Goal: Task Accomplishment & Management: Manage account settings

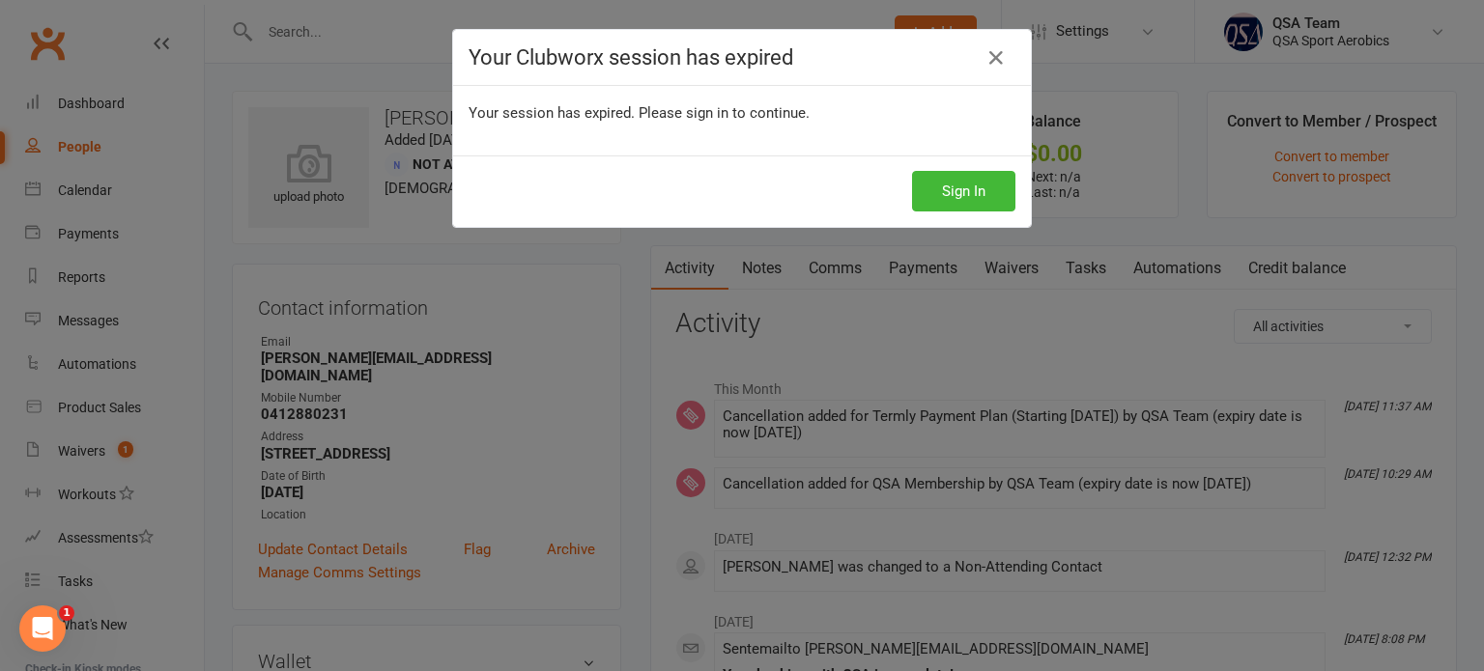
scroll to position [672, 0]
click at [970, 185] on button "Sign In" at bounding box center [963, 191] width 103 height 41
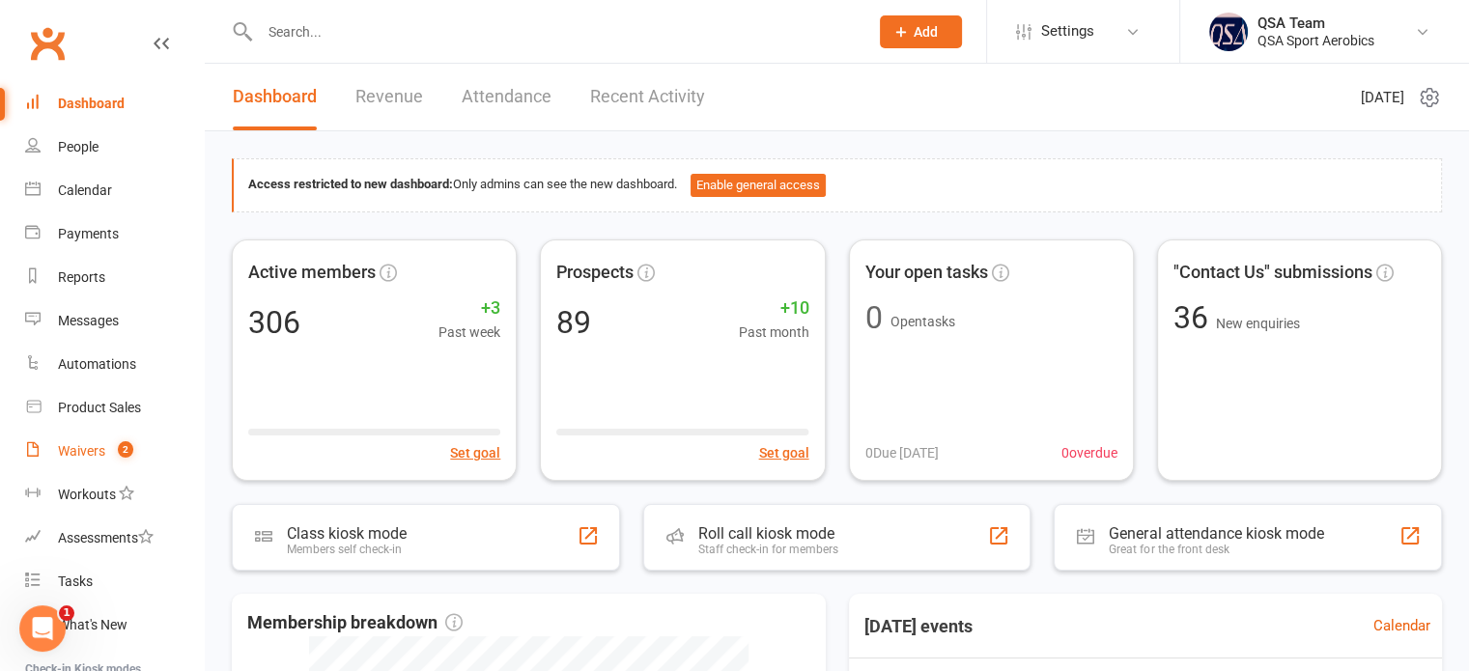
click at [91, 445] on div "Waivers" at bounding box center [81, 450] width 47 height 15
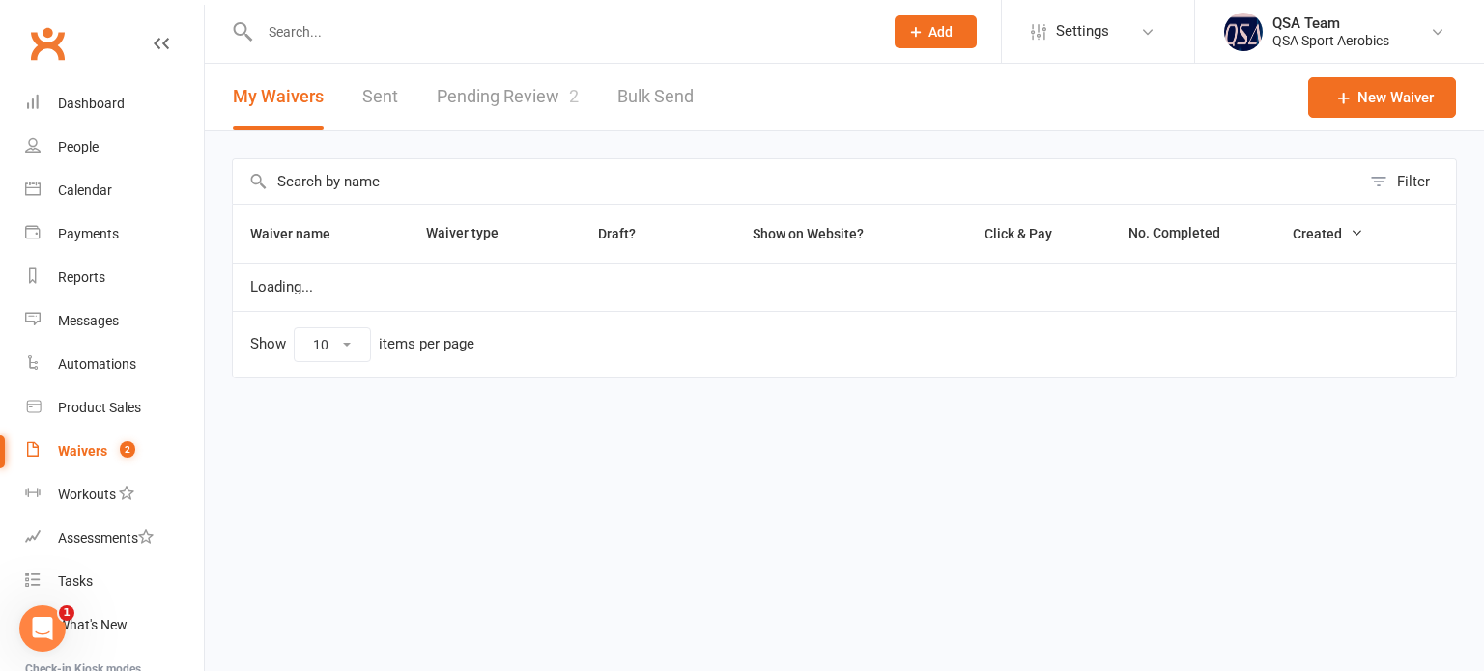
click at [529, 107] on link "Pending Review 2" at bounding box center [508, 97] width 142 height 67
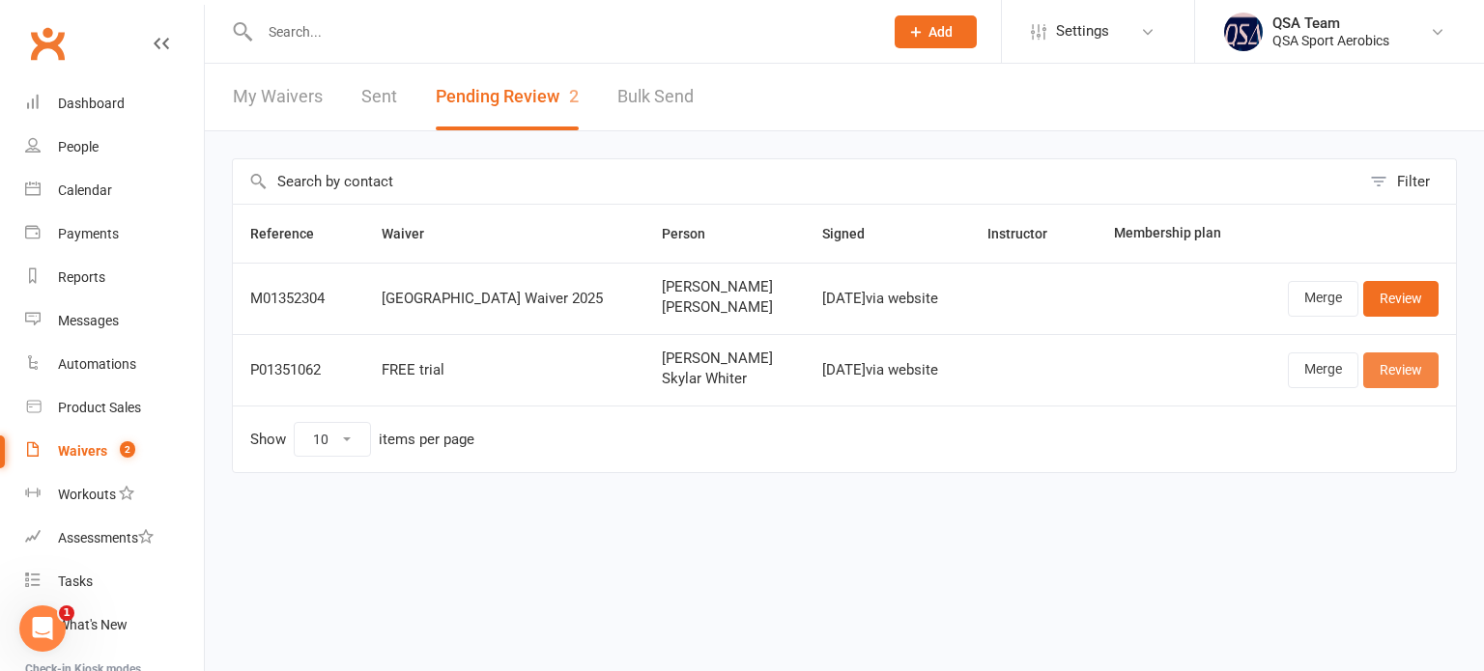
click at [1401, 370] on link "Review" at bounding box center [1400, 370] width 75 height 35
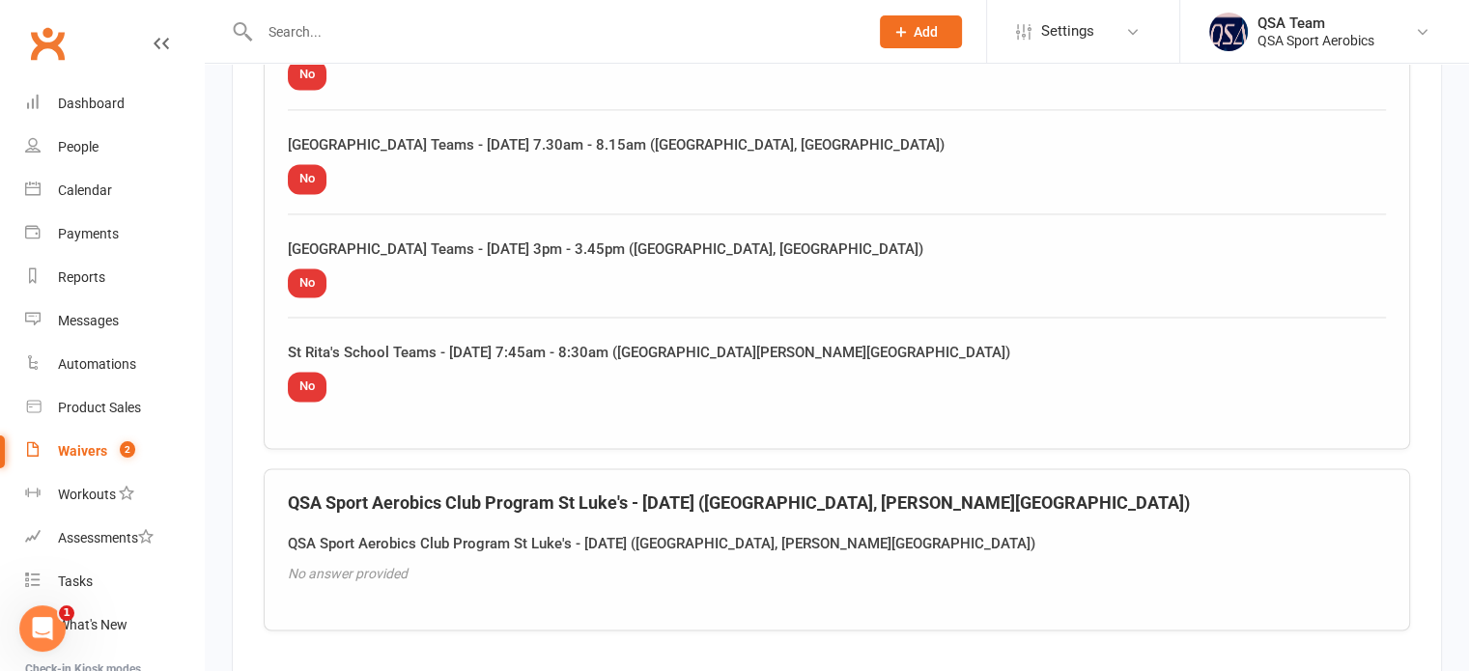
scroll to position [3380, 0]
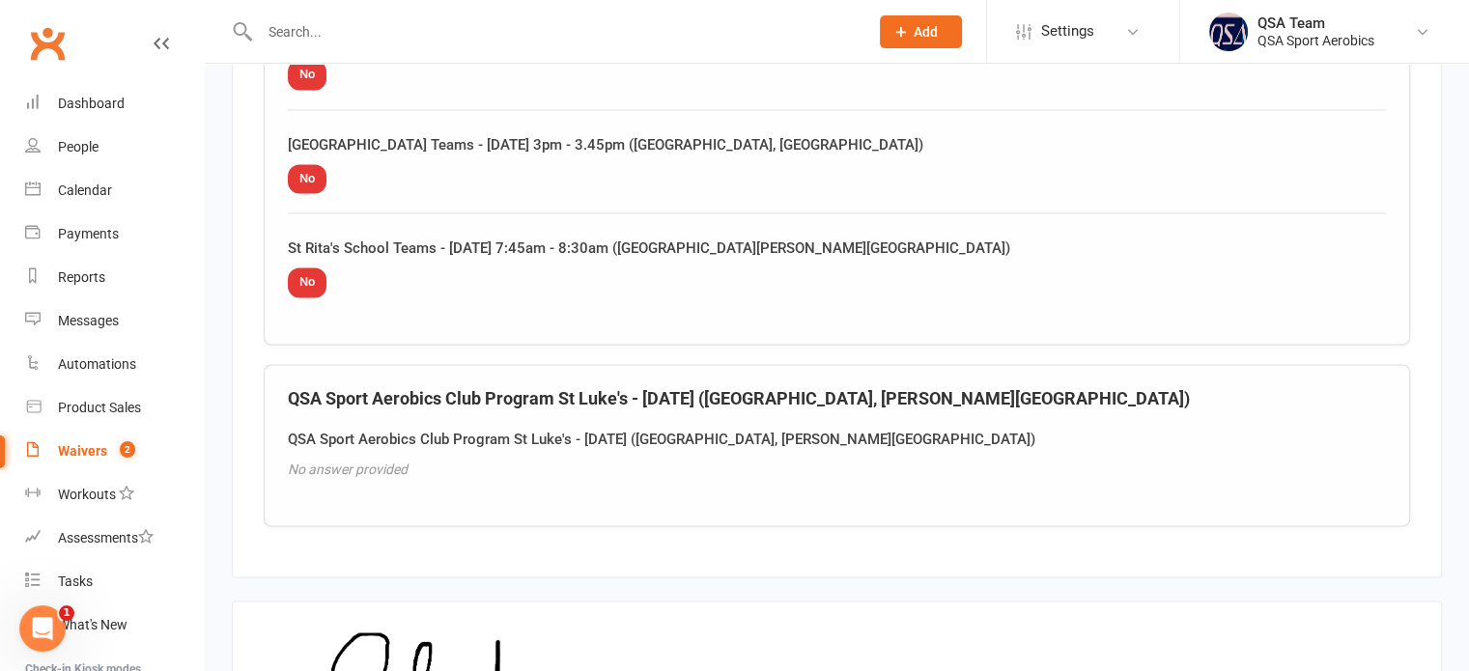
click at [297, 268] on span "No" at bounding box center [307, 283] width 39 height 30
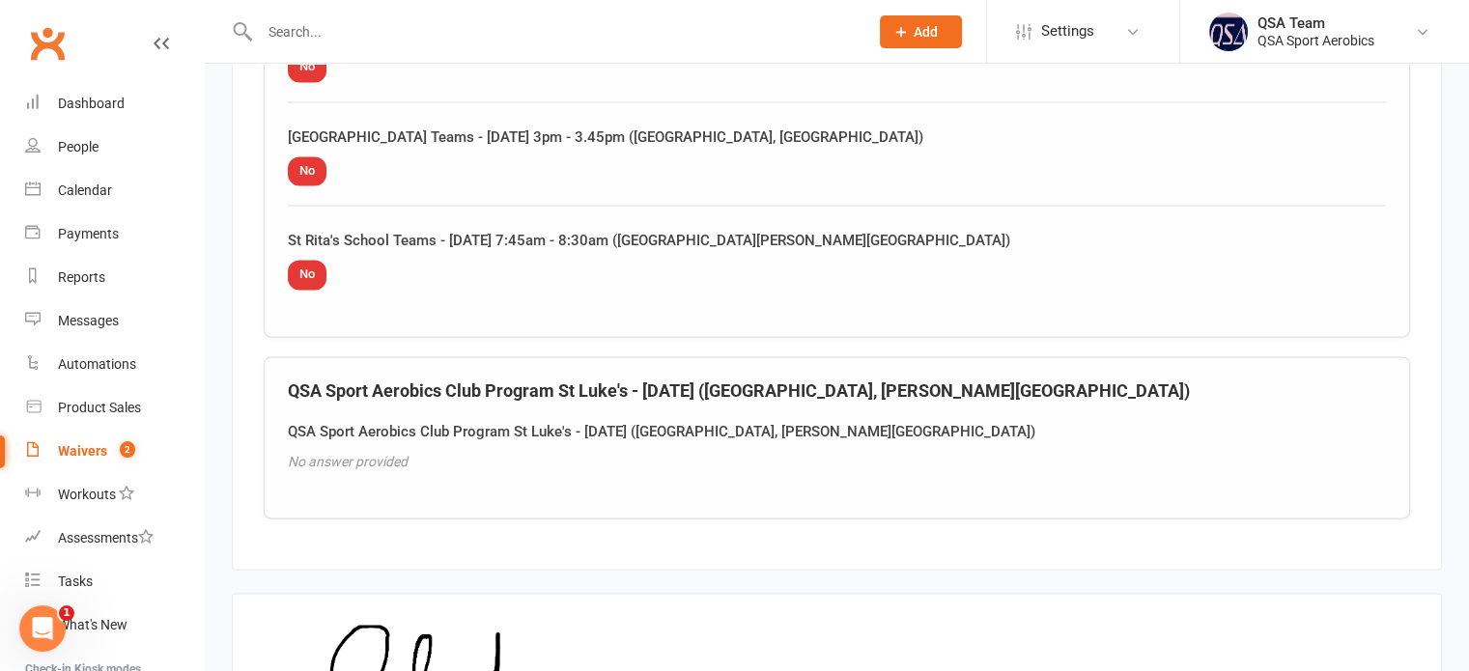
scroll to position [3618, 0]
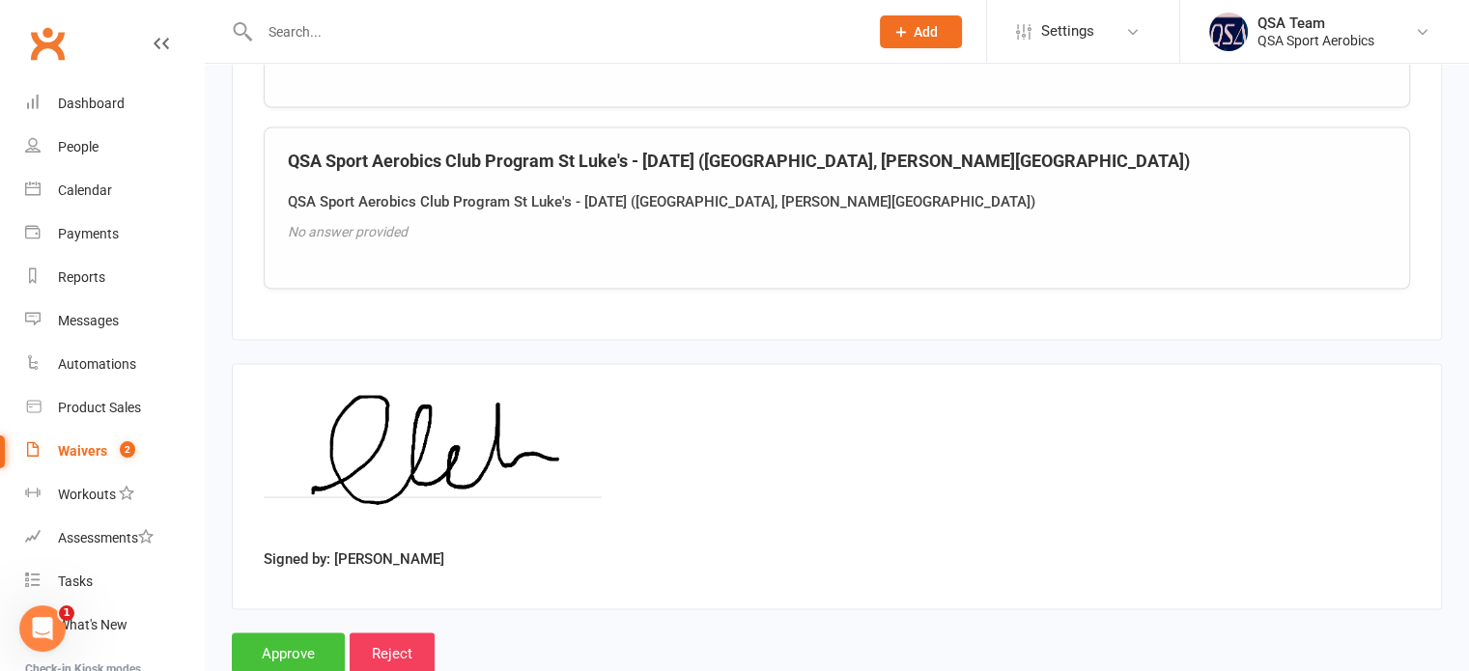
click at [319, 633] on input "Approve" at bounding box center [288, 653] width 113 height 41
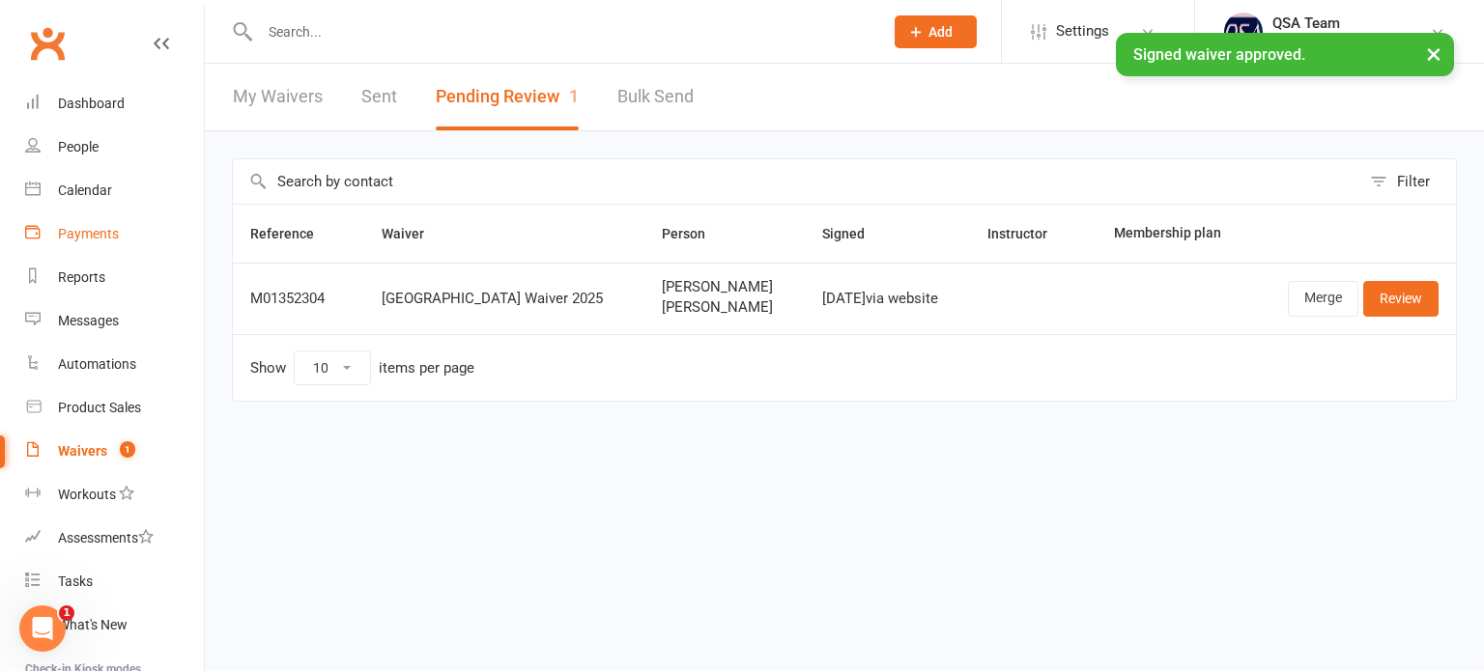
click at [112, 229] on div "Payments" at bounding box center [88, 233] width 61 height 15
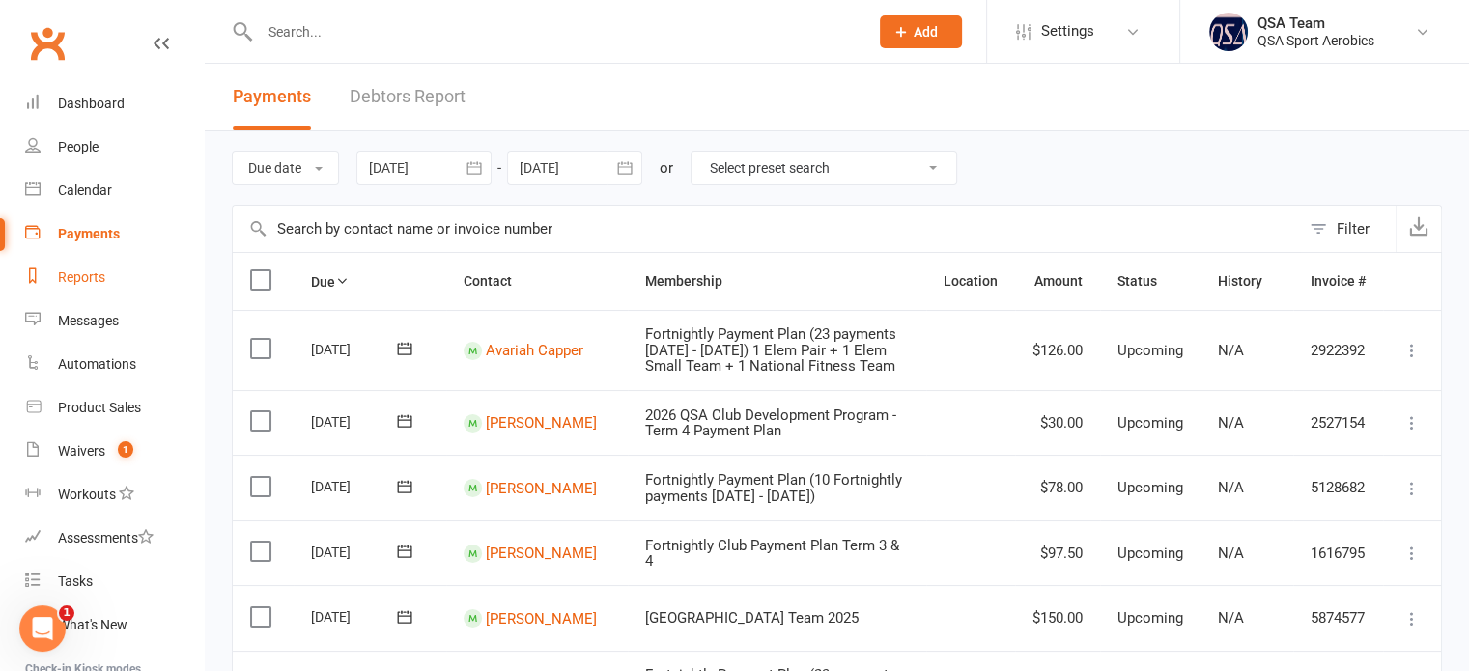
click at [69, 276] on div "Reports" at bounding box center [81, 276] width 47 height 15
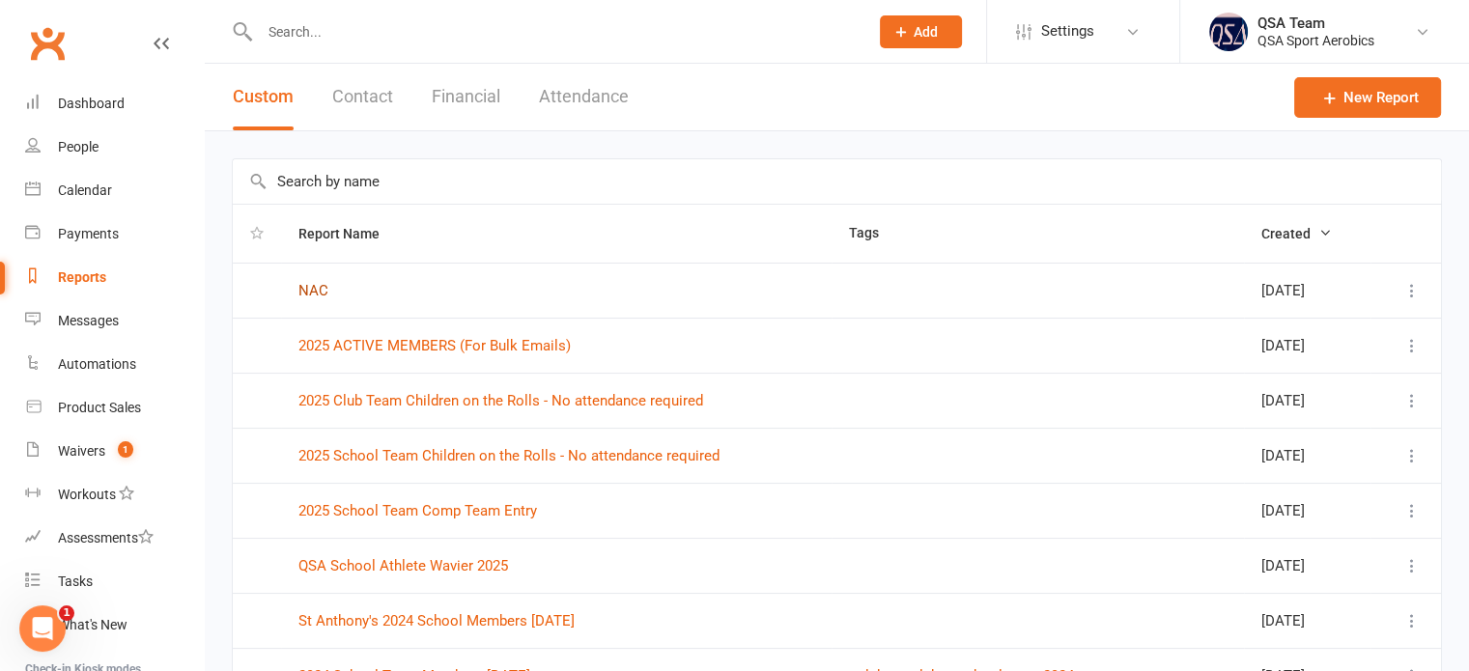
click at [305, 284] on link "NAC" at bounding box center [313, 290] width 30 height 17
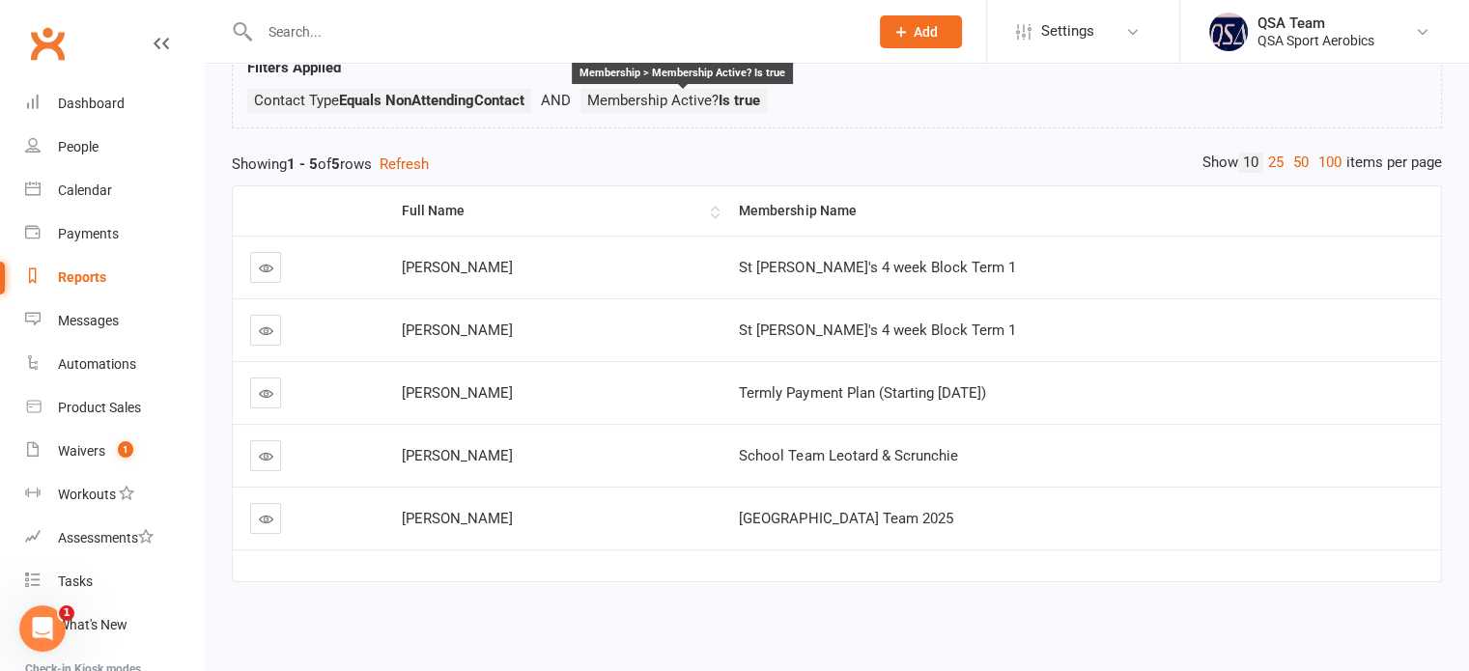
scroll to position [135, 0]
click at [259, 266] on icon at bounding box center [266, 268] width 14 height 14
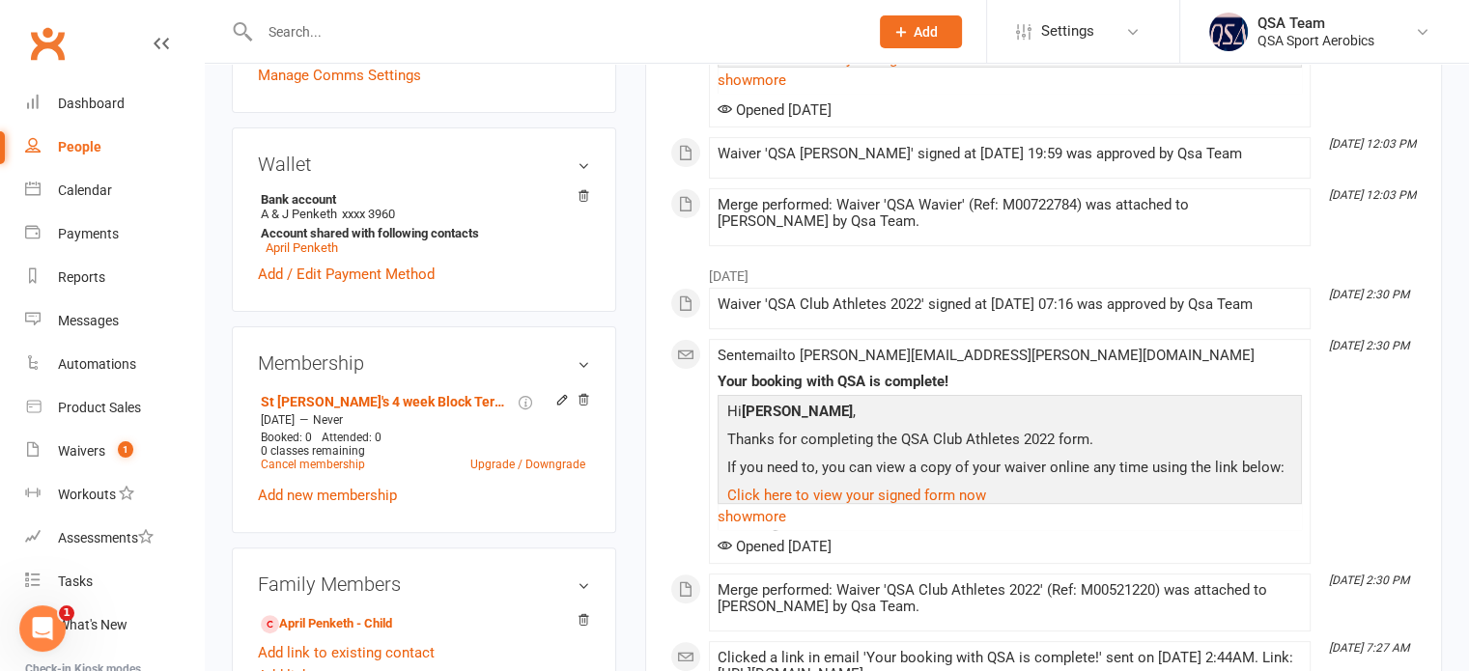
scroll to position [580, 0]
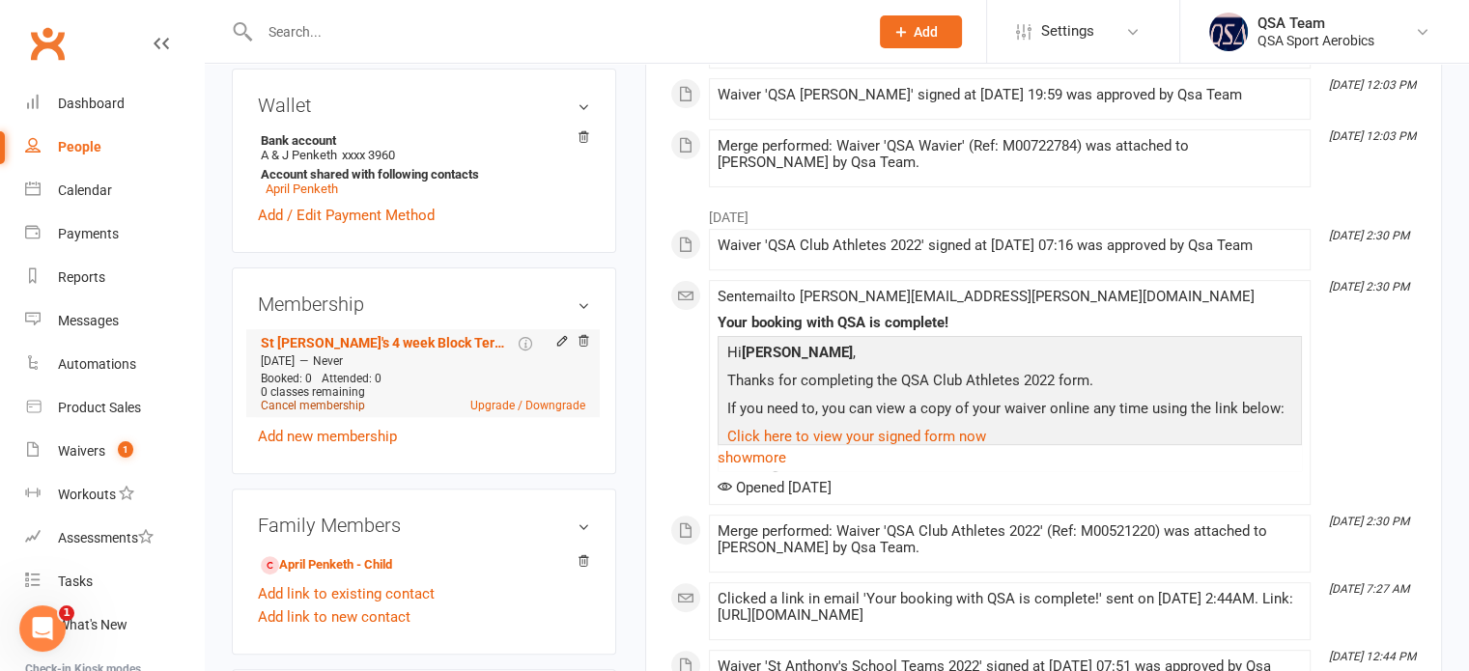
click at [348, 399] on link "Cancel membership" at bounding box center [313, 406] width 104 height 14
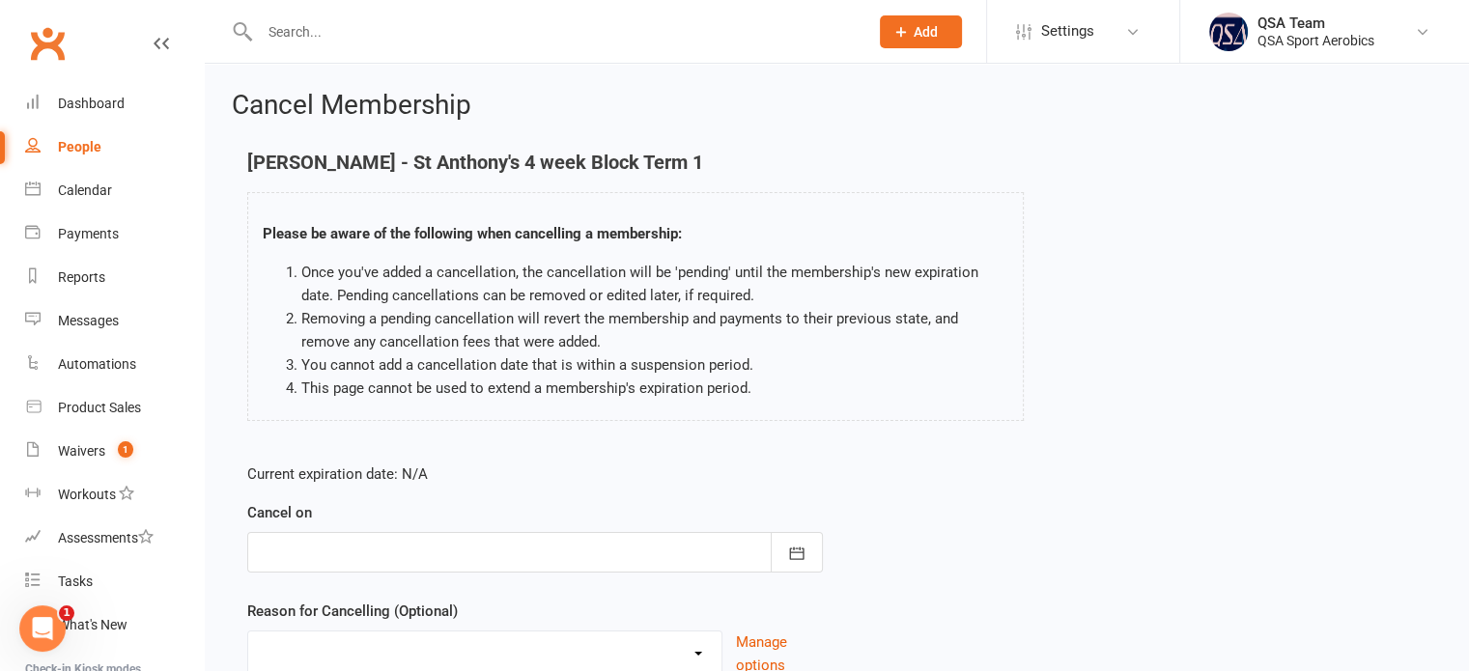
scroll to position [161, 0]
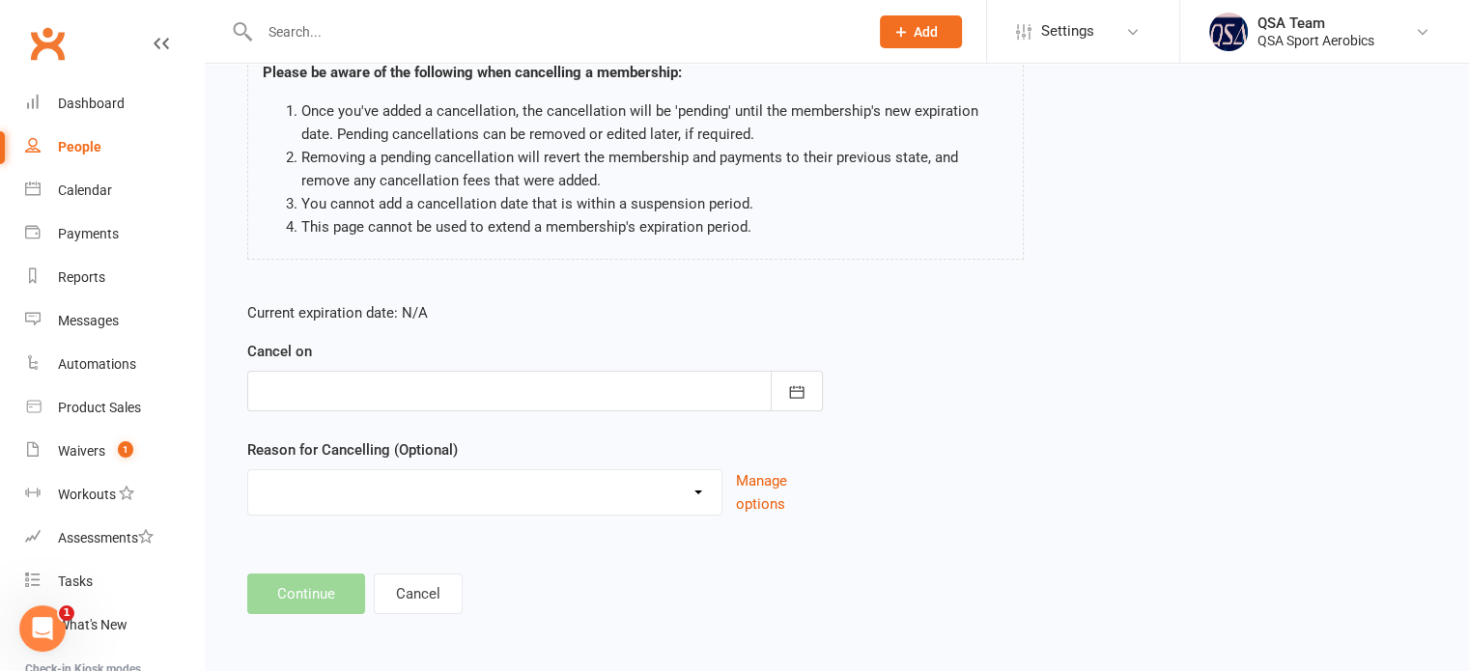
click at [348, 371] on div at bounding box center [535, 391] width 576 height 41
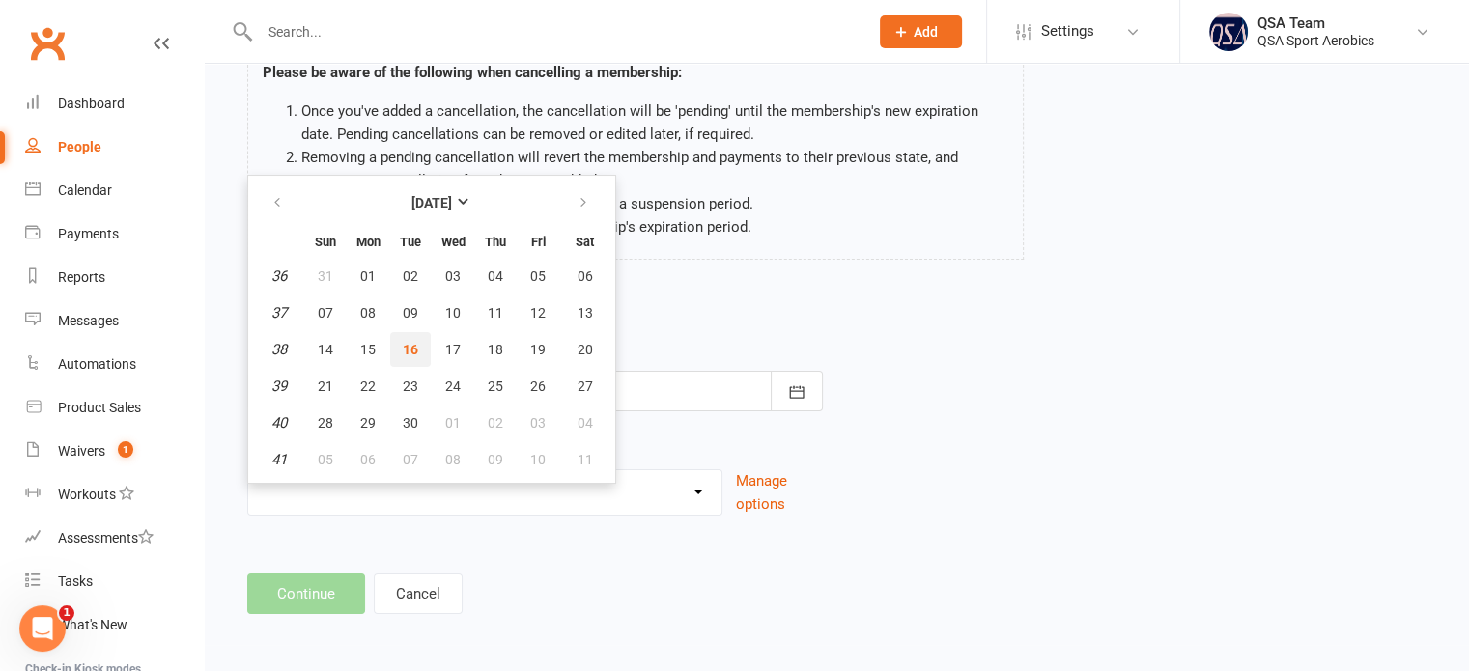
click at [398, 341] on button "16" at bounding box center [410, 349] width 41 height 35
type input "[DATE]"
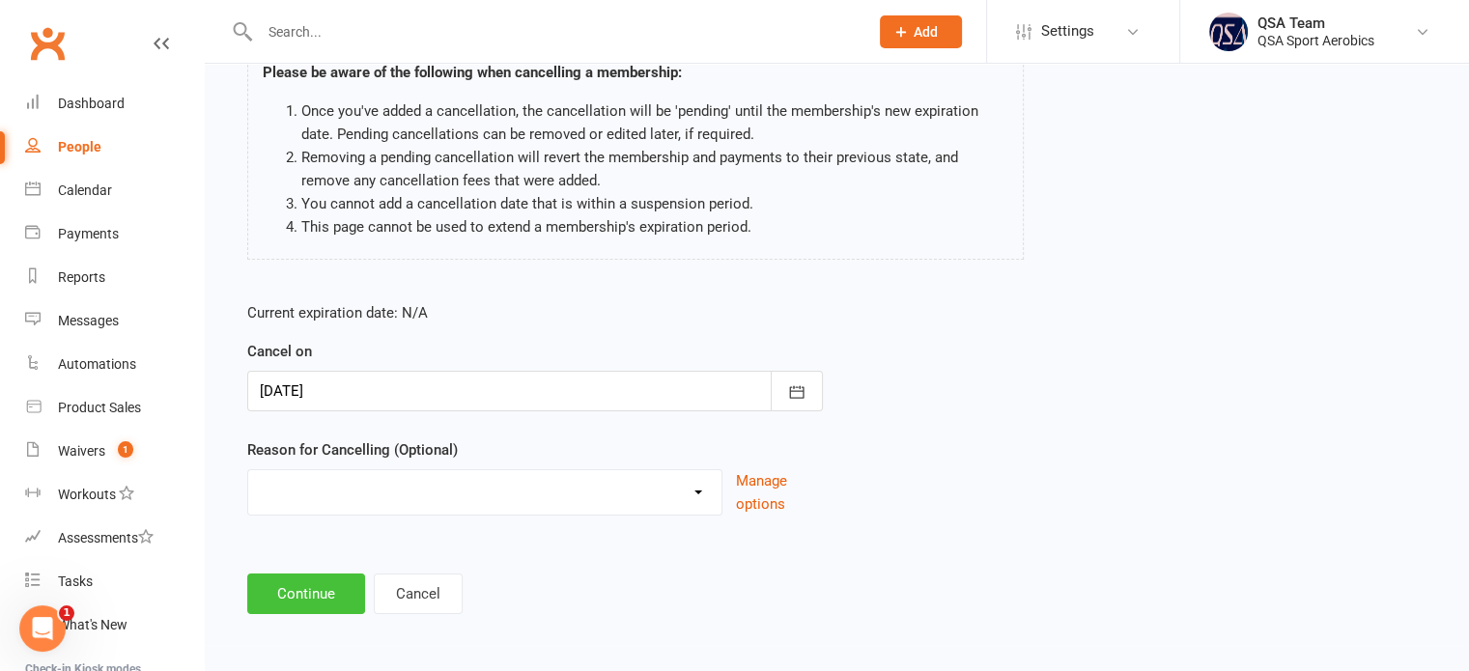
click at [328, 597] on button "Continue" at bounding box center [306, 594] width 118 height 41
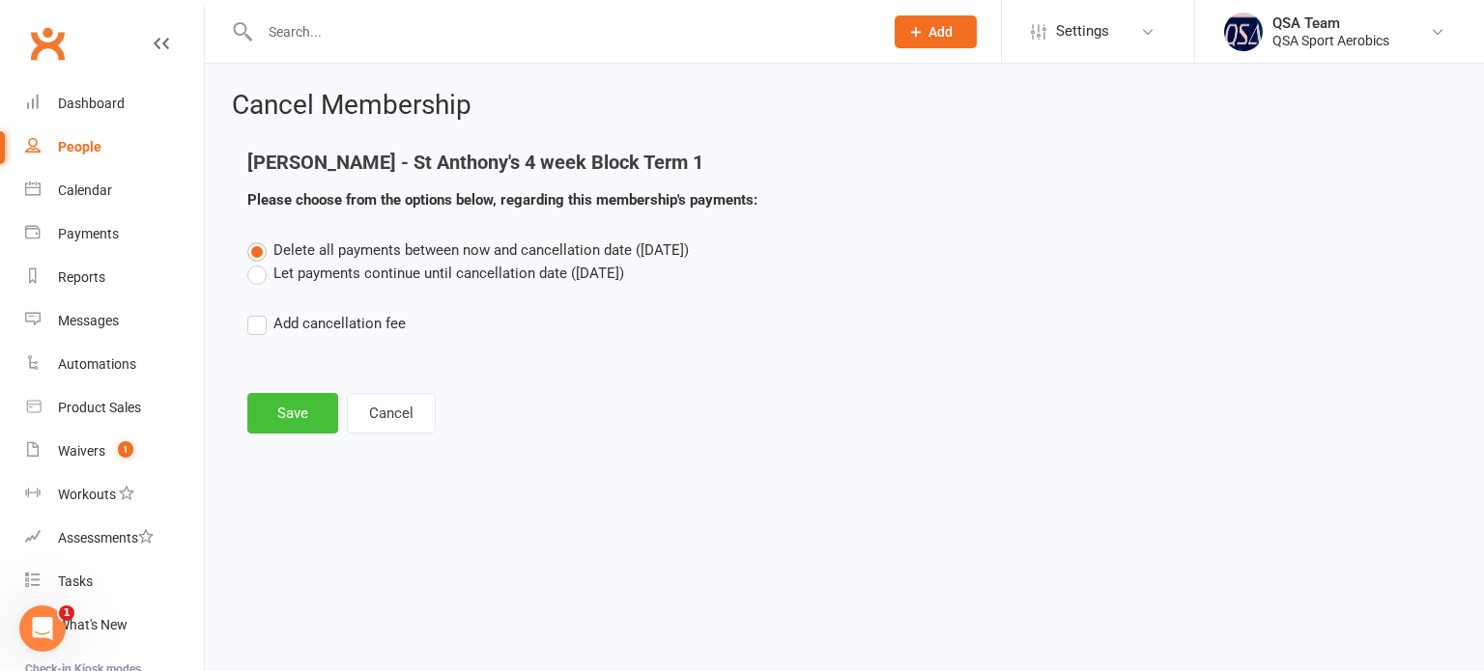
click at [278, 409] on button "Save" at bounding box center [292, 413] width 91 height 41
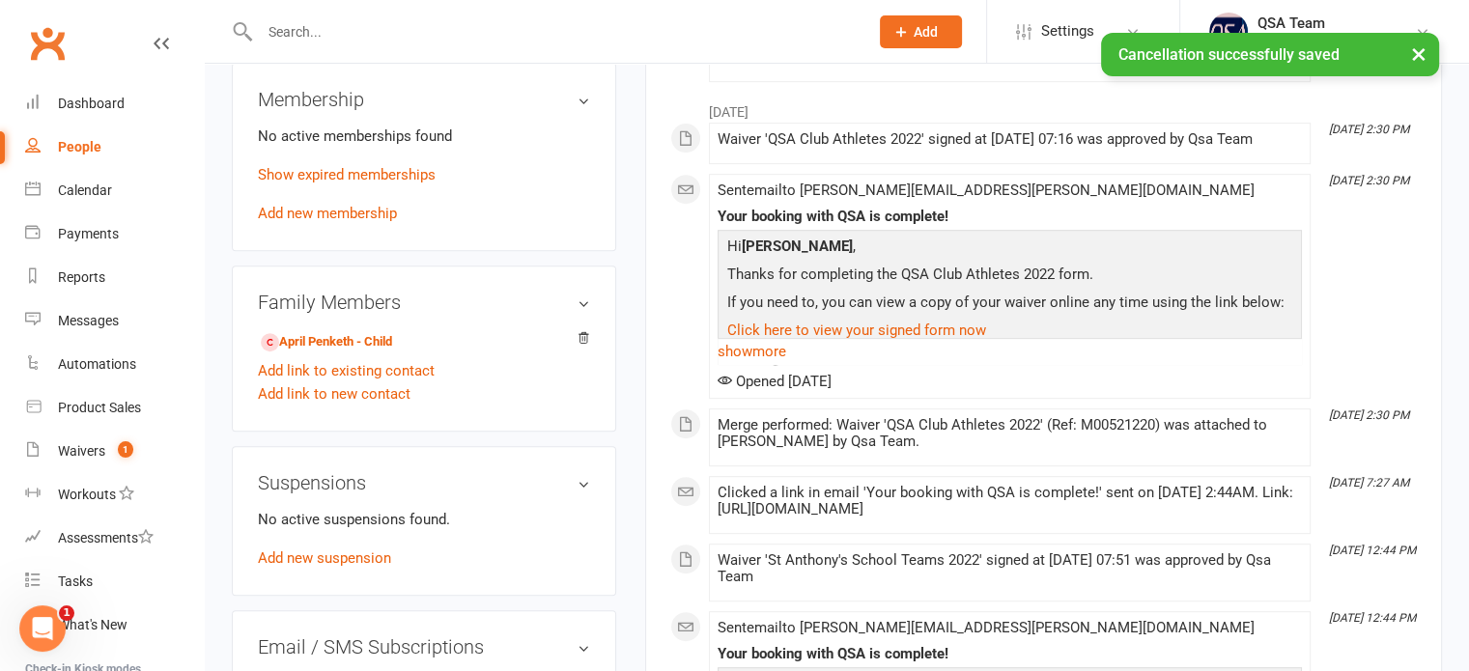
scroll to position [773, 0]
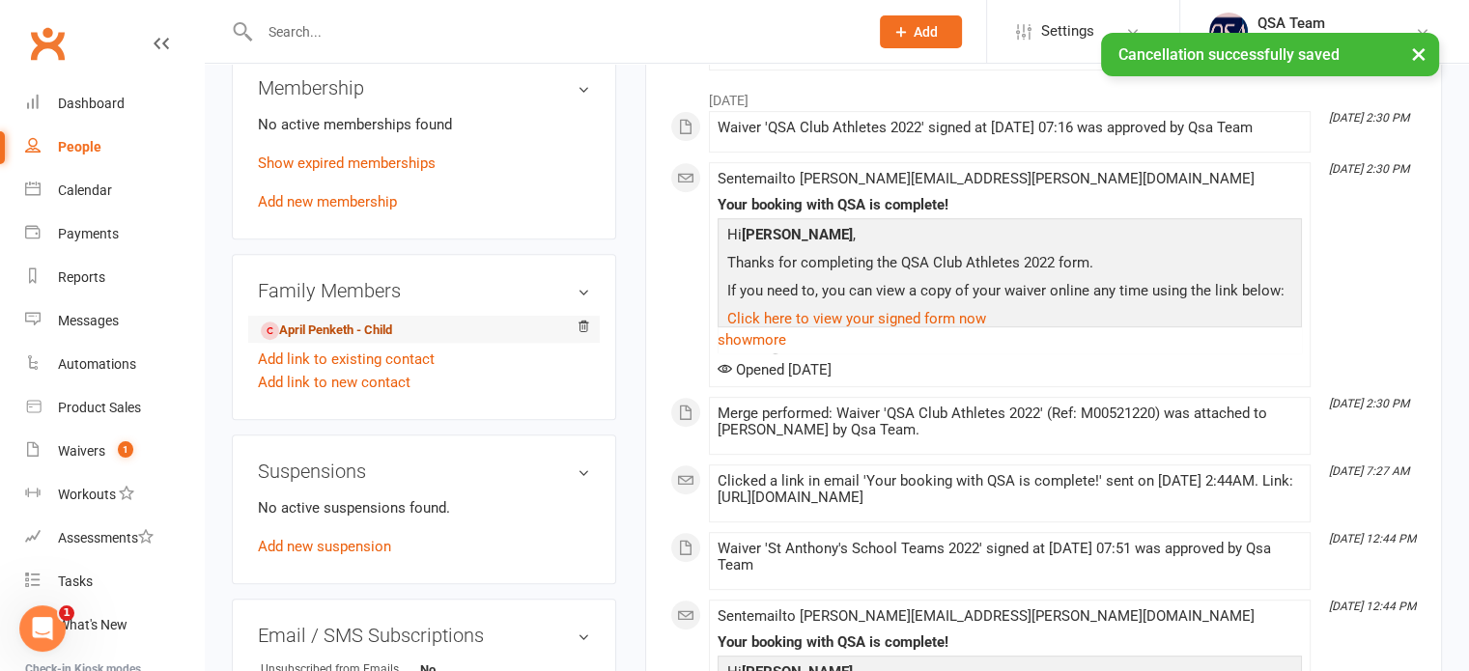
click at [298, 321] on link "April Penketh - Child" at bounding box center [326, 331] width 131 height 20
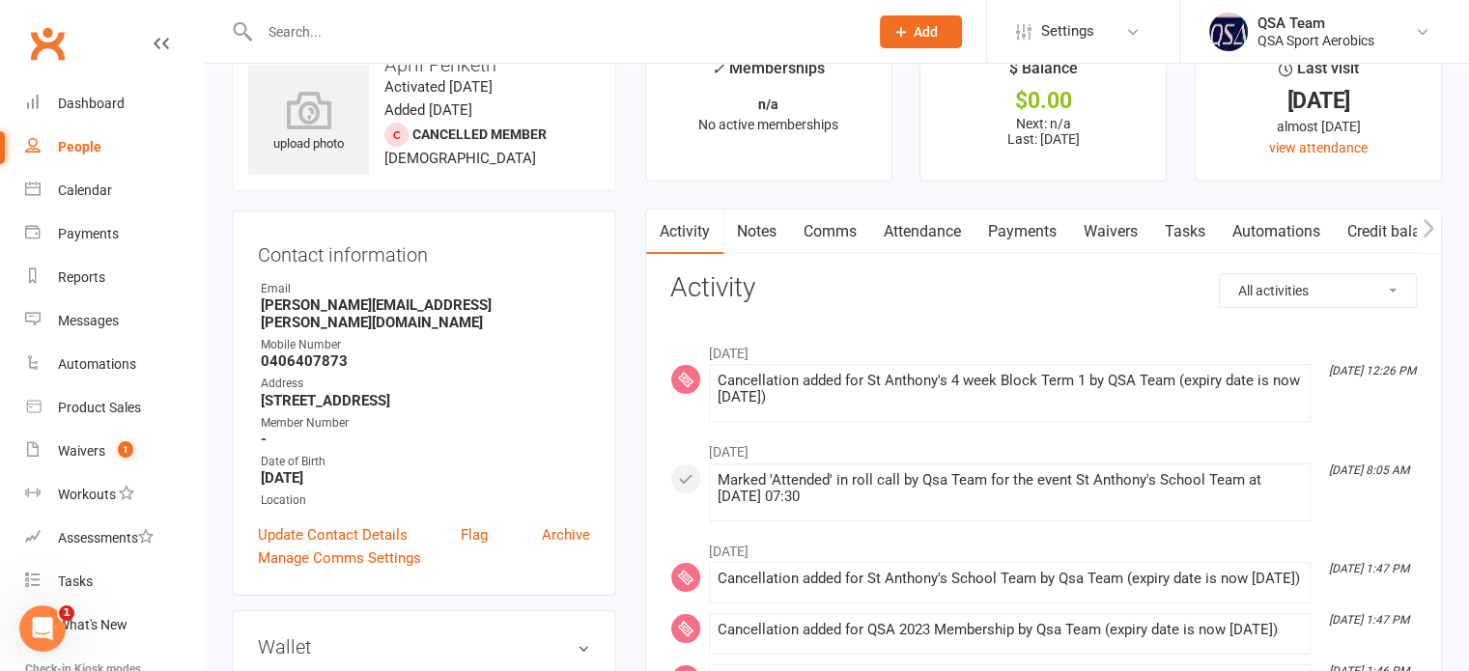
scroll to position [97, 0]
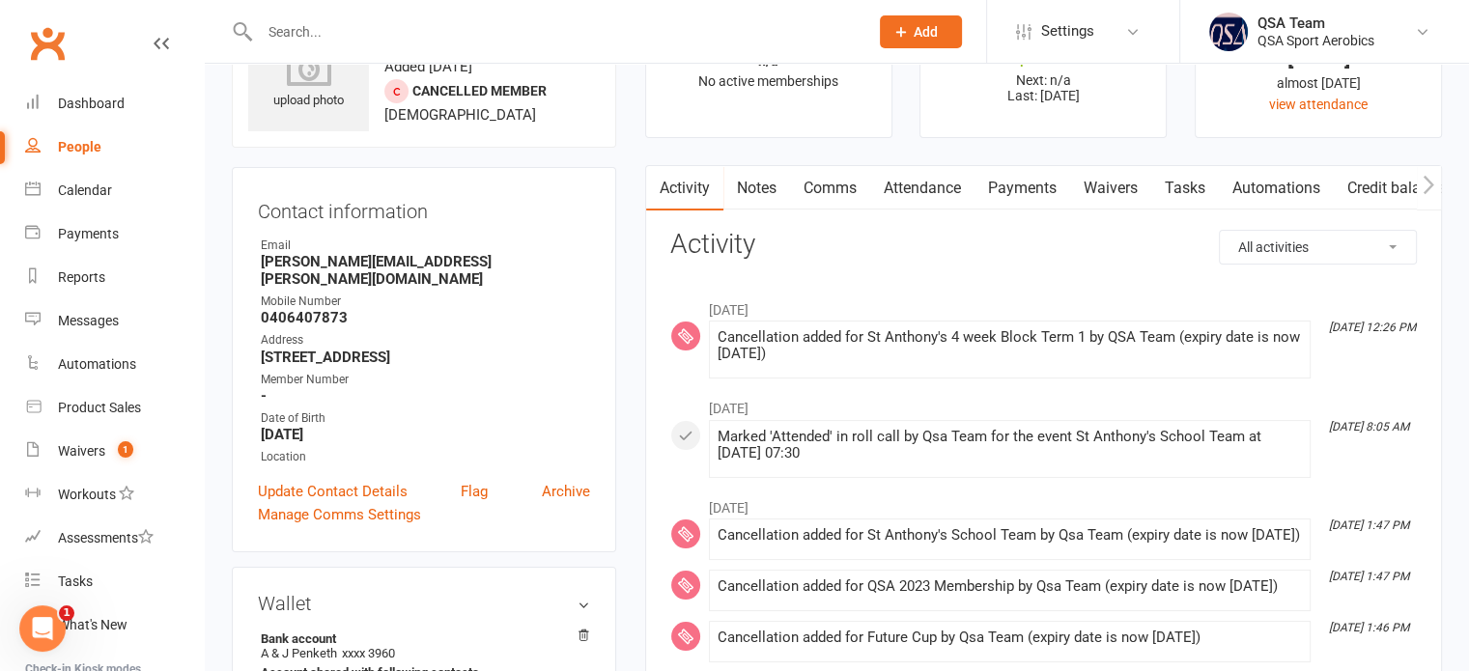
click at [749, 188] on link "Notes" at bounding box center [756, 188] width 67 height 44
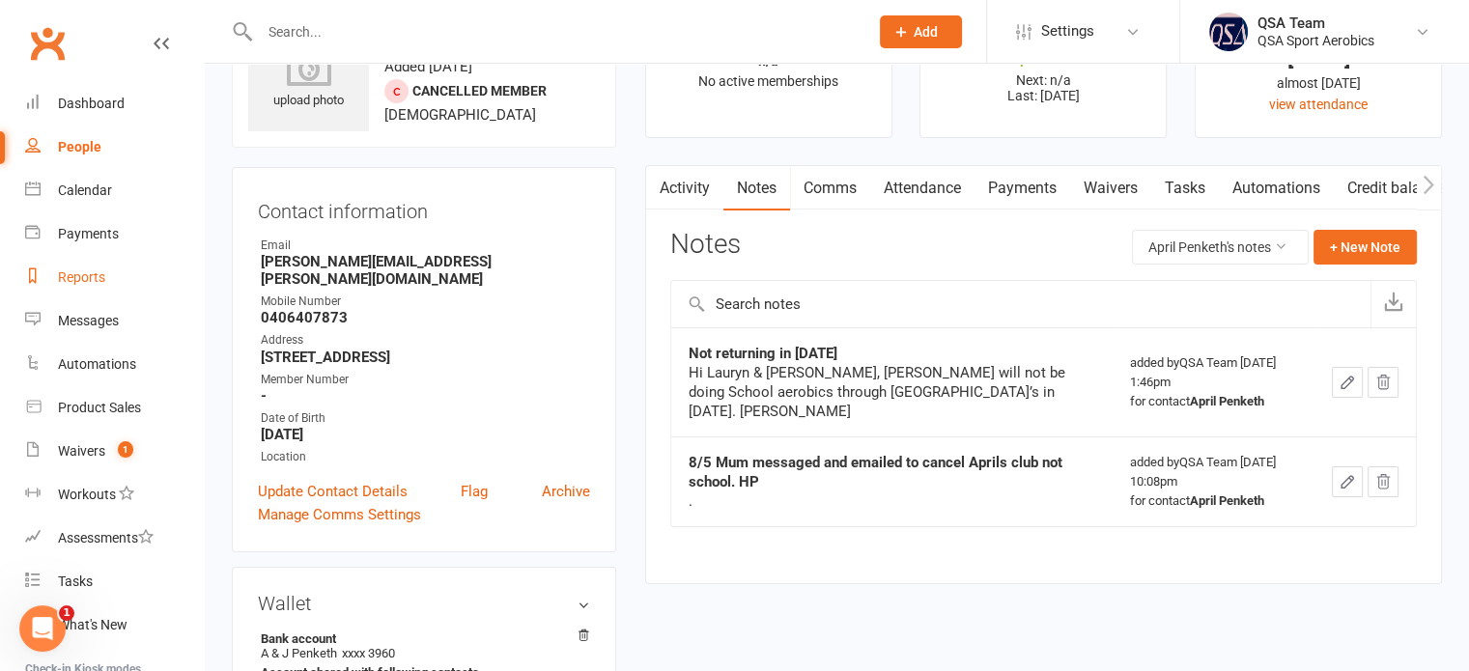
click at [78, 273] on div "Reports" at bounding box center [81, 276] width 47 height 15
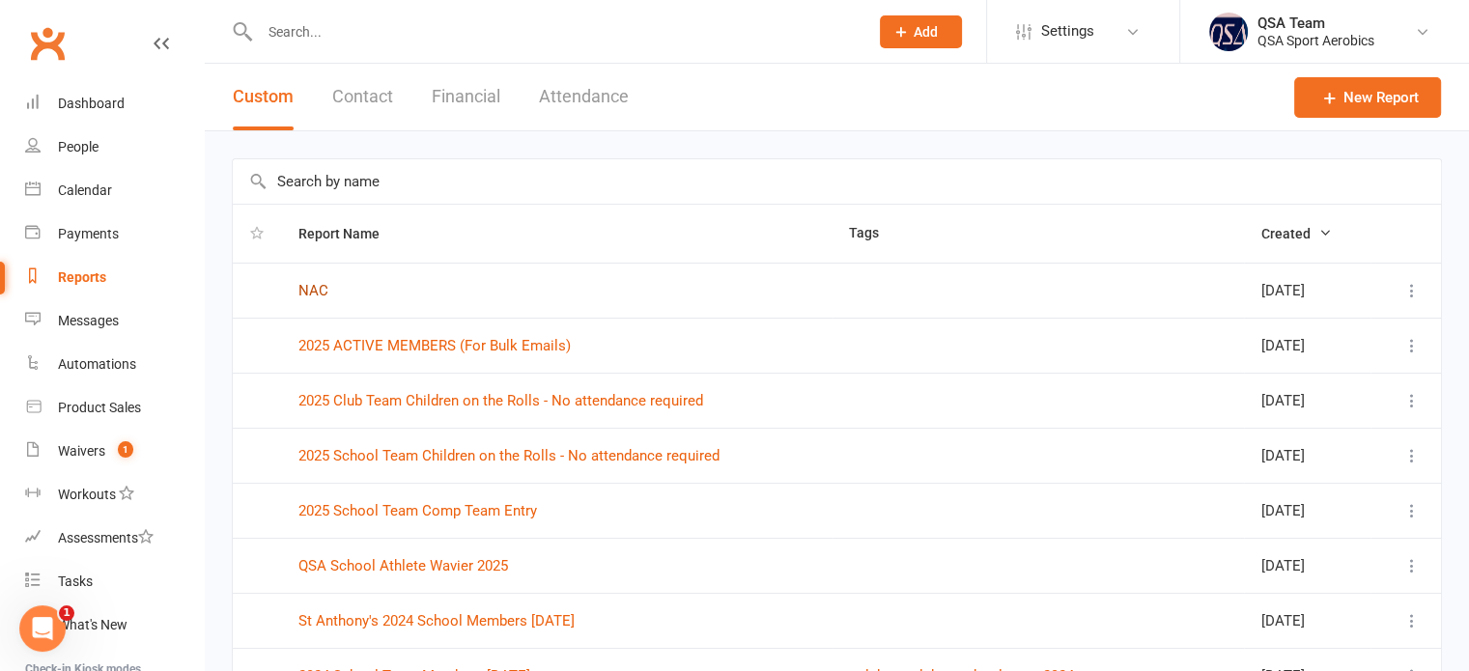
click at [305, 285] on link "NAC" at bounding box center [313, 290] width 30 height 17
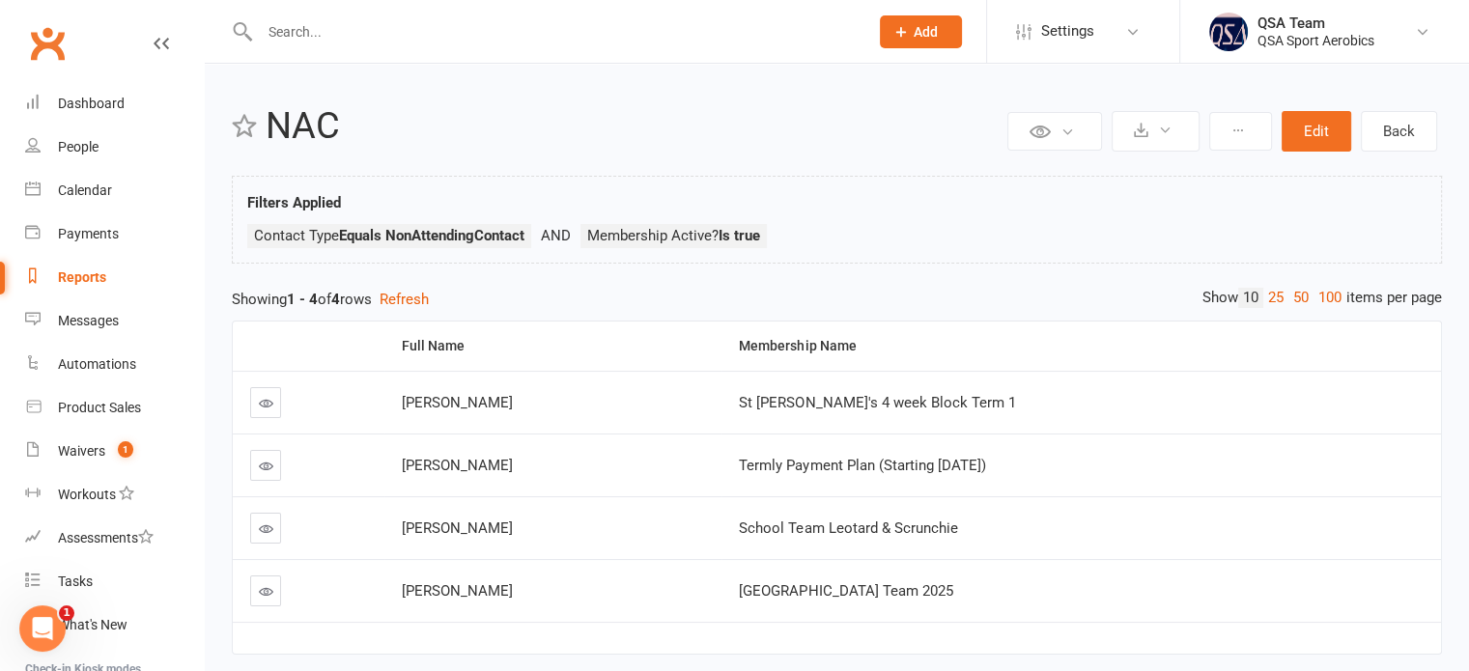
scroll to position [73, 0]
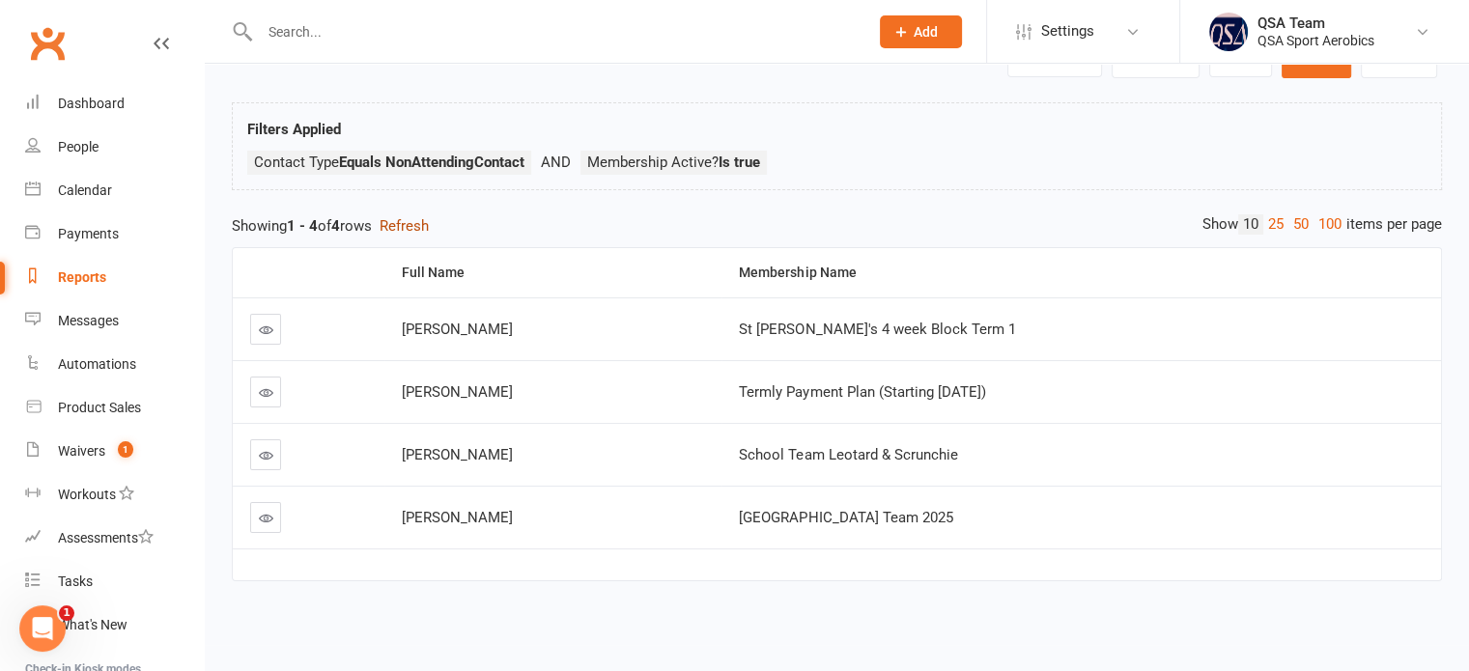
click at [422, 219] on button "Refresh" at bounding box center [404, 225] width 49 height 23
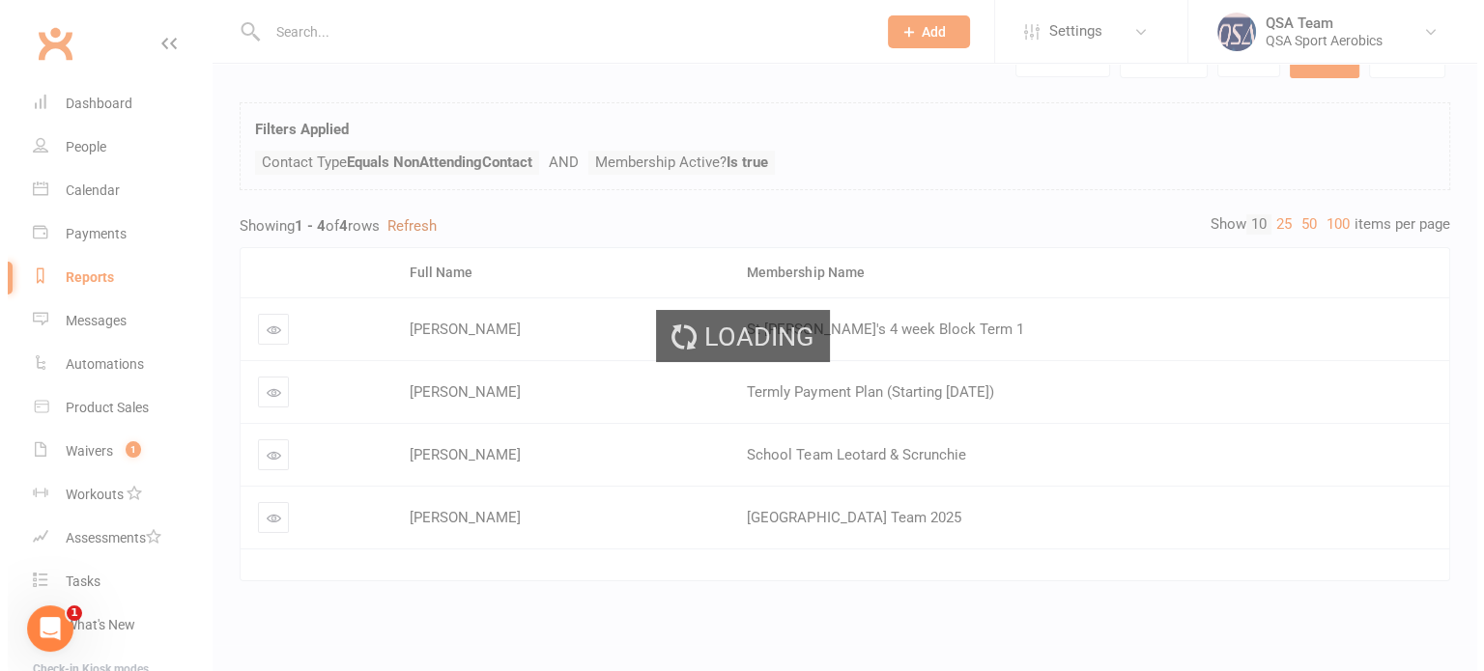
scroll to position [0, 0]
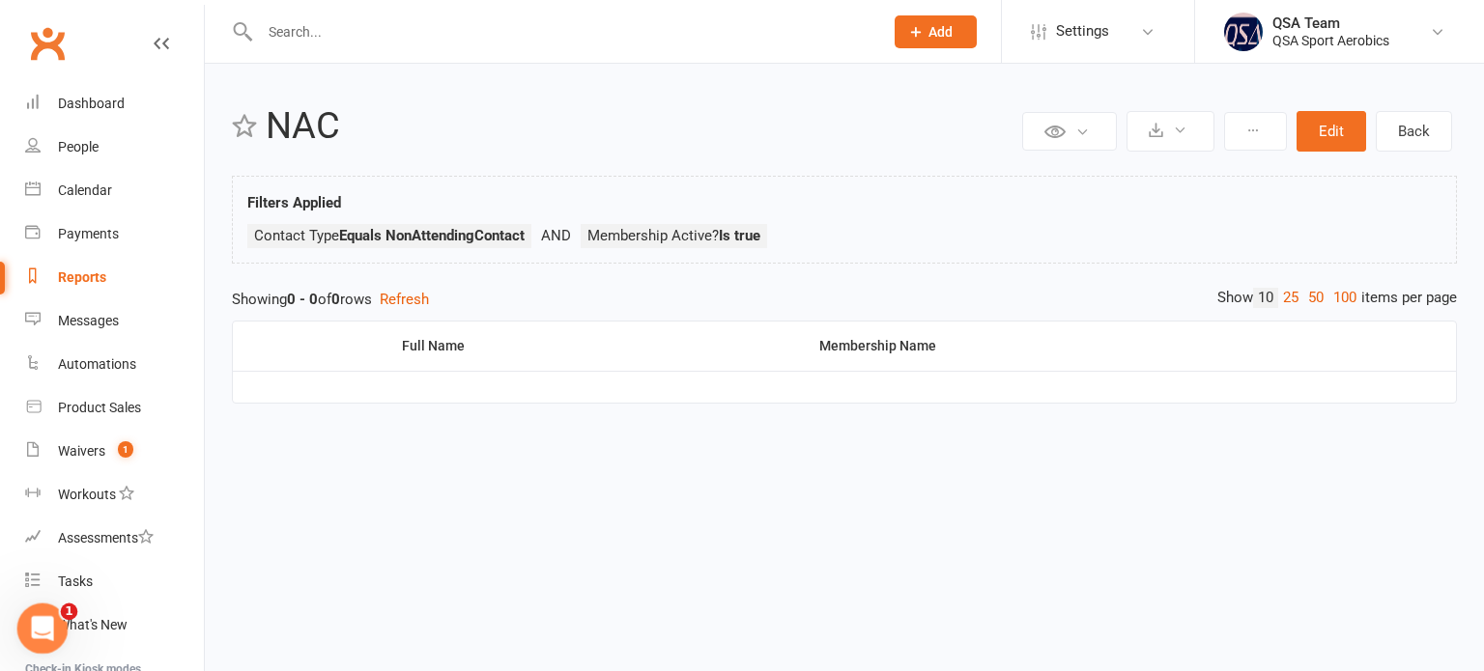
click at [24, 630] on icon "Open Intercom Messenger" at bounding box center [40, 626] width 32 height 32
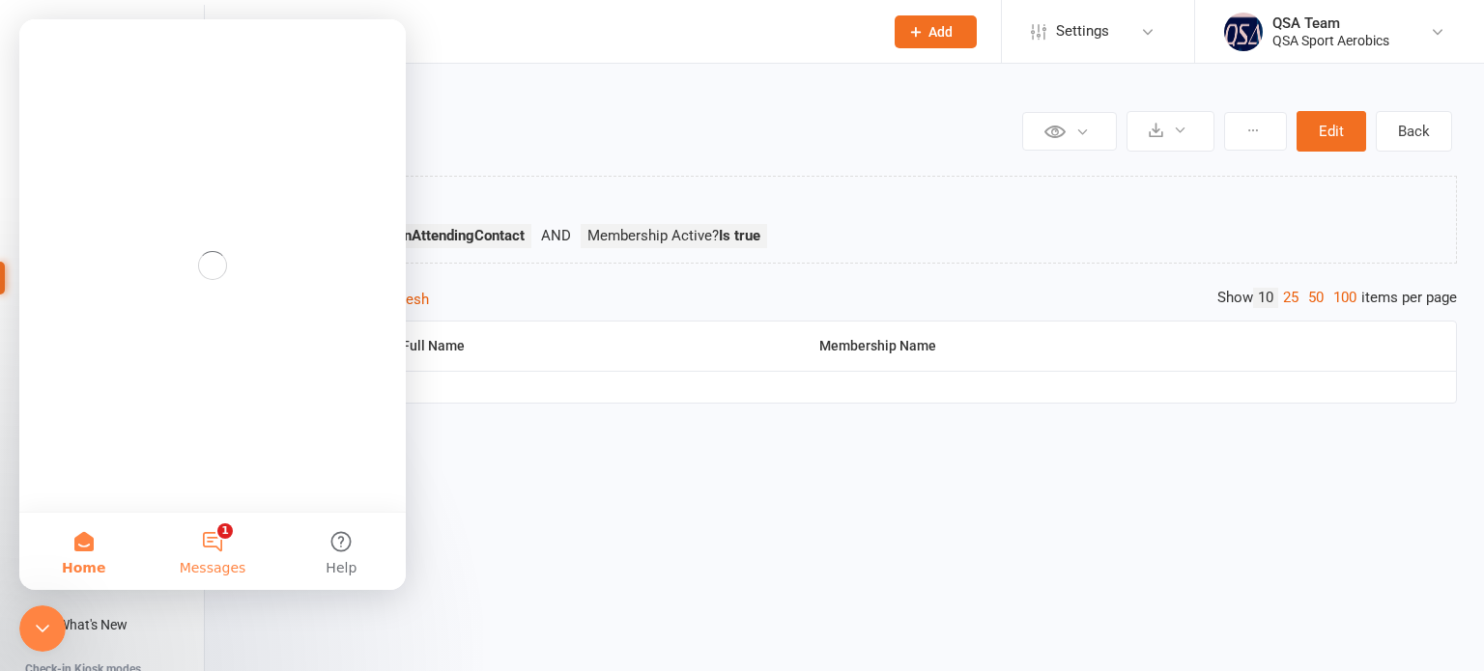
click at [201, 554] on button "1 Messages" at bounding box center [212, 551] width 128 height 77
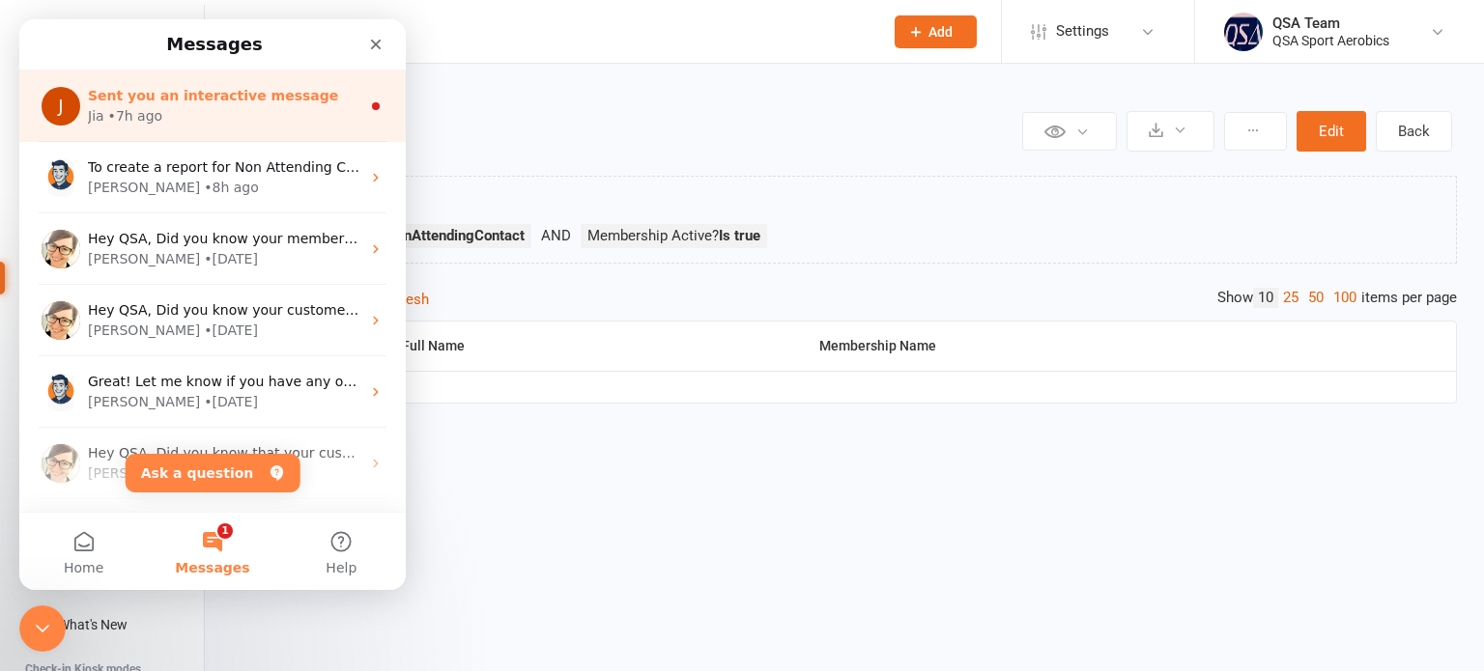
click at [170, 100] on span "Sent you an interactive message" at bounding box center [213, 95] width 250 height 15
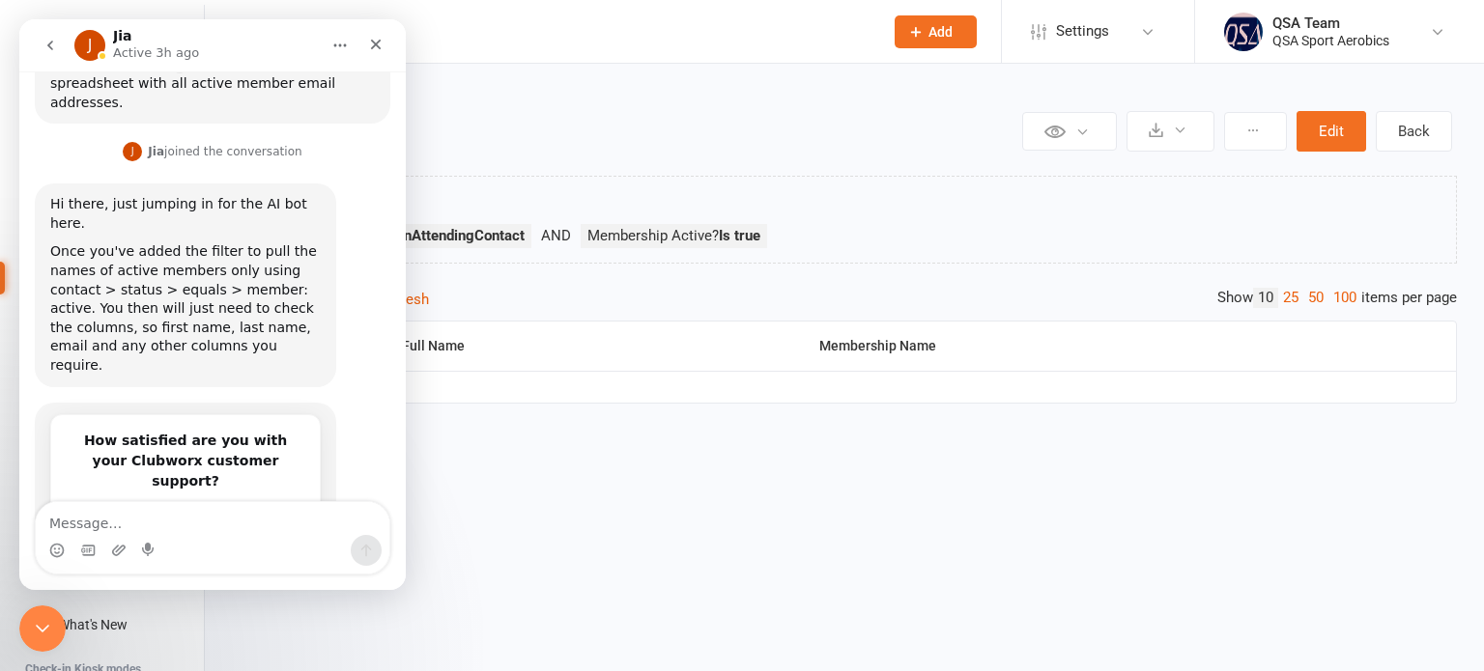
scroll to position [576, 0]
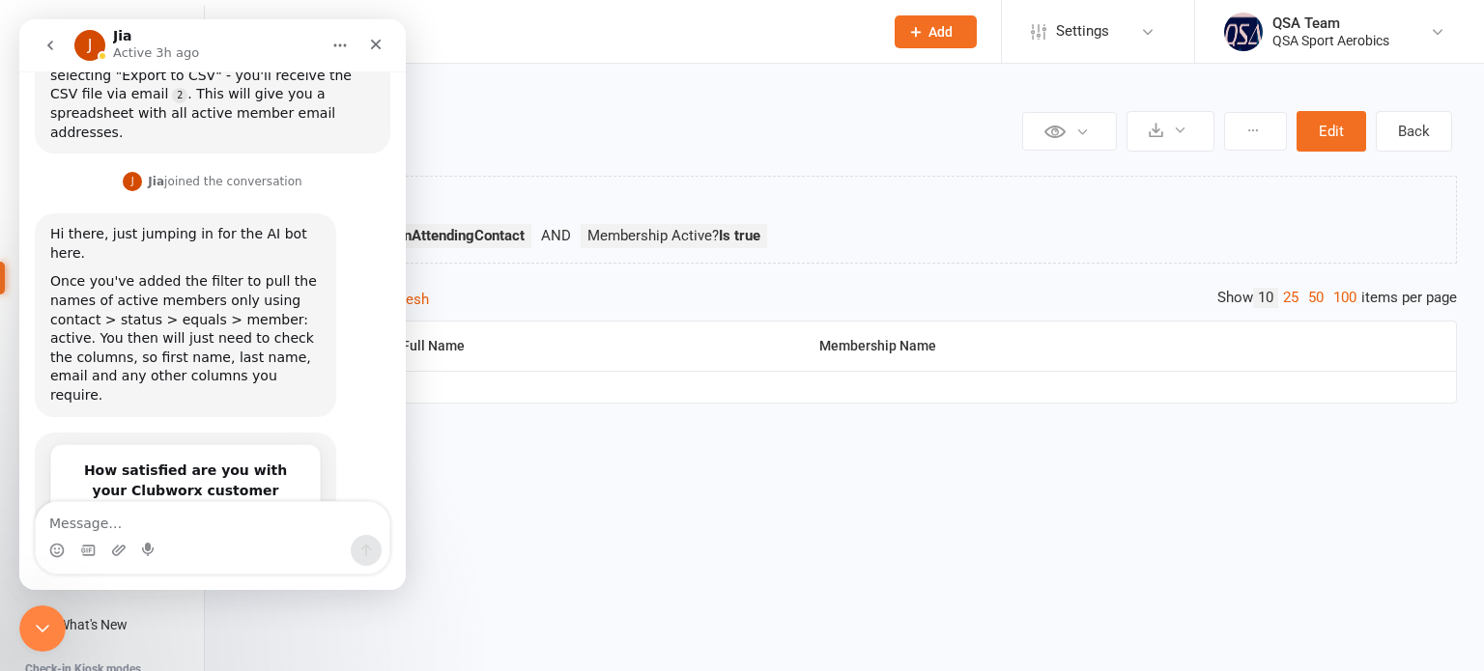
click at [58, 42] on button "go back" at bounding box center [50, 45] width 37 height 37
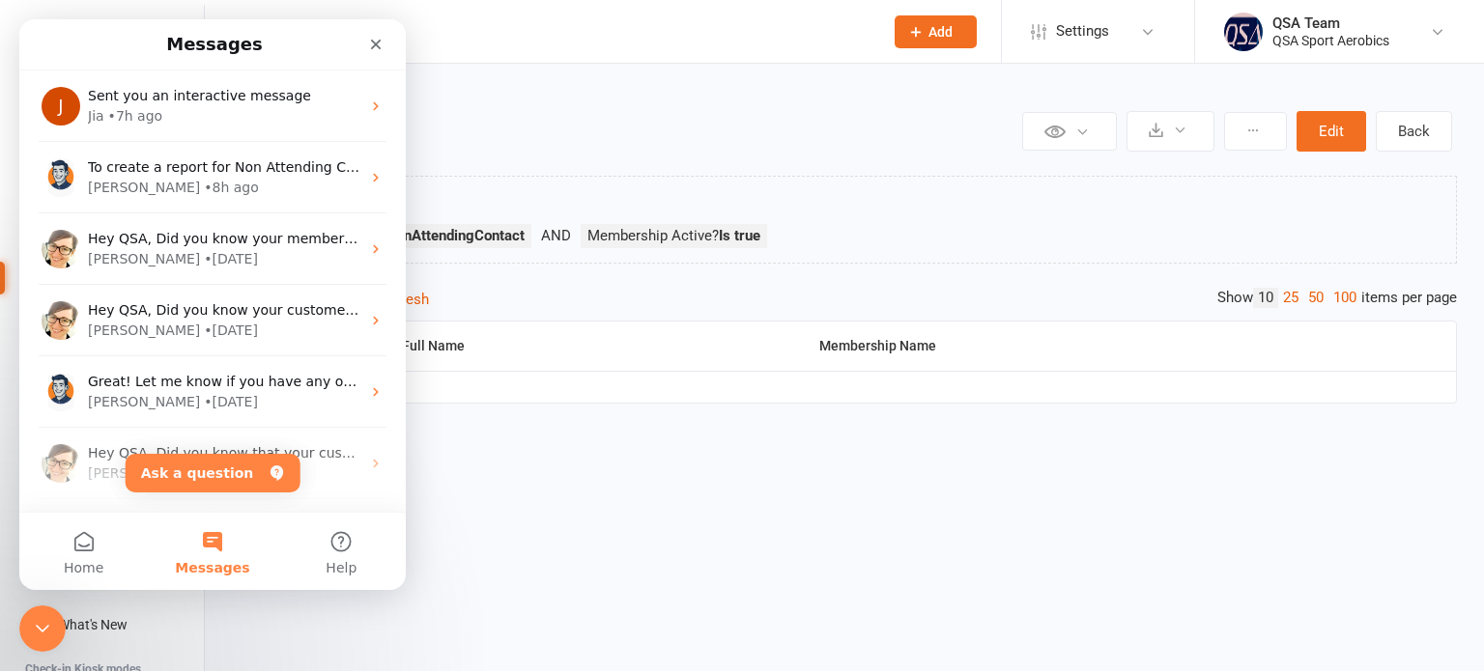
scroll to position [0, 0]
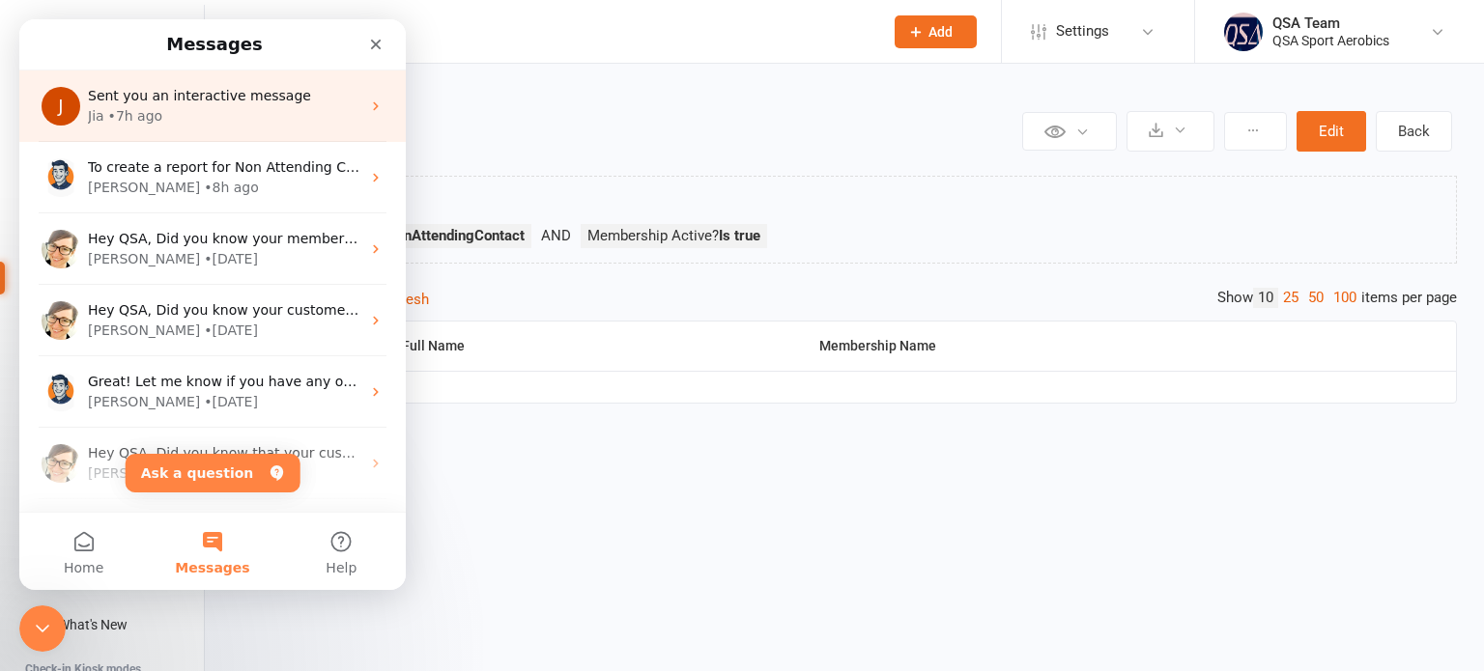
click at [297, 103] on div "Sent you an interactive message" at bounding box center [224, 96] width 272 height 20
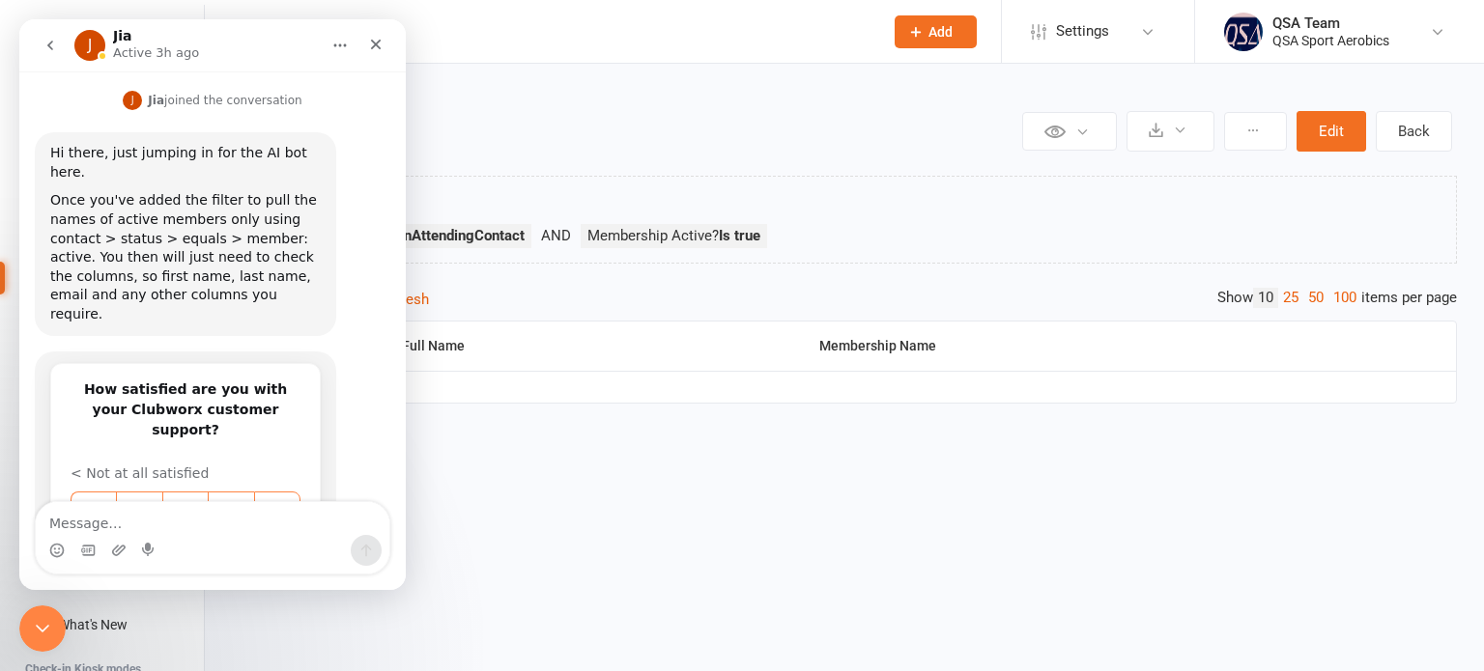
scroll to position [672, 0]
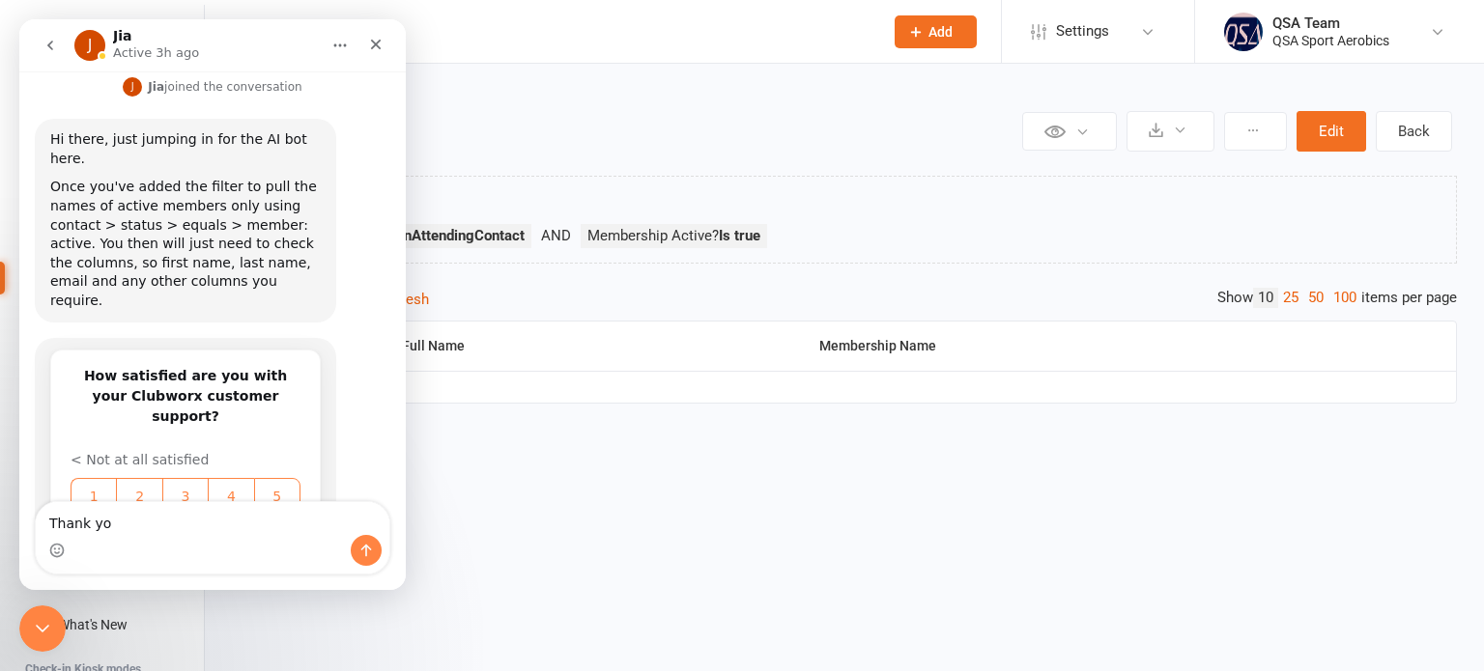
type textarea "Thank you"
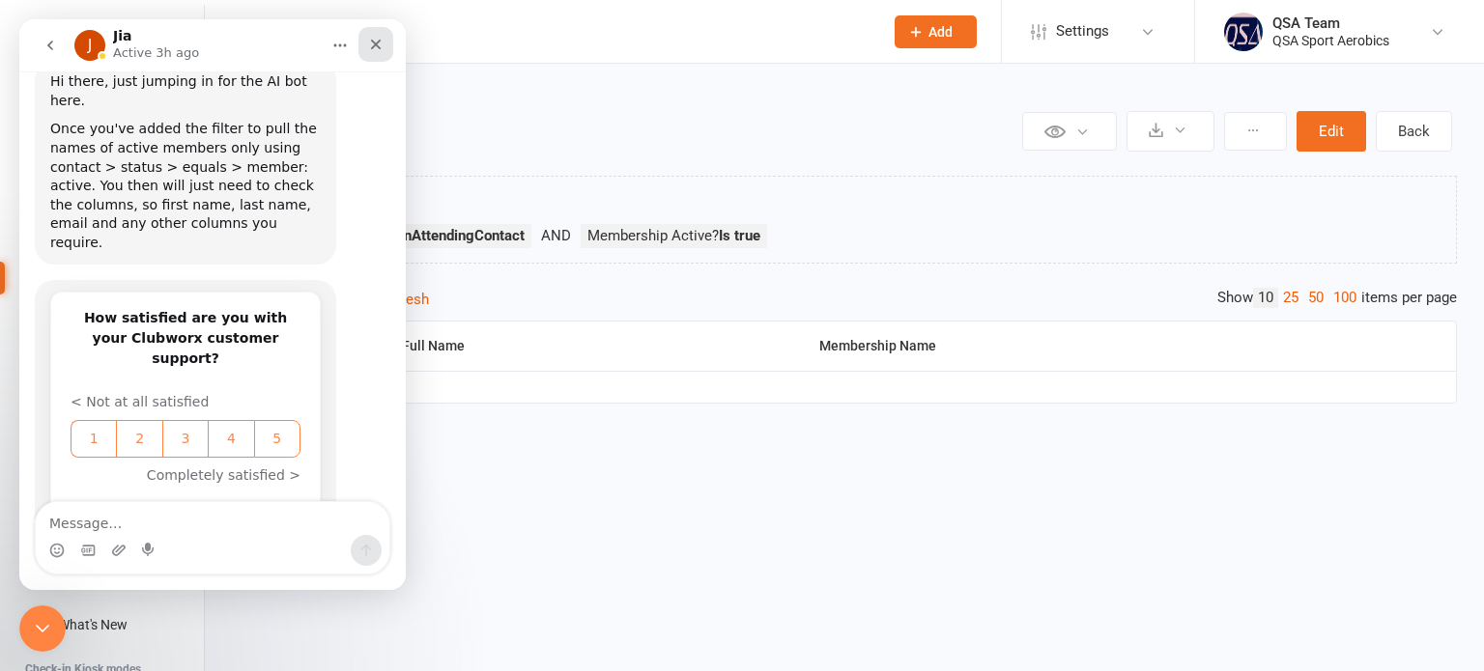
click at [376, 49] on icon "Close" at bounding box center [375, 44] width 15 height 15
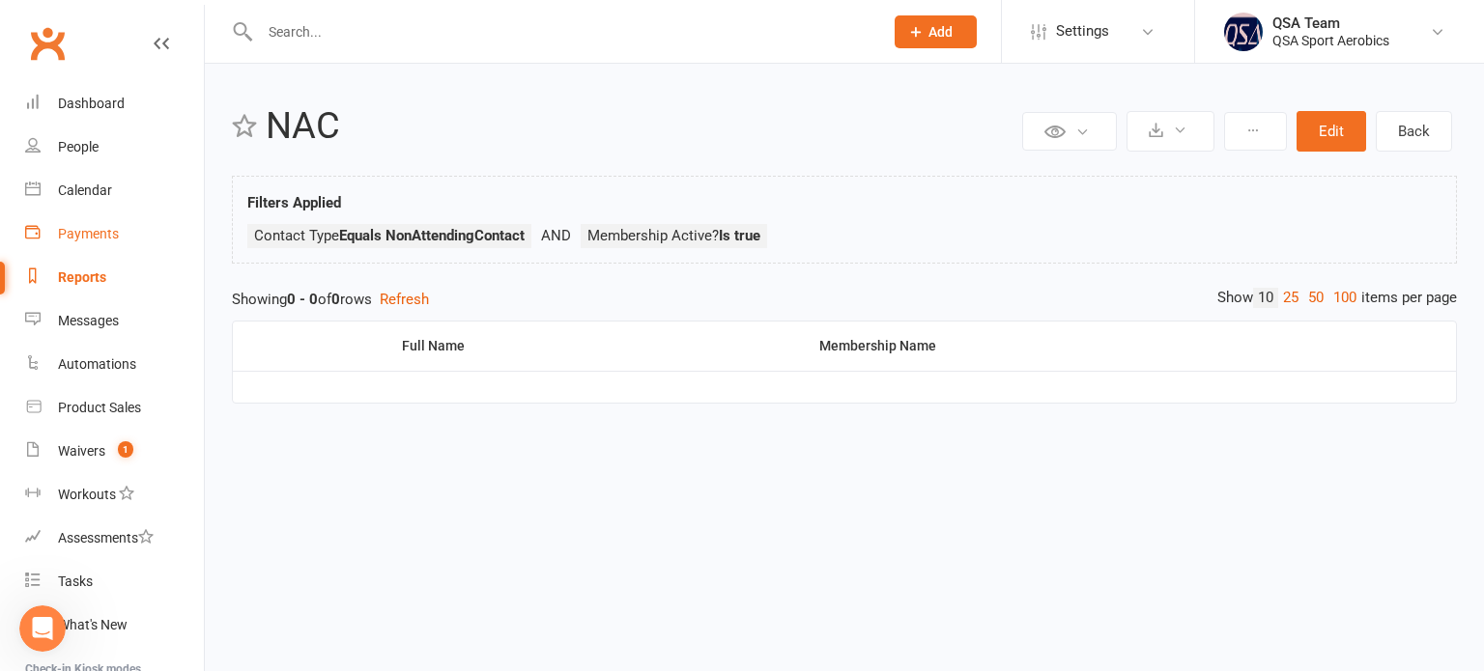
click at [85, 234] on div "Payments" at bounding box center [88, 233] width 61 height 15
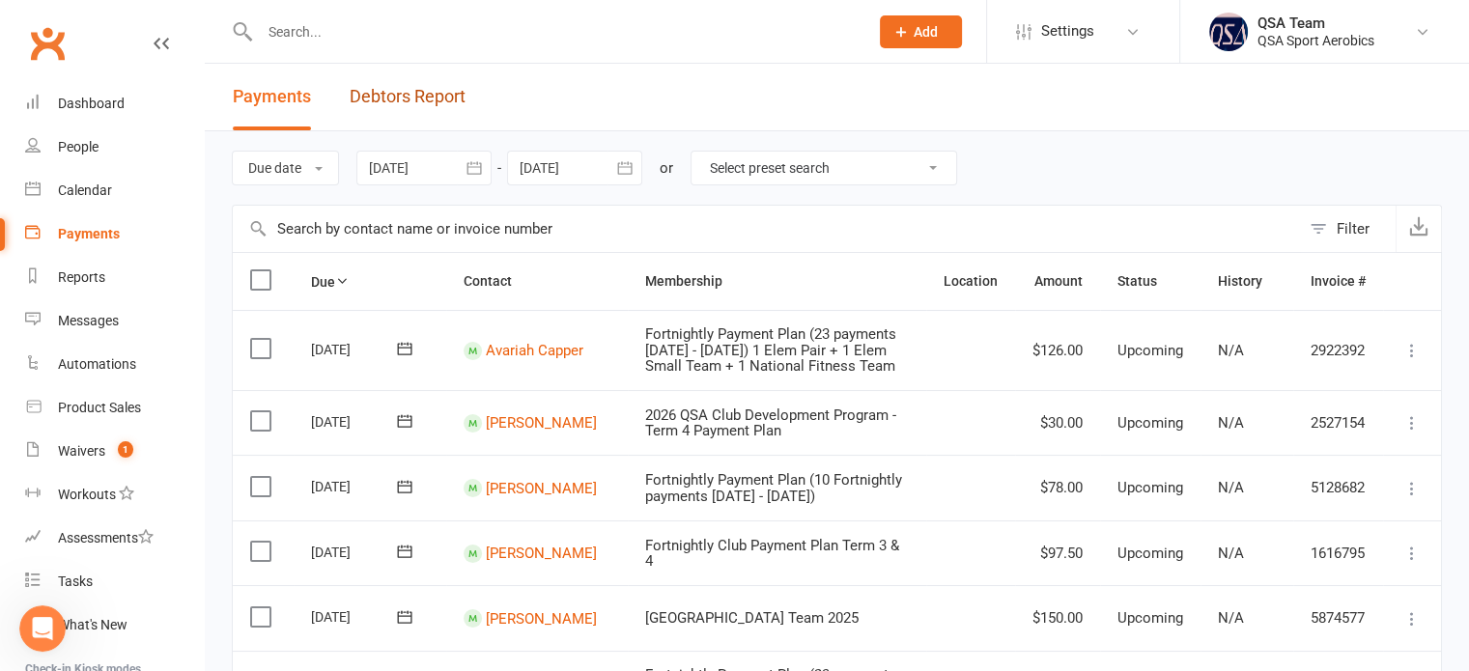
click at [403, 99] on link "Debtors Report" at bounding box center [408, 97] width 116 height 67
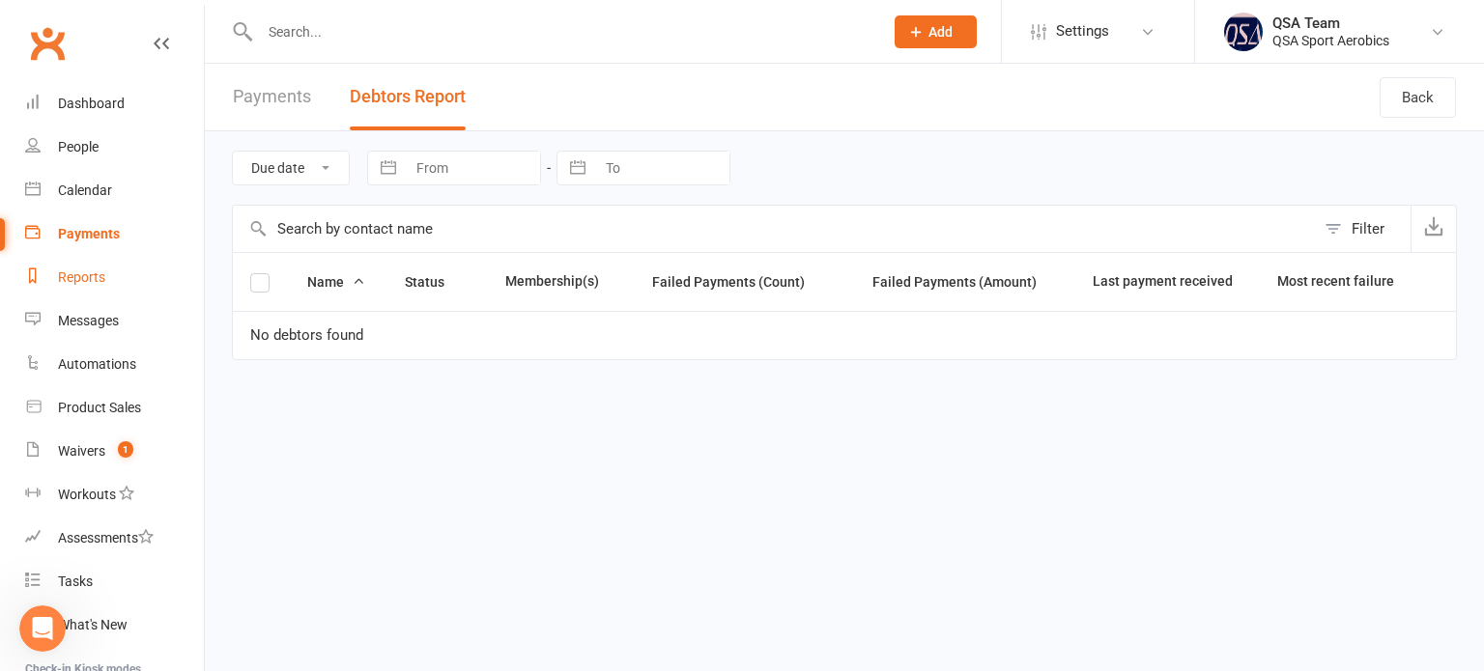
click at [111, 271] on link "Reports" at bounding box center [114, 277] width 179 height 43
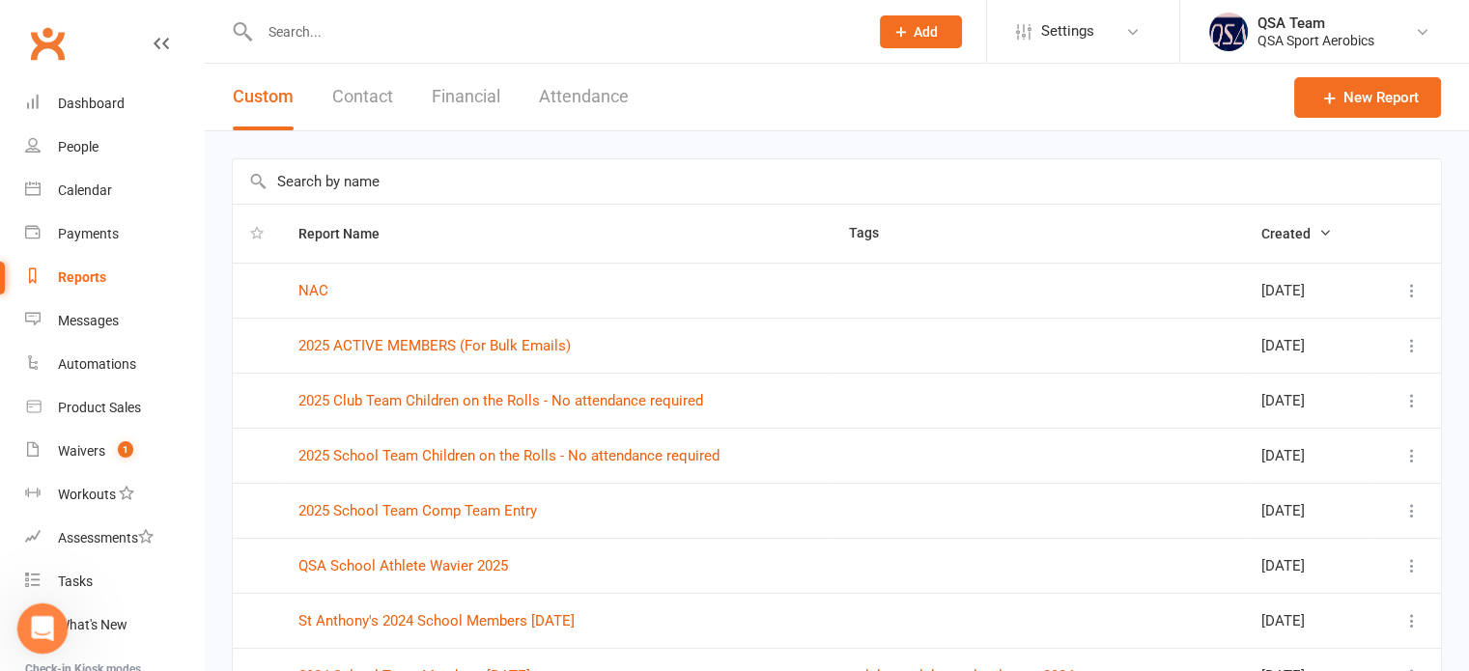
click at [37, 622] on icon "Open Intercom Messenger" at bounding box center [40, 626] width 32 height 32
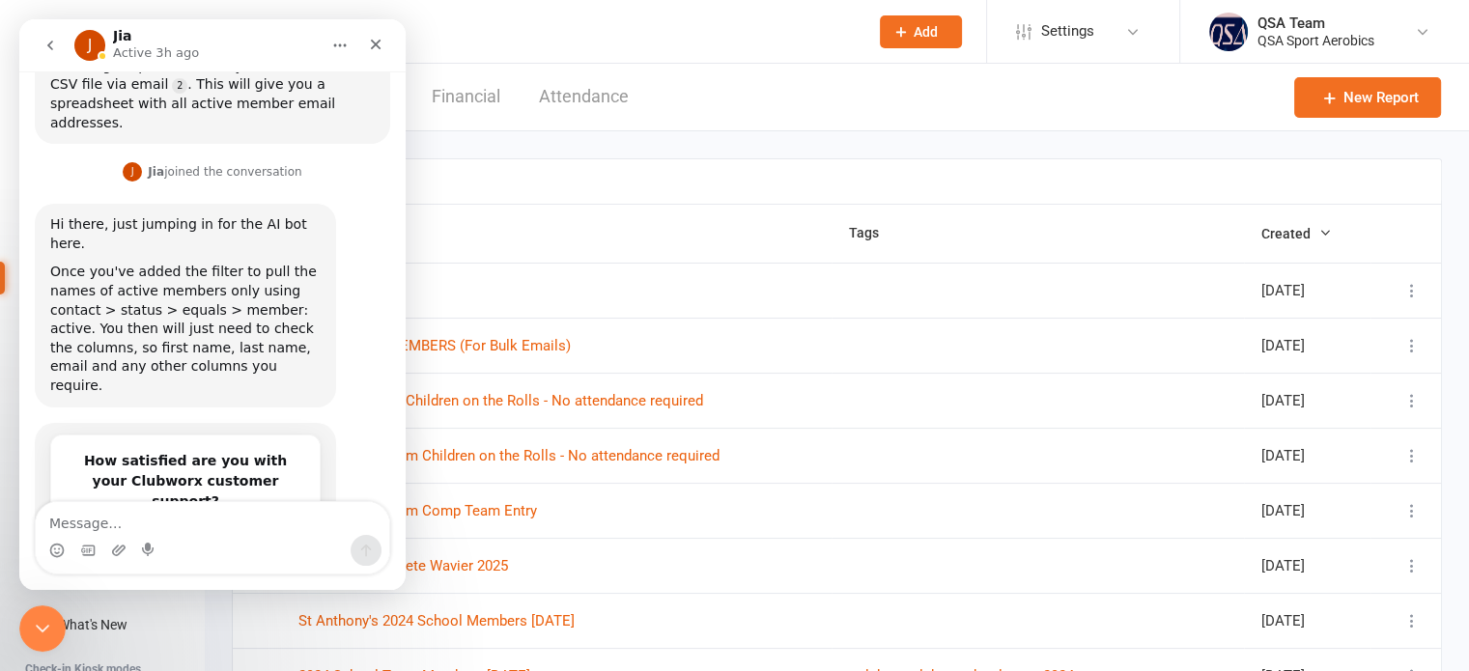
scroll to position [730, 0]
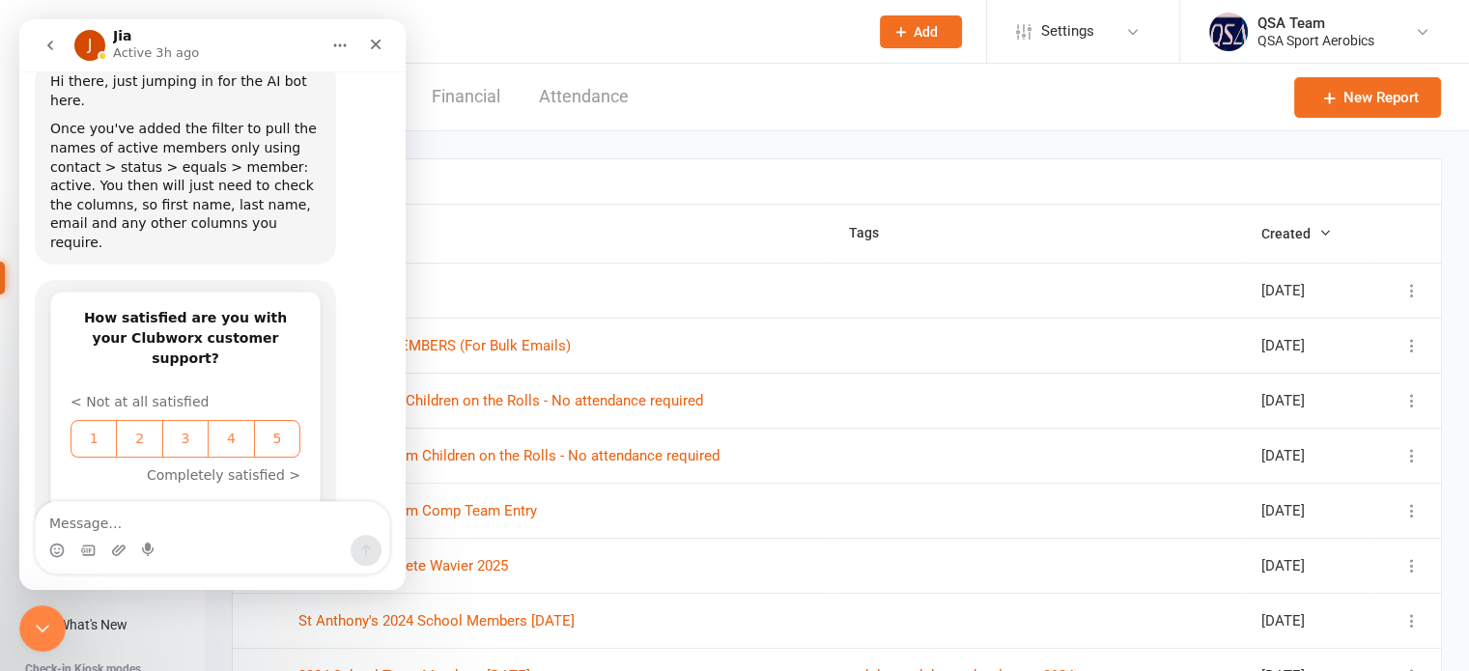
click at [47, 46] on icon "go back" at bounding box center [49, 45] width 15 height 15
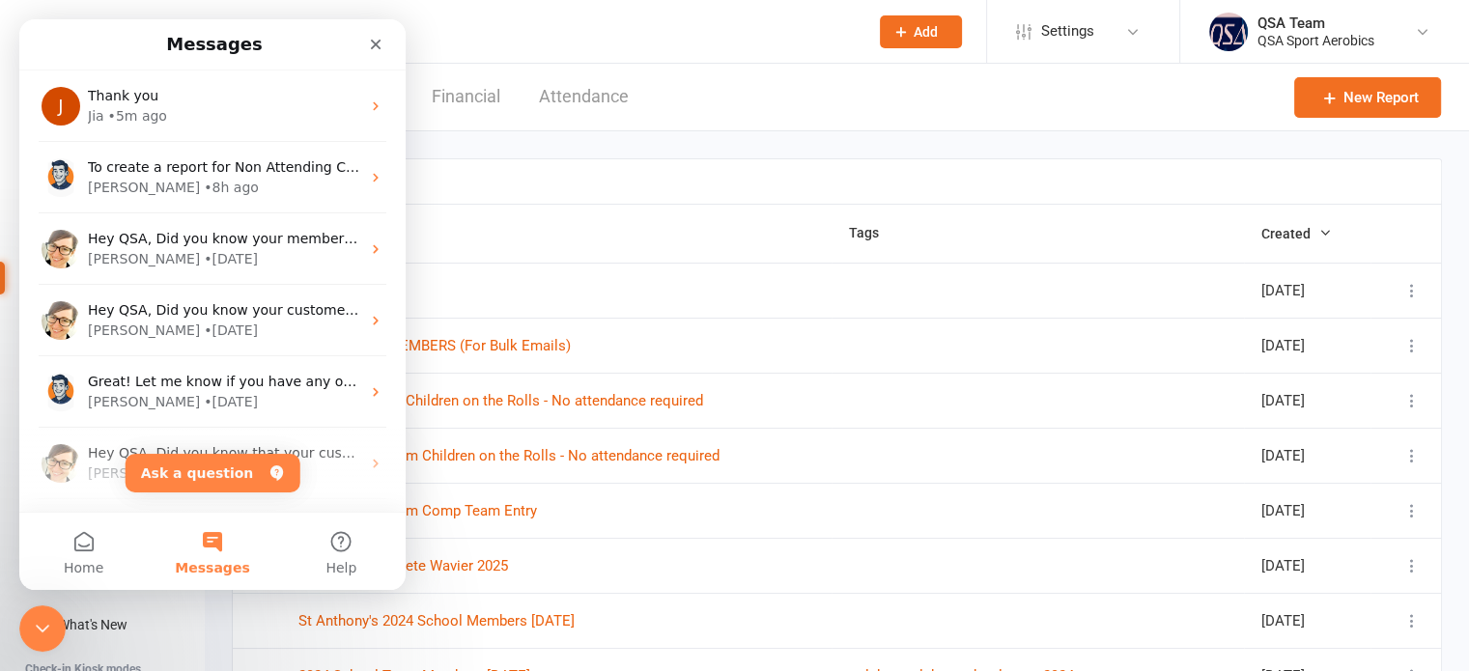
scroll to position [0, 0]
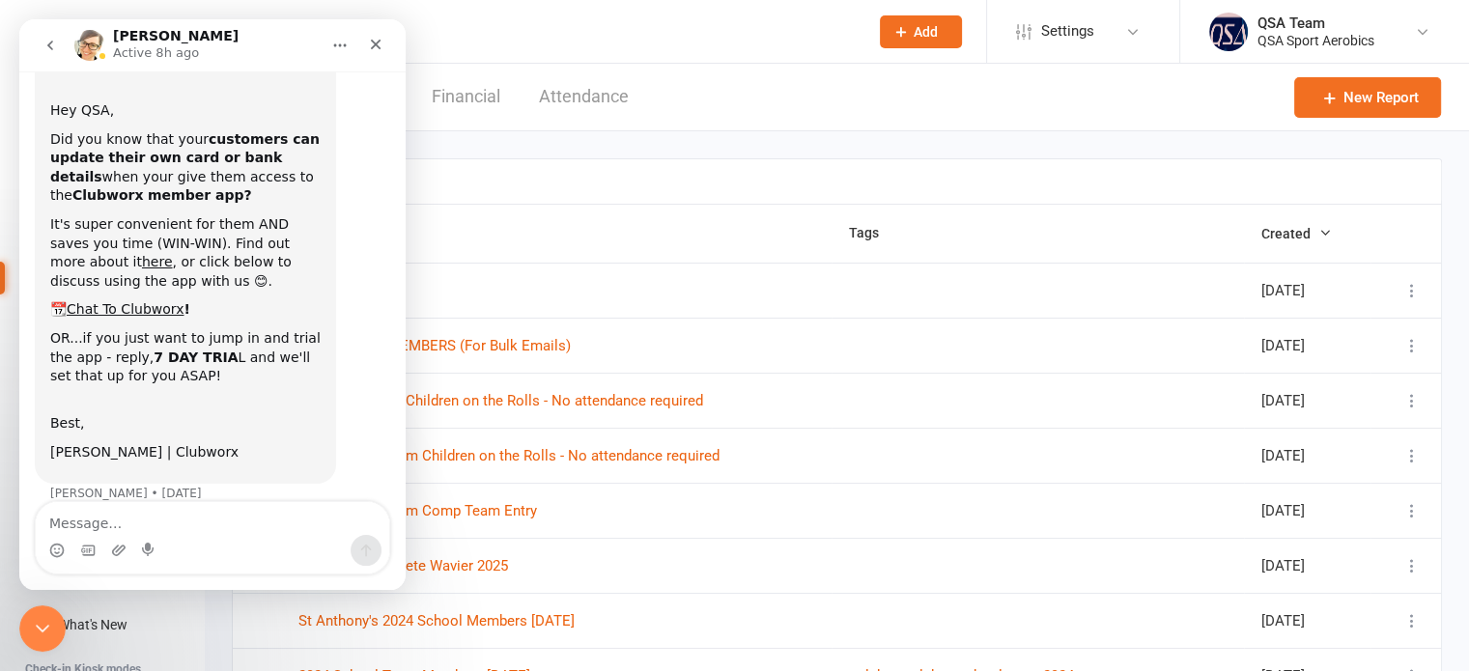
scroll to position [201, 0]
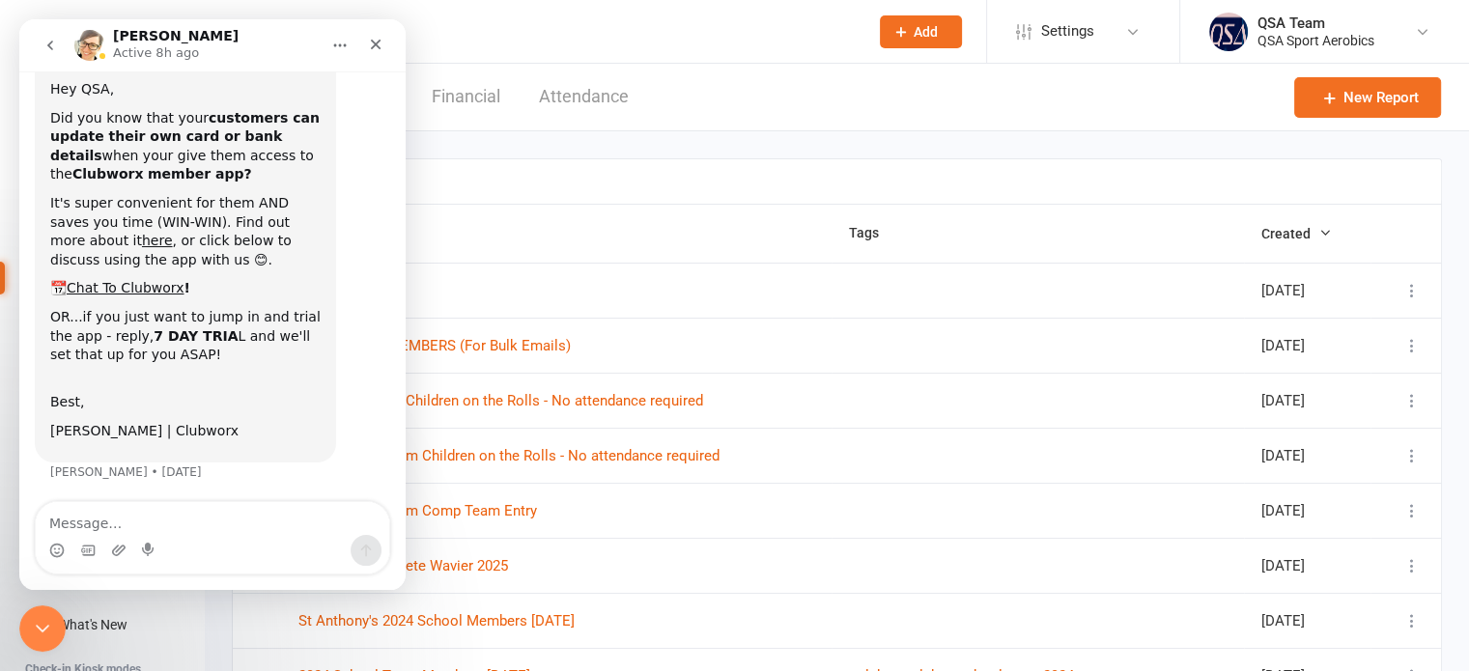
click at [50, 45] on icon "go back" at bounding box center [49, 45] width 15 height 15
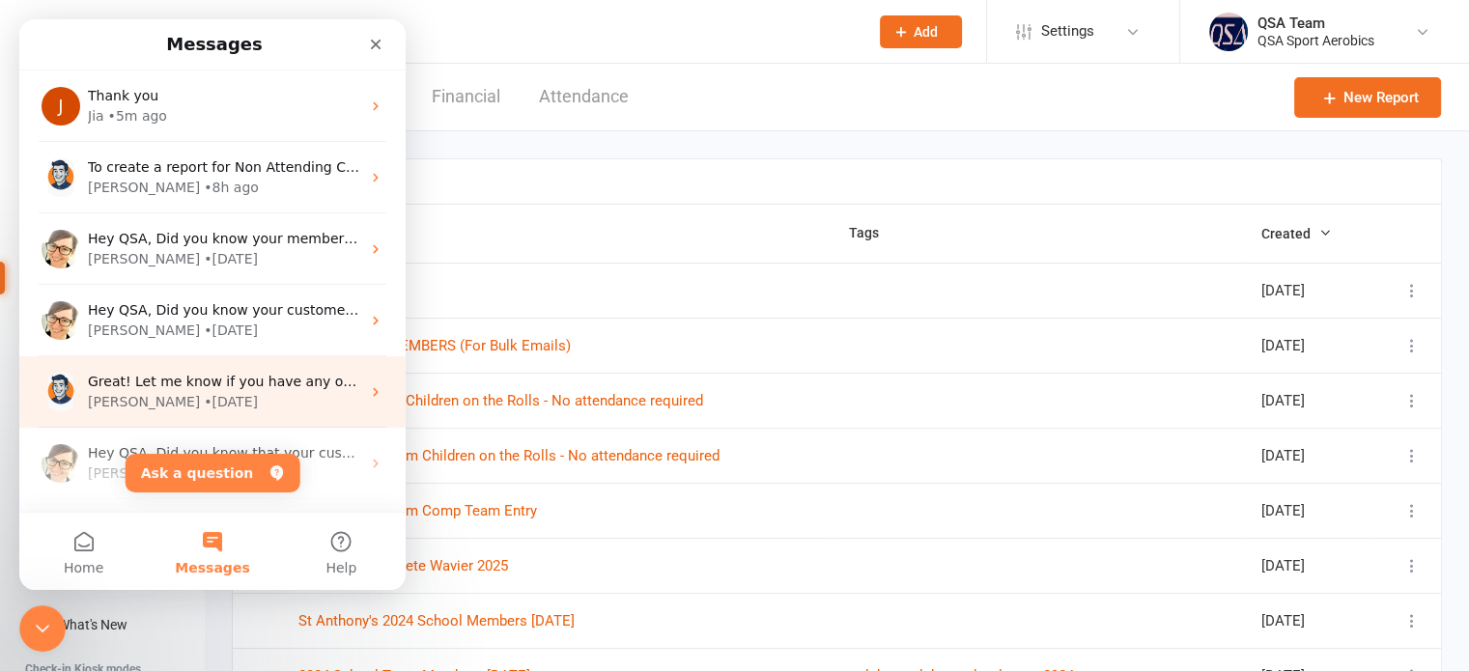
scroll to position [0, 0]
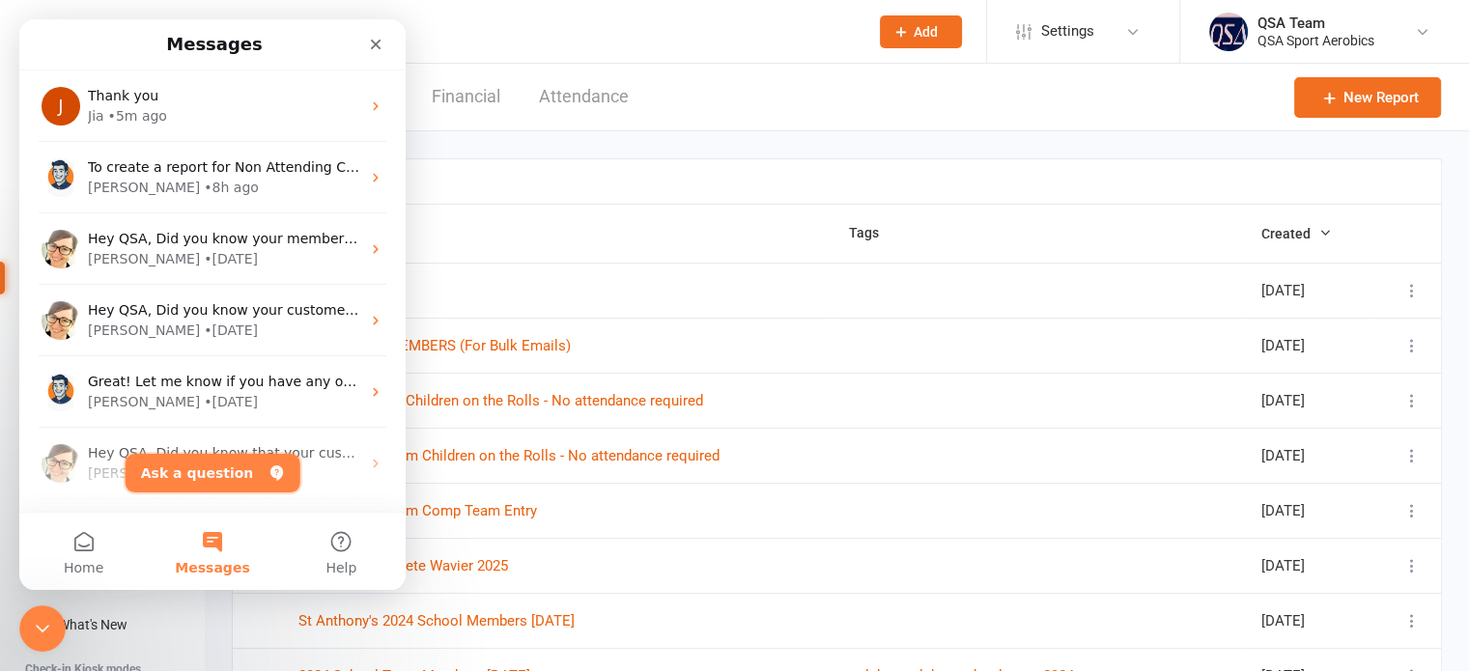
click at [224, 482] on button "Ask a question" at bounding box center [213, 473] width 175 height 39
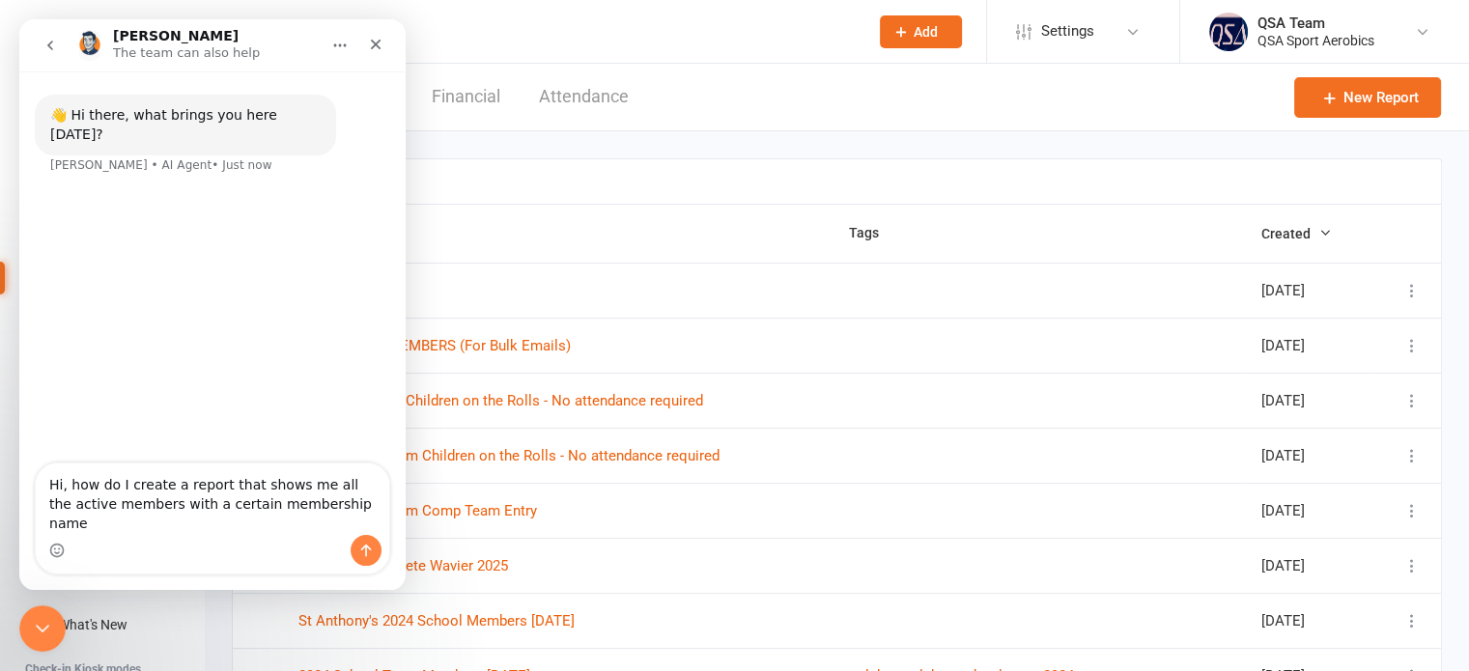
type textarea "Hi, how do I create a report that shows me all the active members with a certai…"
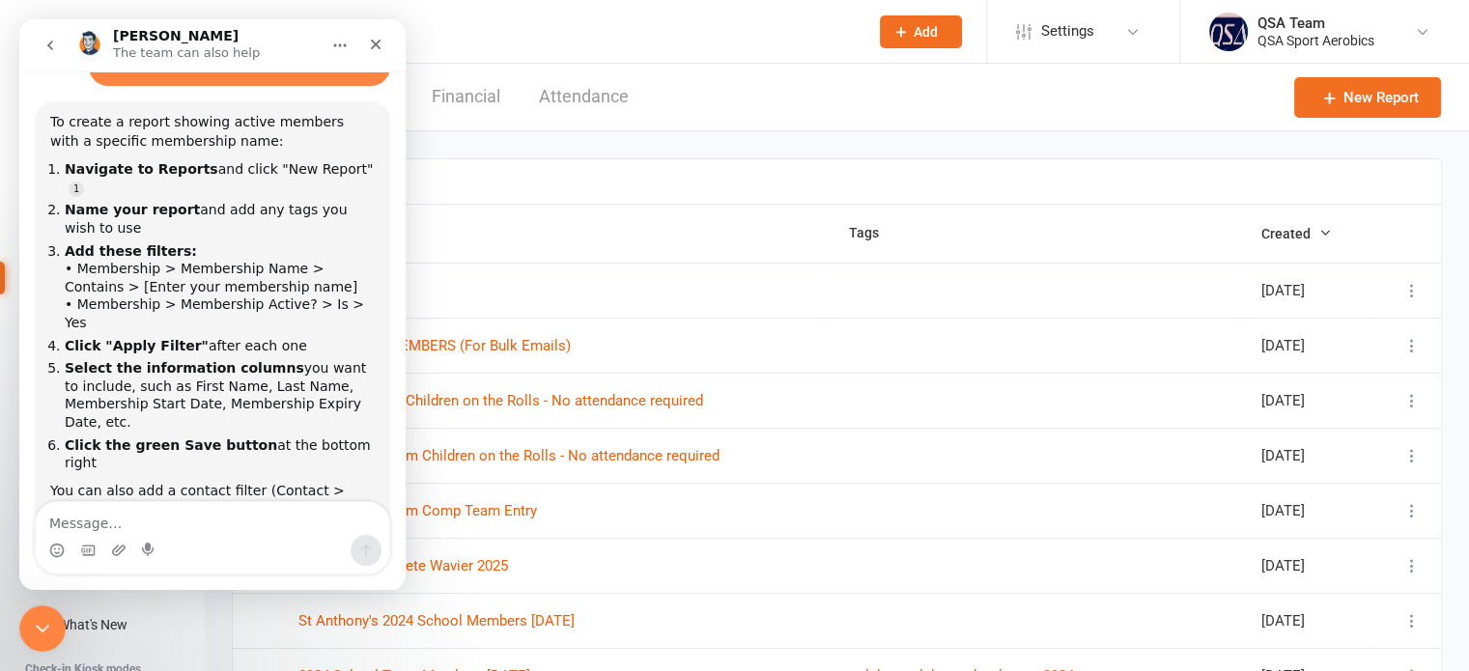
scroll to position [3, 0]
click at [40, 639] on div "Close Intercom Messenger" at bounding box center [39, 626] width 46 height 46
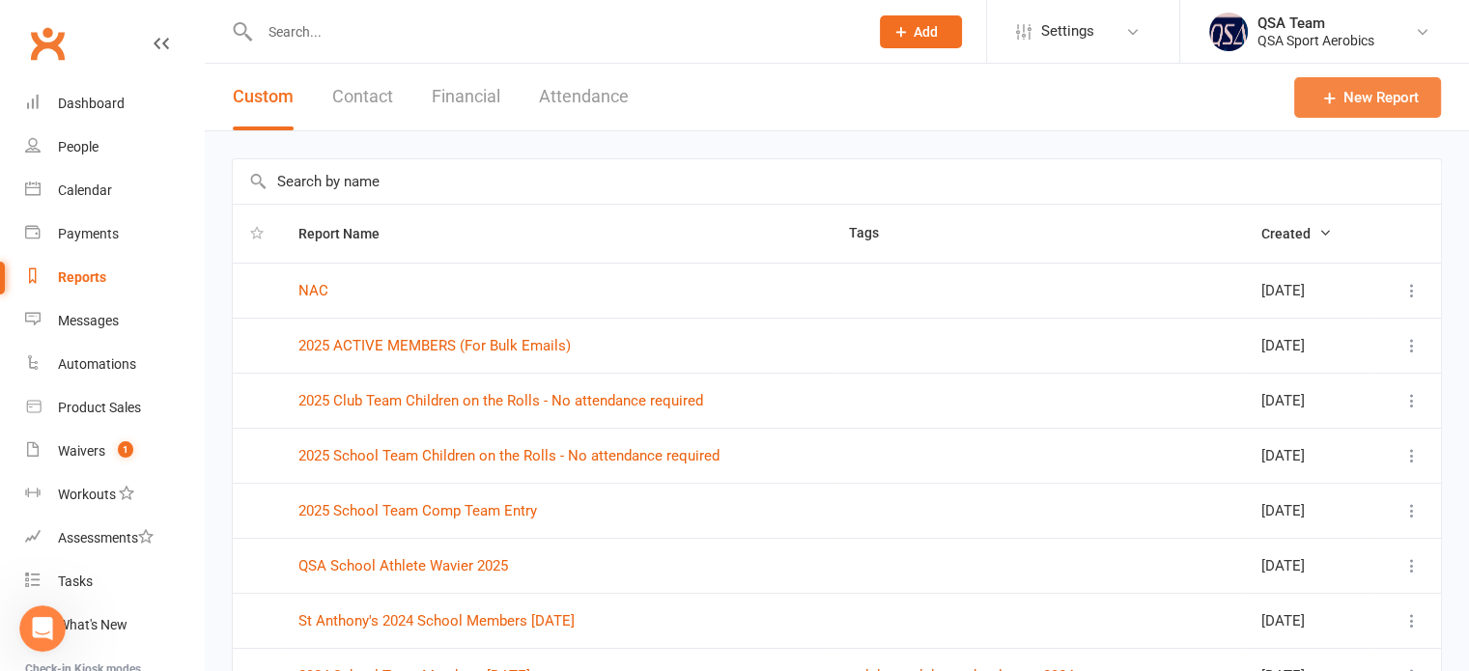
click at [1406, 108] on link "New Report" at bounding box center [1367, 97] width 147 height 41
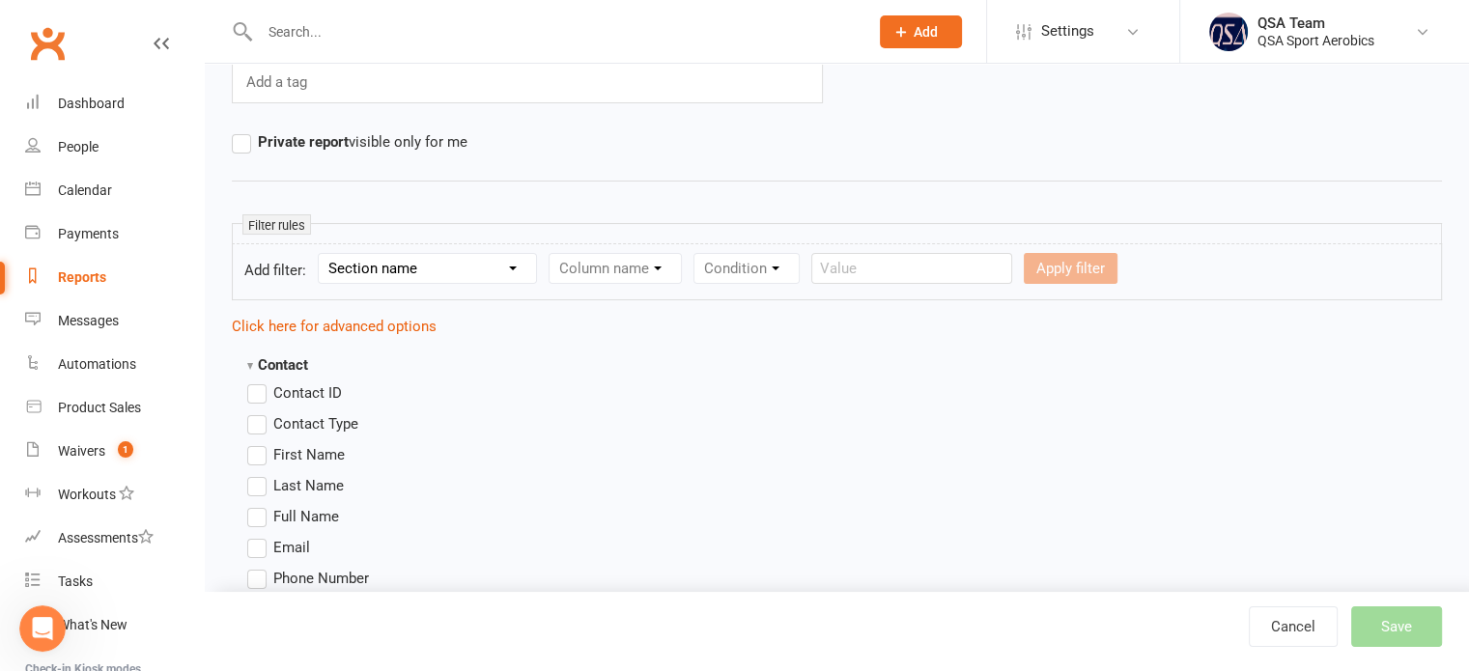
scroll to position [193, 0]
type input "2025 Club Development Kids"
click at [39, 623] on icon "Open Intercom Messenger" at bounding box center [40, 626] width 32 height 32
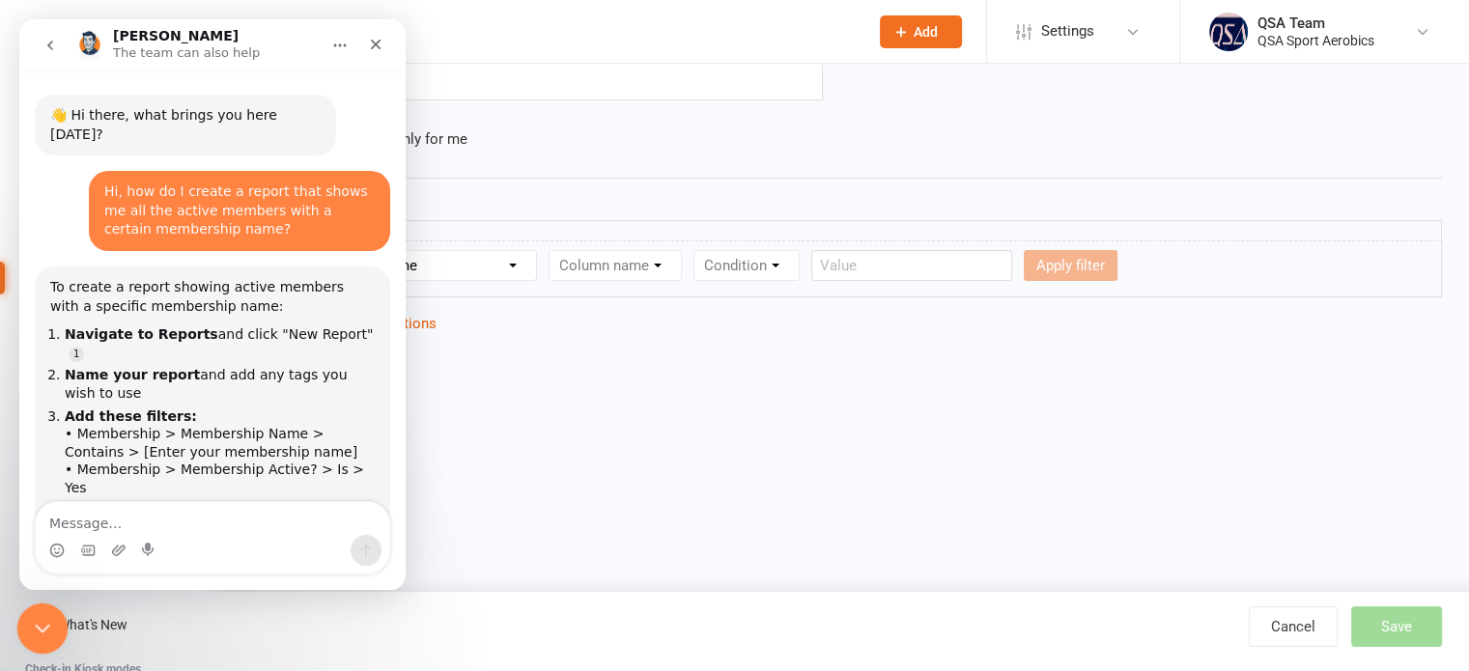
scroll to position [199, 0]
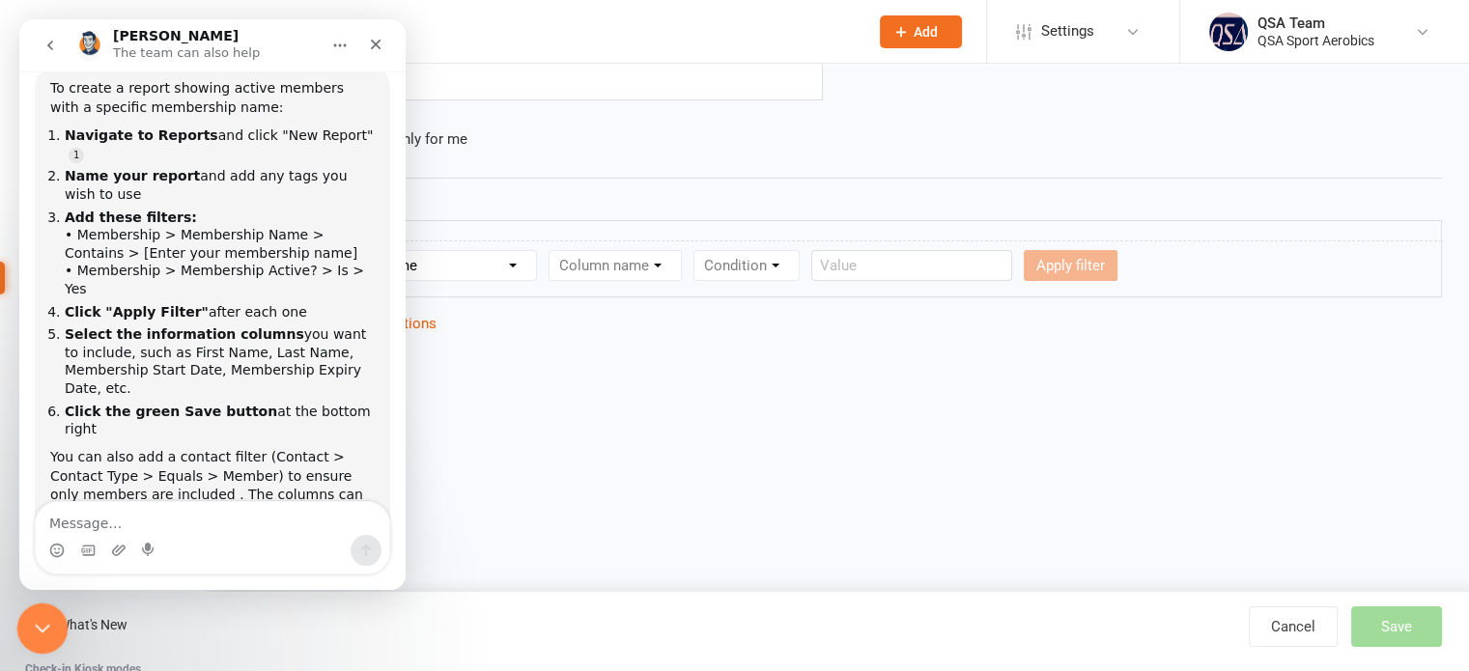
click at [39, 623] on icon "Close Intercom Messenger" at bounding box center [39, 625] width 23 height 23
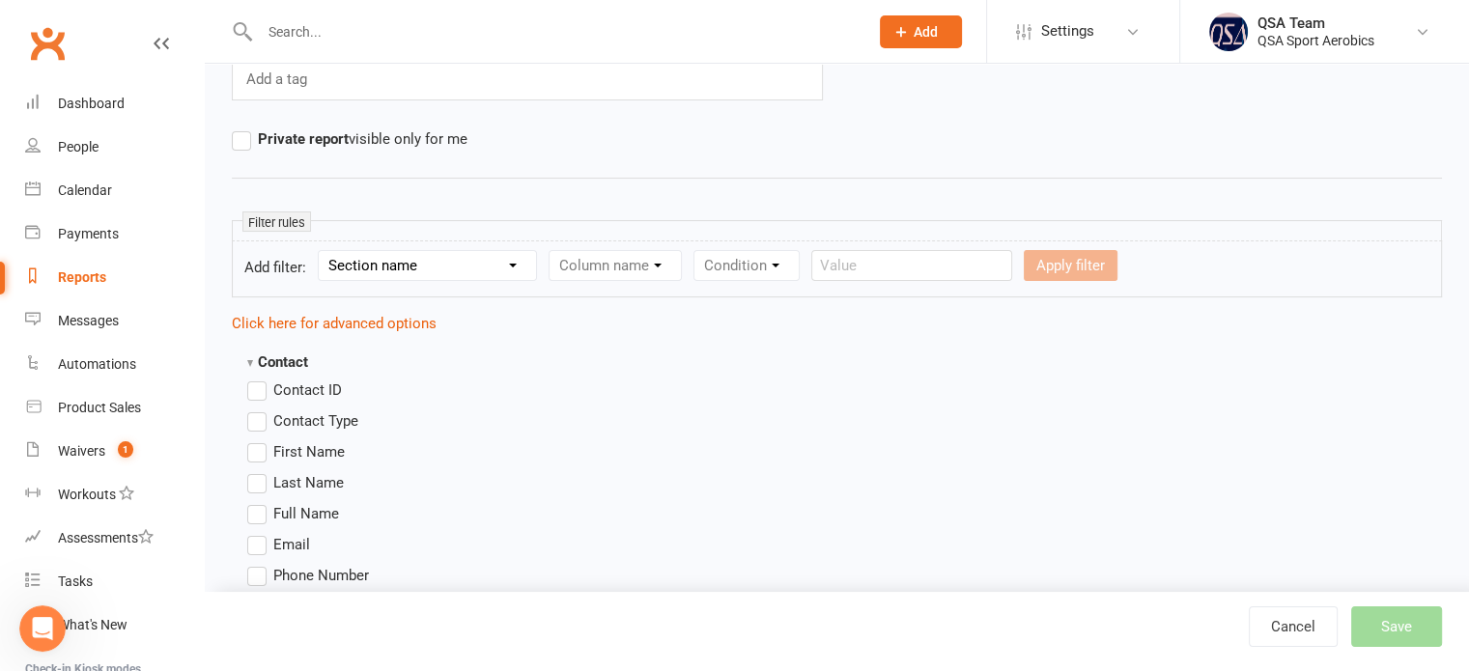
click at [452, 262] on select "Section name Contact Attendance Aggregate Payment Booking Waitlist Attendees Ca…" at bounding box center [427, 265] width 217 height 29
select select "10"
click at [322, 251] on select "Section name Contact Attendance Aggregate Payment Booking Waitlist Attendees Ca…" at bounding box center [427, 265] width 217 height 29
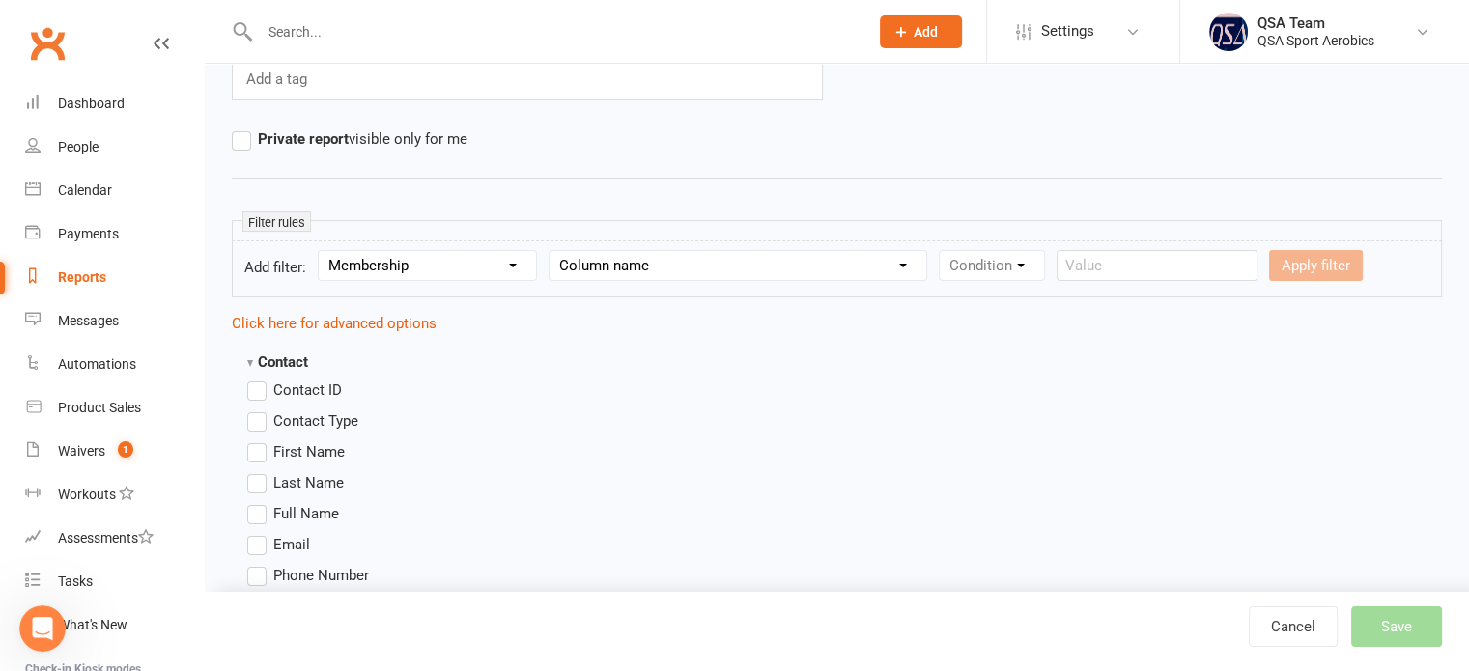
click at [632, 263] on select "Column name Membership ID Membership Name Membership Category Membership Start …" at bounding box center [738, 265] width 377 height 29
select select "1"
click at [550, 251] on select "Column name Membership ID Membership Name Membership Category Membership Start …" at bounding box center [738, 265] width 377 height 29
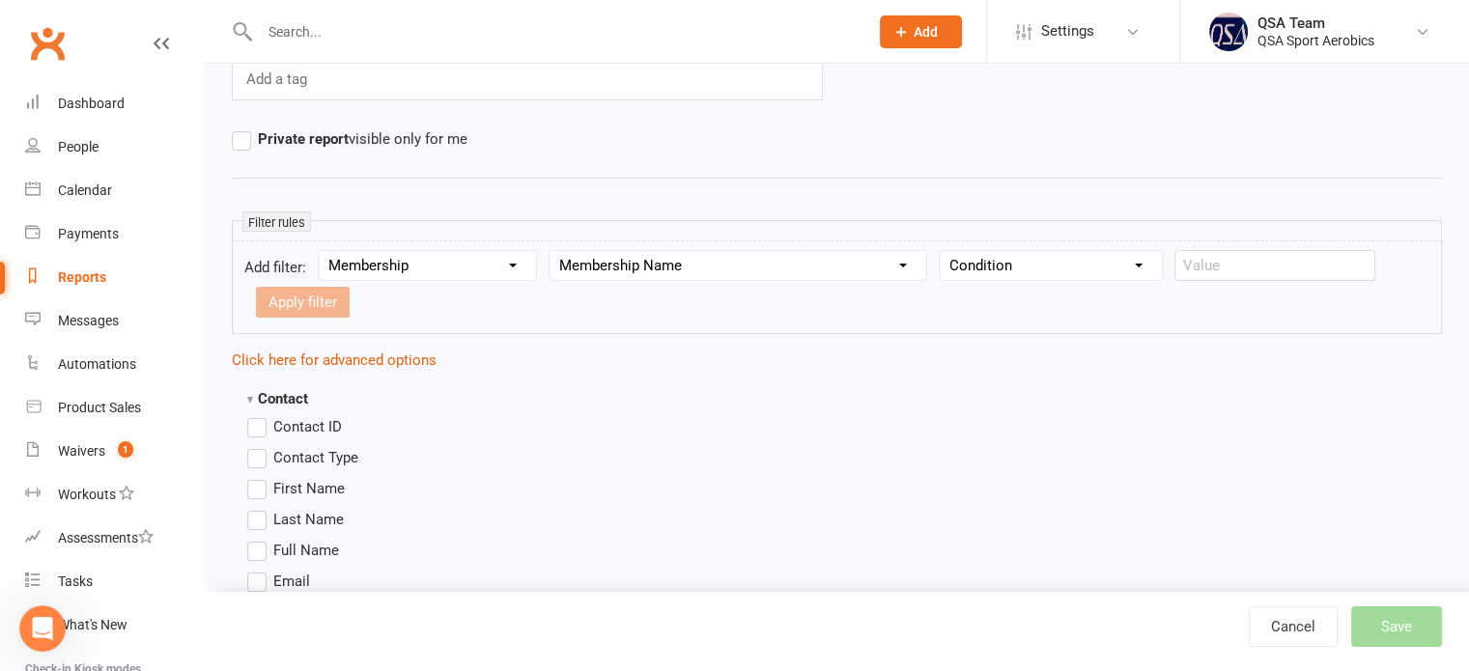
click at [1035, 253] on select "Condition Equals Does not equal Contains Does not contain Is blank or does not …" at bounding box center [1051, 265] width 222 height 29
select select "2"
click at [941, 251] on select "Condition Equals Does not equal Contains Does not contain Is blank or does not …" at bounding box center [1051, 265] width 222 height 29
click at [1251, 265] on input "text" at bounding box center [1274, 265] width 201 height 31
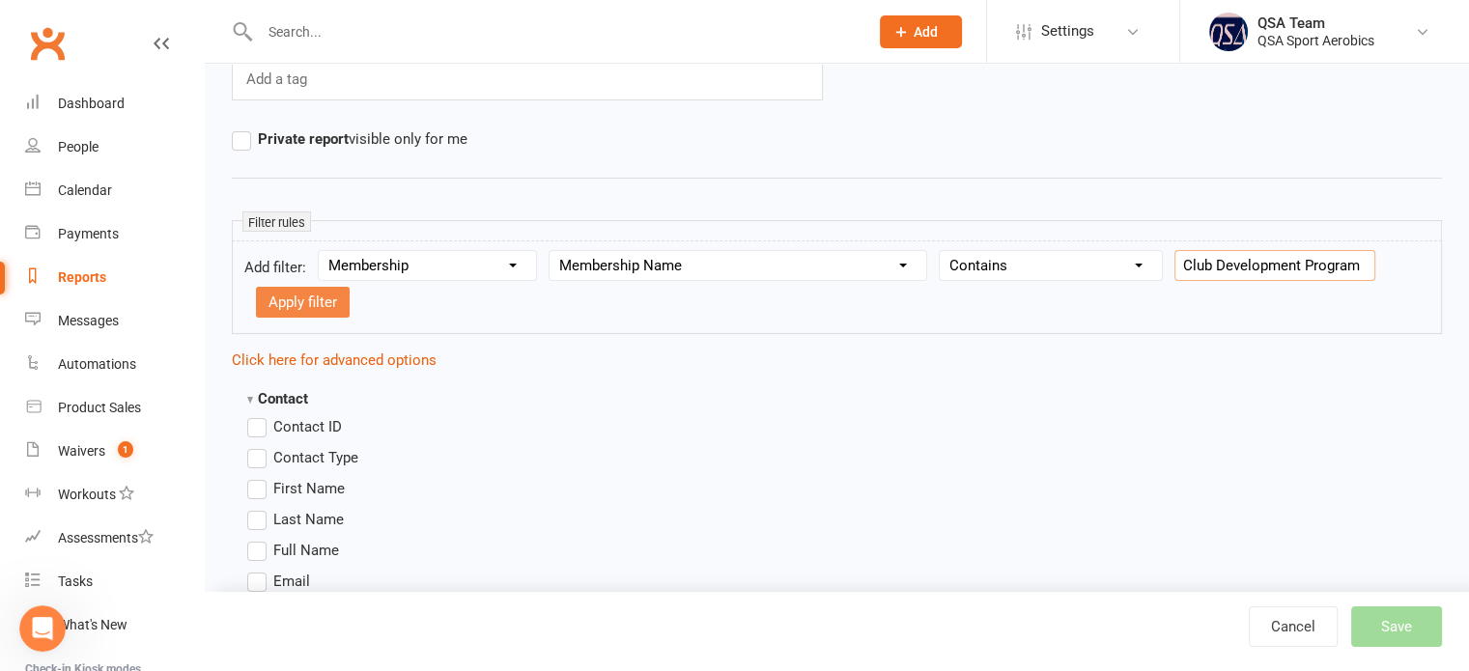
type input "Club Development Program"
click at [325, 297] on button "Apply filter" at bounding box center [303, 302] width 94 height 31
select select
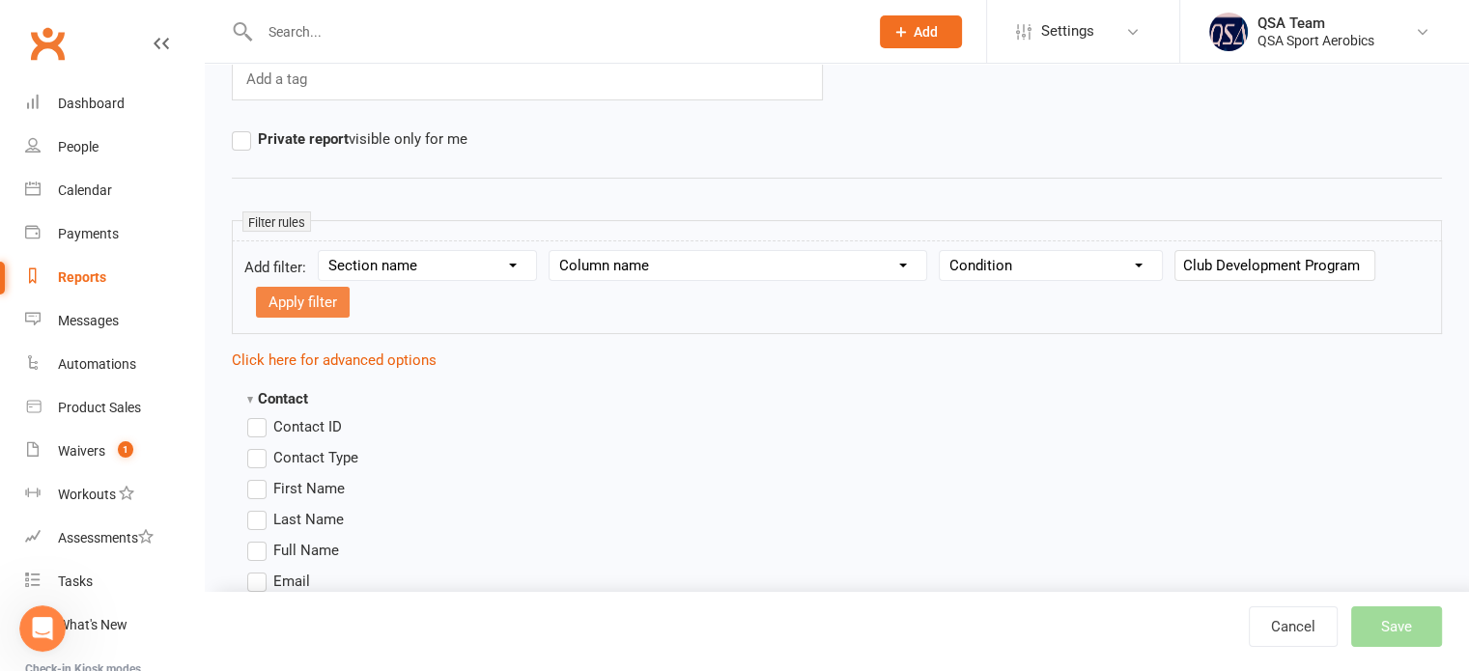
scroll to position [0, 0]
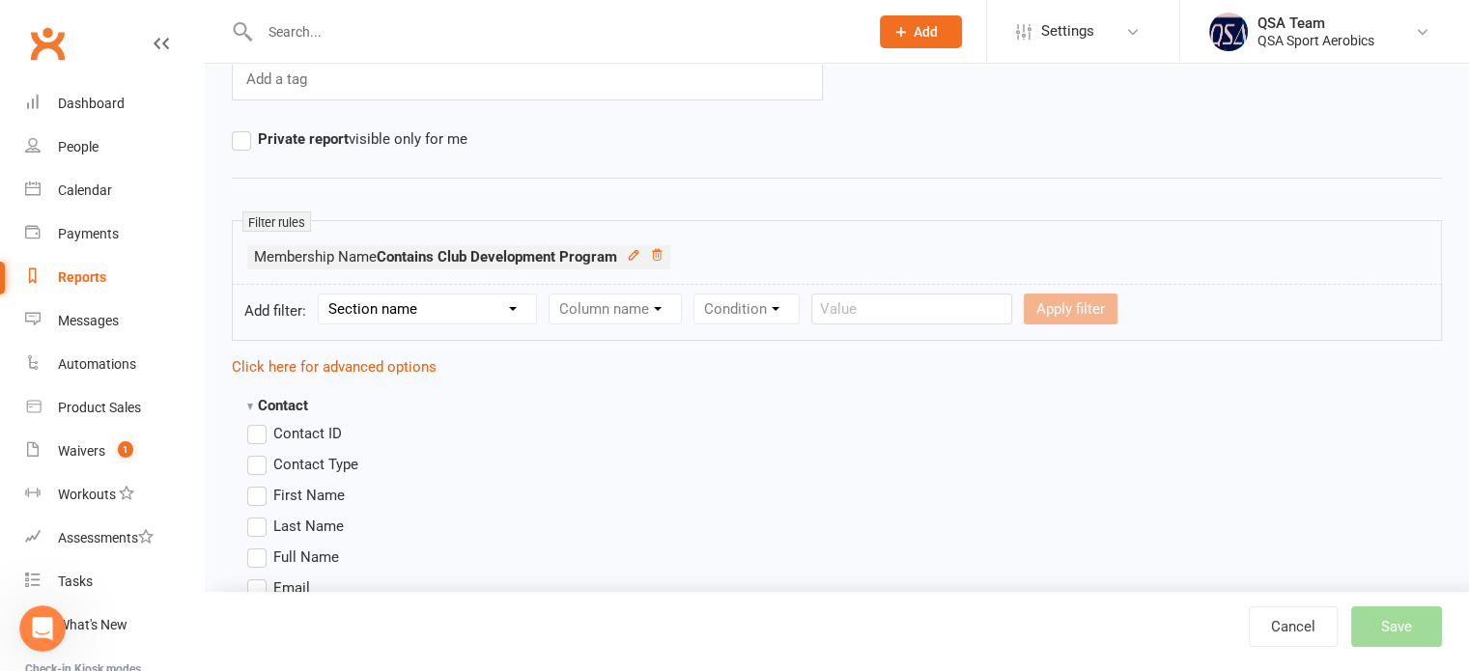
click at [382, 315] on select "Section name Contact Attendance Aggregate Payment Booking Waitlist Attendees Ca…" at bounding box center [427, 309] width 217 height 29
click at [35, 618] on icon "Open Intercom Messenger" at bounding box center [40, 626] width 32 height 32
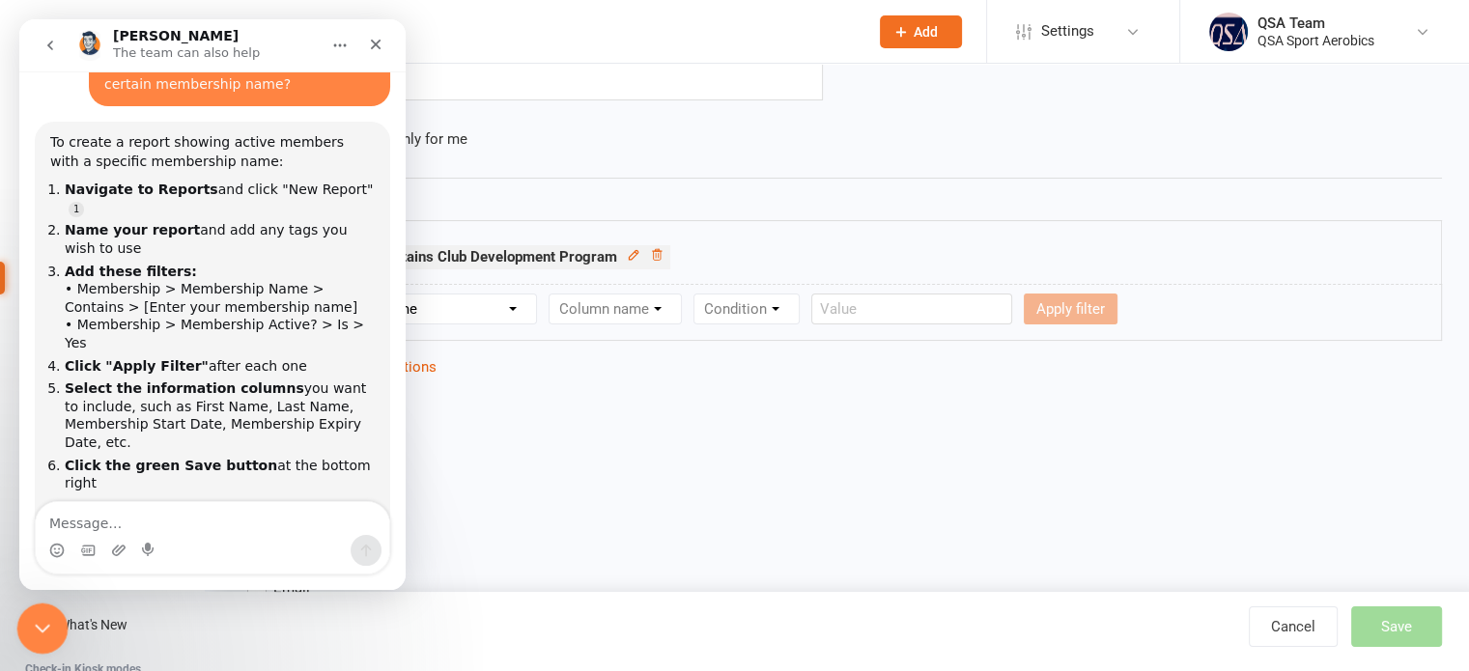
scroll to position [199, 0]
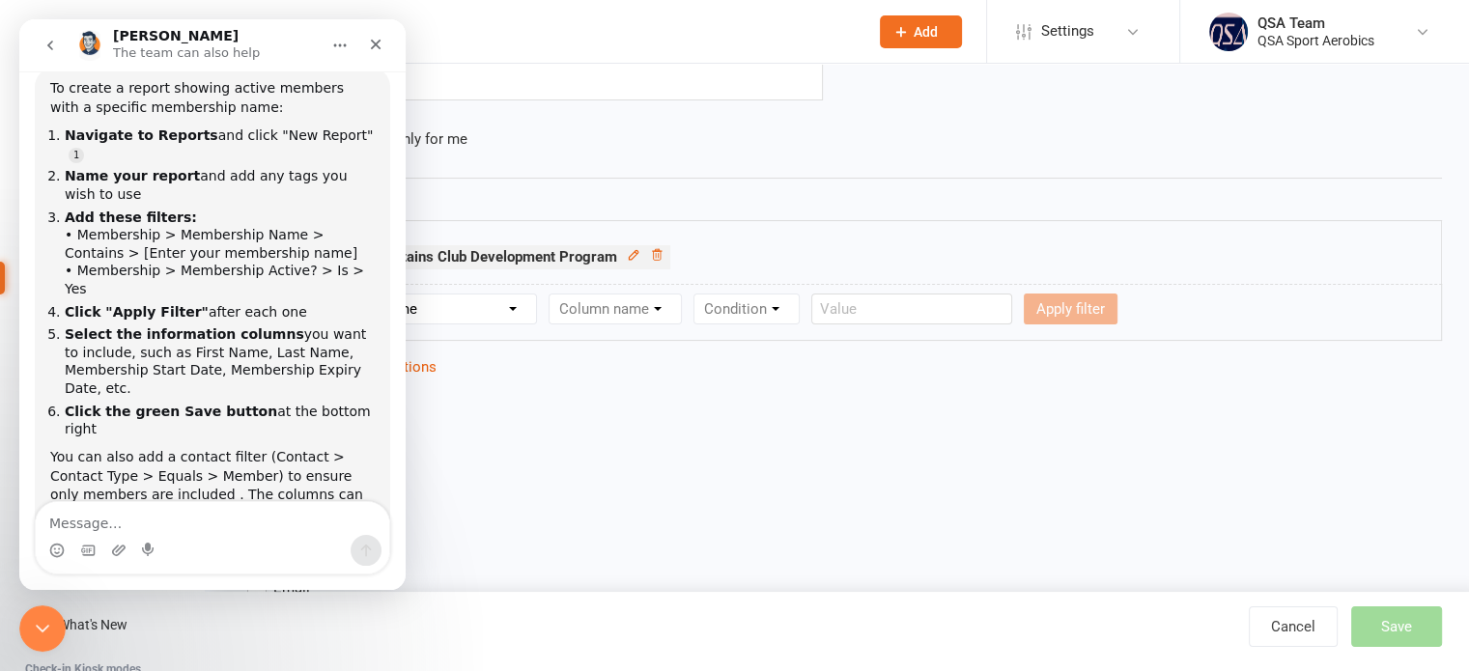
click at [466, 303] on select "Section name Contact Attendance Aggregate Payment Booking Waitlist Attendees Ca…" at bounding box center [427, 309] width 217 height 29
select select "10"
click at [322, 295] on select "Section name Contact Attendance Aggregate Payment Booking Waitlist Attendees Ca…" at bounding box center [427, 309] width 217 height 29
click at [614, 307] on select "Column name Membership ID Membership Name Membership Category Membership Start …" at bounding box center [738, 309] width 377 height 29
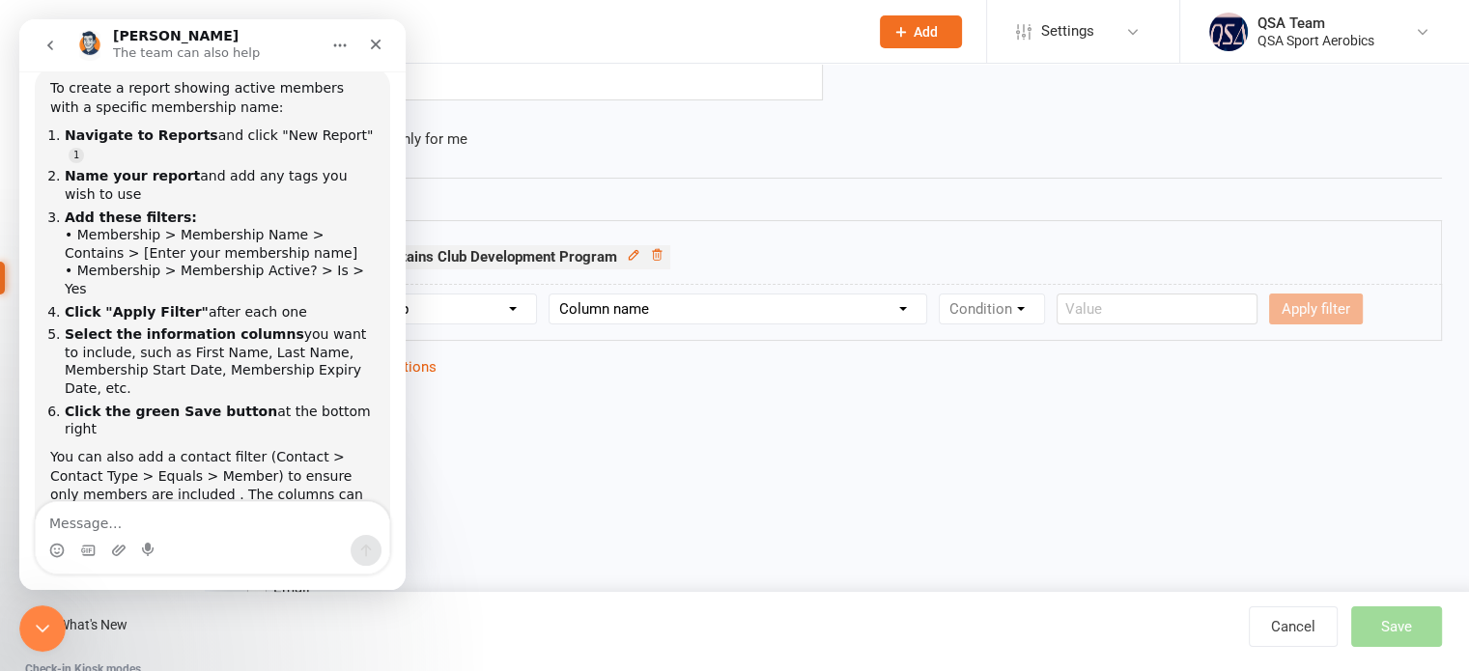
select select "29"
click at [550, 295] on select "Column name Membership ID Membership Name Membership Category Membership Start …" at bounding box center [738, 309] width 377 height 29
click at [1017, 309] on select "Condition Is Is not Is blank Is not blank" at bounding box center [998, 309] width 117 height 29
select select "0"
click at [941, 295] on select "Condition Is Is not Is blank Is not blank" at bounding box center [998, 309] width 117 height 29
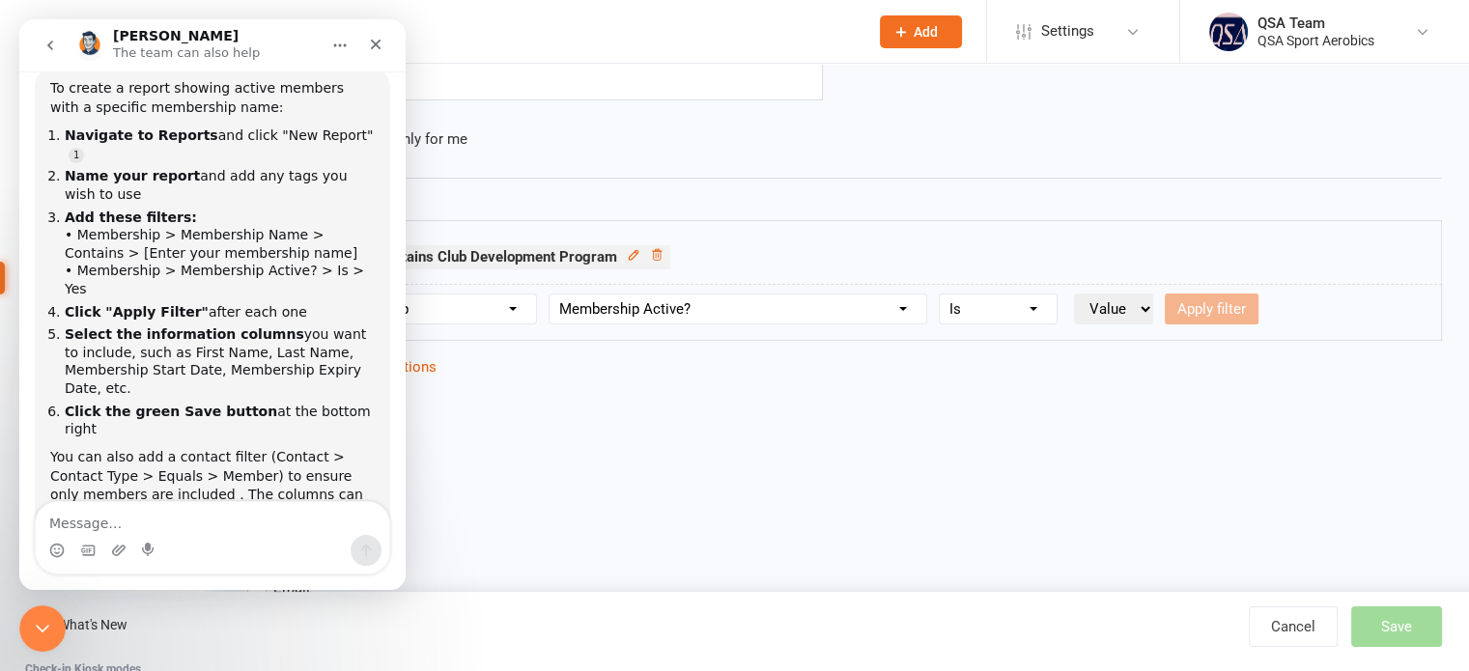
click at [1112, 303] on select "Value Yes No" at bounding box center [1113, 309] width 79 height 31
select select "true"
click at [1074, 294] on select "Value Yes No" at bounding box center [1113, 309] width 79 height 31
click at [1203, 308] on button "Apply filter" at bounding box center [1212, 309] width 94 height 31
select select
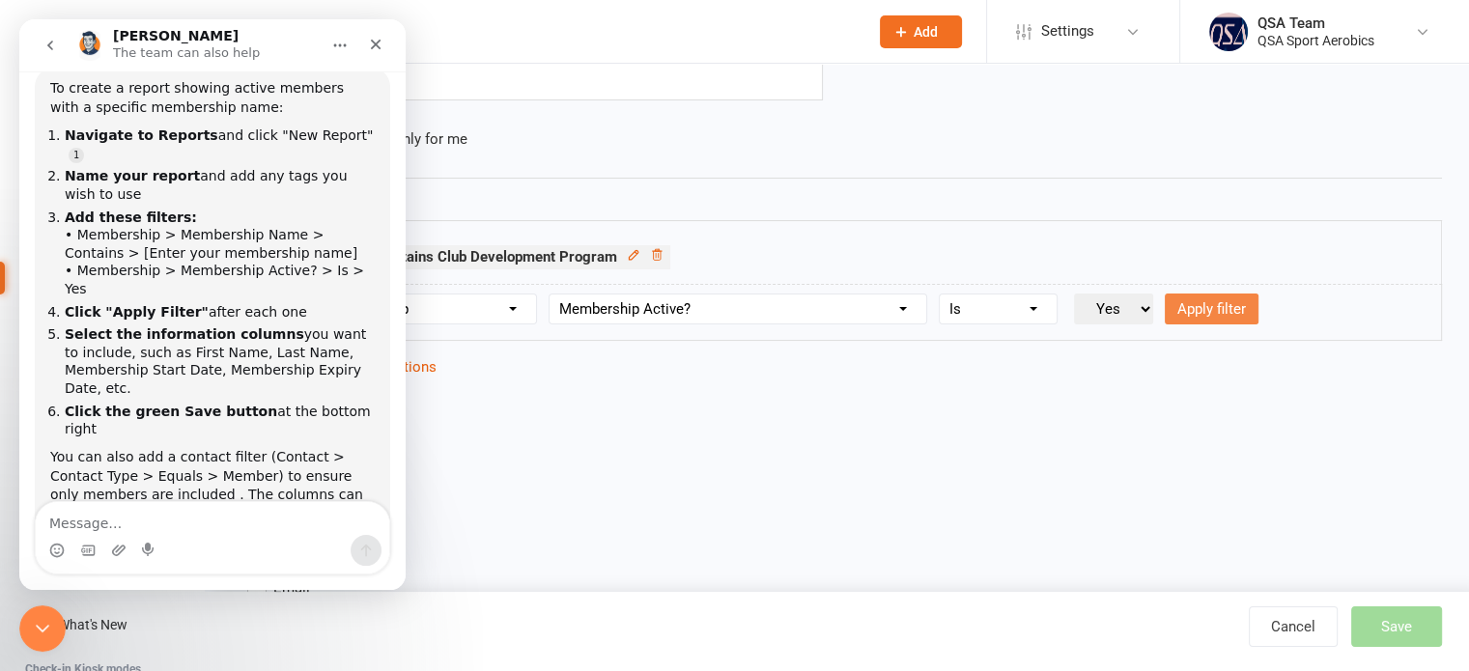
select select
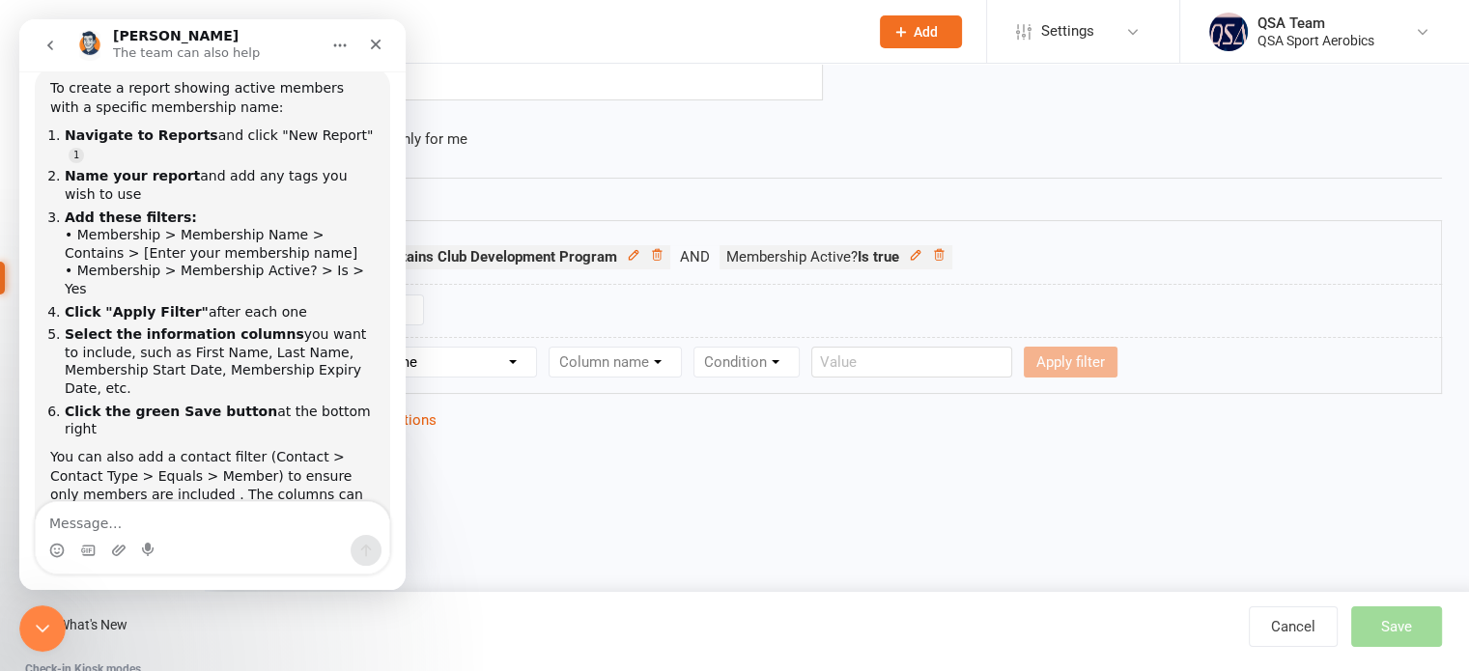
click at [339, 42] on icon "Home" at bounding box center [339, 45] width 15 height 15
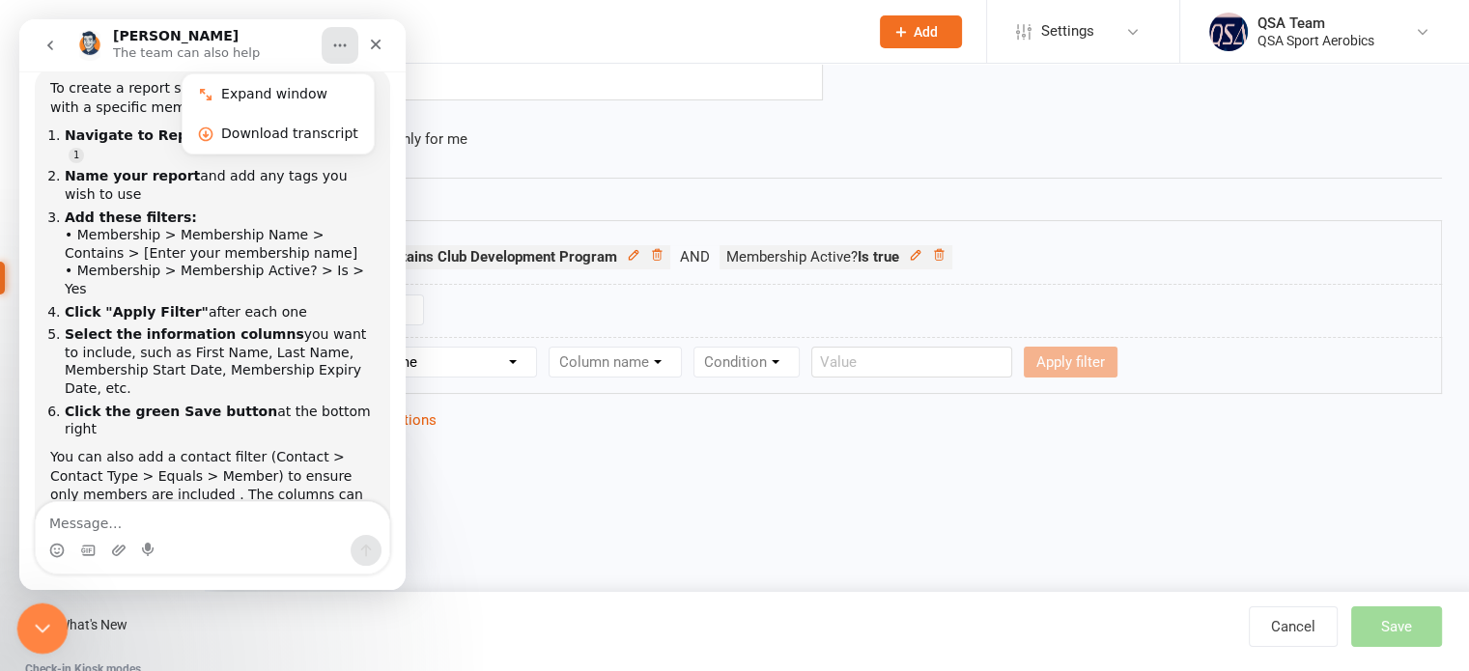
click at [34, 639] on div "Close Intercom Messenger" at bounding box center [39, 626] width 46 height 46
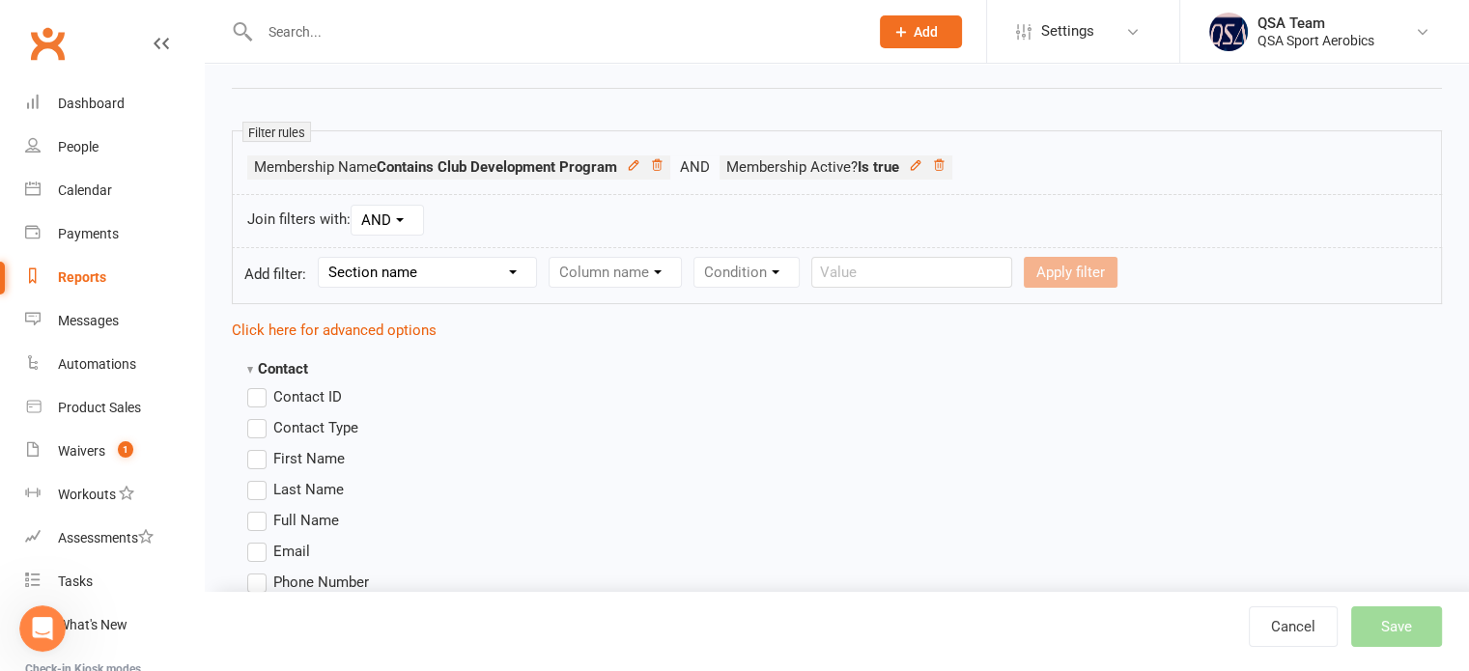
scroll to position [386, 0]
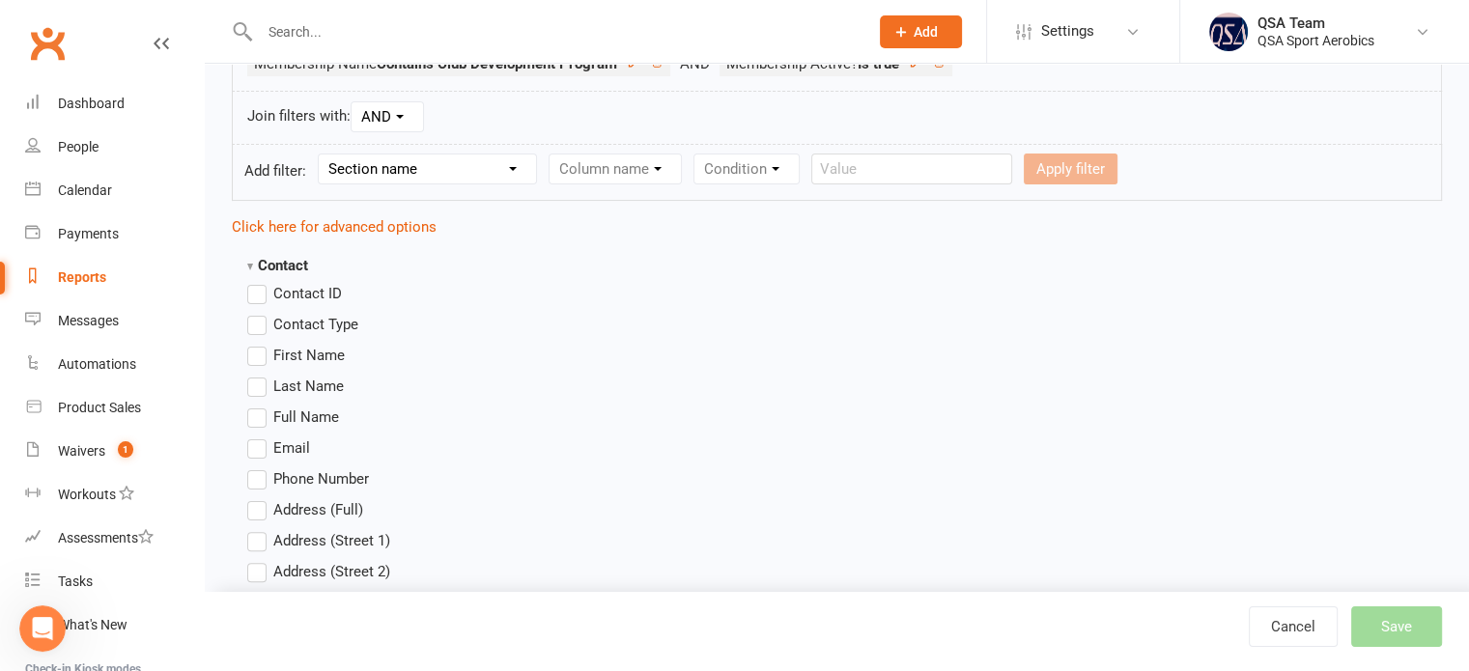
click at [258, 415] on label "Full Name" at bounding box center [293, 417] width 92 height 23
click at [258, 406] on input "Full Name" at bounding box center [253, 406] width 13 height 0
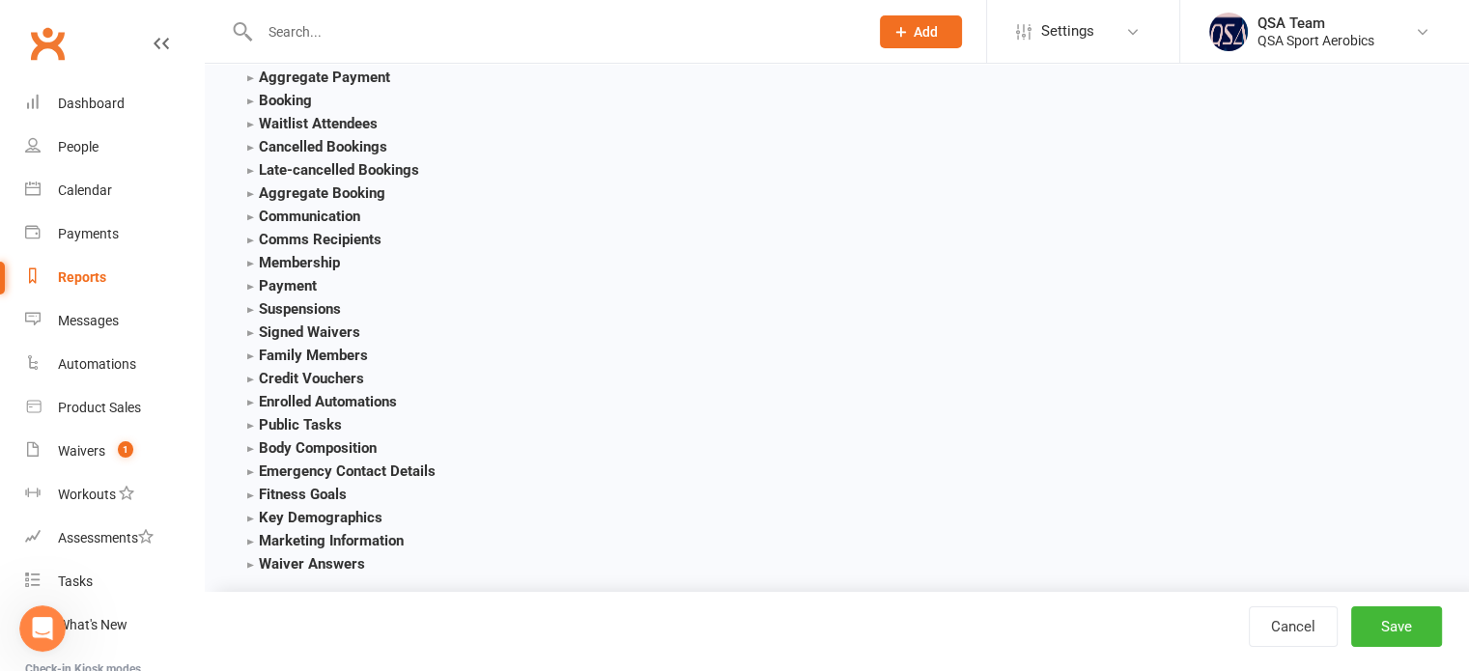
scroll to position [2302, 0]
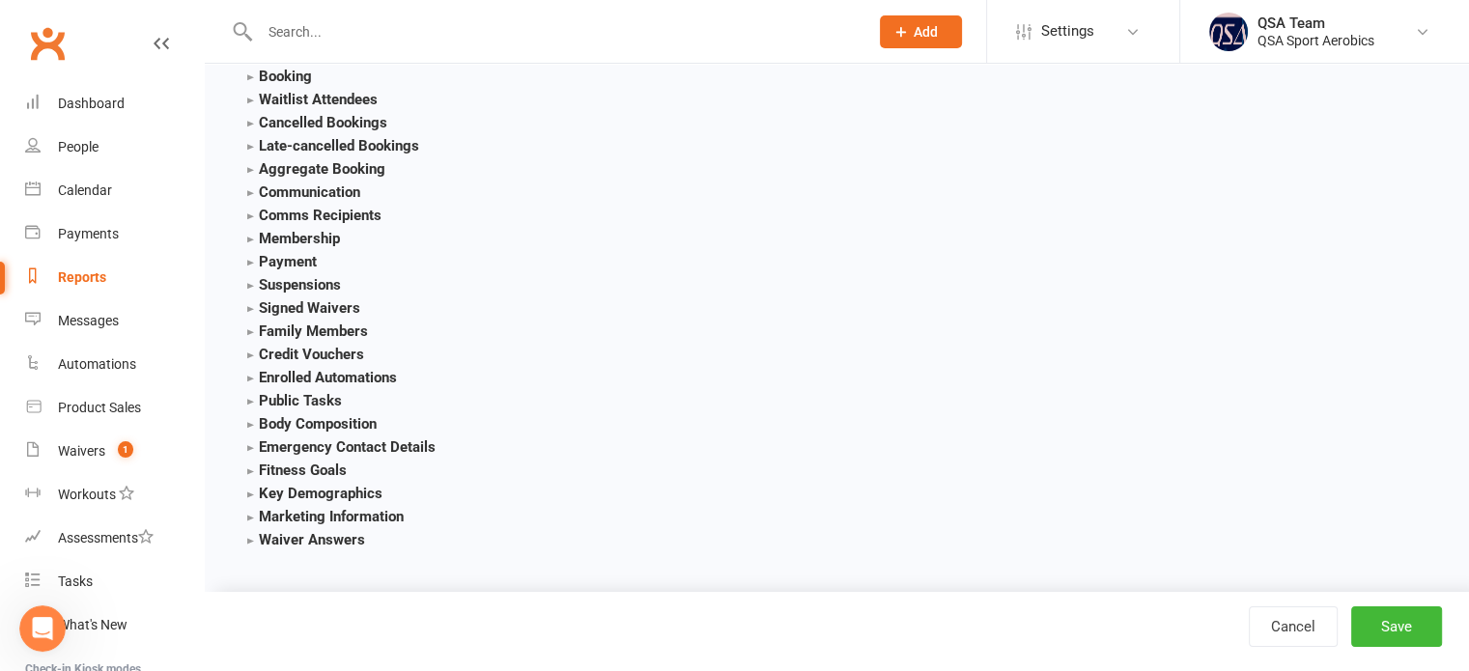
click at [283, 242] on strong "Membership" at bounding box center [293, 238] width 93 height 17
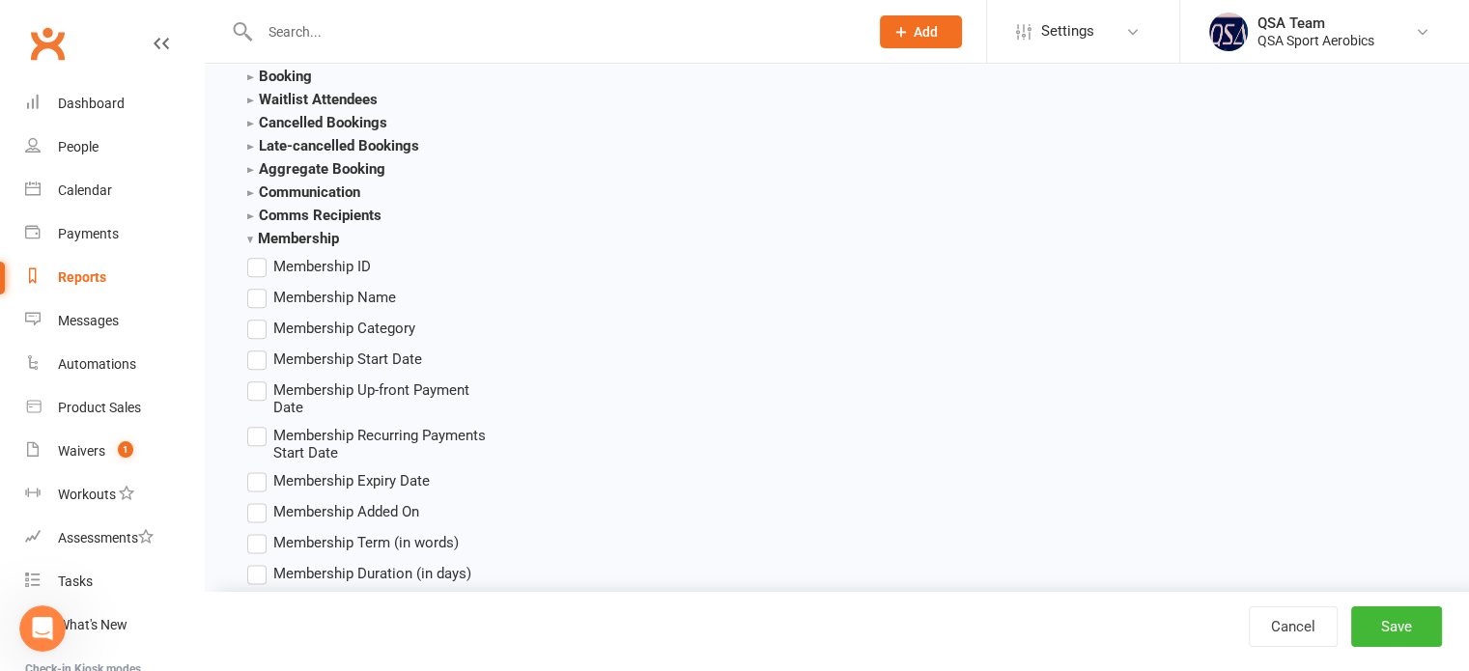
click at [258, 300] on label "Membership Name" at bounding box center [321, 297] width 149 height 23
click at [258, 286] on input "Membership Name" at bounding box center [253, 286] width 13 height 0
click at [273, 508] on span "Membership Added On" at bounding box center [346, 510] width 146 height 20
click at [260, 500] on input "Membership Added On" at bounding box center [253, 500] width 13 height 0
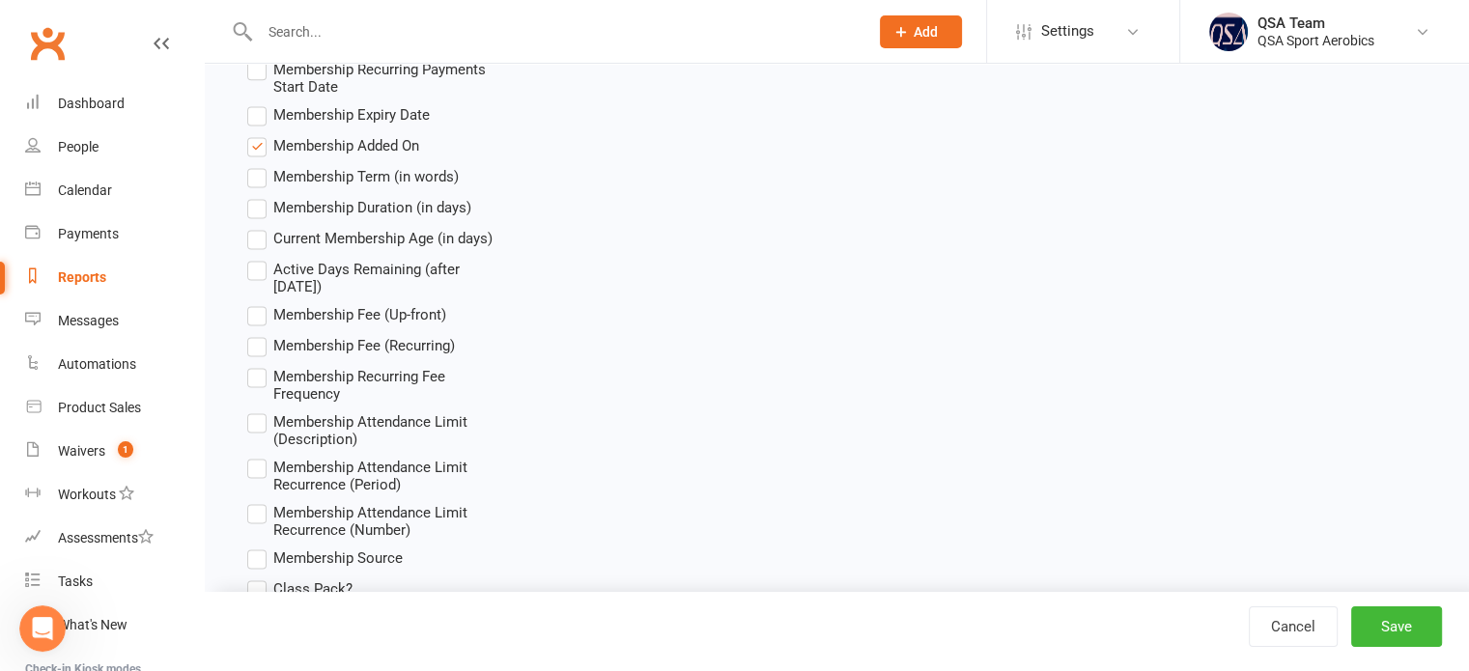
scroll to position [2688, 0]
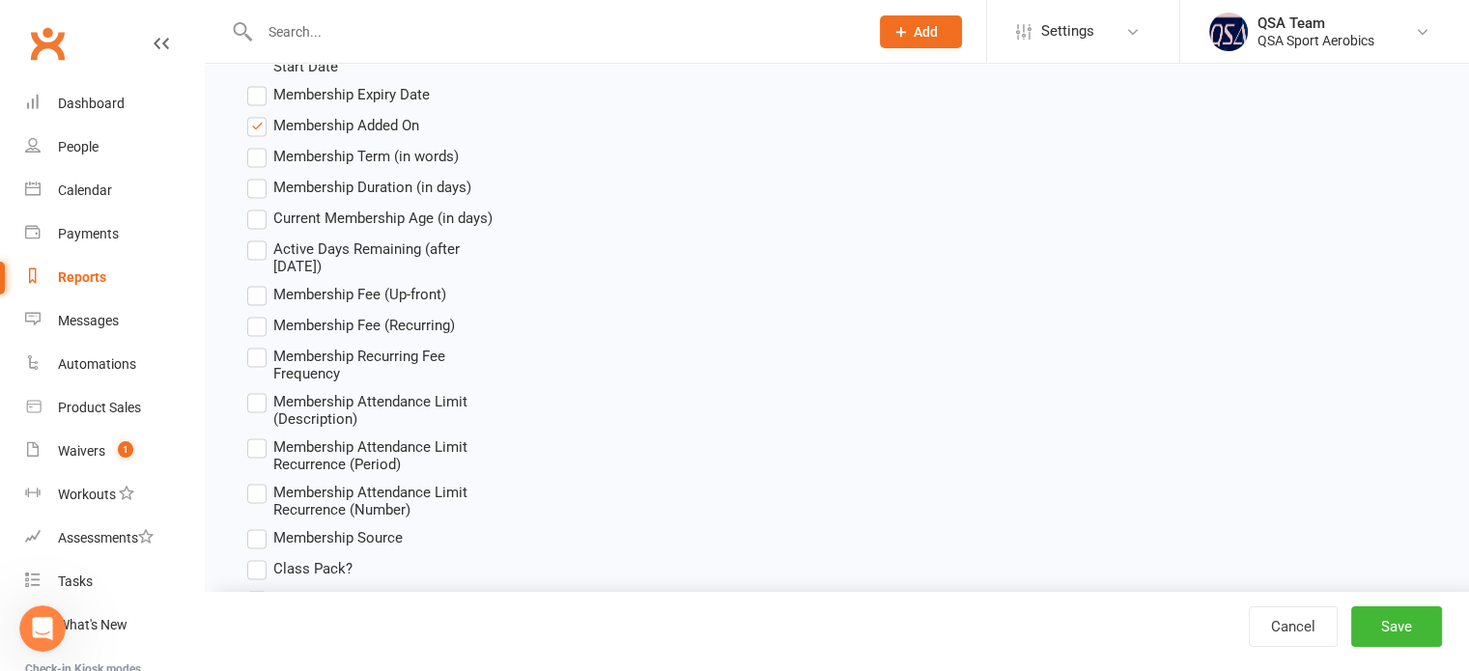
click at [256, 327] on label "Membership Fee (Recurring)" at bounding box center [351, 325] width 208 height 23
click at [256, 314] on input "Membership Fee (Recurring)" at bounding box center [253, 314] width 13 height 0
click at [260, 297] on label "Membership Fee (Up-front)" at bounding box center [346, 294] width 199 height 23
click at [260, 283] on input "Membership Fee (Up-front)" at bounding box center [253, 283] width 13 height 0
click at [1387, 629] on button "Save" at bounding box center [1396, 627] width 91 height 41
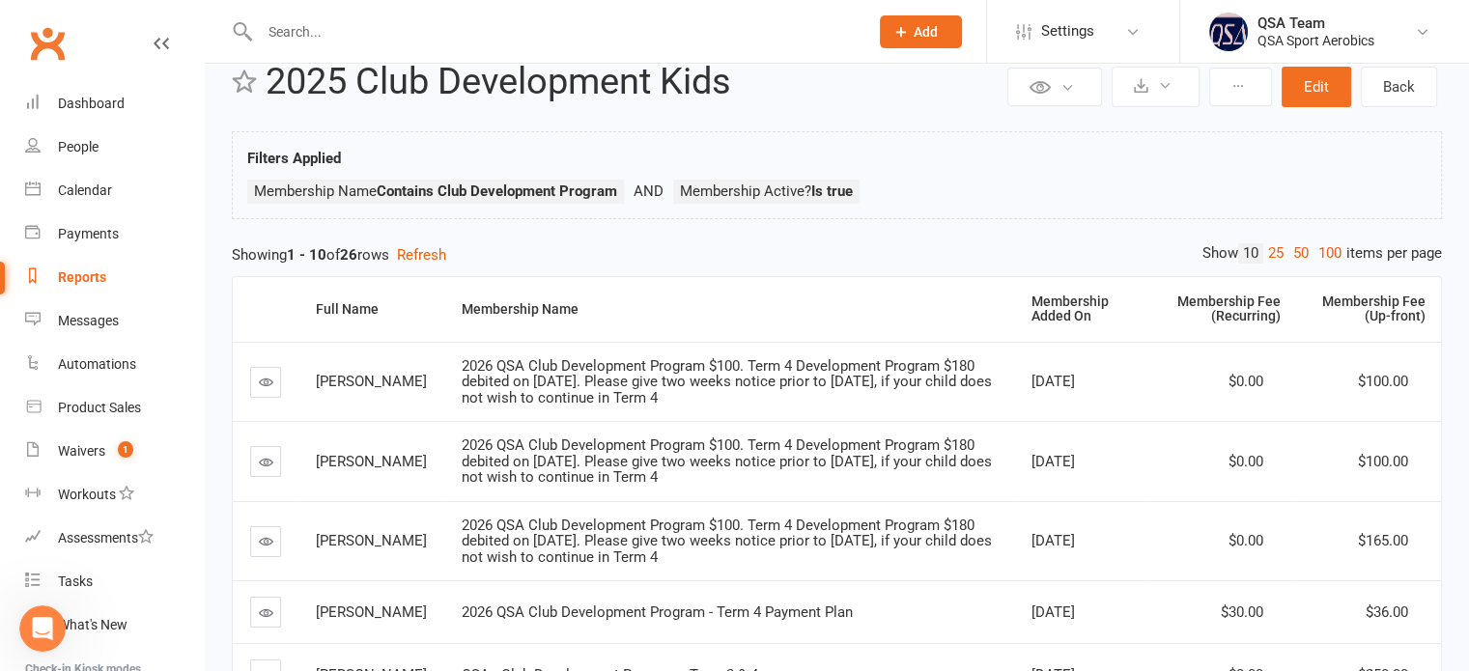
scroll to position [45, 0]
click at [1305, 92] on button "Edit" at bounding box center [1317, 86] width 70 height 41
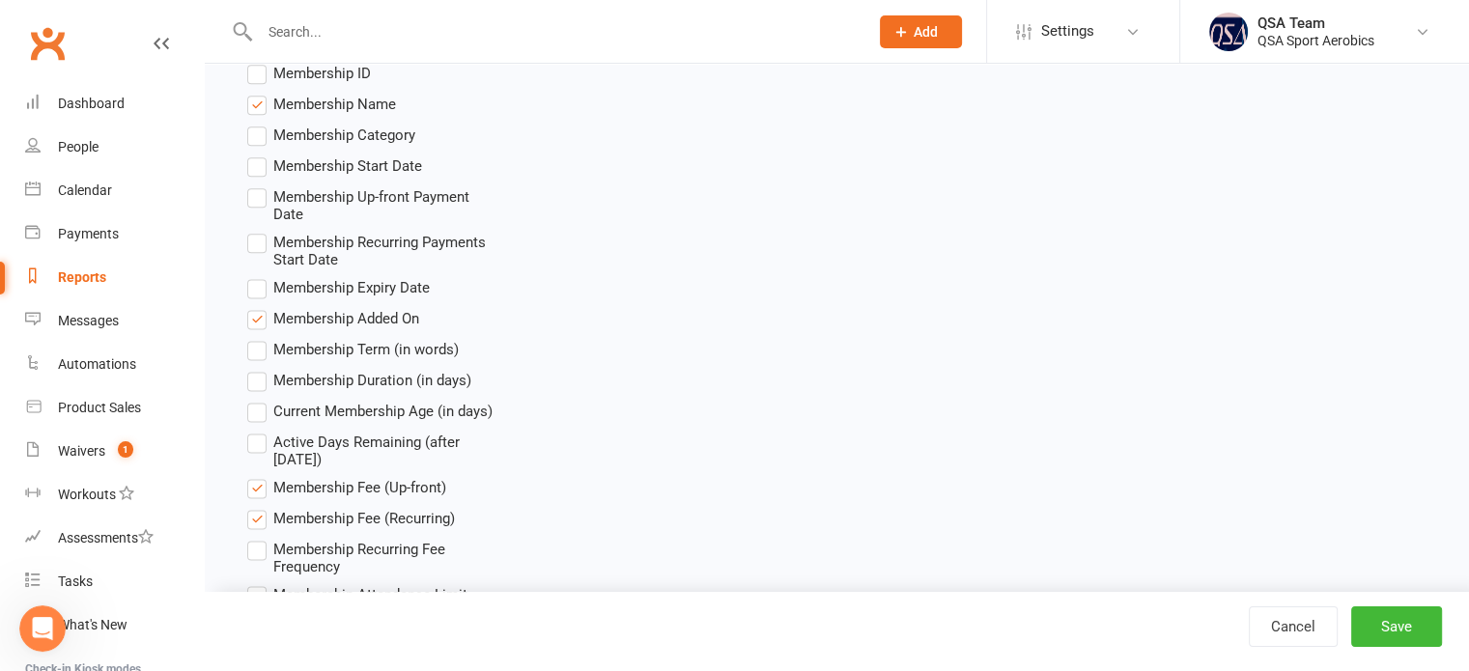
scroll to position [2588, 0]
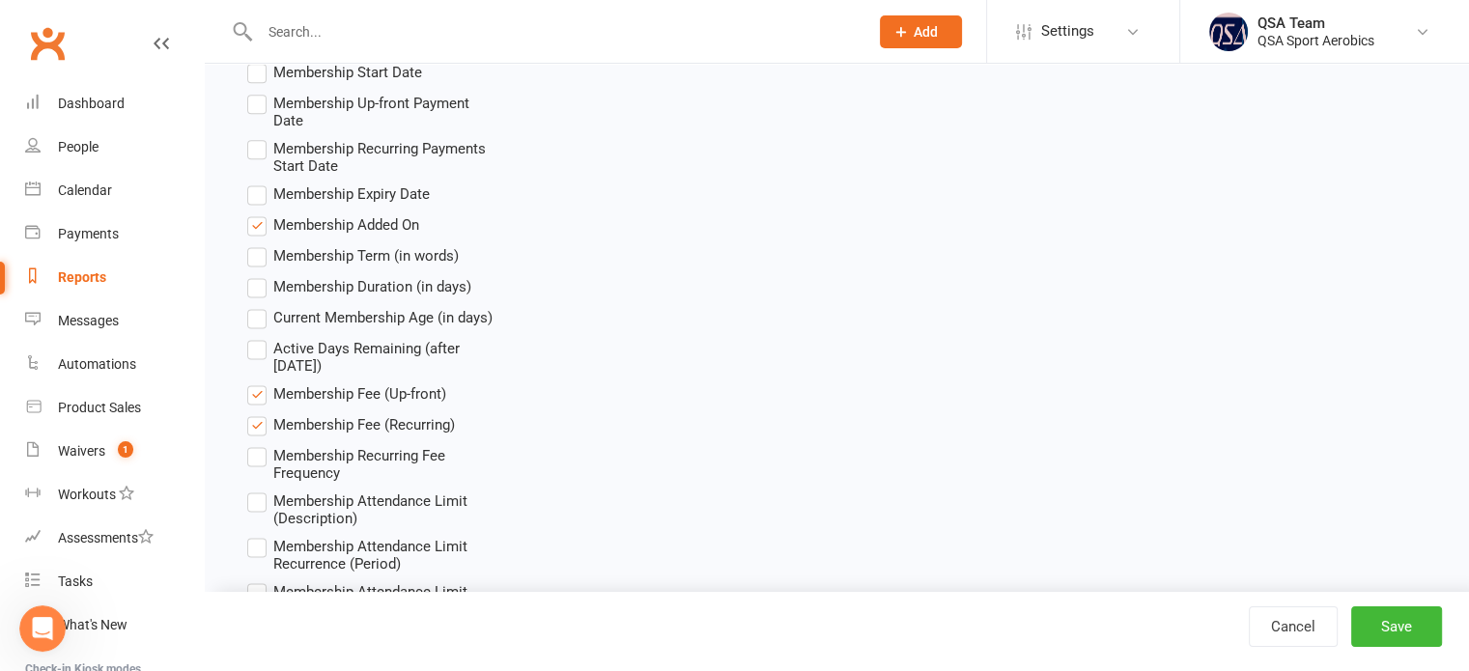
click at [251, 431] on label "Membership Fee (Recurring)" at bounding box center [351, 424] width 208 height 23
click at [251, 413] on input "Membership Fee (Recurring)" at bounding box center [253, 413] width 13 height 0
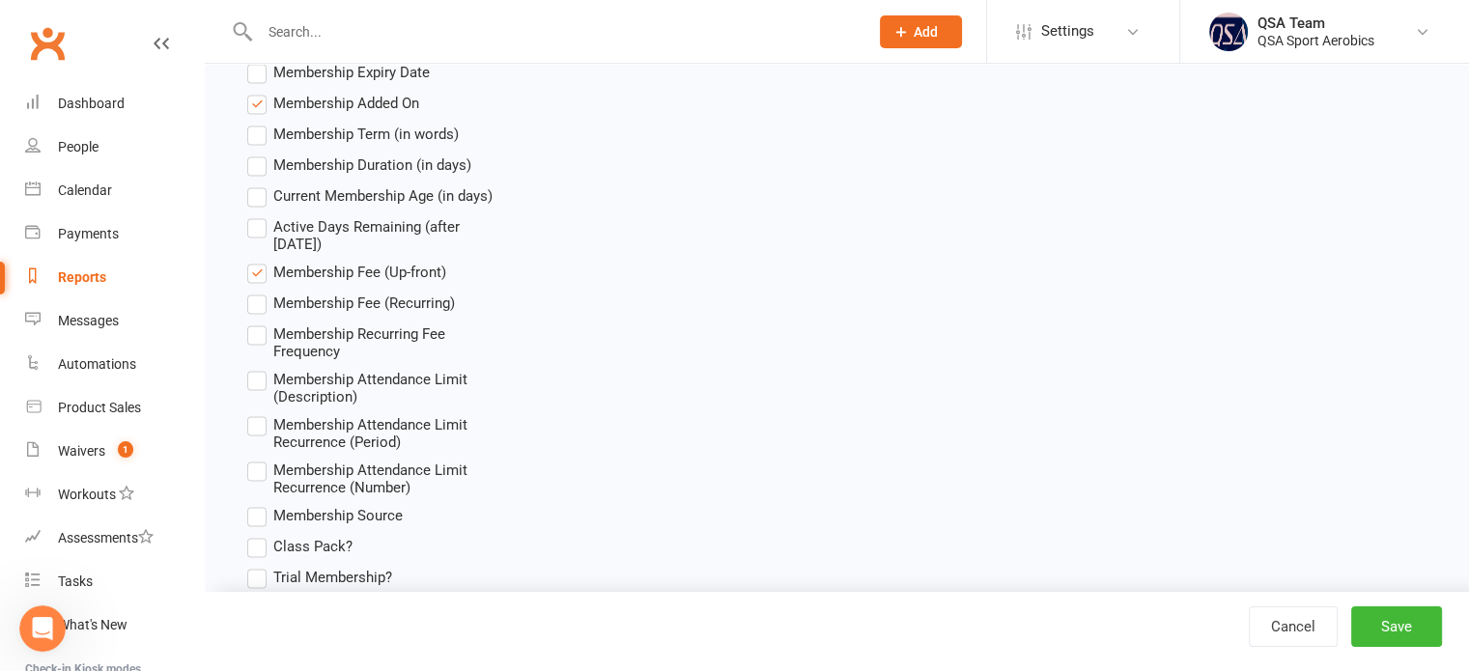
scroll to position [2712, 0]
click at [257, 297] on label "Membership Fee (Recurring)" at bounding box center [351, 301] width 208 height 23
click at [257, 290] on input "Membership Fee (Recurring)" at bounding box center [253, 290] width 13 height 0
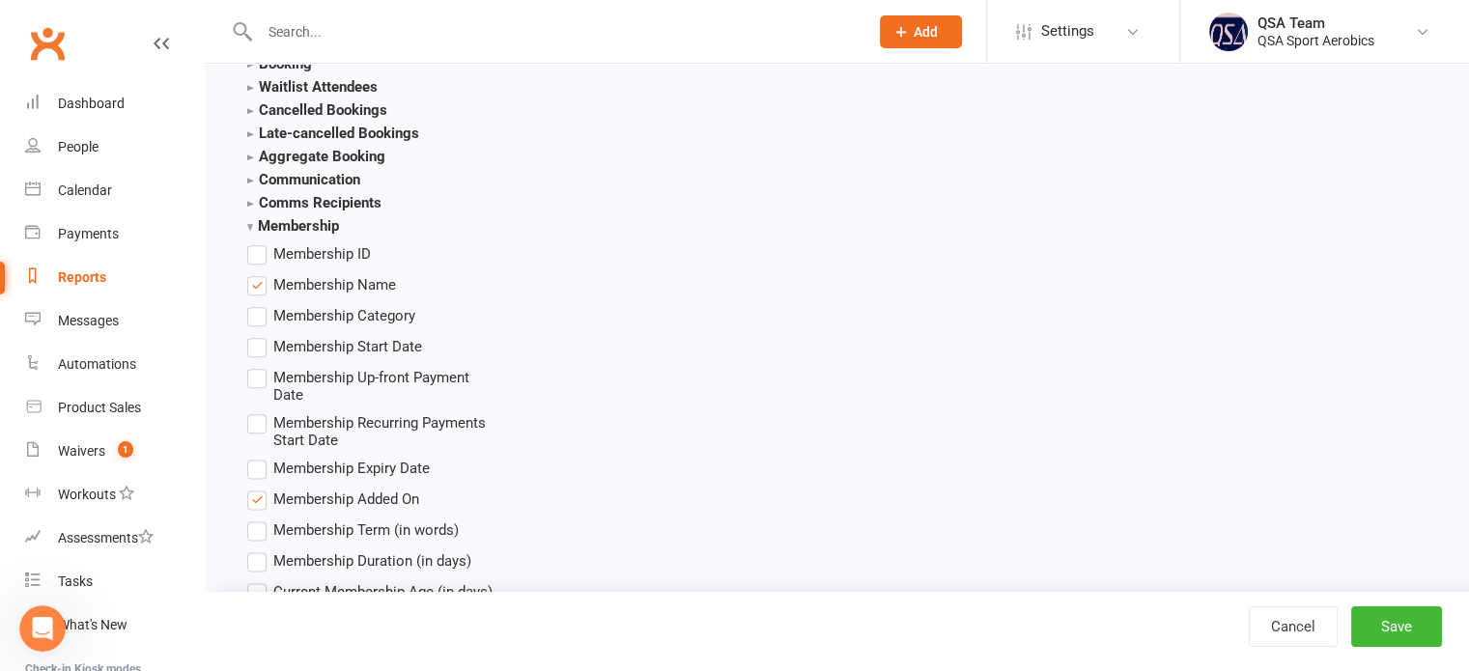
scroll to position [2303, 0]
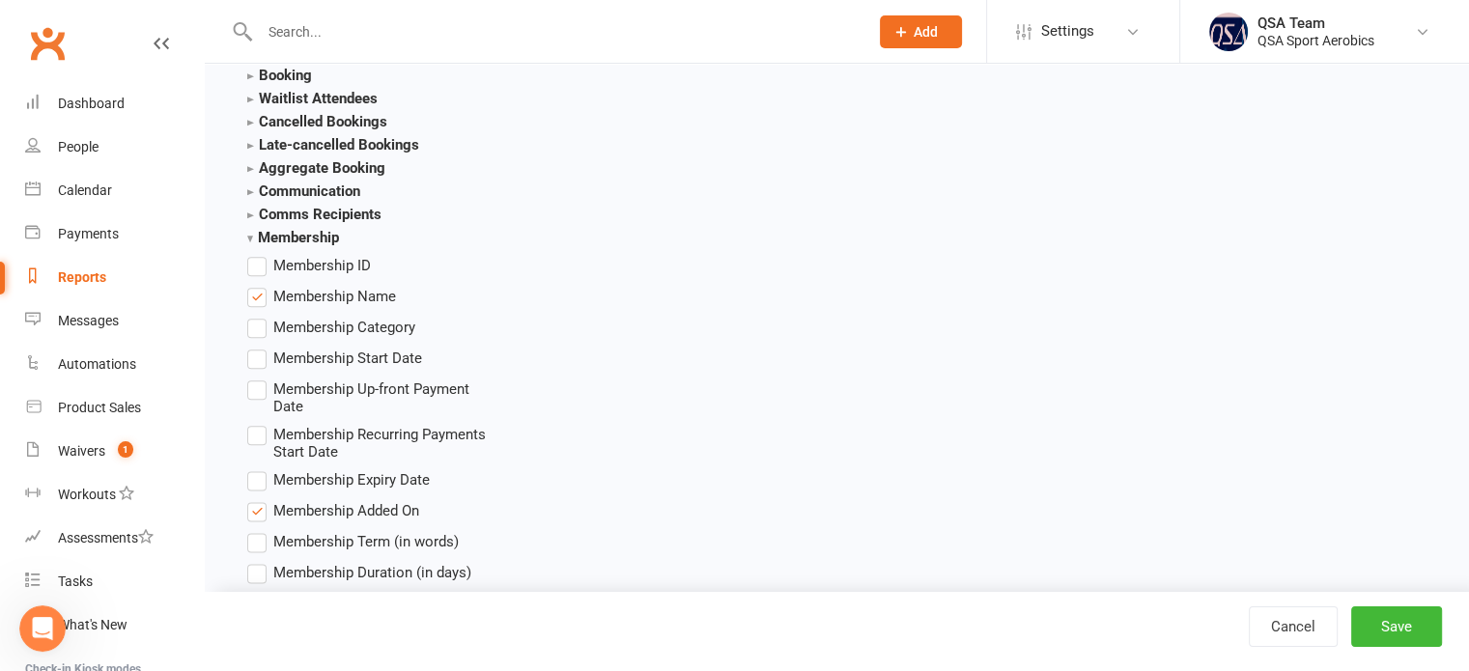
click at [331, 239] on strong "Membership" at bounding box center [293, 237] width 92 height 17
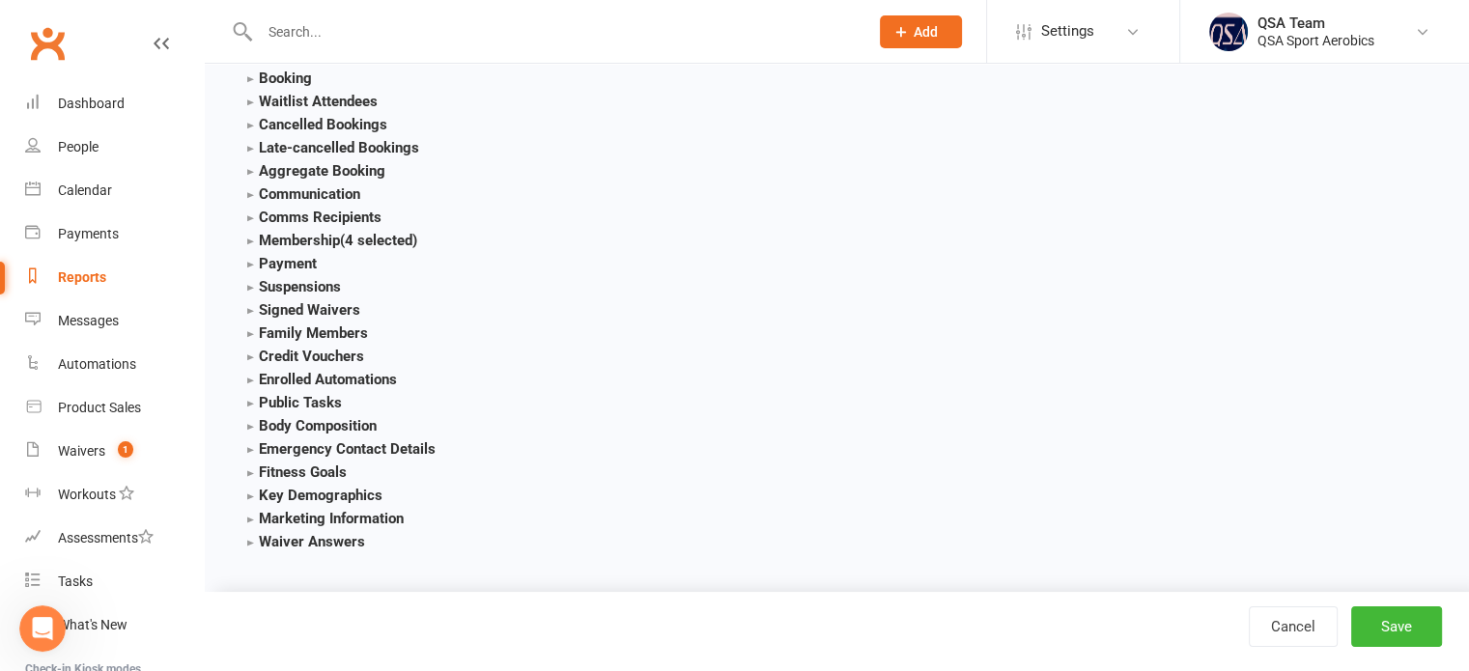
scroll to position [2297, 0]
click at [299, 266] on strong "Payment" at bounding box center [282, 266] width 70 height 17
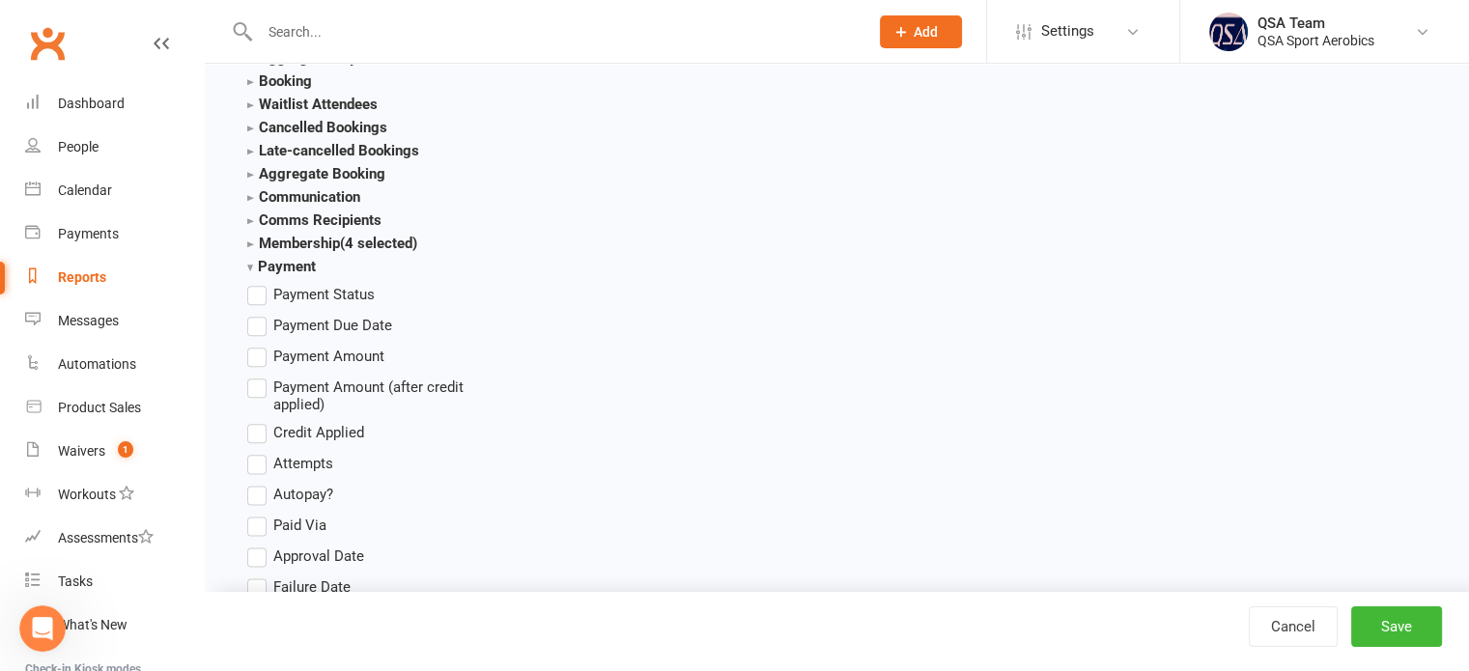
click at [299, 266] on strong "Payment" at bounding box center [281, 266] width 69 height 17
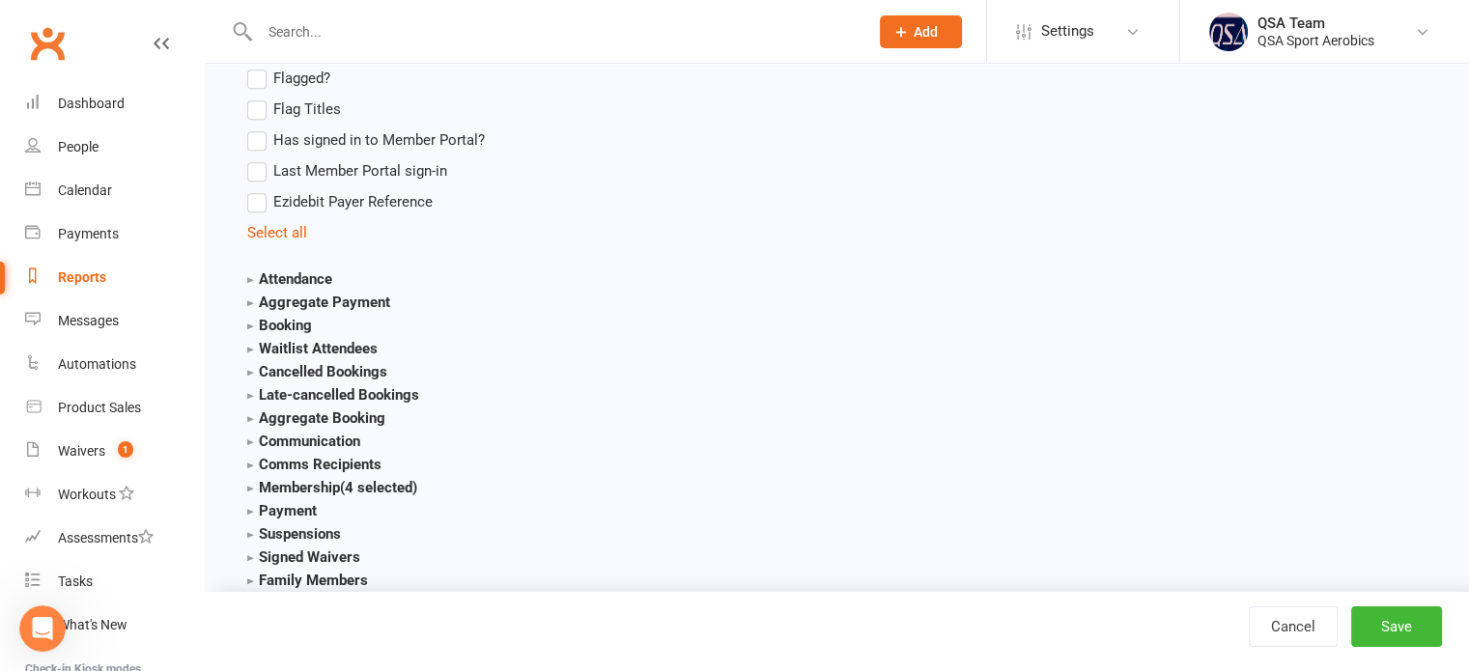
scroll to position [2048, 0]
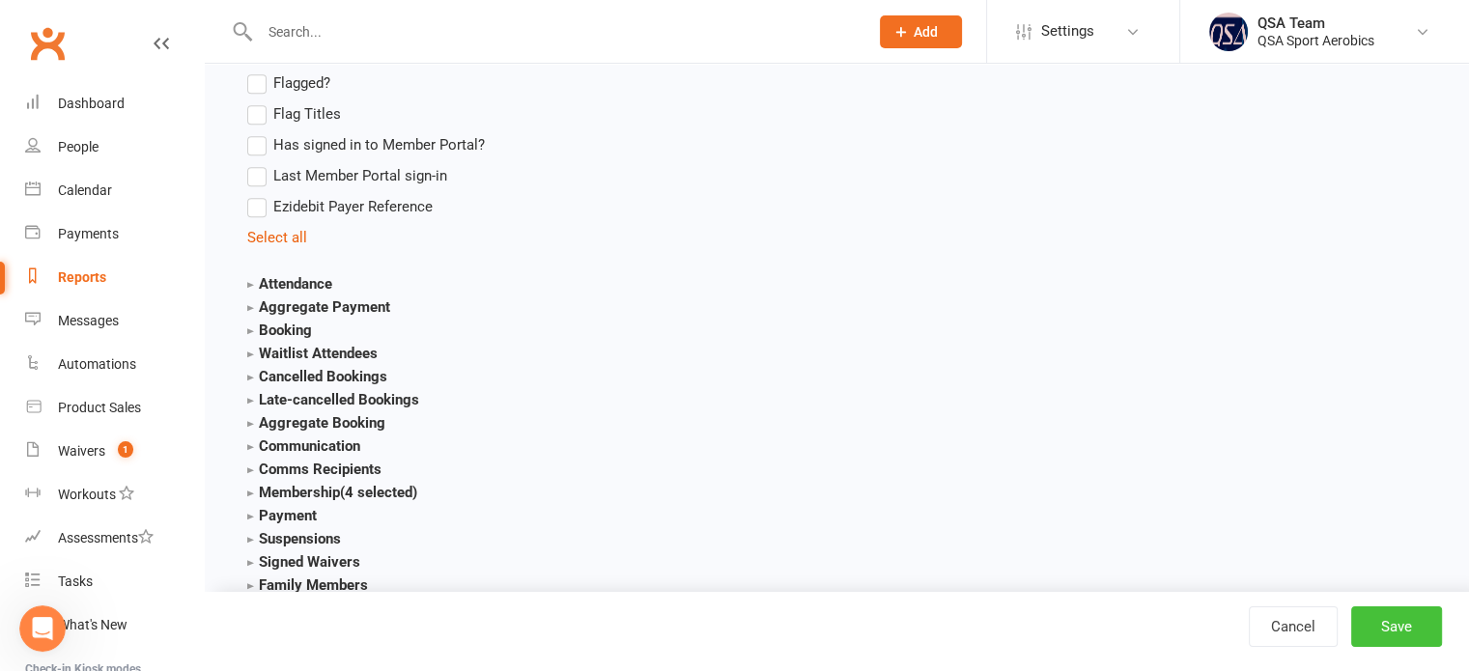
click at [1379, 623] on button "Save" at bounding box center [1396, 627] width 91 height 41
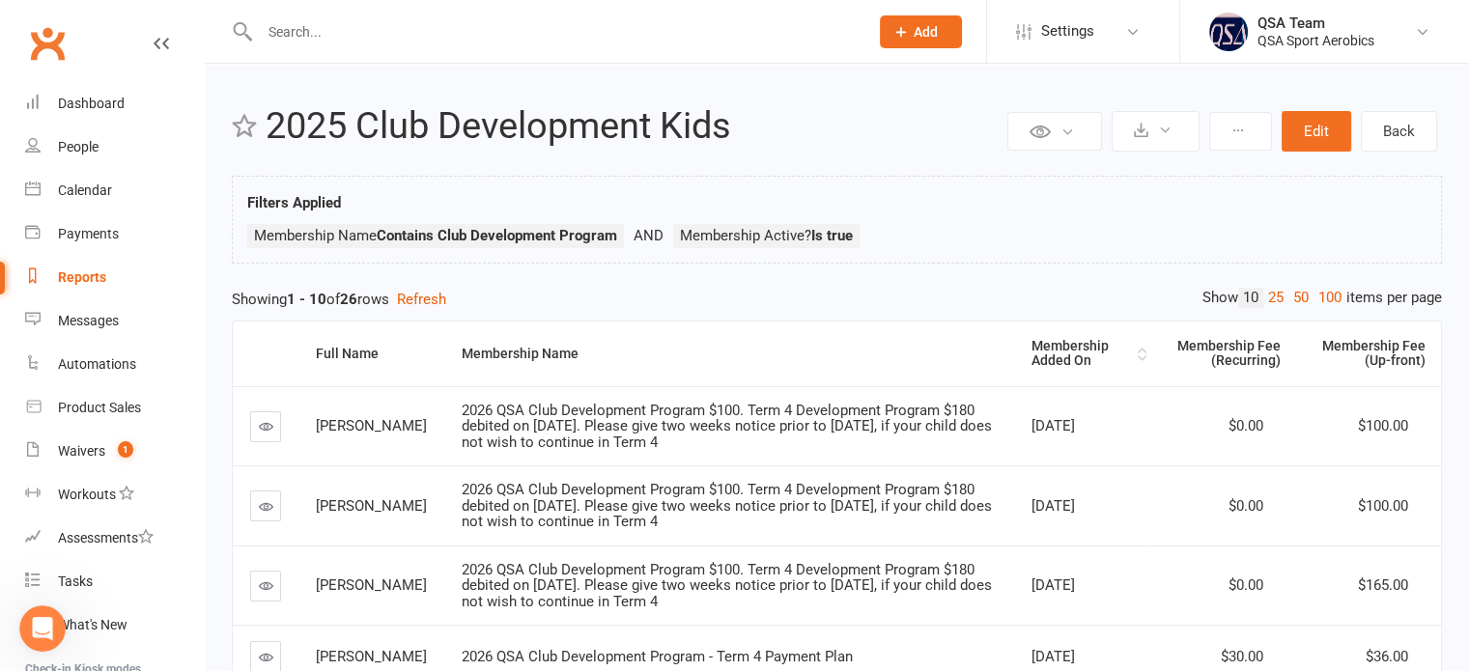
click at [1088, 354] on div "Membership Added On" at bounding box center [1081, 354] width 101 height 30
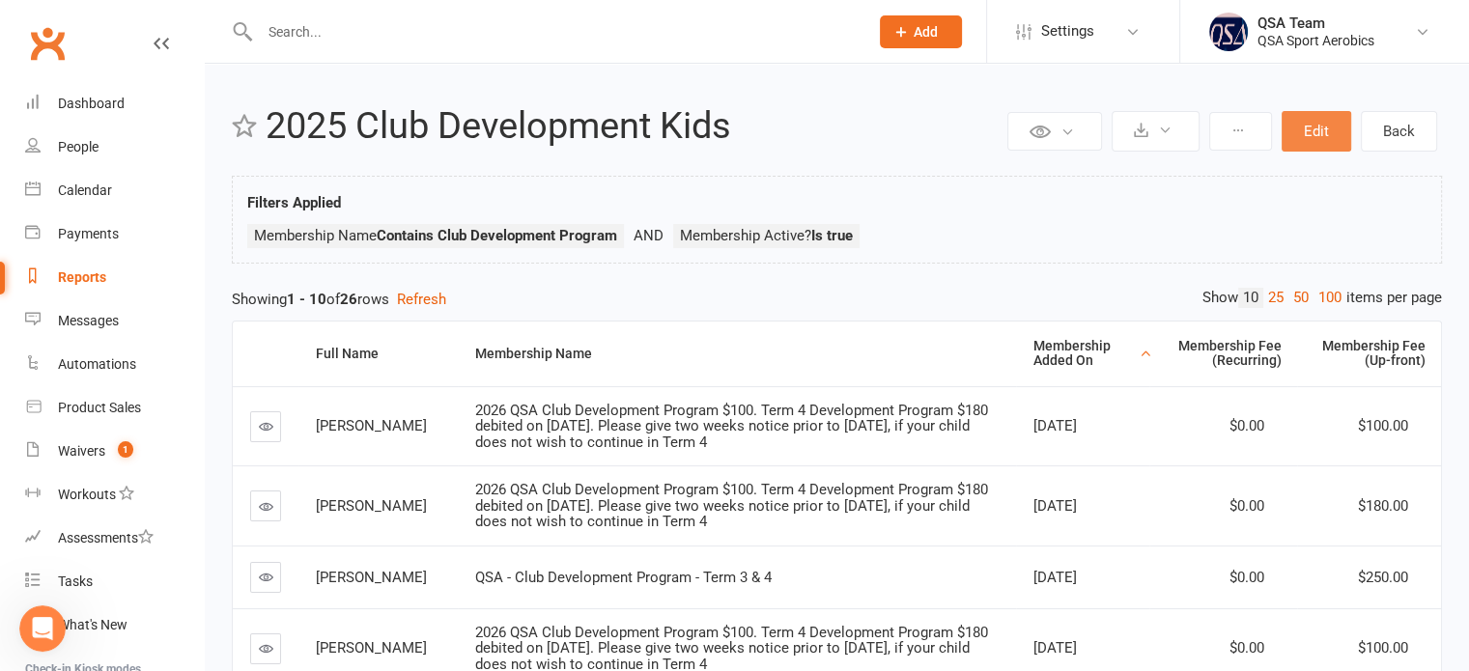
click at [1311, 129] on button "Edit" at bounding box center [1317, 131] width 70 height 41
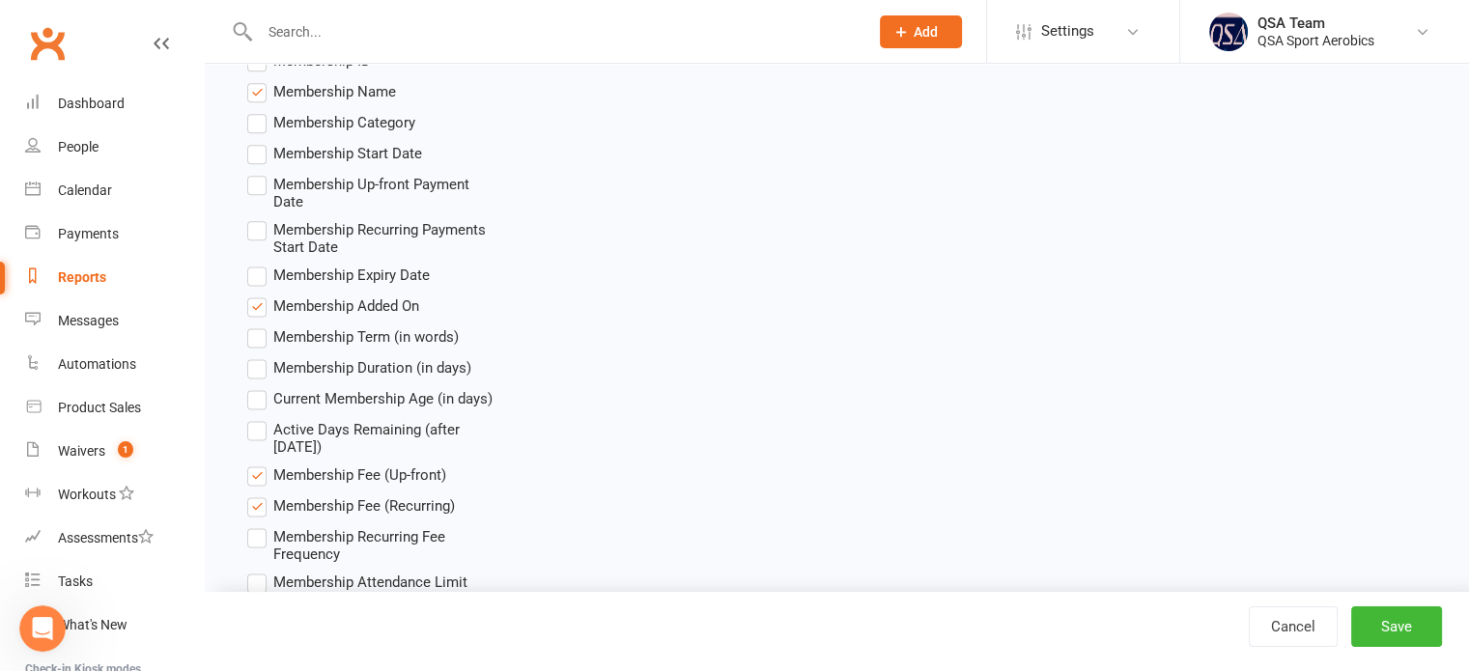
scroll to position [2608, 0]
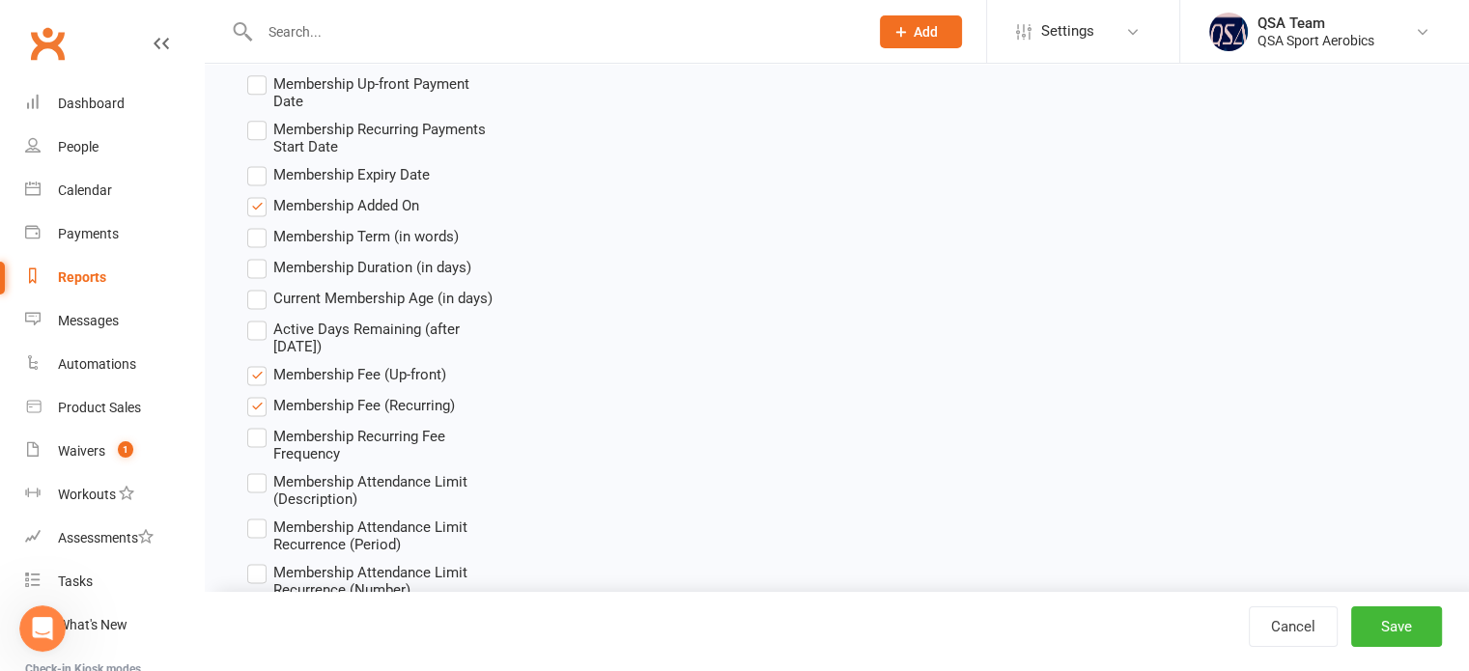
click at [257, 406] on label "Membership Fee (Recurring)" at bounding box center [351, 405] width 208 height 23
click at [257, 394] on input "Membership Fee (Recurring)" at bounding box center [253, 394] width 13 height 0
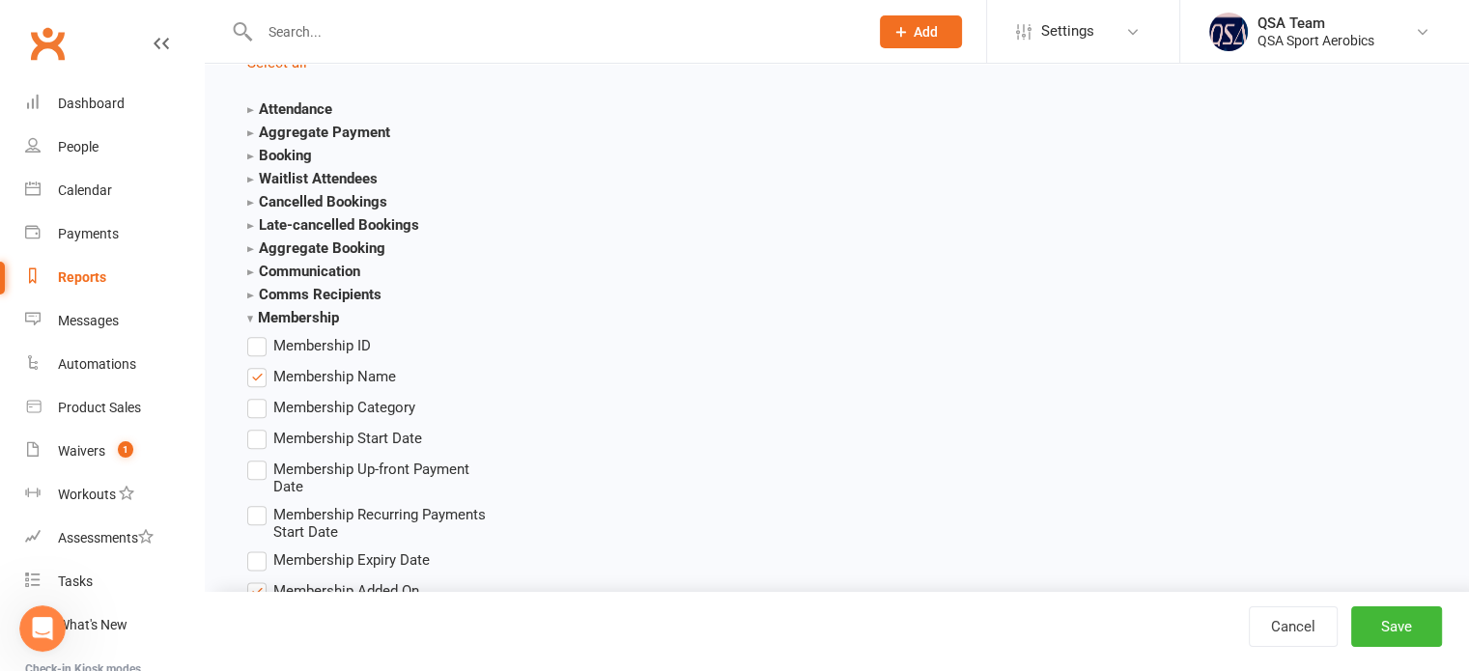
scroll to position [2221, 0]
click at [305, 323] on strong "Membership" at bounding box center [293, 318] width 92 height 17
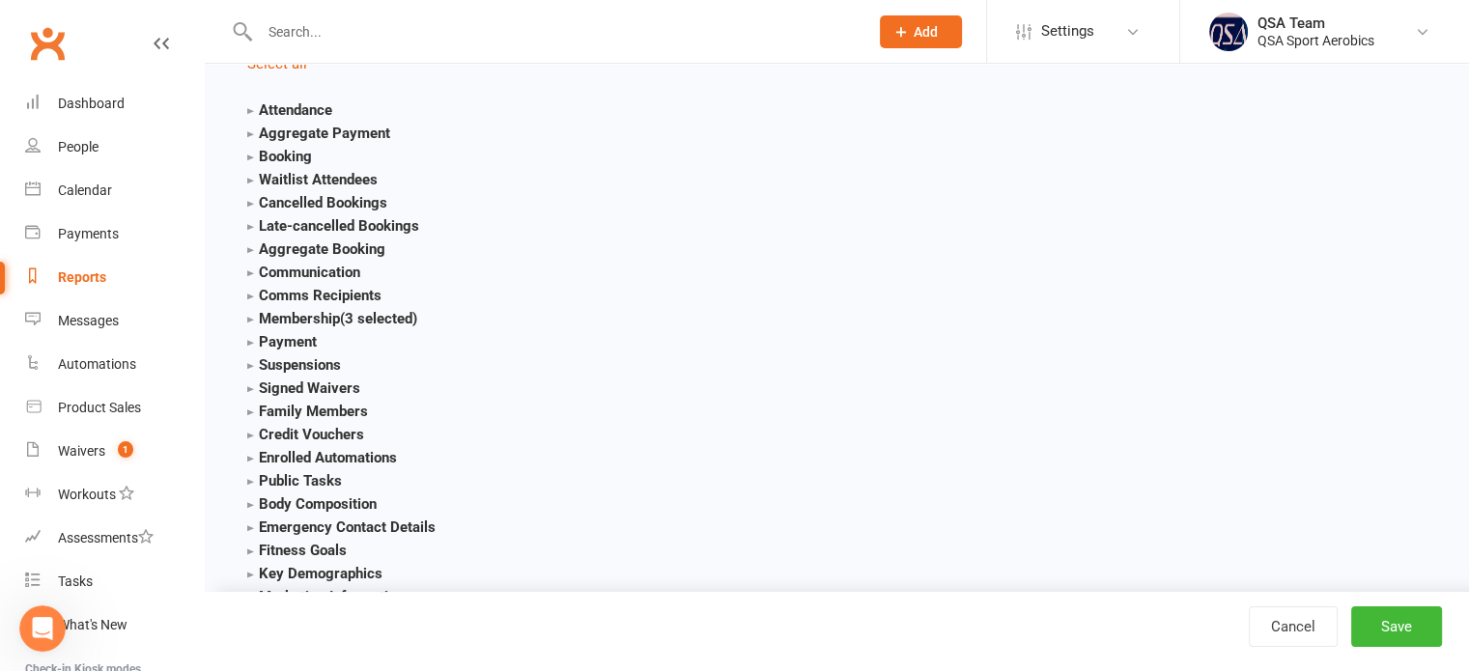
scroll to position [2302, 0]
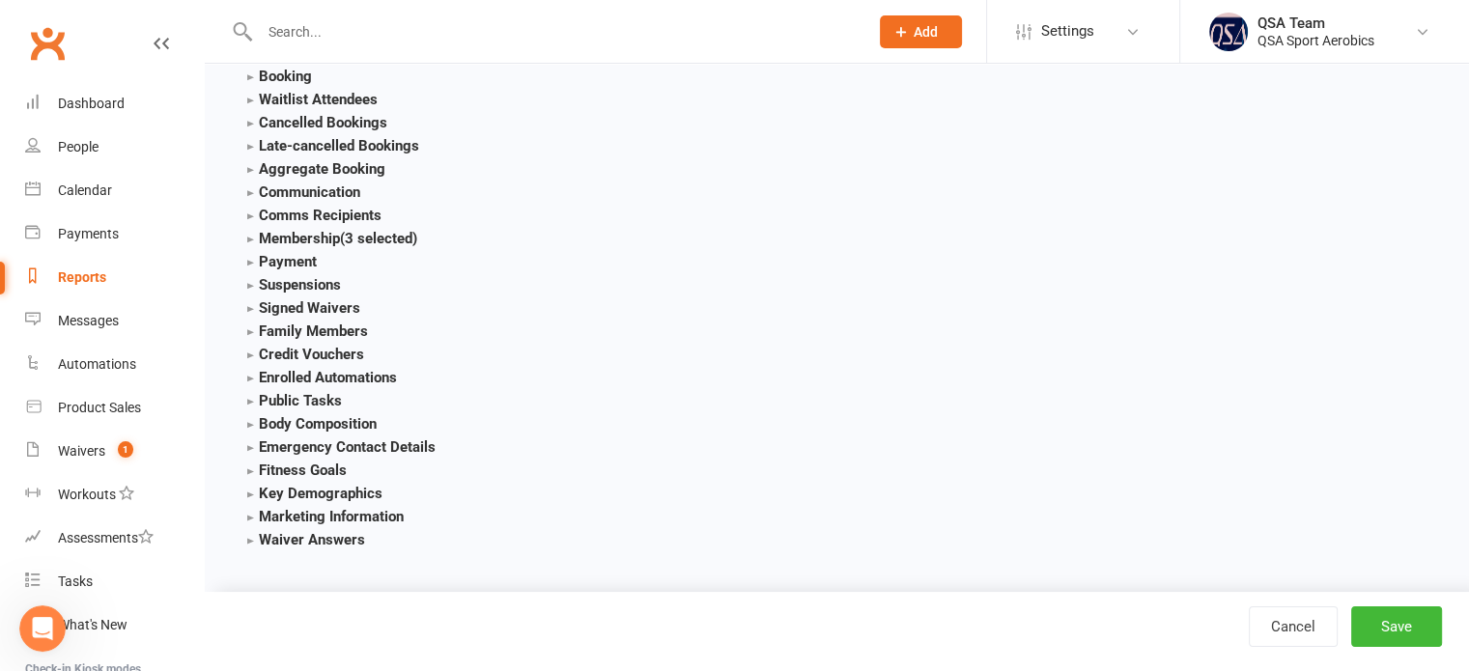
click at [297, 266] on strong "Payment" at bounding box center [282, 261] width 70 height 17
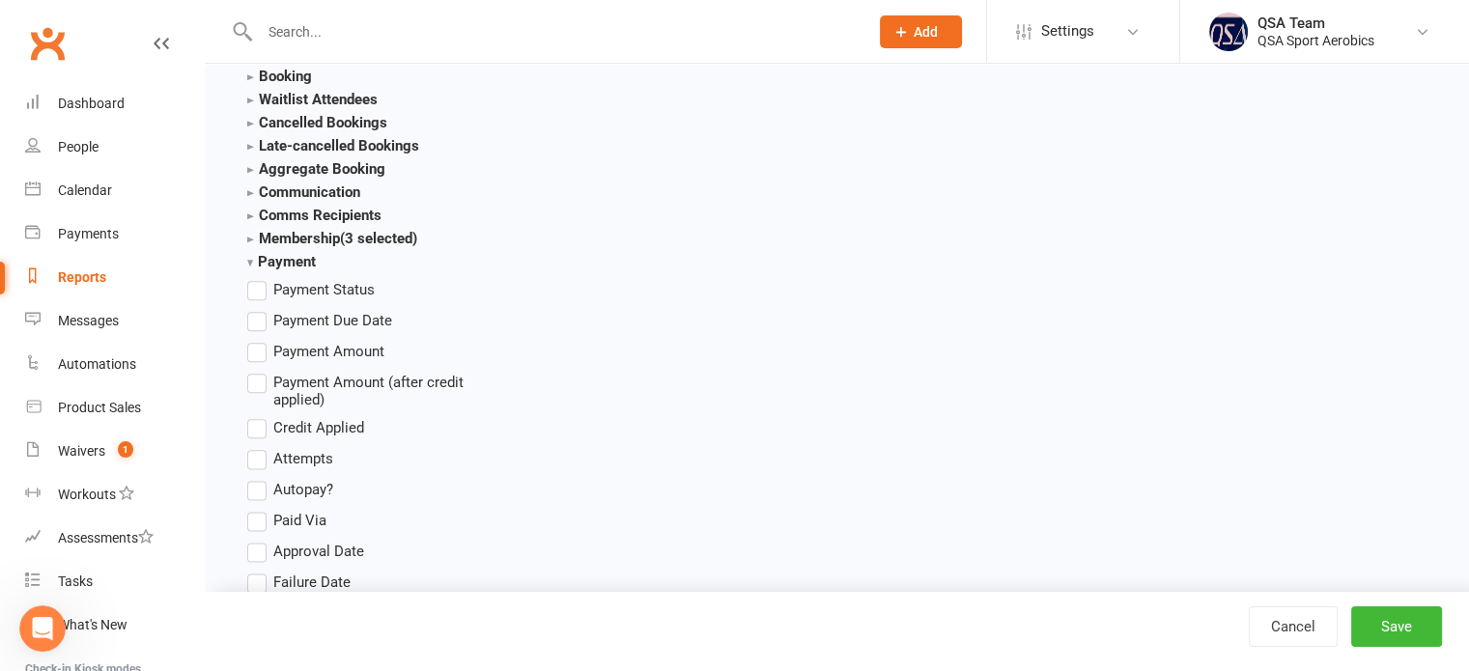
click at [256, 353] on label "Payment Amount" at bounding box center [315, 351] width 137 height 23
click at [256, 340] on input "Payment Amount" at bounding box center [253, 340] width 13 height 0
click at [1403, 634] on button "Save" at bounding box center [1396, 627] width 91 height 41
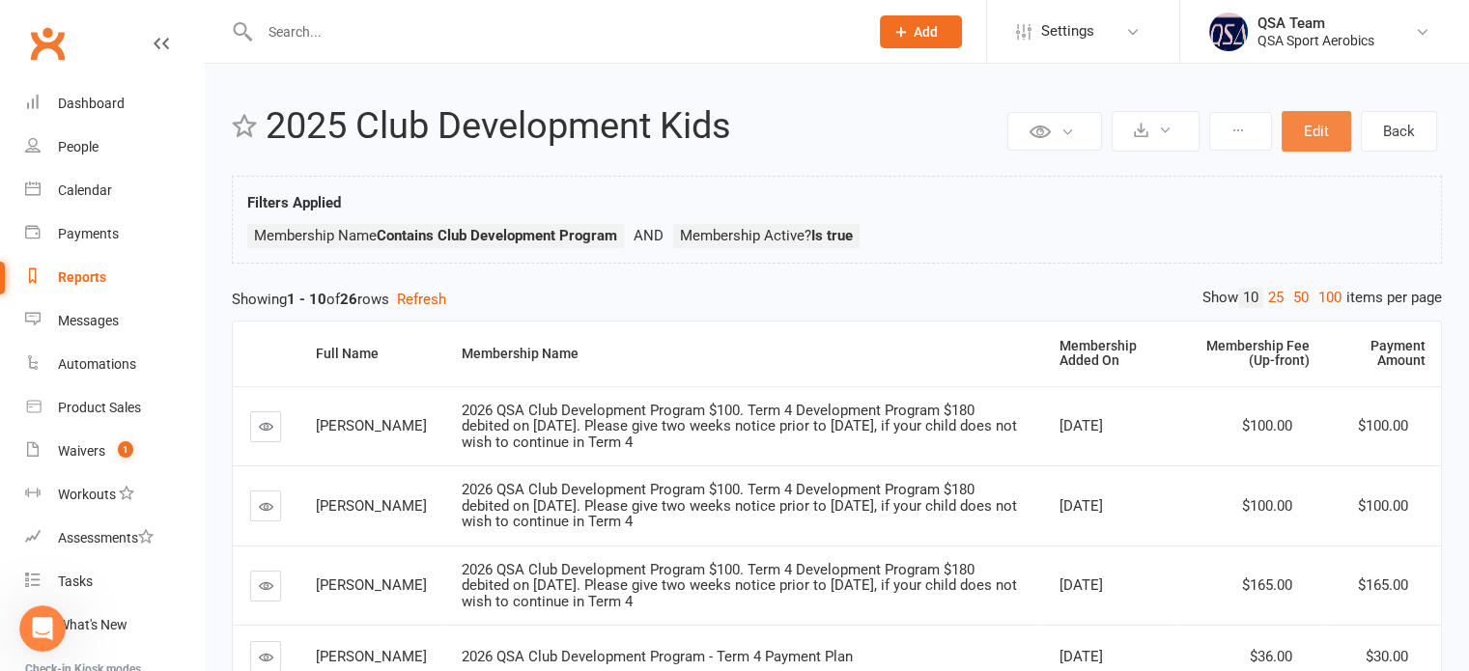
click at [1315, 139] on button "Edit" at bounding box center [1317, 131] width 70 height 41
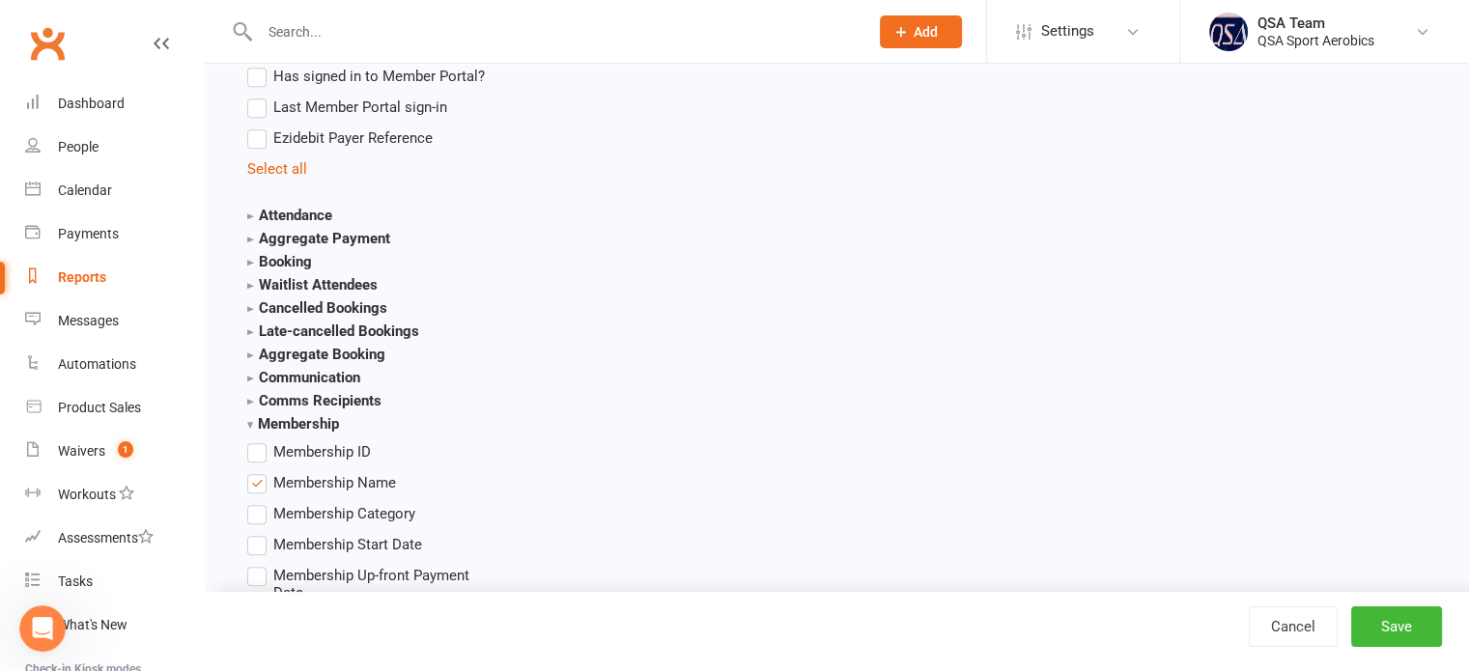
scroll to position [2125, 0]
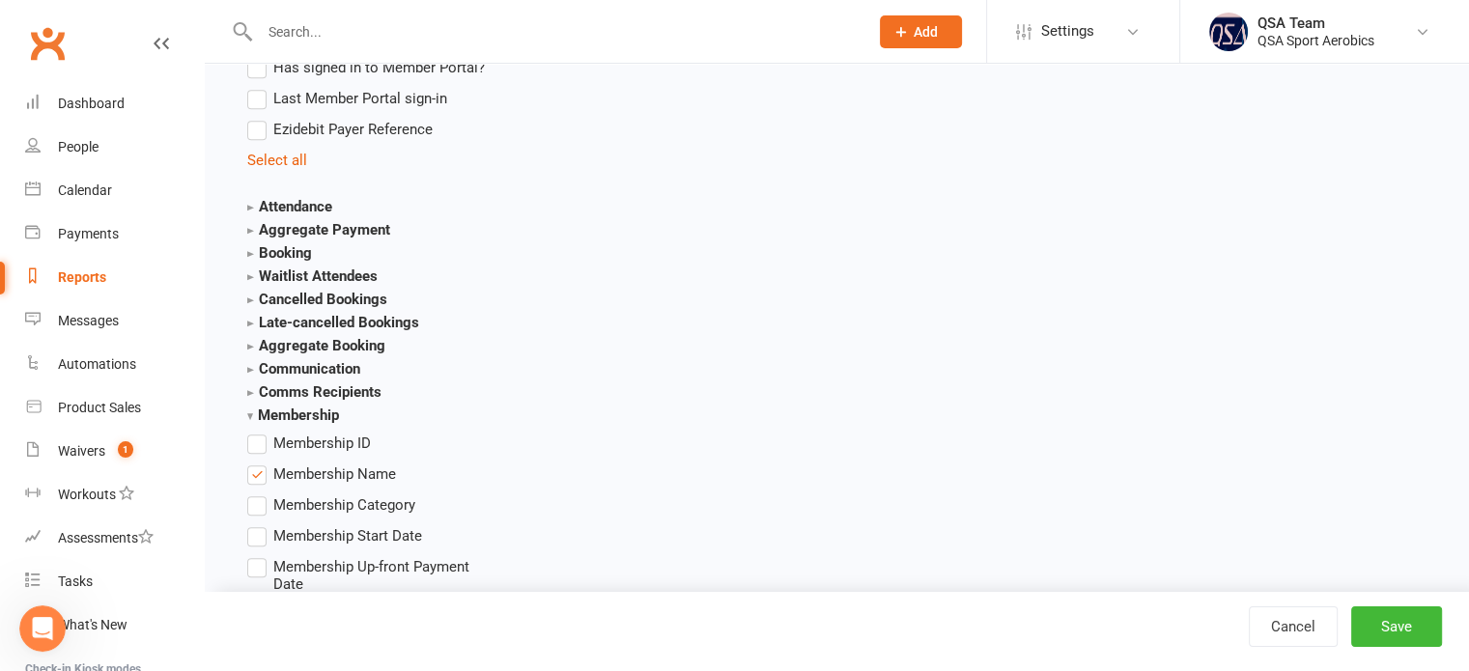
click at [326, 419] on strong "Membership" at bounding box center [293, 415] width 92 height 17
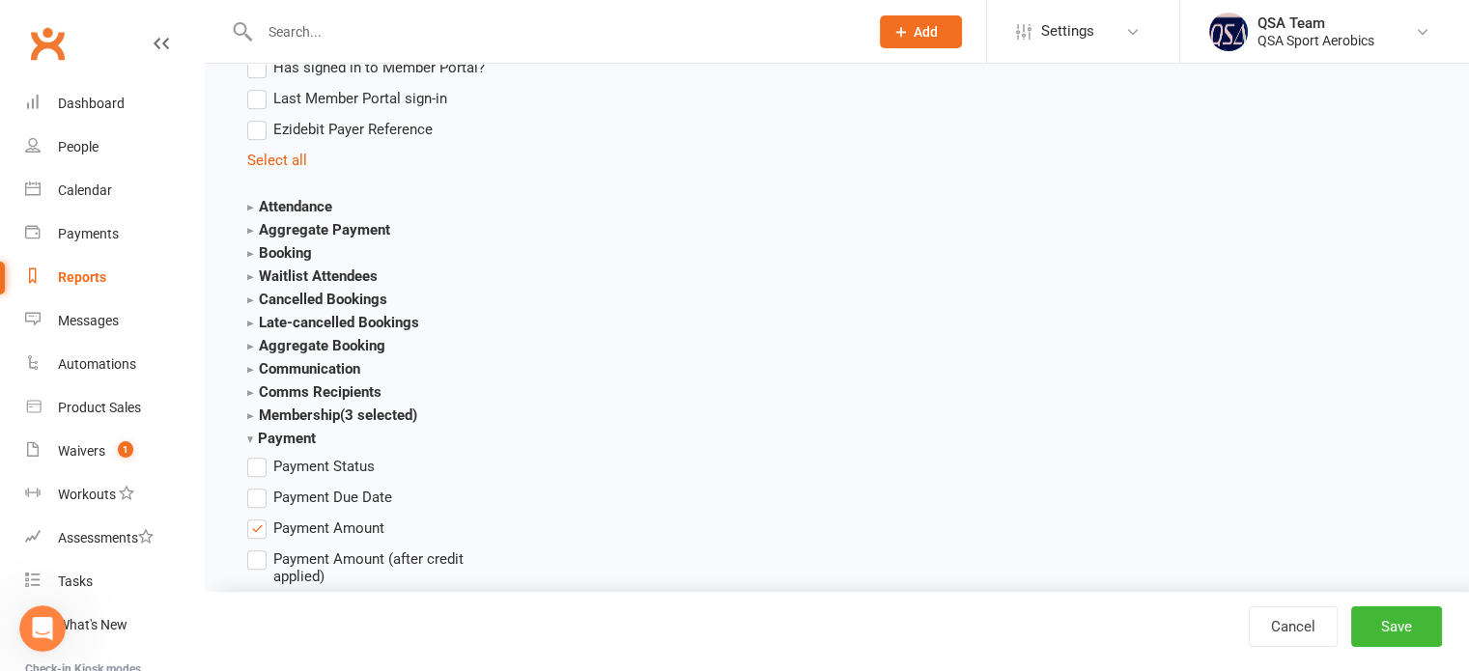
click at [262, 528] on label "Payment Amount" at bounding box center [315, 528] width 137 height 23
click at [260, 517] on input "Payment Amount" at bounding box center [253, 517] width 13 height 0
click at [1379, 631] on button "Save" at bounding box center [1396, 627] width 91 height 41
click at [33, 632] on icon "Open Intercom Messenger" at bounding box center [40, 626] width 32 height 32
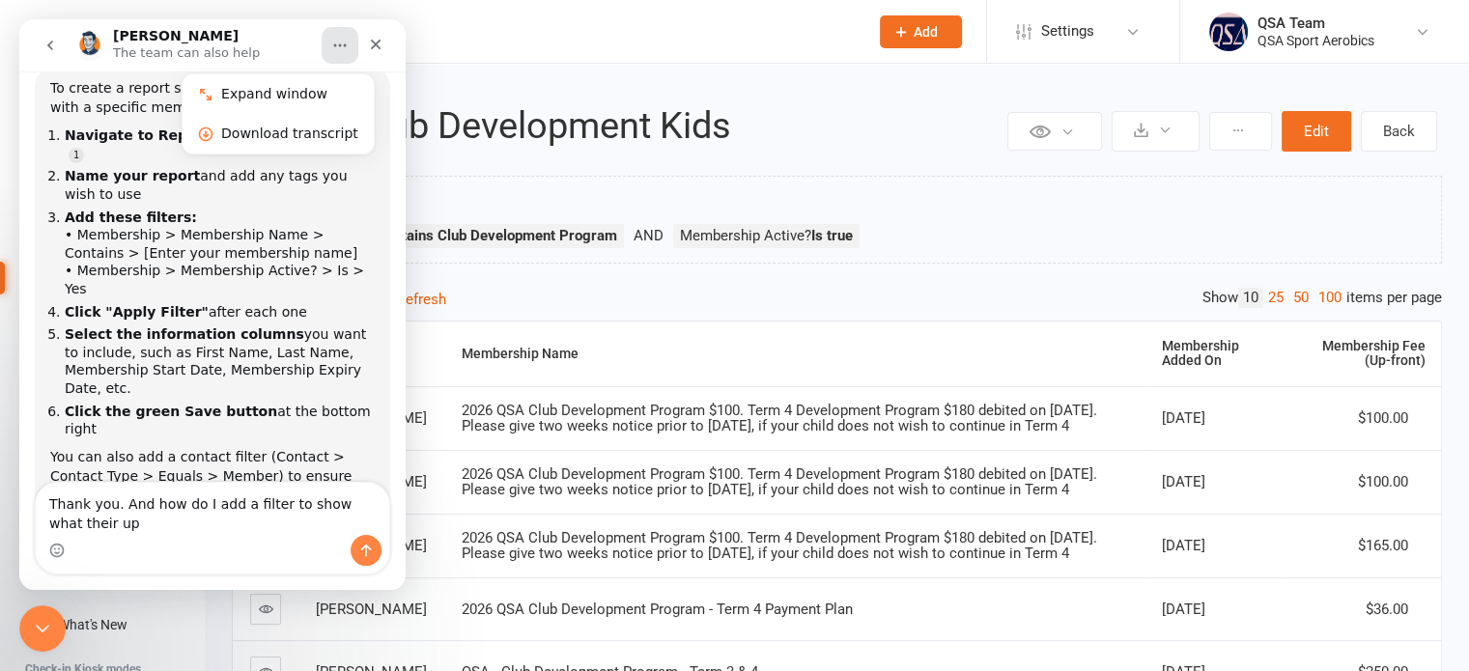
scroll to position [218, 0]
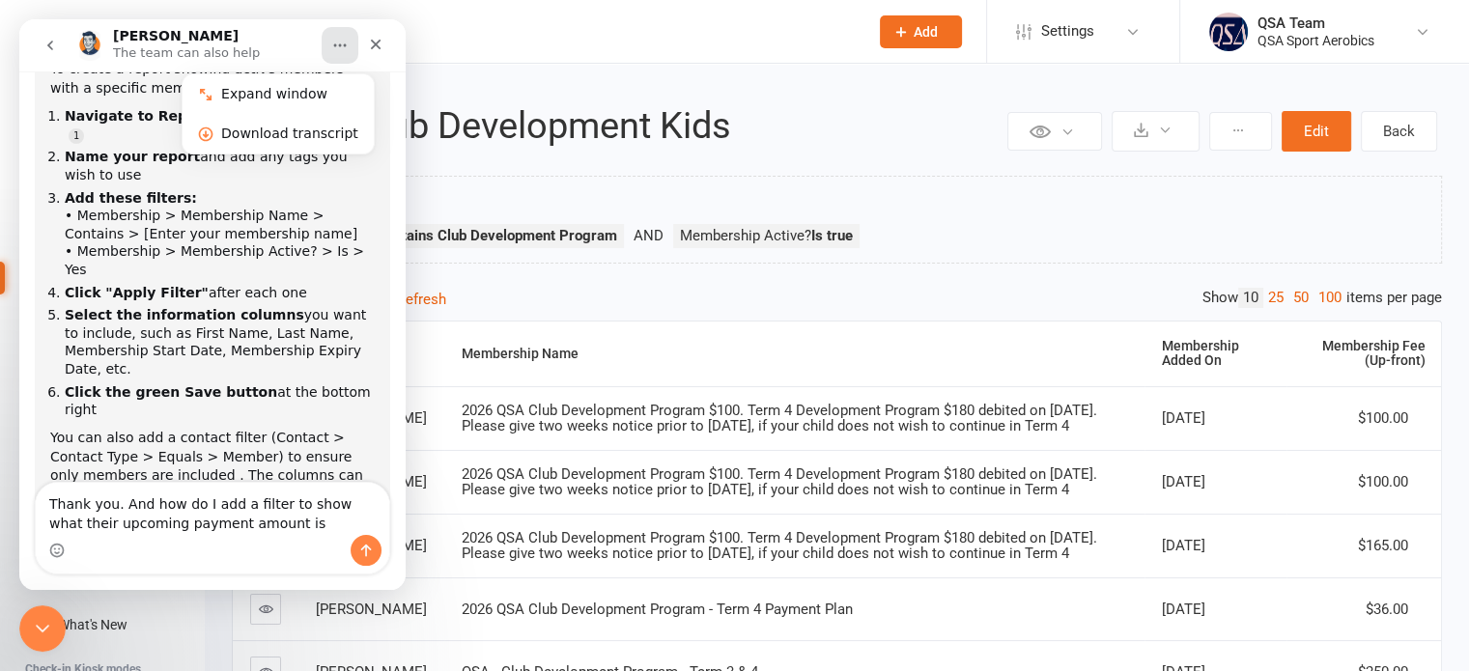
type textarea "Thank you. And how do I add a filter to show what their upcoming payment amount…"
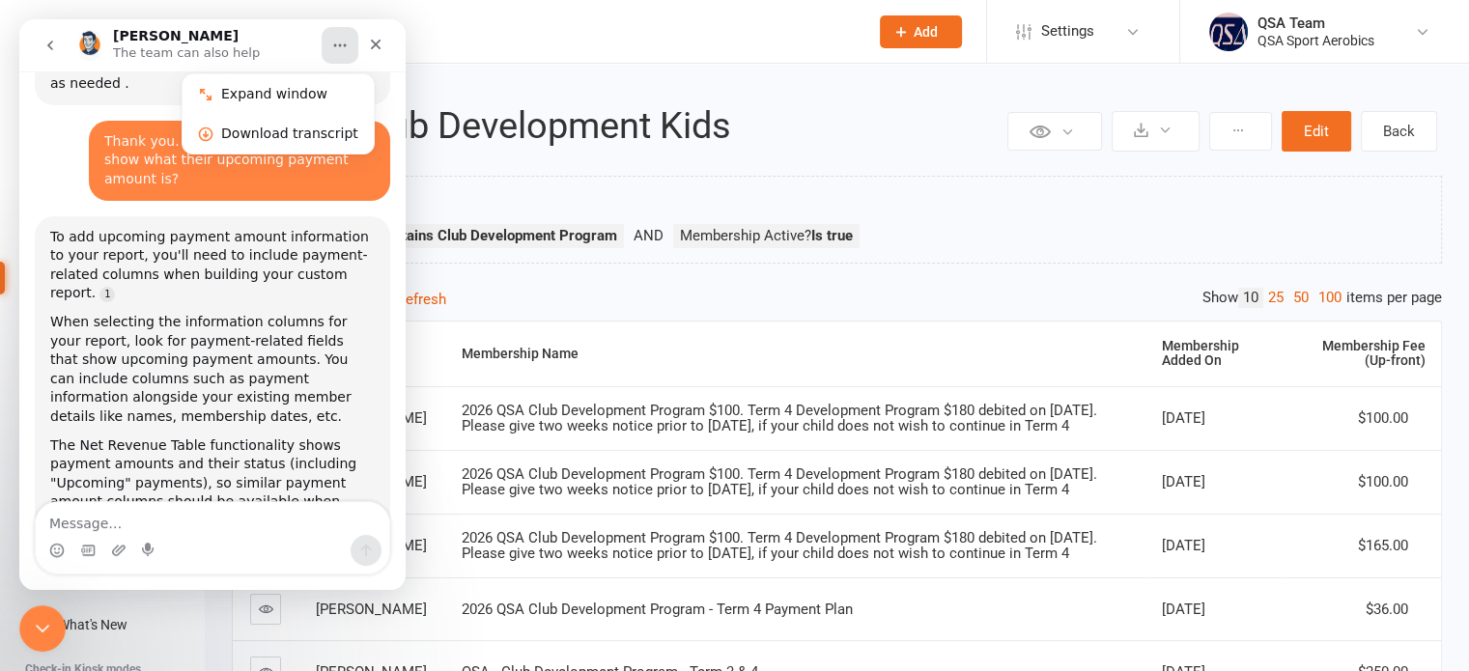
scroll to position [668, 0]
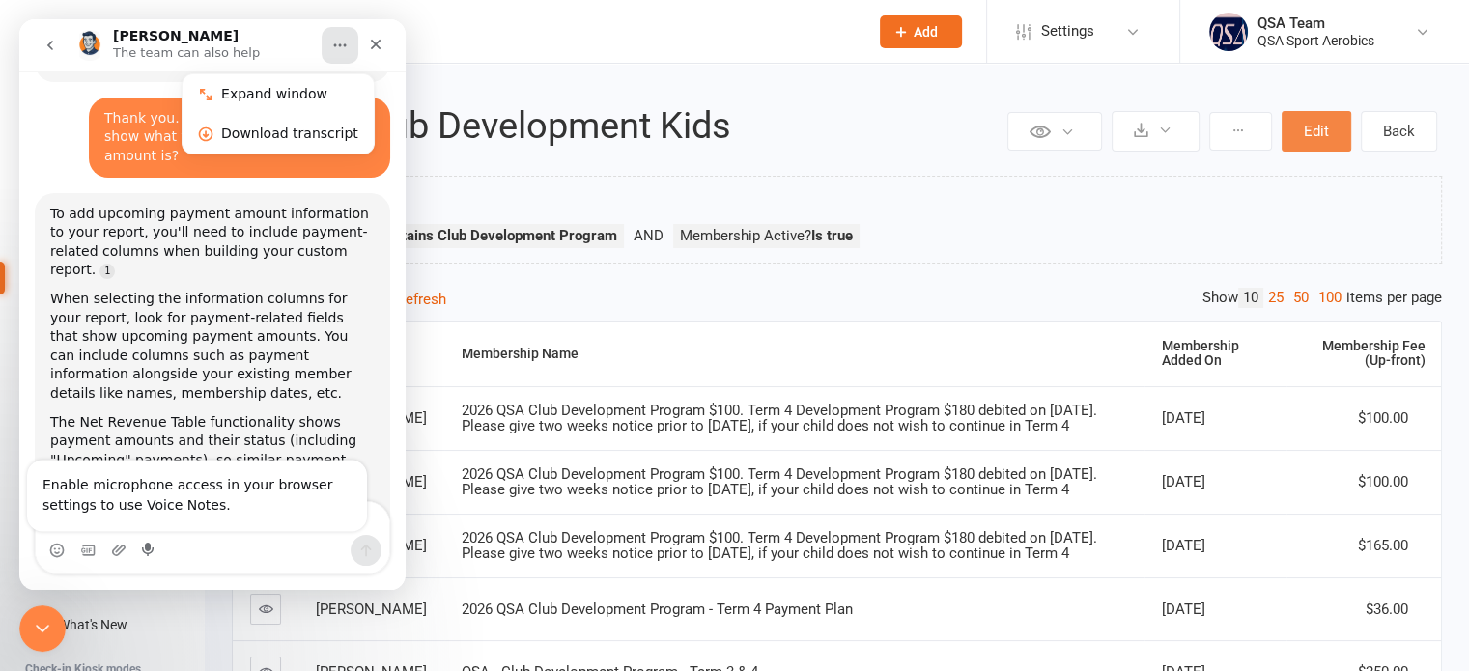
click at [1325, 138] on button "Edit" at bounding box center [1317, 131] width 70 height 41
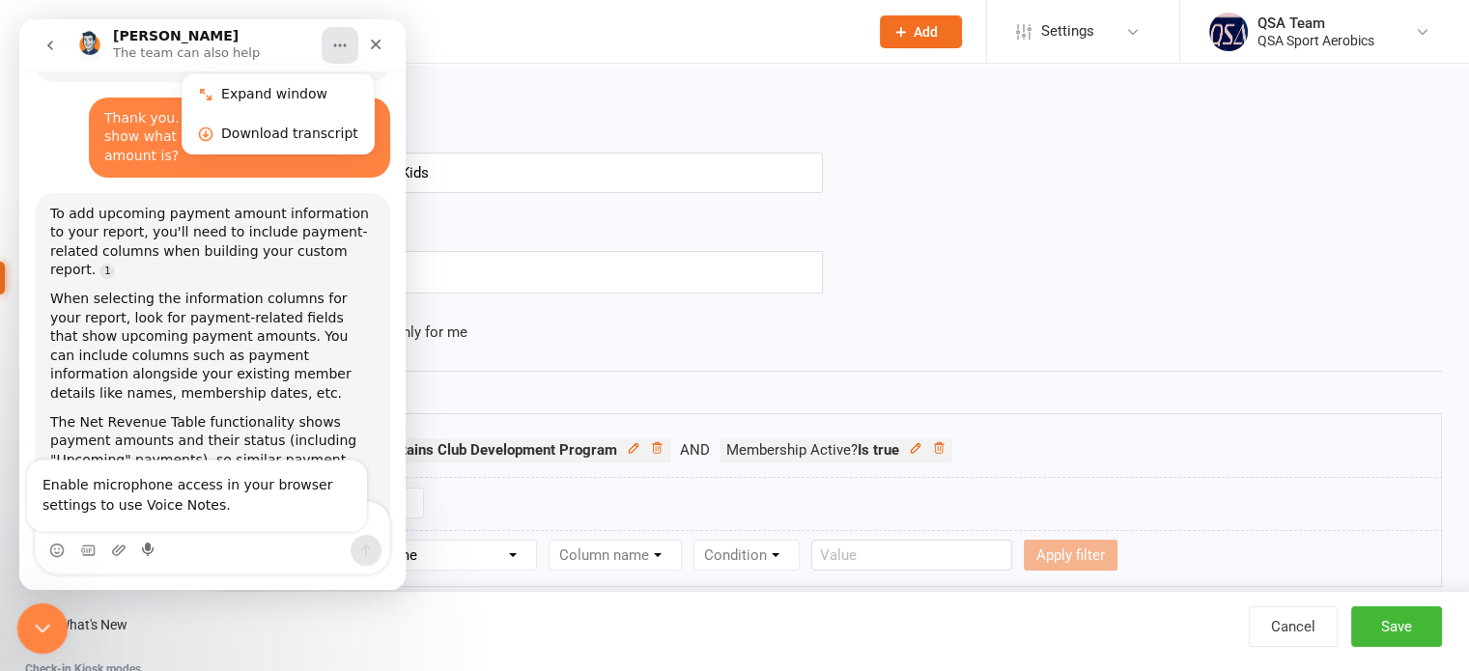
click at [38, 637] on div "Close Intercom Messenger" at bounding box center [39, 626] width 46 height 46
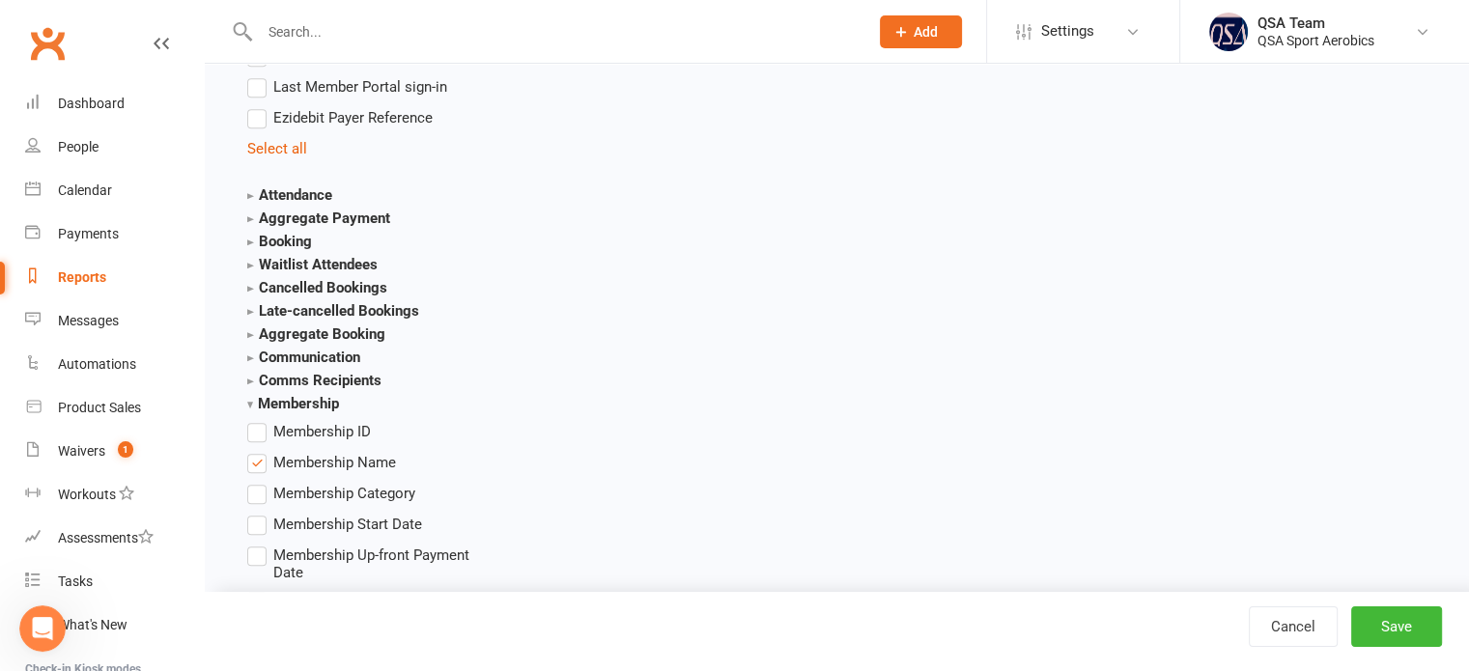
scroll to position [2125, 0]
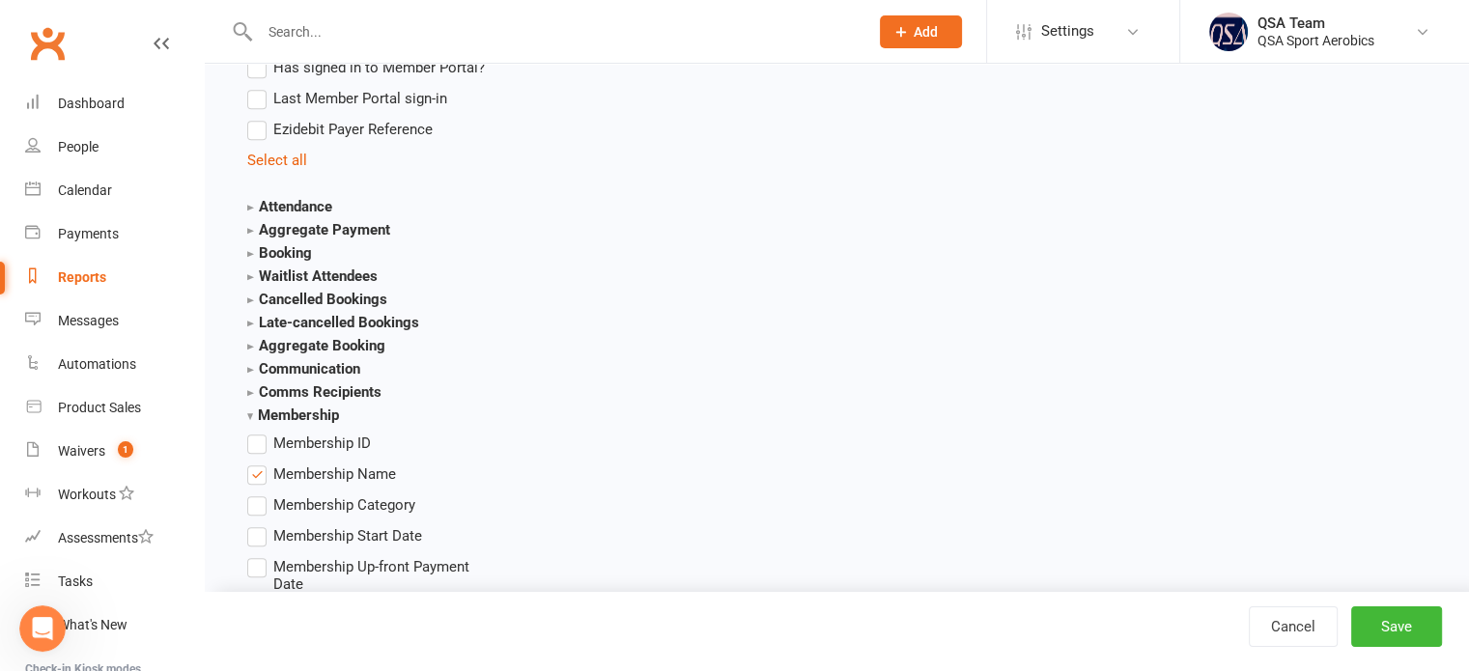
click at [330, 415] on strong "Membership" at bounding box center [293, 415] width 92 height 17
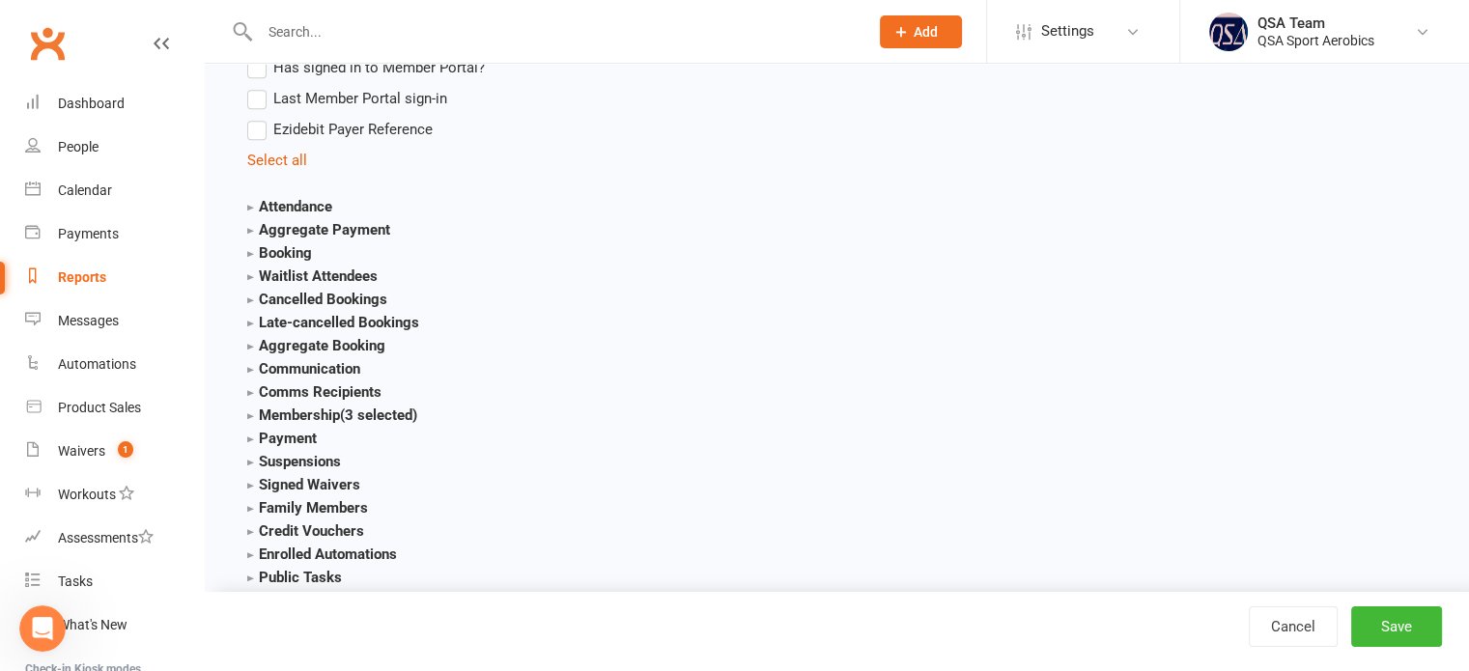
click at [305, 436] on strong "Payment" at bounding box center [282, 438] width 70 height 17
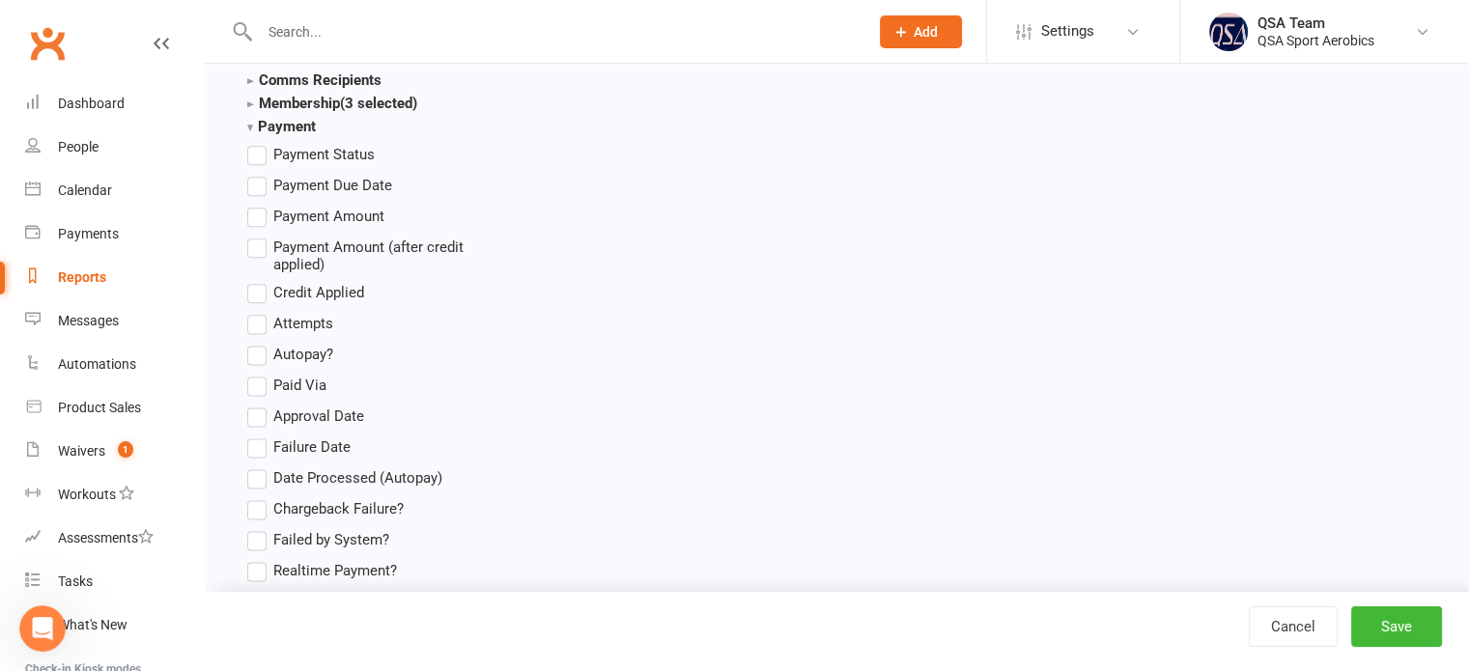
scroll to position [2415, 0]
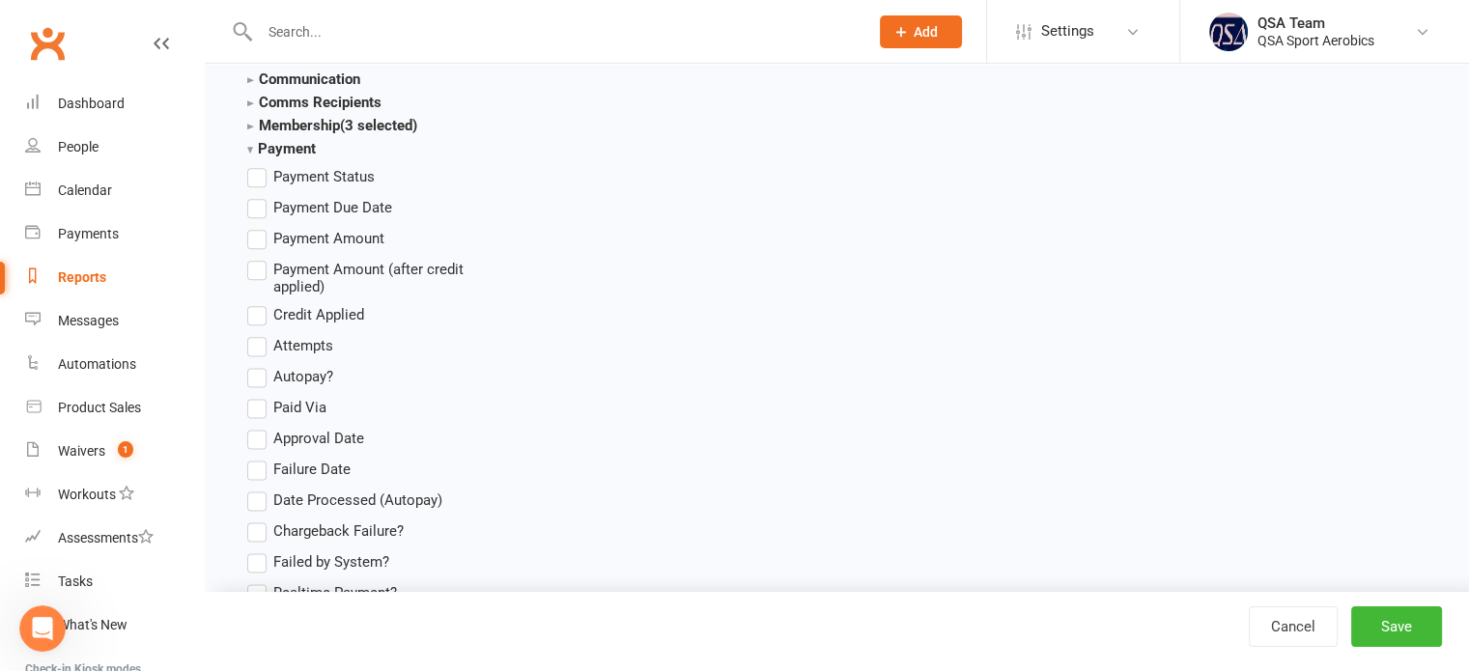
click at [257, 202] on label "Payment Due Date" at bounding box center [319, 207] width 145 height 23
click at [257, 196] on input "Payment Due Date" at bounding box center [253, 196] width 13 height 0
click at [1390, 632] on button "Save" at bounding box center [1396, 627] width 91 height 41
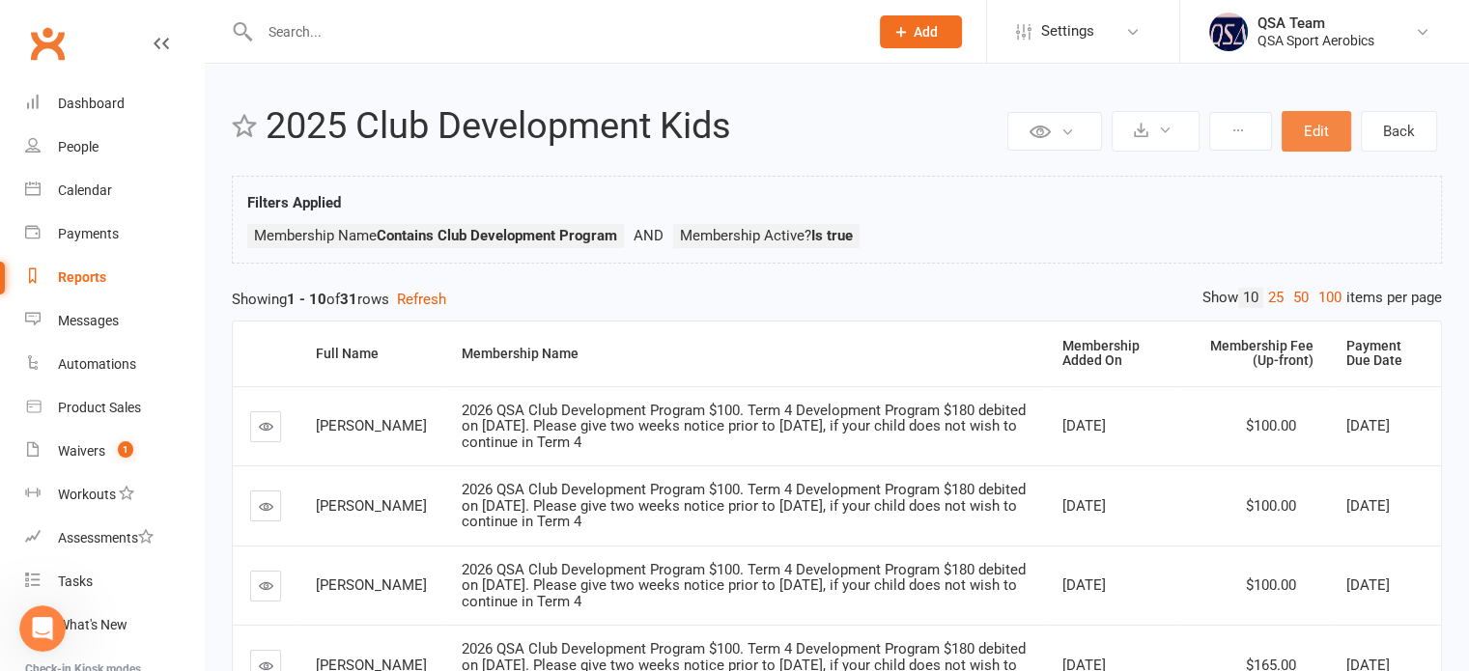
click at [1302, 138] on button "Edit" at bounding box center [1317, 131] width 70 height 41
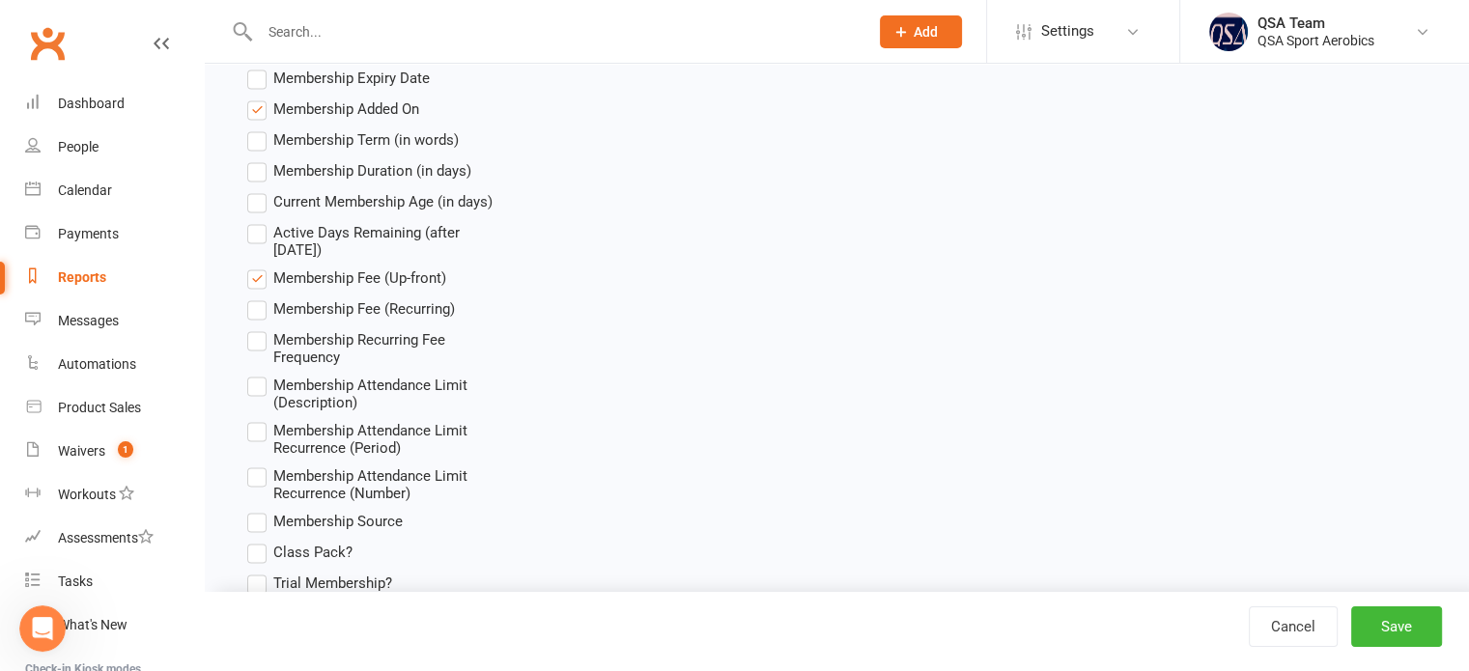
scroll to position [2608, 0]
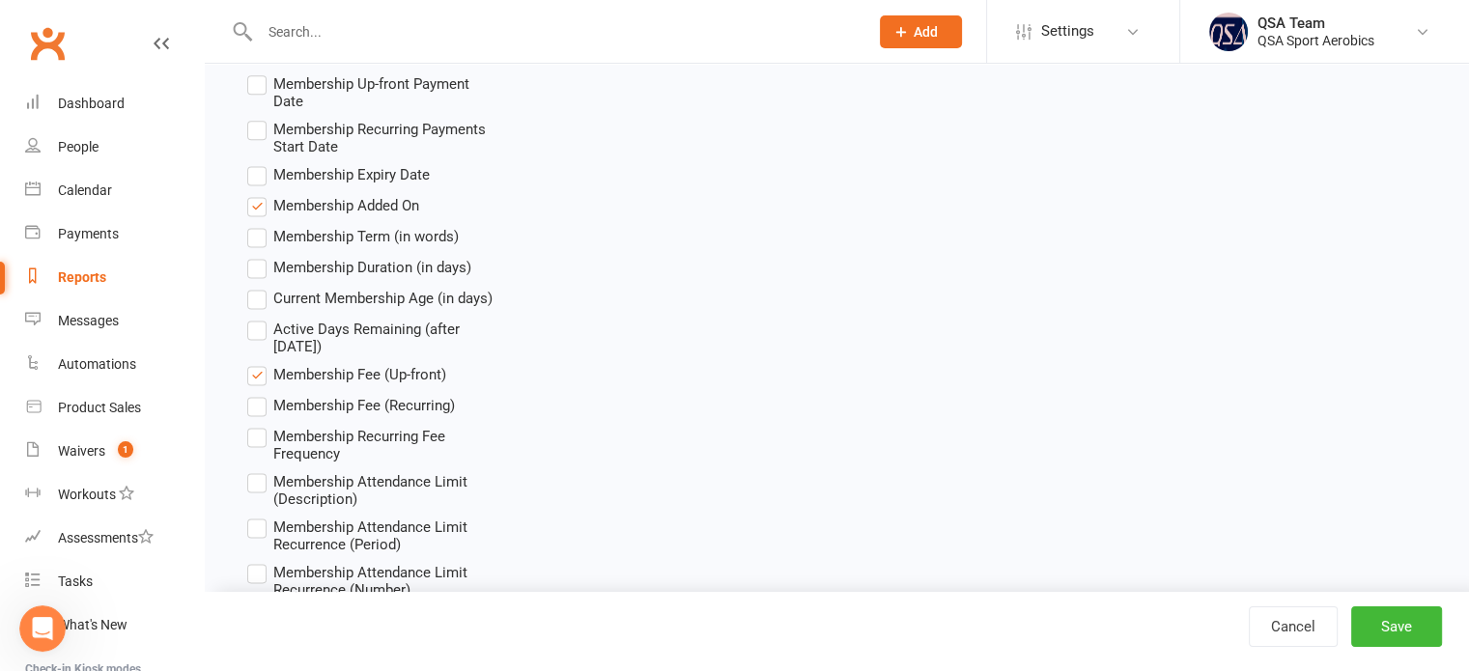
click at [263, 373] on label "Membership Fee (Up-front)" at bounding box center [346, 374] width 199 height 23
click at [260, 363] on input "Membership Fee (Up-front)" at bounding box center [253, 363] width 13 height 0
click at [1396, 632] on button "Save" at bounding box center [1396, 627] width 91 height 41
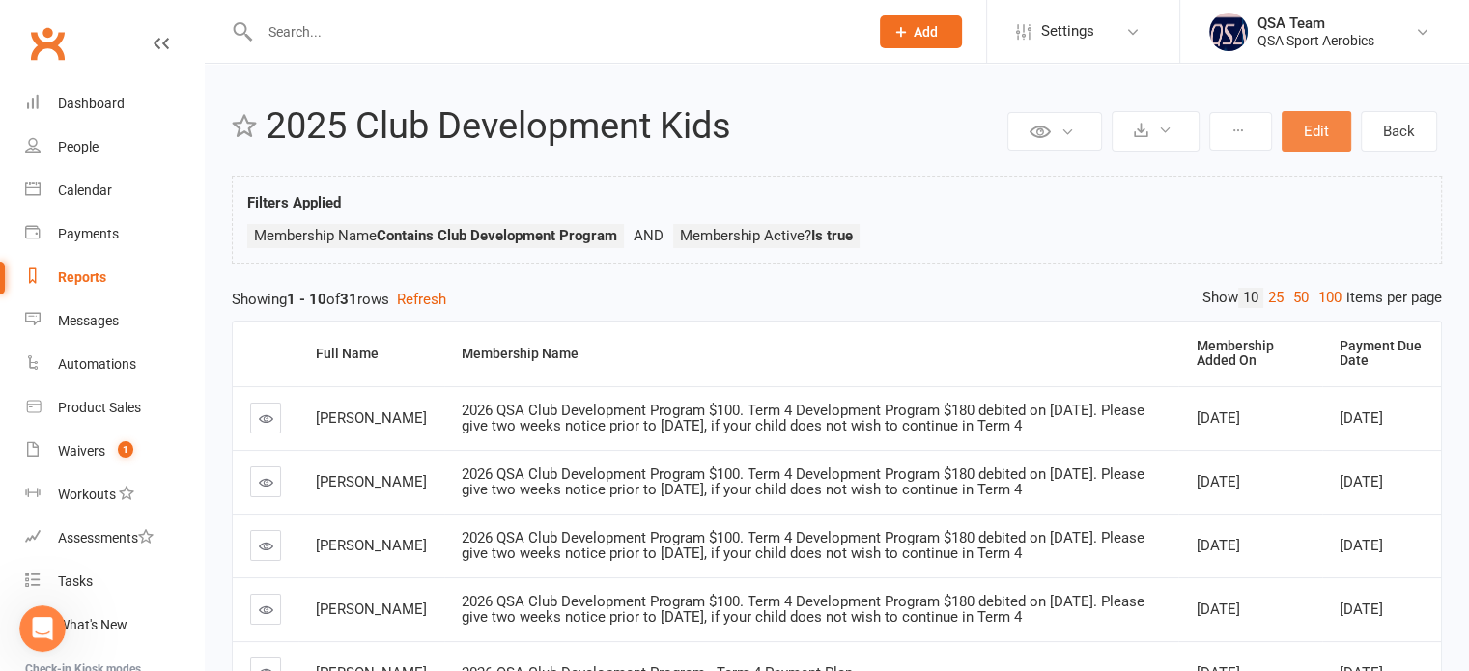
click at [1303, 135] on button "Edit" at bounding box center [1317, 131] width 70 height 41
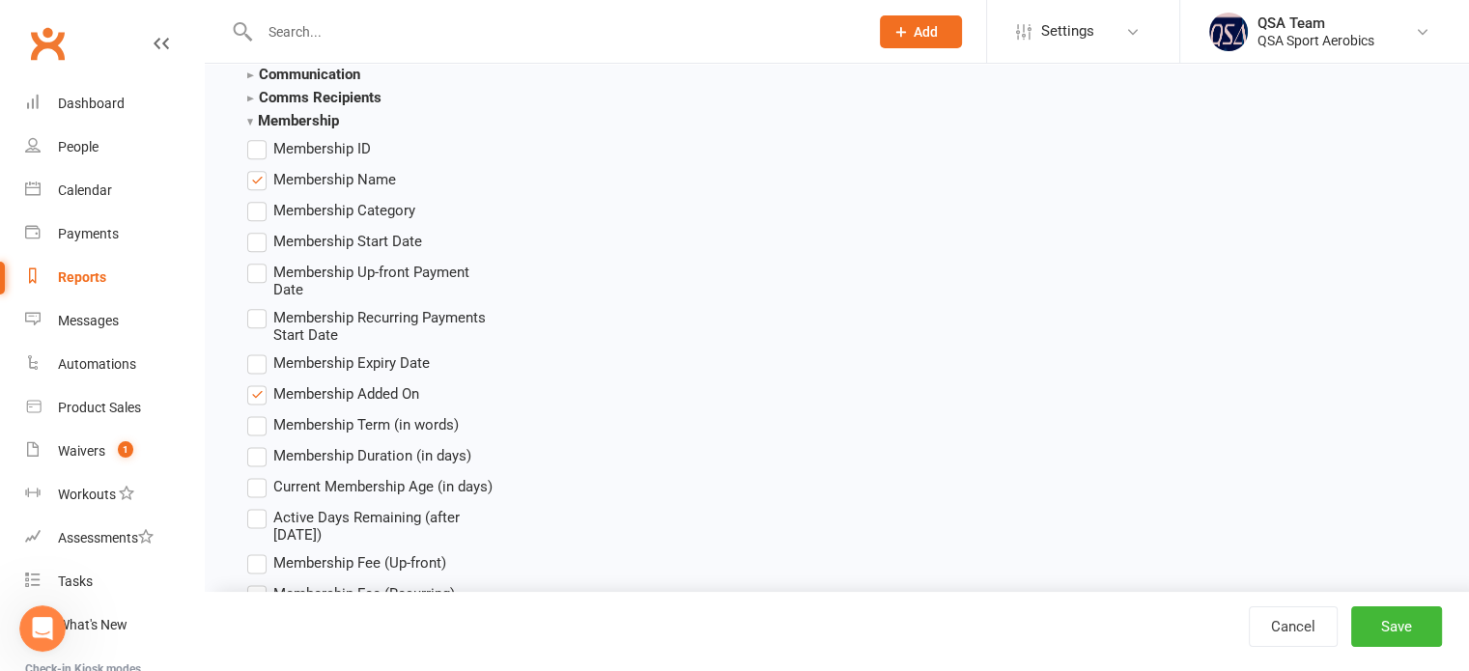
scroll to position [2511, 0]
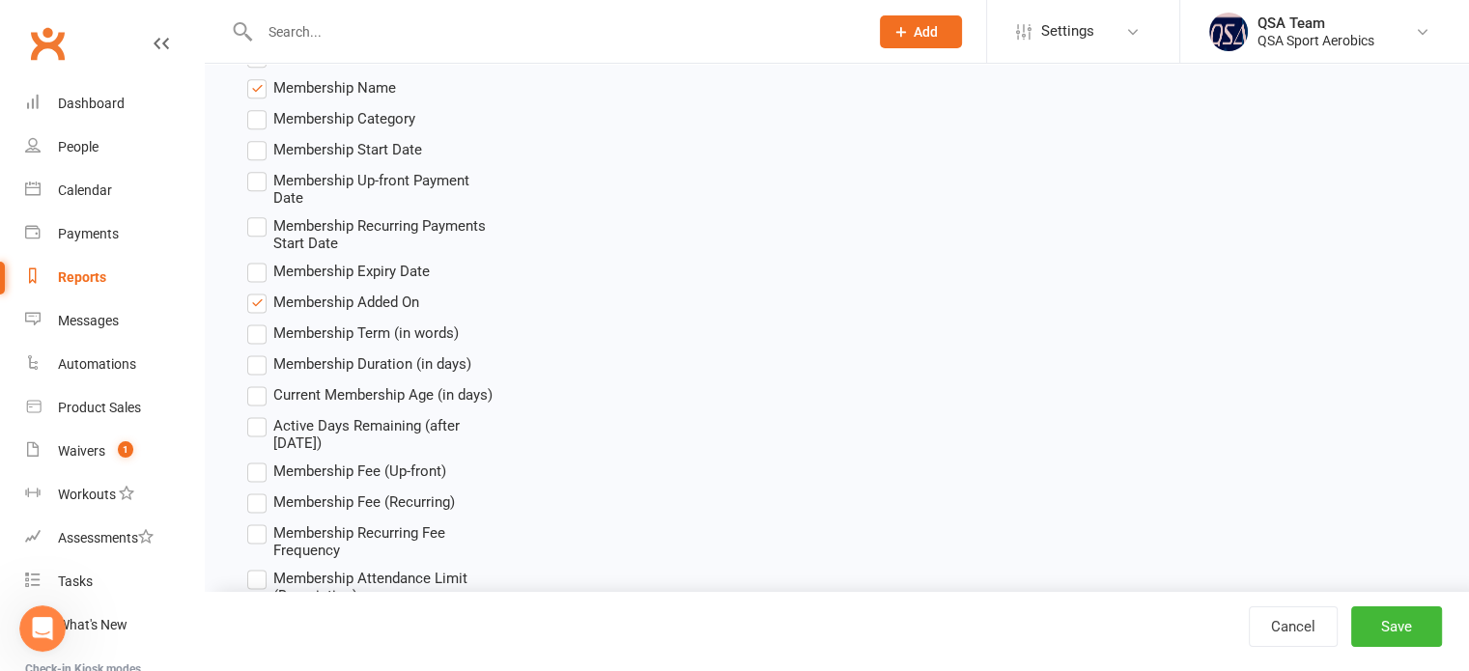
click at [260, 501] on label "Membership Fee (Recurring)" at bounding box center [351, 502] width 208 height 23
click at [260, 491] on input "Membership Fee (Recurring)" at bounding box center [253, 491] width 13 height 0
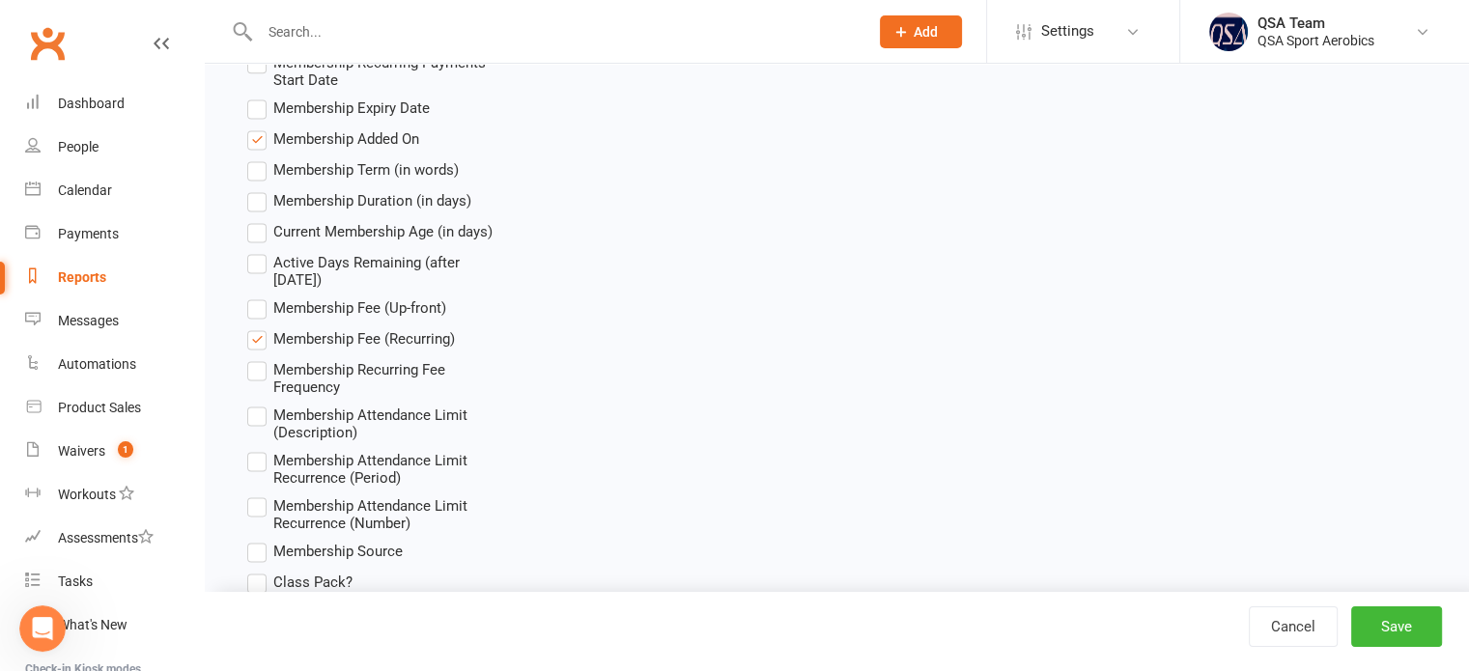
scroll to position [2704, 0]
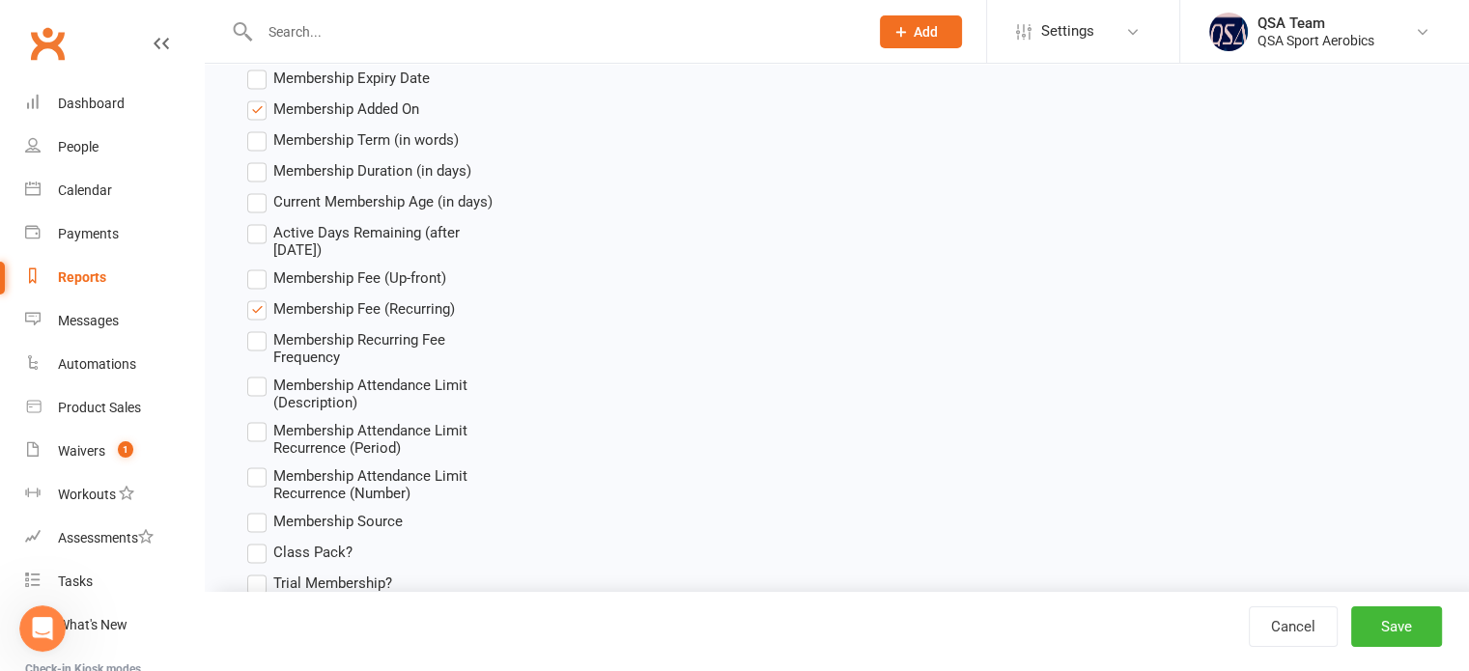
click at [255, 342] on label "Membership Recurring Fee Frequency" at bounding box center [372, 347] width 250 height 38
click at [255, 328] on input "Membership Recurring Fee Frequency" at bounding box center [253, 328] width 13 height 0
click at [1417, 636] on button "Save" at bounding box center [1396, 627] width 91 height 41
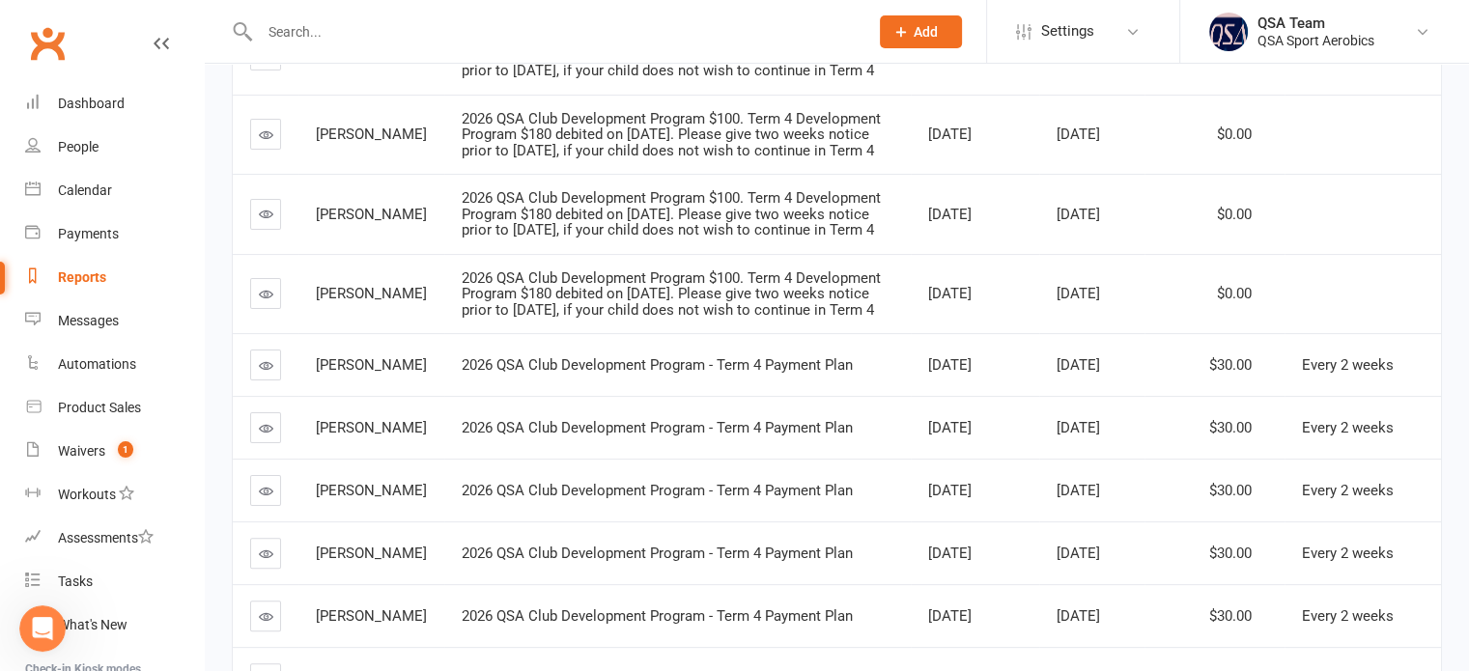
scroll to position [580, 0]
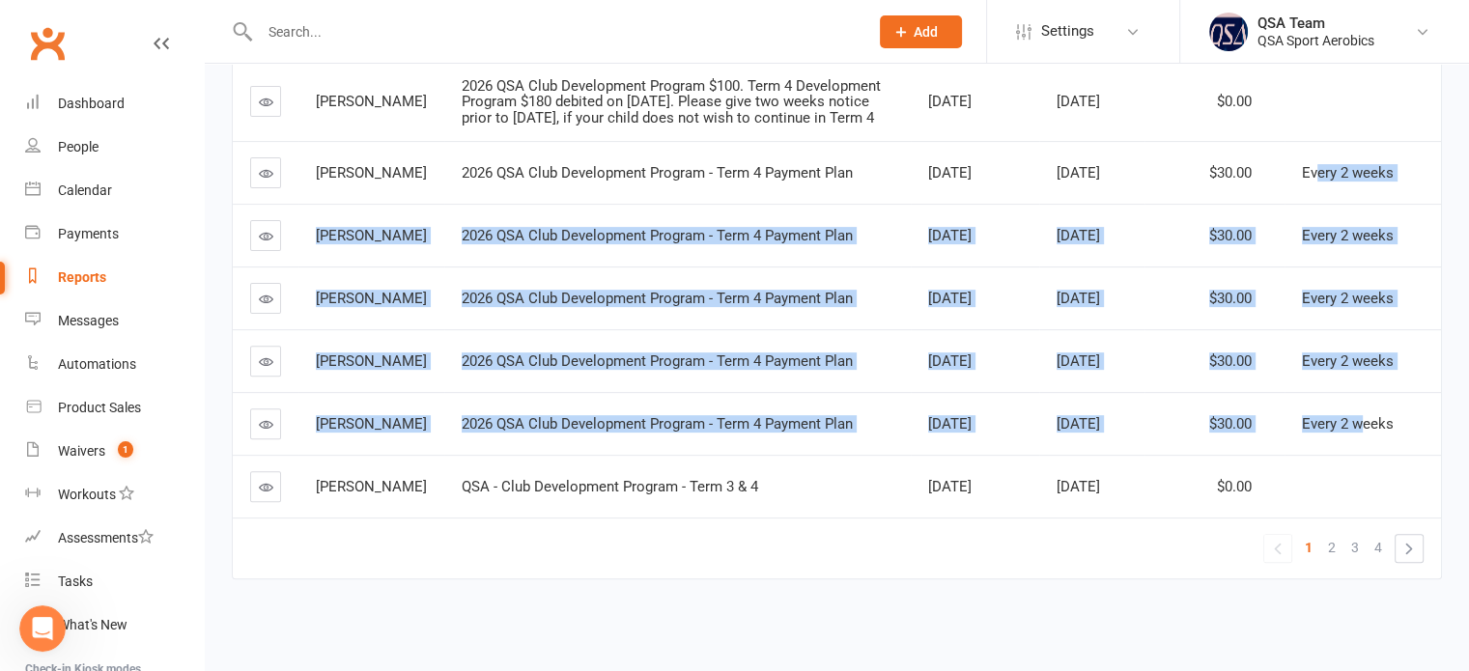
drag, startPoint x: 1317, startPoint y: 169, endPoint x: 1367, endPoint y: 396, distance: 232.3
click at [1367, 396] on tbody "Charlotte McDonald 2026 QSA Club Development Program $100. Term 4 Development P…" at bounding box center [837, 169] width 1208 height 695
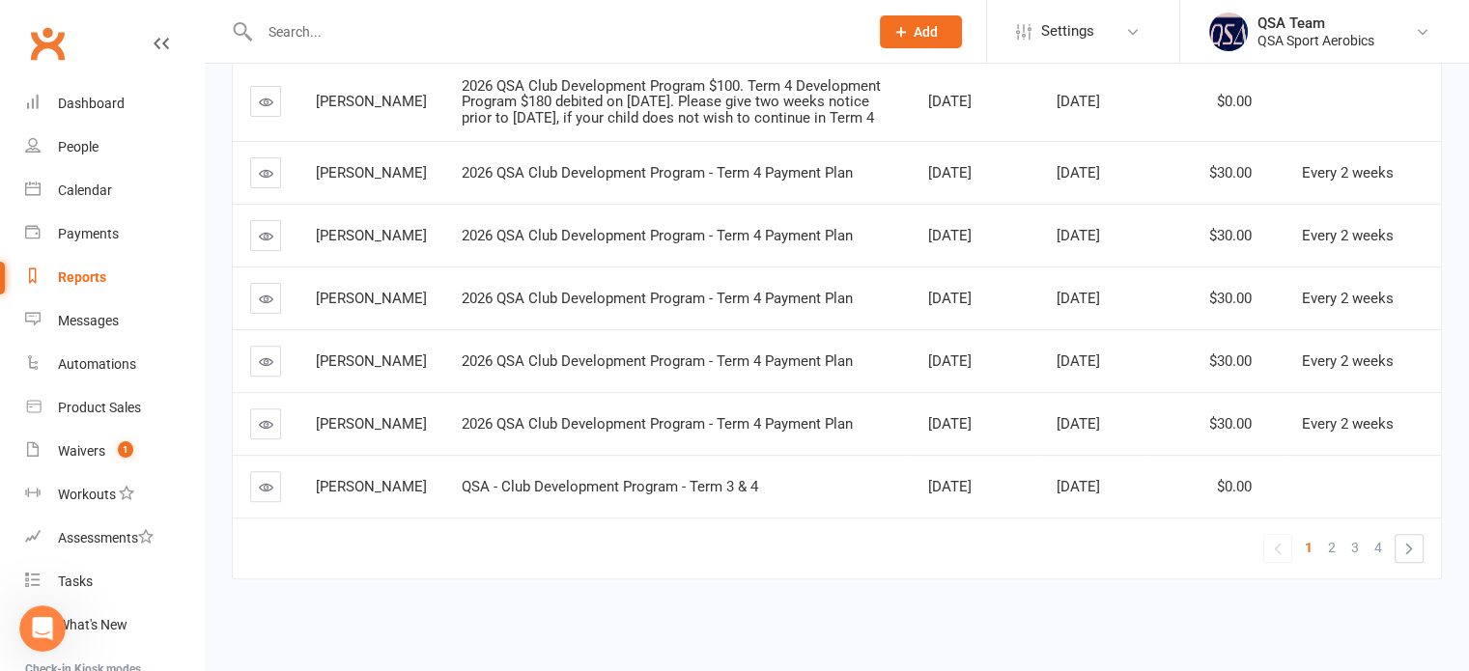
click at [1018, 567] on td "« 1 2 3 4 »" at bounding box center [837, 548] width 1208 height 61
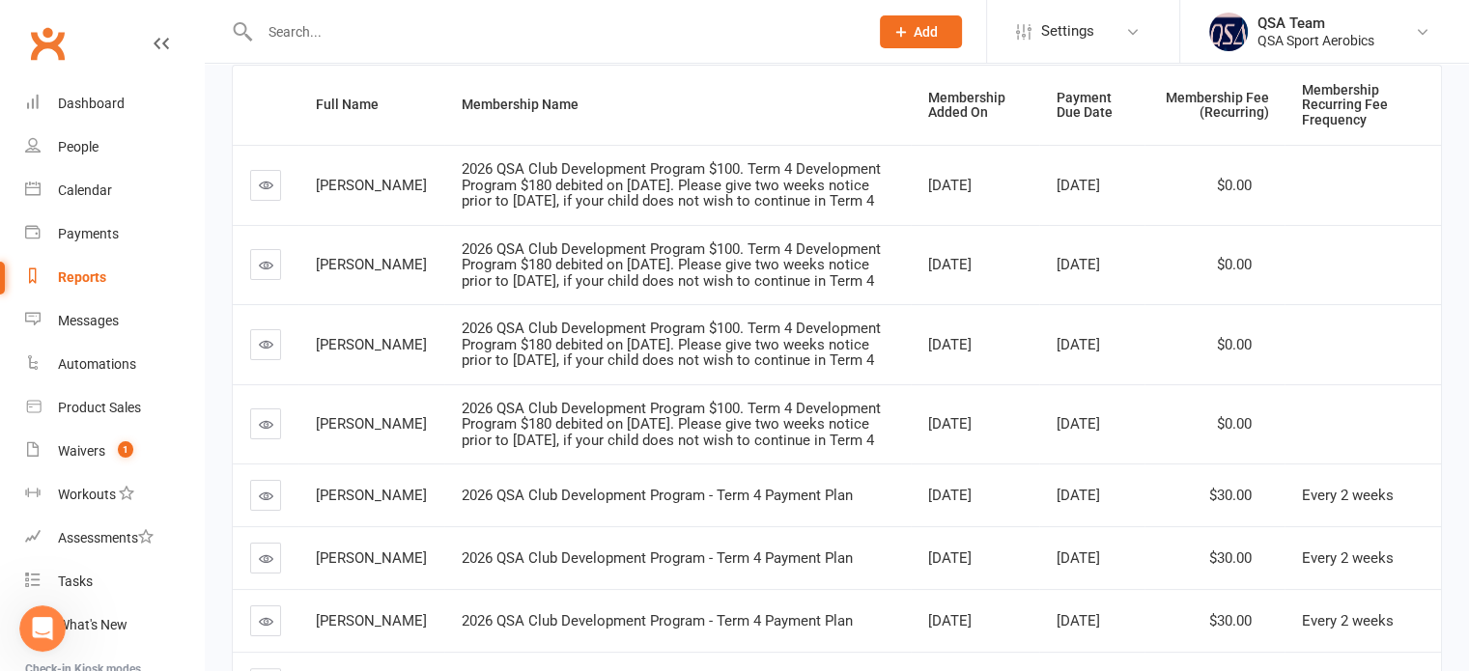
scroll to position [0, 0]
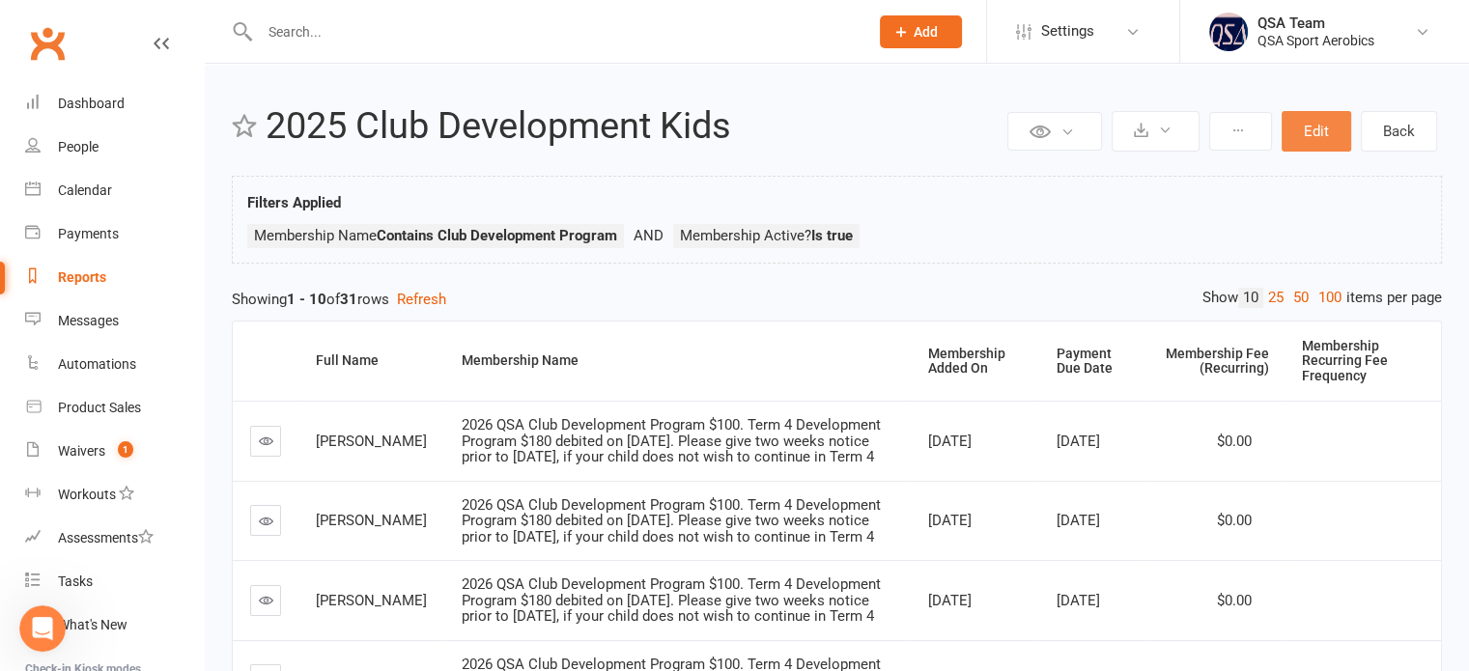
click at [1308, 132] on button "Edit" at bounding box center [1317, 131] width 70 height 41
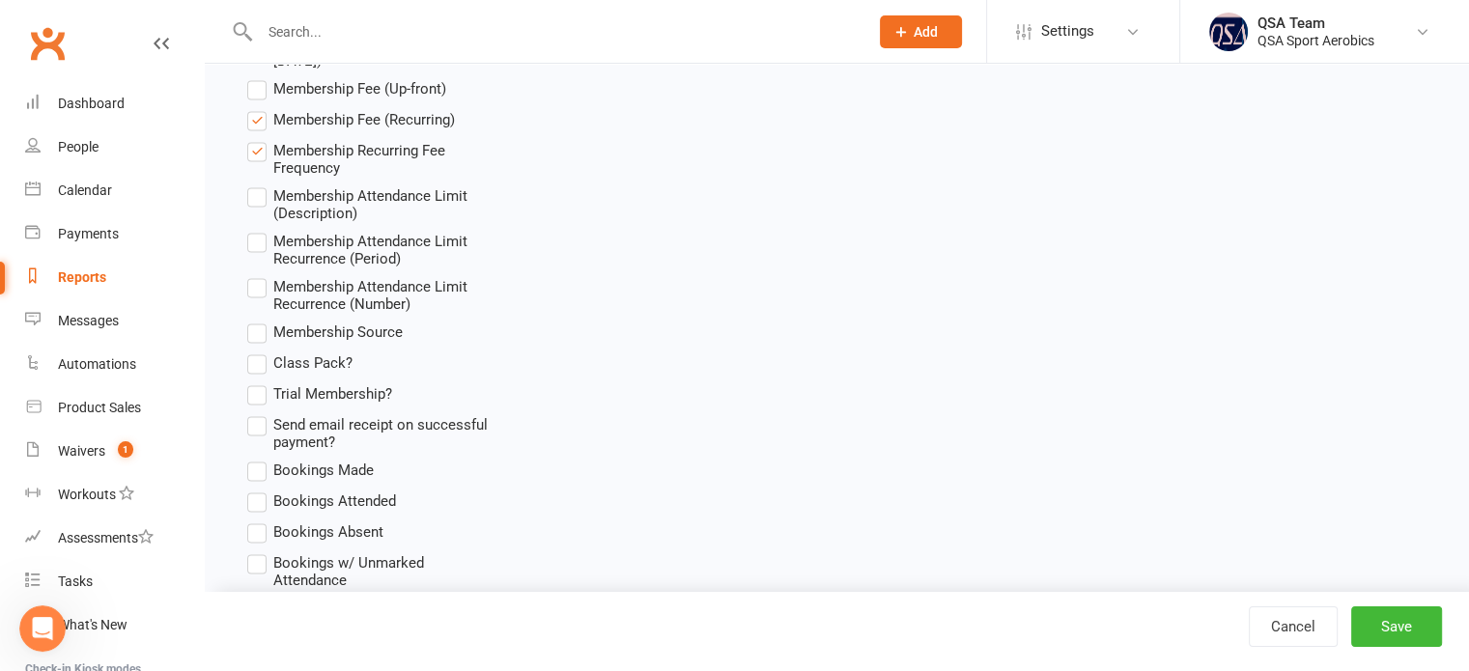
scroll to position [2898, 0]
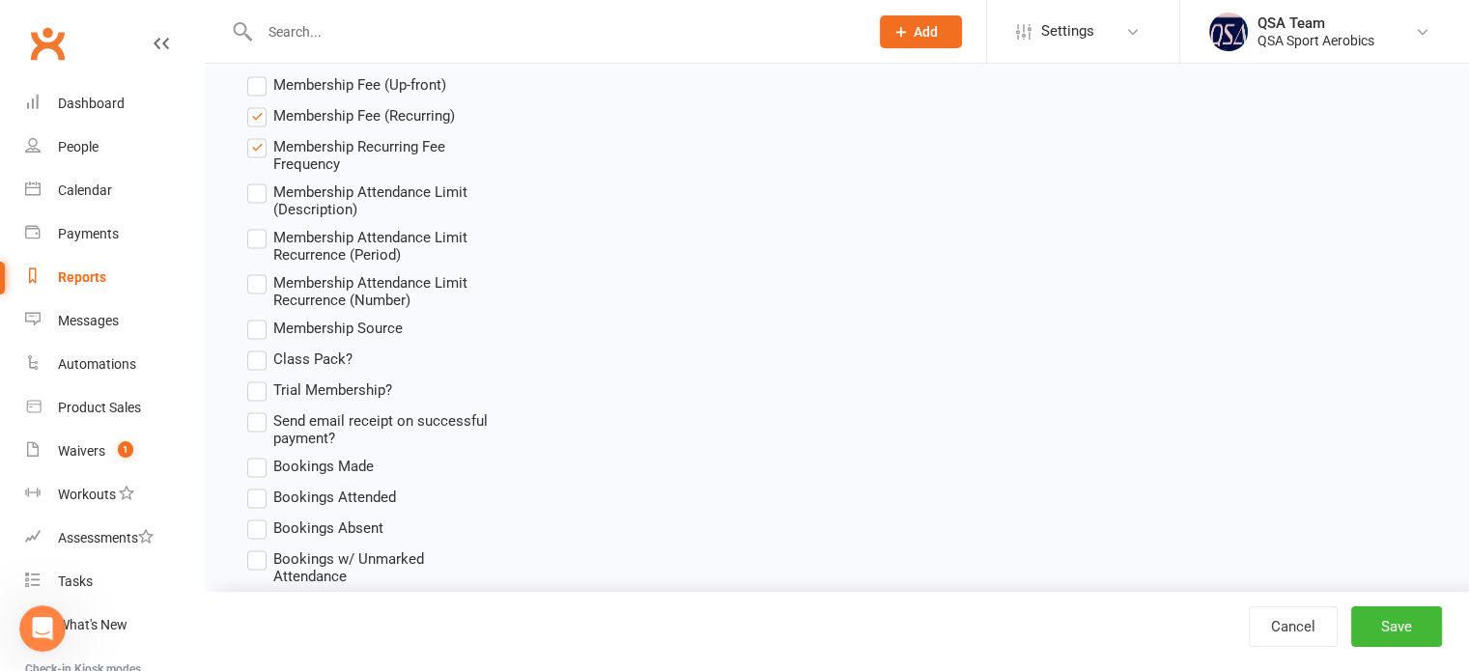
click at [267, 123] on label "Membership Fee (Recurring)" at bounding box center [351, 115] width 208 height 23
click at [260, 104] on input "Membership Fee (Recurring)" at bounding box center [253, 104] width 13 height 0
click at [255, 149] on label "Membership Recurring Fee Frequency" at bounding box center [372, 154] width 250 height 38
click at [255, 135] on input "Membership Recurring Fee Frequency" at bounding box center [253, 135] width 13 height 0
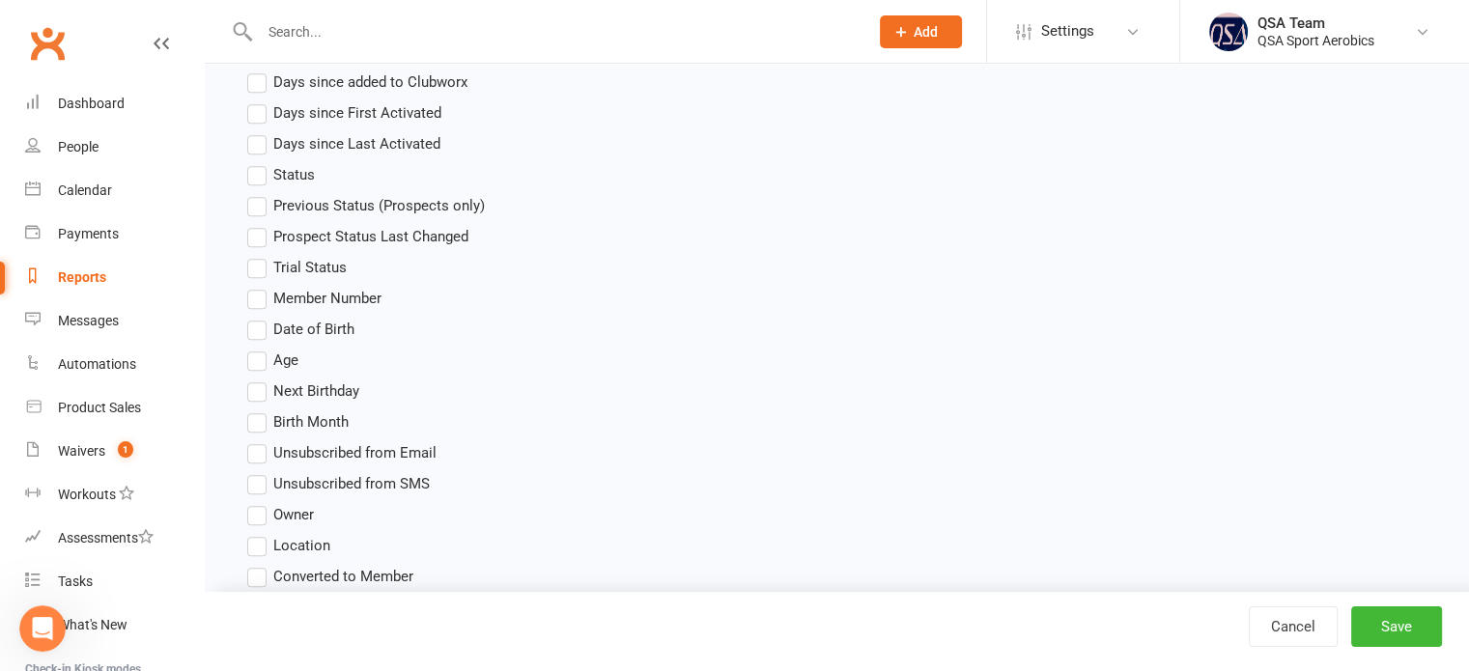
scroll to position [1062, 0]
click at [1372, 621] on button "Save" at bounding box center [1396, 627] width 91 height 41
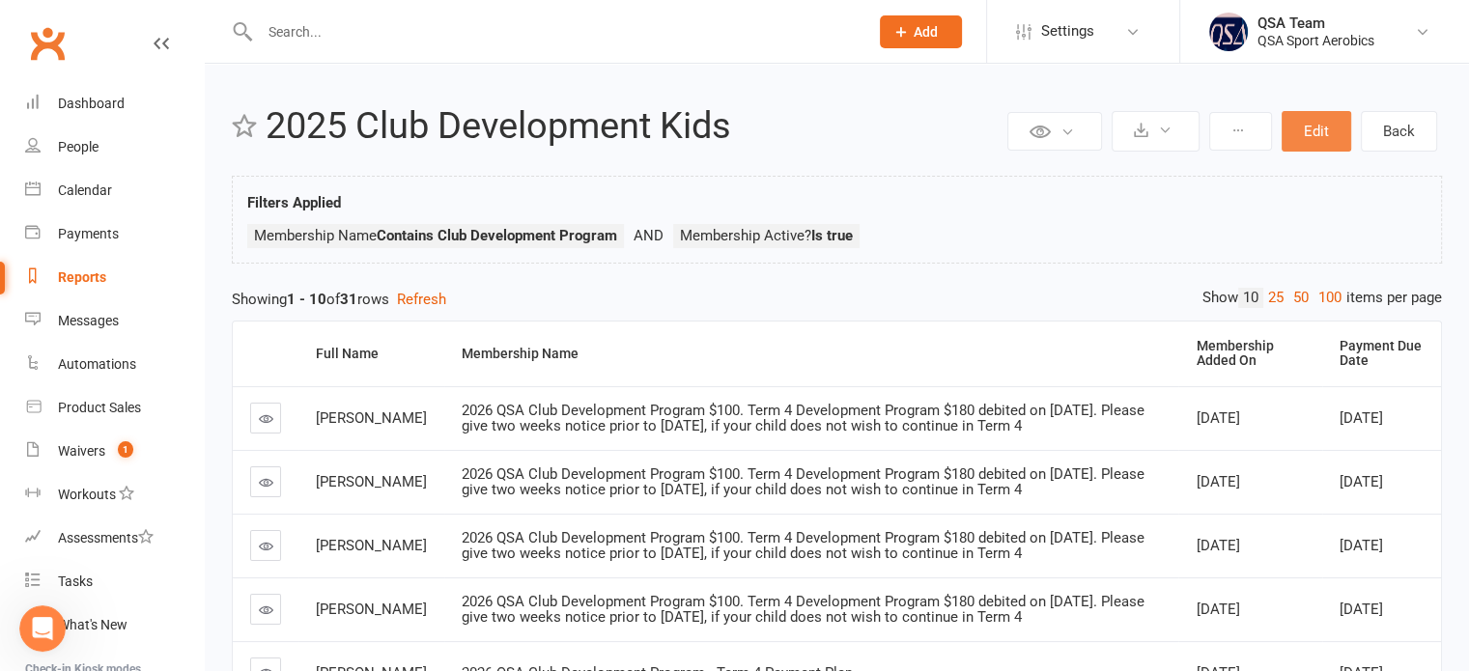
click at [1310, 150] on button "Edit" at bounding box center [1317, 131] width 70 height 41
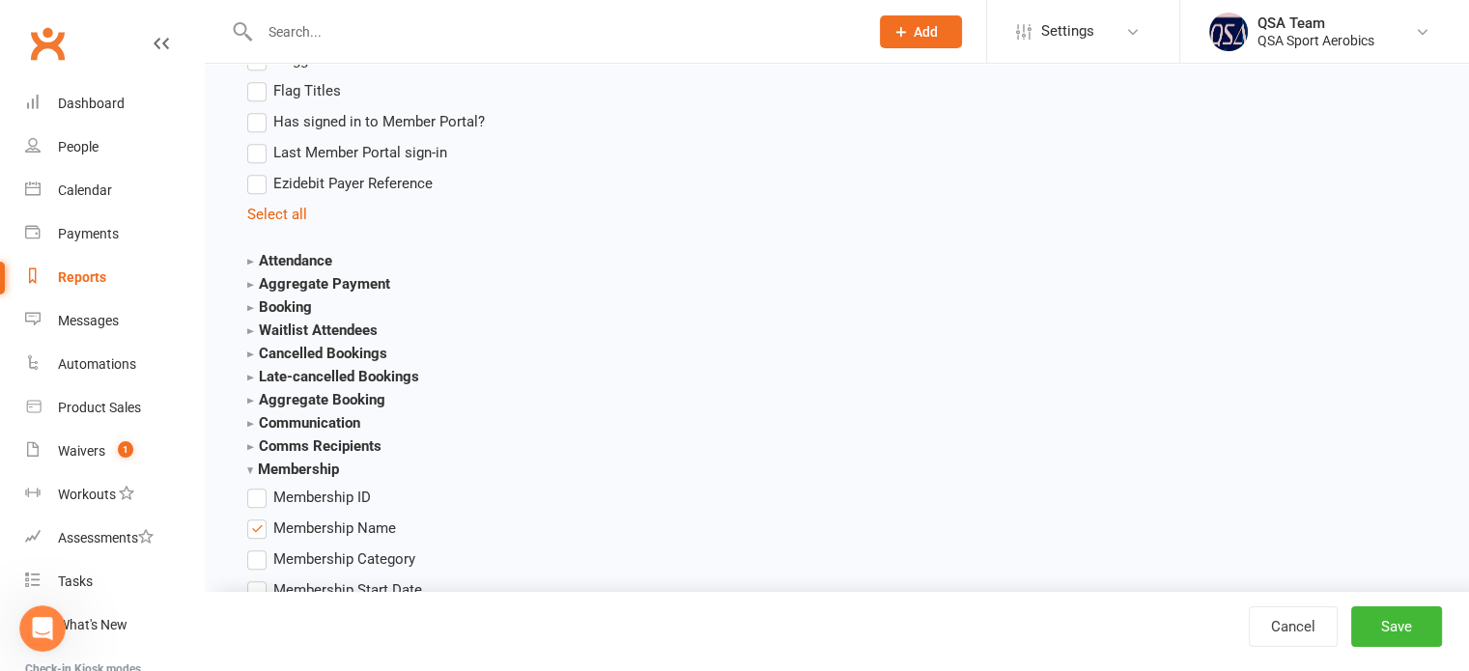
scroll to position [2221, 0]
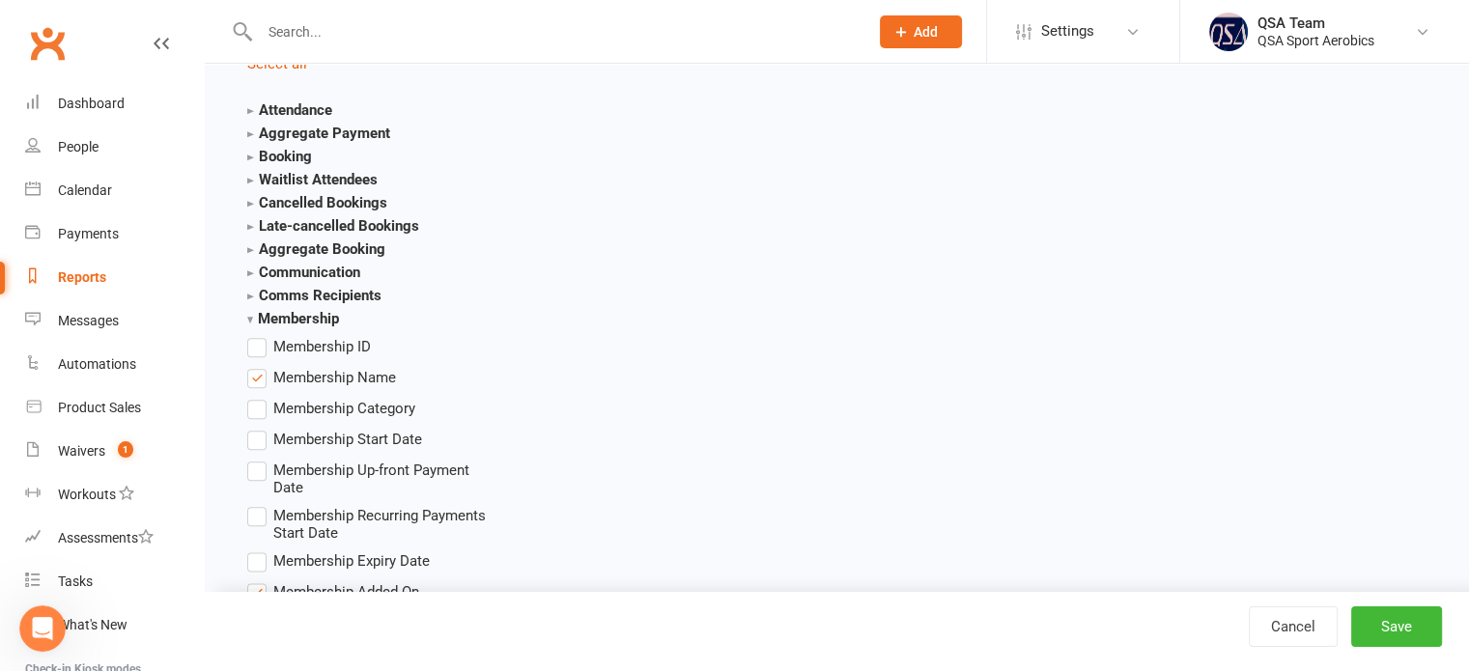
click at [281, 318] on strong "Membership" at bounding box center [293, 318] width 92 height 17
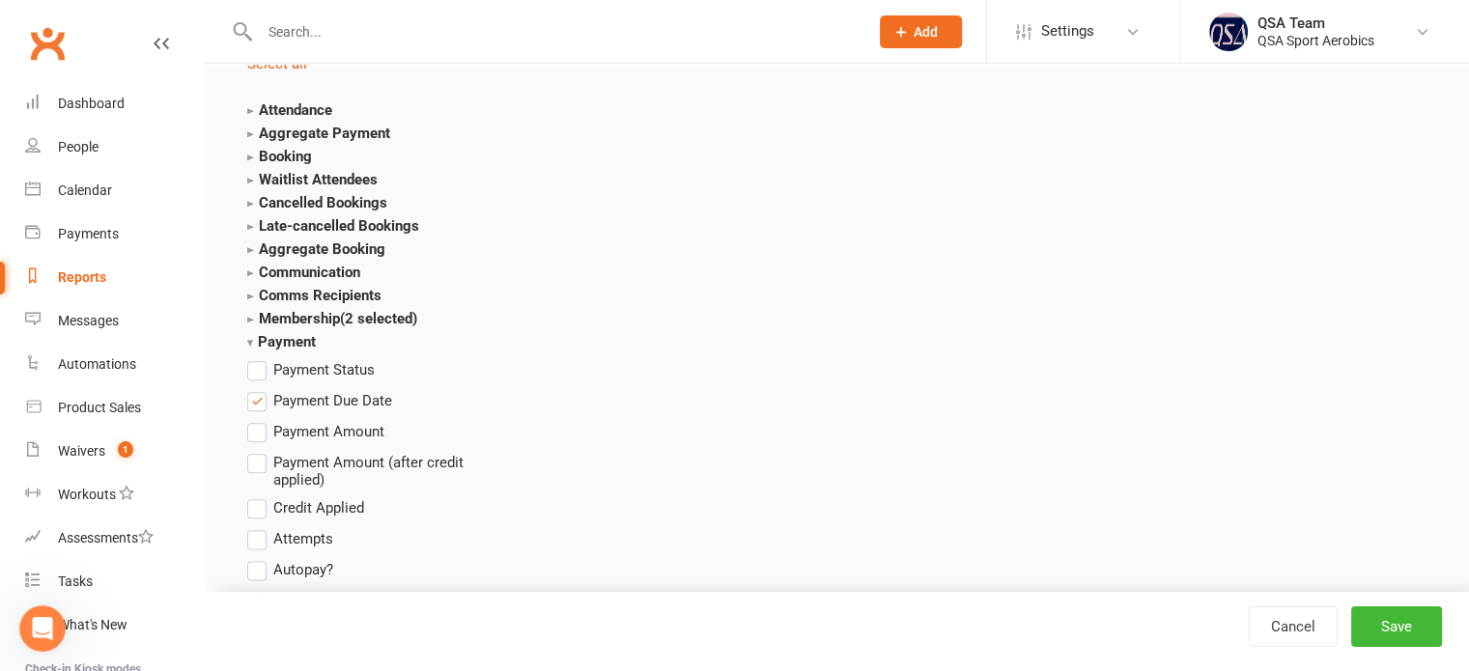
click at [261, 395] on label "Payment Due Date" at bounding box center [319, 400] width 145 height 23
click at [260, 389] on input "Payment Due Date" at bounding box center [253, 389] width 13 height 0
click at [1385, 631] on button "Save" at bounding box center [1396, 627] width 91 height 41
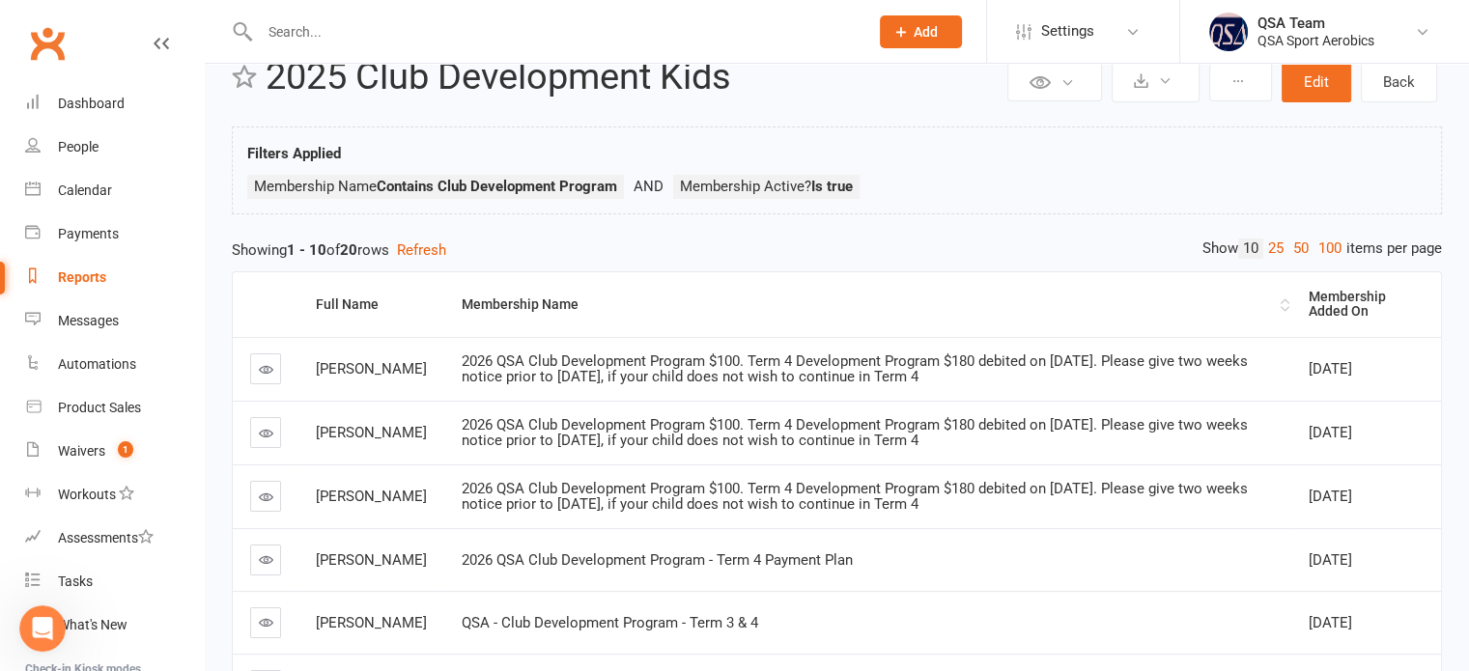
scroll to position [97, 0]
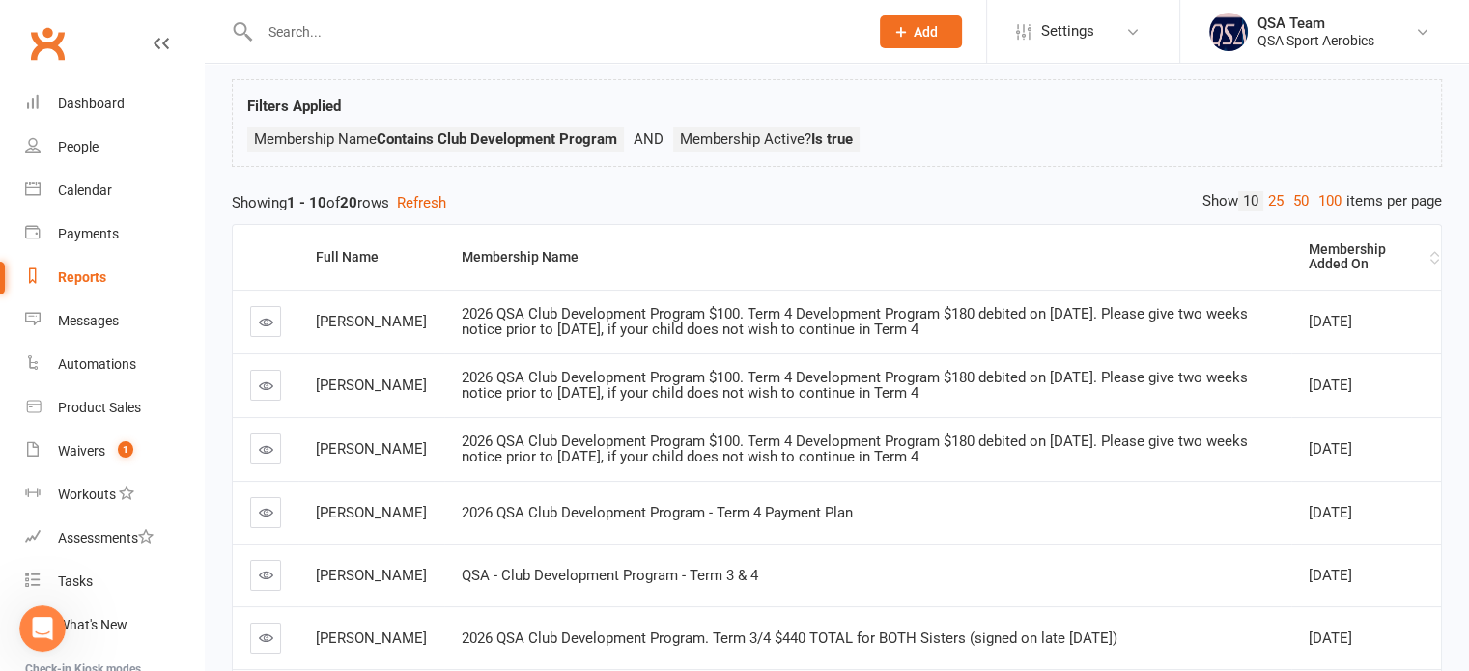
click at [1352, 254] on div "Membership Added On" at bounding box center [1367, 257] width 117 height 30
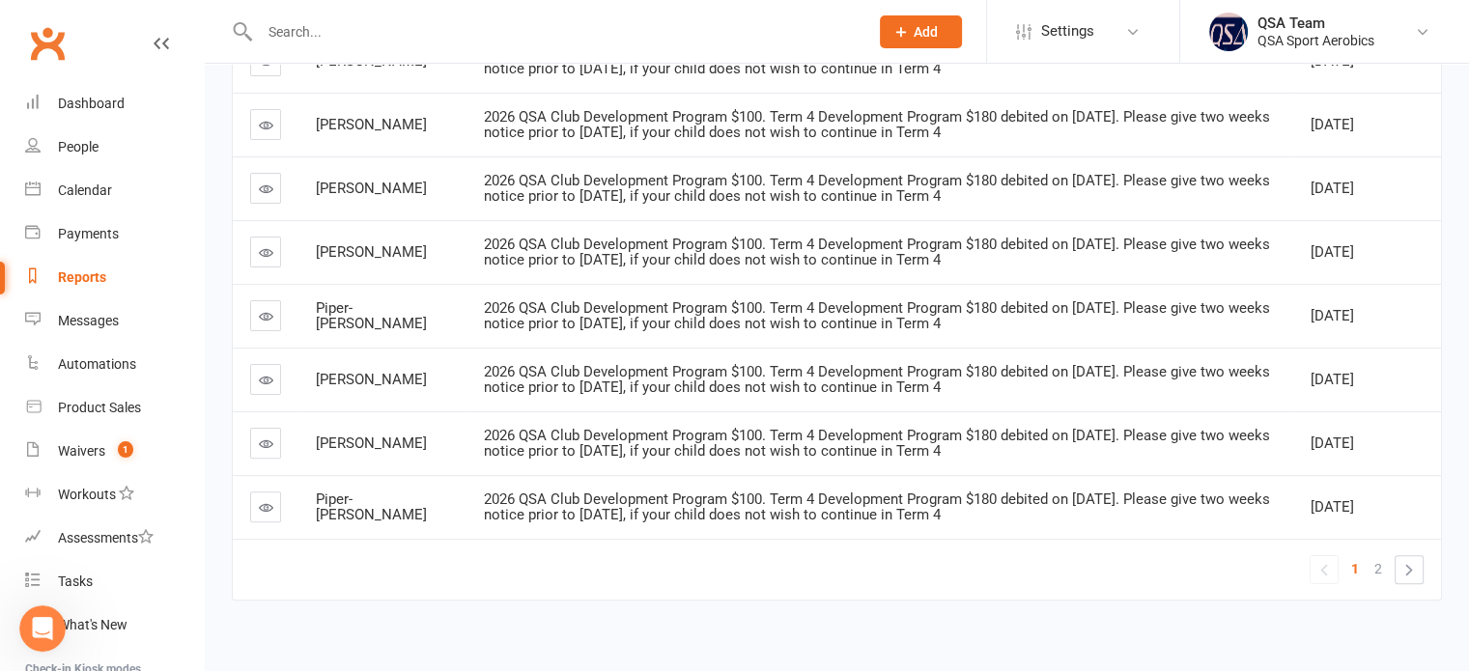
scroll to position [516, 0]
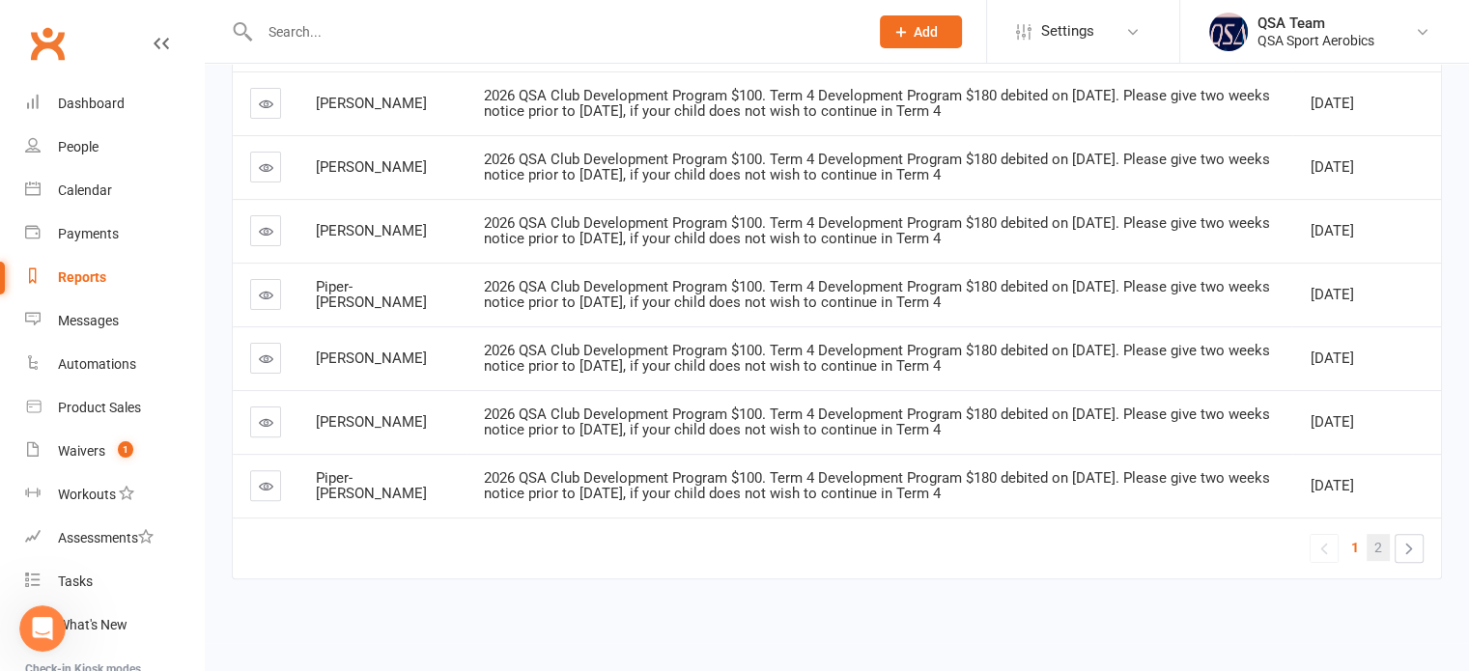
click at [1378, 536] on span "2" at bounding box center [1378, 547] width 8 height 27
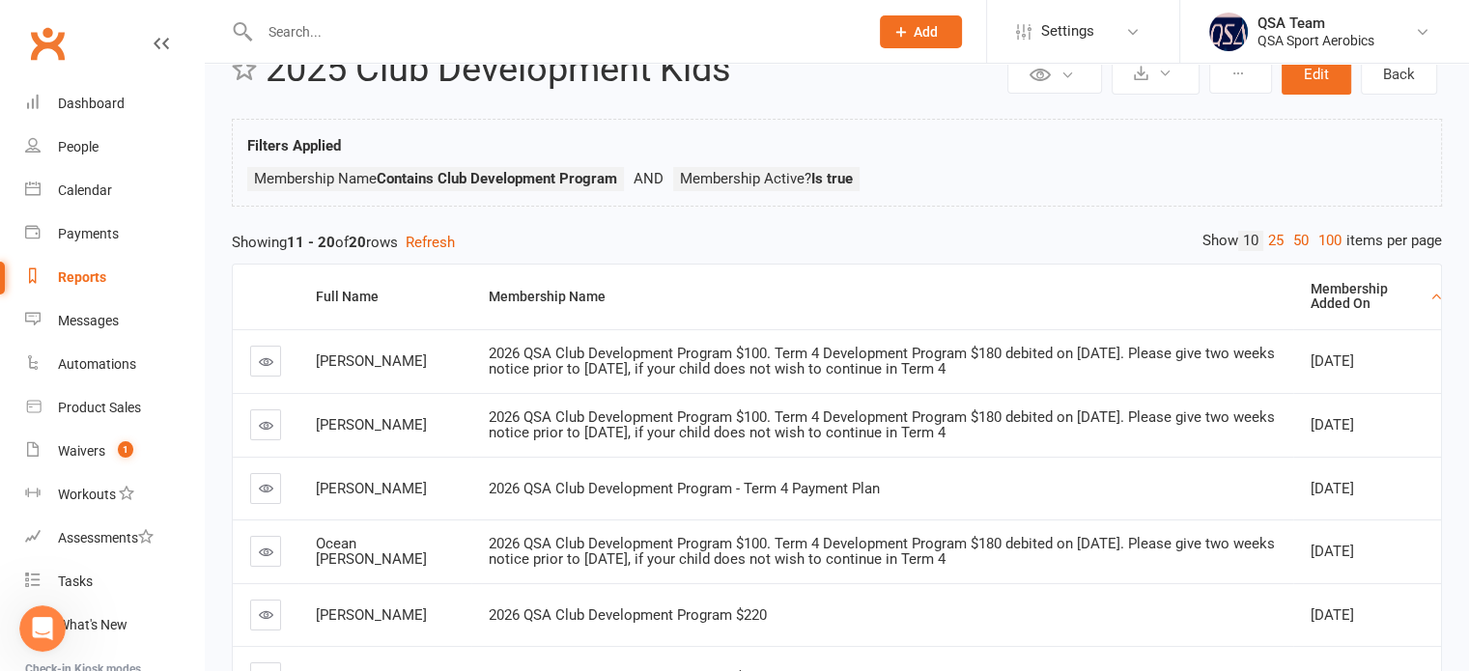
scroll to position [0, 0]
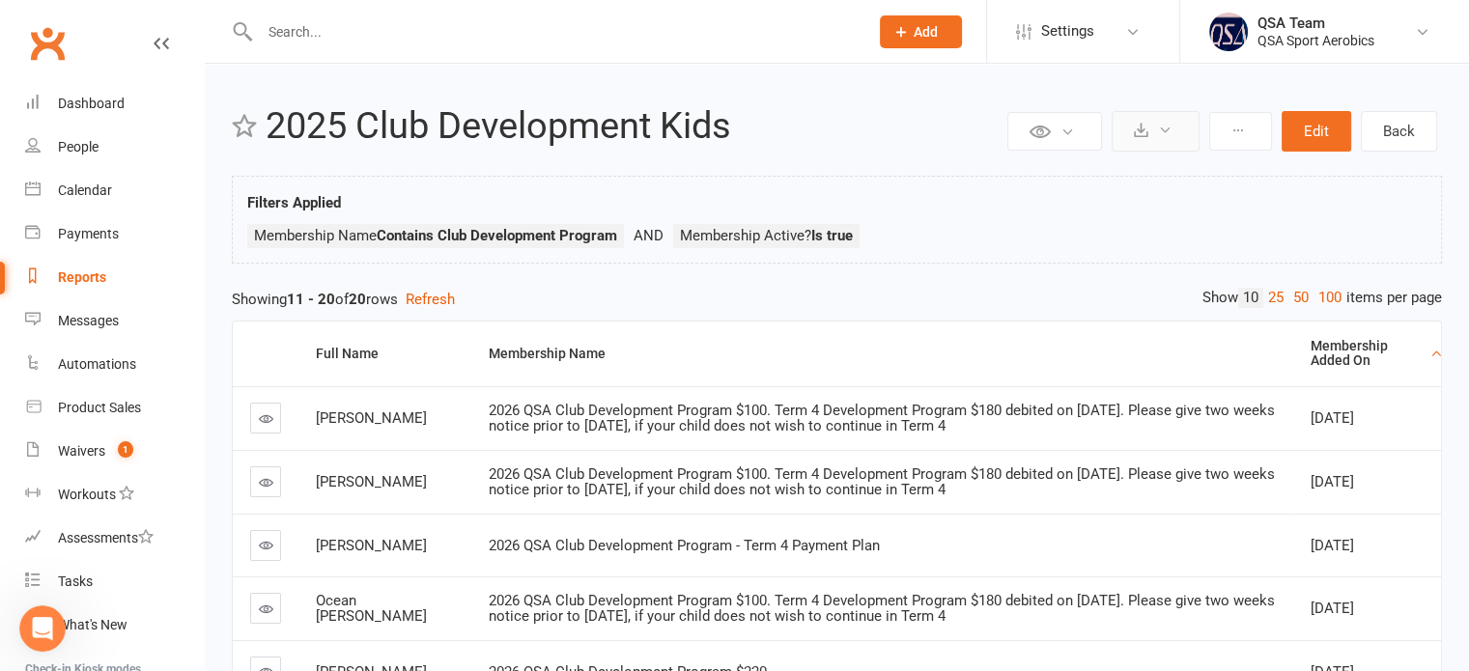
click at [1166, 138] on button at bounding box center [1156, 131] width 88 height 41
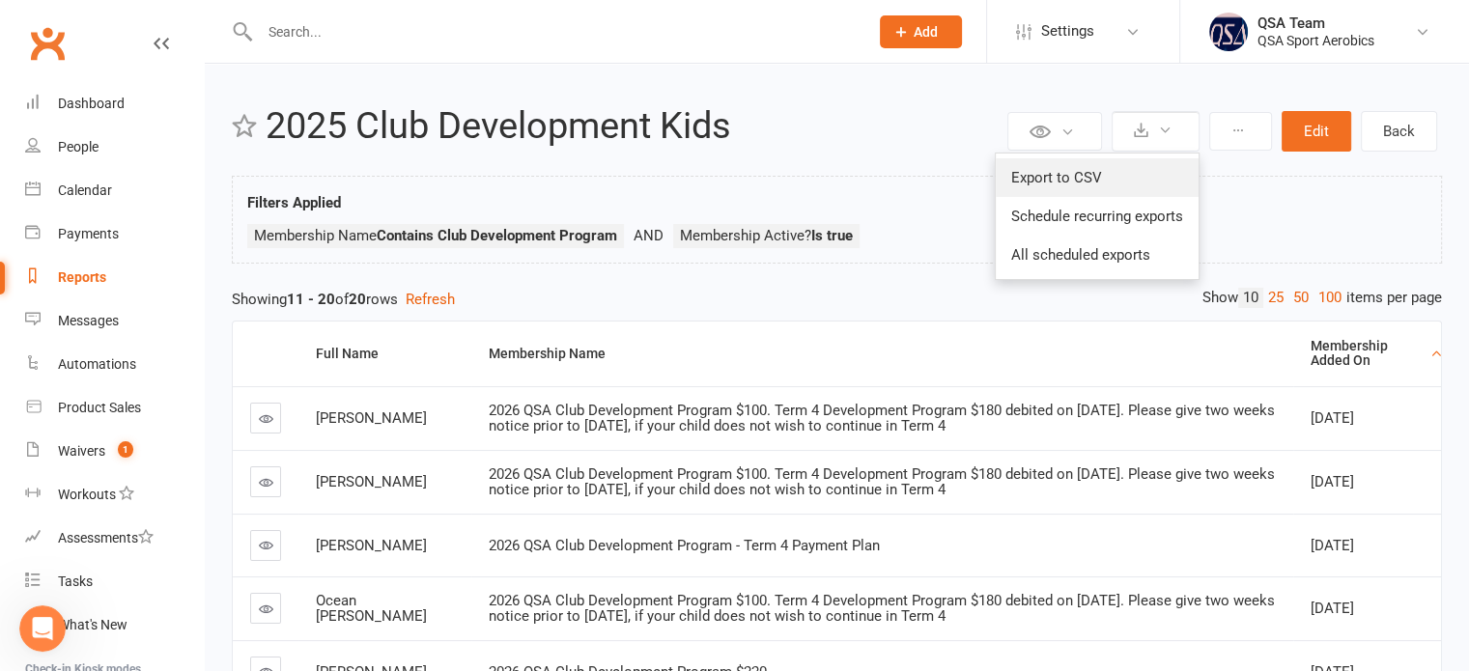
click at [1140, 168] on link "Export to CSV" at bounding box center [1097, 177] width 203 height 39
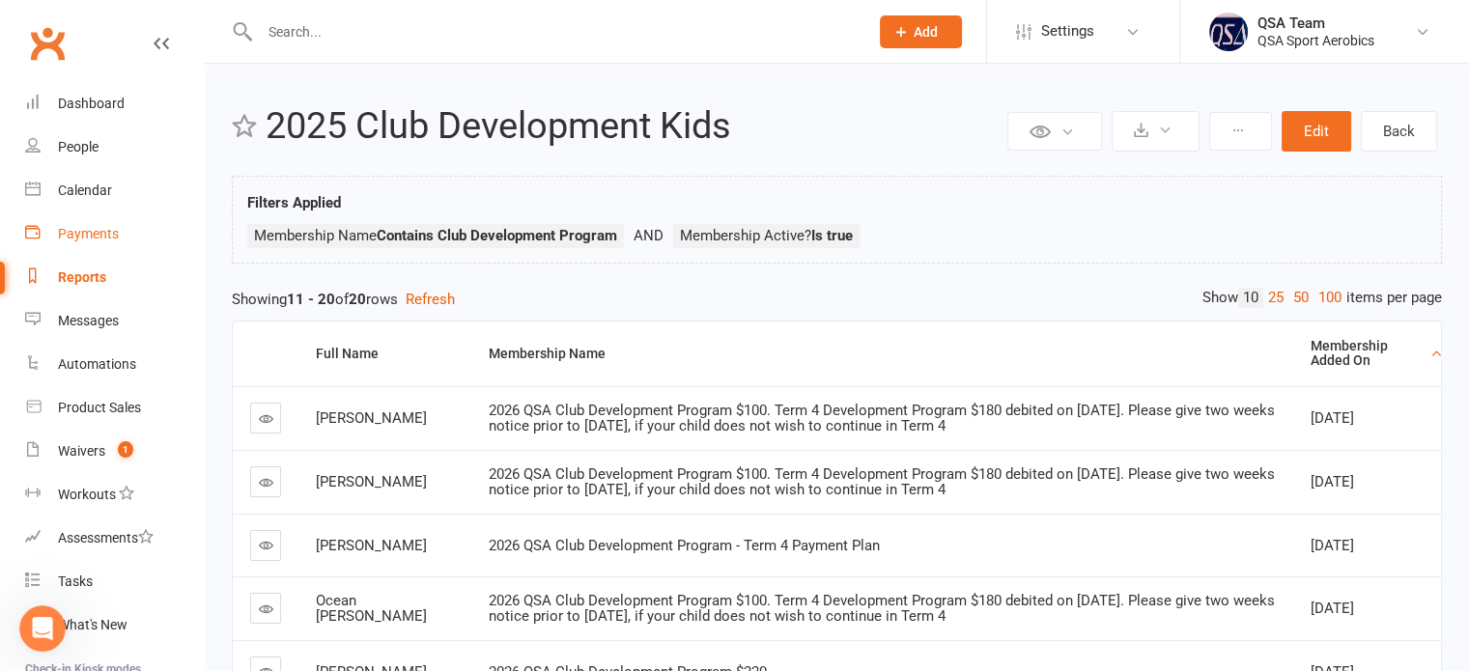
click at [92, 240] on div "Payments" at bounding box center [88, 233] width 61 height 15
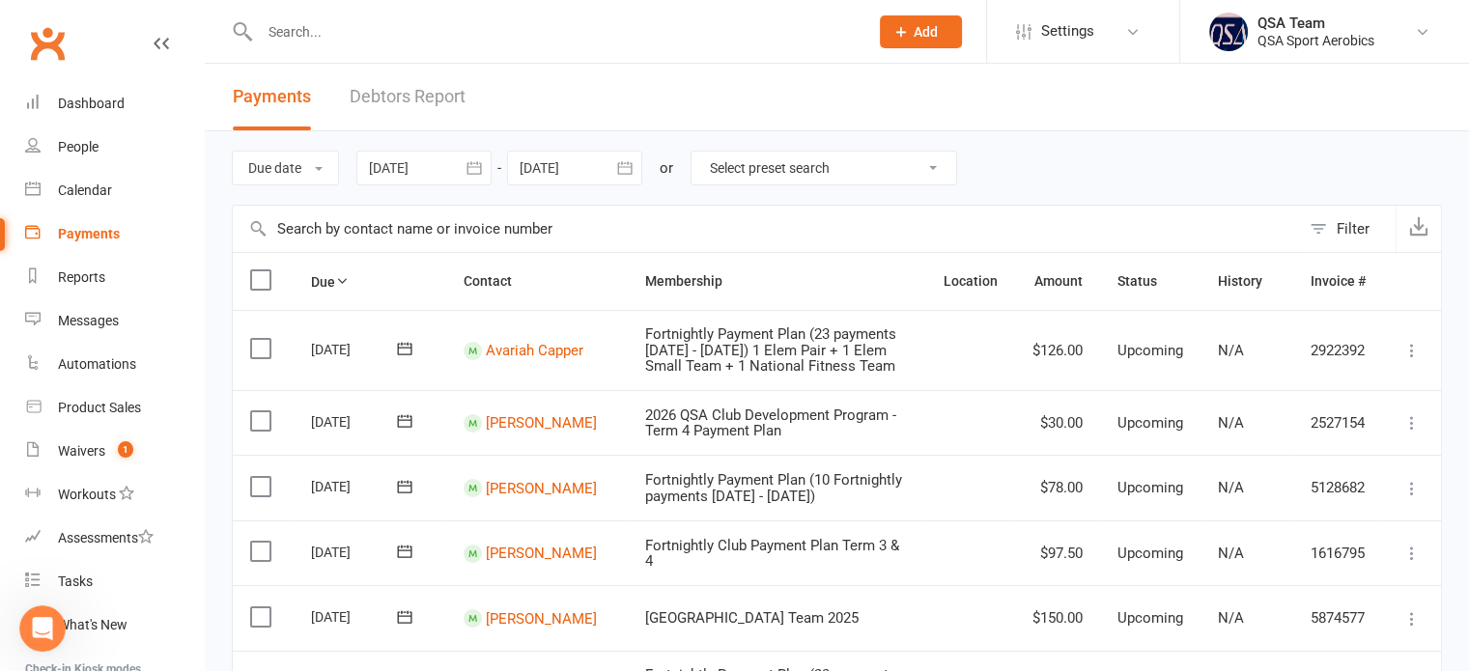
click at [367, 226] on input "text" at bounding box center [766, 229] width 1067 height 46
click at [398, 171] on div at bounding box center [423, 168] width 135 height 35
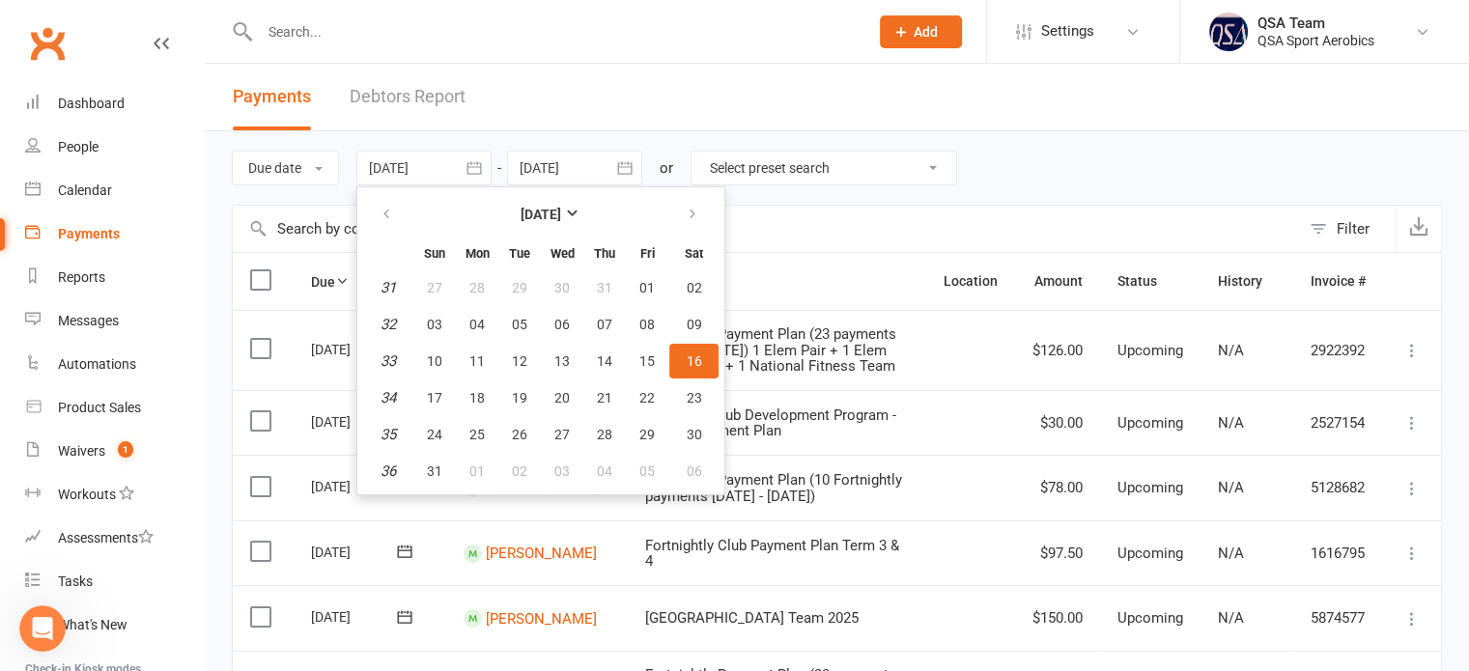
click at [618, 170] on icon "button" at bounding box center [624, 167] width 19 height 19
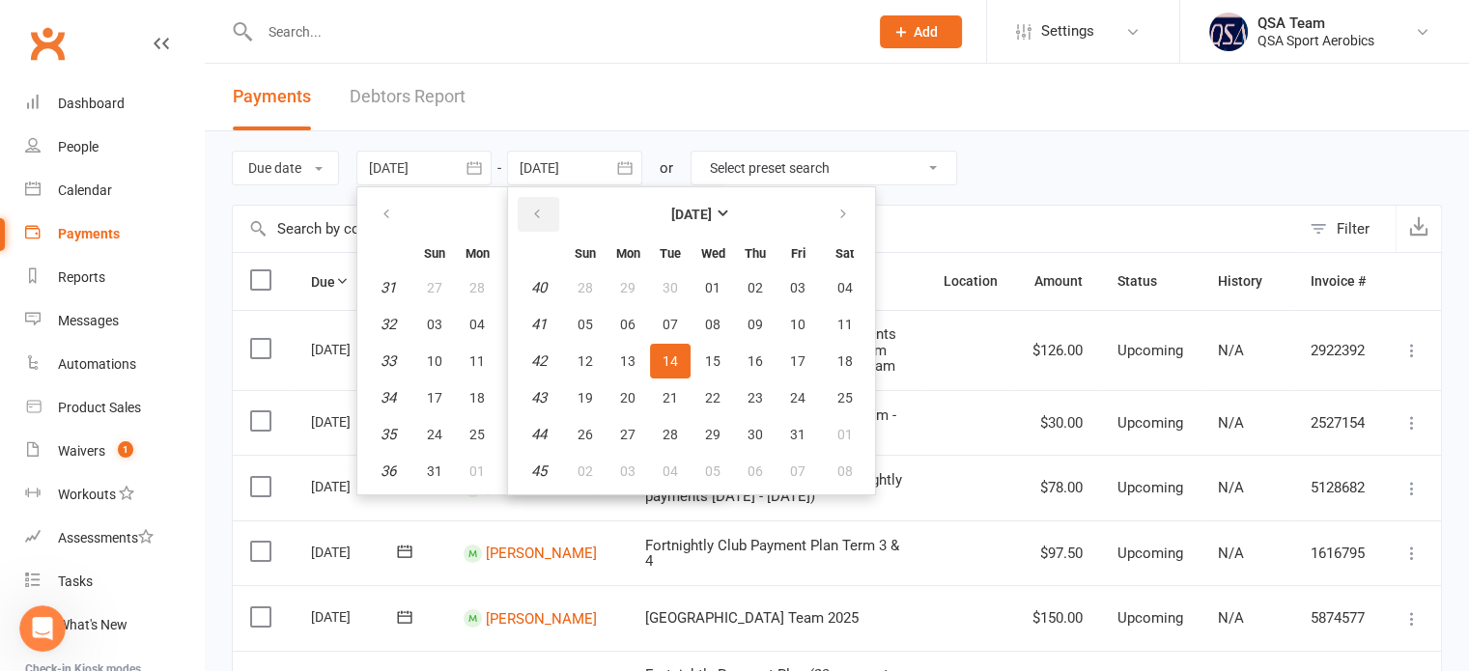
click at [544, 212] on icon "button" at bounding box center [537, 214] width 14 height 15
click at [666, 369] on button "16" at bounding box center [670, 361] width 41 height 35
type input "[DATE]"
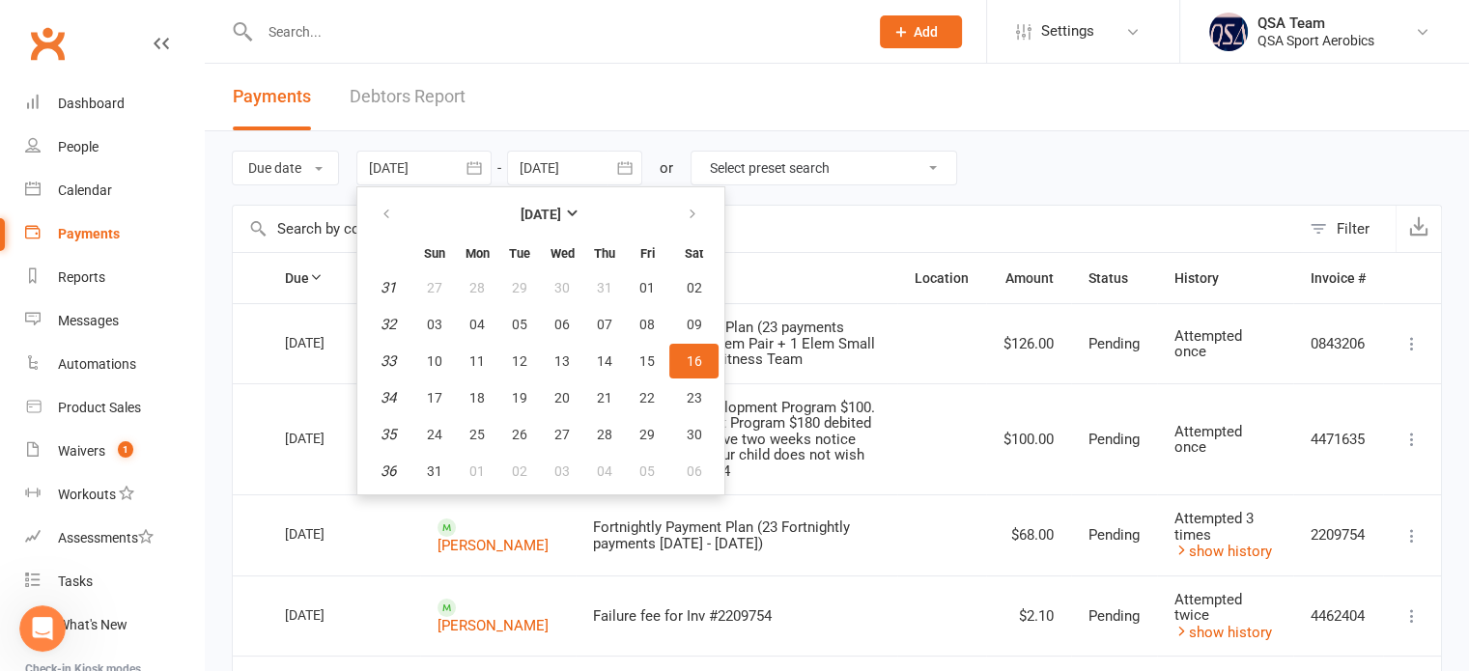
click at [886, 249] on input "text" at bounding box center [766, 229] width 1067 height 46
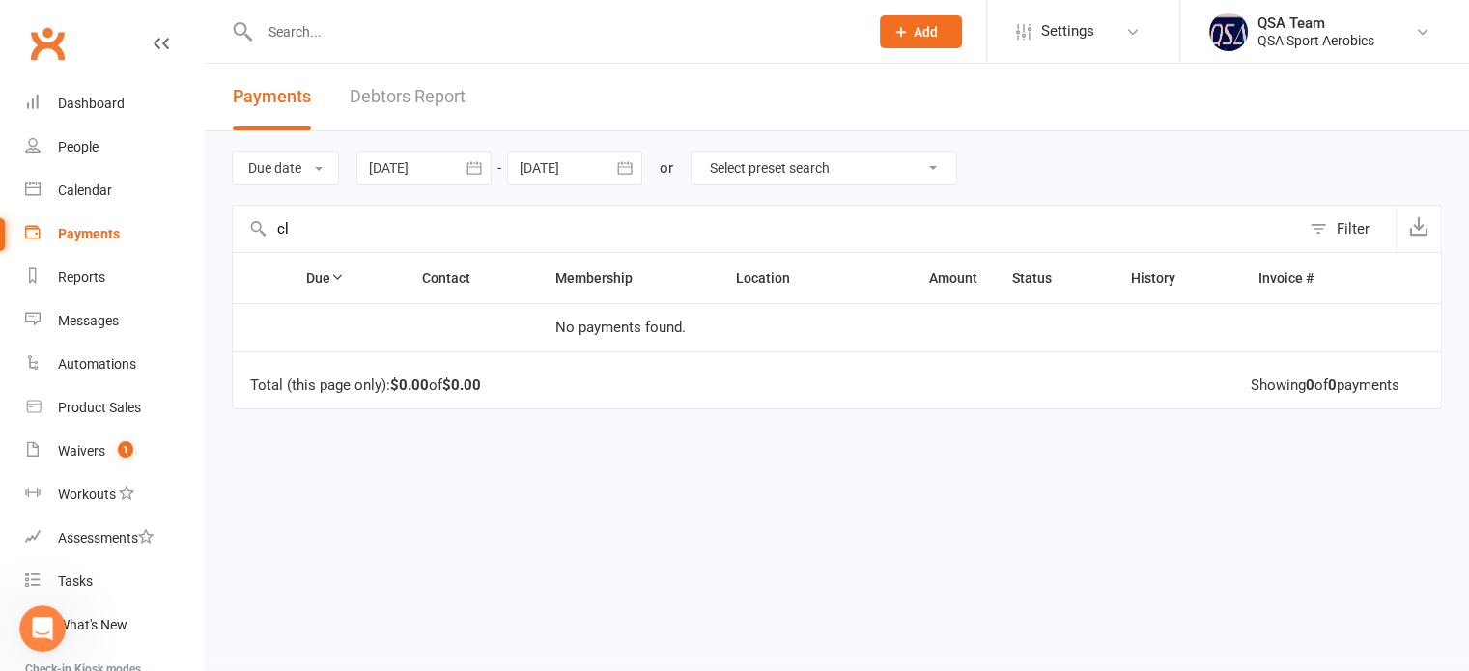
type input "c"
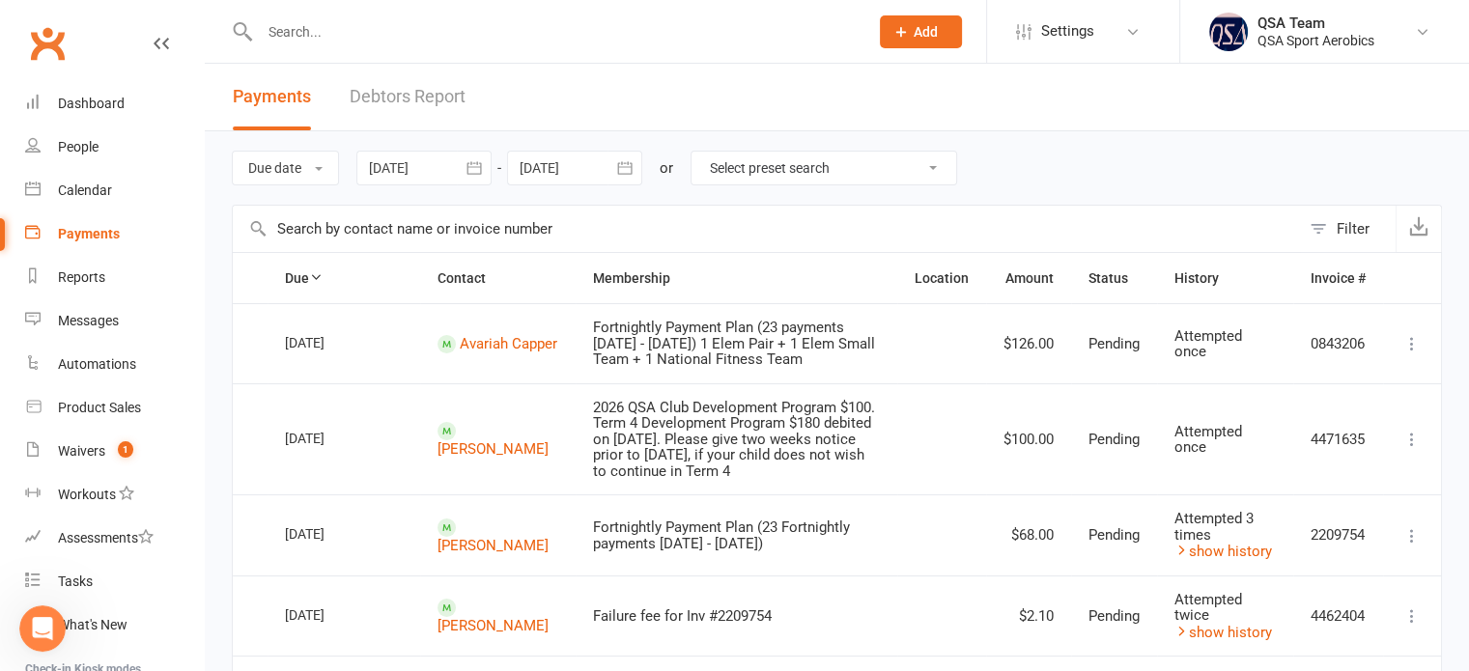
click at [1327, 230] on button "Filter" at bounding box center [1348, 229] width 96 height 46
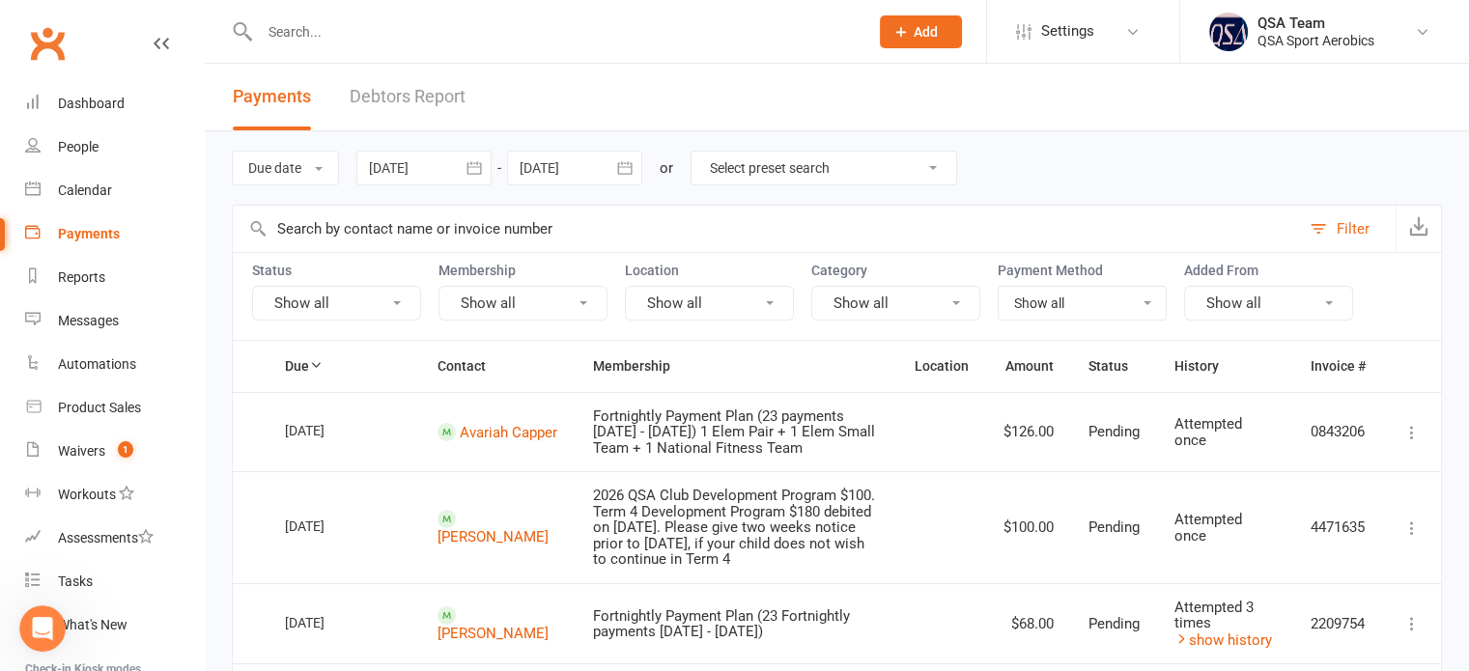
click at [514, 307] on button "Show all" at bounding box center [522, 303] width 169 height 35
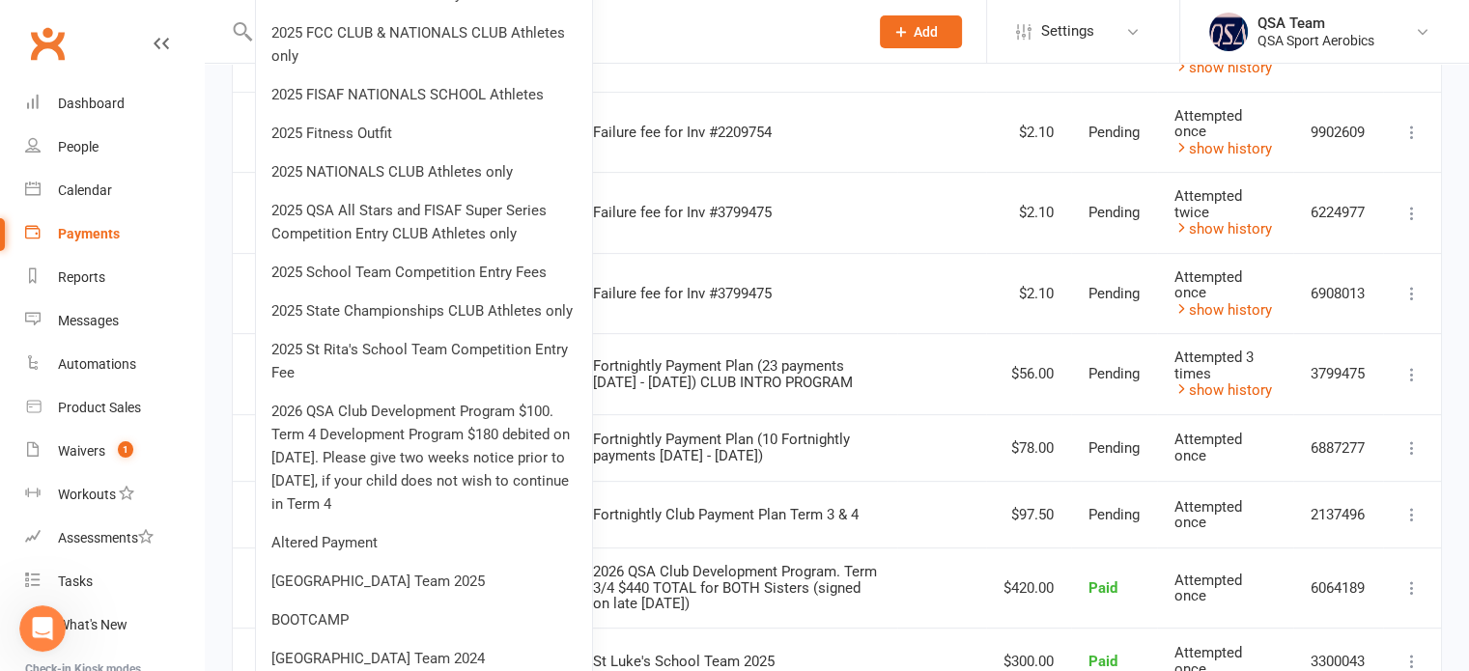
scroll to position [676, 0]
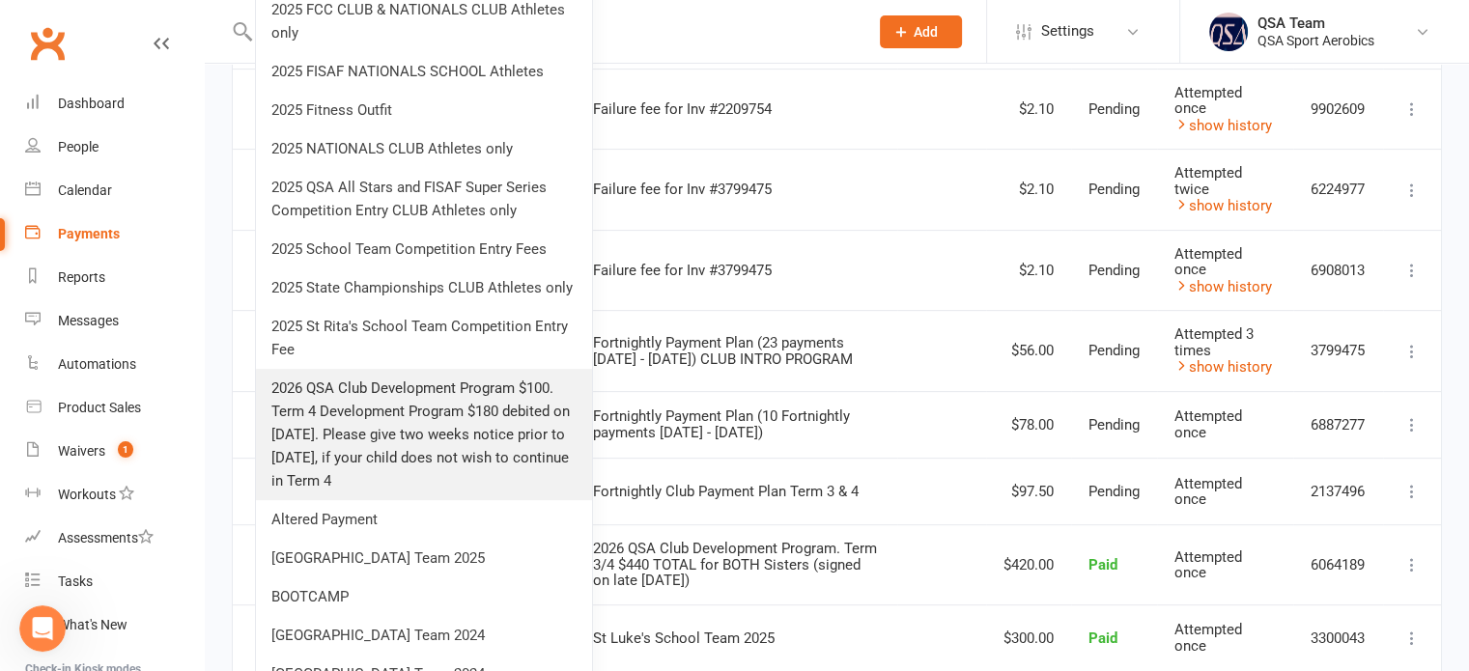
click at [497, 403] on link "2026 QSA Club Development Program $100. Term 4 Development Program $180 debited…" at bounding box center [424, 434] width 336 height 131
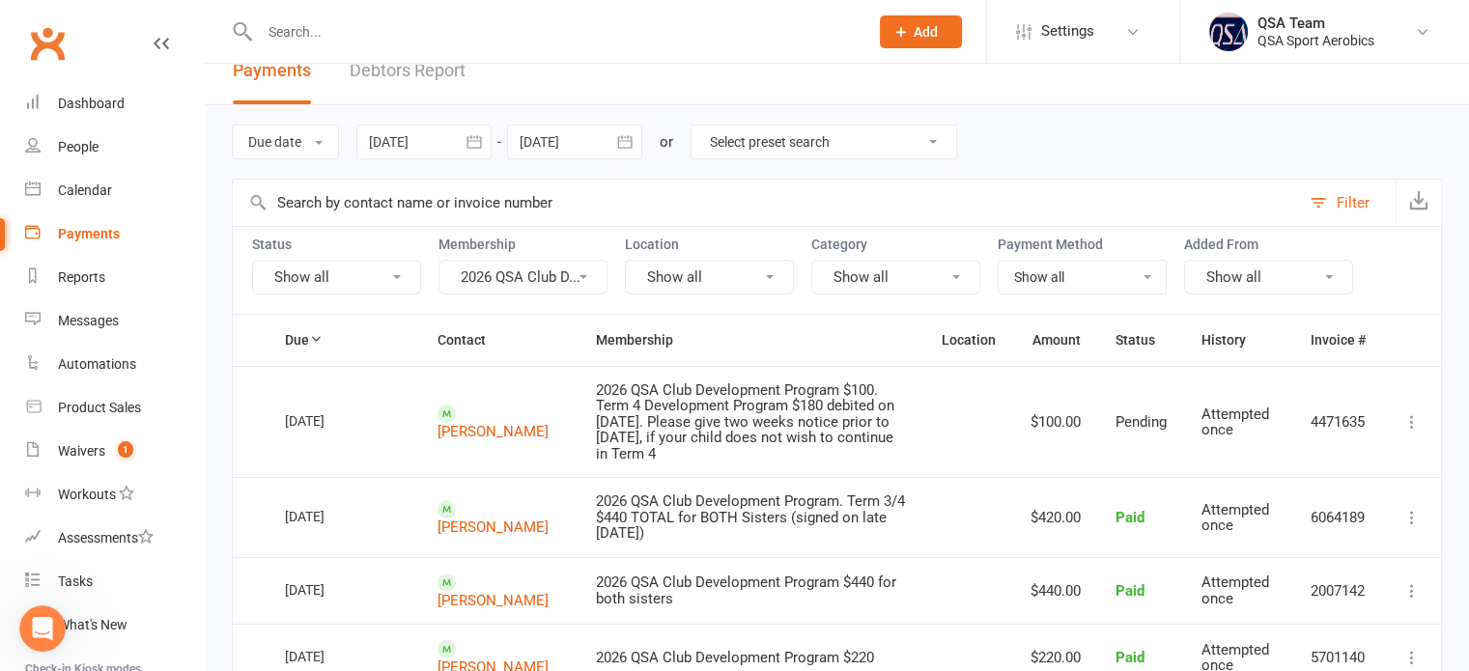
scroll to position [0, 0]
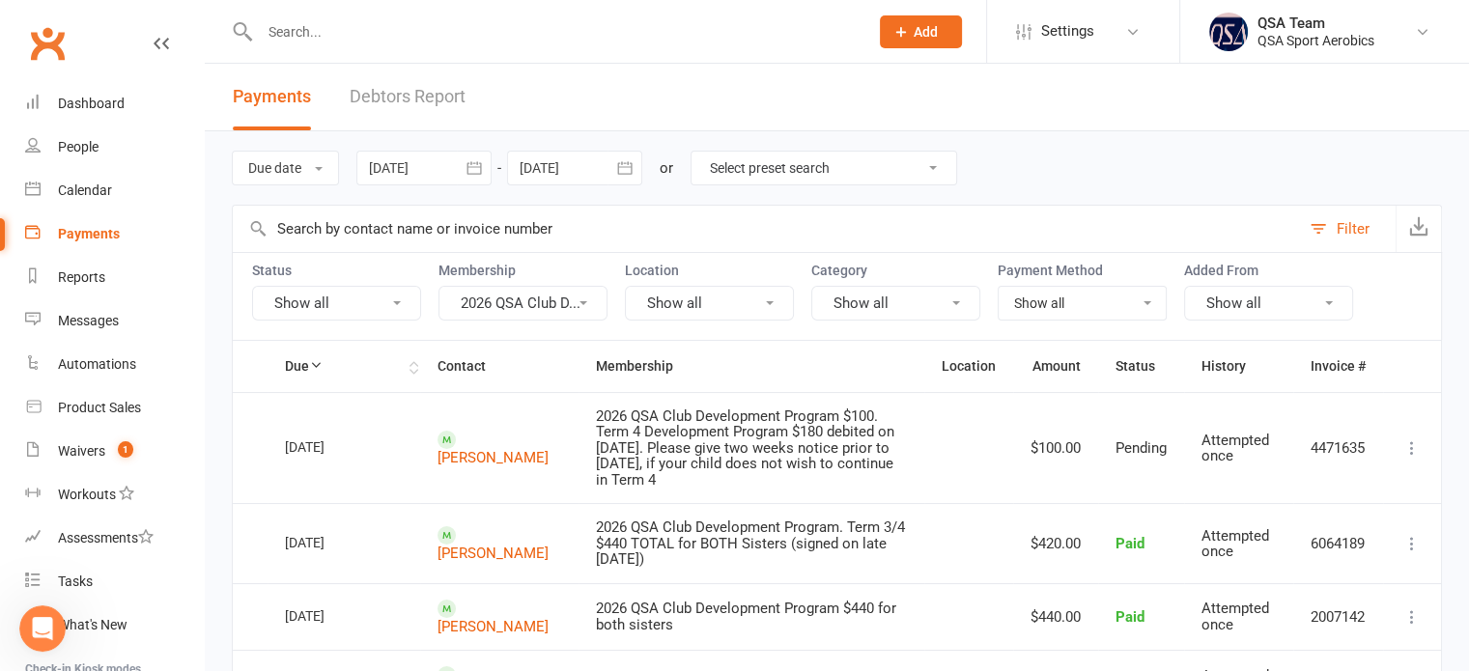
click at [286, 364] on th "Due" at bounding box center [344, 366] width 153 height 50
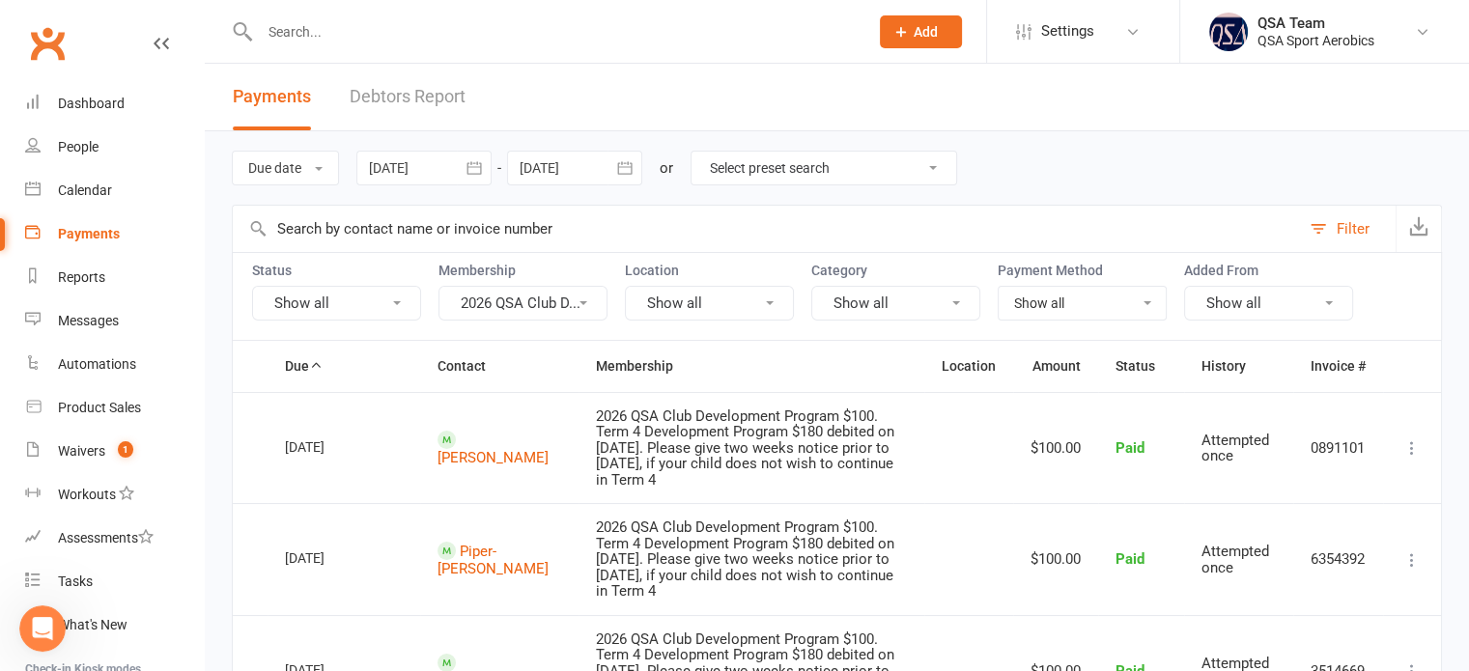
click at [479, 160] on icon "button" at bounding box center [474, 167] width 19 height 19
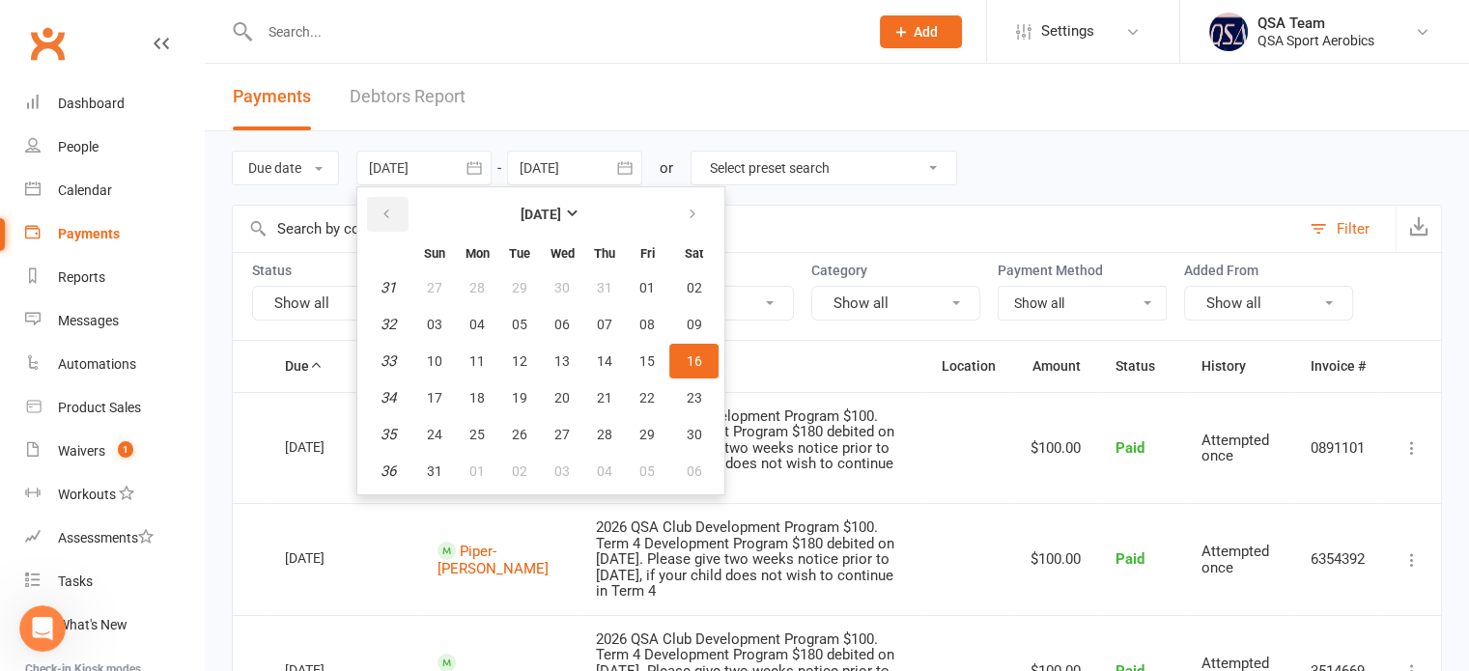
click at [392, 207] on icon "button" at bounding box center [387, 214] width 14 height 15
click at [390, 218] on icon "button" at bounding box center [387, 214] width 14 height 15
click at [437, 317] on span "04" at bounding box center [434, 324] width 15 height 15
type input "04 May 2025"
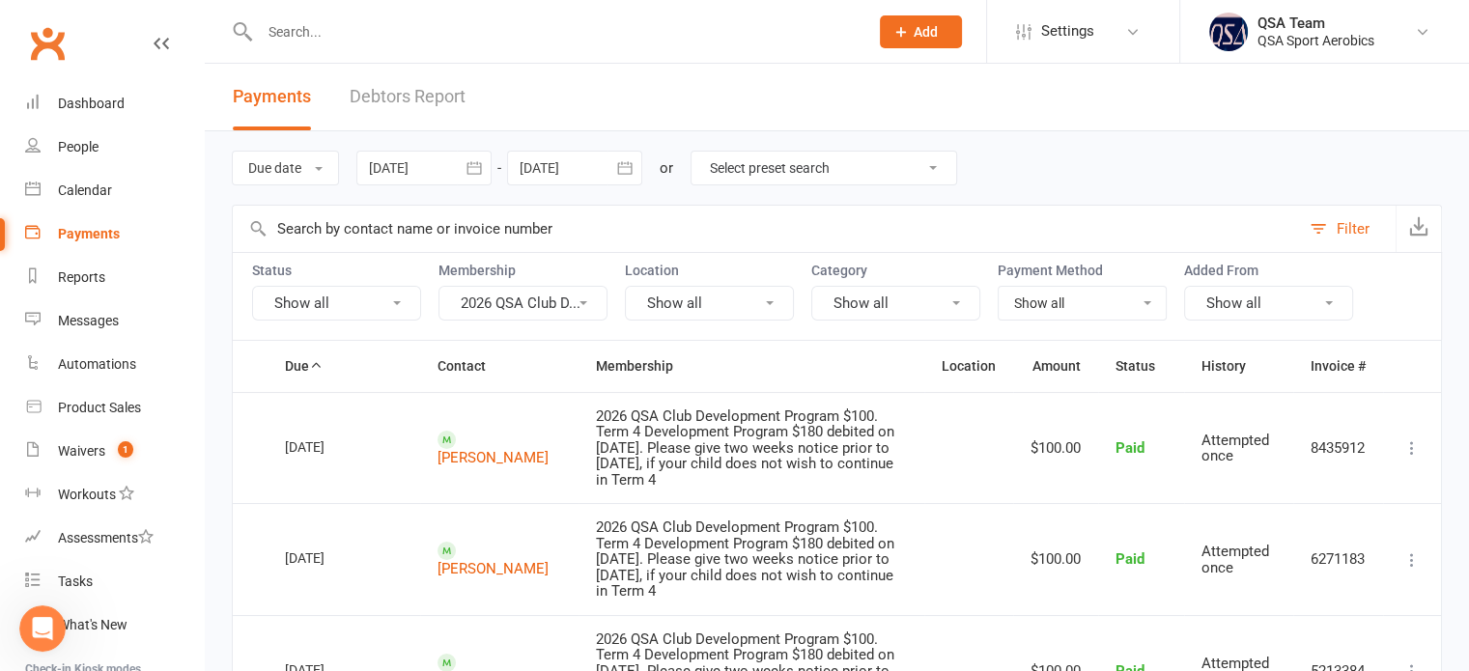
click at [545, 303] on button "2026 QSA Club D..." at bounding box center [522, 303] width 169 height 35
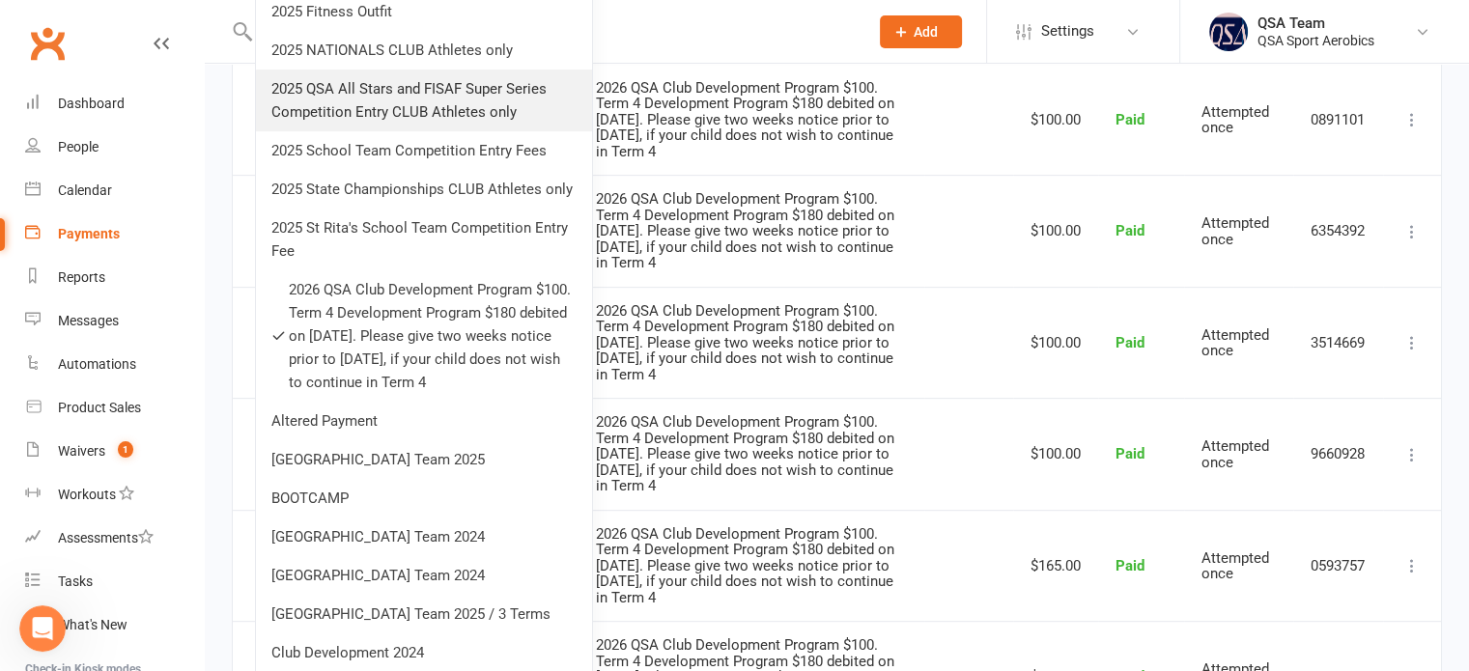
scroll to position [869, 0]
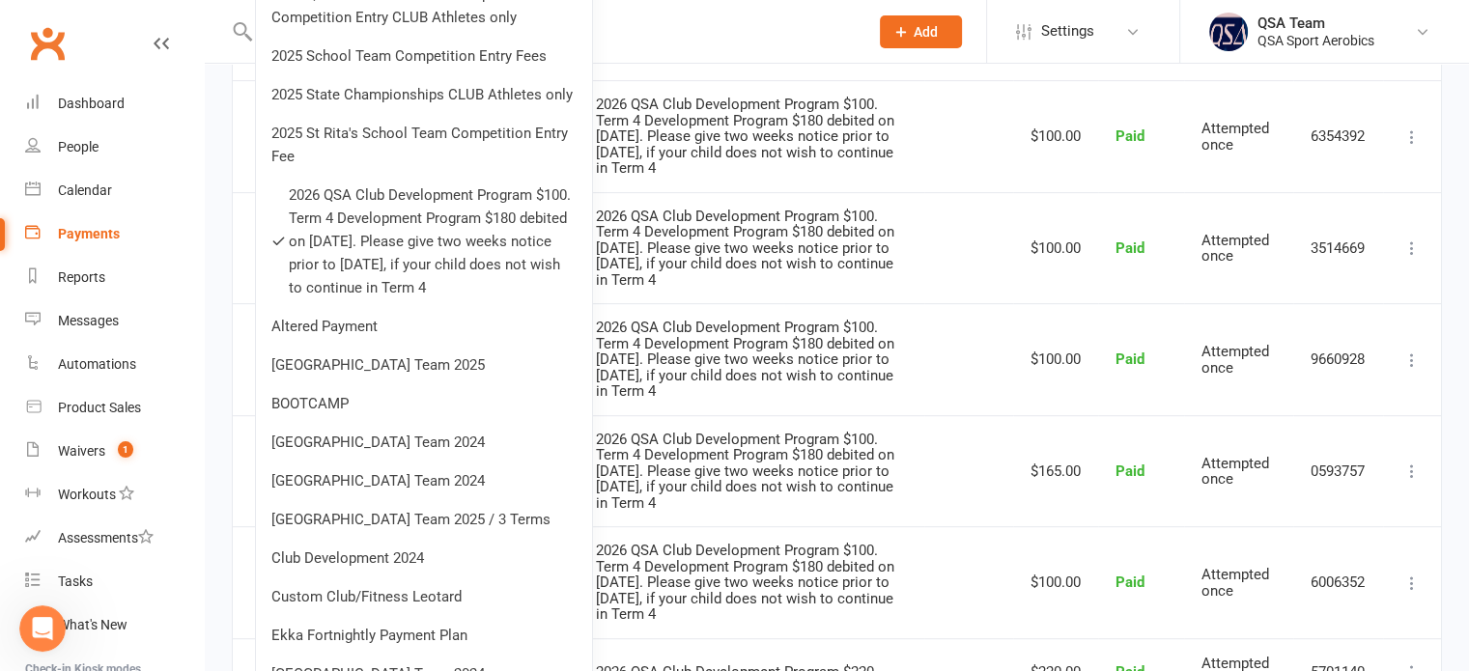
click at [727, 363] on span "2026 QSA Club Development Program $100. Term 4 Development Program $180 debited…" at bounding box center [745, 359] width 298 height 81
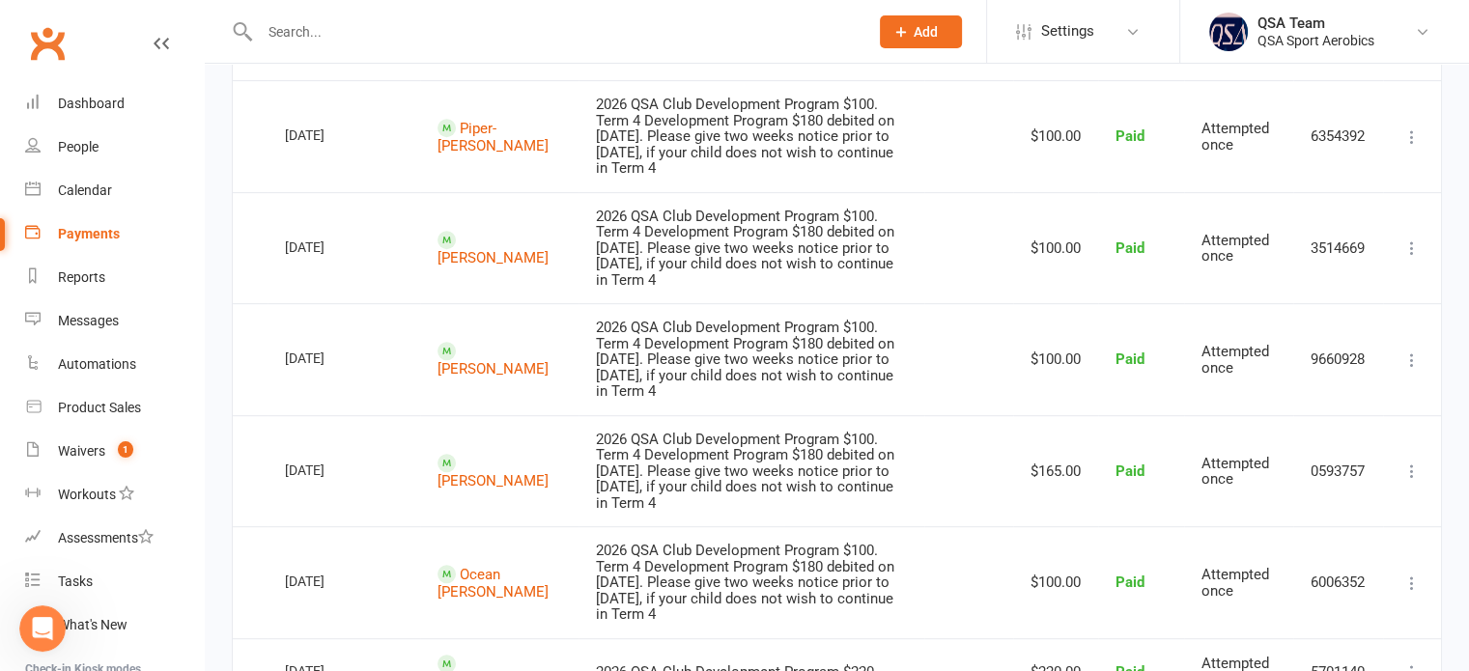
click at [290, 38] on input "text" at bounding box center [554, 31] width 601 height 27
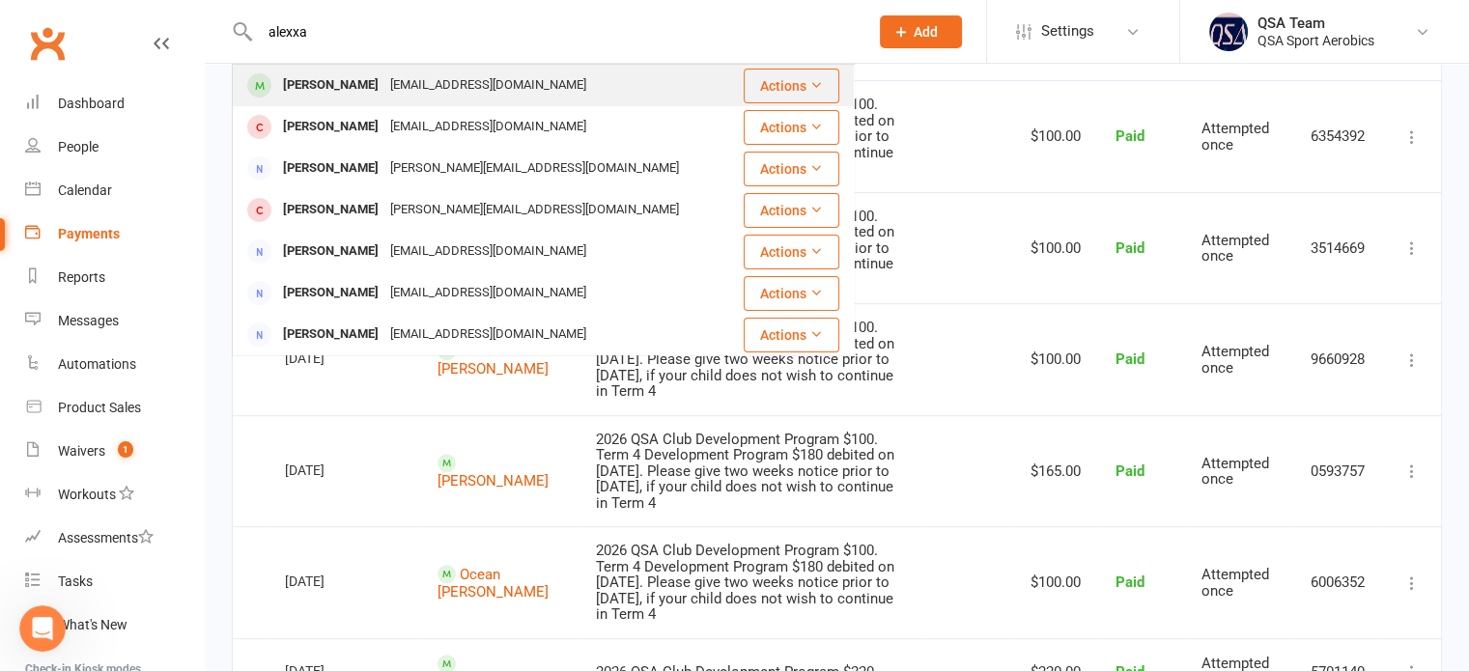
type input "alexxa"
click at [294, 93] on div "Alexxa Pillay" at bounding box center [330, 85] width 107 height 28
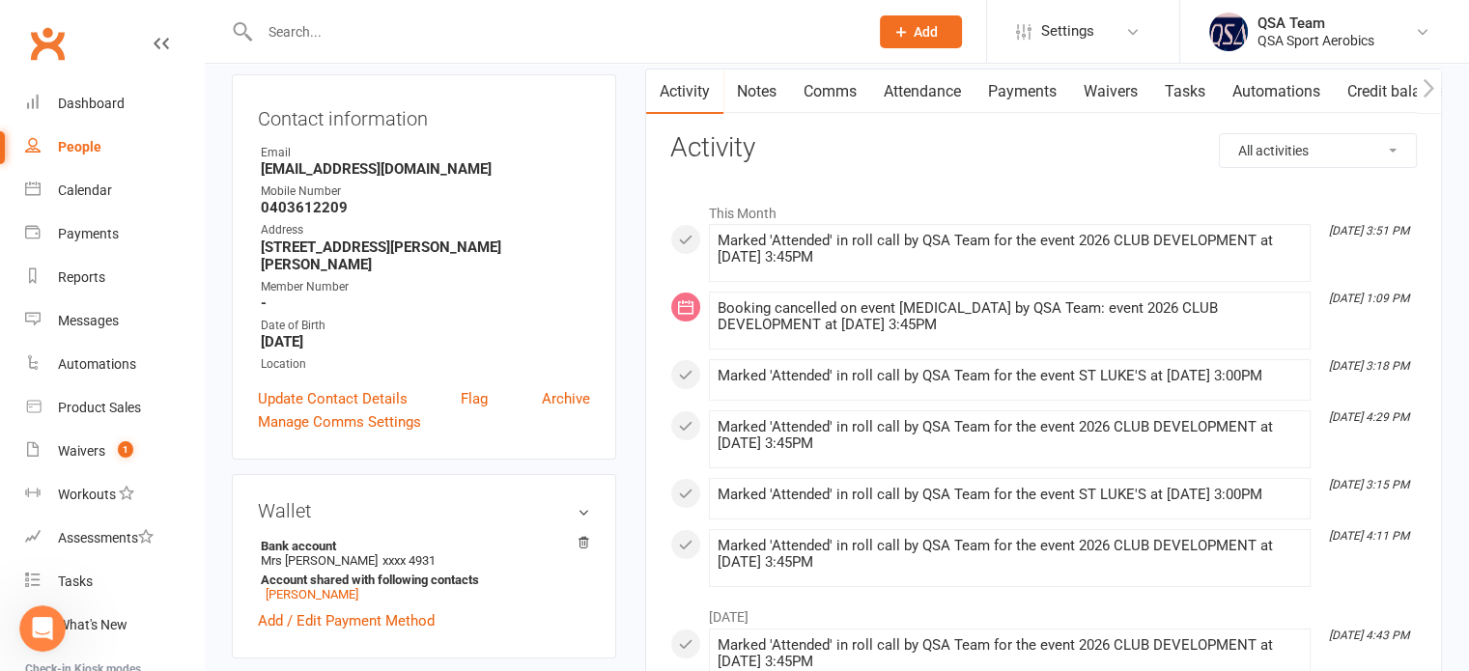
scroll to position [97, 0]
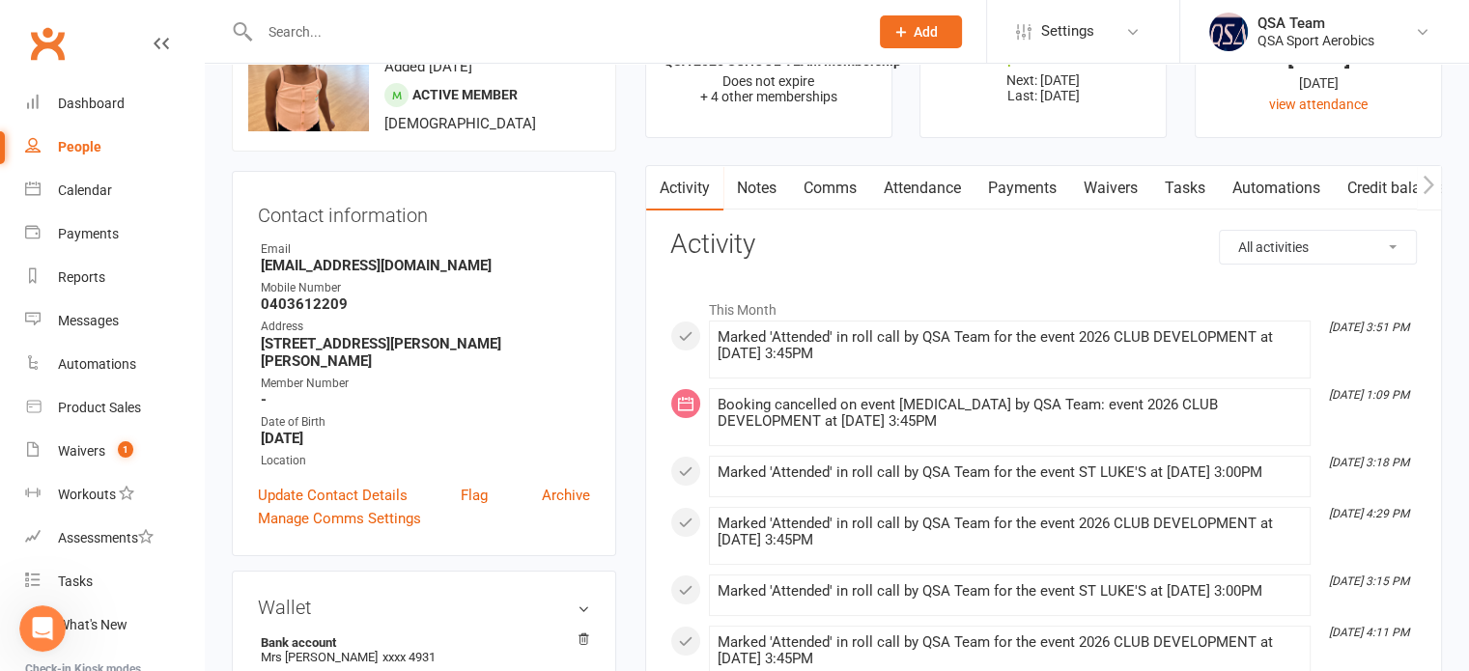
click at [1032, 191] on link "Payments" at bounding box center [1023, 188] width 96 height 44
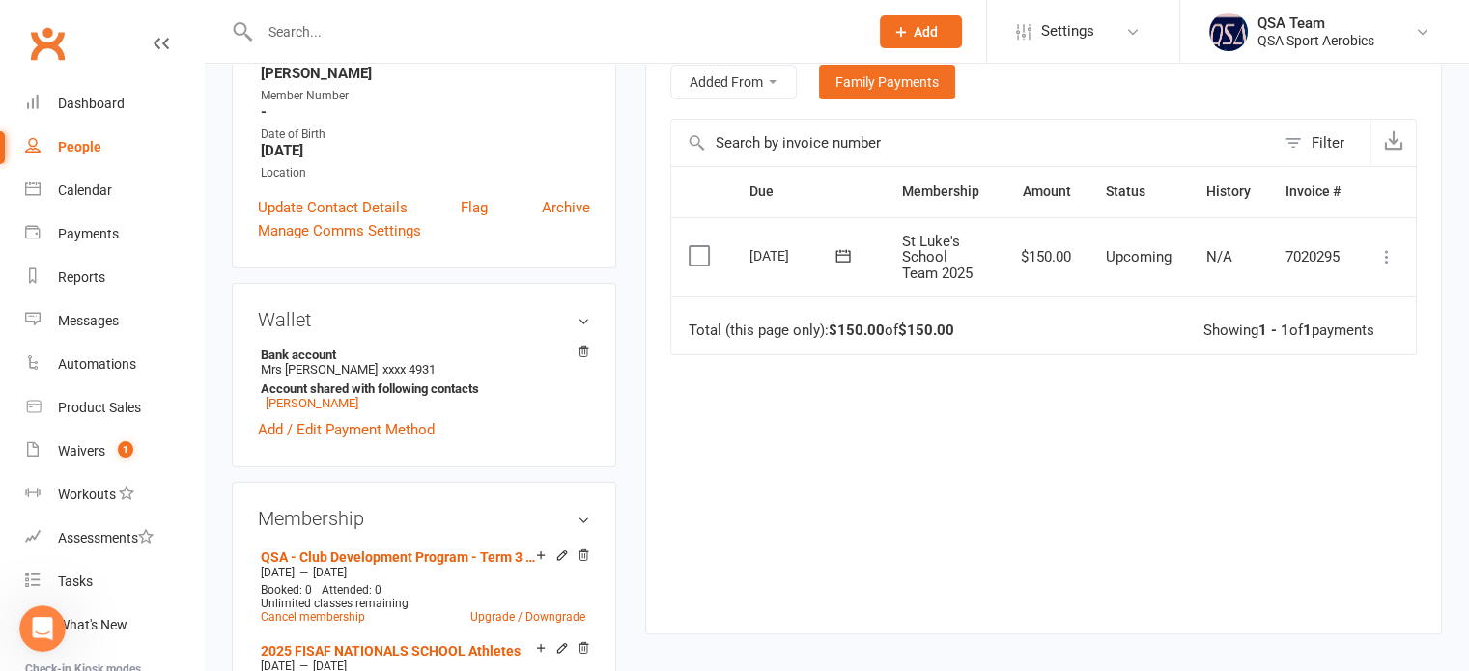
scroll to position [193, 0]
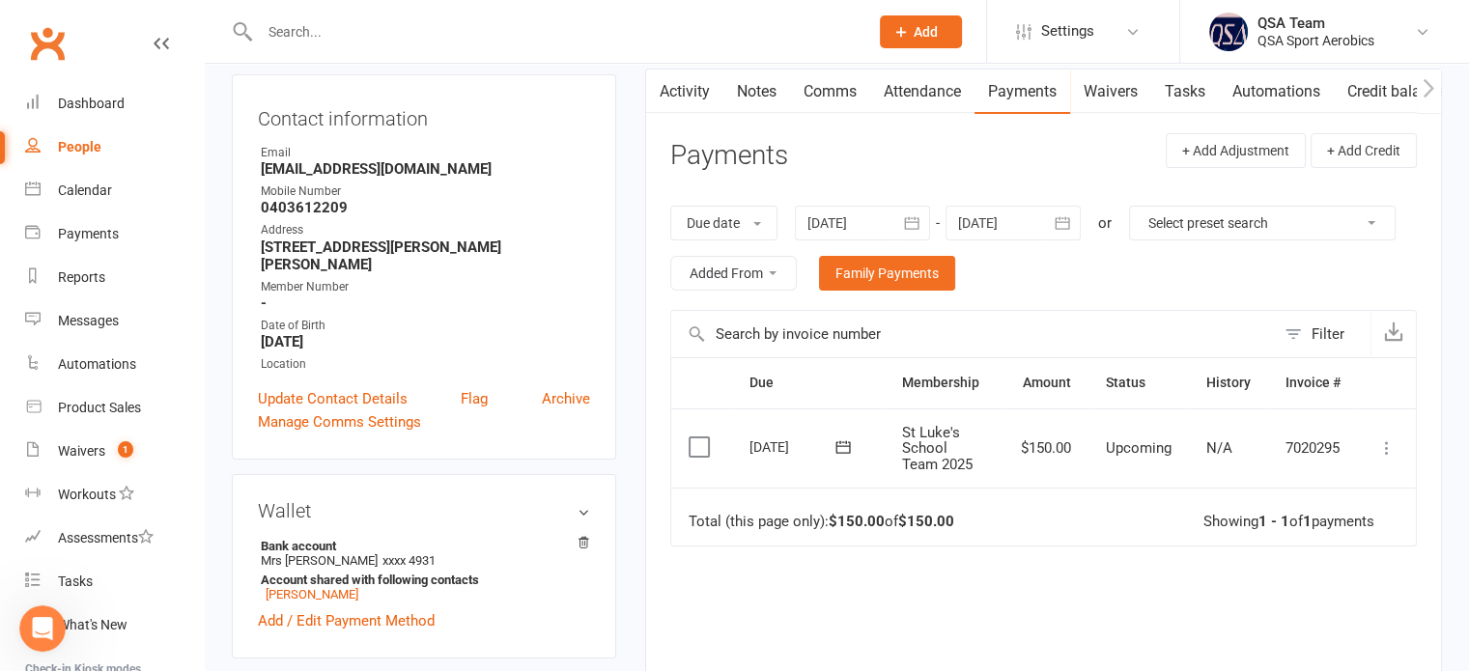
click at [877, 220] on div at bounding box center [862, 223] width 135 height 35
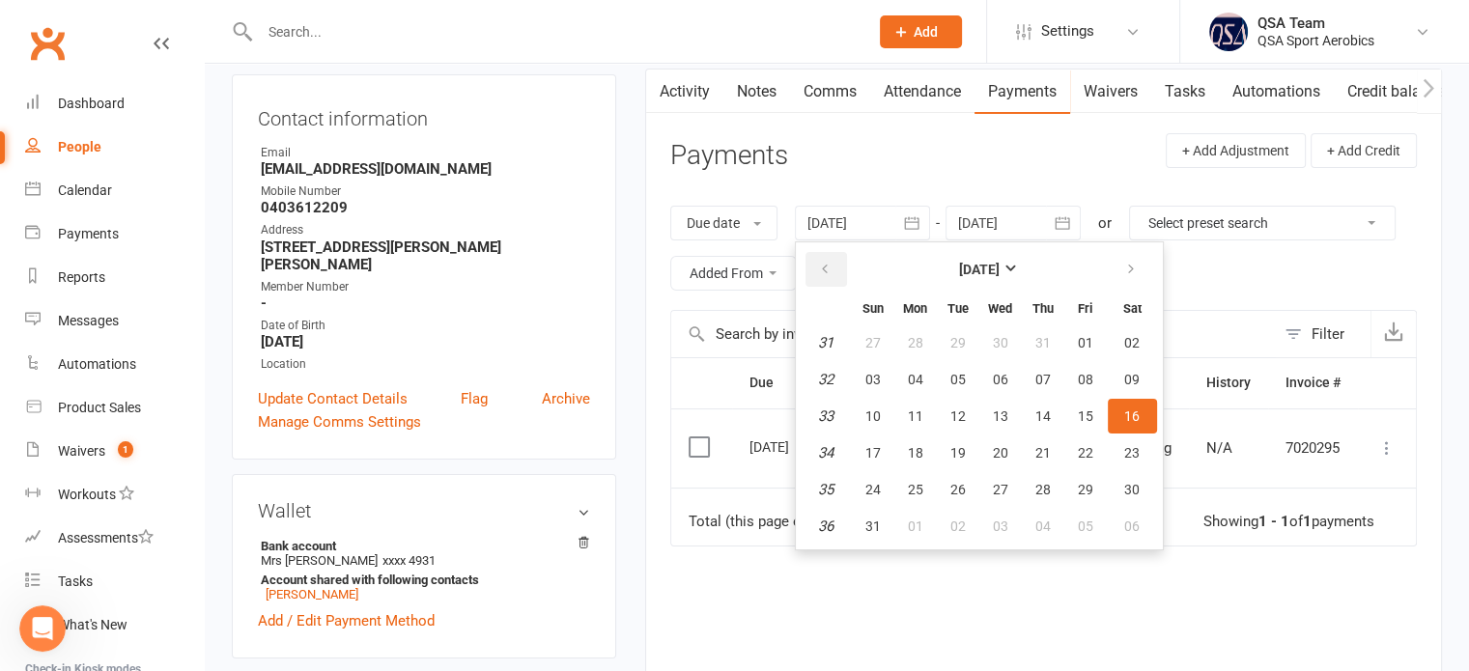
click at [813, 258] on button "button" at bounding box center [827, 269] width 42 height 35
click at [884, 343] on button "01" at bounding box center [873, 342] width 41 height 35
type input "01 Jun 2025"
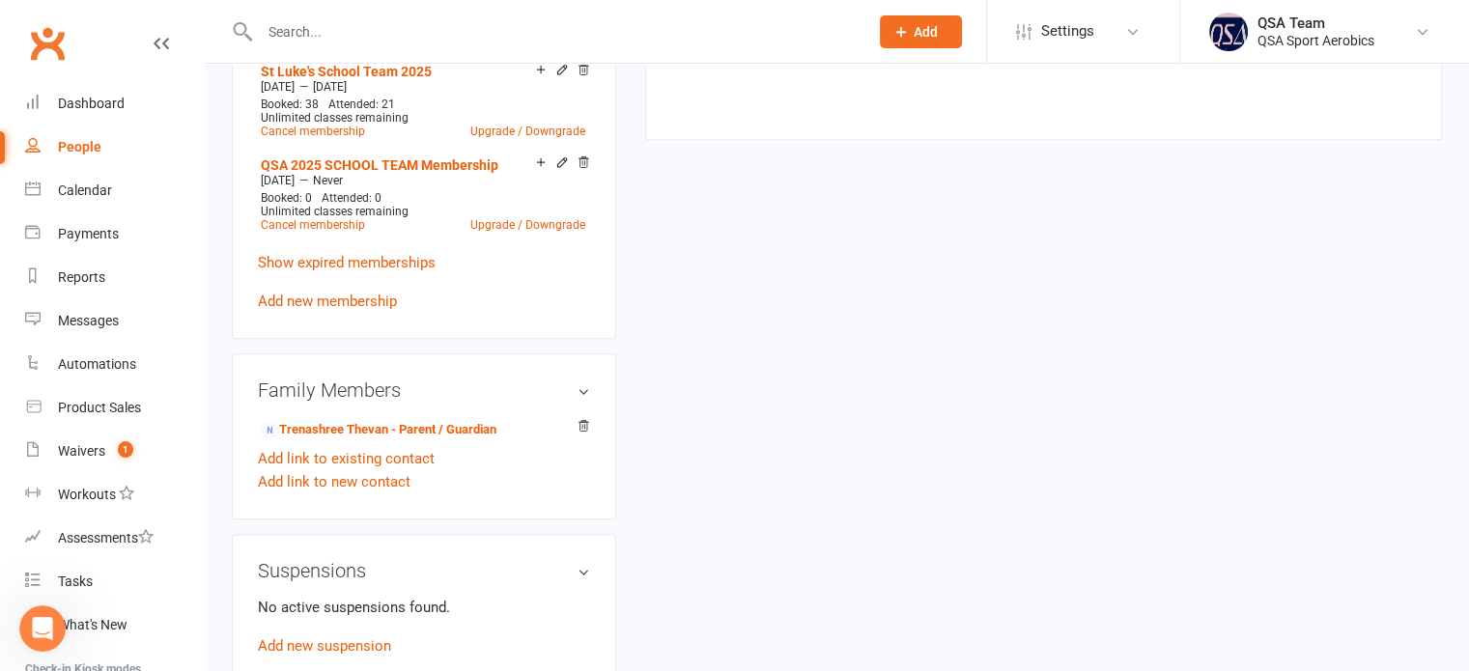
scroll to position [1159, 0]
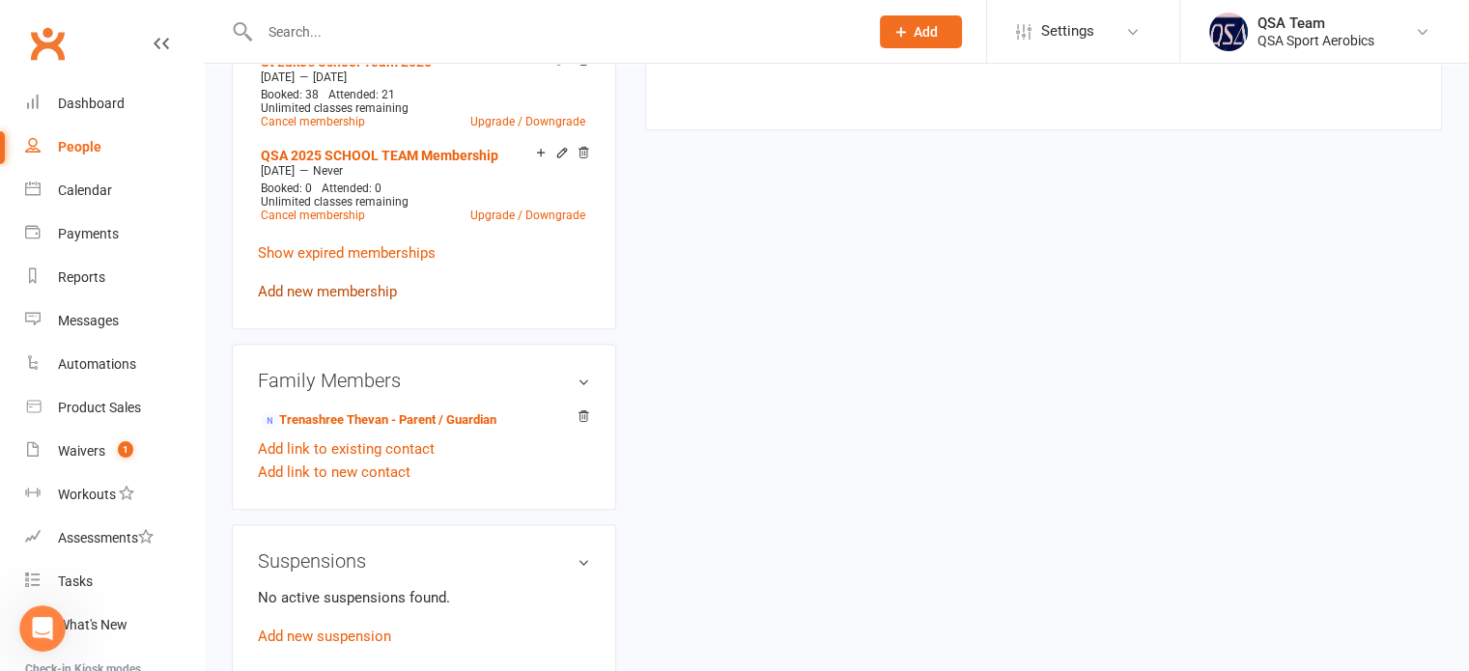
click at [298, 293] on link "Add new membership" at bounding box center [327, 291] width 139 height 17
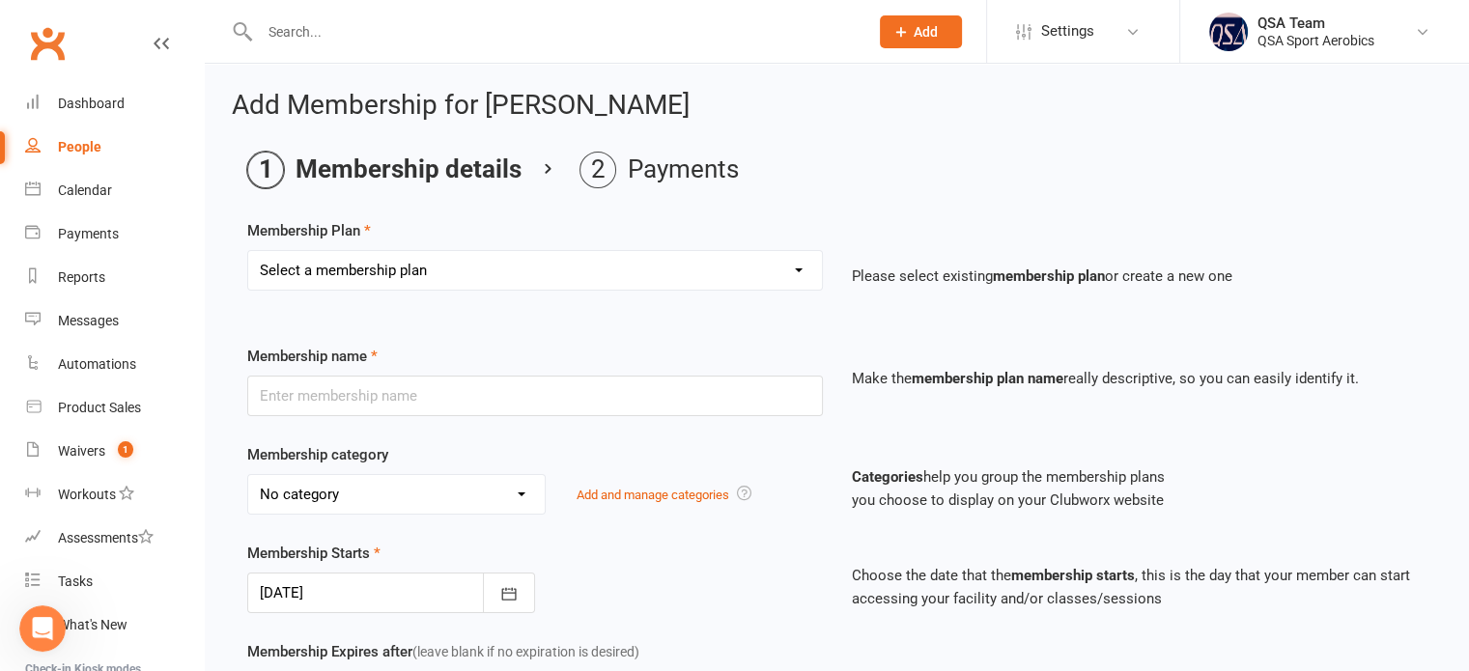
click at [401, 281] on select "Select a membership plan Create new Membership Plan QSA Membership Thornlands S…" at bounding box center [535, 270] width 574 height 39
click at [372, 264] on select "Select a membership plan Create new Membership Plan QSA Membership Thornlands S…" at bounding box center [535, 270] width 574 height 39
select select "68"
click at [248, 251] on select "Select a membership plan Create new Membership Plan QSA Membership Thornlands S…" at bounding box center [535, 270] width 574 height 39
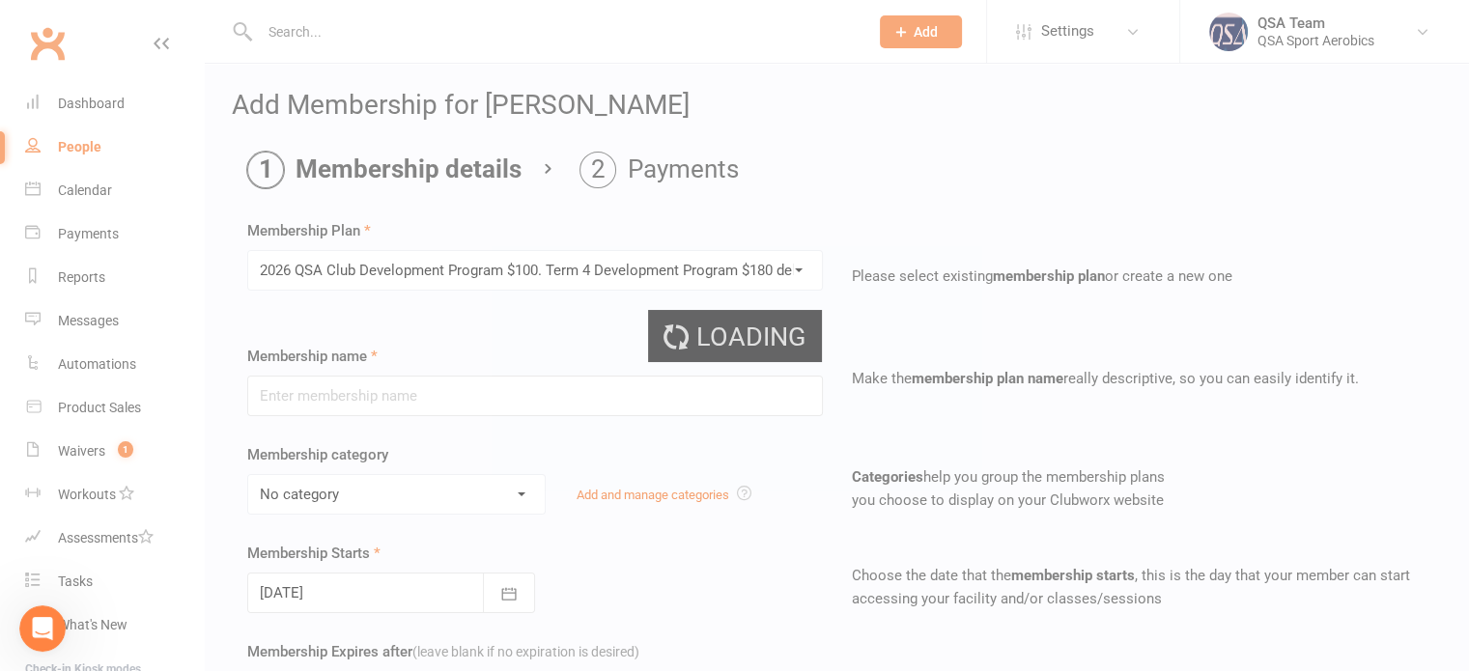
type input "2026 QSA Club Development Program $100. Term 4 Development Program $180 debited…"
type input "5"
select select "2"
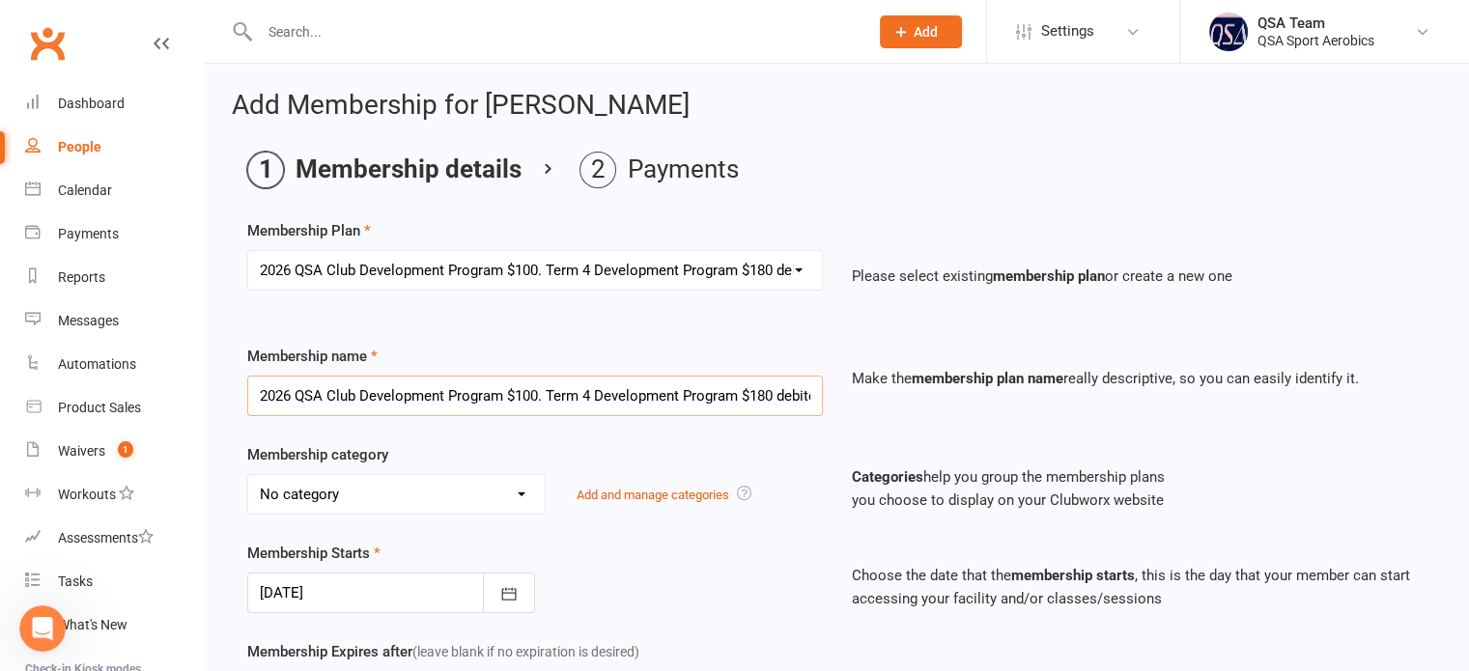
scroll to position [0, 807]
drag, startPoint x: 502, startPoint y: 394, endPoint x: 1136, endPoint y: 393, distance: 633.6
click at [1136, 393] on div "Membership name 2026 QSA Club Development Program $100. Term 4 Development Prog…" at bounding box center [837, 394] width 1208 height 99
type input "2026 QSA Club Development Program"
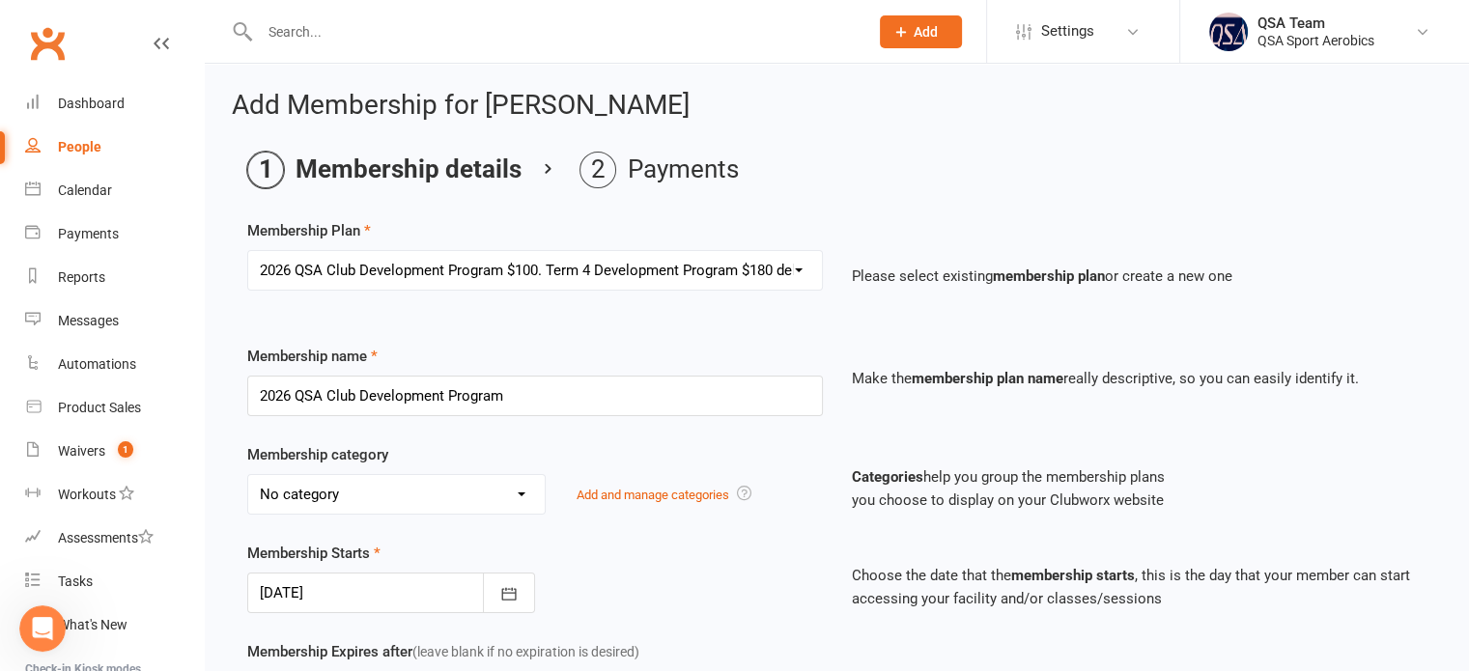
click at [549, 337] on div "Membership Plan Select a membership plan Create new Membership Plan QSA Members…" at bounding box center [836, 660] width 1179 height 882
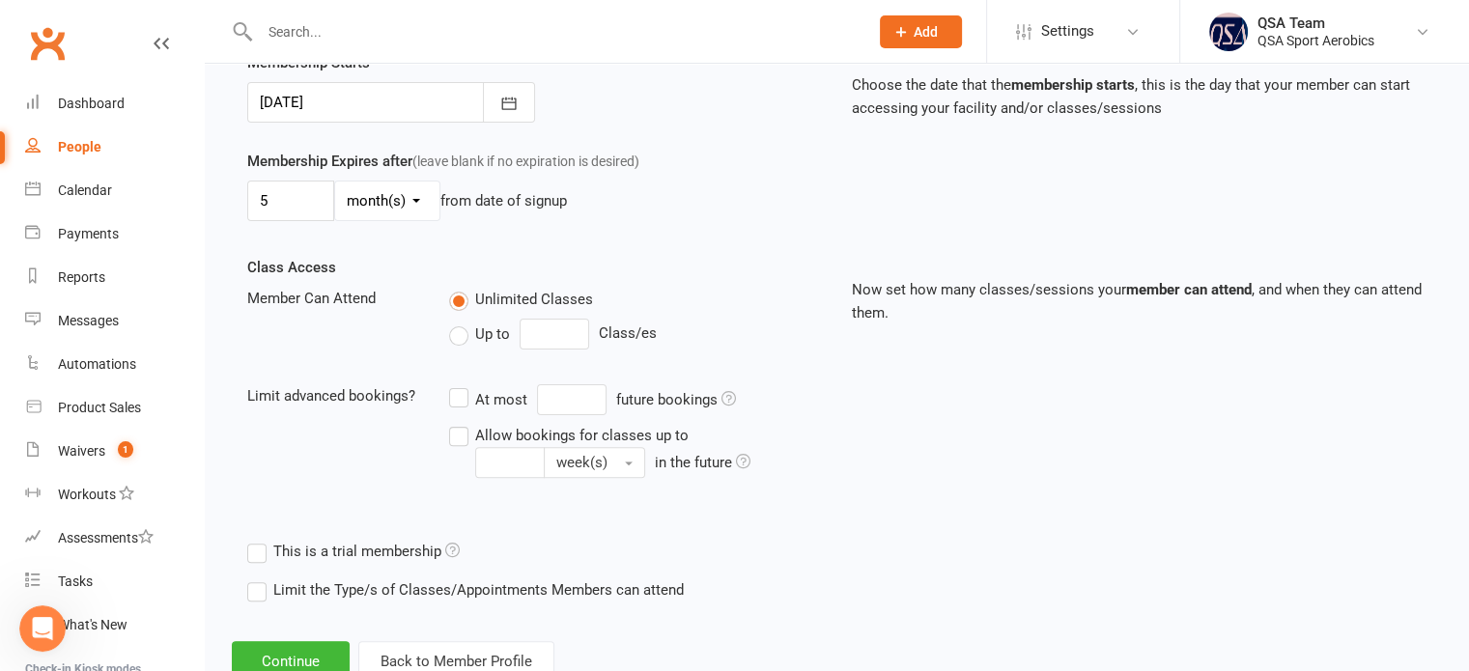
scroll to position [552, 0]
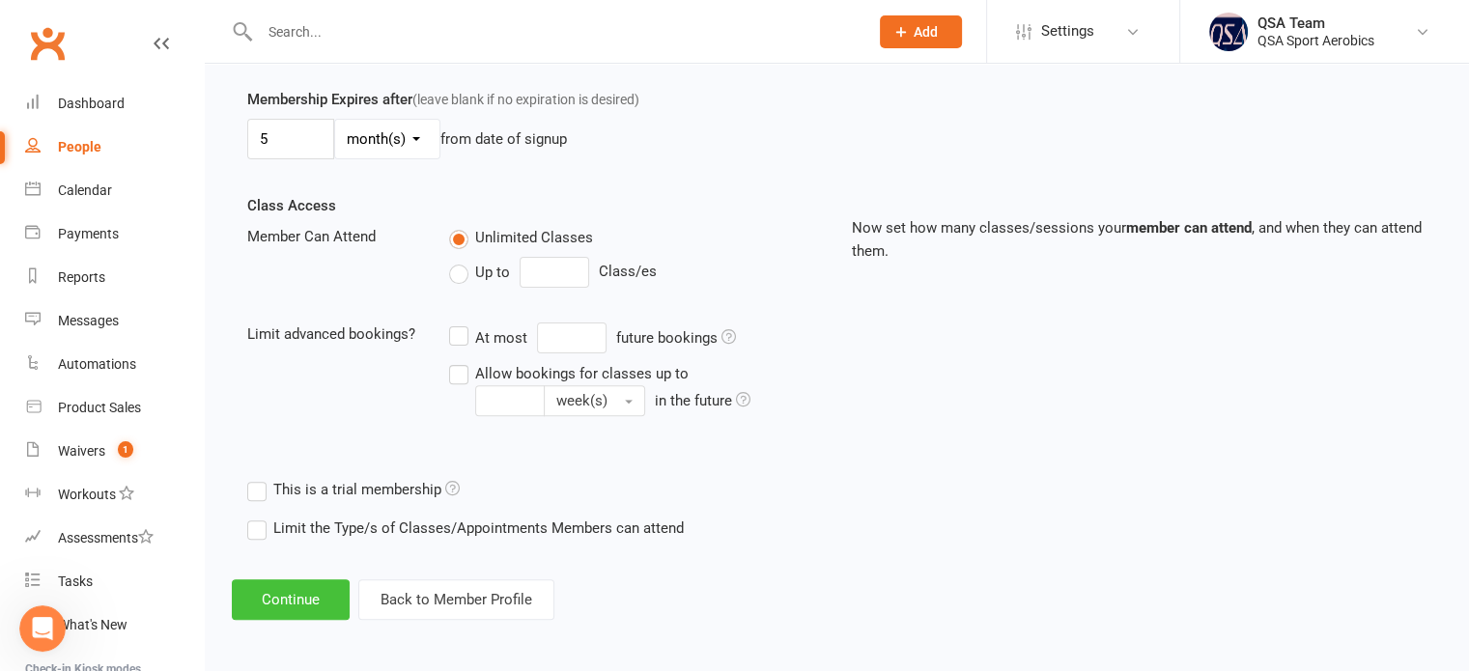
click at [298, 611] on button "Continue" at bounding box center [291, 600] width 118 height 41
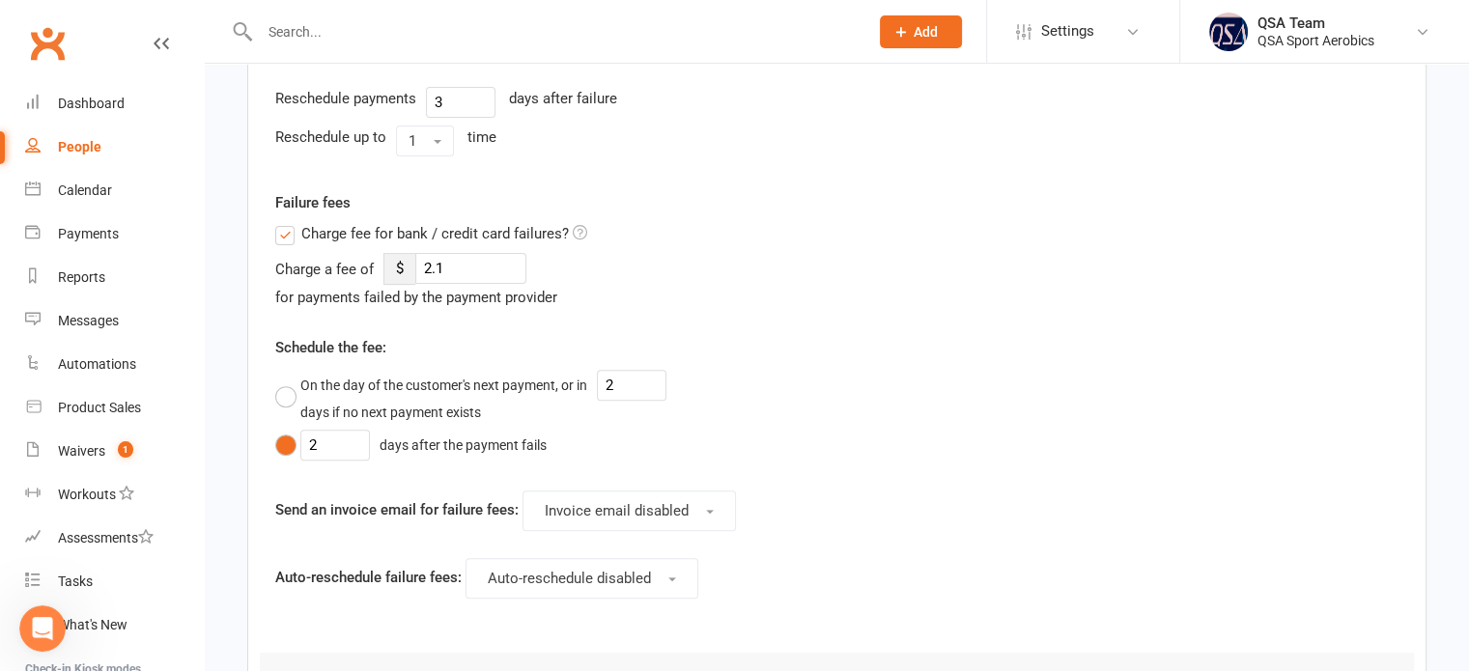
scroll to position [0, 0]
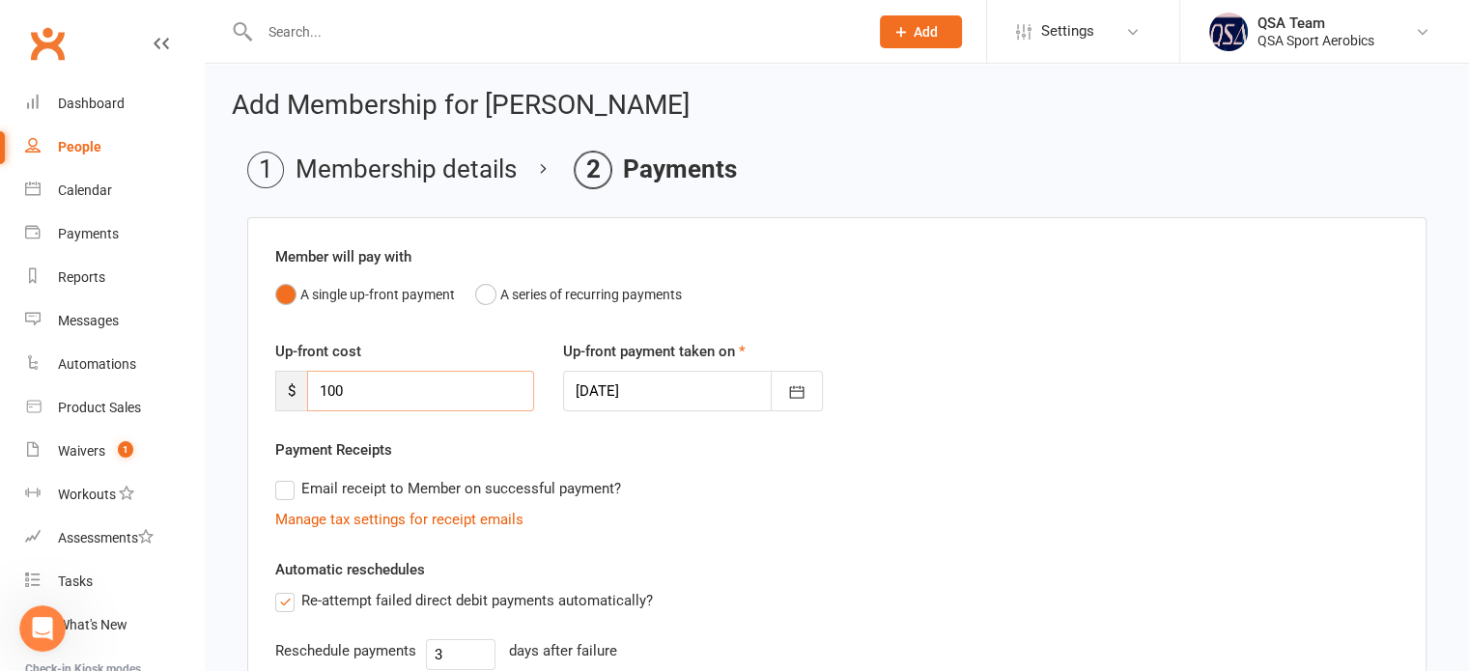
drag, startPoint x: 459, startPoint y: 400, endPoint x: 255, endPoint y: 385, distance: 204.3
type input "0"
click at [962, 303] on div "A single up-front payment A series of recurring payments" at bounding box center [836, 294] width 1123 height 37
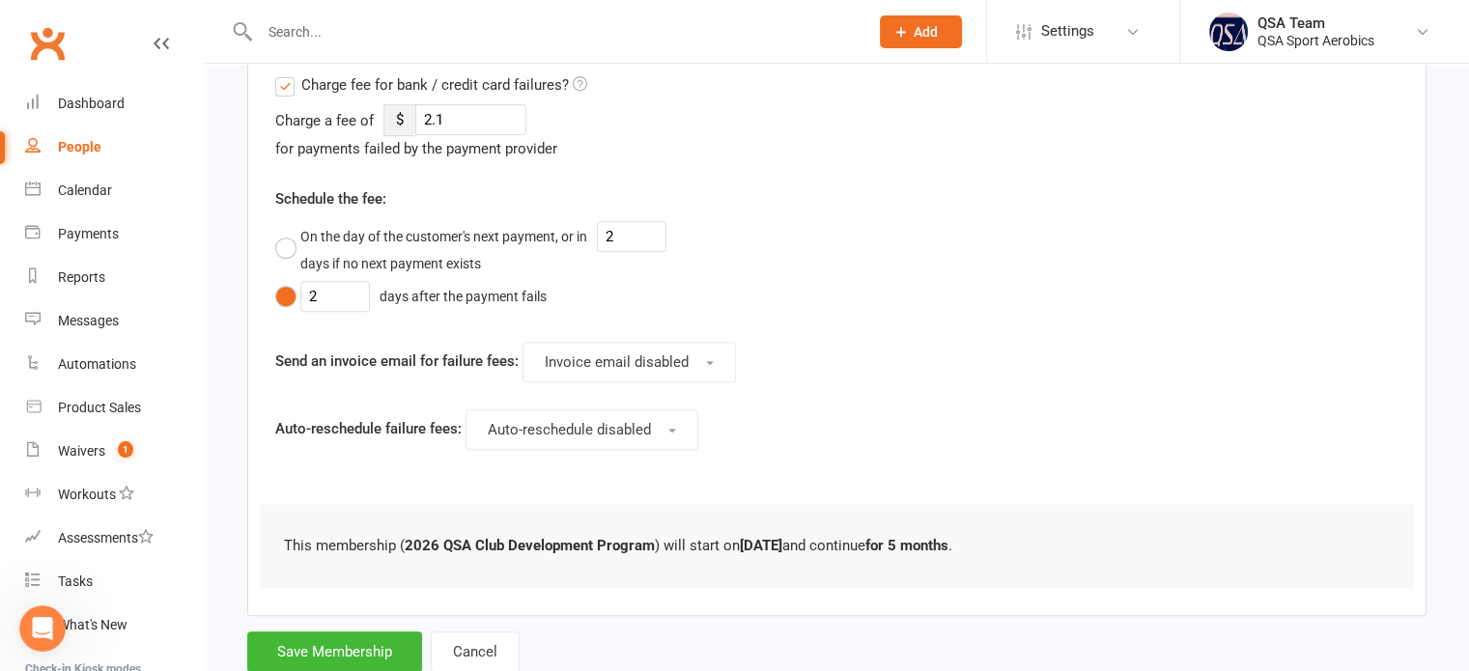
scroll to position [757, 0]
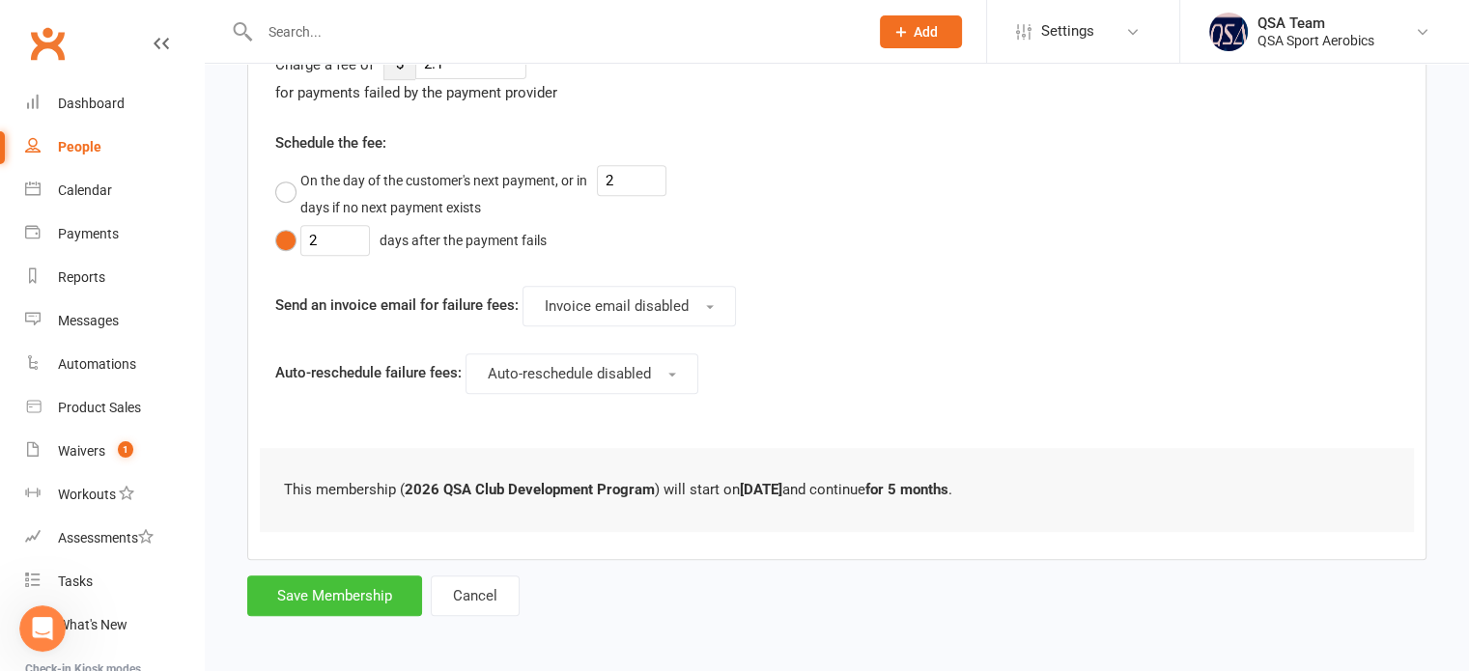
click at [377, 594] on button "Save Membership" at bounding box center [334, 596] width 175 height 41
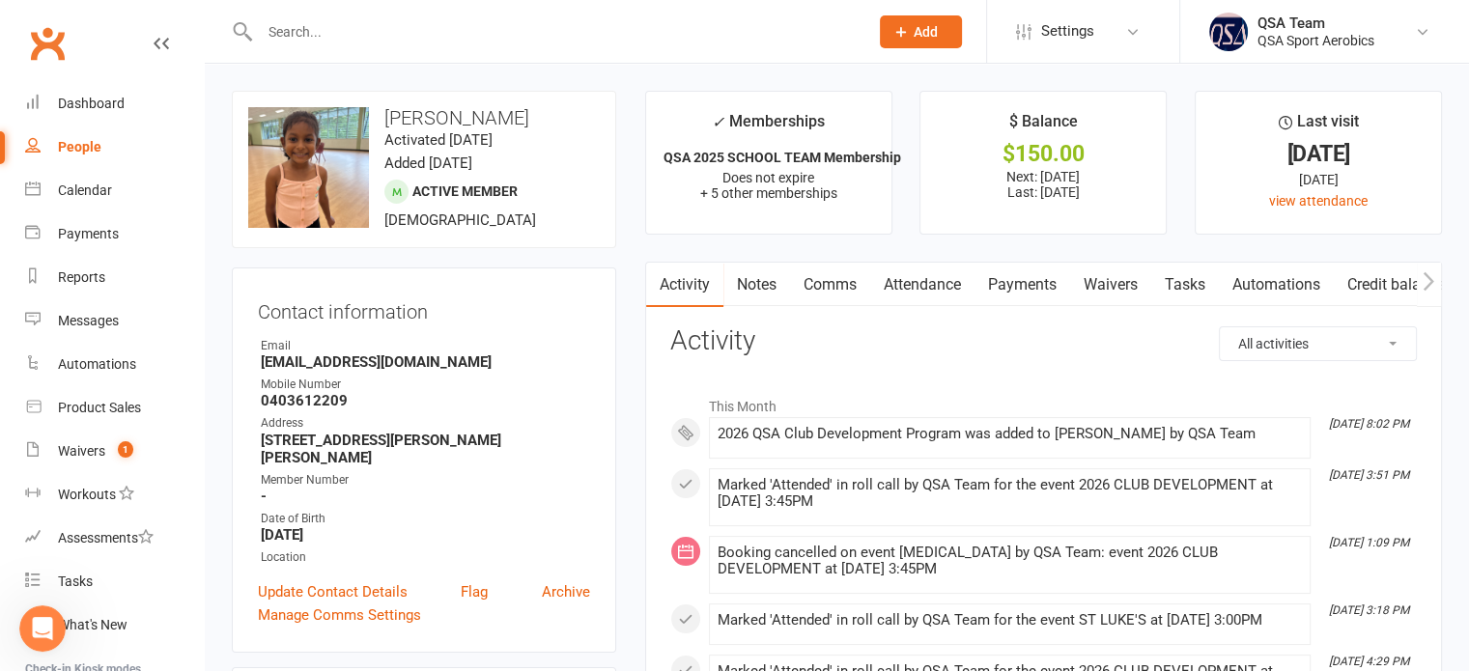
click at [767, 288] on link "Notes" at bounding box center [756, 285] width 67 height 44
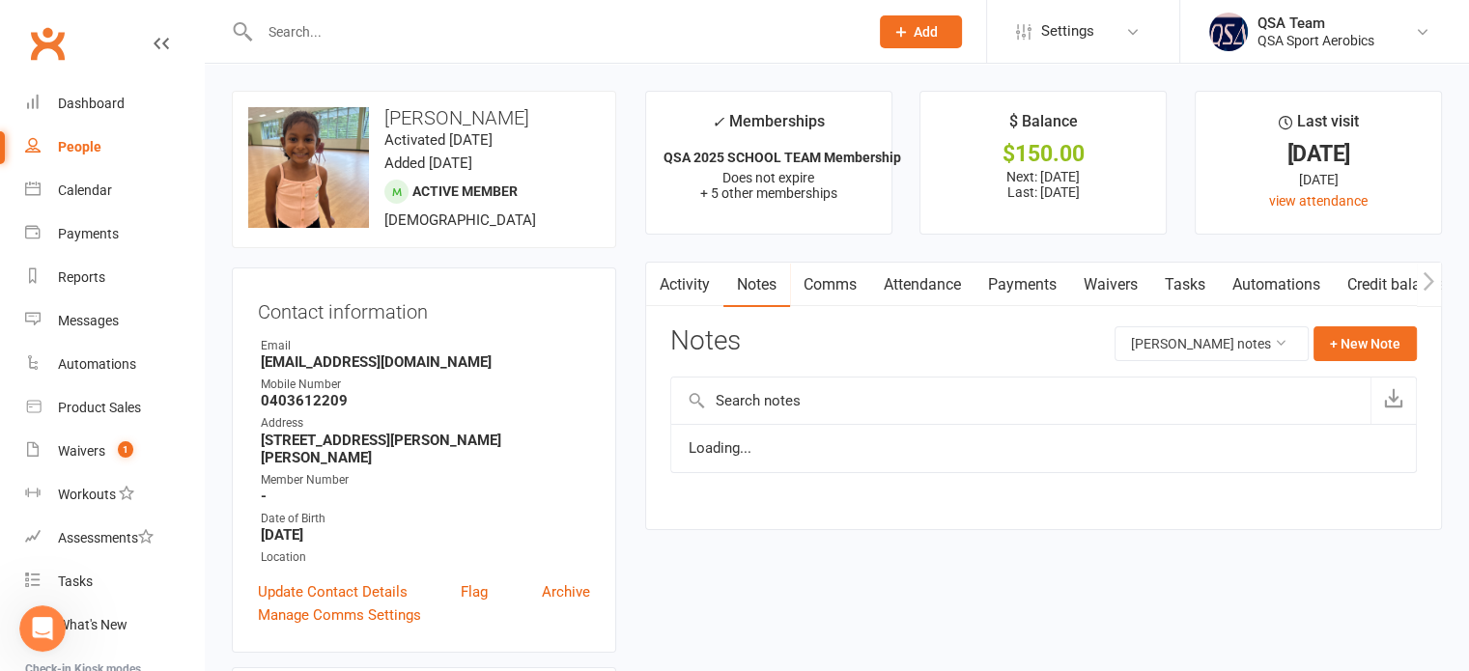
scroll to position [193, 0]
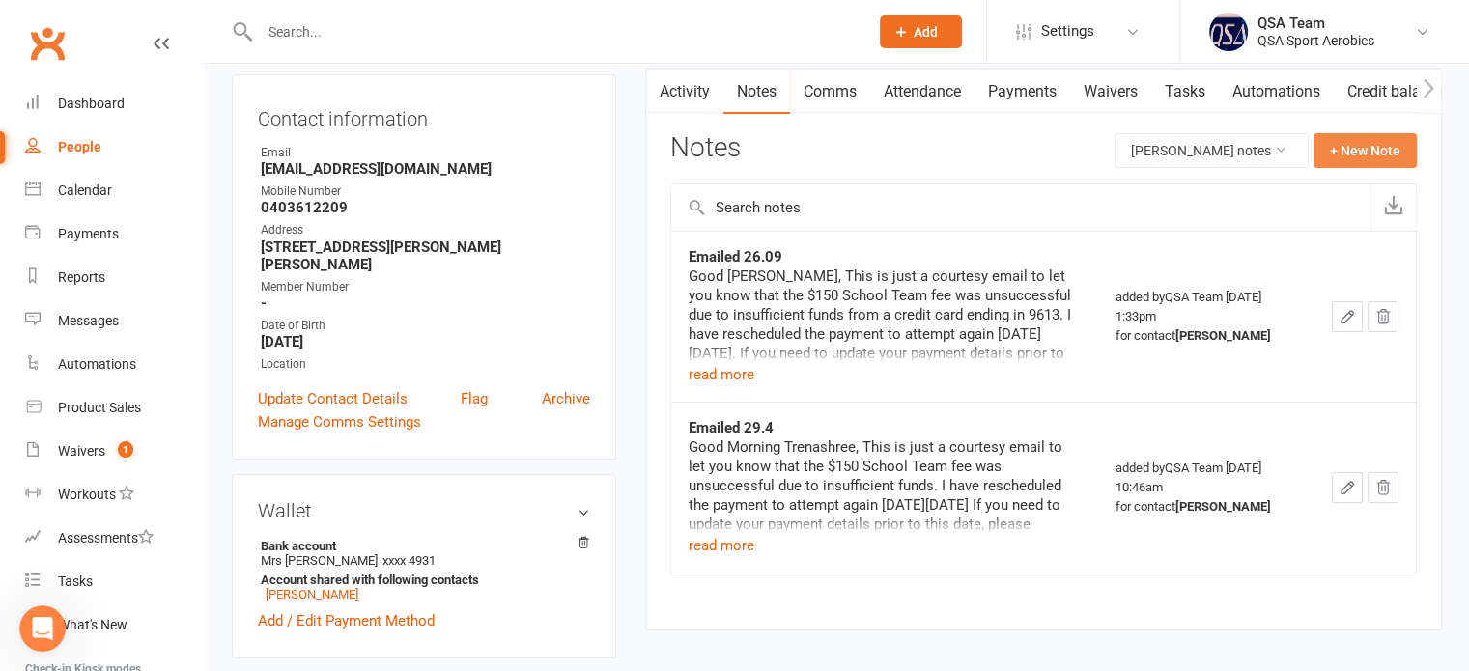
click at [1386, 146] on button "+ New Note" at bounding box center [1365, 150] width 103 height 35
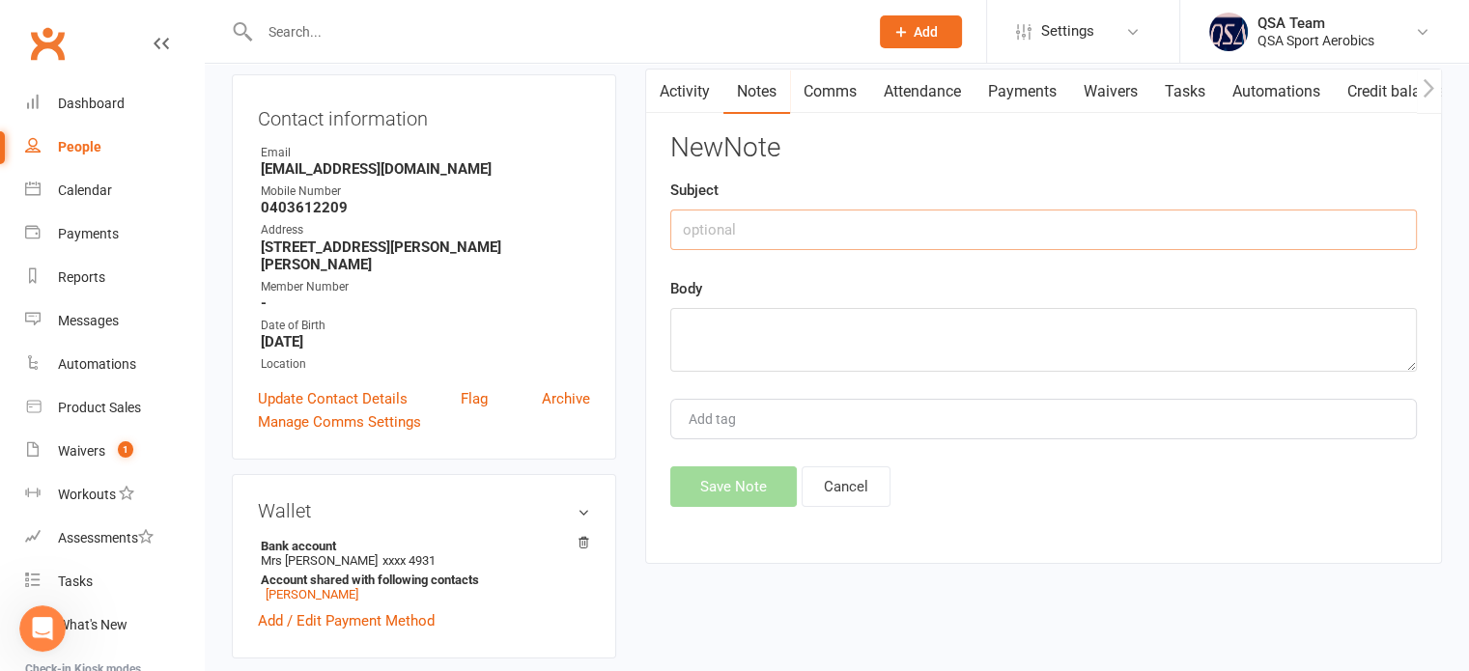
click at [803, 229] on input "text" at bounding box center [1043, 230] width 747 height 41
type input "Added 2026 Club Development Membership for $0"
click at [726, 321] on textarea at bounding box center [1043, 340] width 747 height 64
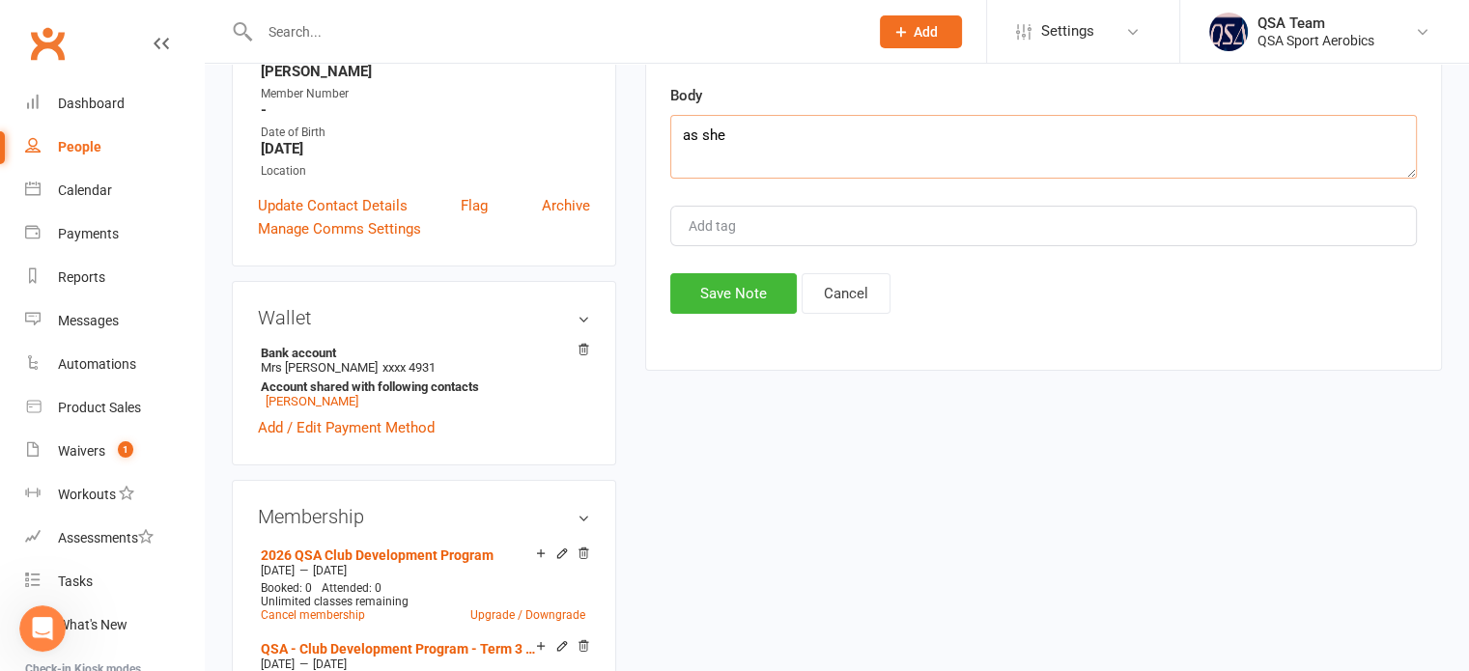
scroll to position [483, 0]
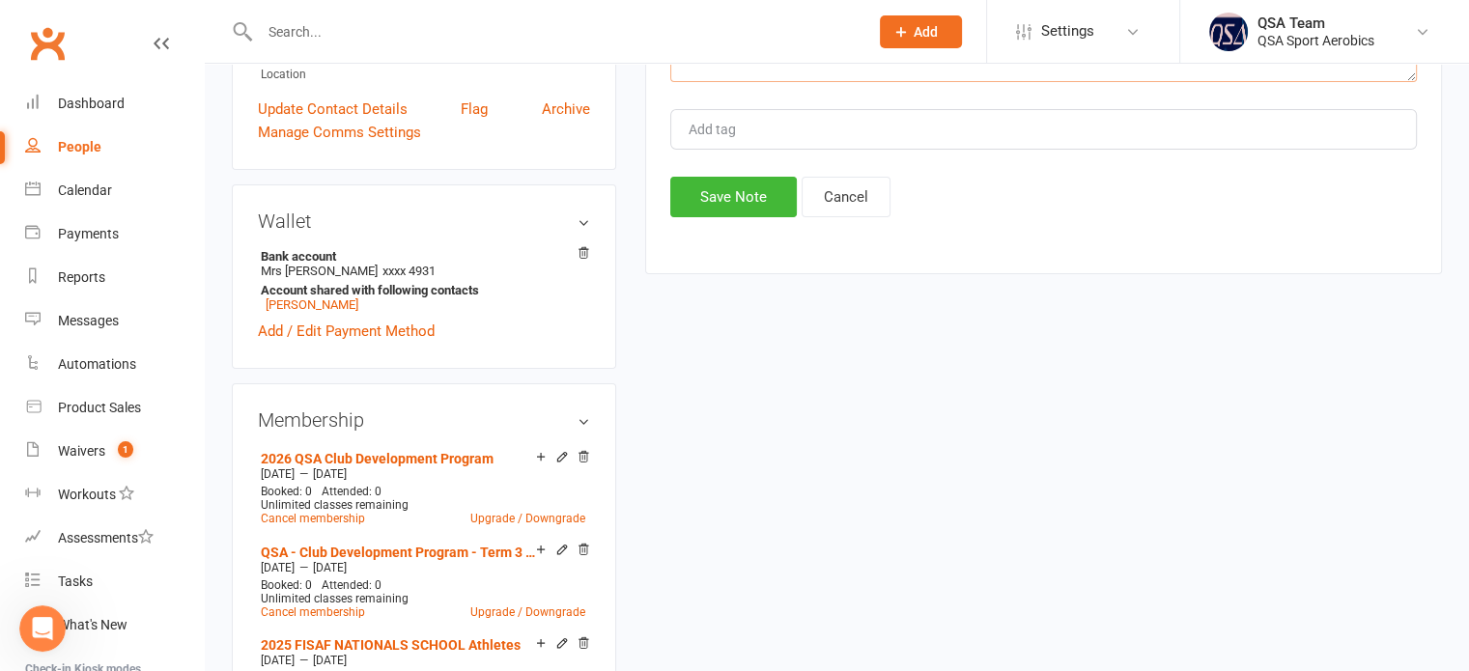
type textarea "as she had teh wron gmembership on her account."
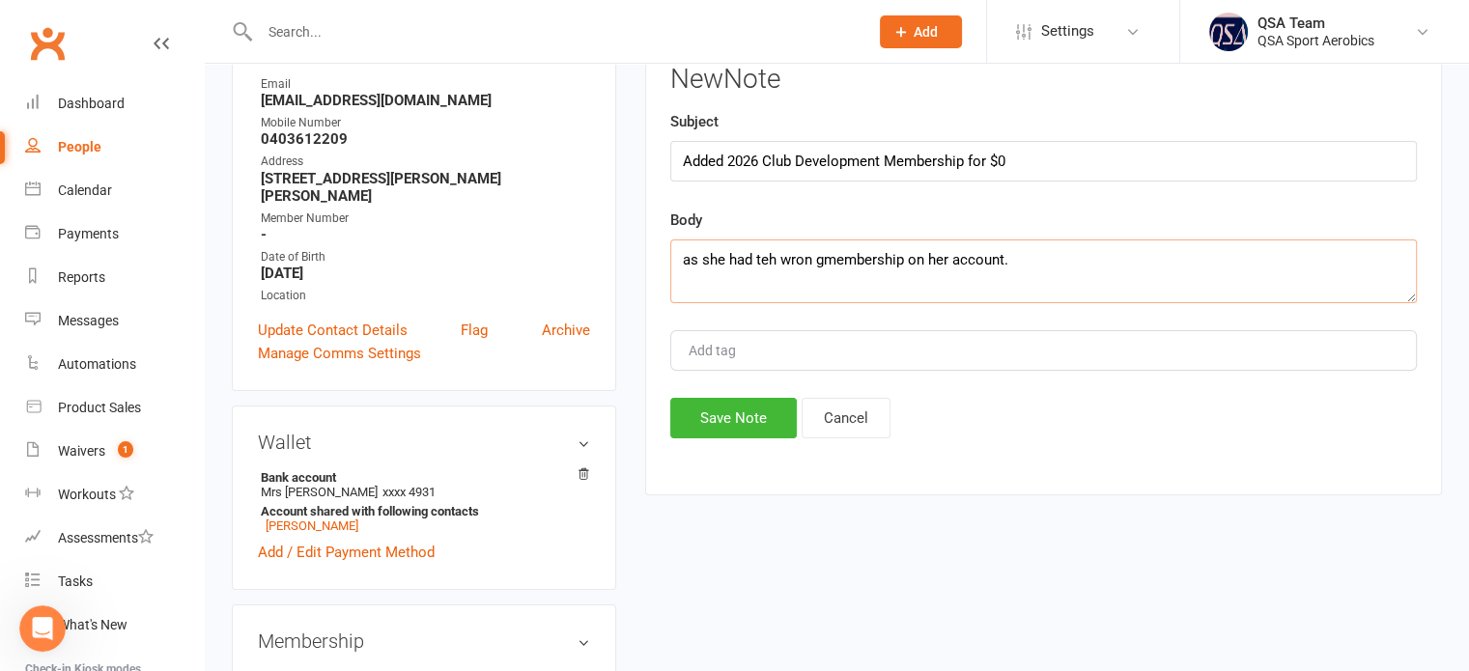
scroll to position [290, 0]
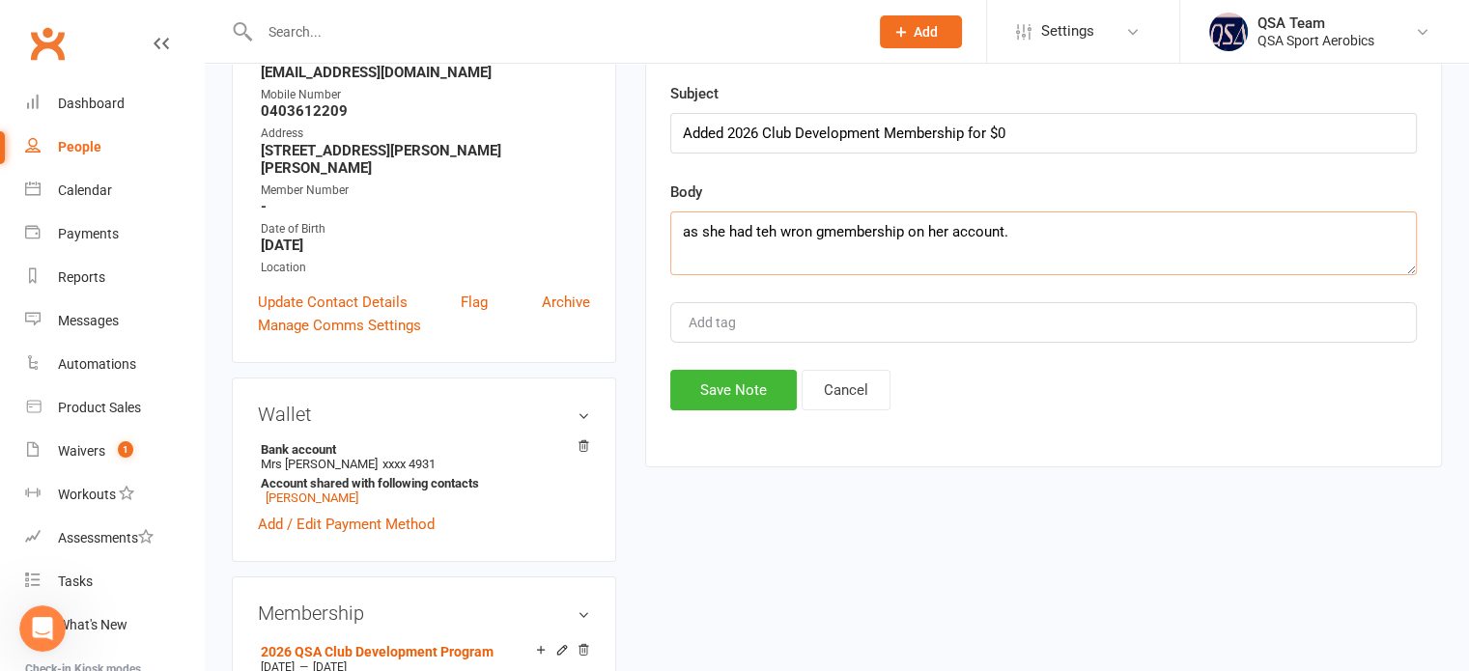
drag, startPoint x: 1038, startPoint y: 228, endPoint x: 666, endPoint y: 228, distance: 371.9
click at [666, 228] on div "Activity Notes Comms Attendance Payments Waivers Tasks Automations Credit balan…" at bounding box center [1043, 219] width 797 height 495
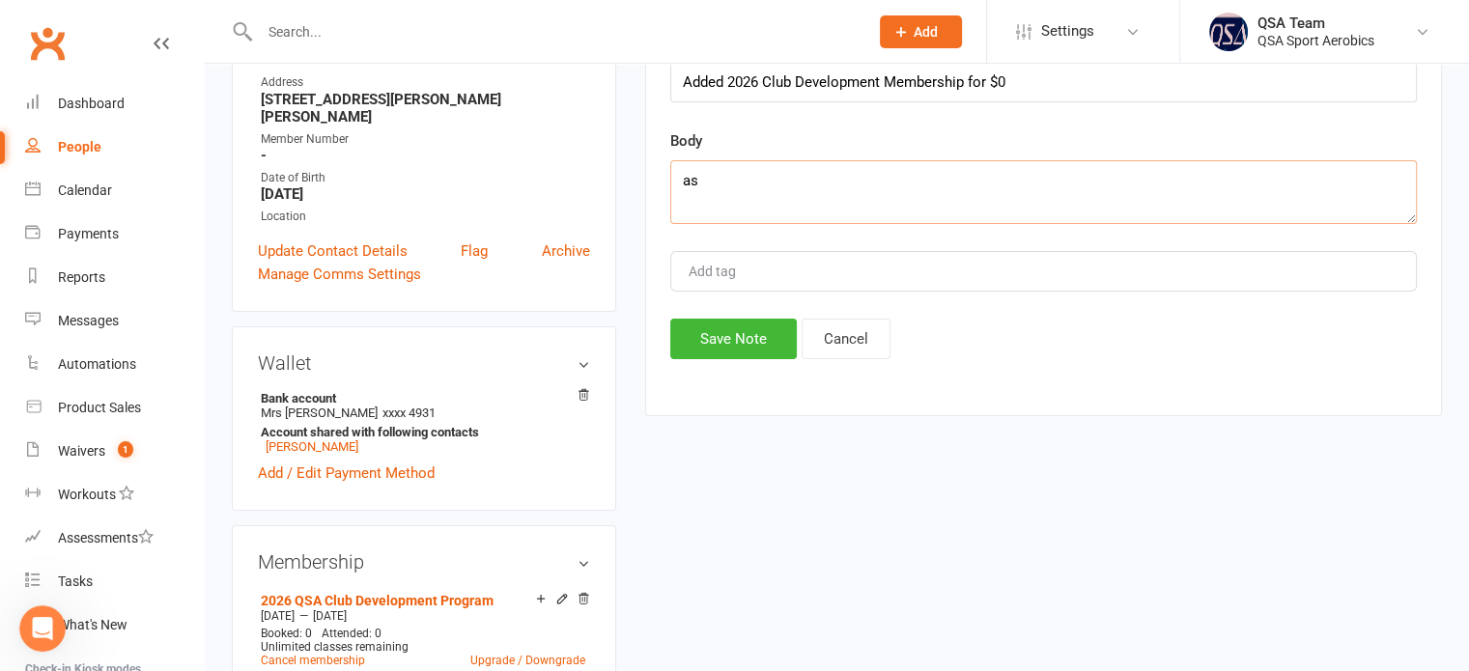
scroll to position [386, 0]
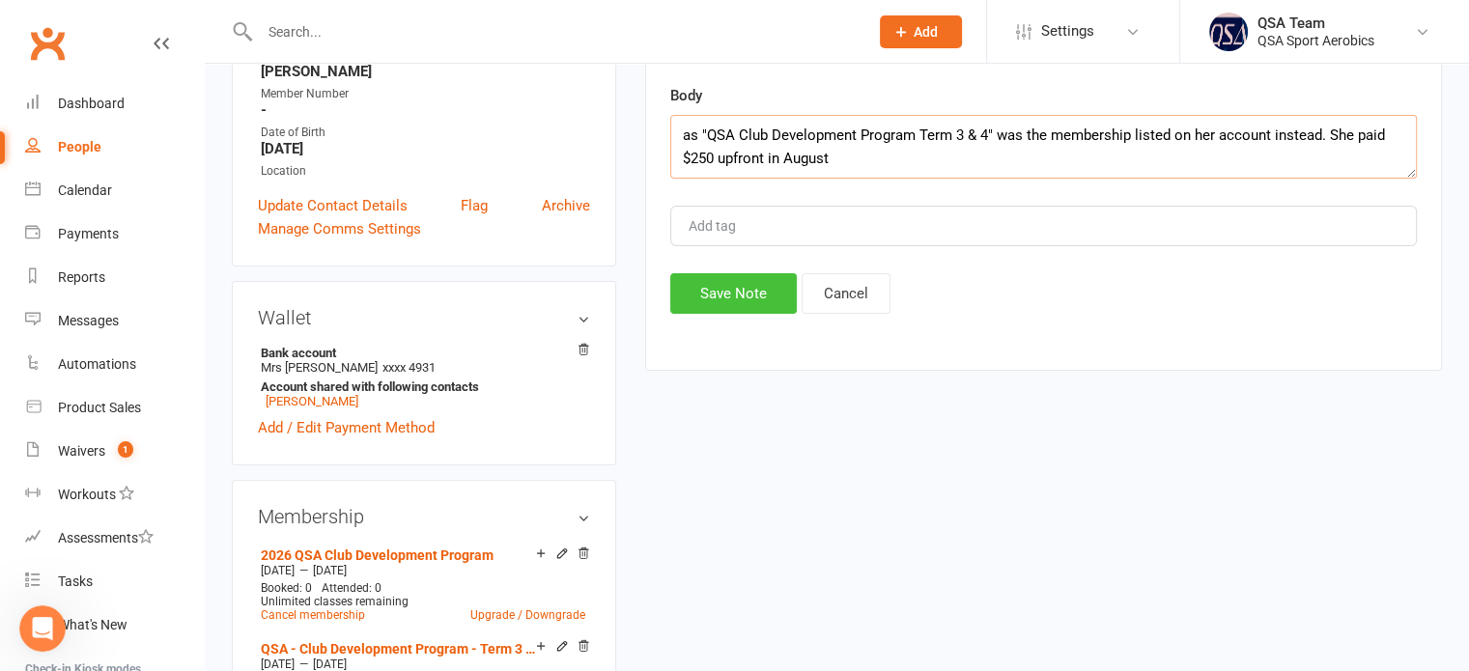
type textarea "as "QSA Club Development Program Term 3 & 4" was the membership listed on her a…"
click at [728, 300] on button "Save Note" at bounding box center [733, 293] width 127 height 41
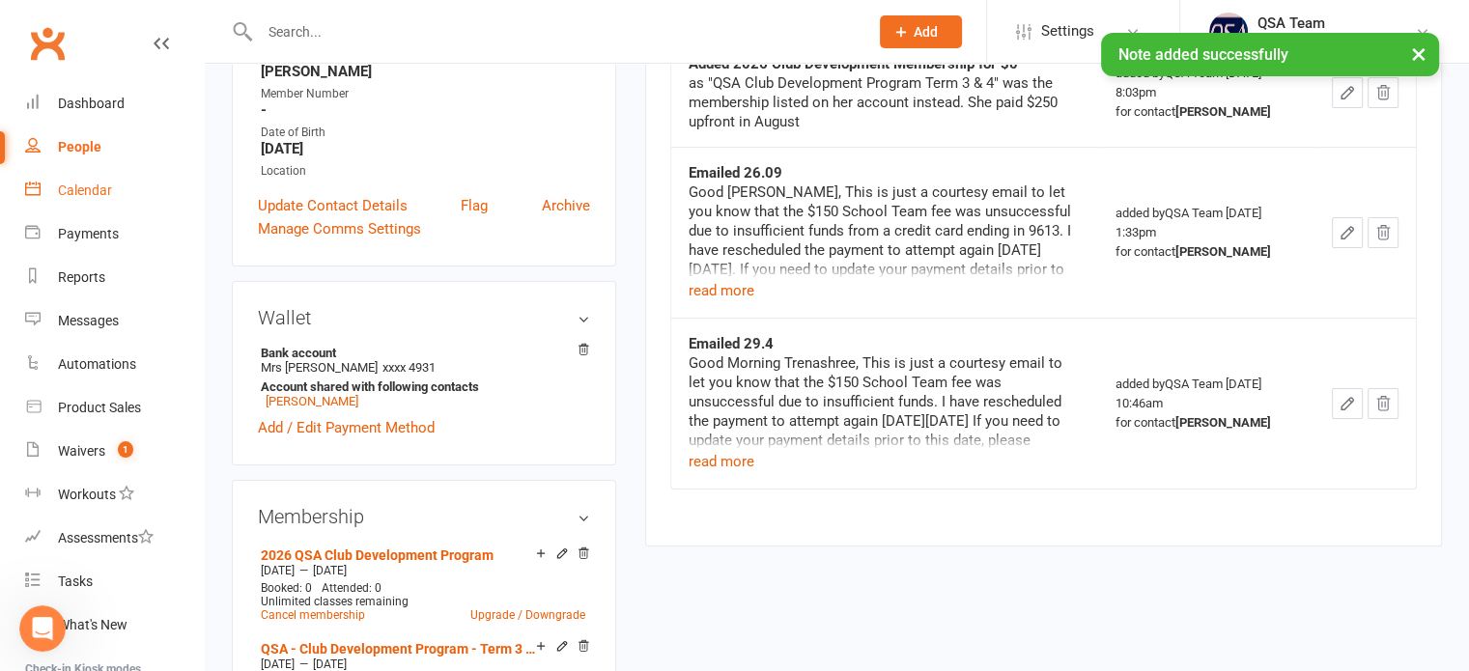
click at [128, 184] on link "Calendar" at bounding box center [114, 190] width 179 height 43
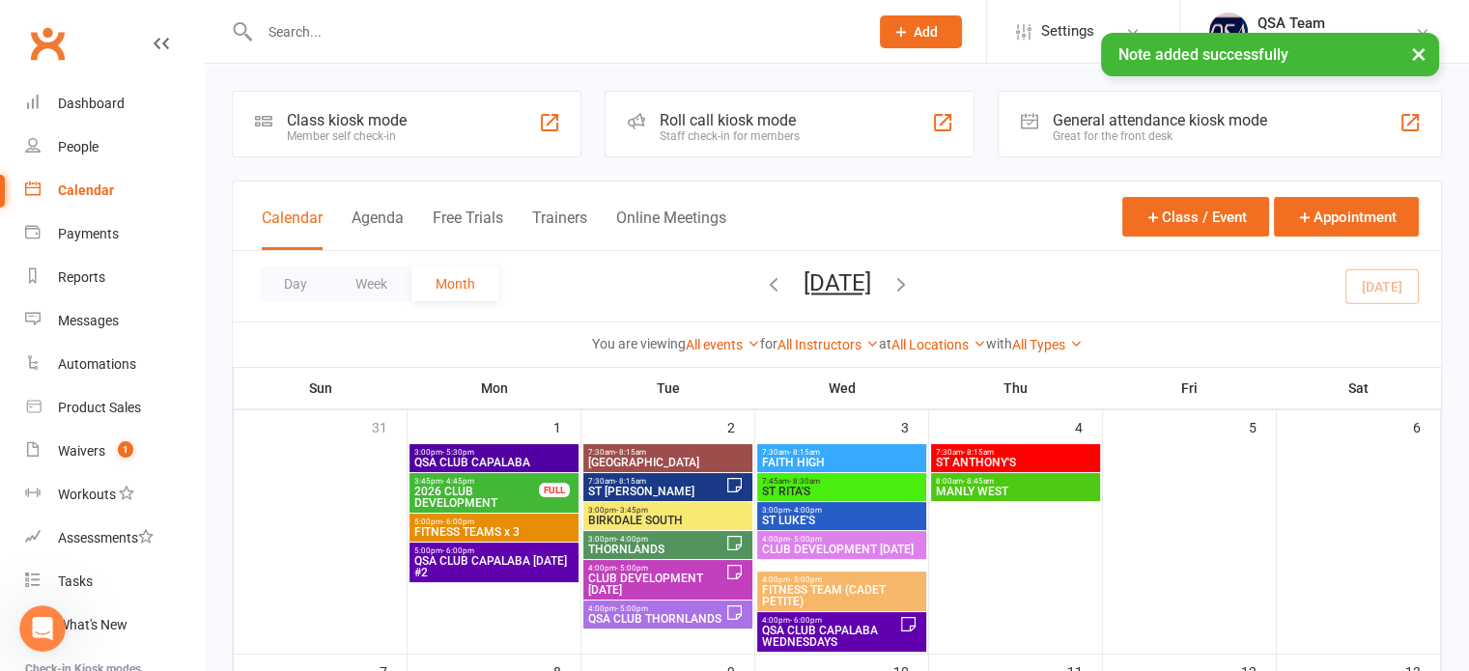
click at [482, 497] on span "2026 CLUB DEVELOPMENT" at bounding box center [476, 497] width 127 height 23
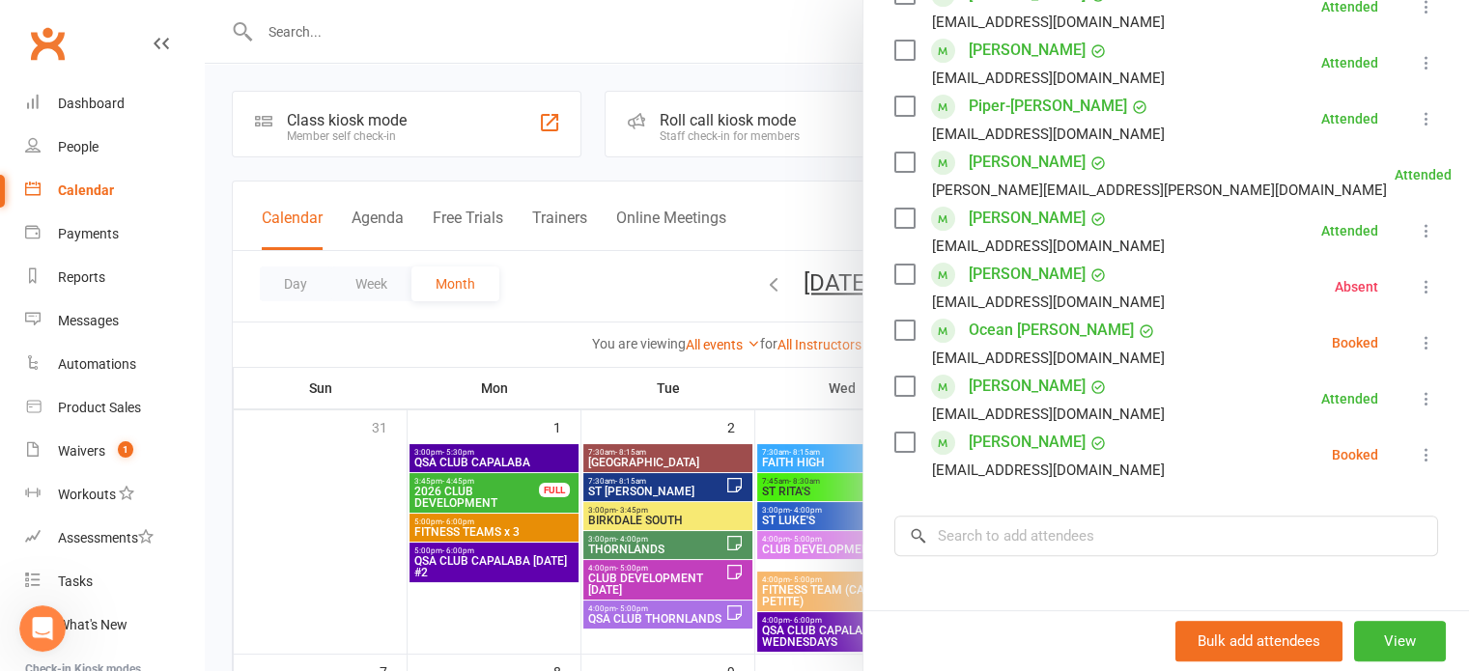
scroll to position [483, 0]
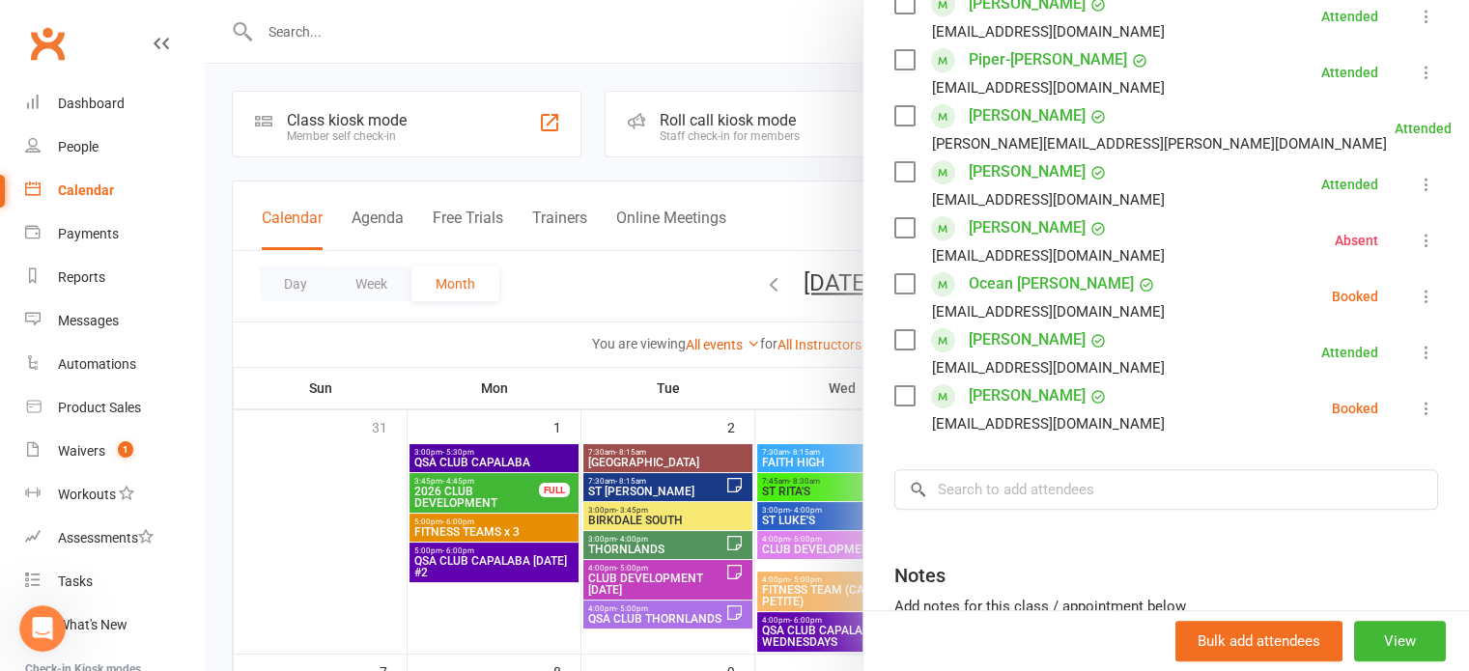
click at [577, 345] on div at bounding box center [837, 335] width 1264 height 671
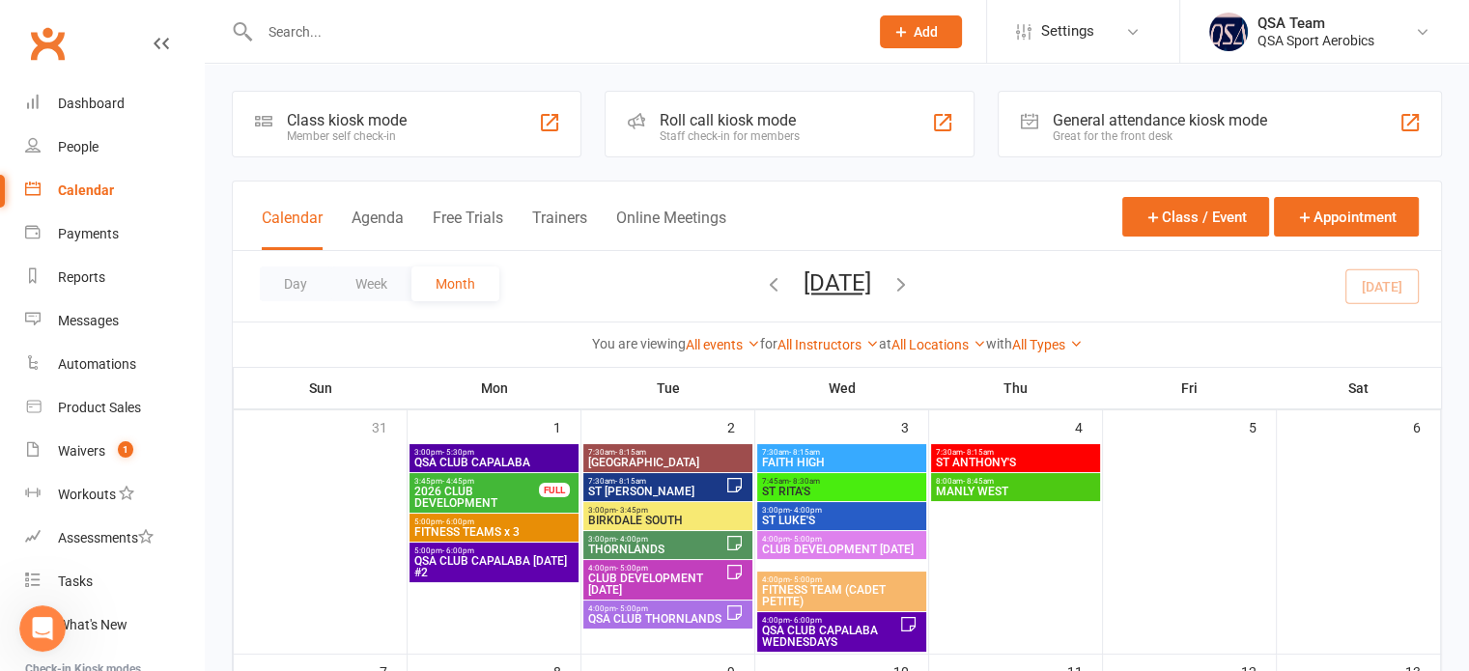
click at [645, 582] on span "CLUB DEVELOPMENT [DATE]" at bounding box center [656, 584] width 138 height 23
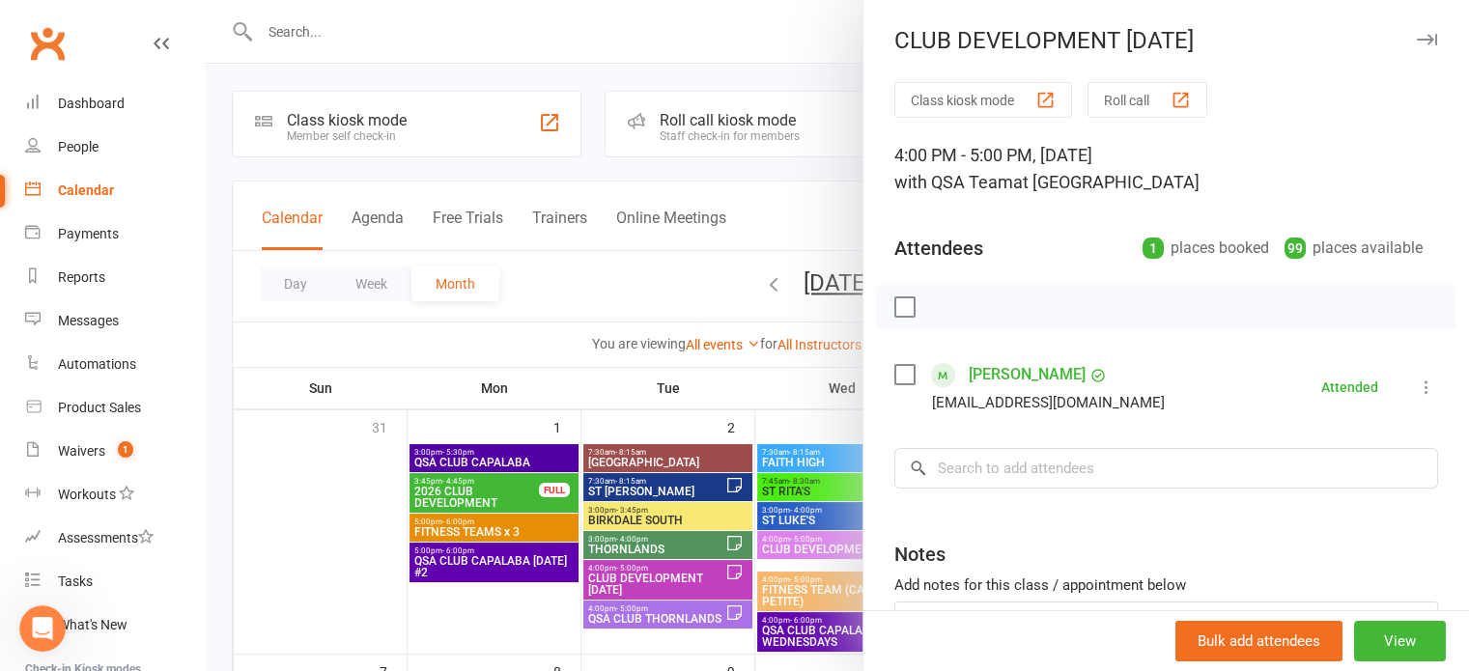
click at [629, 292] on div at bounding box center [837, 335] width 1264 height 671
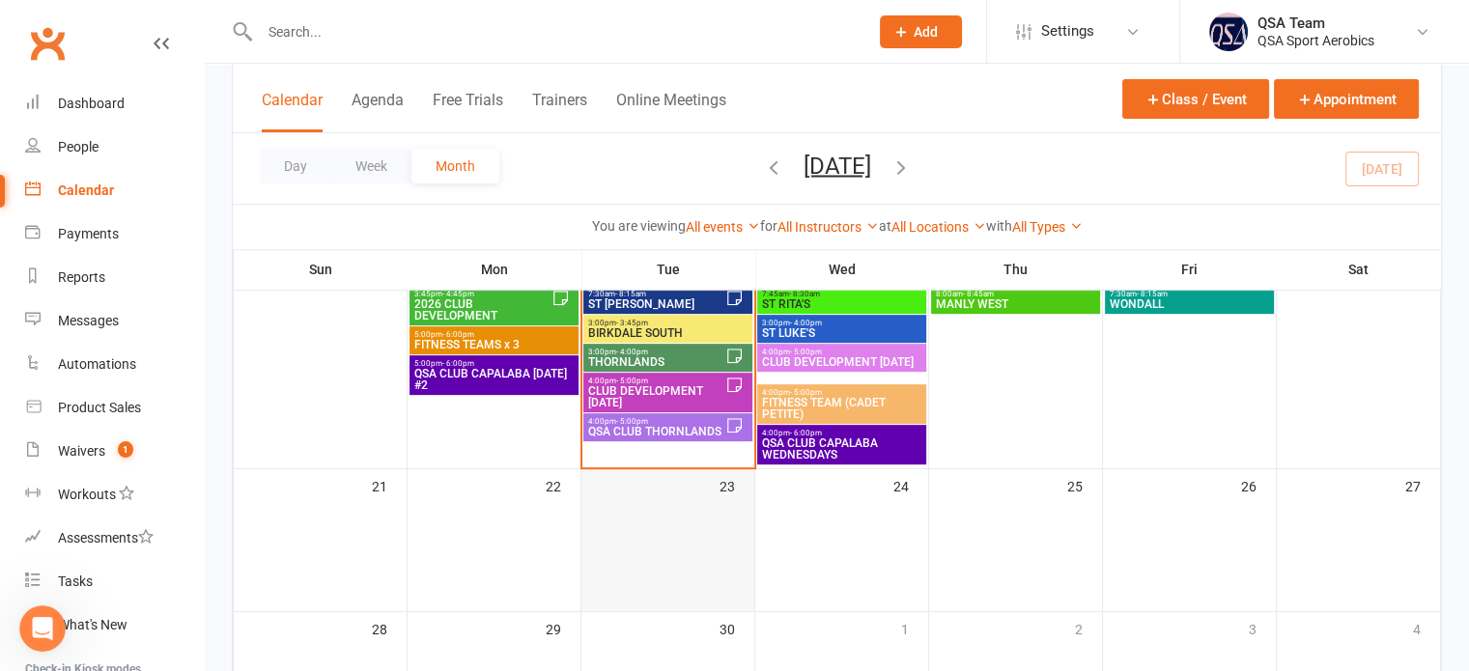
scroll to position [580, 0]
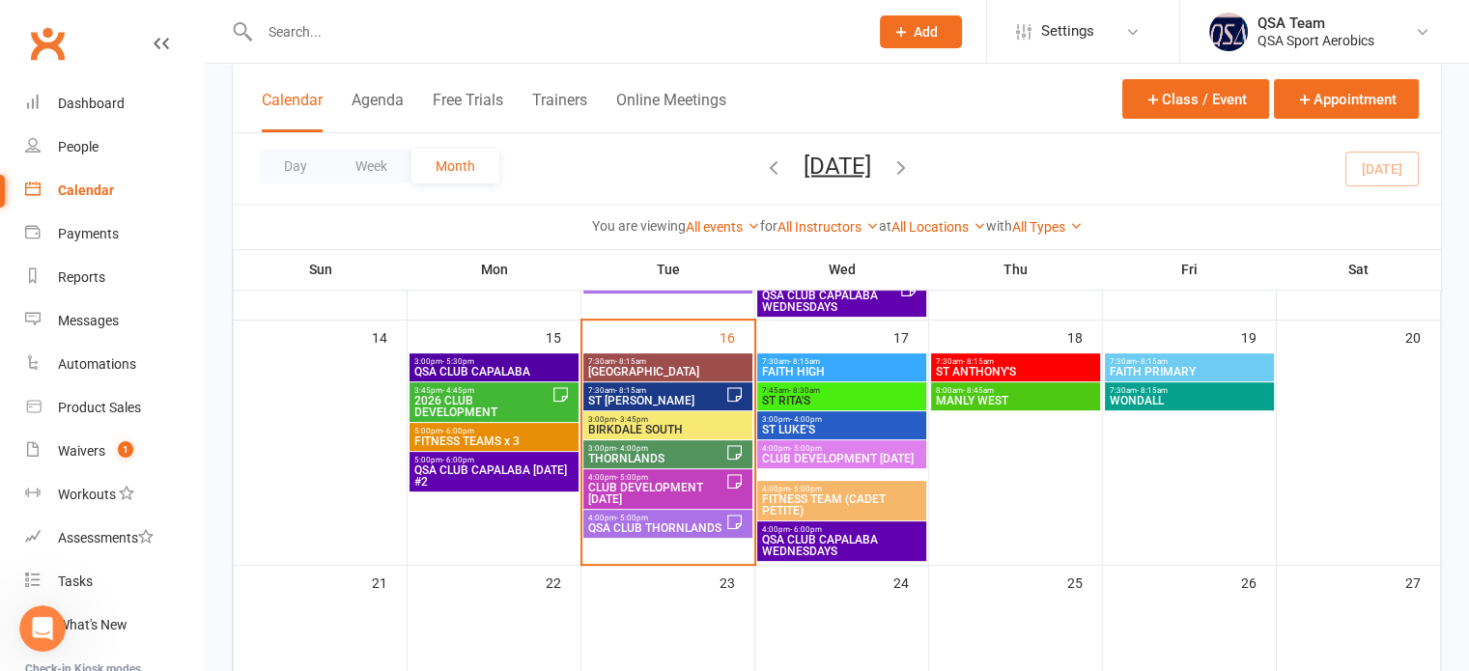
click at [516, 403] on span "2026 CLUB DEVELOPMENT" at bounding box center [482, 406] width 138 height 23
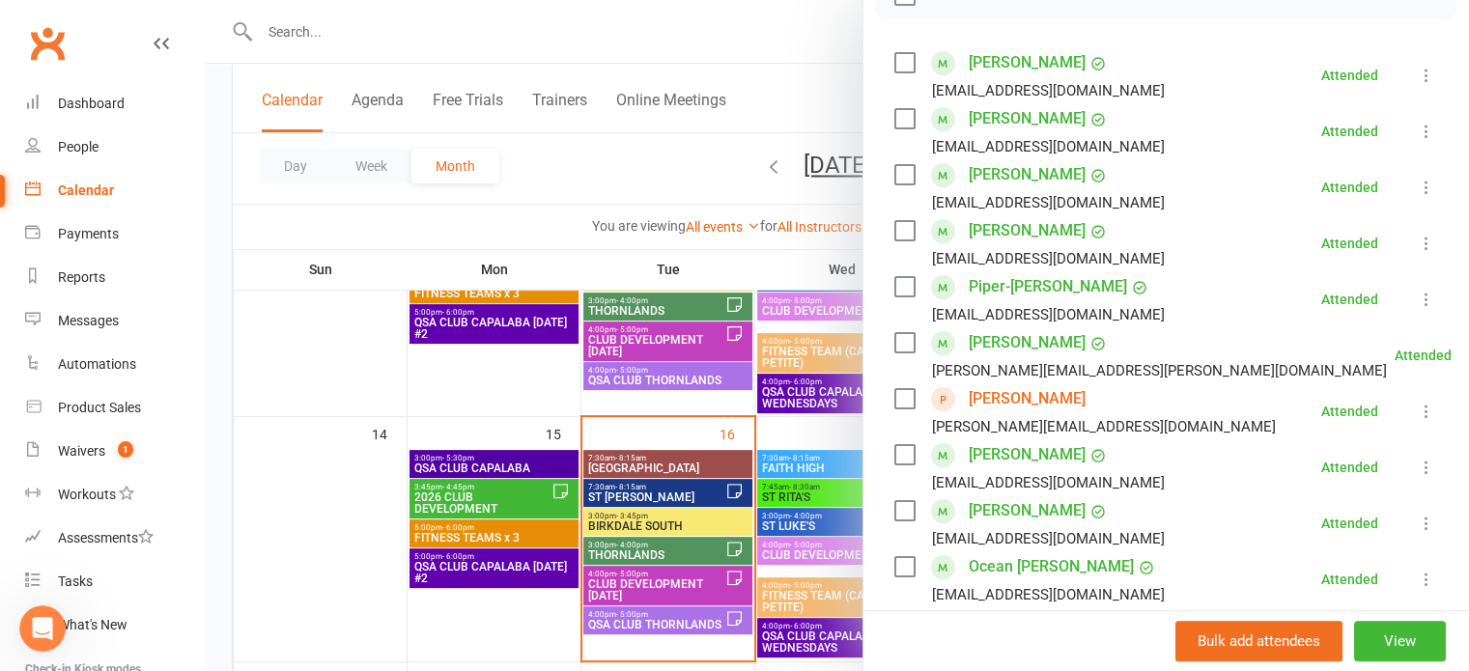
scroll to position [283, 0]
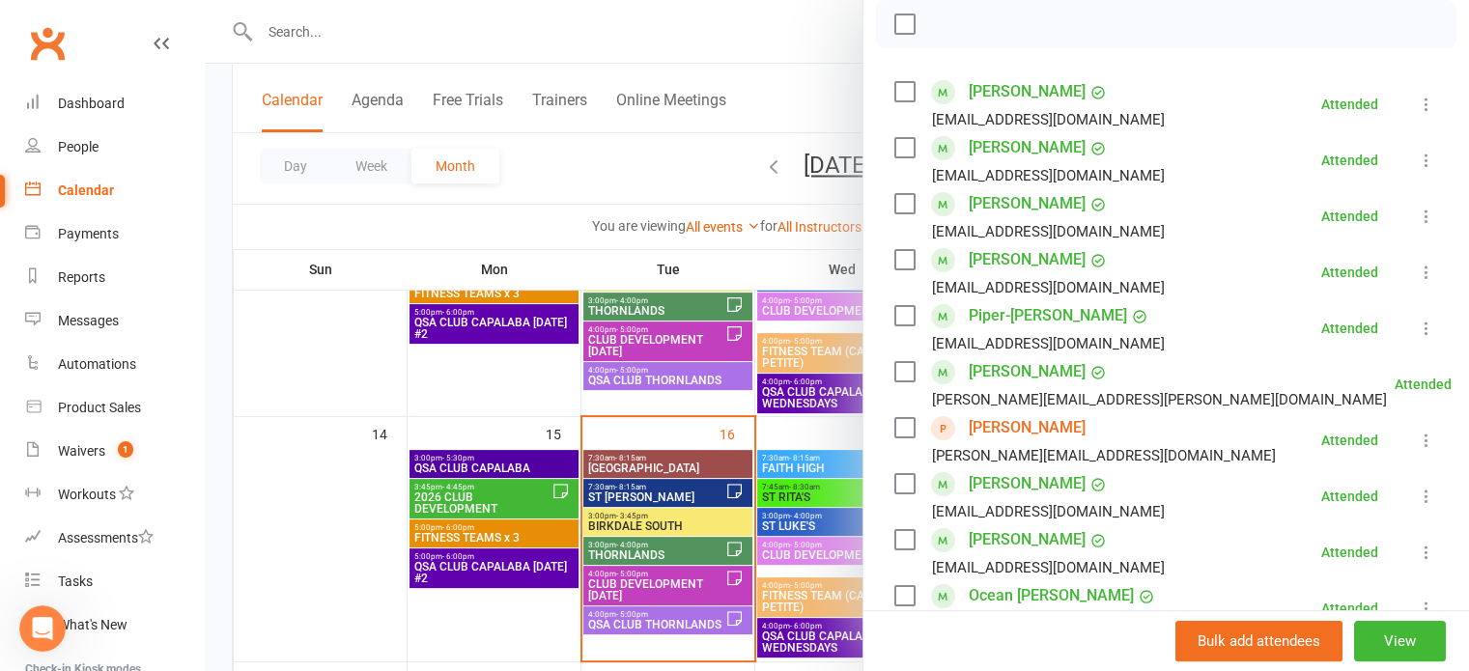
click at [549, 215] on div at bounding box center [837, 335] width 1264 height 671
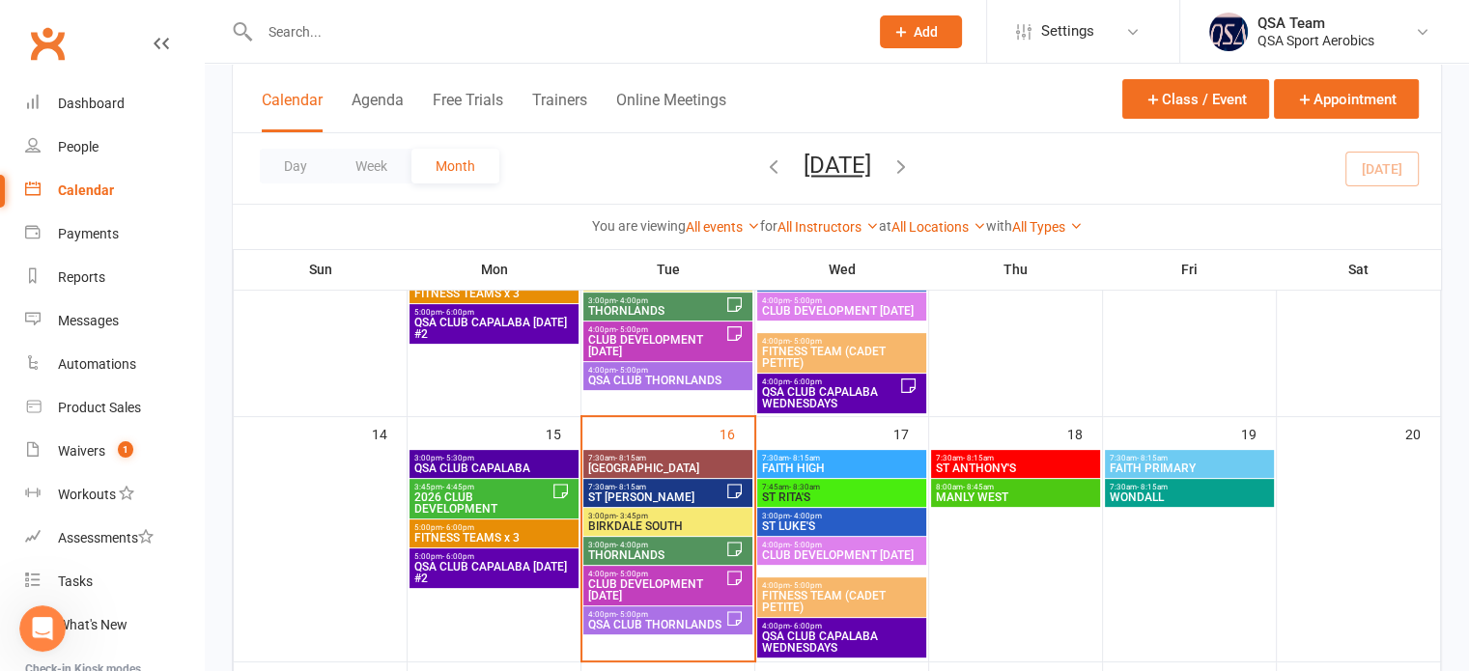
click at [661, 575] on span "4:00pm - 5:00pm" at bounding box center [656, 574] width 138 height 9
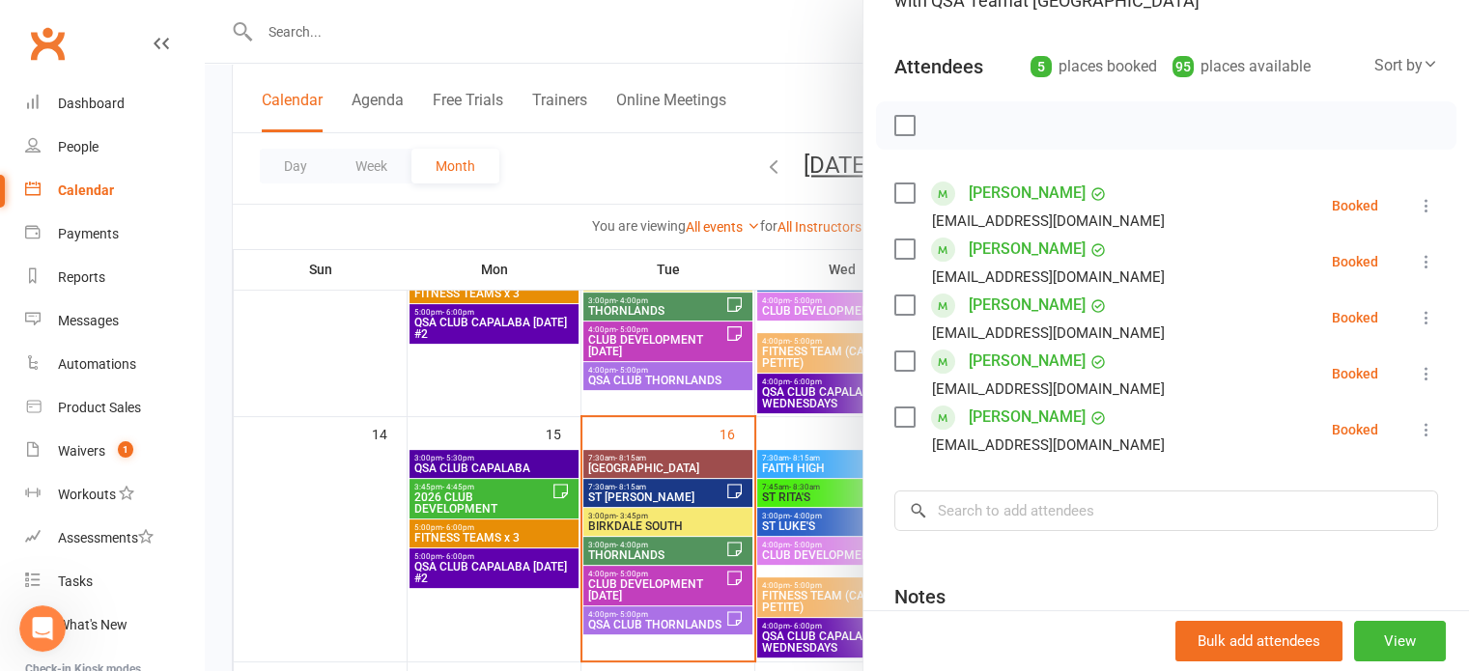
scroll to position [193, 0]
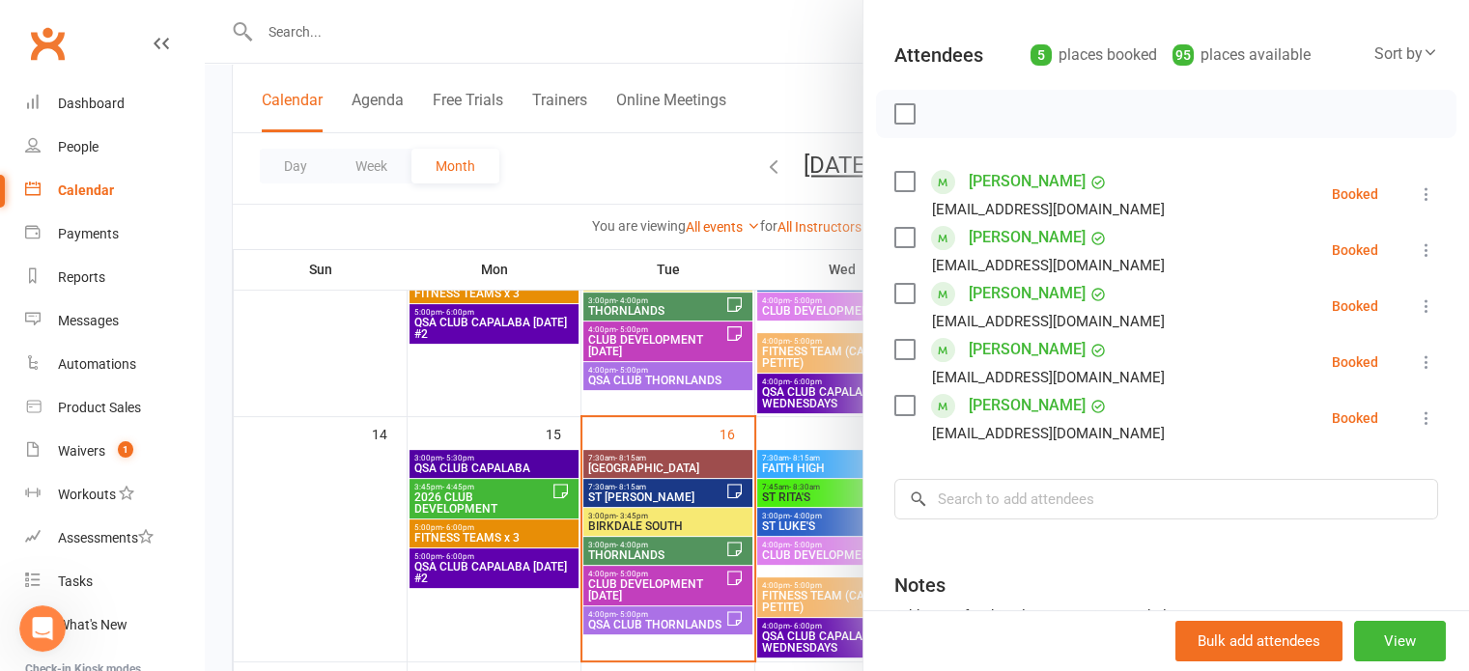
click at [467, 32] on div at bounding box center [837, 335] width 1264 height 671
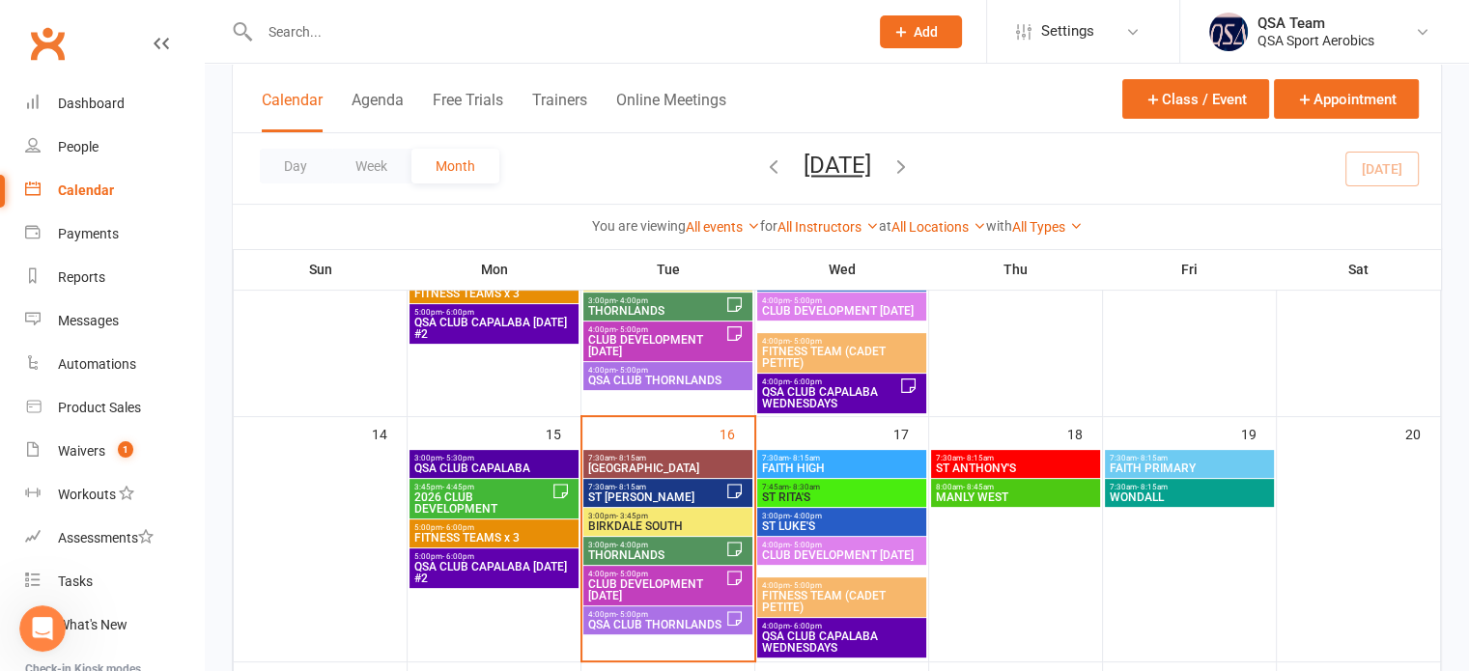
click at [467, 32] on input "text" at bounding box center [554, 31] width 601 height 27
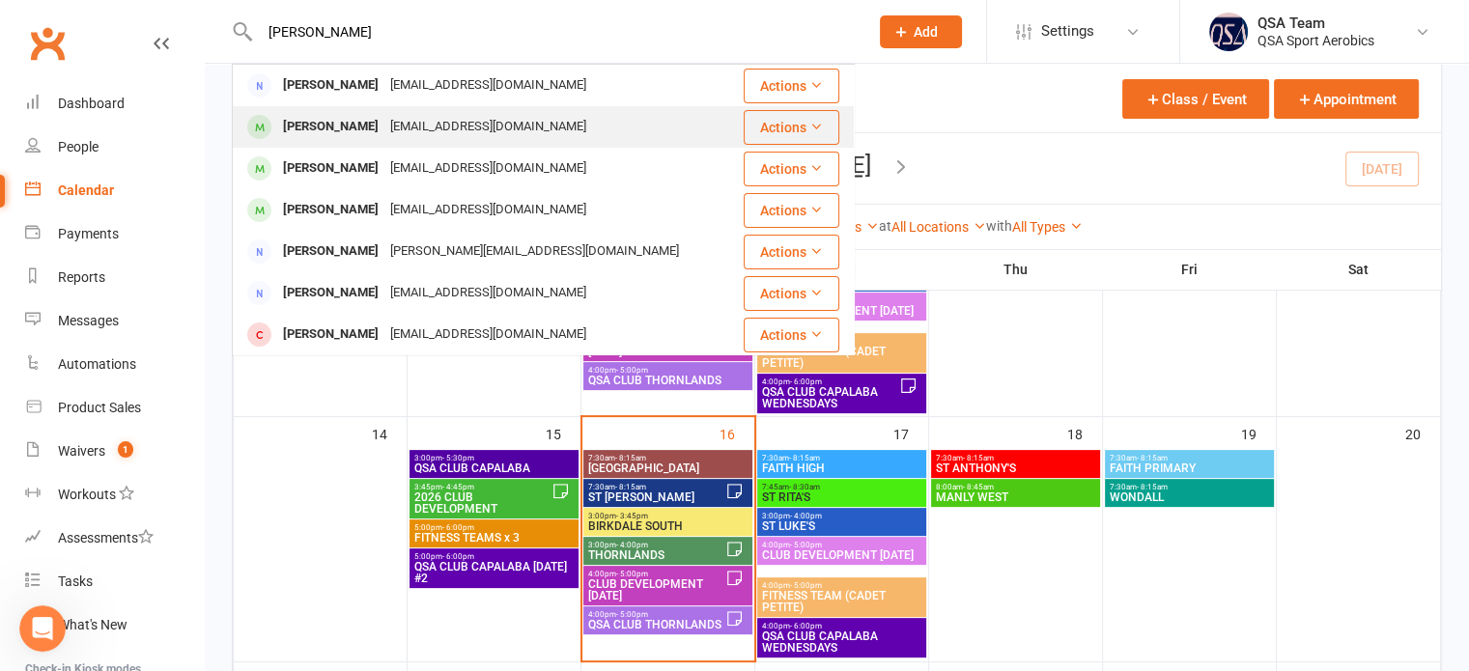
type input "chloe cha"
click at [386, 119] on div "lauren_515@hotmail.com" at bounding box center [488, 127] width 208 height 28
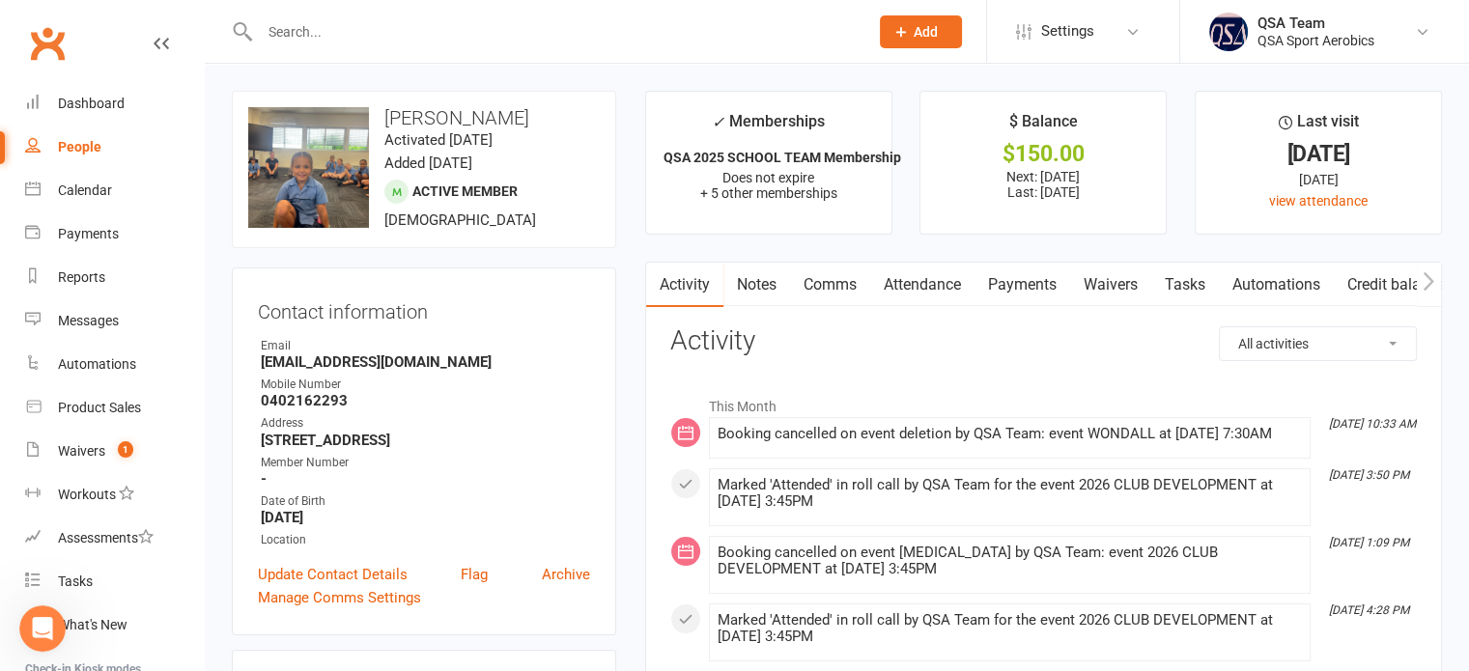
click at [1039, 286] on link "Payments" at bounding box center [1023, 285] width 96 height 44
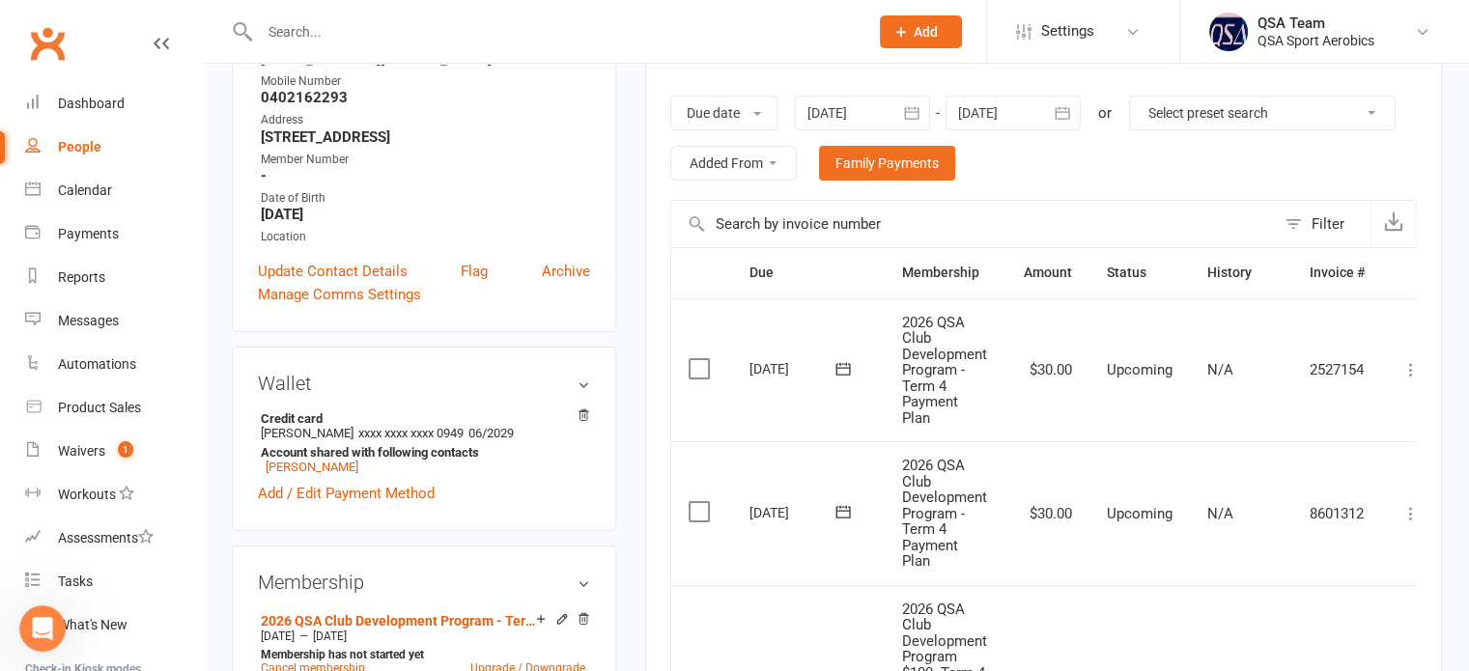
scroll to position [290, 0]
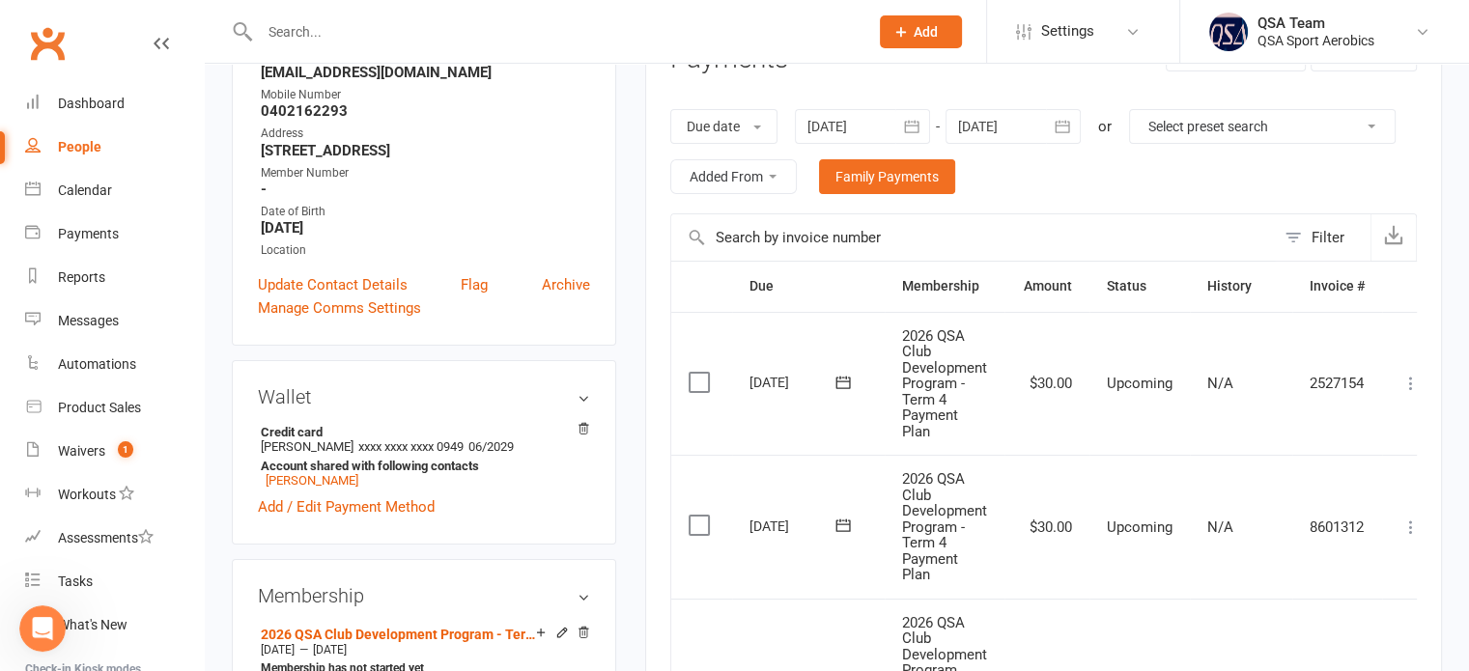
click at [1055, 119] on icon "button" at bounding box center [1062, 126] width 19 height 19
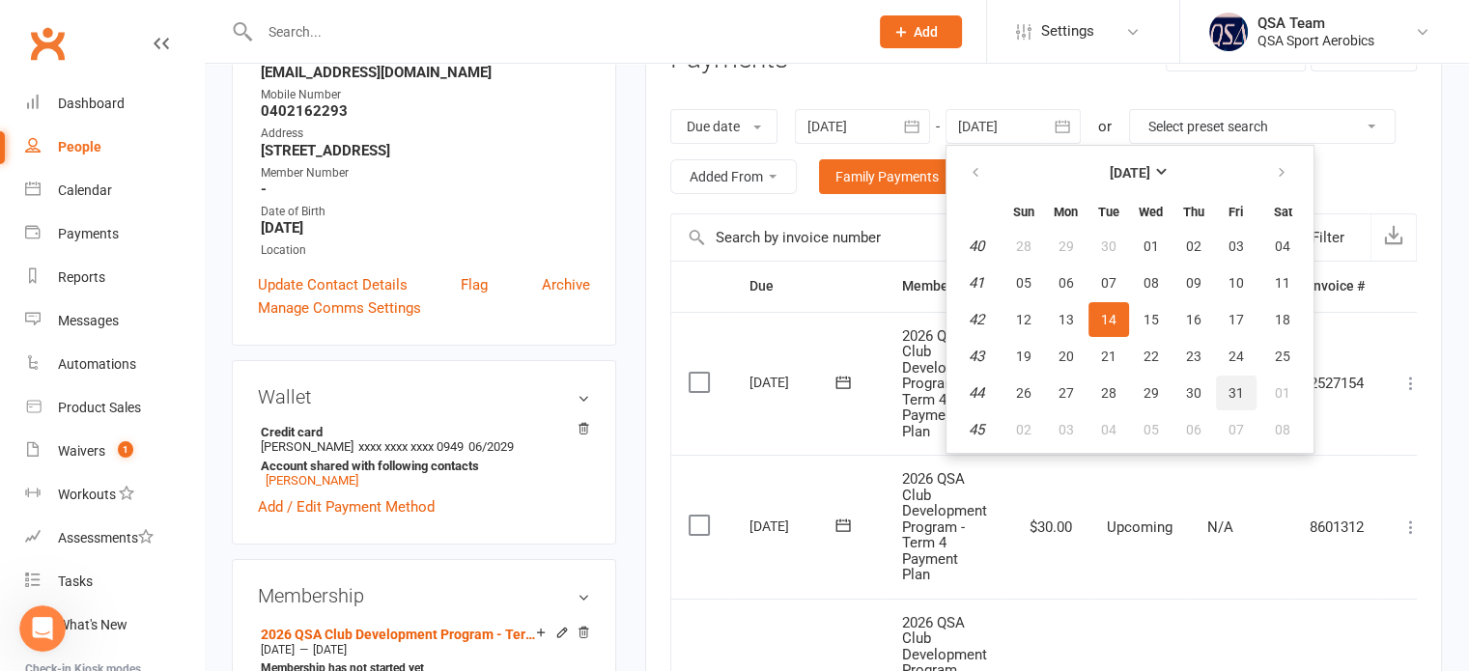
click at [1227, 379] on button "31" at bounding box center [1236, 393] width 41 height 35
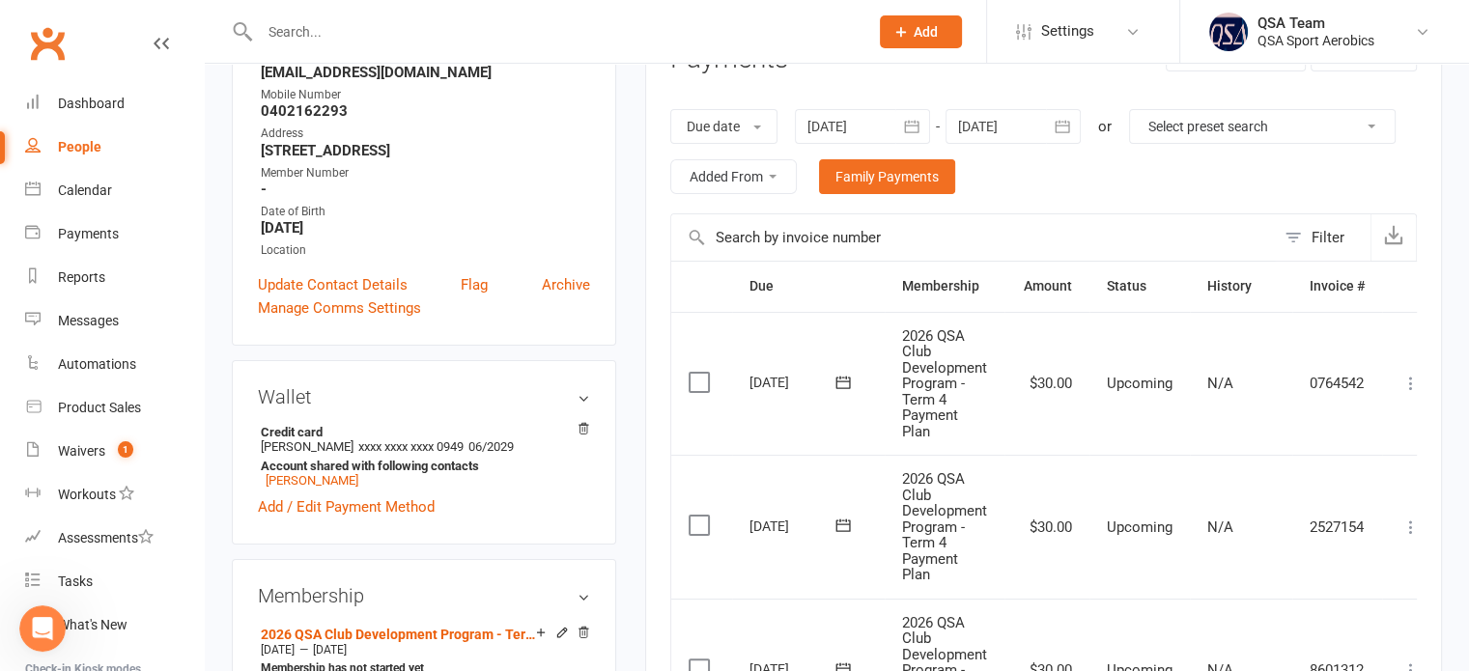
click at [1064, 120] on icon "button" at bounding box center [1062, 126] width 19 height 19
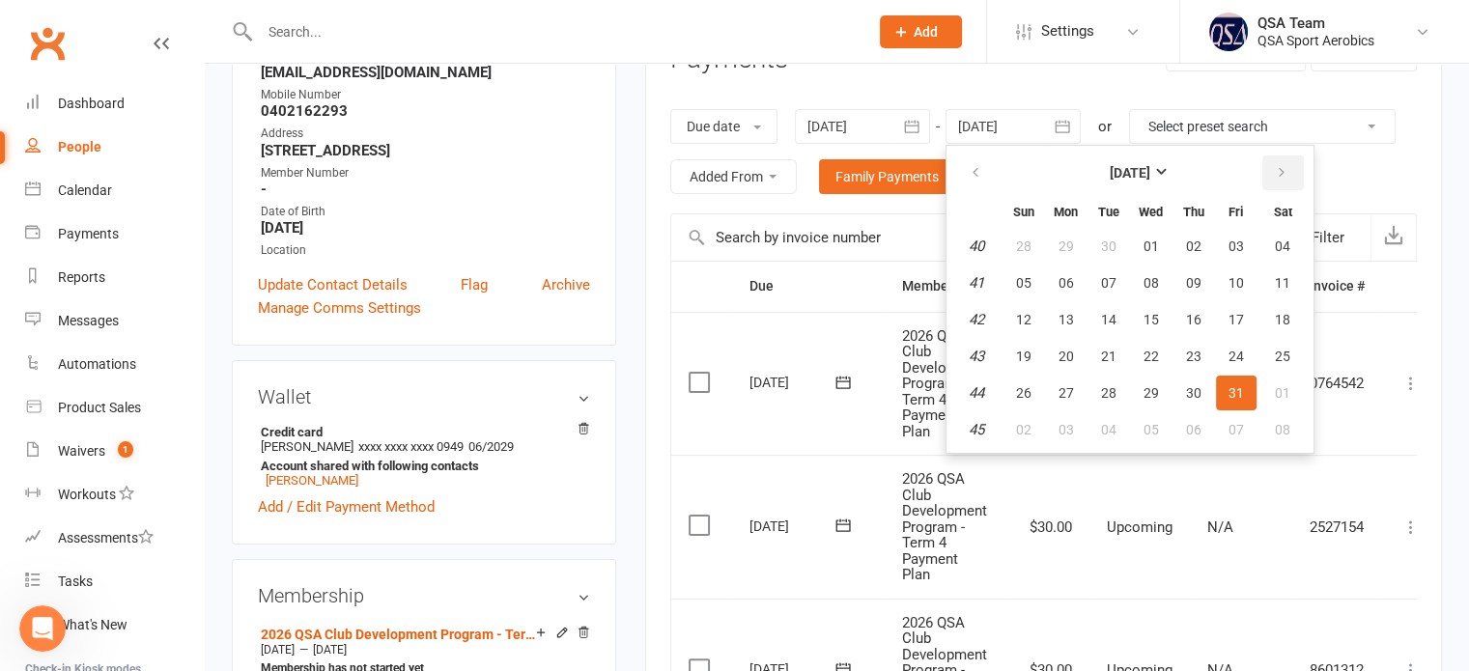
click at [1282, 177] on icon "button" at bounding box center [1282, 172] width 14 height 15
click at [1216, 391] on button "28" at bounding box center [1236, 393] width 41 height 35
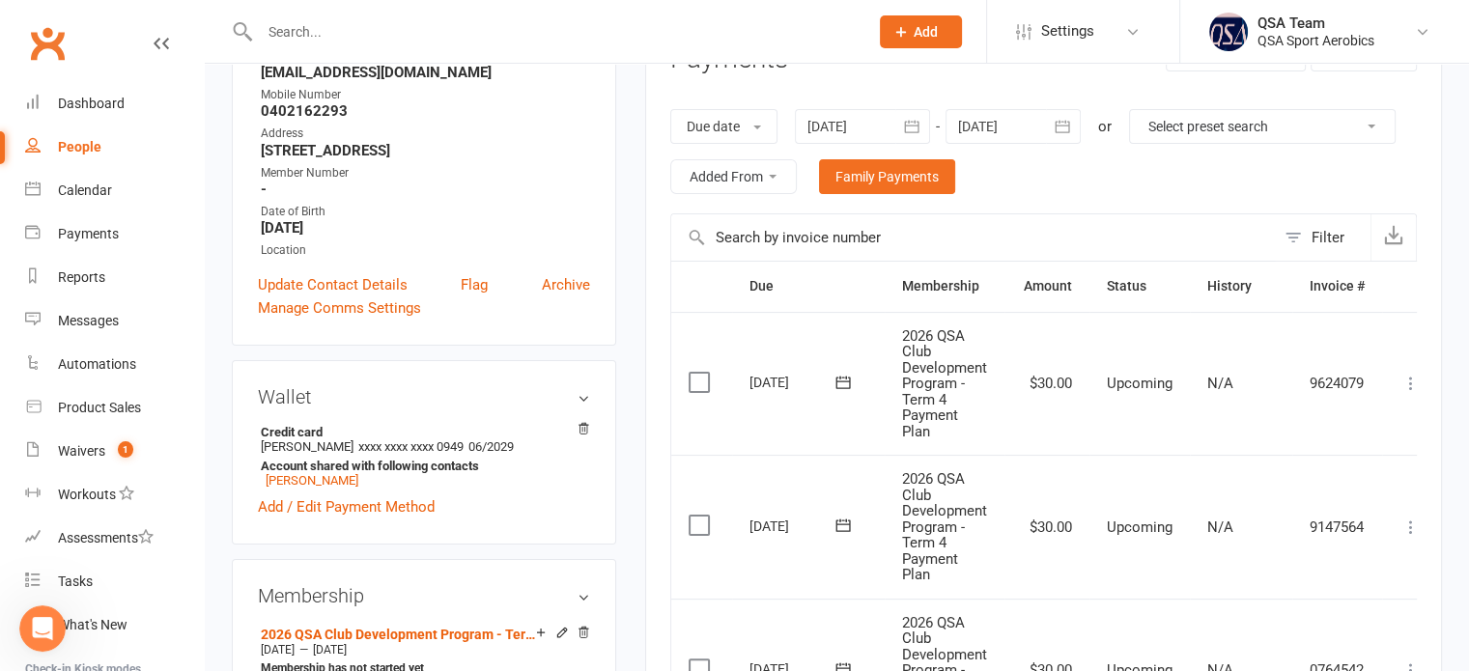
click at [1062, 117] on icon "button" at bounding box center [1062, 126] width 19 height 19
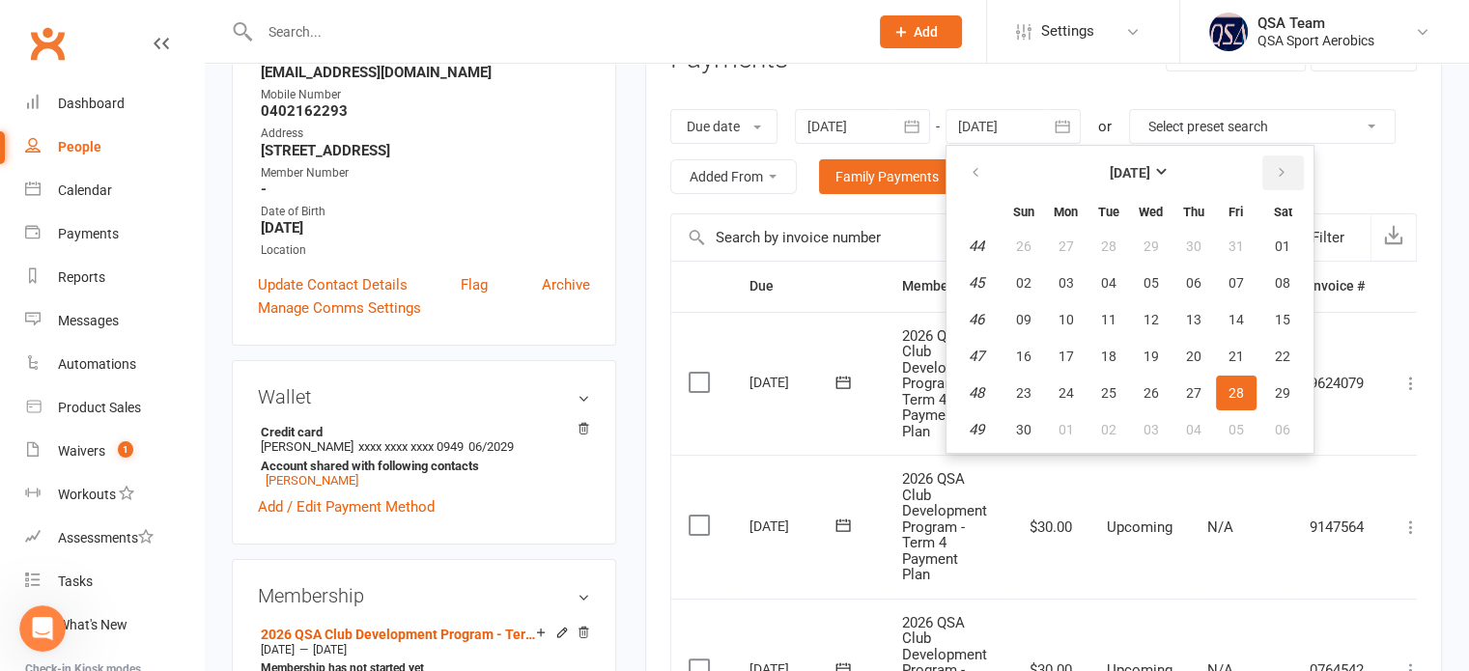
click at [1271, 177] on button "button" at bounding box center [1283, 173] width 42 height 35
click at [1229, 349] on span "26" at bounding box center [1236, 356] width 15 height 15
type input "26 Dec 2025"
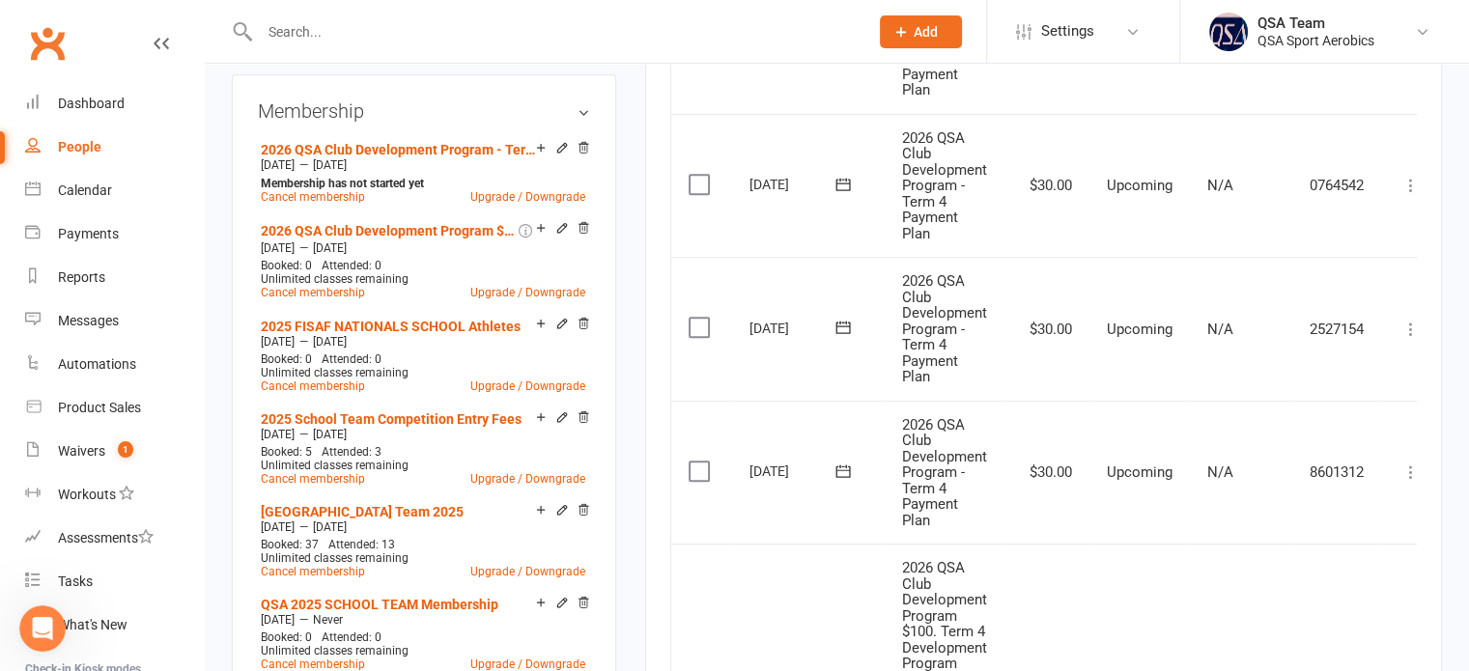
scroll to position [773, 0]
click at [707, 465] on label at bounding box center [702, 473] width 26 height 19
click at [701, 464] on input "checkbox" at bounding box center [695, 464] width 13 height 0
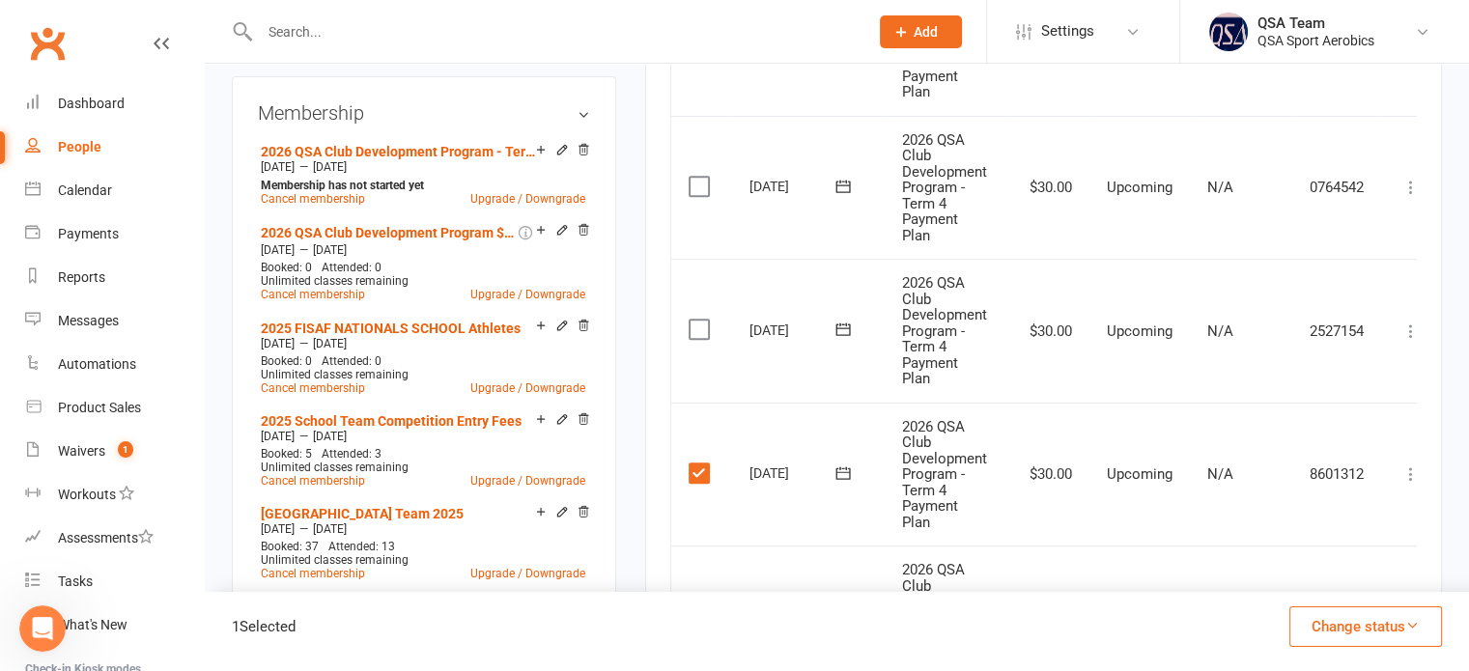
click at [698, 323] on label at bounding box center [702, 329] width 26 height 19
click at [698, 320] on input "checkbox" at bounding box center [695, 320] width 13 height 0
click at [698, 177] on label at bounding box center [702, 186] width 26 height 19
click at [698, 177] on input "checkbox" at bounding box center [695, 177] width 13 height 0
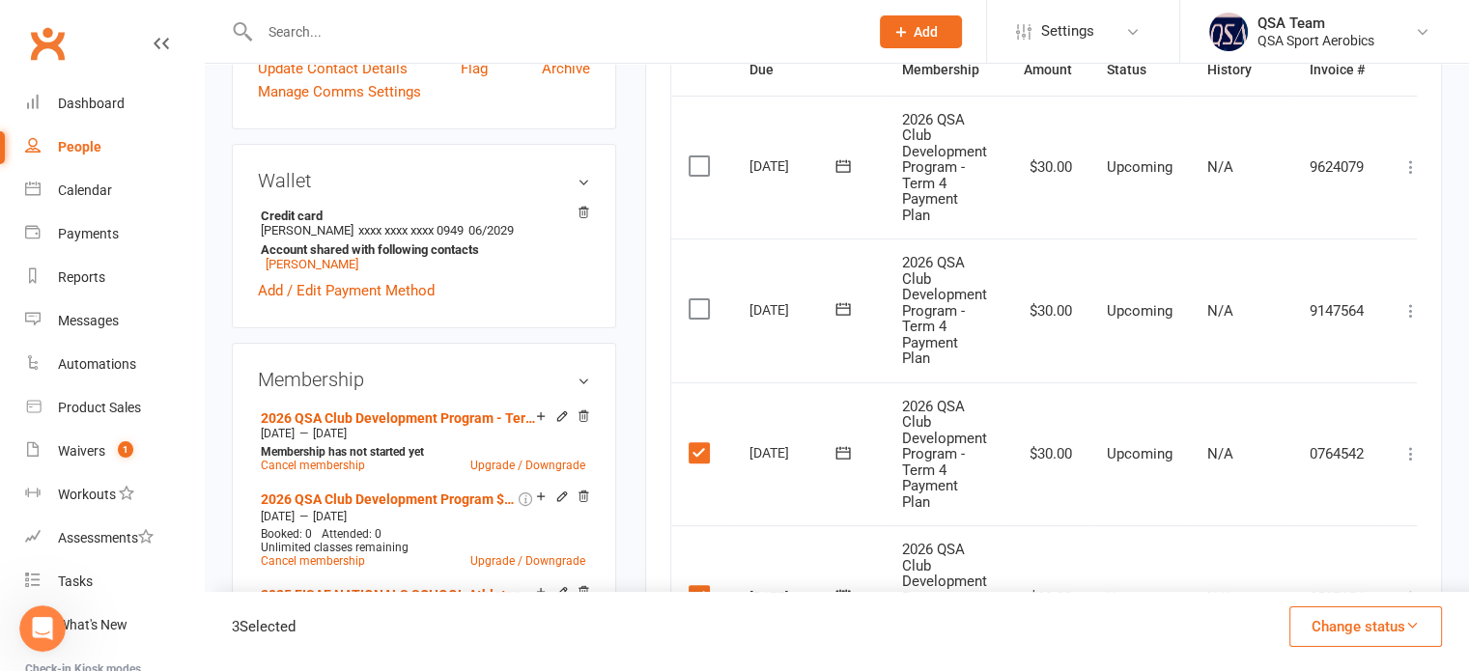
scroll to position [483, 0]
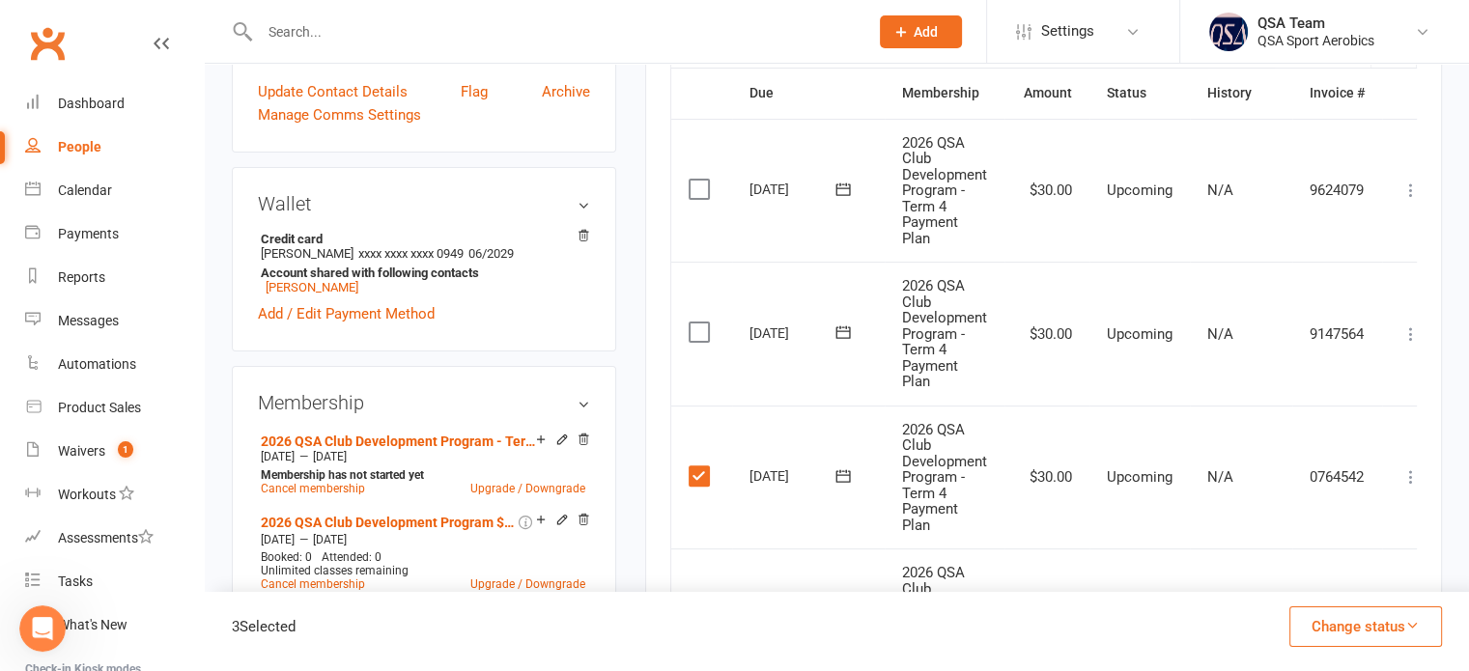
click at [699, 325] on label at bounding box center [702, 332] width 26 height 19
click at [699, 323] on input "checkbox" at bounding box center [695, 323] width 13 height 0
click at [697, 188] on label at bounding box center [702, 189] width 26 height 19
click at [697, 180] on input "checkbox" at bounding box center [695, 180] width 13 height 0
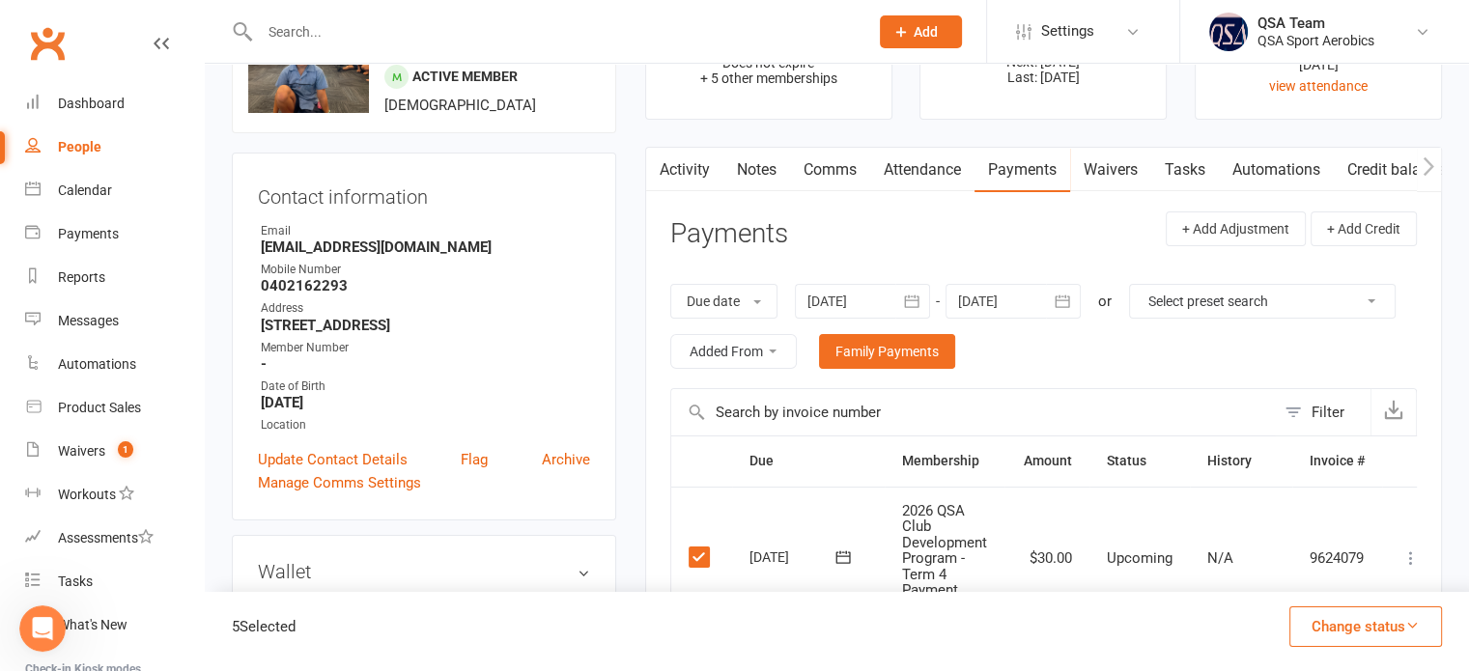
scroll to position [0, 0]
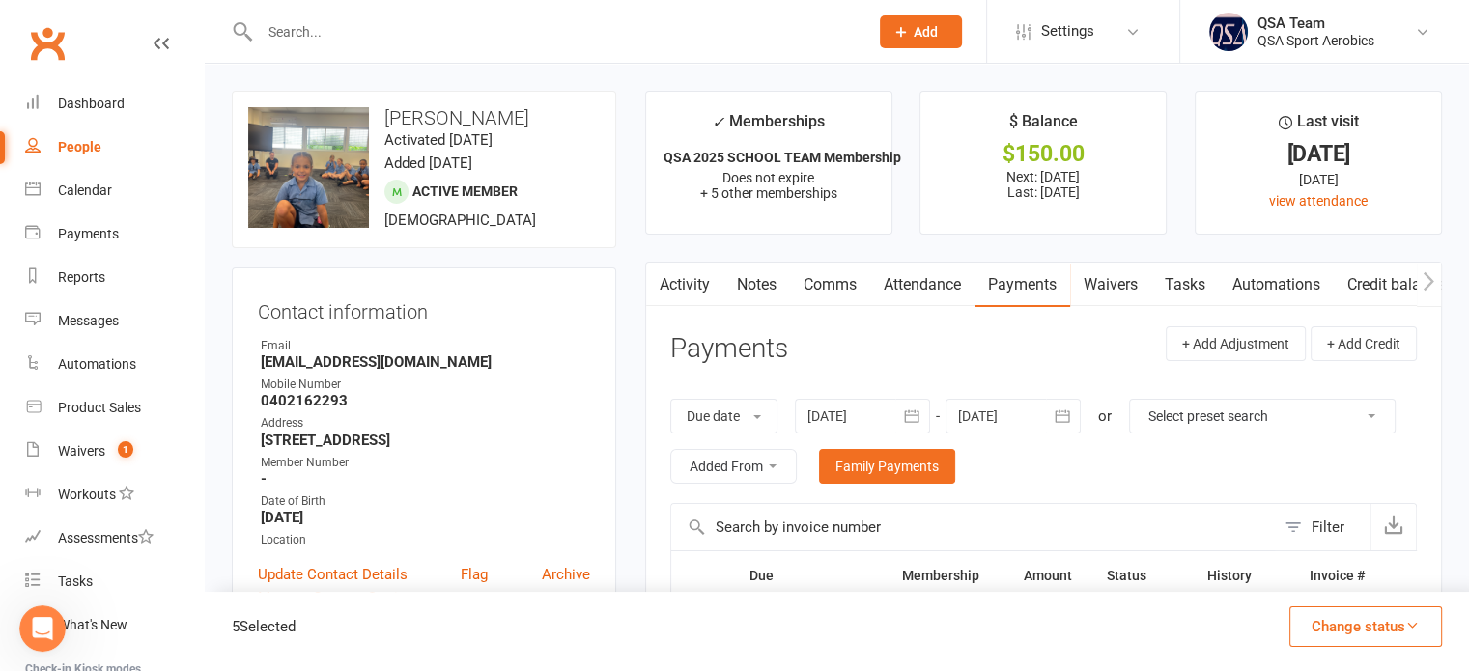
click at [758, 304] on link "Notes" at bounding box center [756, 285] width 67 height 44
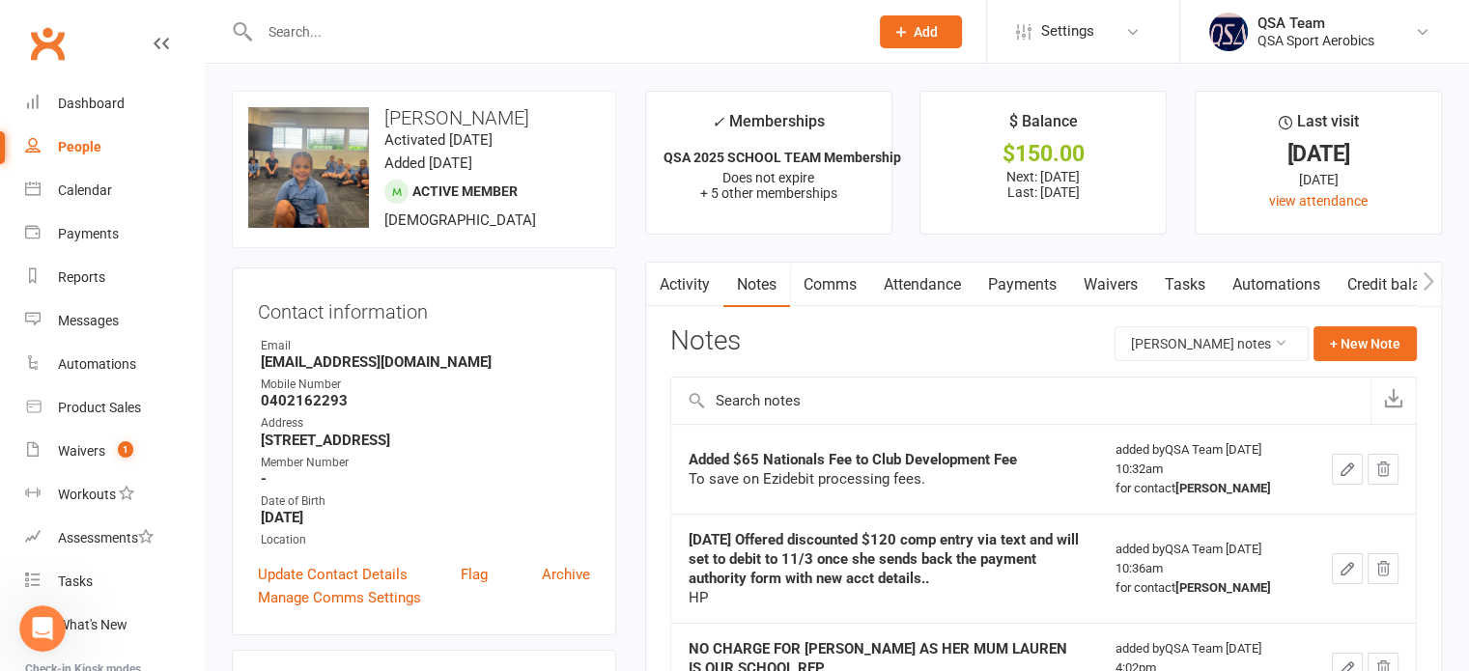
click at [433, 31] on input "text" at bounding box center [554, 31] width 601 height 27
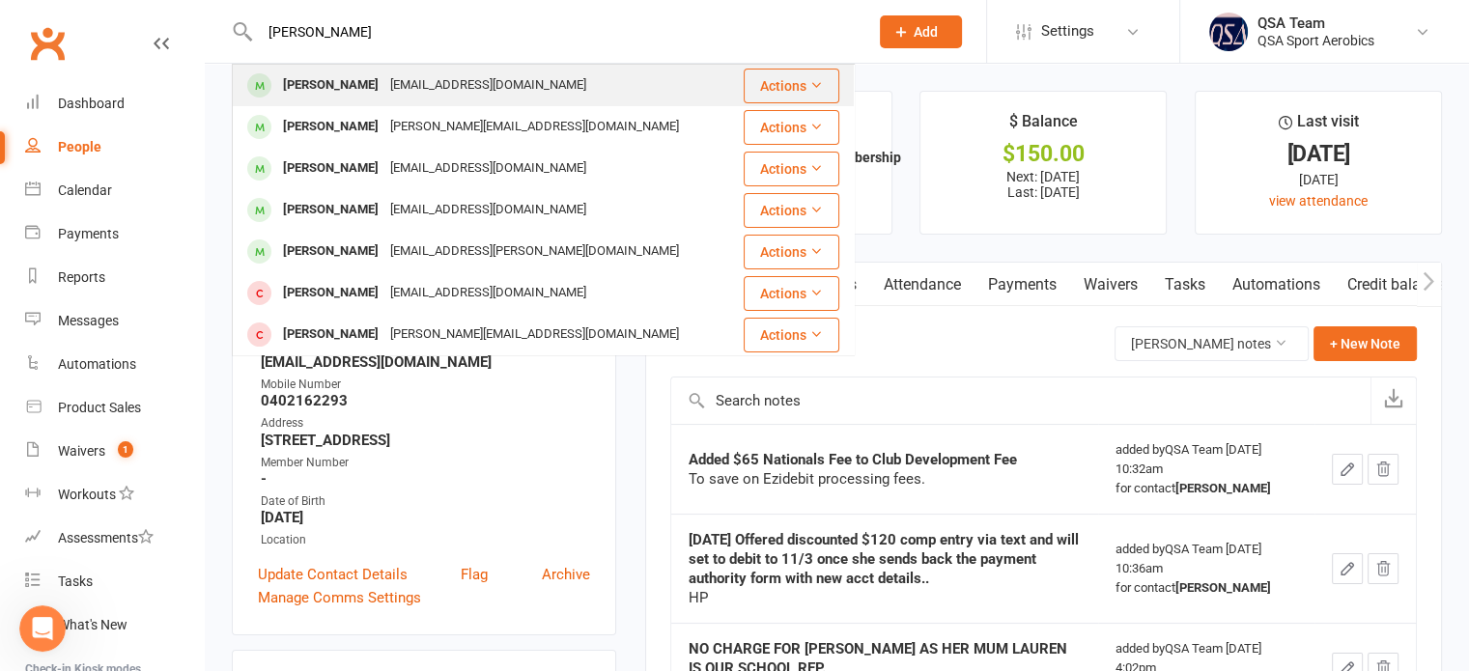
type input "charlotte mcdo"
click at [416, 74] on div "[EMAIL_ADDRESS][DOMAIN_NAME]" at bounding box center [488, 85] width 208 height 28
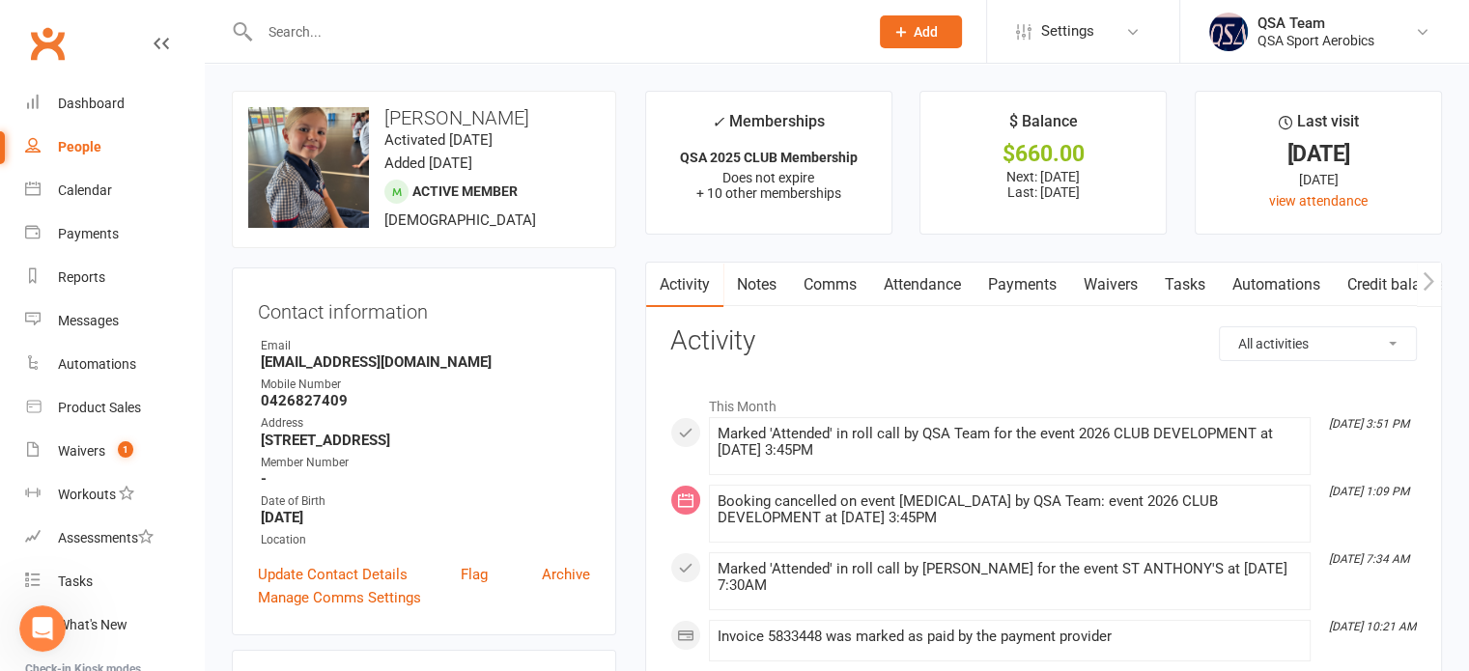
click at [1001, 305] on link "Payments" at bounding box center [1023, 285] width 96 height 44
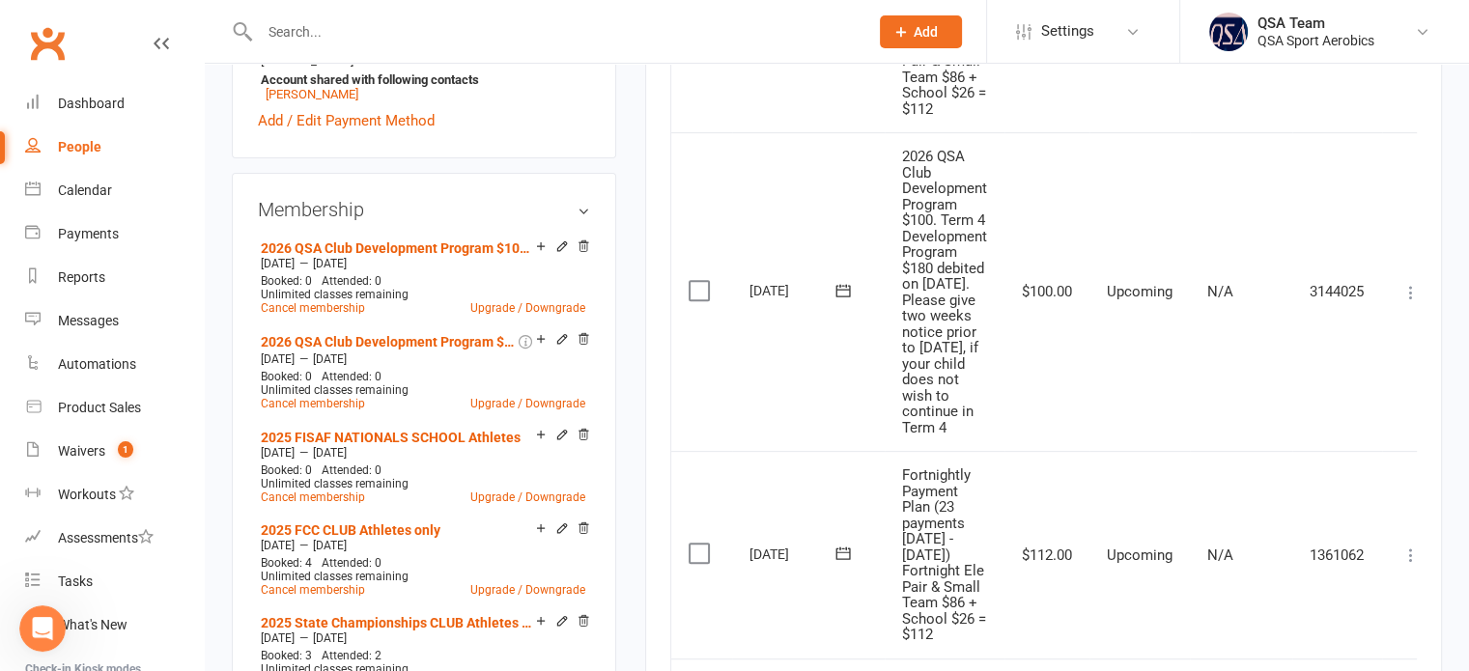
scroll to position [483, 0]
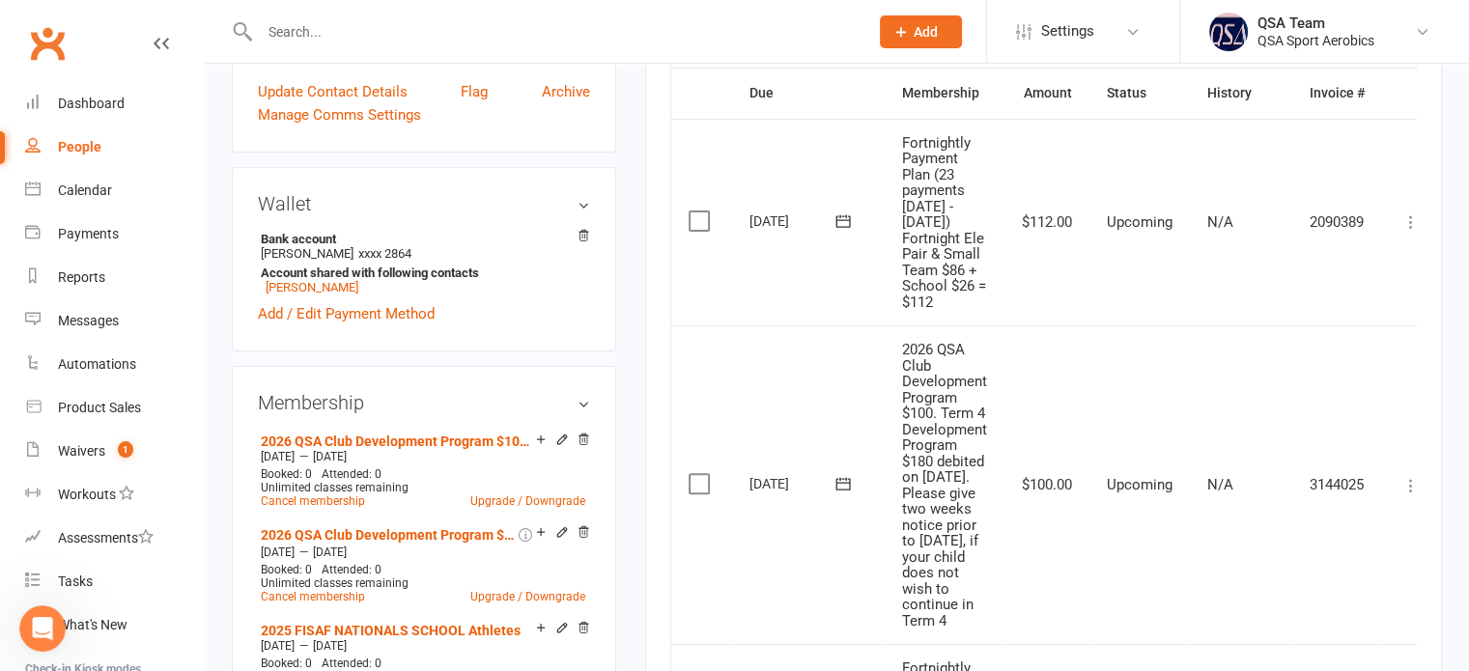
click at [370, 26] on input "text" at bounding box center [554, 31] width 601 height 27
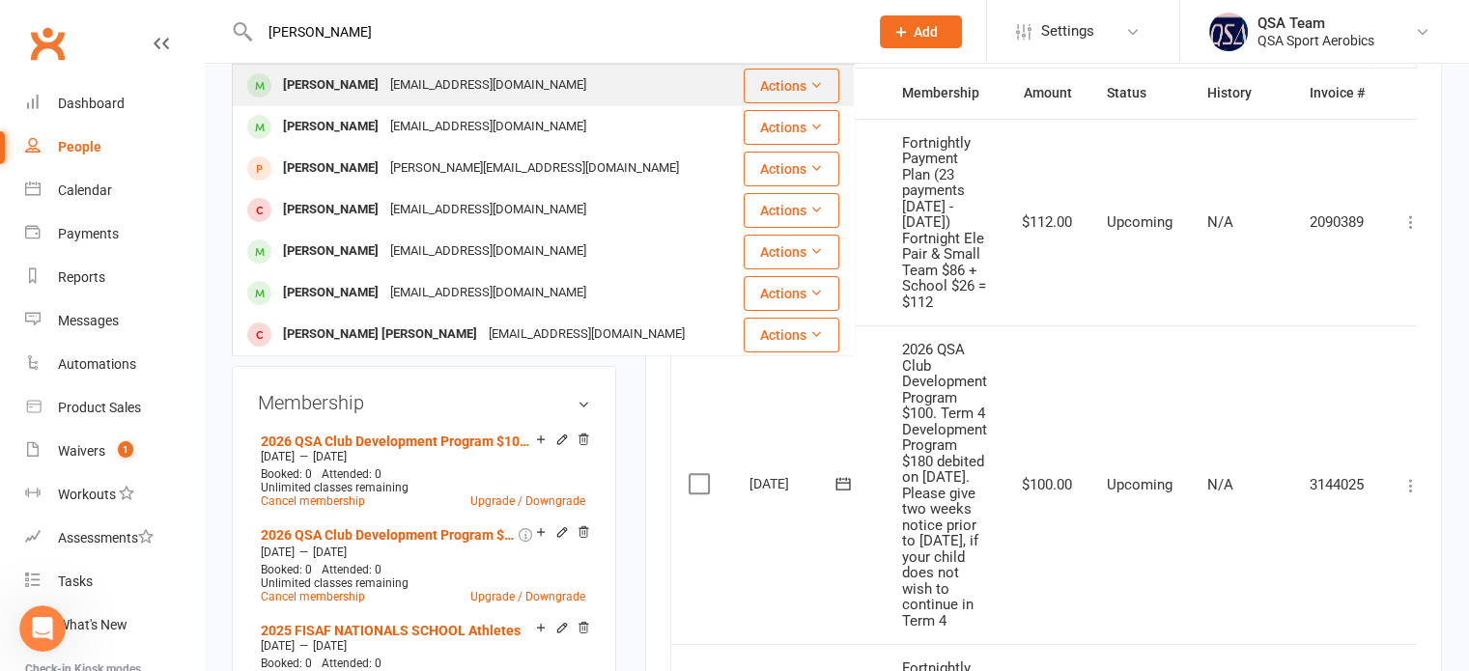
type input "isabel l"
click at [384, 74] on div "[EMAIL_ADDRESS][DOMAIN_NAME]" at bounding box center [488, 85] width 208 height 28
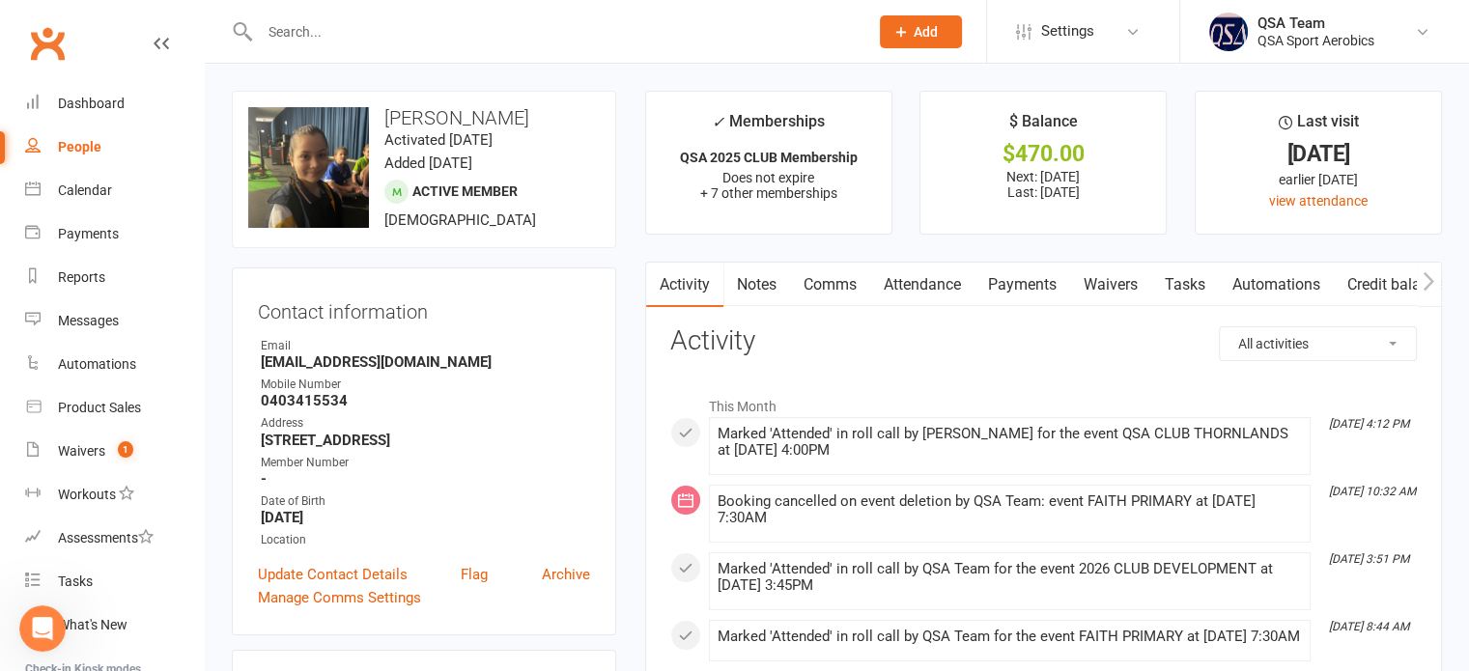
click at [1032, 289] on link "Payments" at bounding box center [1023, 285] width 96 height 44
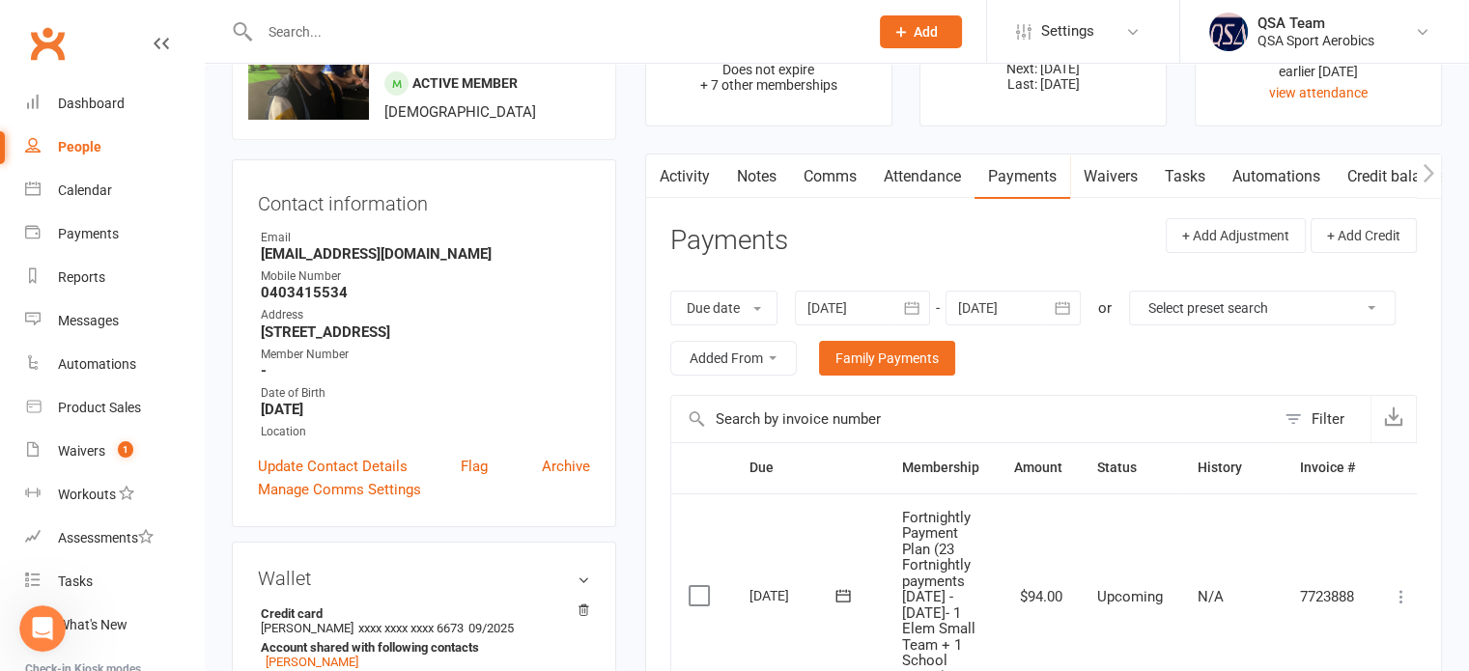
scroll to position [97, 0]
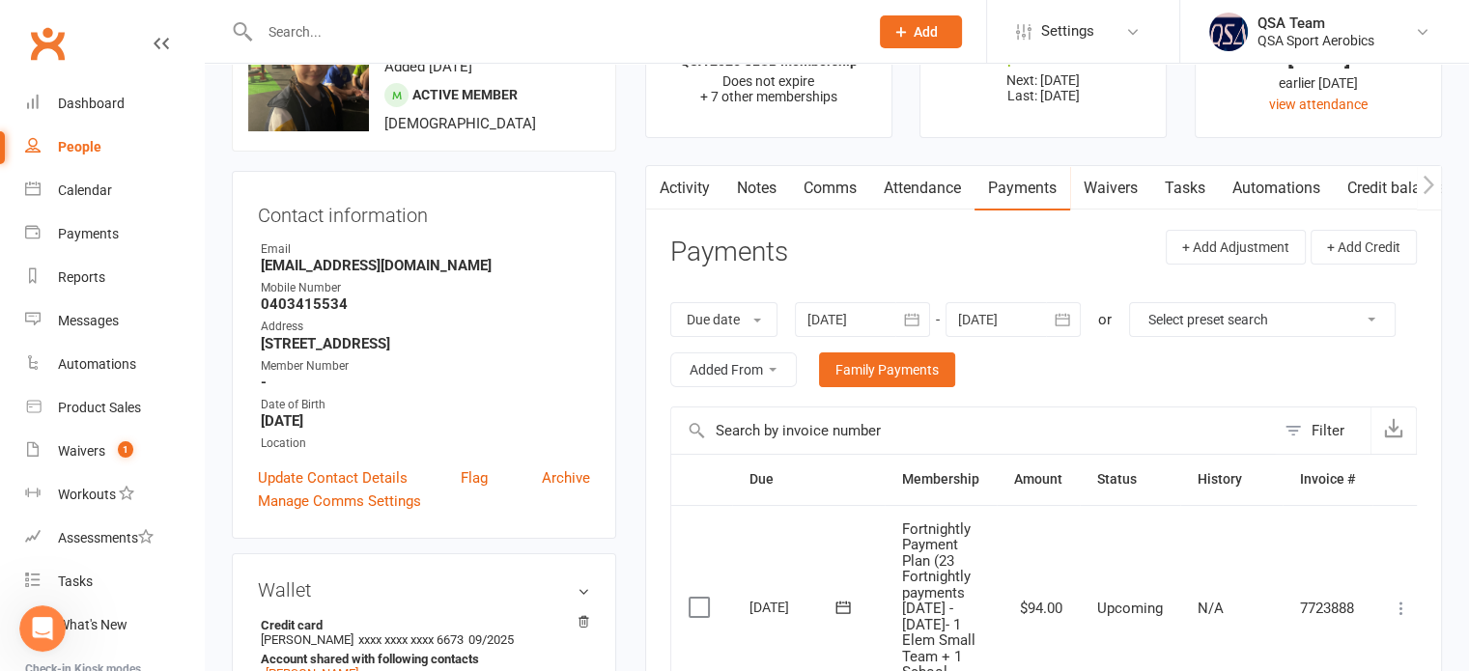
click at [1032, 313] on div at bounding box center [1013, 319] width 135 height 35
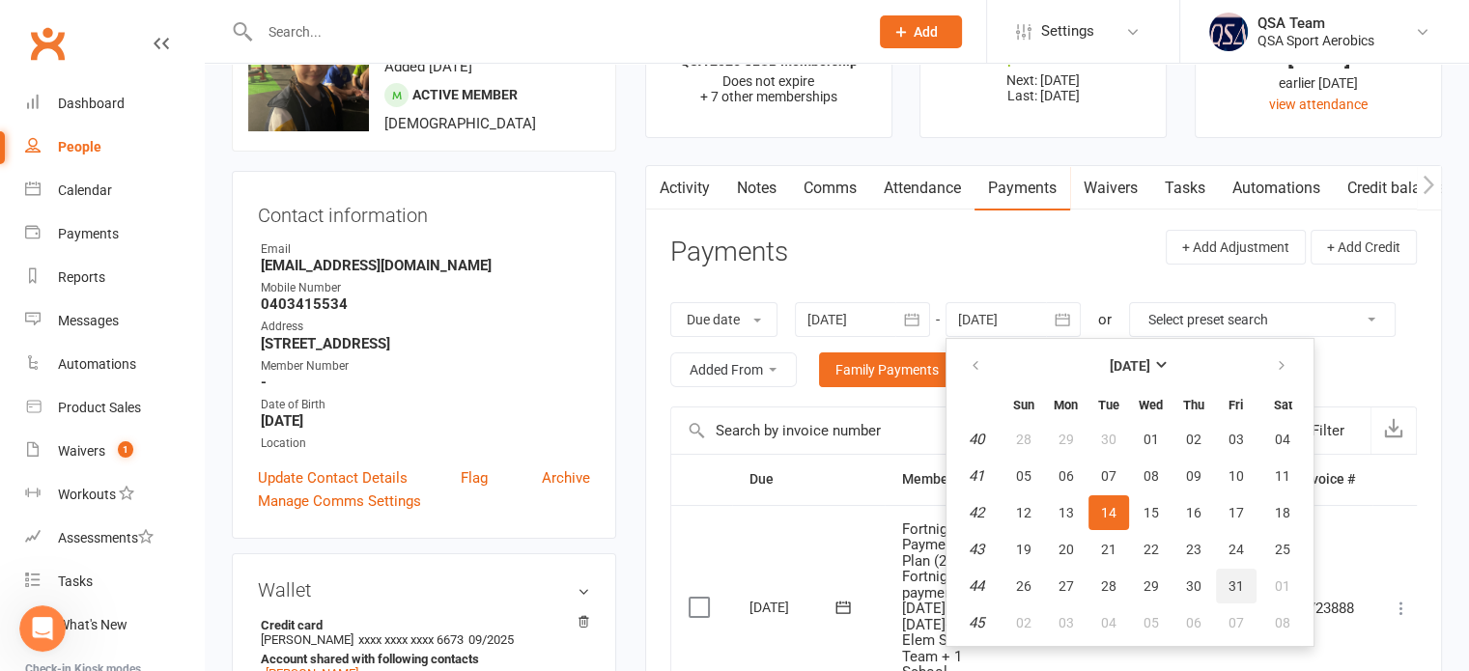
click at [1219, 583] on button "31" at bounding box center [1236, 586] width 41 height 35
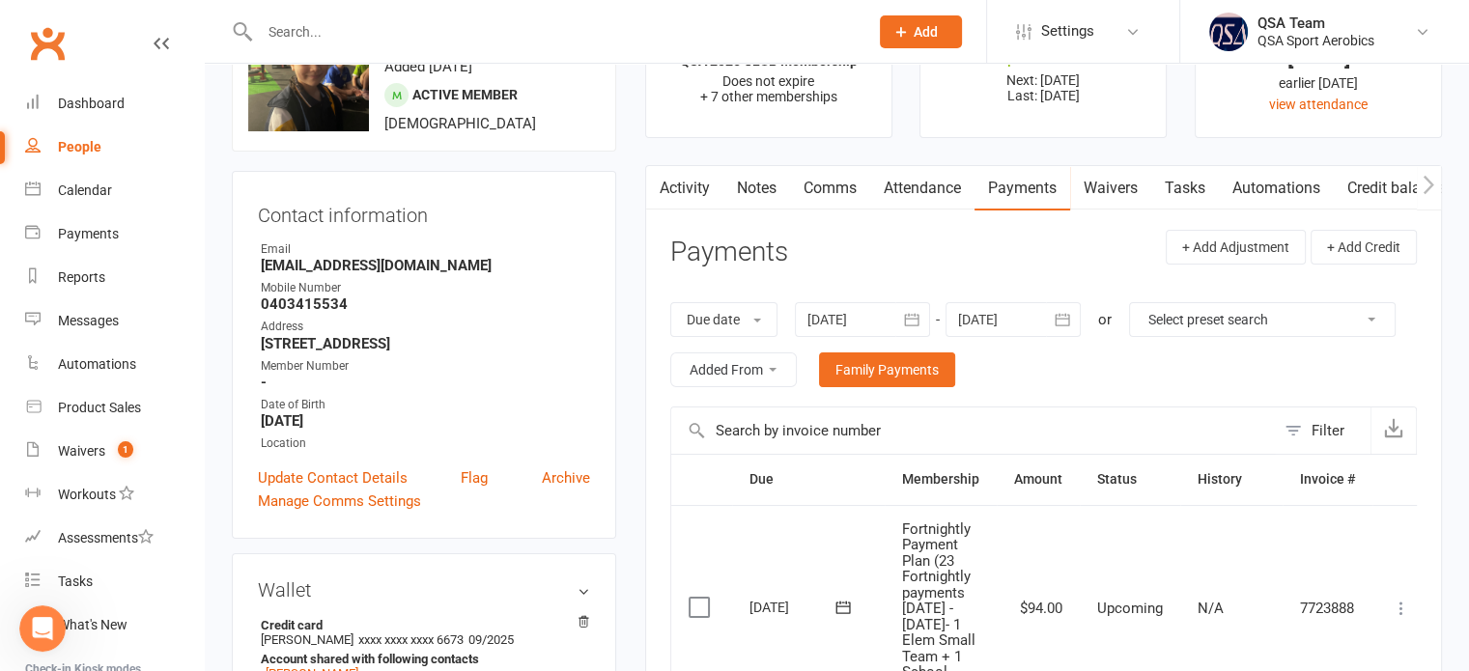
type input "31 Oct 2025"
click at [886, 320] on div at bounding box center [862, 319] width 135 height 35
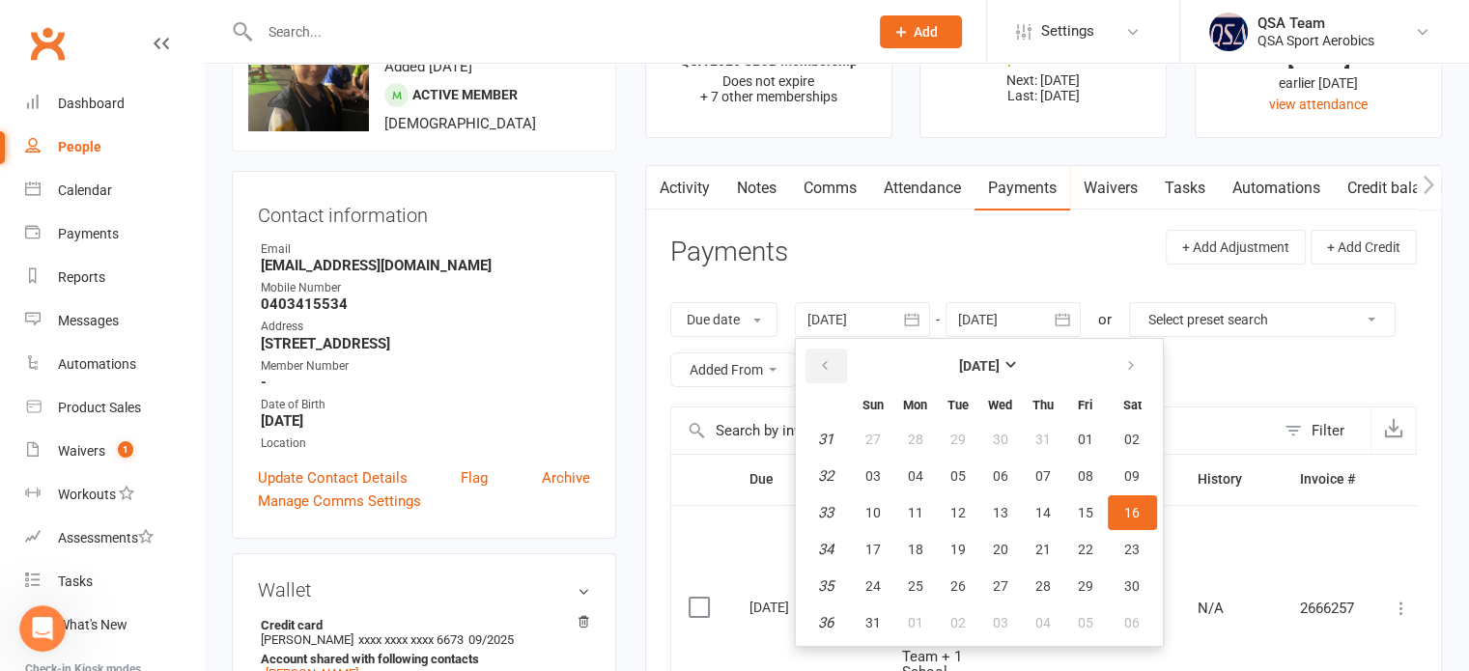
click at [826, 368] on icon "button" at bounding box center [825, 365] width 14 height 15
click at [926, 501] on button "14" at bounding box center [915, 512] width 41 height 35
type input "[DATE]"
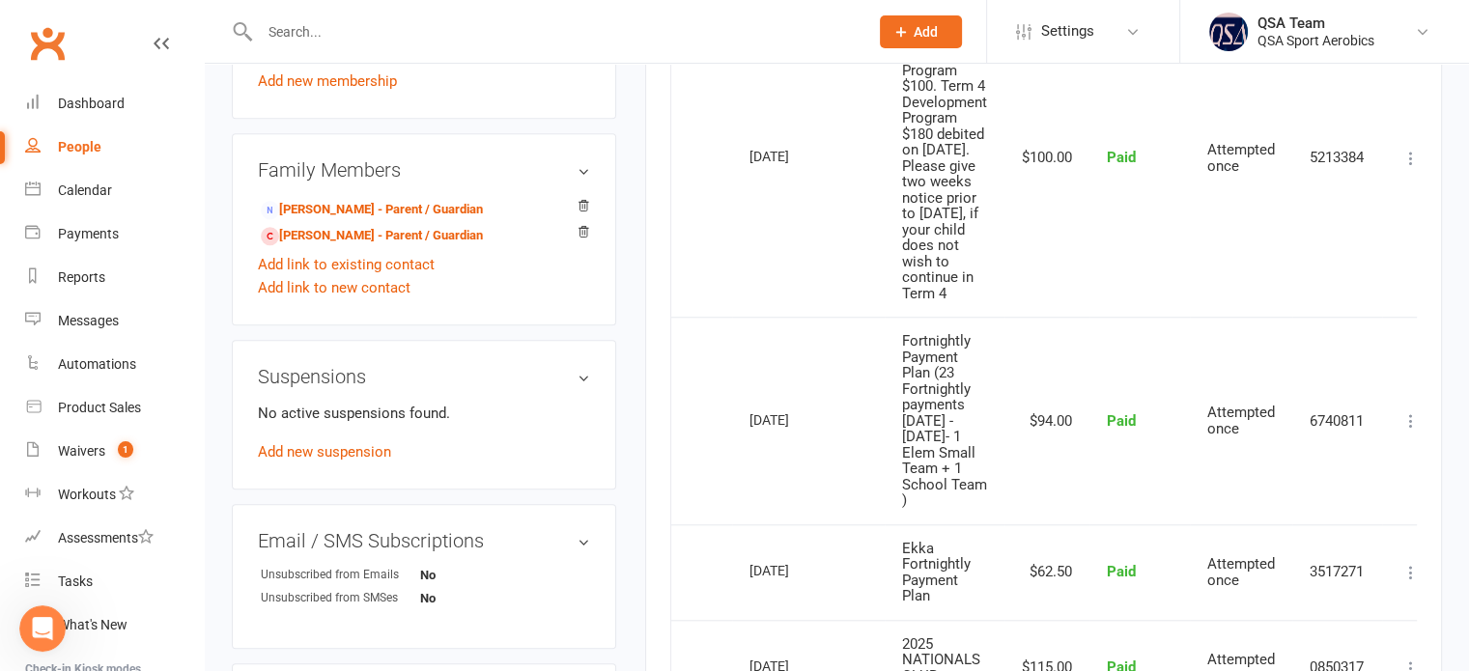
scroll to position [1642, 0]
click at [310, 37] on input "text" at bounding box center [554, 31] width 601 height 27
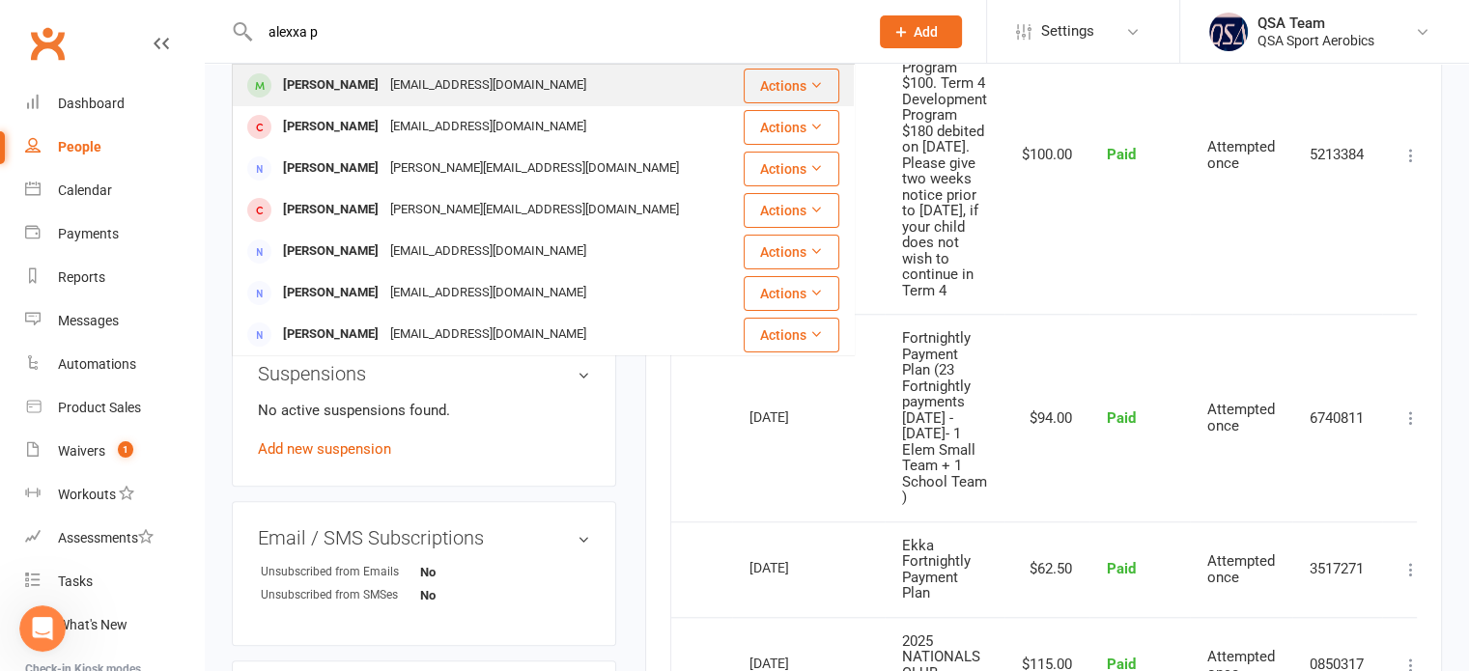
type input "alexxa p"
click at [344, 84] on div "Alexxa Pillay" at bounding box center [330, 85] width 107 height 28
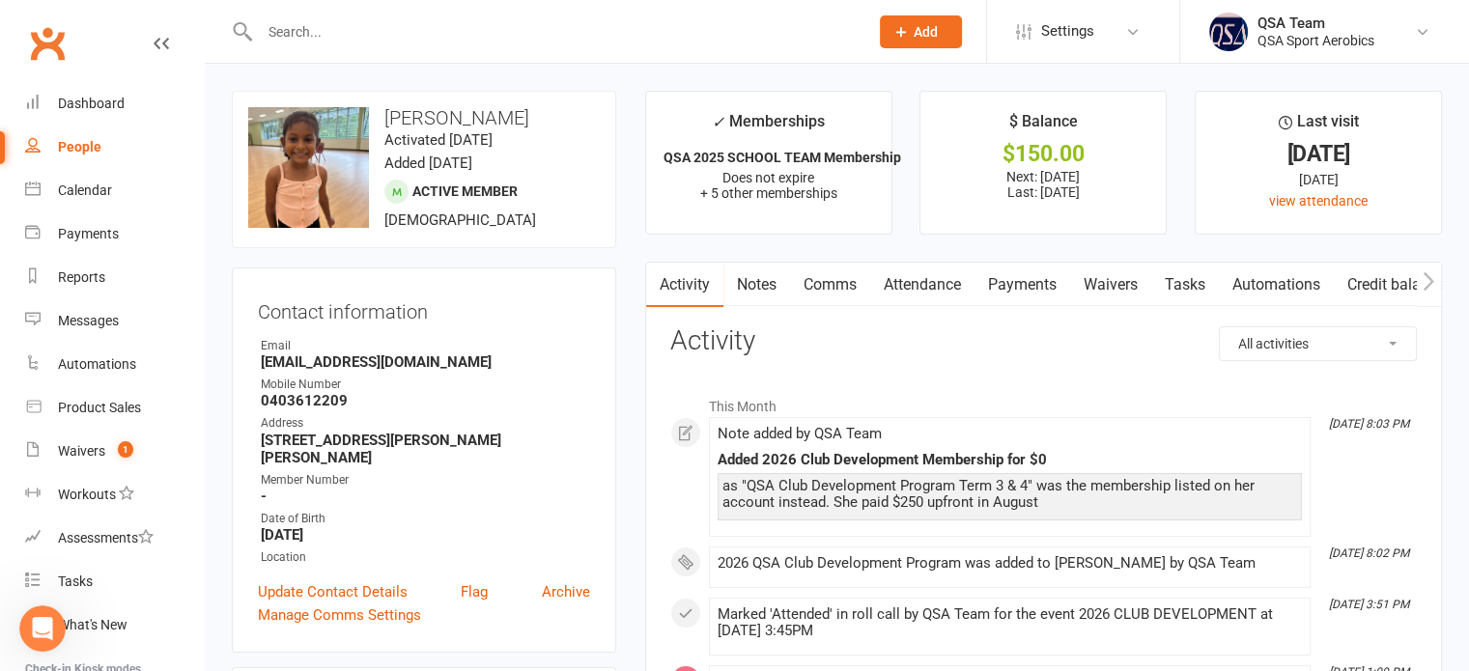
click at [1017, 285] on link "Payments" at bounding box center [1023, 285] width 96 height 44
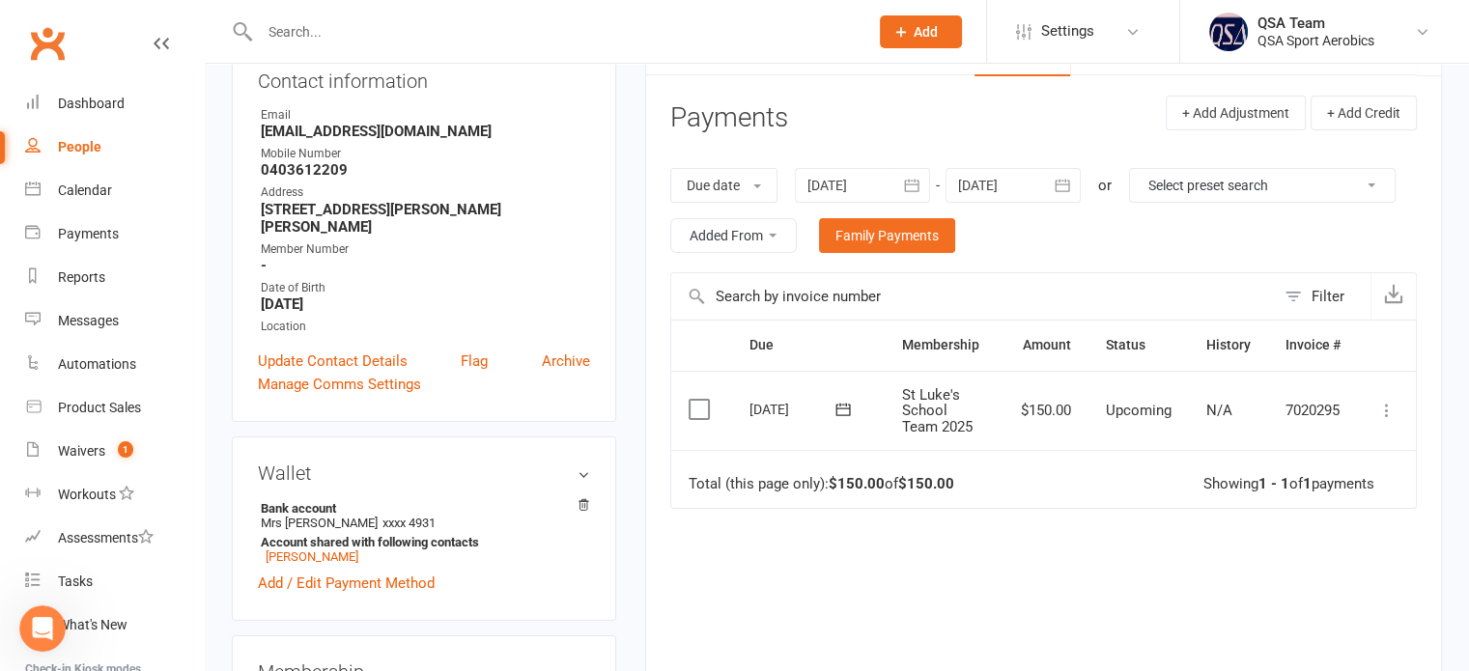
scroll to position [193, 0]
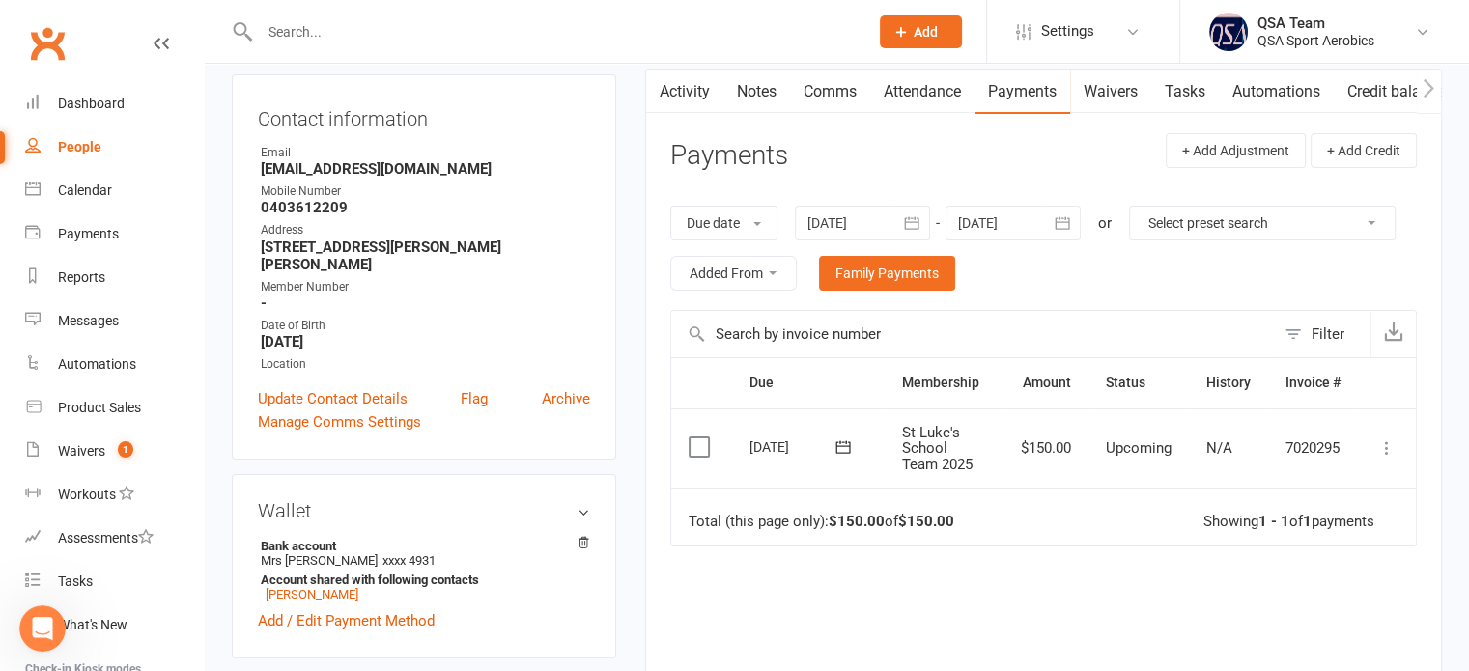
click at [1035, 216] on div at bounding box center [1013, 223] width 135 height 35
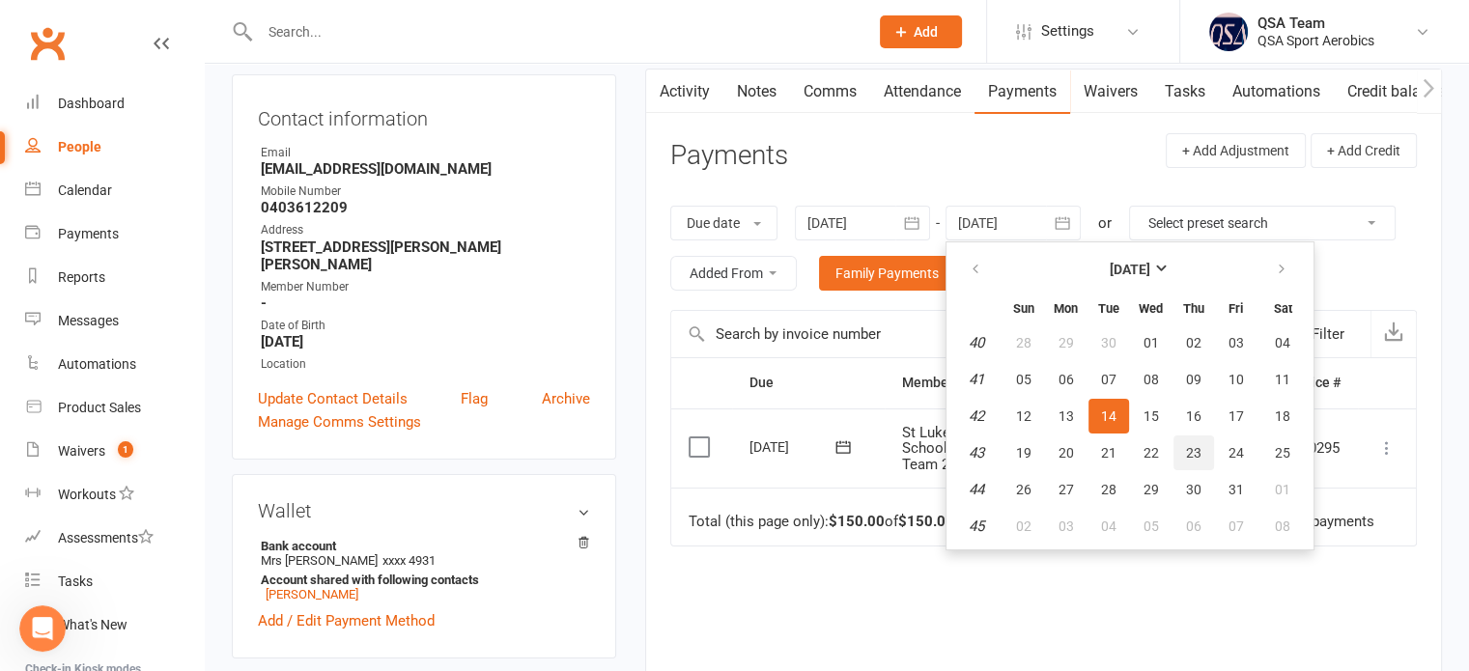
click at [1188, 467] on button "23" at bounding box center [1194, 453] width 41 height 35
type input "23 Oct 2025"
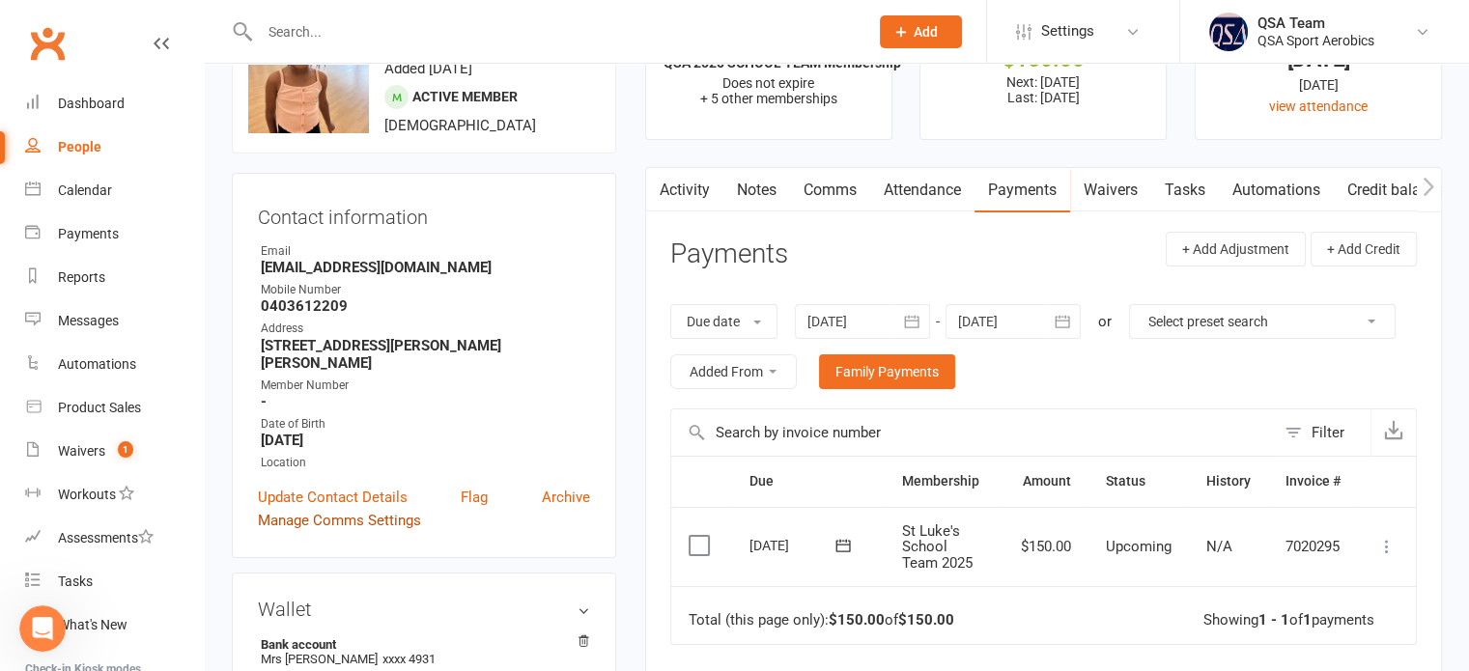
scroll to position [0, 0]
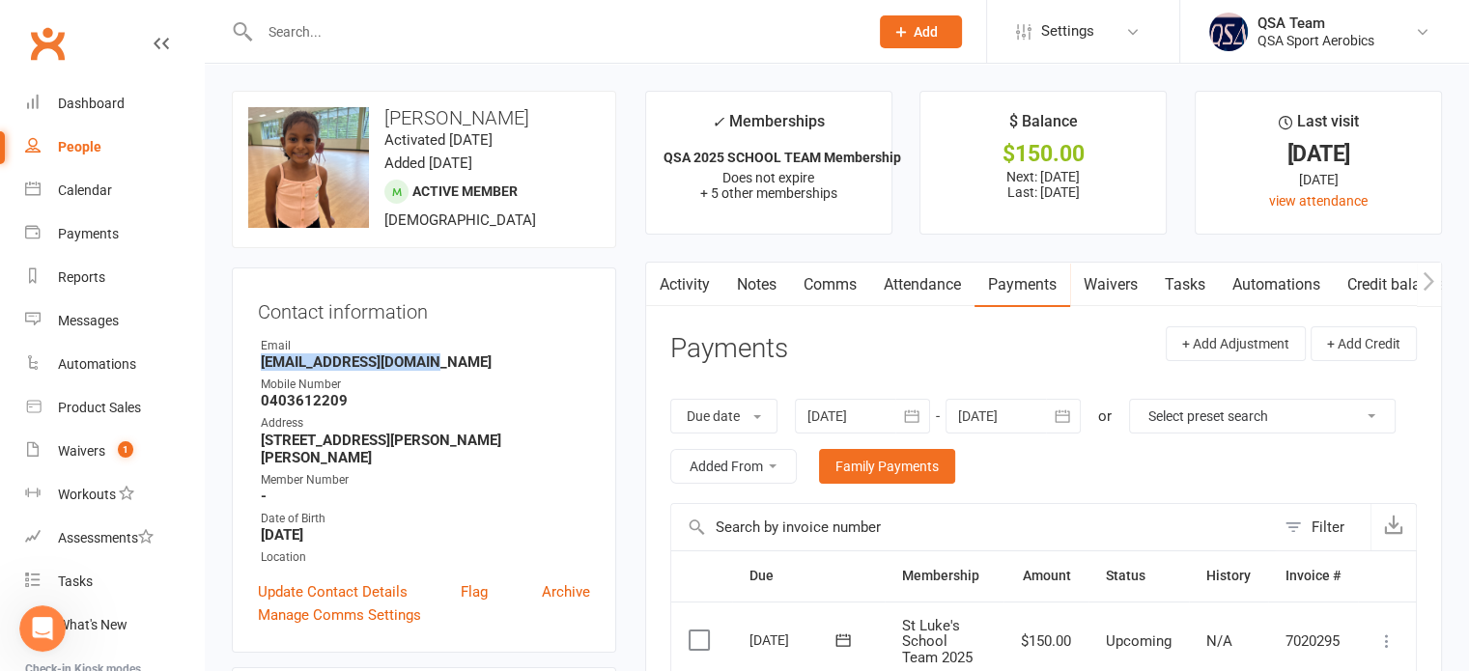
drag, startPoint x: 448, startPoint y: 366, endPoint x: 257, endPoint y: 366, distance: 191.2
click at [258, 366] on li "Email trenashree01@gmail.com" at bounding box center [424, 354] width 332 height 34
copy strong "trenashree01@gmail.com"
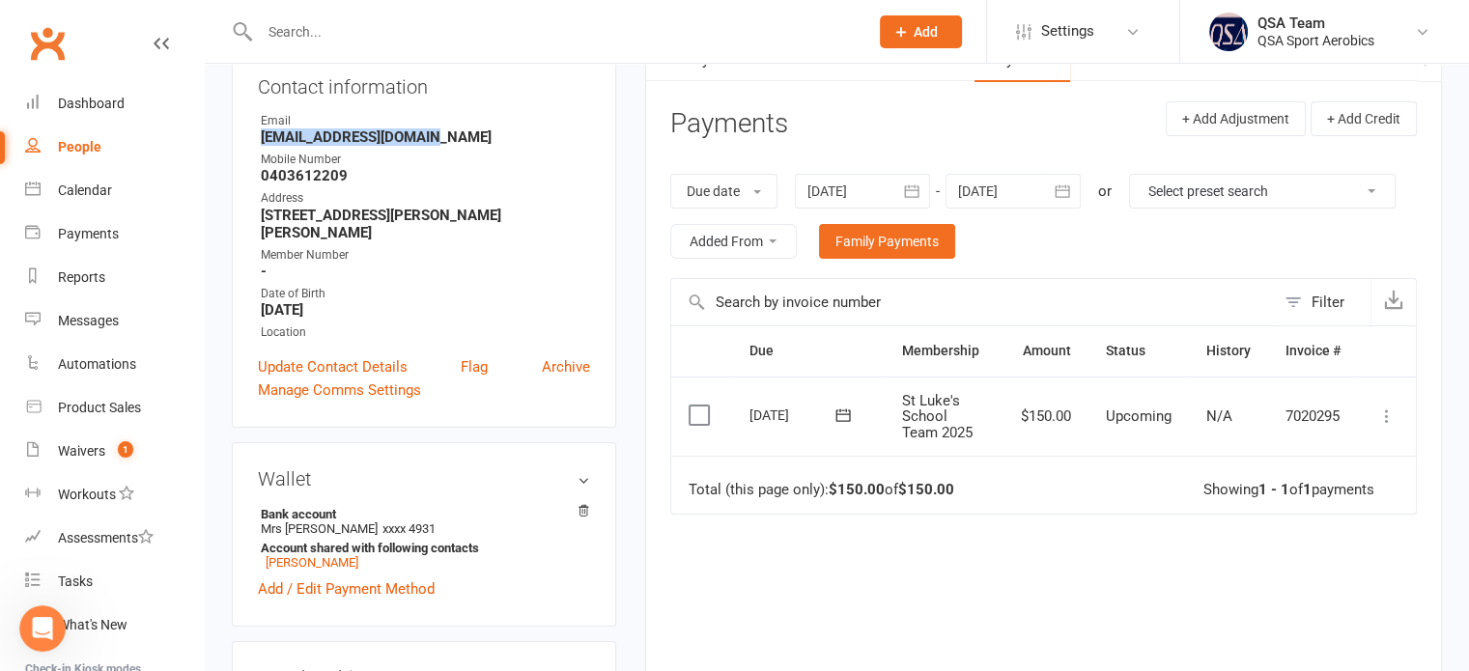
scroll to position [193, 0]
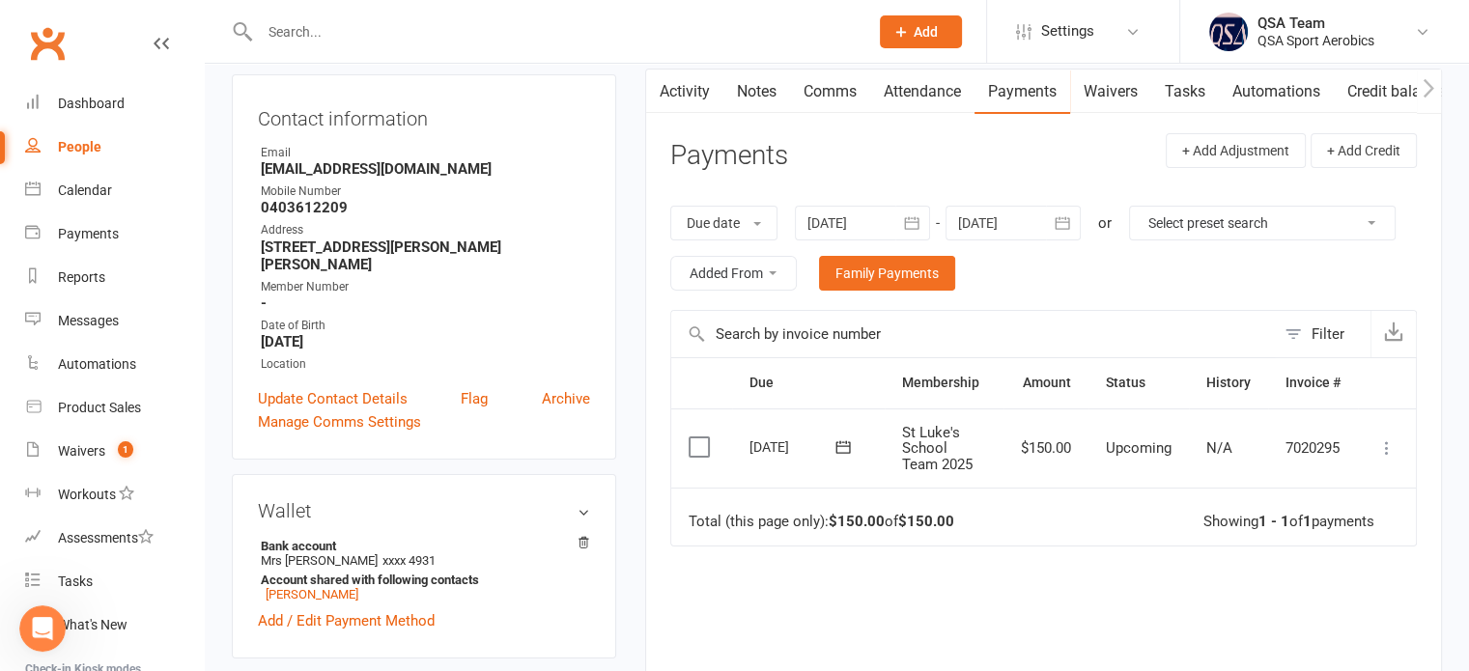
click at [837, 220] on div at bounding box center [862, 223] width 135 height 35
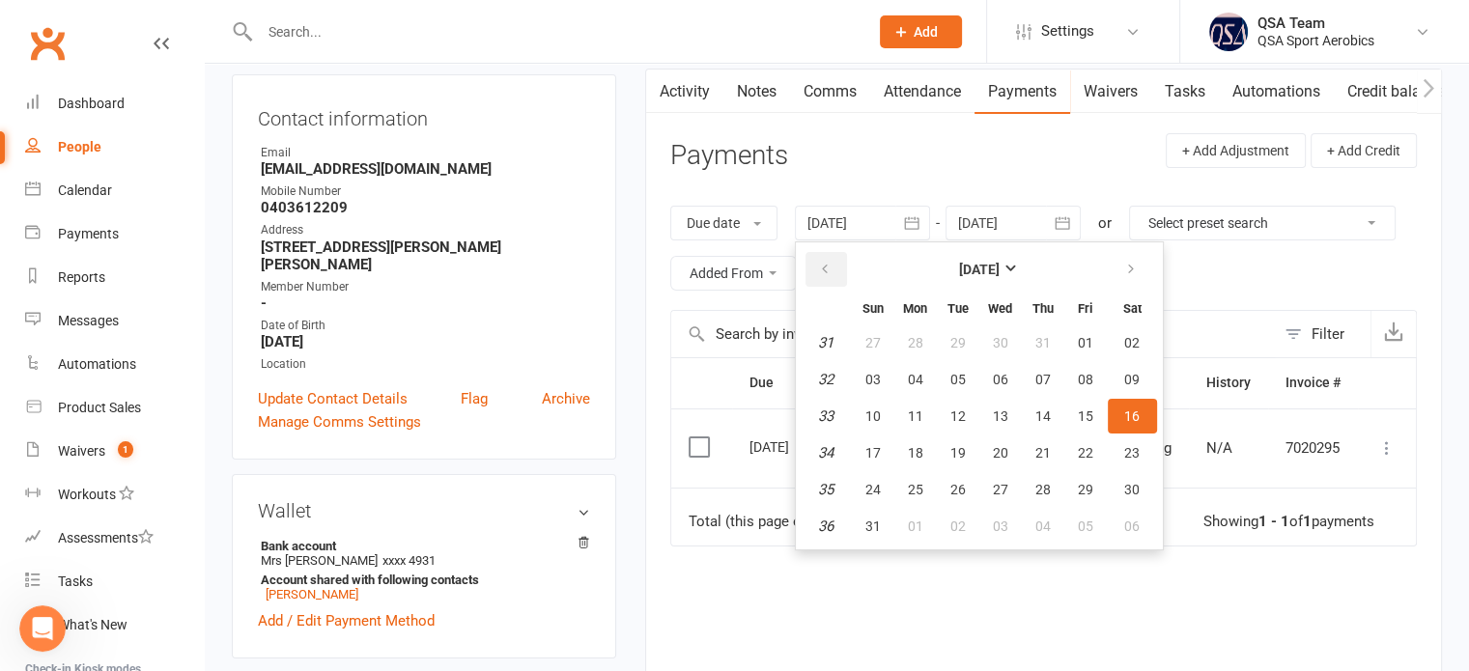
click at [841, 268] on button "button" at bounding box center [827, 269] width 42 height 35
click at [899, 415] on button "14" at bounding box center [915, 416] width 41 height 35
type input "[DATE]"
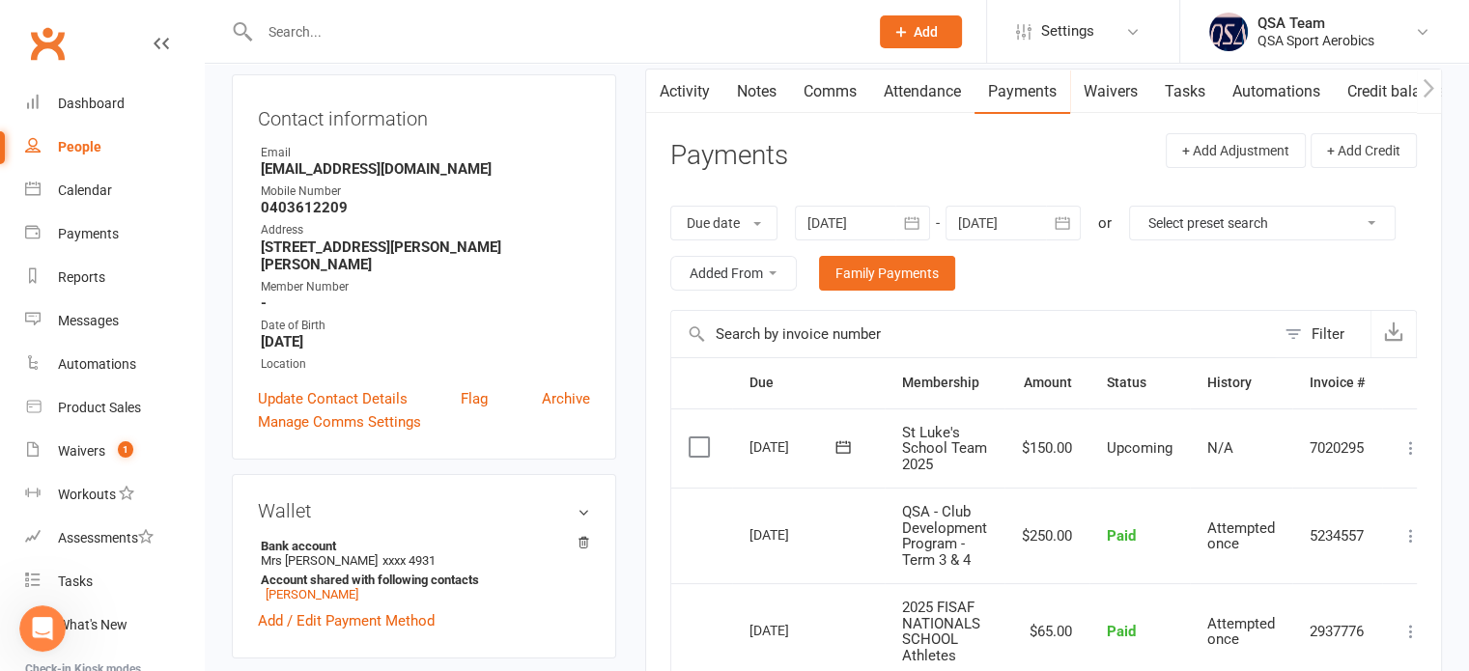
scroll to position [386, 0]
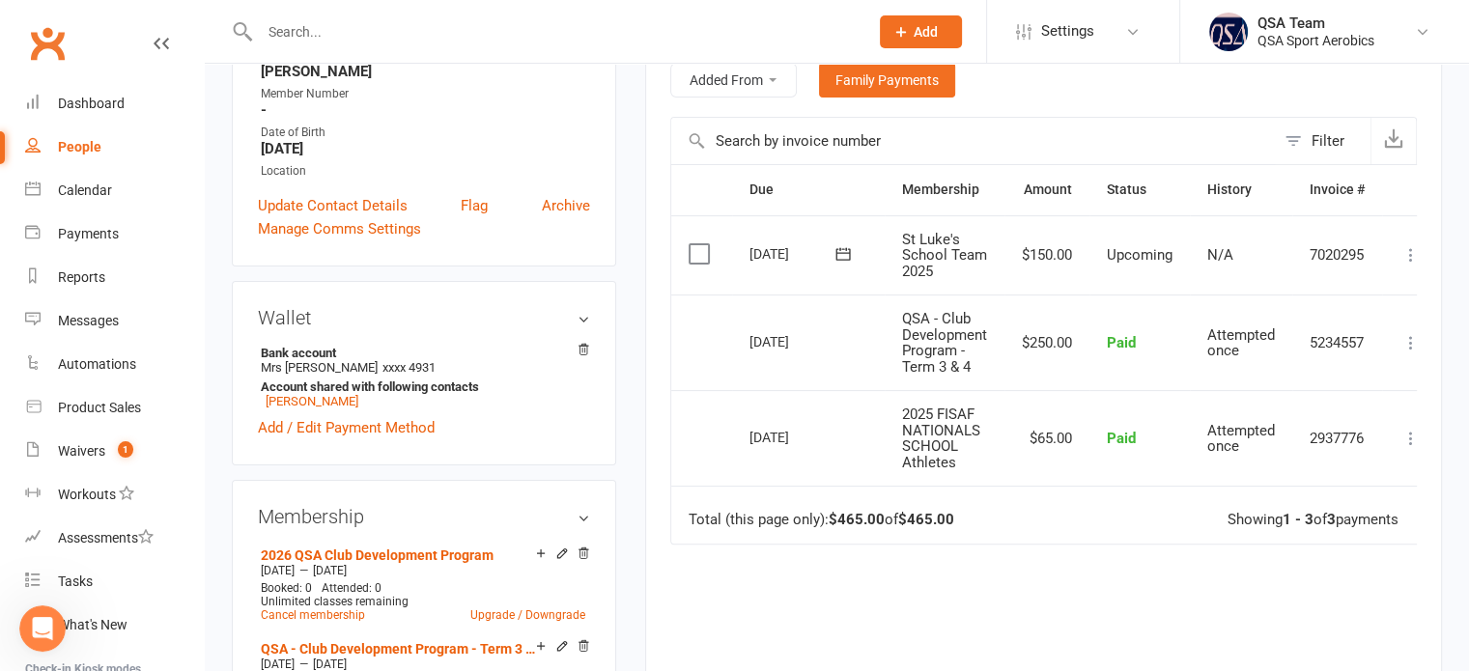
click at [300, 26] on input "text" at bounding box center [554, 31] width 601 height 27
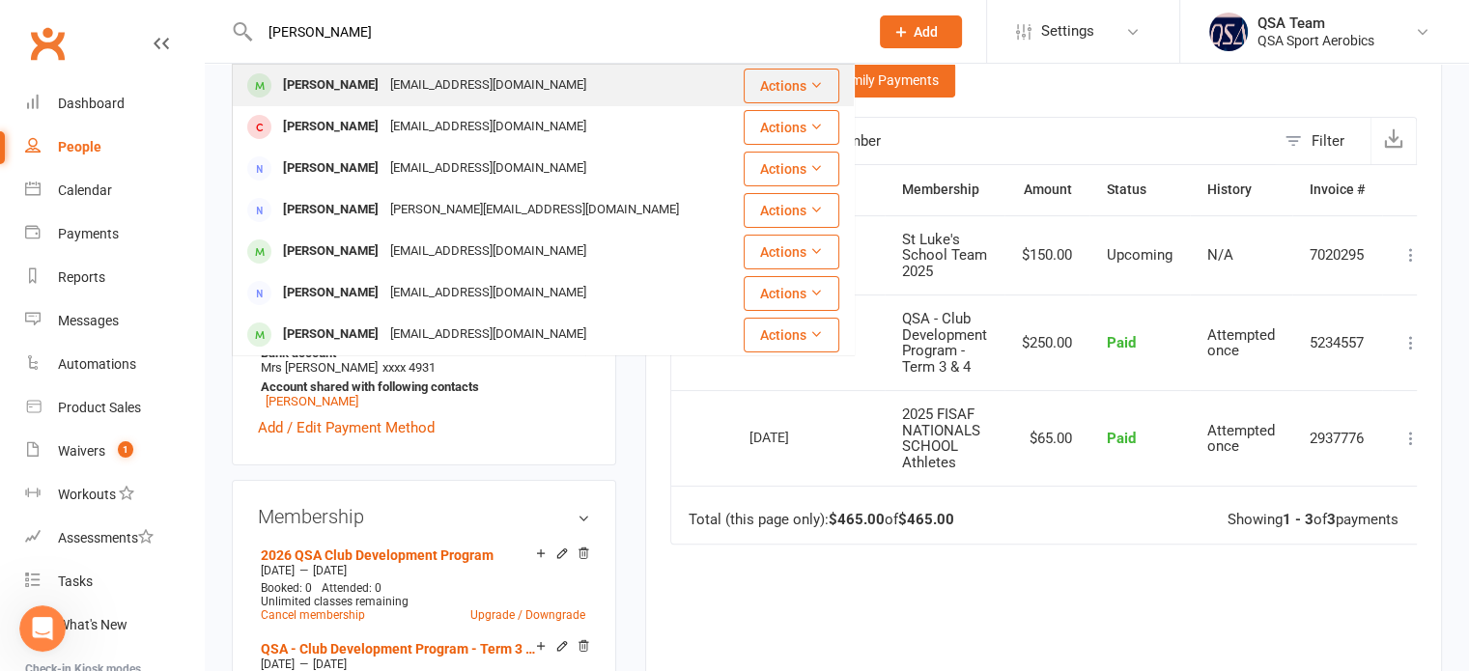
type input "chloe bur"
click at [317, 69] on div "Chloe Burns jmenz32@eq.edu.au" at bounding box center [483, 86] width 498 height 40
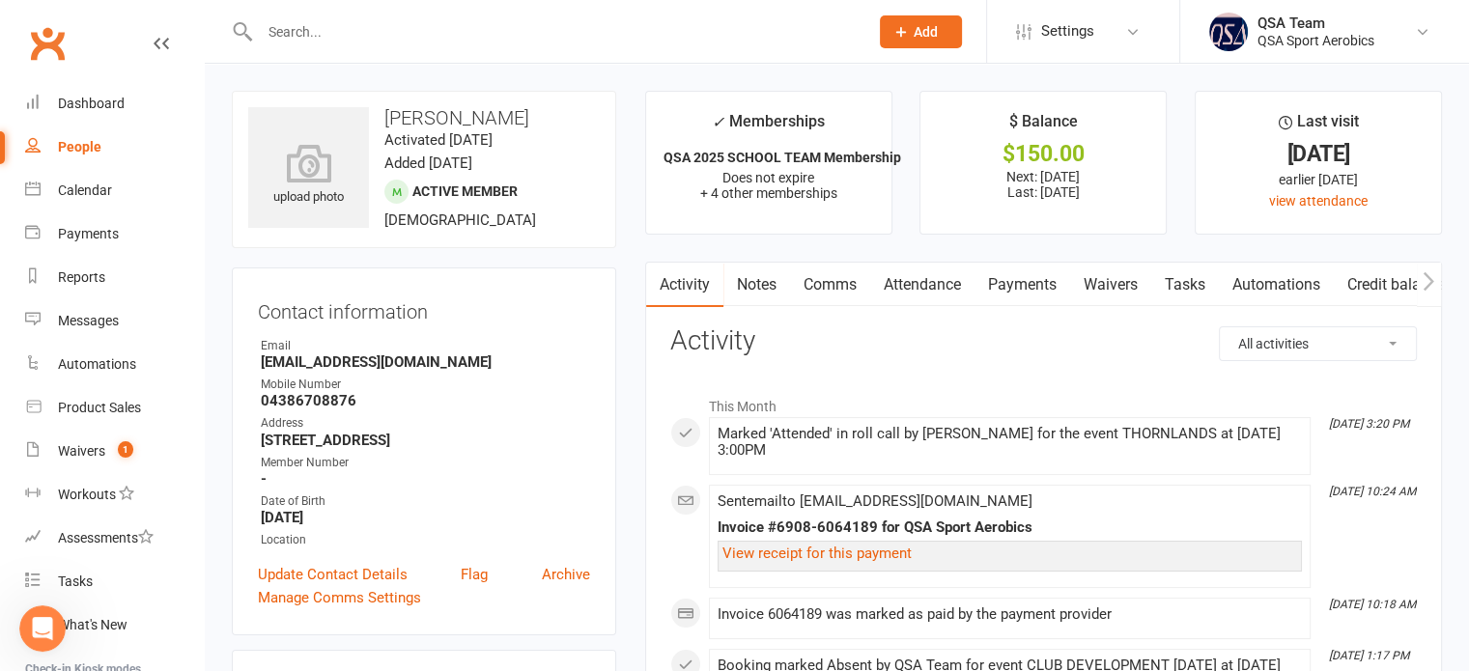
click at [1006, 287] on link "Payments" at bounding box center [1023, 285] width 96 height 44
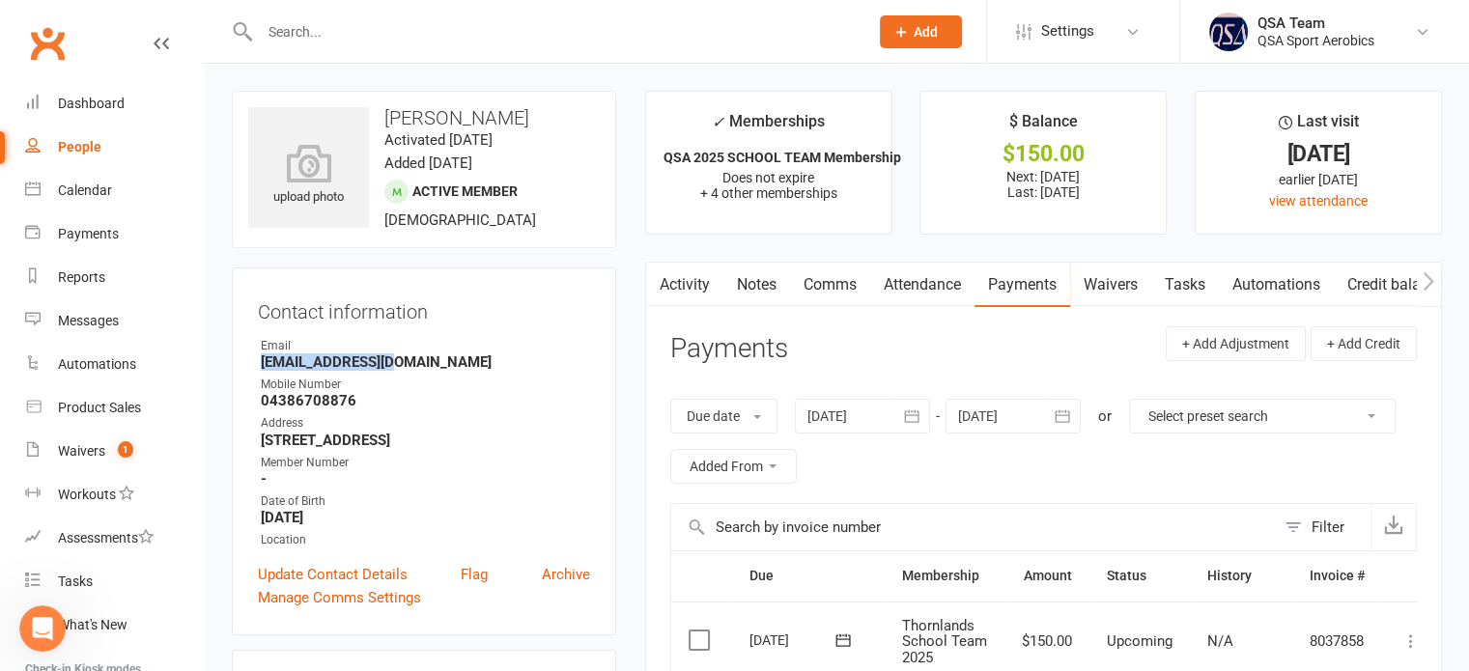
drag, startPoint x: 406, startPoint y: 360, endPoint x: 228, endPoint y: 368, distance: 177.9
copy strong "jmenz32@eq.edu.au"
click at [411, 35] on input "text" at bounding box center [554, 31] width 601 height 27
type input "m"
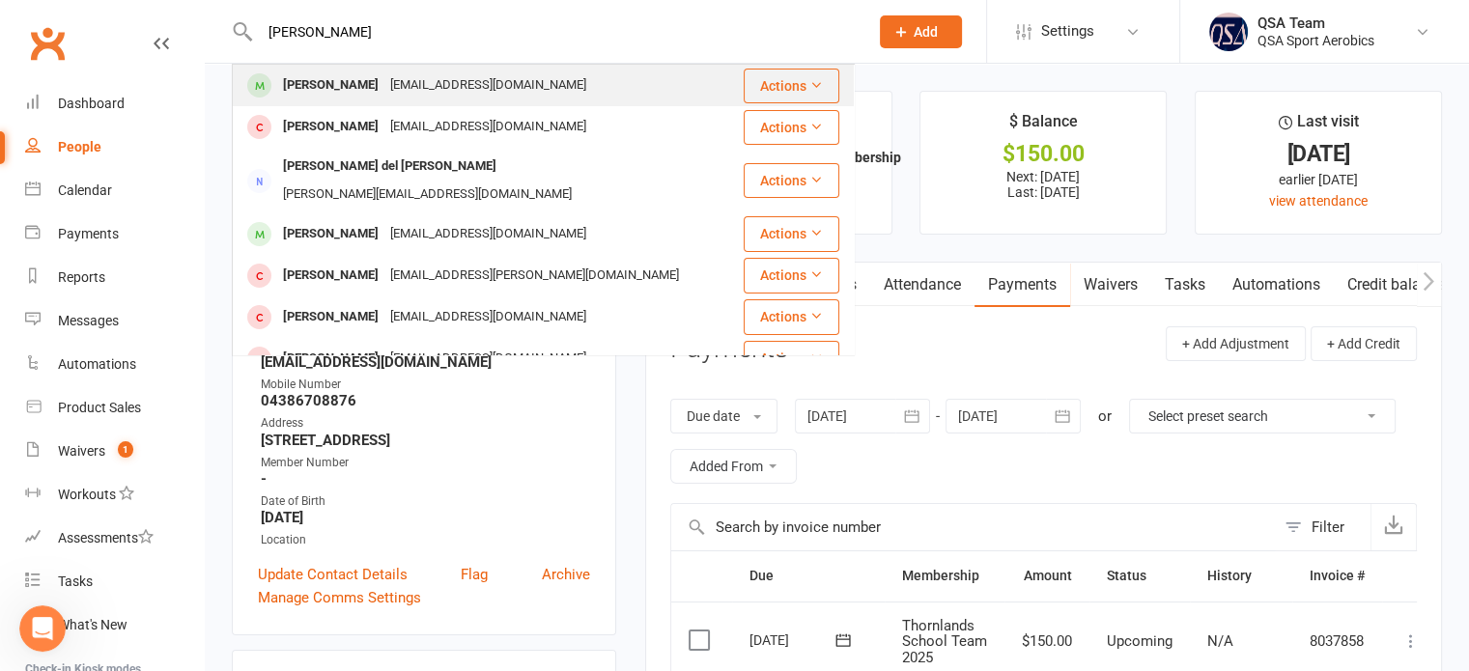
type input "mia delu"
click at [410, 69] on div "Mia Deluca-Agnew Cookie2311@gmail.com" at bounding box center [488, 86] width 508 height 40
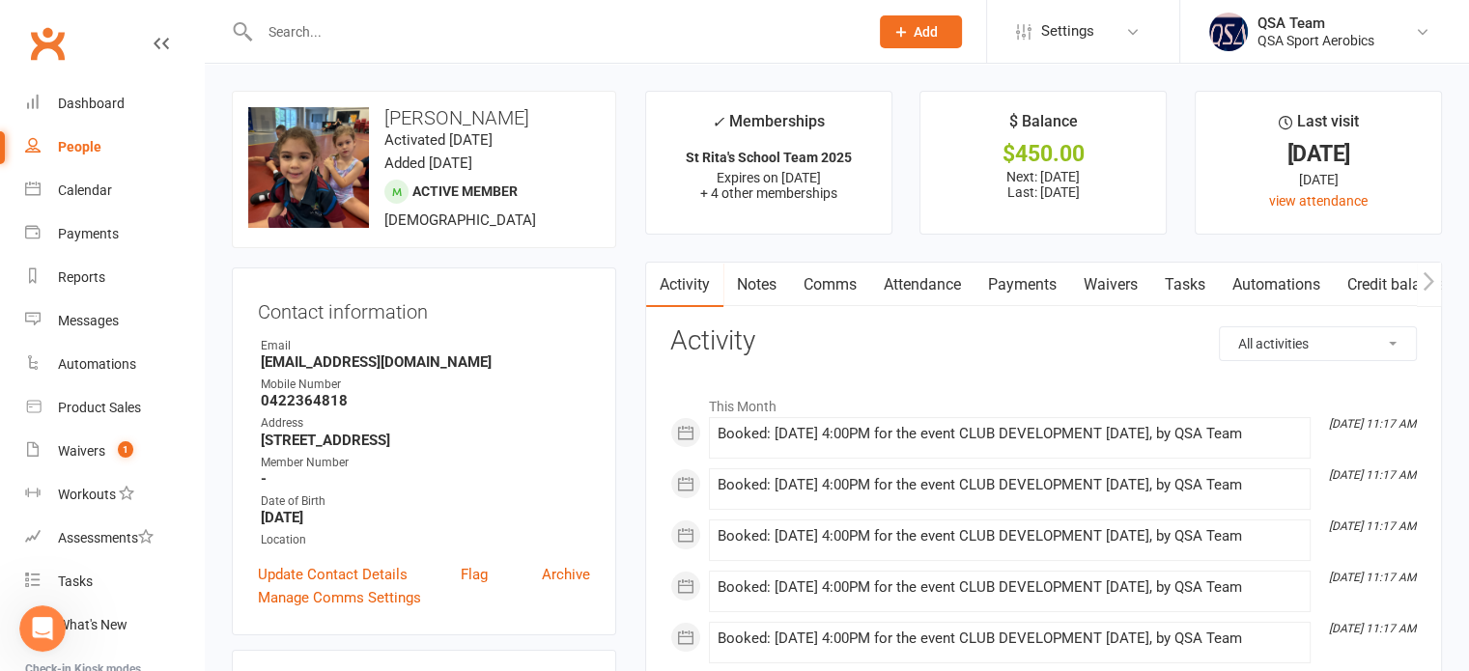
click at [1044, 282] on link "Payments" at bounding box center [1023, 285] width 96 height 44
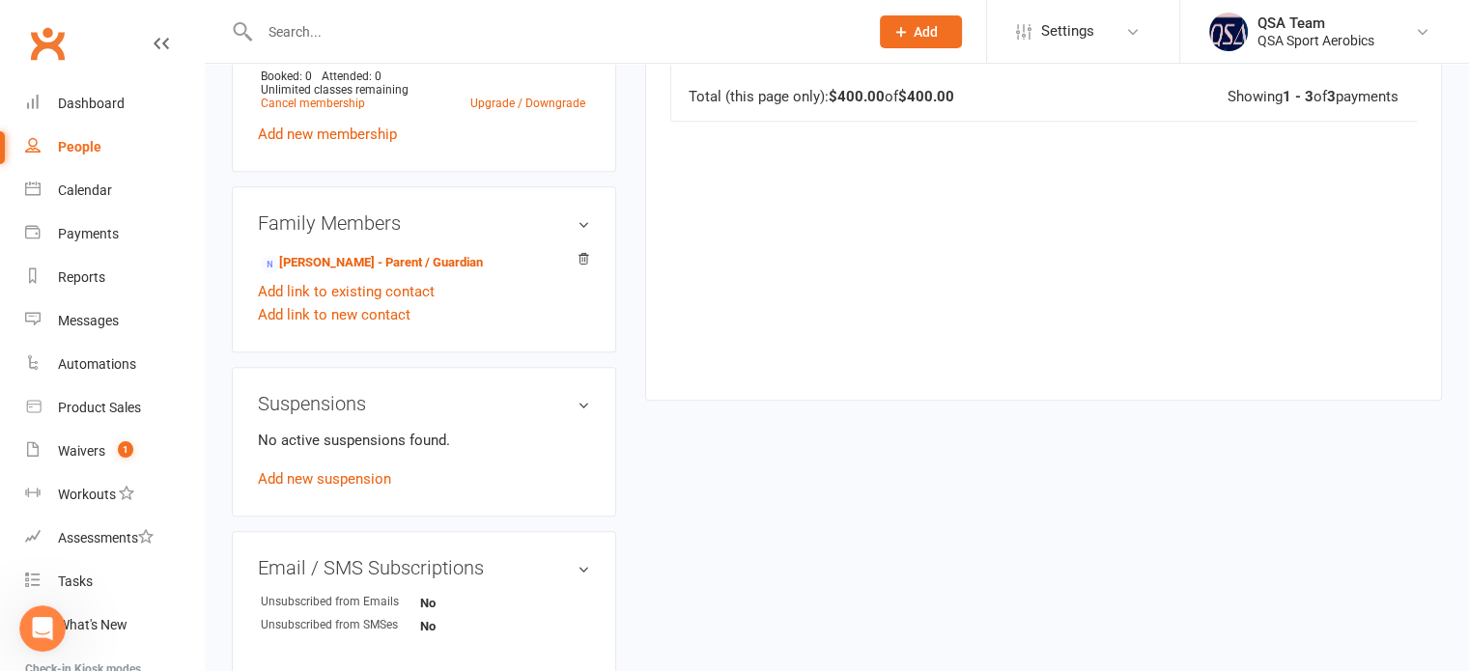
scroll to position [869, 0]
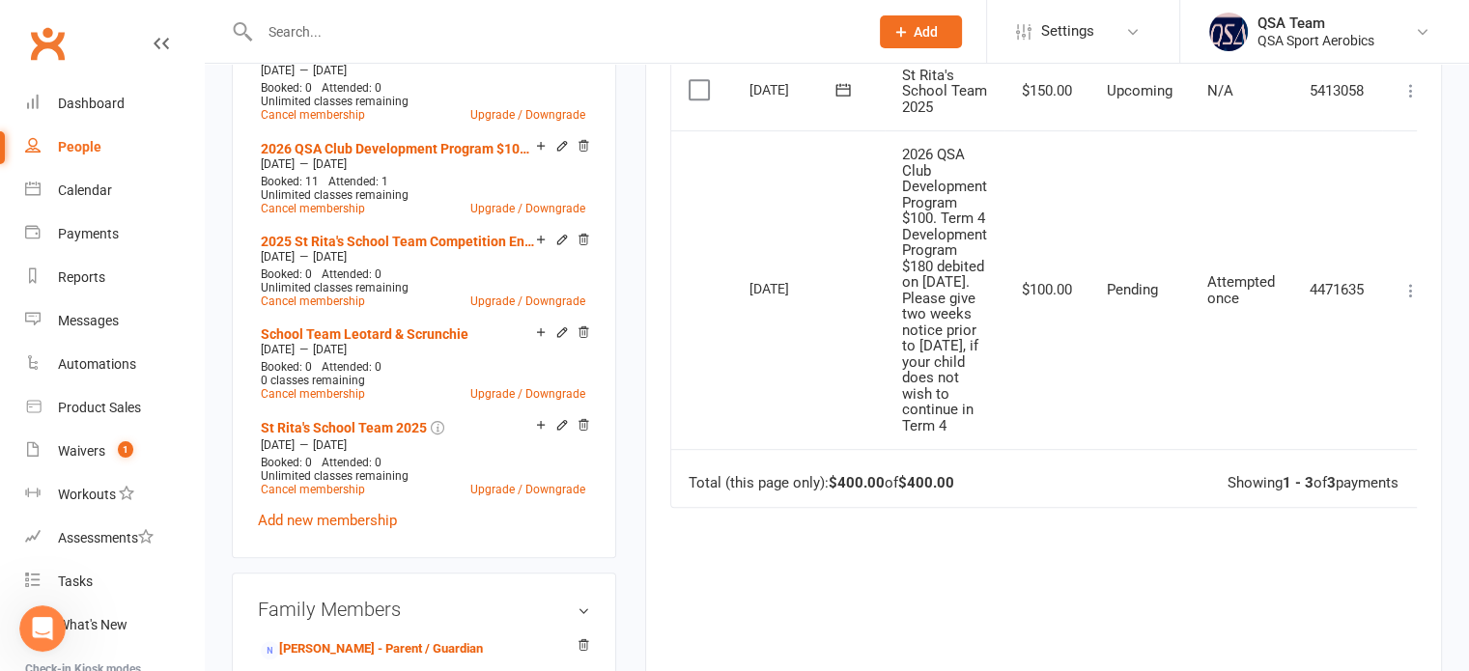
click at [317, 23] on input "text" at bounding box center [554, 31] width 601 height 27
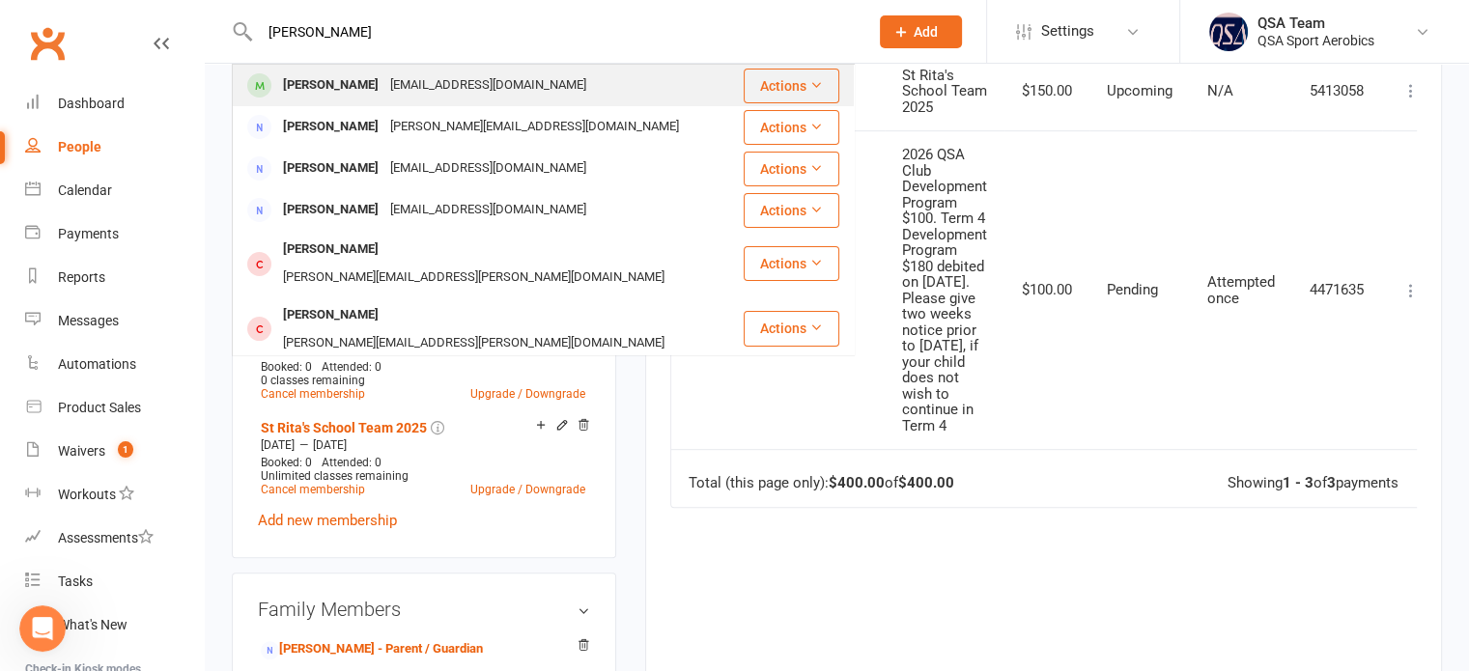
type input "emma trip"
click at [384, 80] on div "trippstacey@gmail.com" at bounding box center [488, 85] width 208 height 28
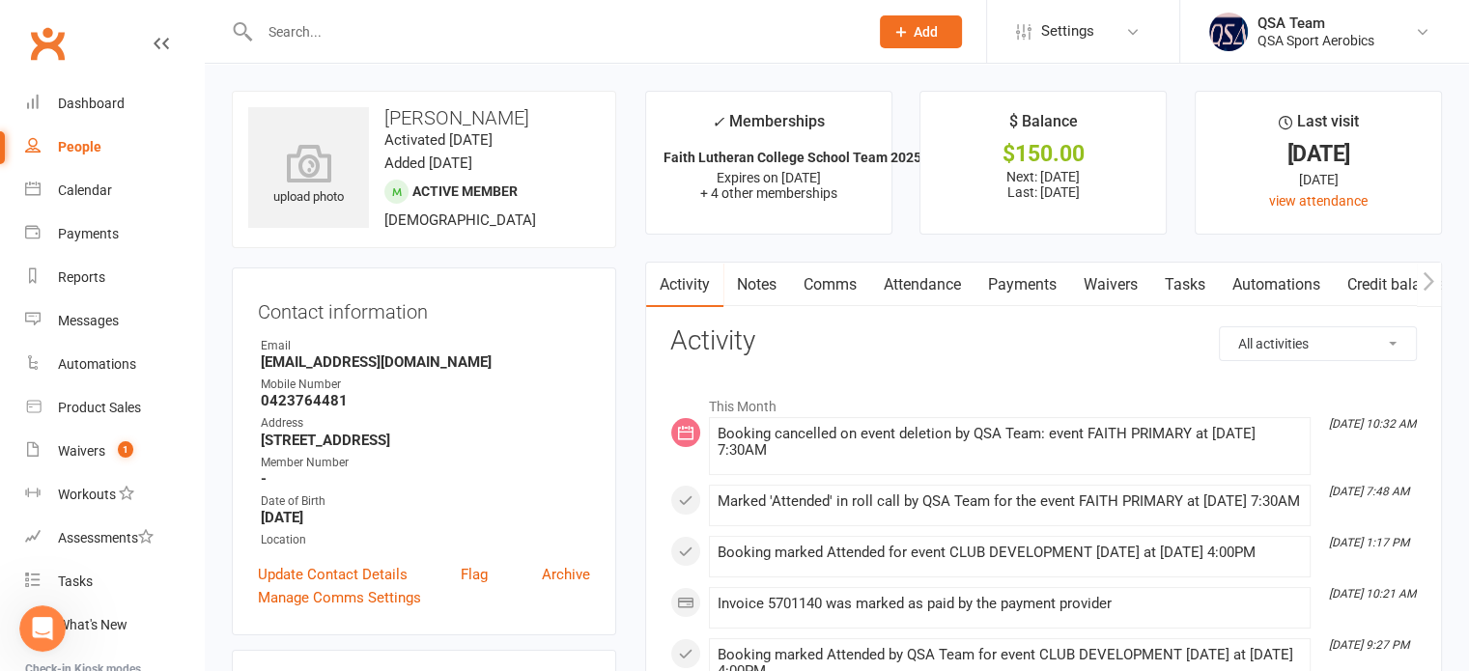
click at [1004, 291] on link "Payments" at bounding box center [1023, 285] width 96 height 44
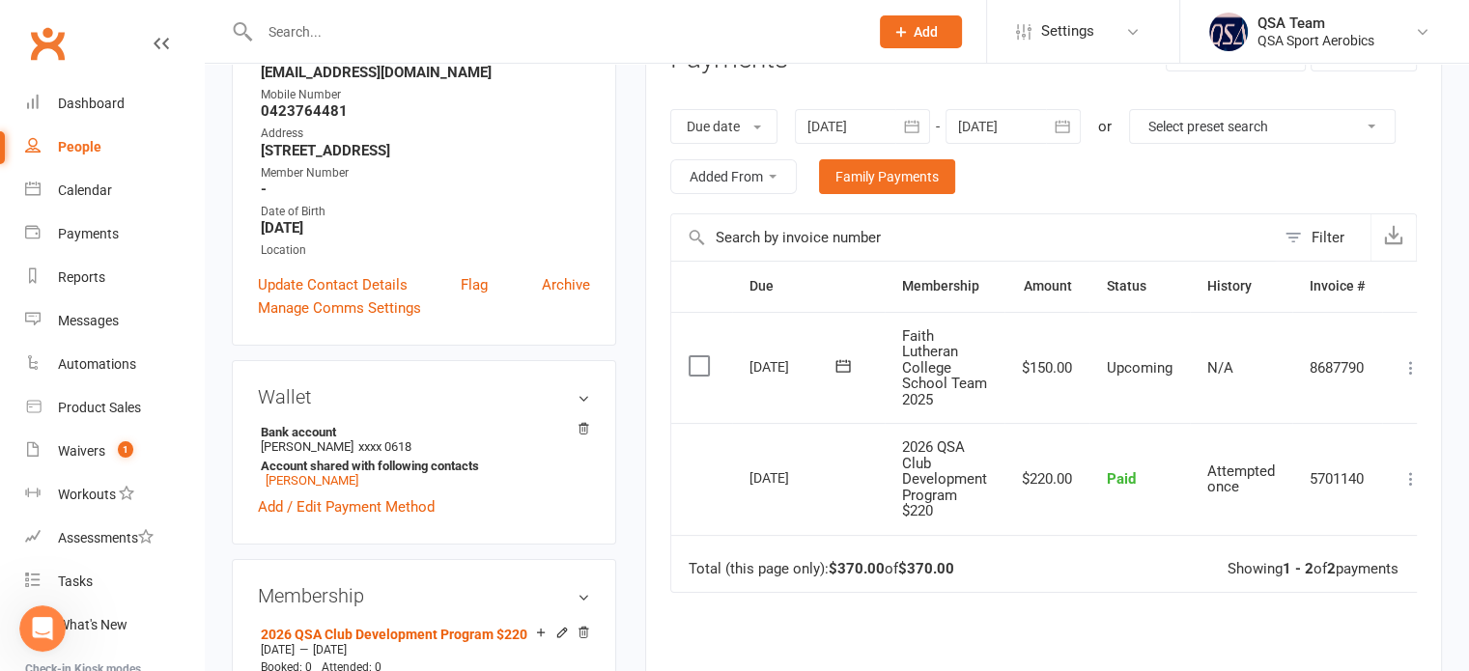
scroll to position [193, 0]
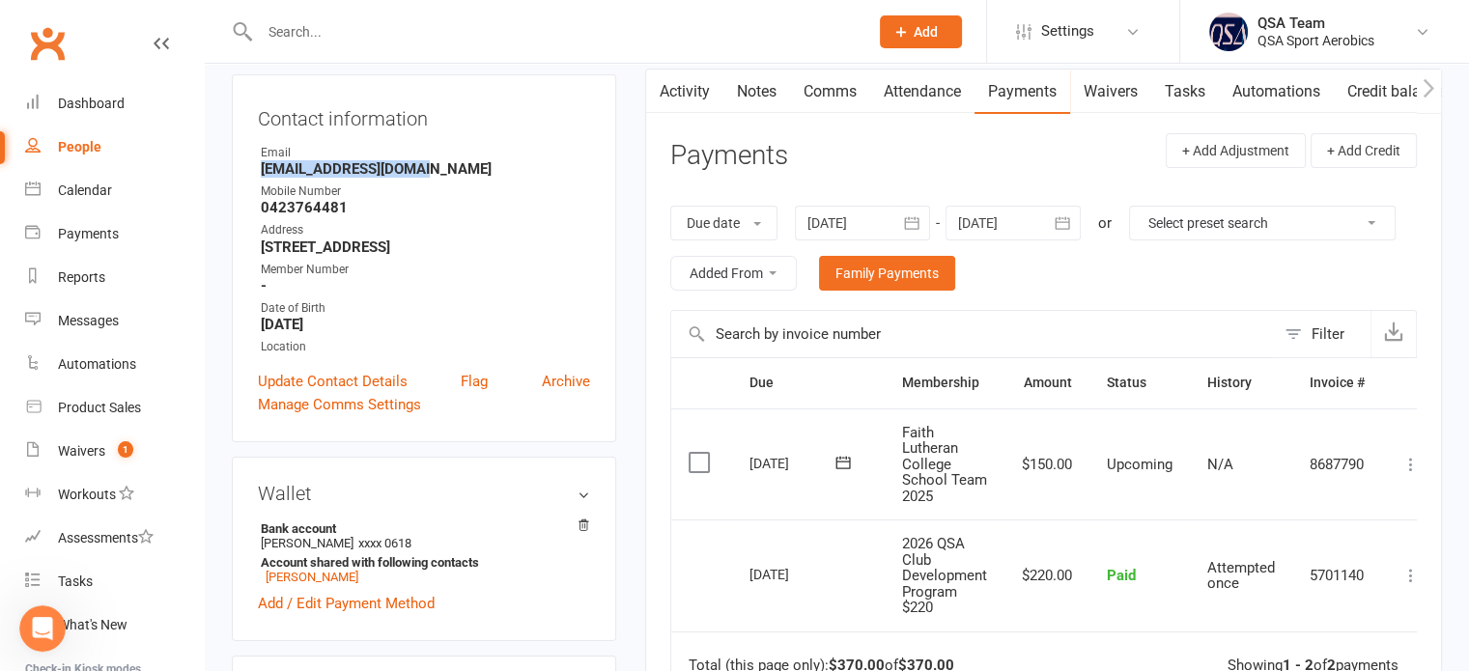
drag, startPoint x: 417, startPoint y: 176, endPoint x: 261, endPoint y: 173, distance: 156.5
click at [261, 173] on strong "trippstacey@gmail.com" at bounding box center [425, 168] width 329 height 17
copy strong "trippstacey@gmail.com"
click at [754, 87] on link "Notes" at bounding box center [756, 92] width 67 height 44
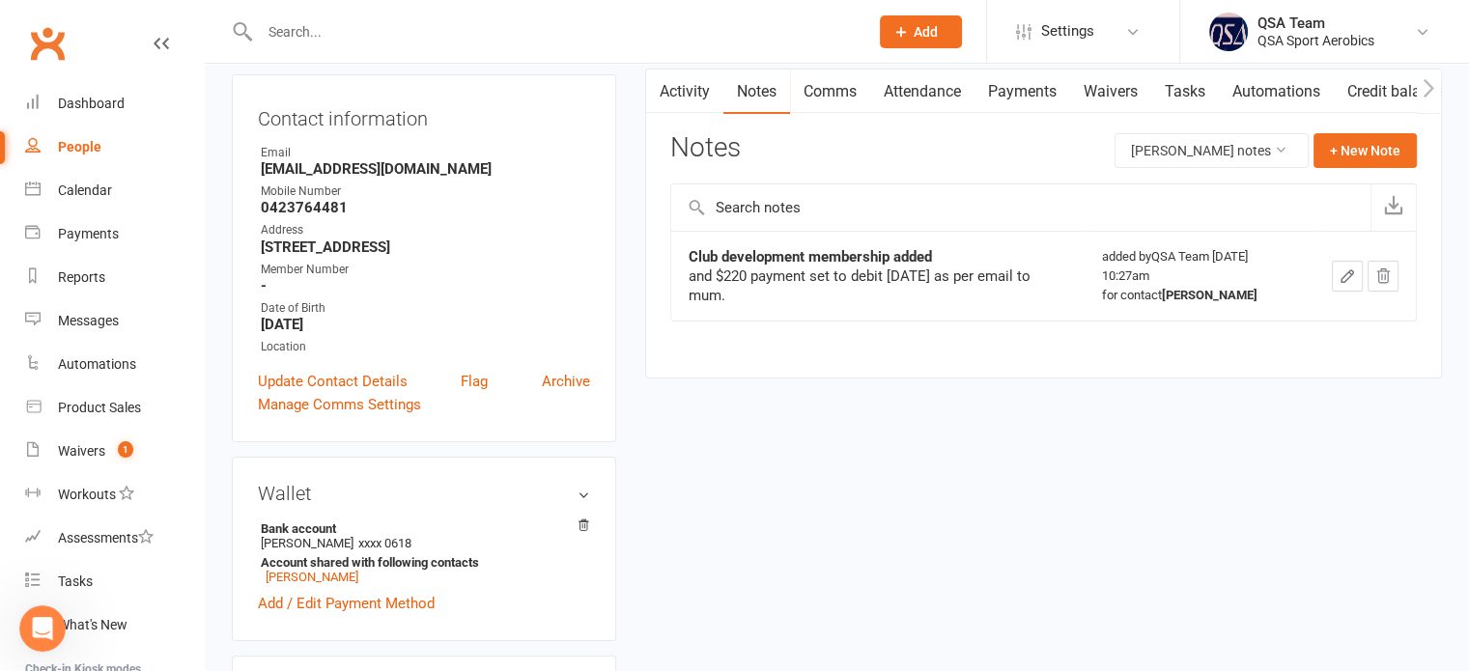
click at [516, 26] on input "text" at bounding box center [554, 31] width 601 height 27
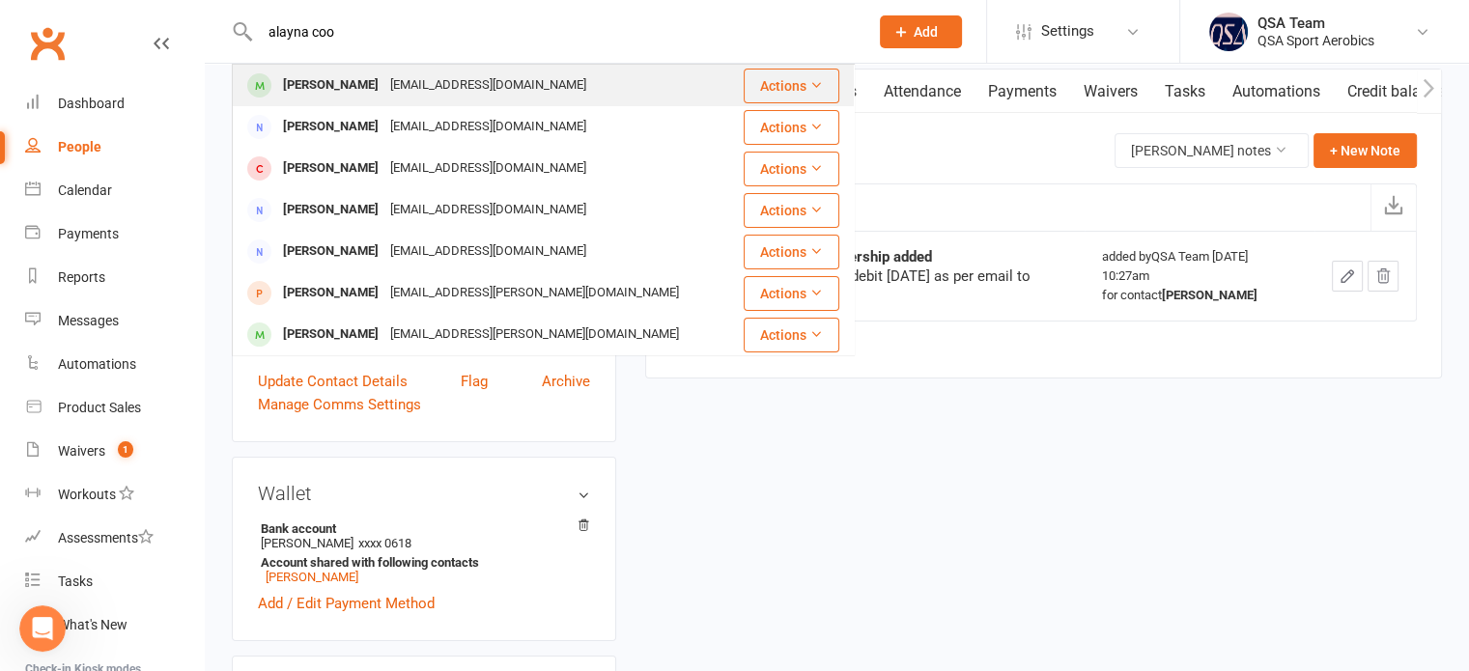
type input "alayna coo"
click at [357, 102] on div "Alayna Cook miss_tisha_@hotmail.com" at bounding box center [483, 86] width 498 height 40
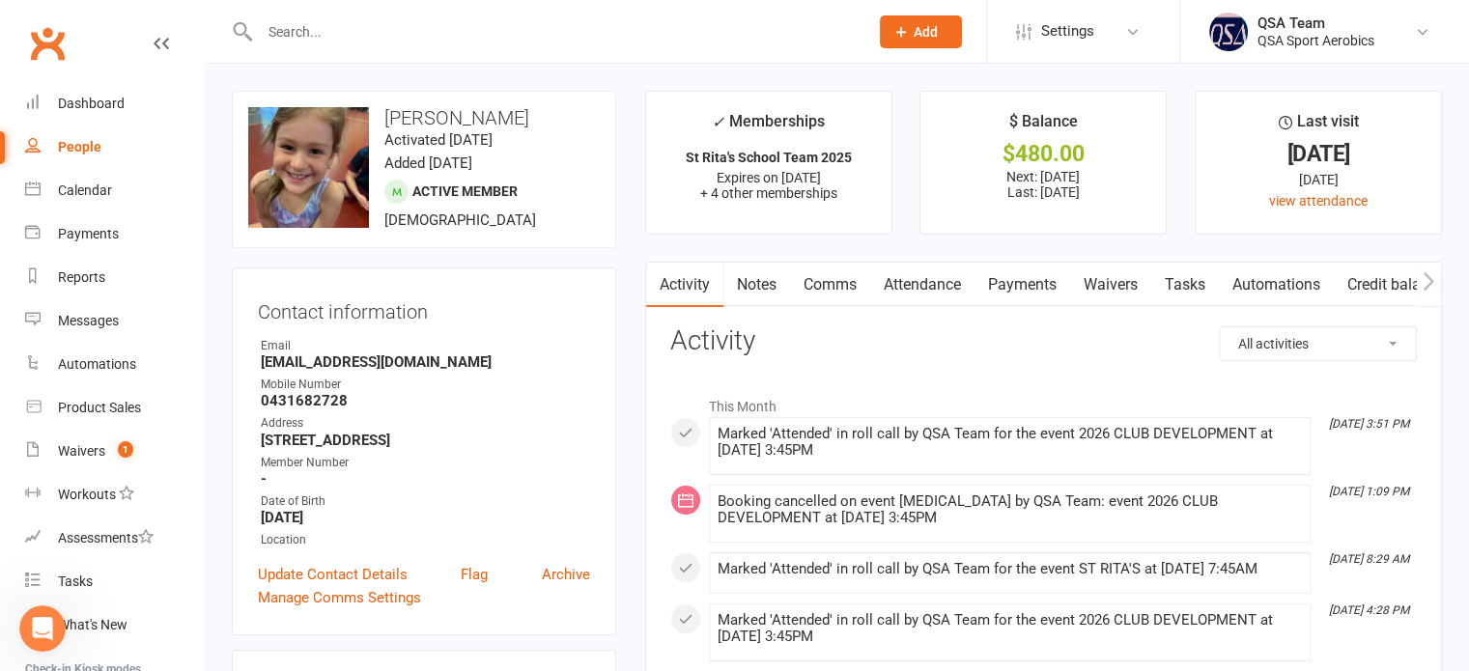
click at [1032, 297] on link "Payments" at bounding box center [1023, 285] width 96 height 44
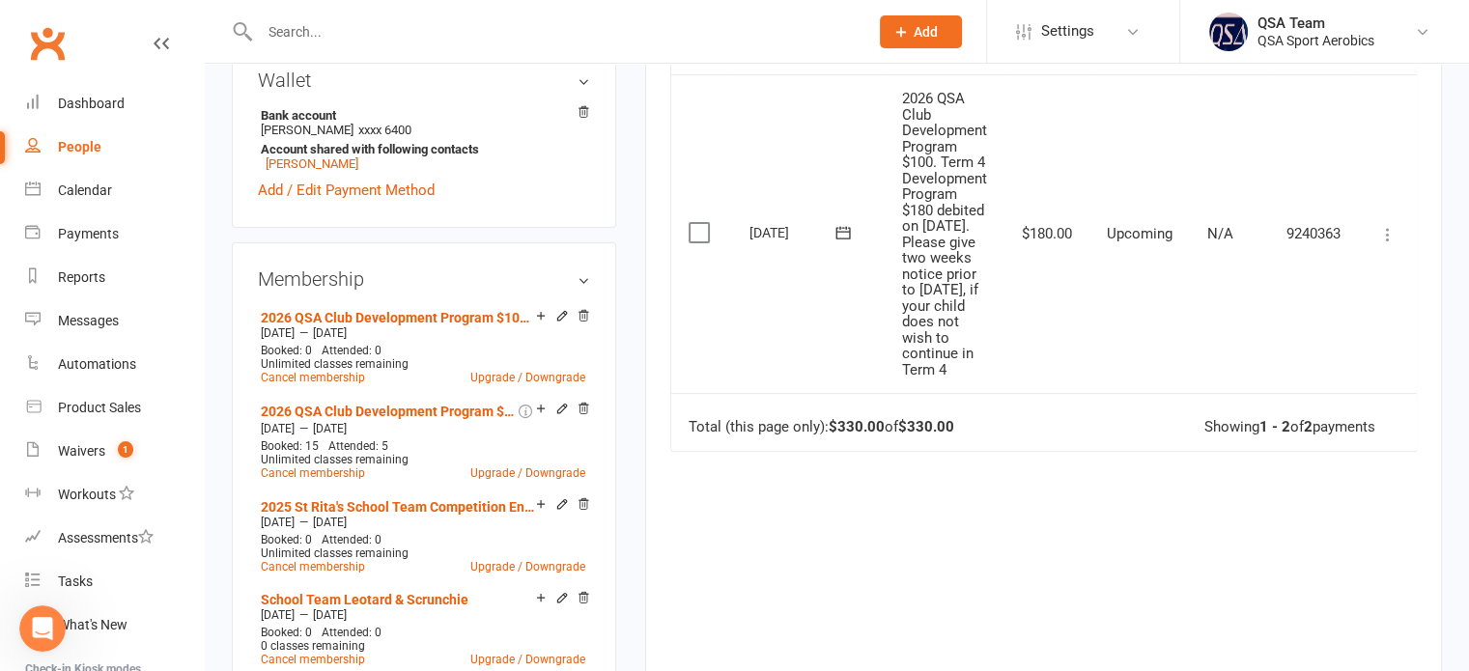
scroll to position [676, 0]
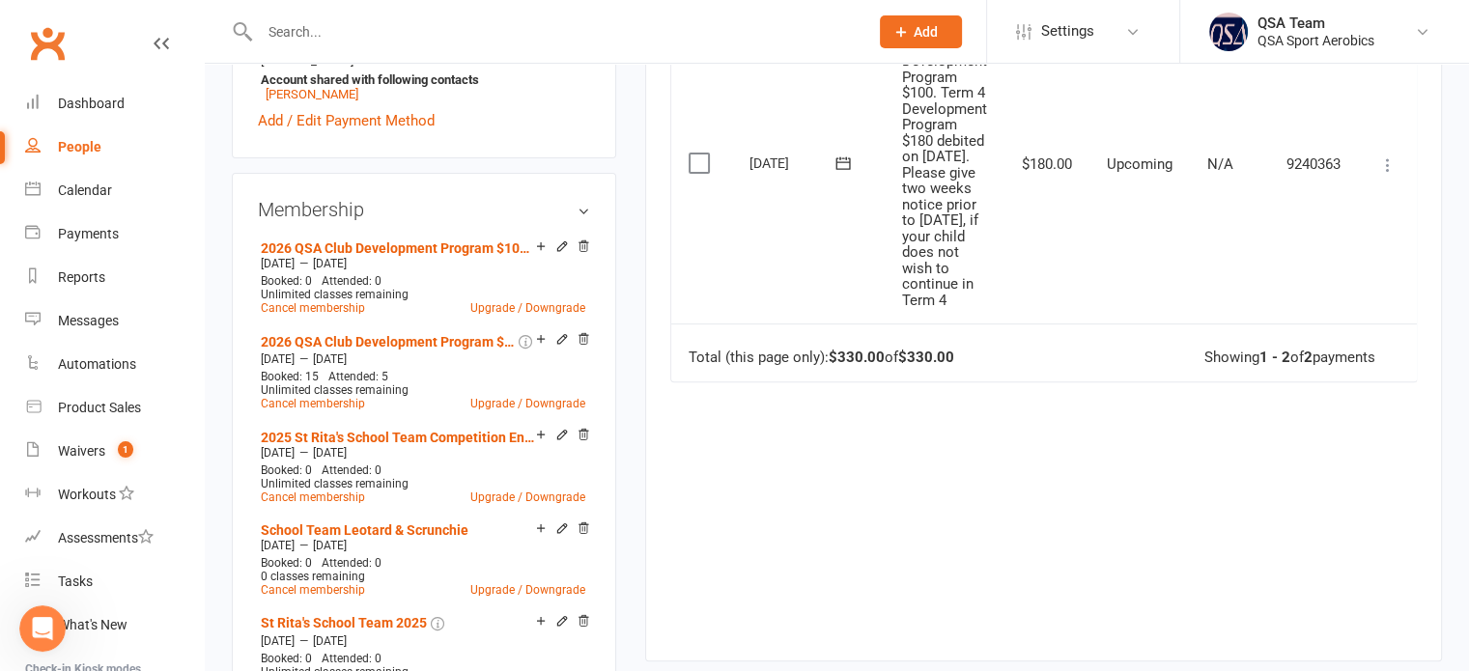
click at [389, 43] on input "text" at bounding box center [554, 31] width 601 height 27
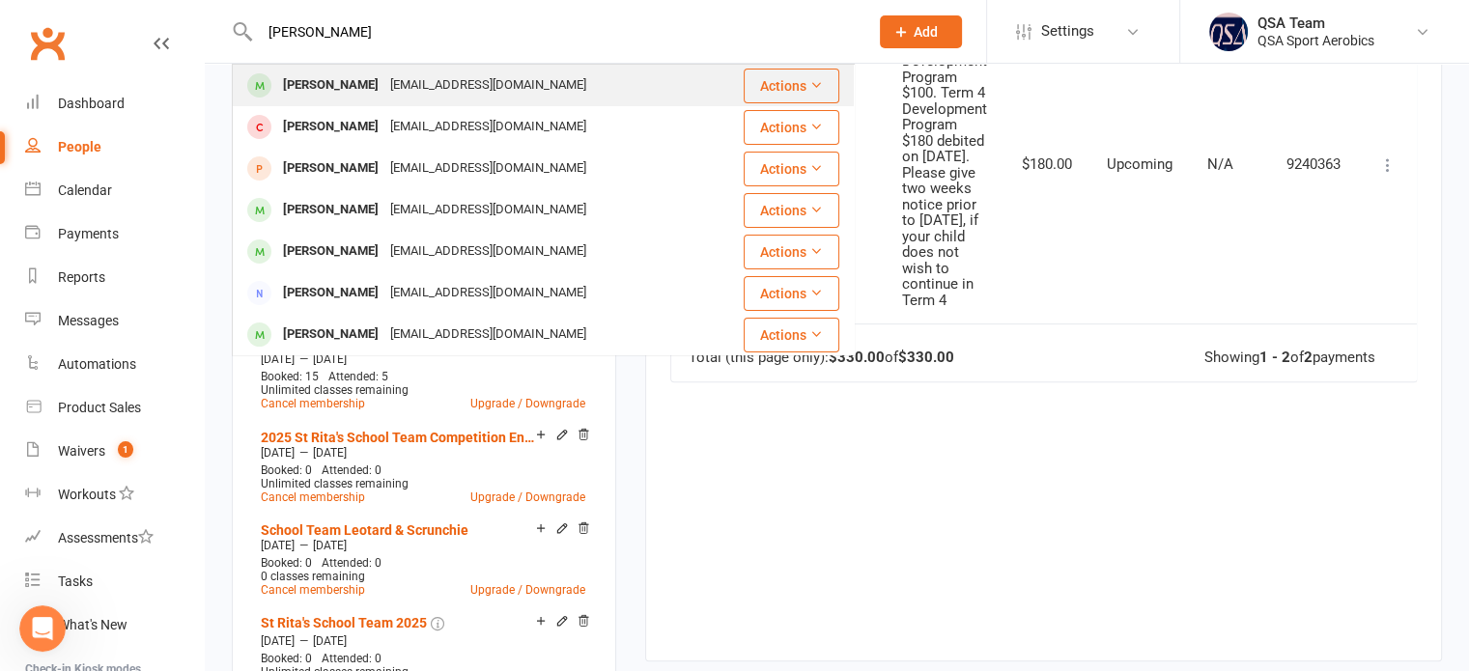
type input "beatrice"
click at [381, 90] on div "Beatrice Polednik" at bounding box center [330, 85] width 107 height 28
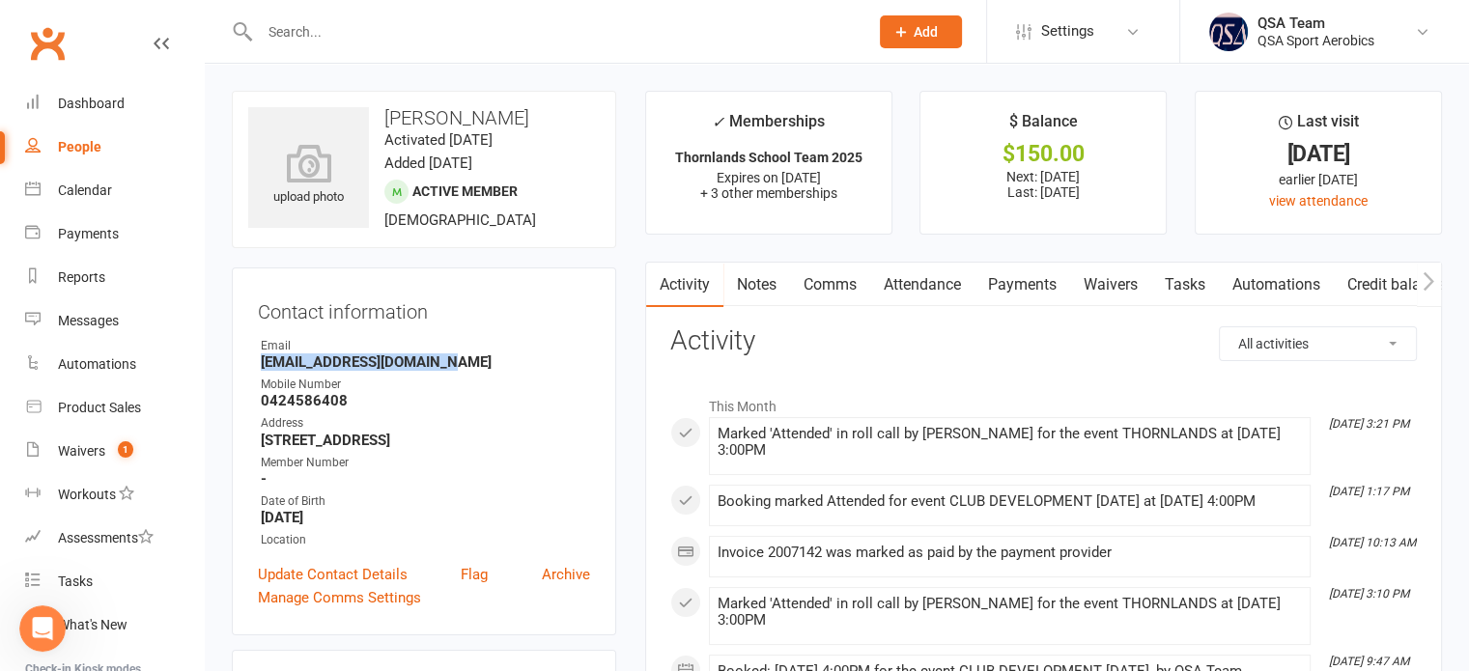
drag, startPoint x: 485, startPoint y: 368, endPoint x: 263, endPoint y: 370, distance: 222.2
click at [263, 370] on strong "polednikandrea@gmail.com" at bounding box center [425, 361] width 329 height 17
copy strong "polednikandrea@gmail.com"
click at [499, 45] on div at bounding box center [543, 31] width 623 height 63
click at [448, 37] on input "text" at bounding box center [554, 31] width 601 height 27
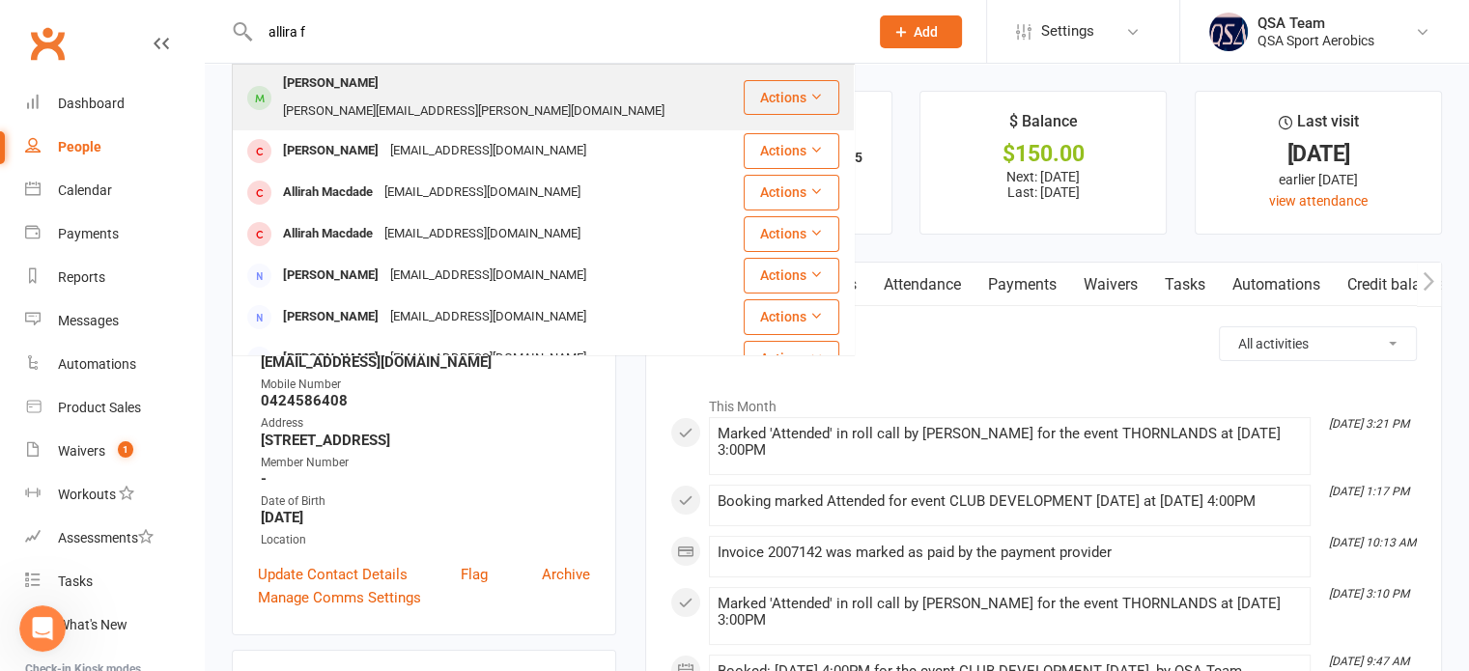
type input "allira f"
click at [373, 98] on div "kimberley.thurlow@outlook.com" at bounding box center [473, 112] width 393 height 28
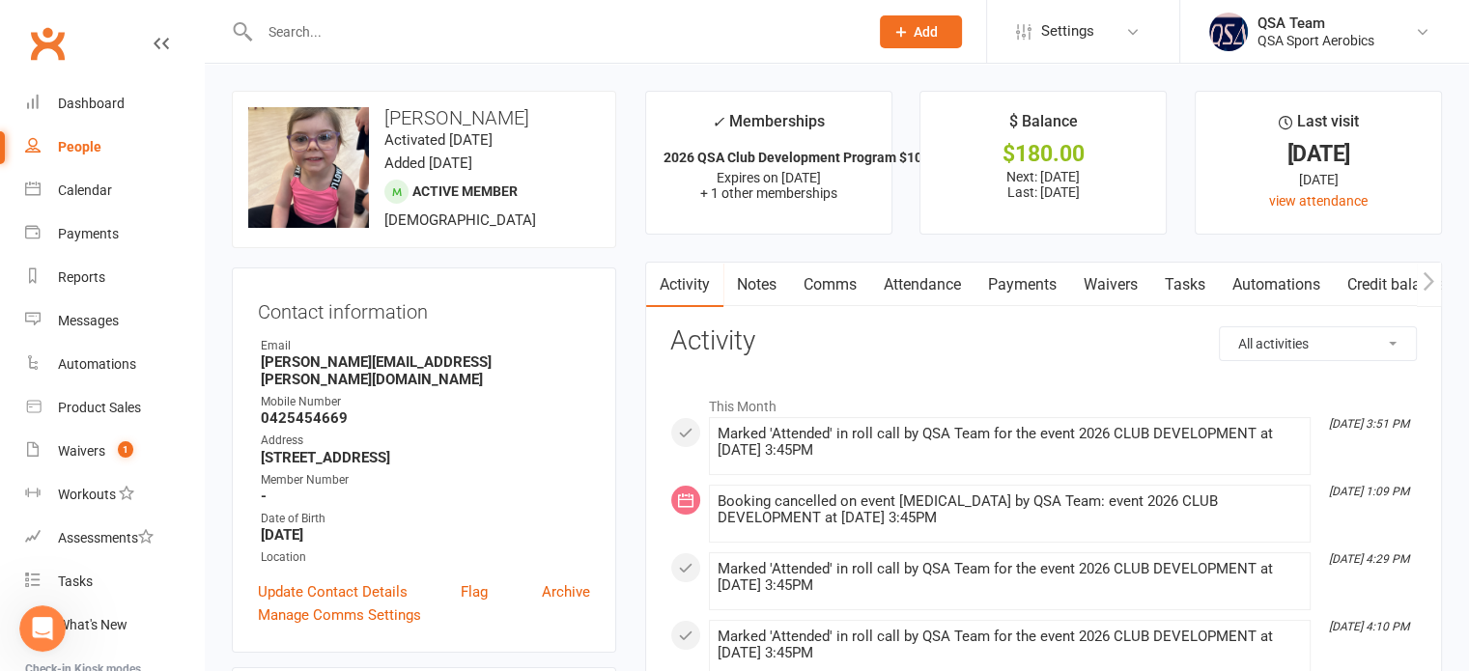
click at [1021, 289] on link "Payments" at bounding box center [1023, 285] width 96 height 44
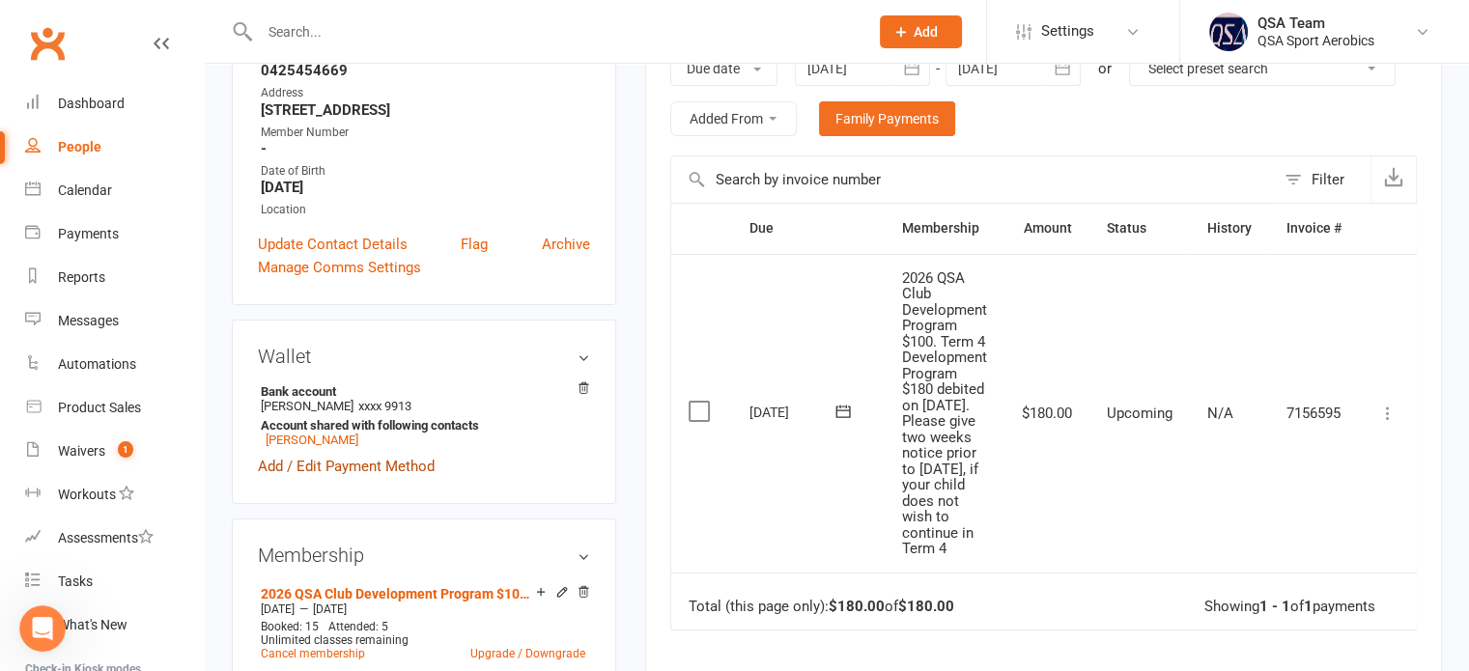
scroll to position [97, 0]
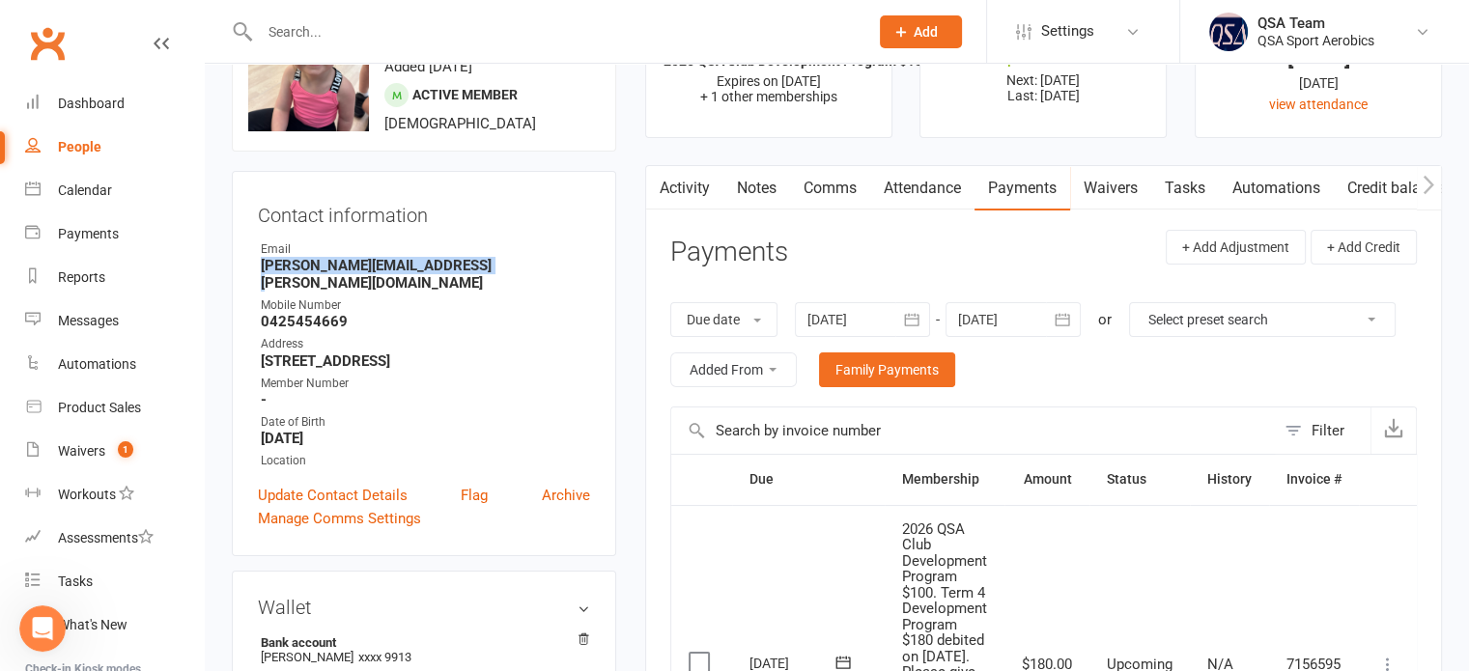
drag, startPoint x: 461, startPoint y: 262, endPoint x: 251, endPoint y: 259, distance: 209.6
click at [251, 259] on div "Contact information Owner Email kimberley.thurlow@outlook.com Mobile Number 042…" at bounding box center [424, 363] width 384 height 385
copy strong "kimberley.thurlow@outlook.com"
click at [395, 36] on input "text" at bounding box center [554, 31] width 601 height 27
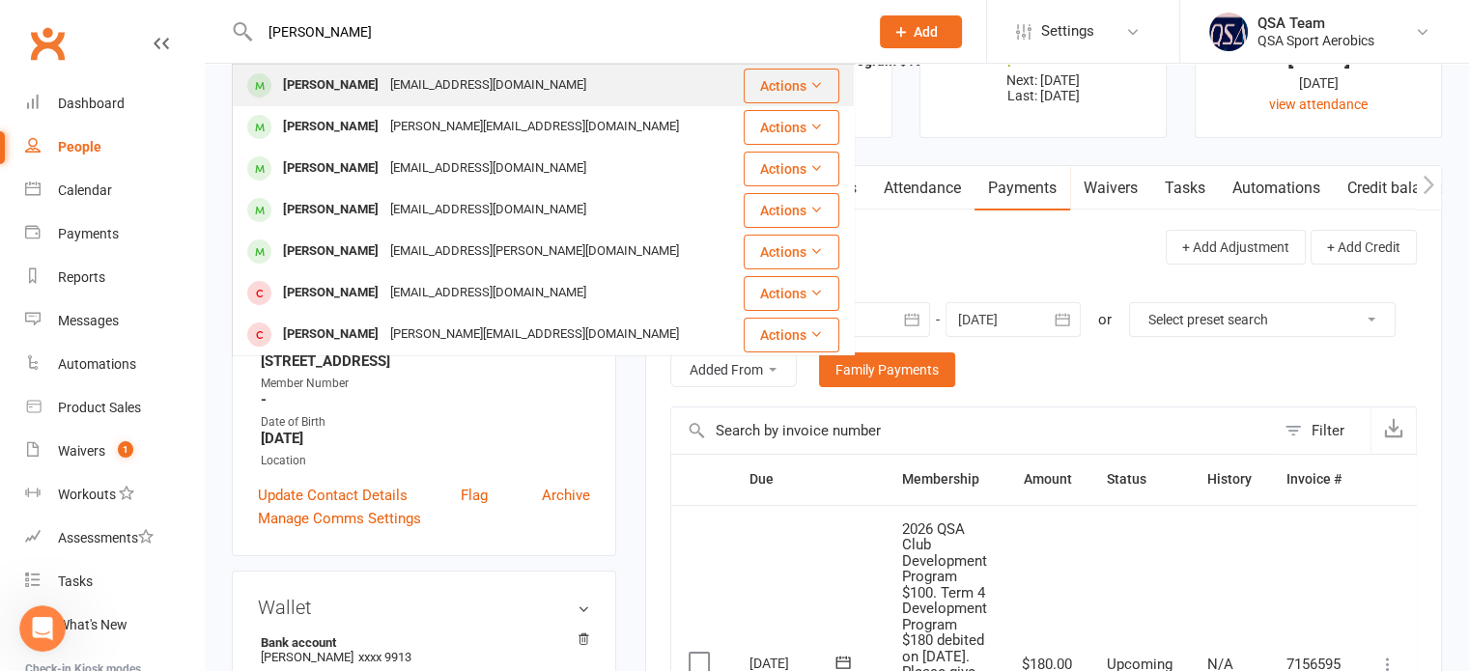
type input "charlotte mcdo"
click at [407, 85] on div "[EMAIL_ADDRESS][DOMAIN_NAME]" at bounding box center [488, 85] width 208 height 28
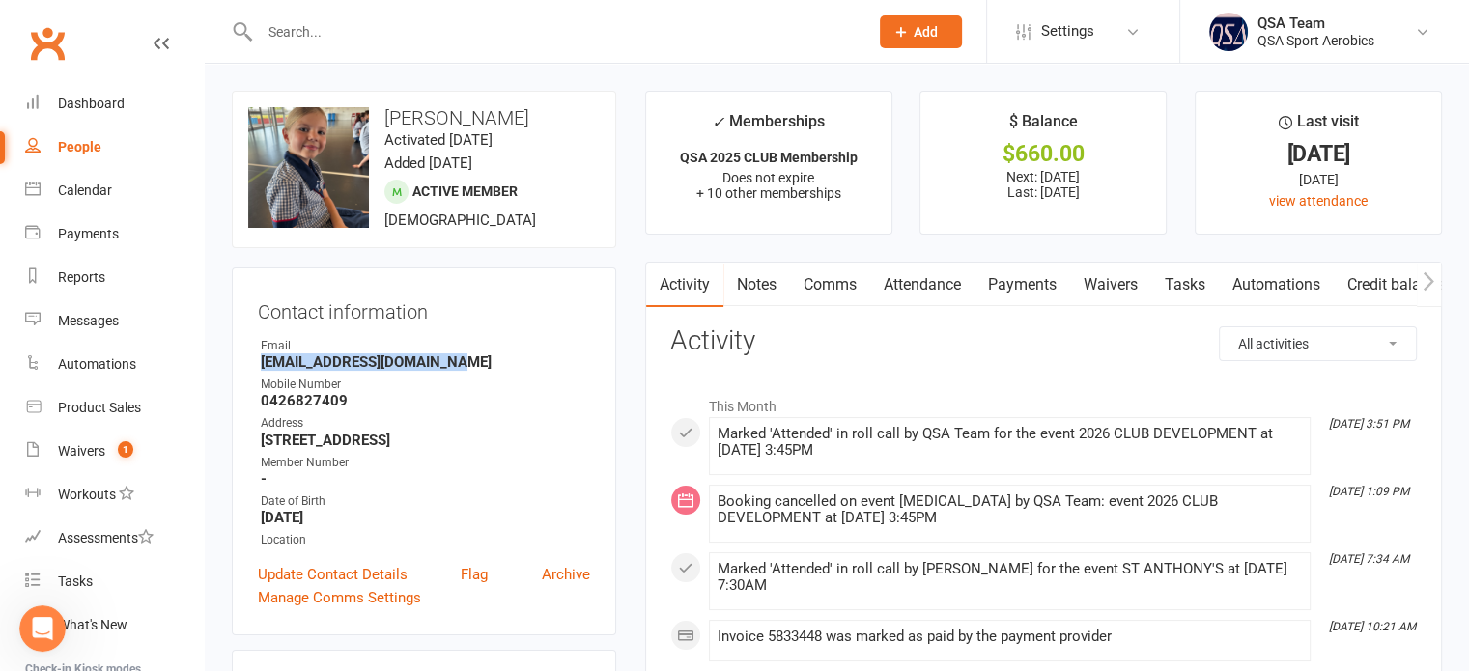
drag, startPoint x: 488, startPoint y: 356, endPoint x: 263, endPoint y: 365, distance: 225.2
click at [263, 365] on strong "[EMAIL_ADDRESS][DOMAIN_NAME]" at bounding box center [425, 361] width 329 height 17
copy strong "[EMAIL_ADDRESS][DOMAIN_NAME]"
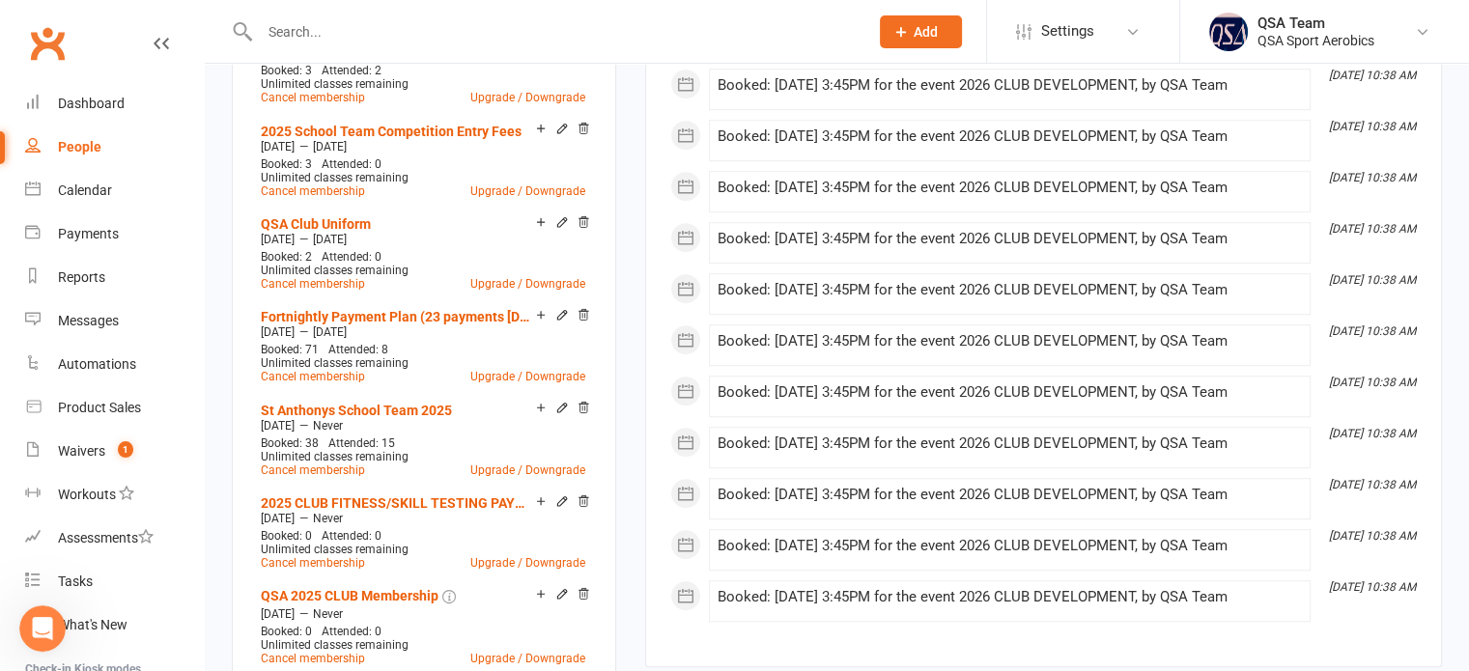
scroll to position [1352, 0]
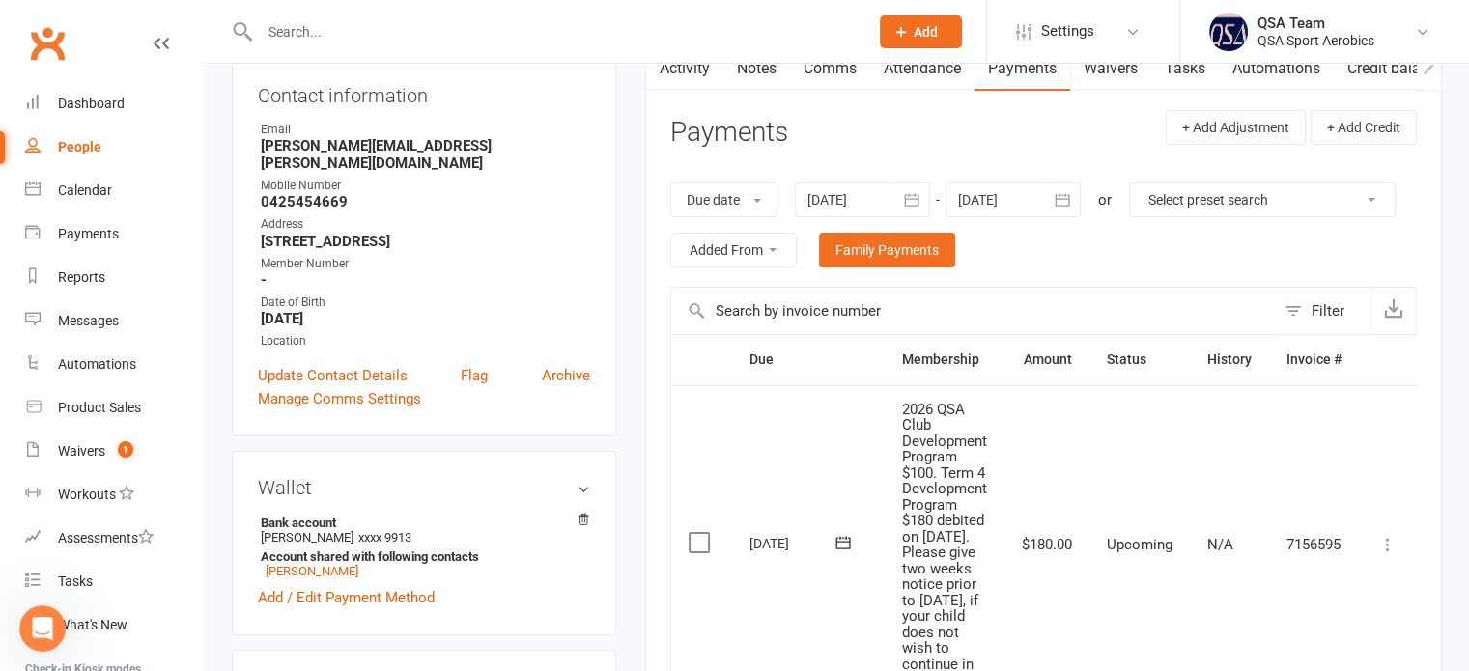
scroll to position [97, 0]
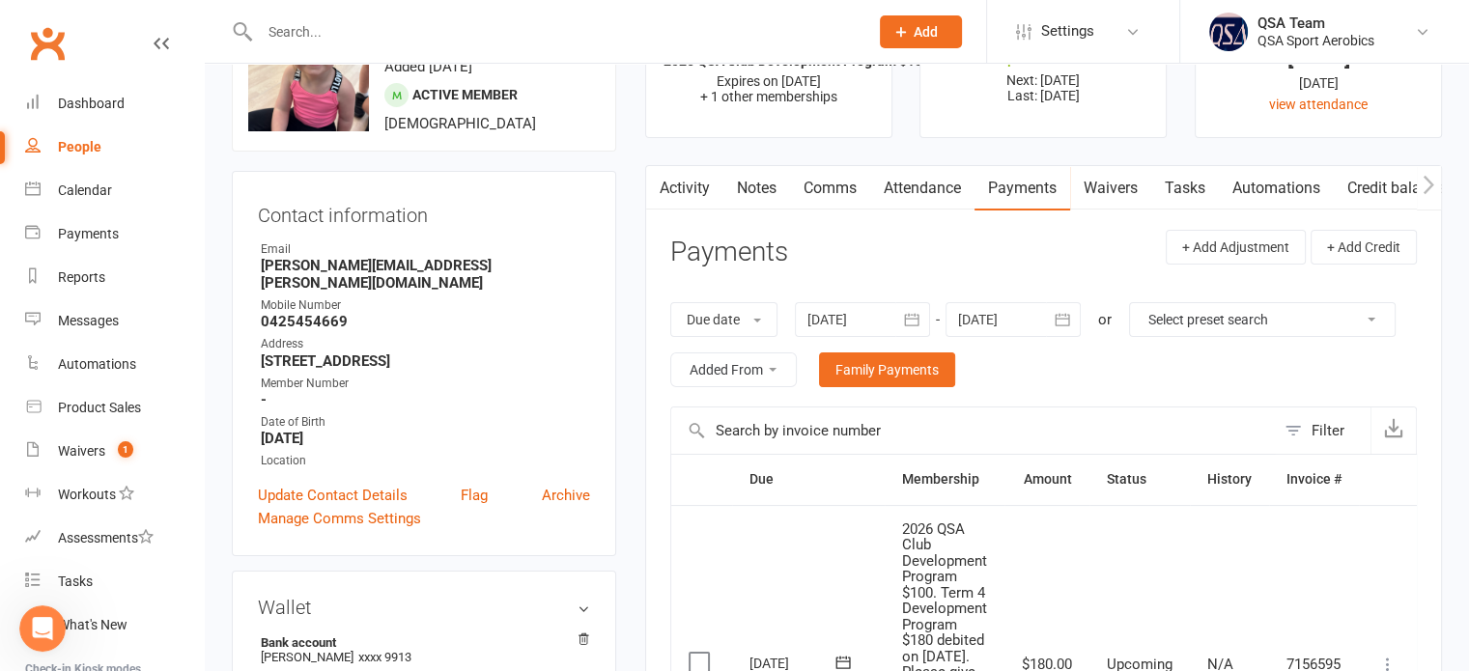
click at [378, 19] on input "text" at bounding box center [554, 31] width 601 height 27
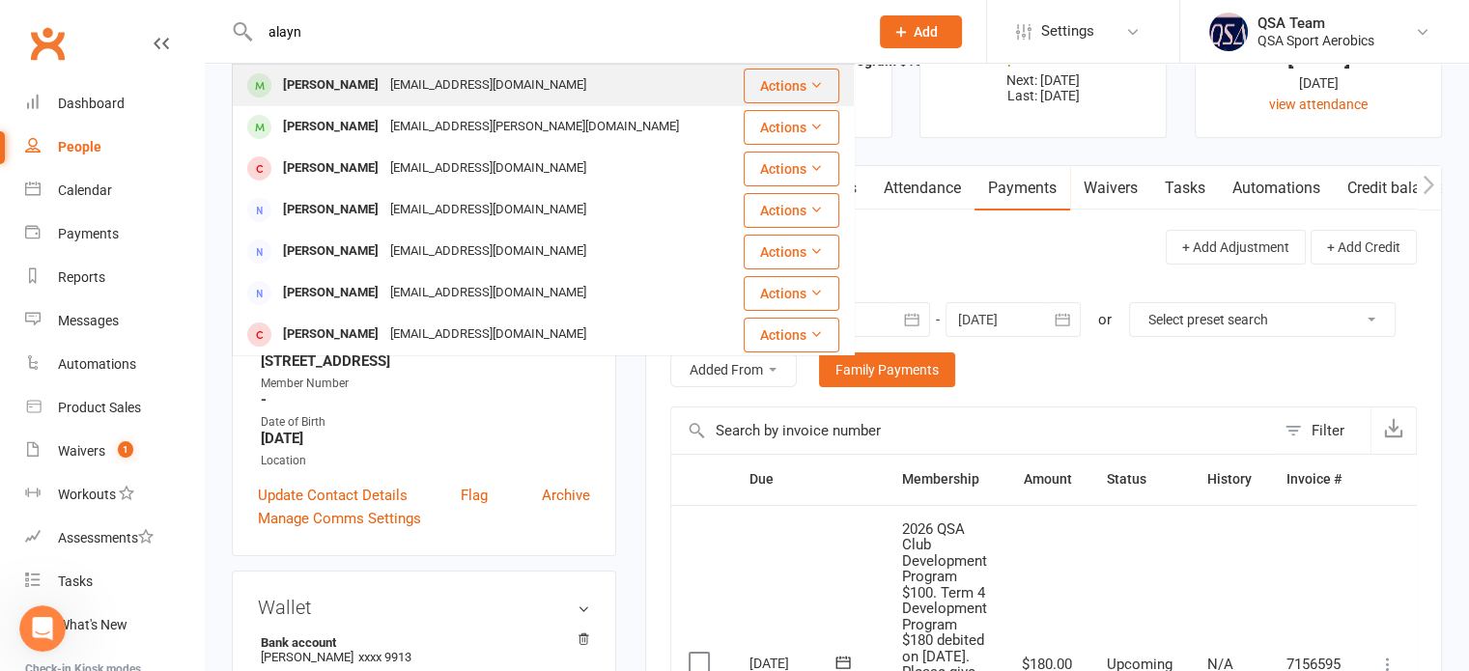
type input "alayn"
click at [384, 83] on div "miss_tisha_@hotmail.com" at bounding box center [488, 85] width 208 height 28
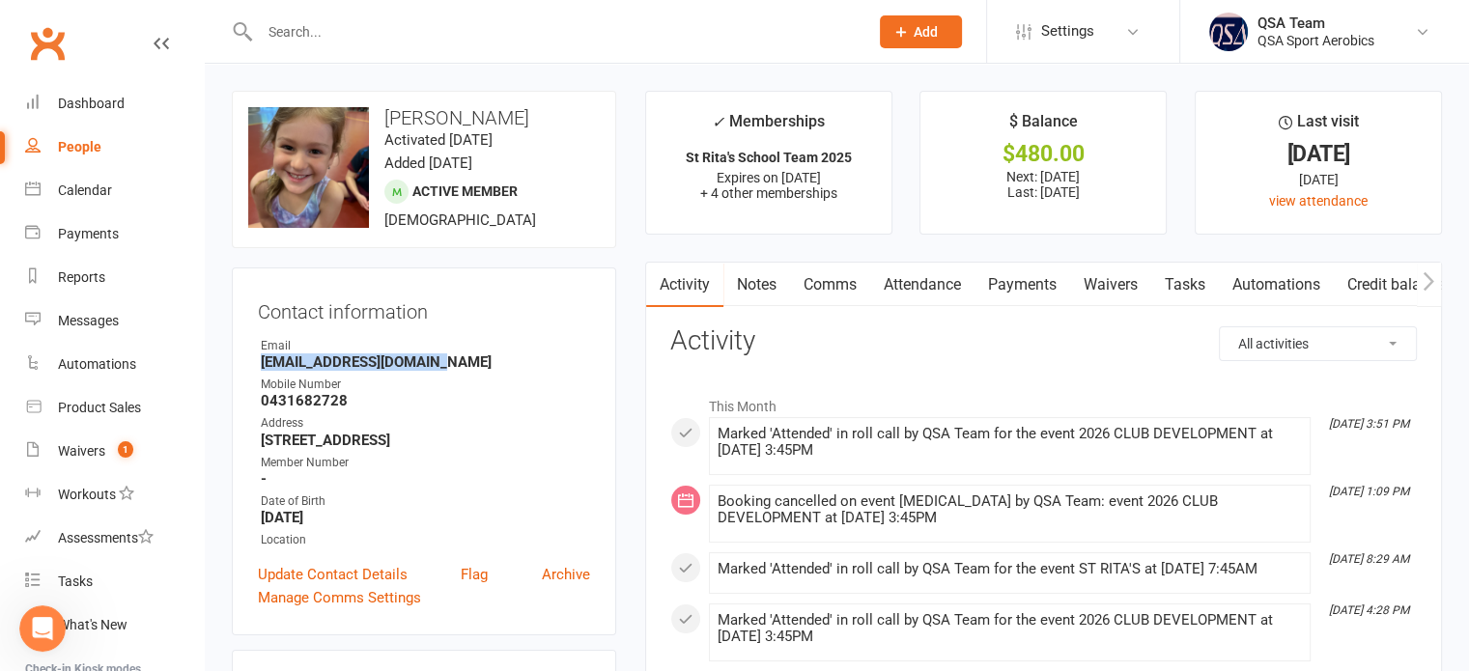
drag, startPoint x: 434, startPoint y: 359, endPoint x: 262, endPoint y: 364, distance: 172.0
click at [262, 364] on strong "miss_tisha_@hotmail.com" at bounding box center [425, 361] width 329 height 17
copy strong "miss_tisha_@hotmail.com"
click at [436, 30] on input "text" at bounding box center [554, 31] width 601 height 27
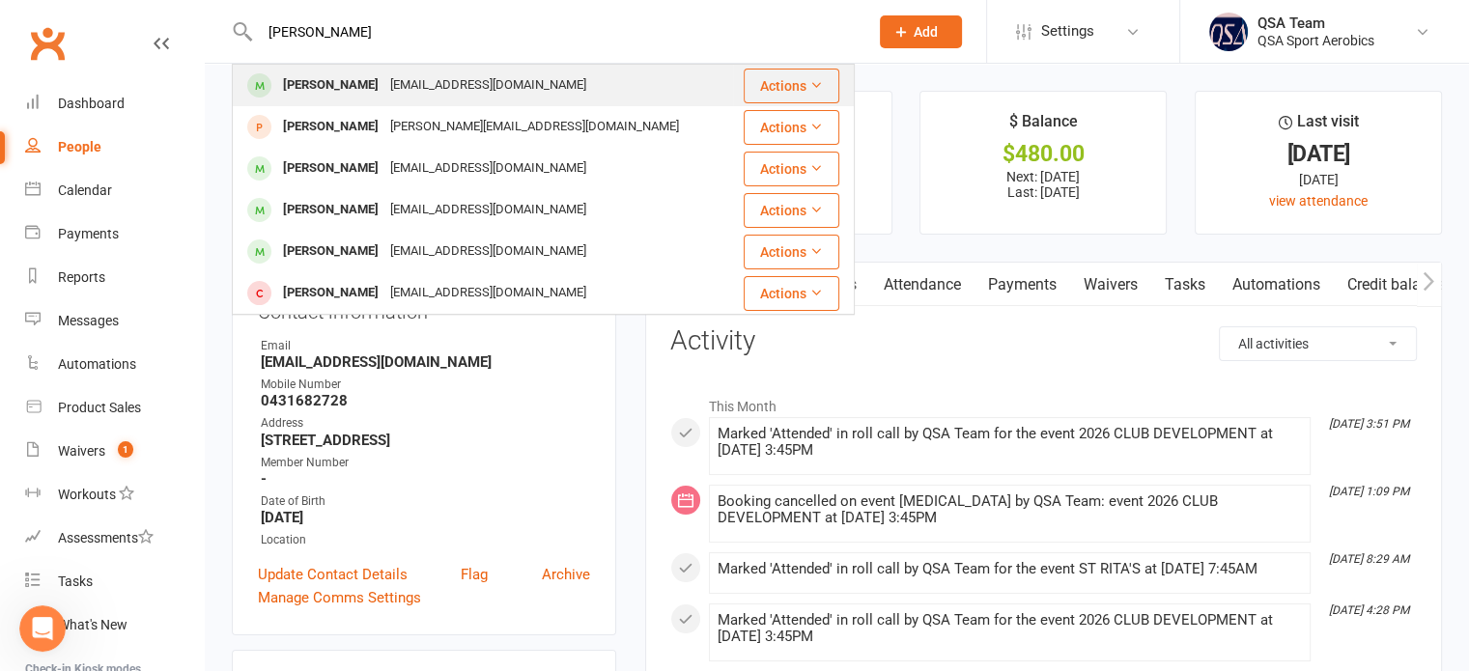
type input "isabel l"
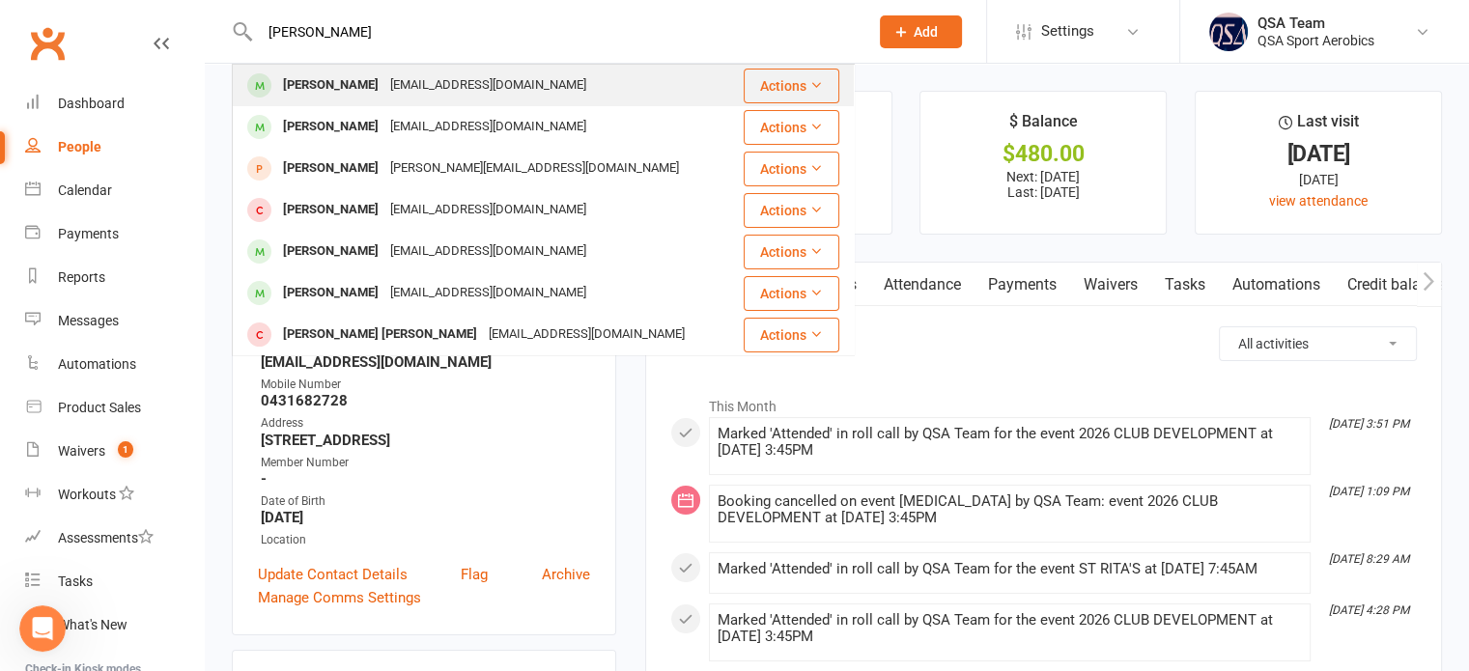
click at [451, 84] on div "[EMAIL_ADDRESS][DOMAIN_NAME]" at bounding box center [488, 85] width 208 height 28
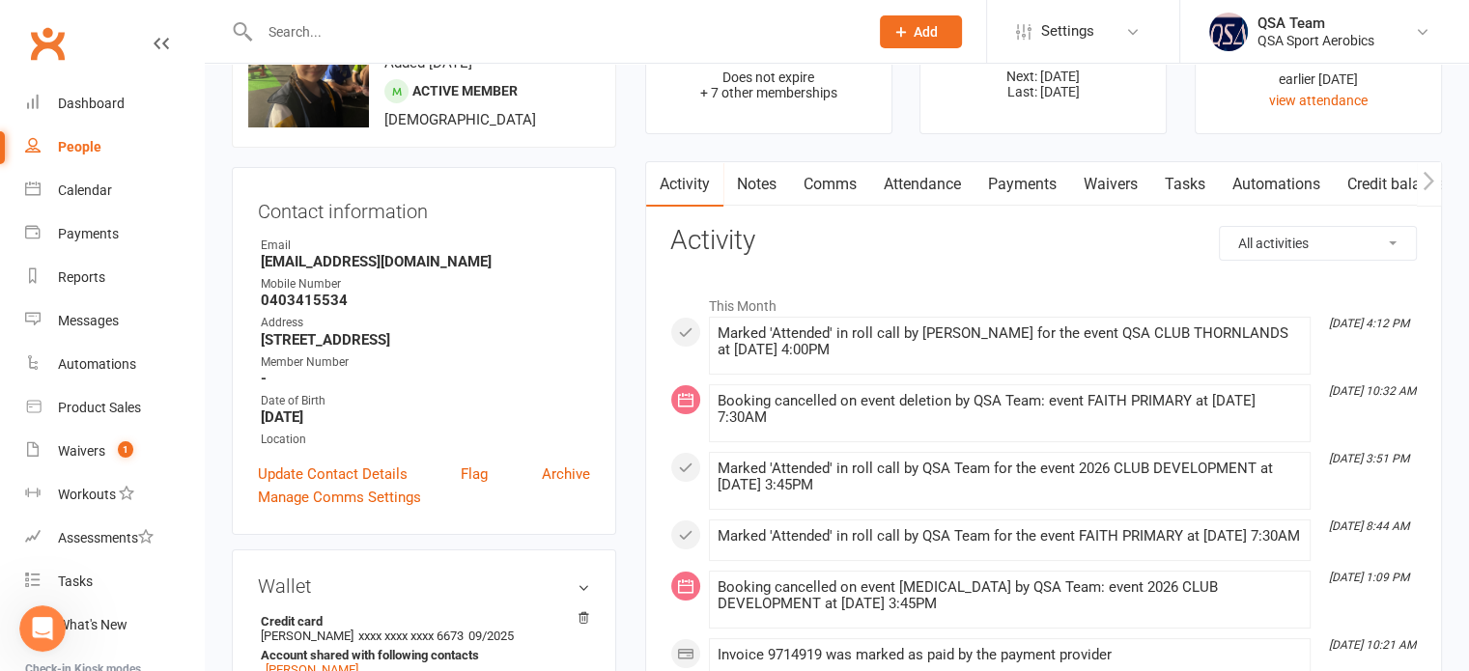
scroll to position [97, 0]
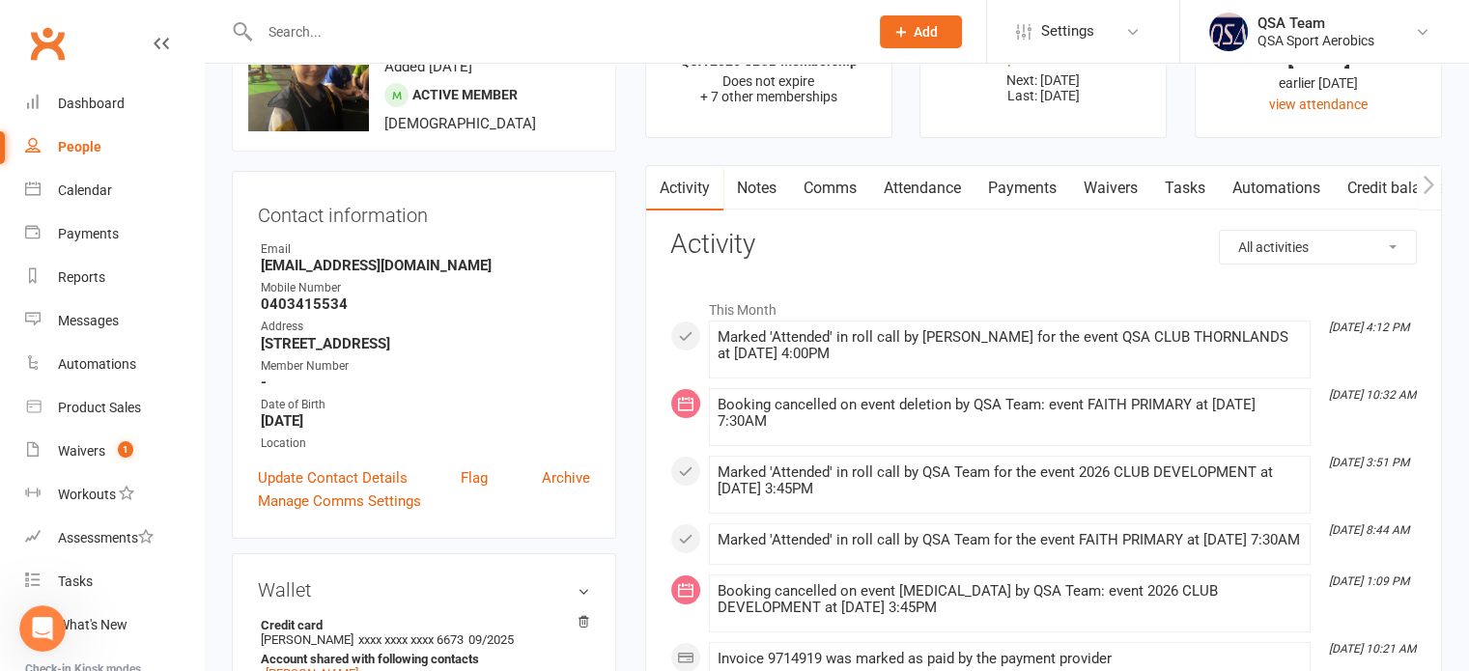
drag, startPoint x: 406, startPoint y: 256, endPoint x: 278, endPoint y: 267, distance: 127.9
click at [271, 267] on strong "[EMAIL_ADDRESS][DOMAIN_NAME]" at bounding box center [425, 265] width 329 height 17
drag, startPoint x: 409, startPoint y: 263, endPoint x: 259, endPoint y: 269, distance: 149.8
click at [259, 269] on li "Email njlievano@gmail.com" at bounding box center [424, 257] width 332 height 34
copy strong "[EMAIL_ADDRESS][DOMAIN_NAME]"
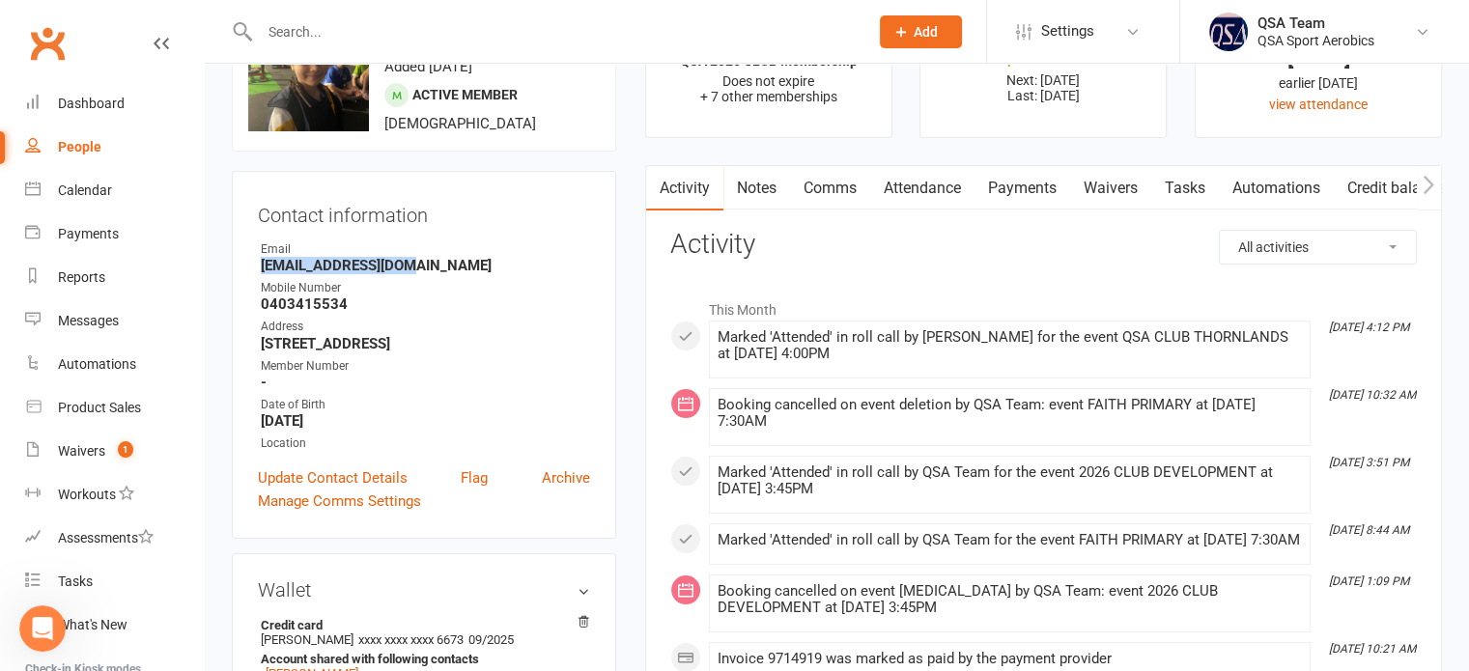
click at [753, 184] on link "Notes" at bounding box center [756, 188] width 67 height 44
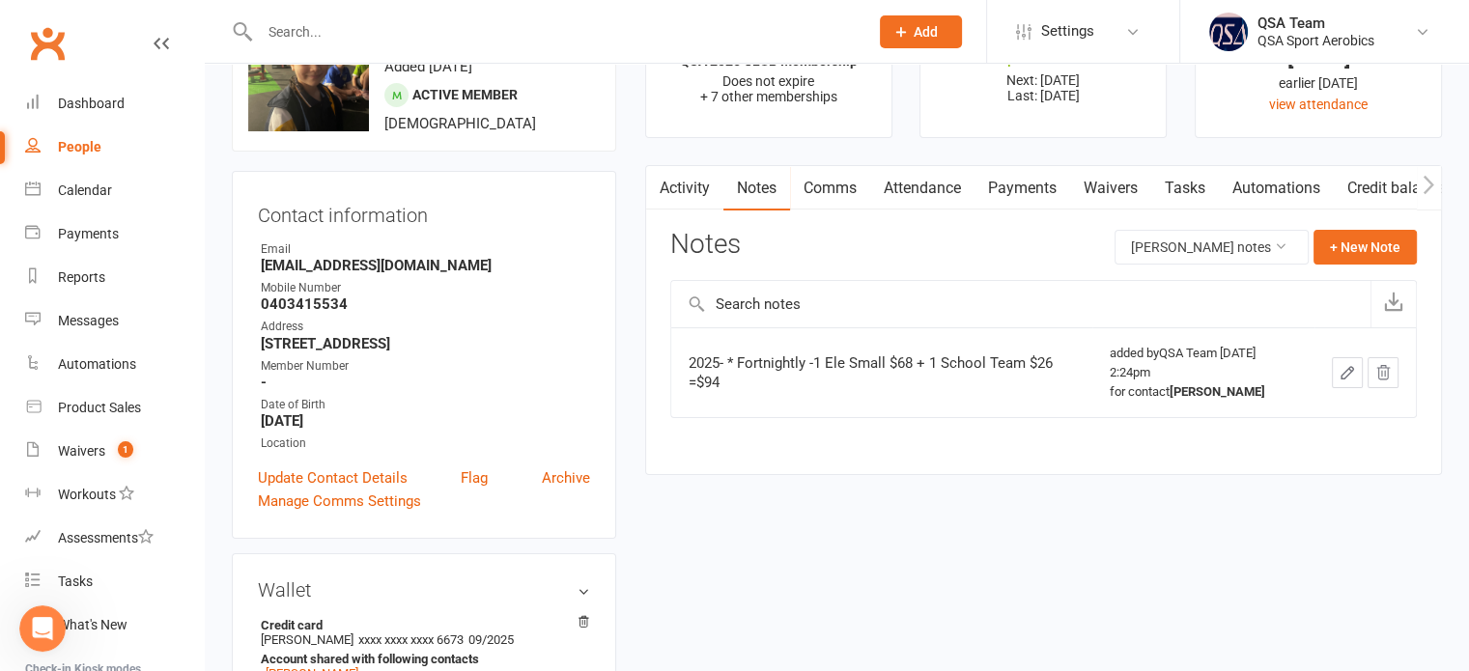
click at [553, 32] on input "text" at bounding box center [554, 31] width 601 height 27
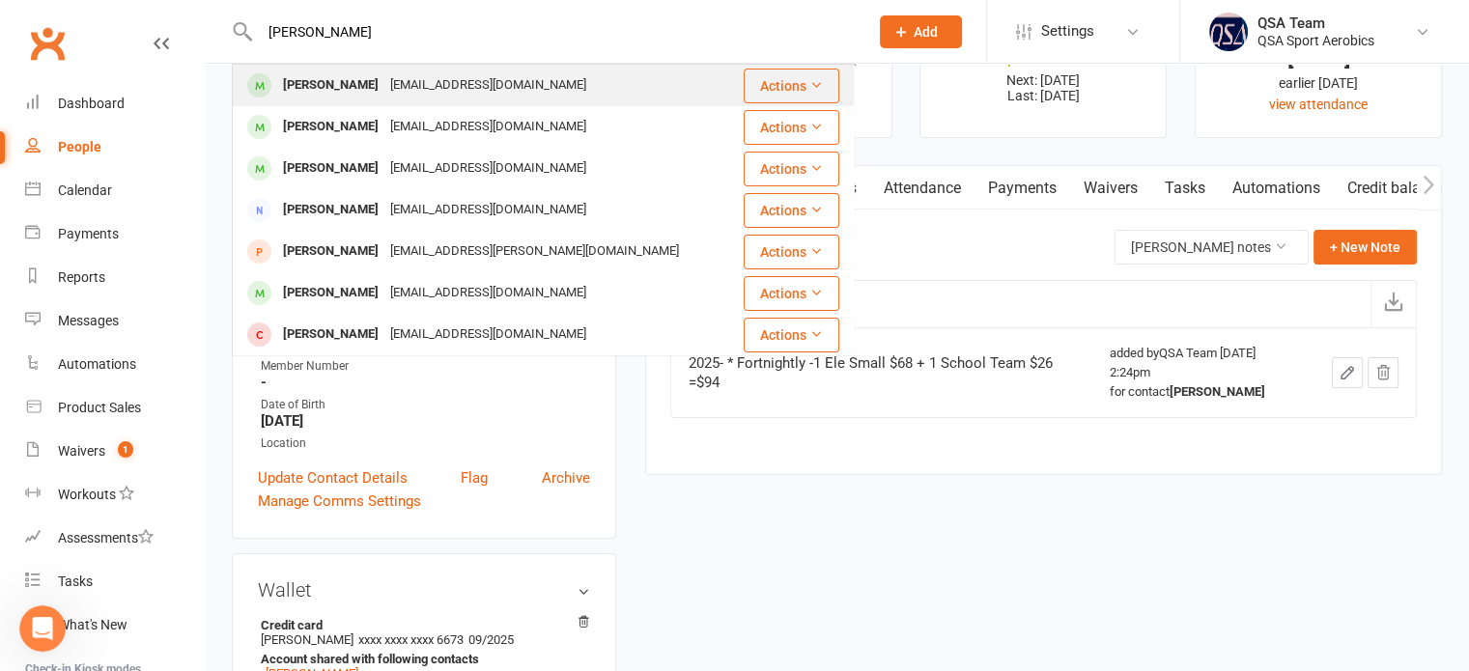
type input "harriet w"
click at [452, 92] on div "Jade@westmilk.com.au" at bounding box center [488, 85] width 208 height 28
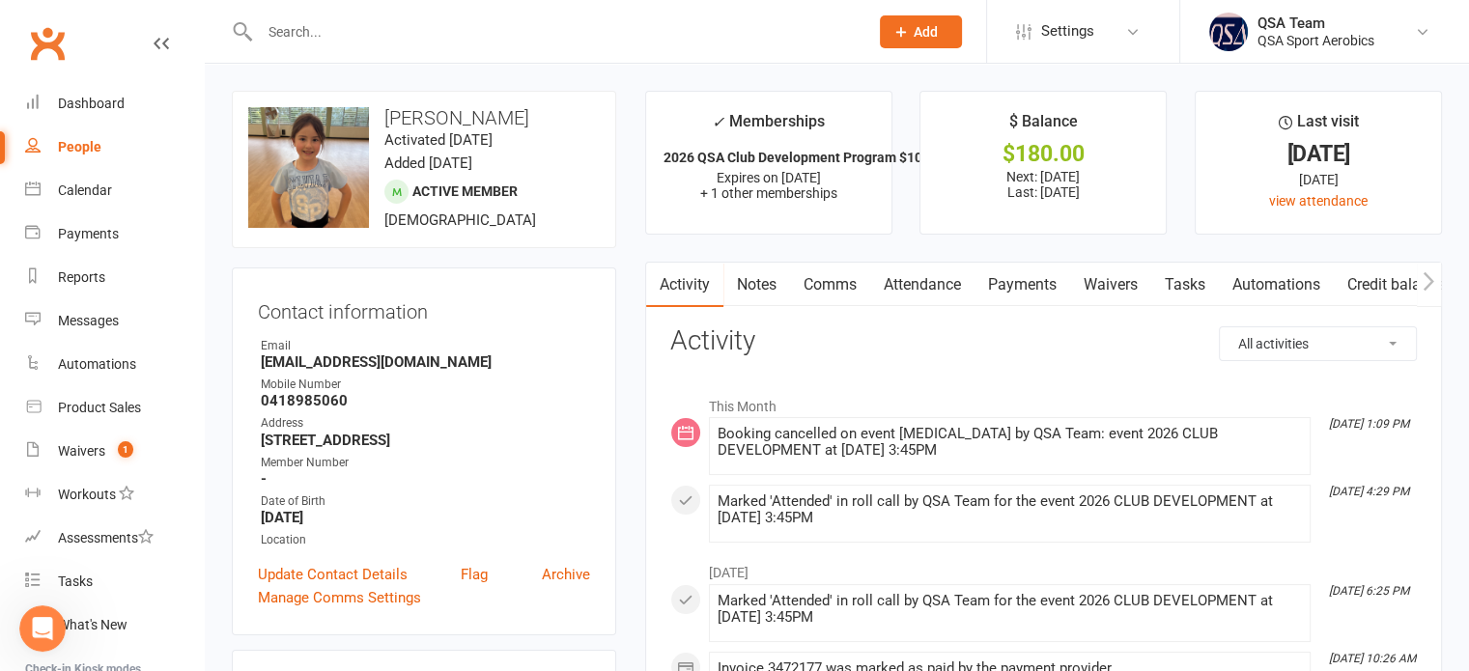
click at [760, 286] on link "Notes" at bounding box center [756, 285] width 67 height 44
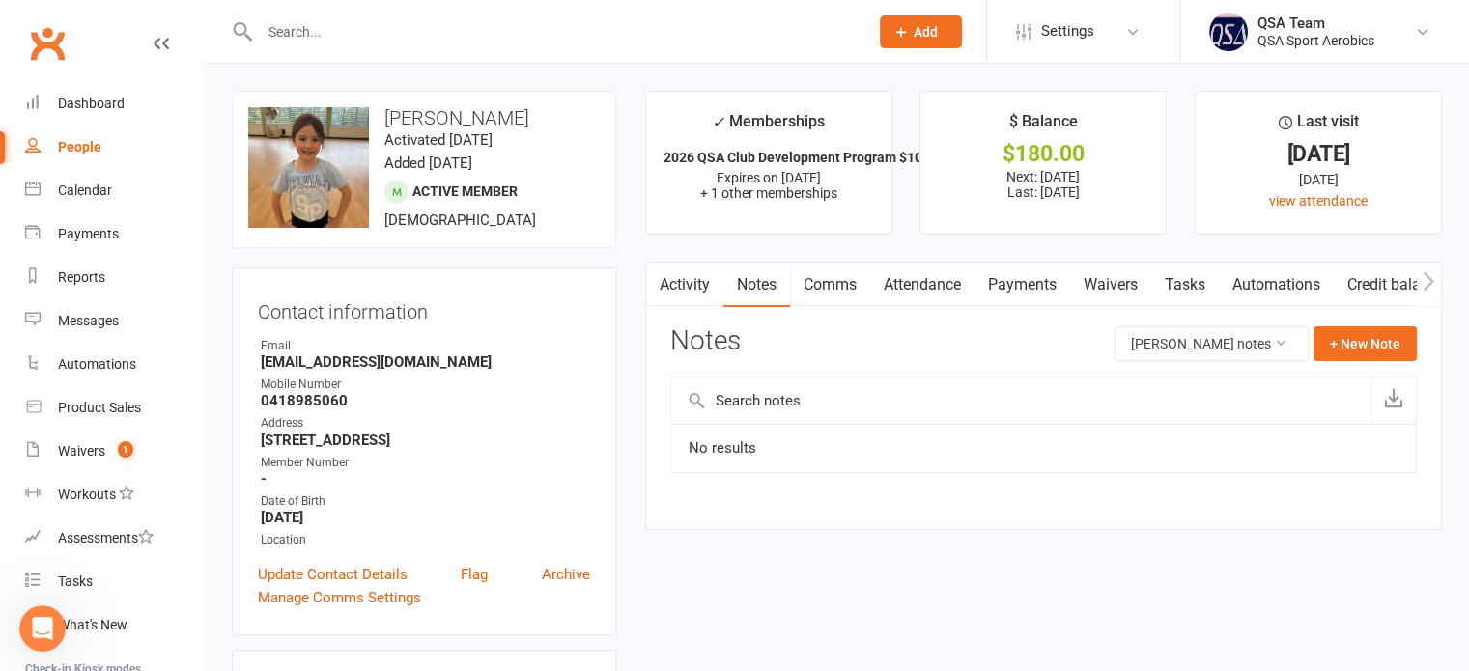
click at [1036, 291] on link "Payments" at bounding box center [1023, 285] width 96 height 44
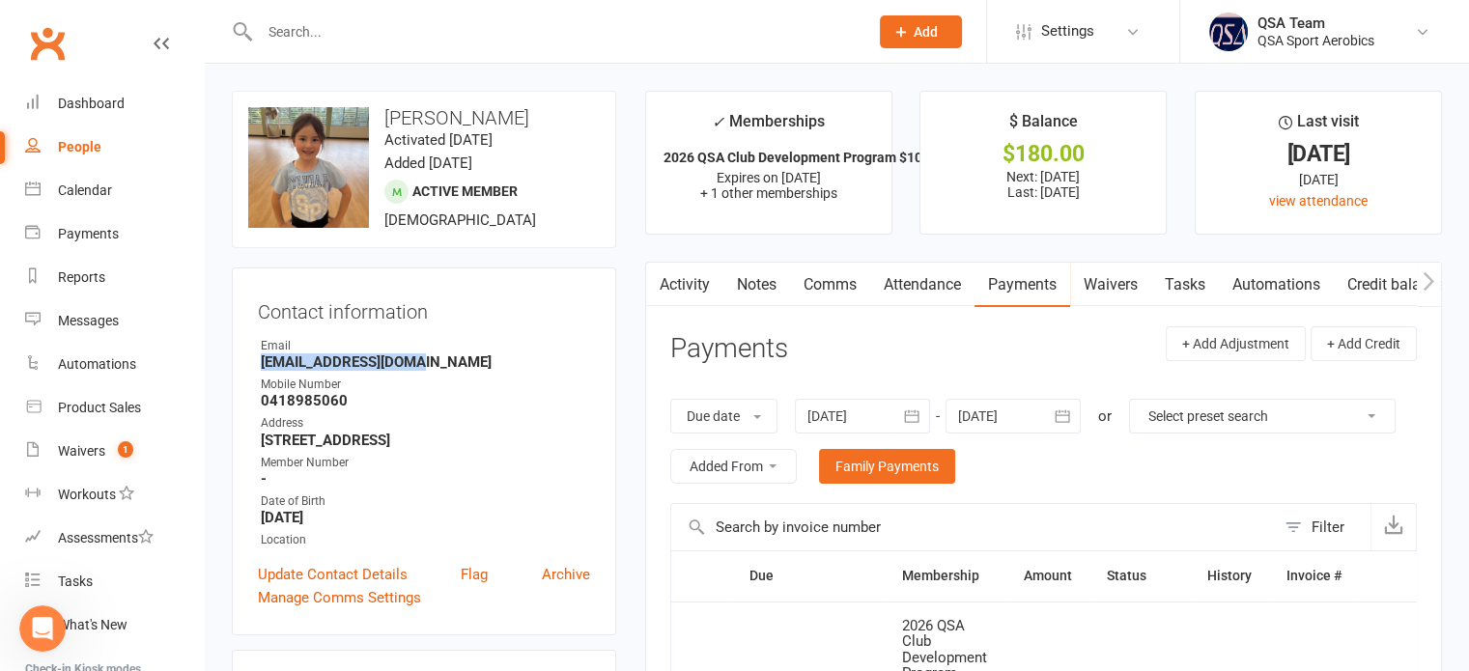
drag, startPoint x: 433, startPoint y: 366, endPoint x: 262, endPoint y: 370, distance: 171.0
click at [262, 370] on strong "Jade@westmilk.com.au" at bounding box center [425, 361] width 329 height 17
copy strong "Jade@westmilk.com.au"
click at [550, 13] on div at bounding box center [543, 31] width 623 height 63
click at [541, 13] on div at bounding box center [543, 31] width 623 height 63
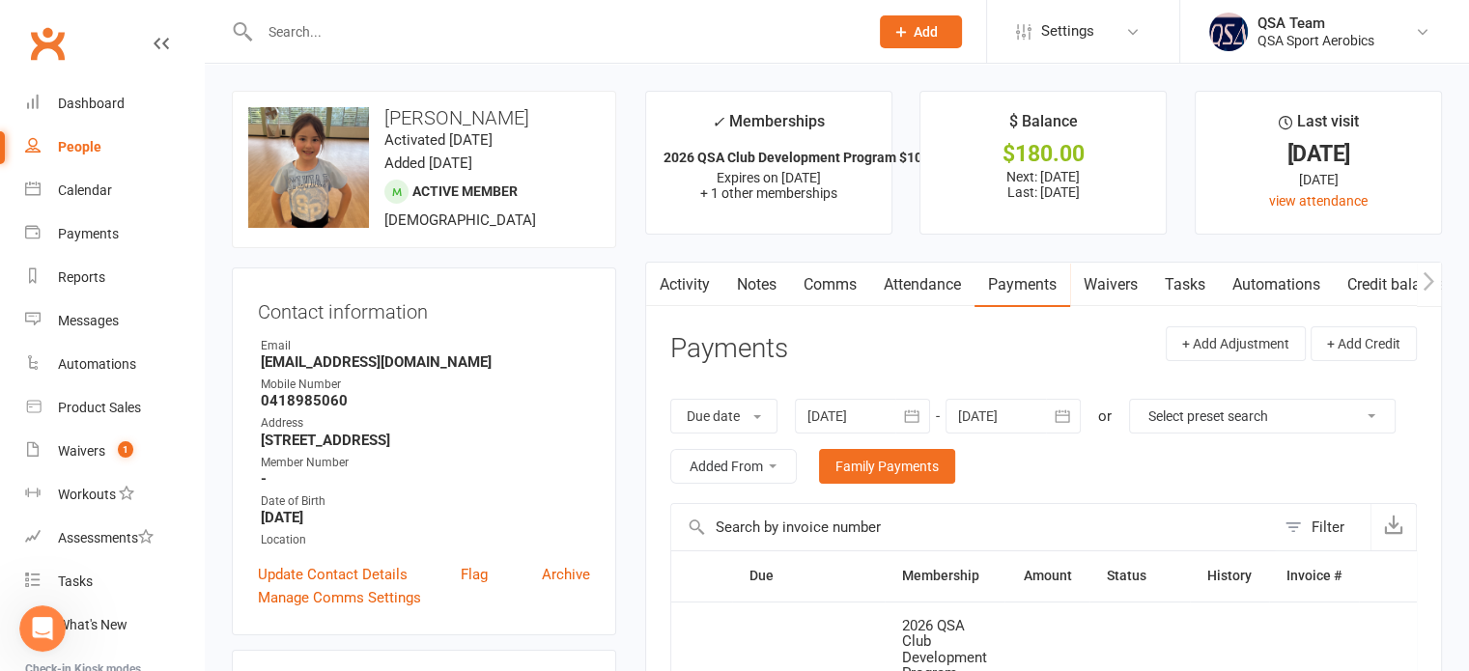
click at [519, 47] on div at bounding box center [543, 31] width 623 height 63
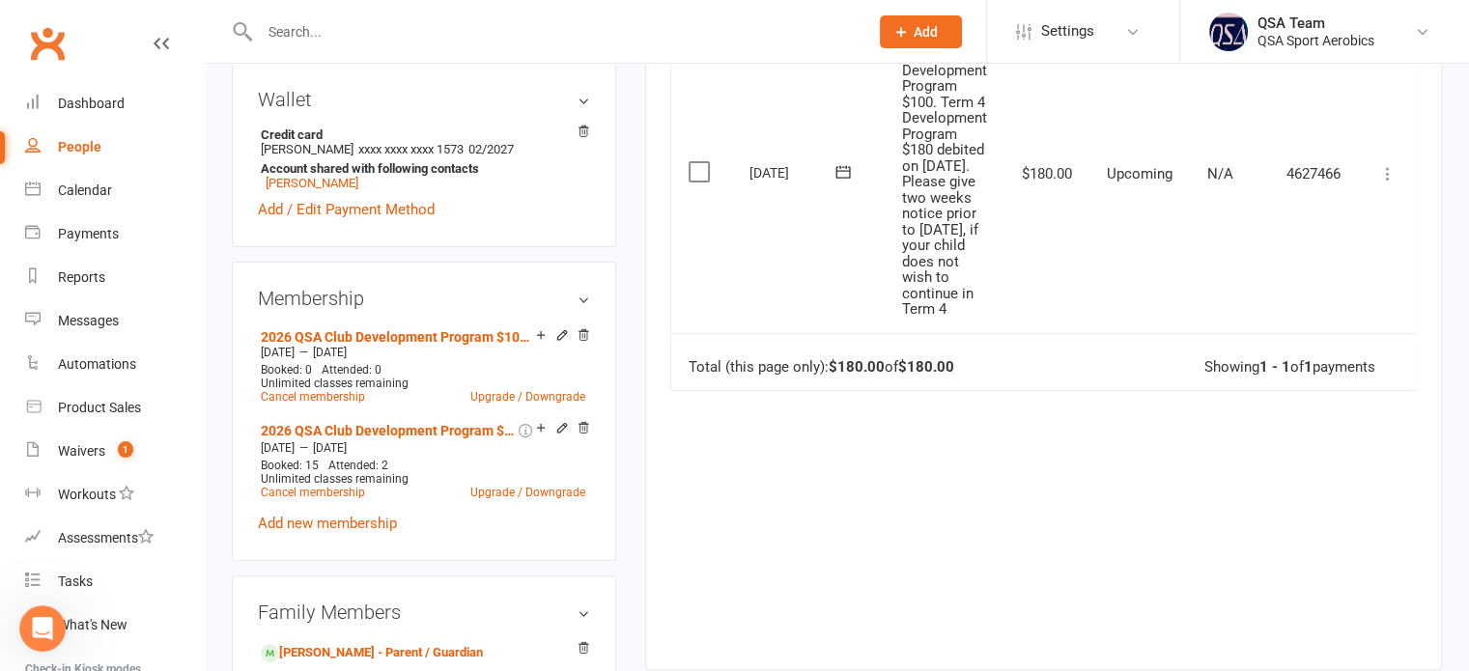
click at [462, 34] on input "text" at bounding box center [554, 31] width 601 height 27
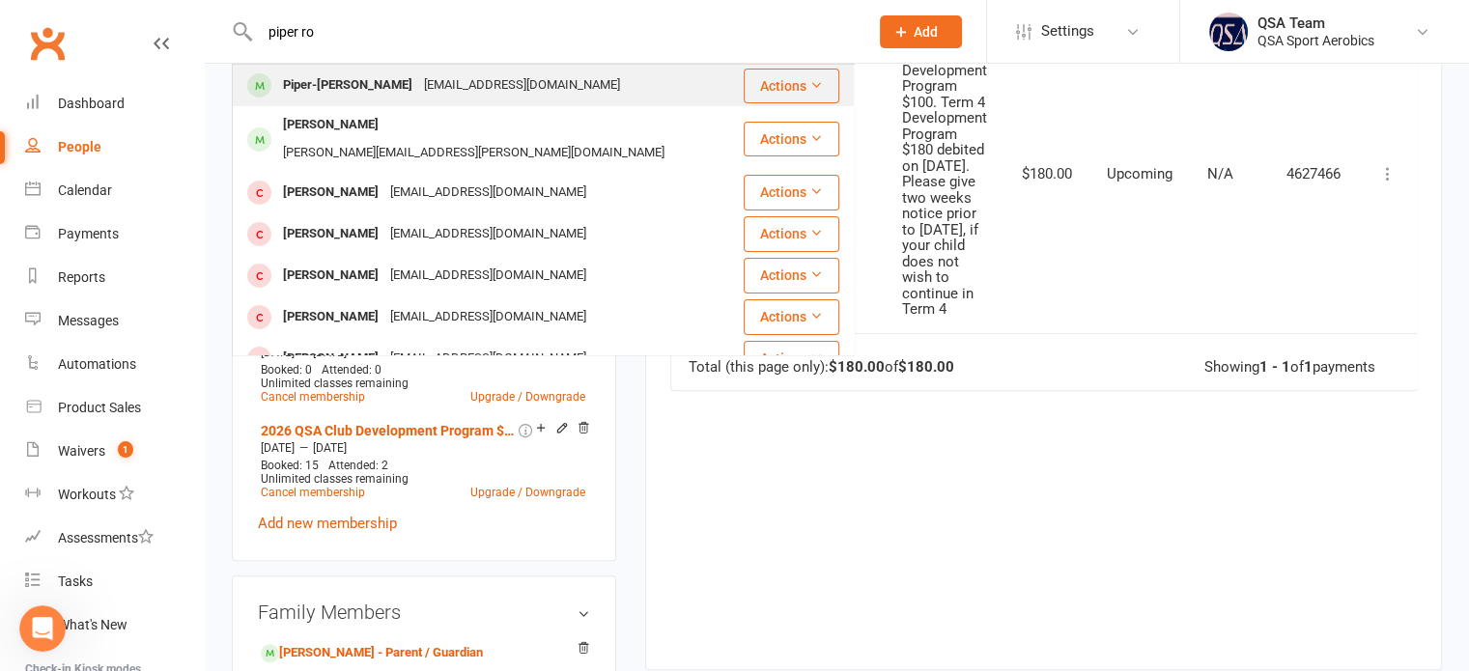
type input "piper ro"
click at [383, 99] on div "Piper-Rose Dougall" at bounding box center [347, 85] width 141 height 28
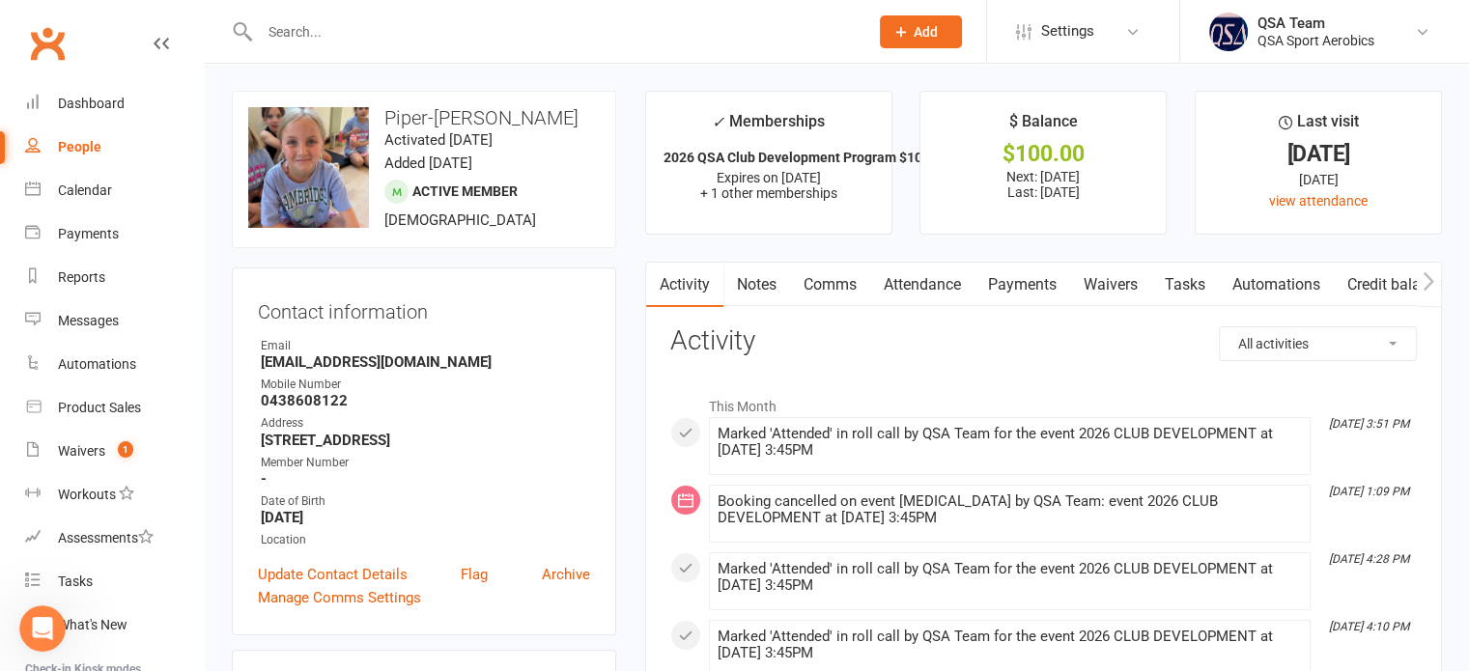
click at [1049, 278] on link "Payments" at bounding box center [1023, 285] width 96 height 44
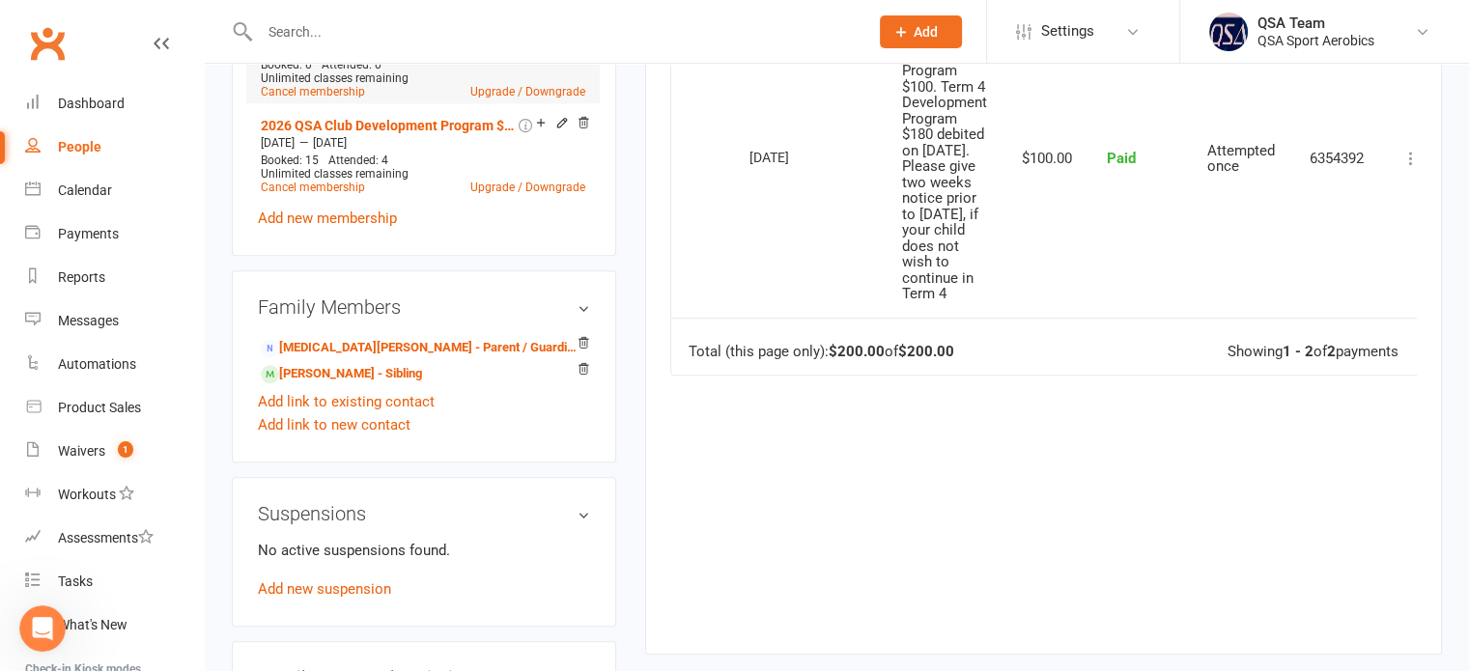
scroll to position [1062, 0]
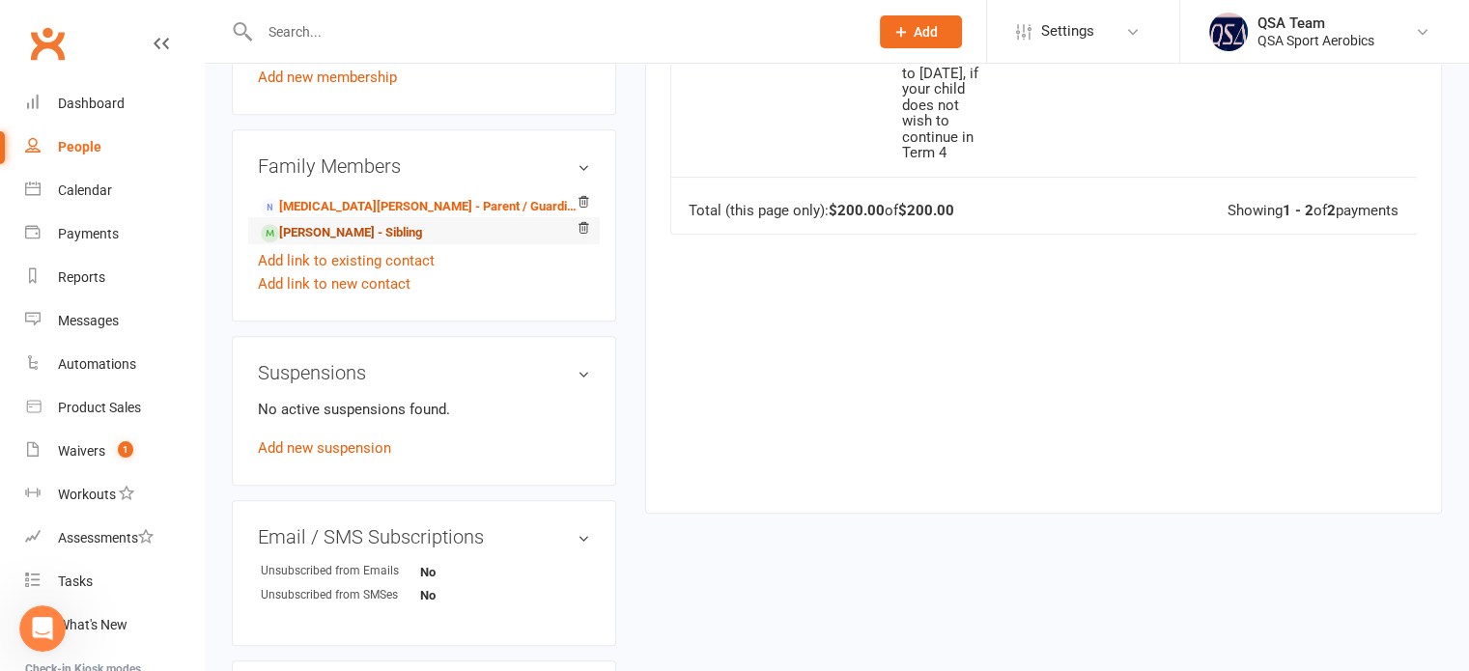
click at [336, 223] on link "Darcie Dougall - Sibling" at bounding box center [341, 233] width 161 height 20
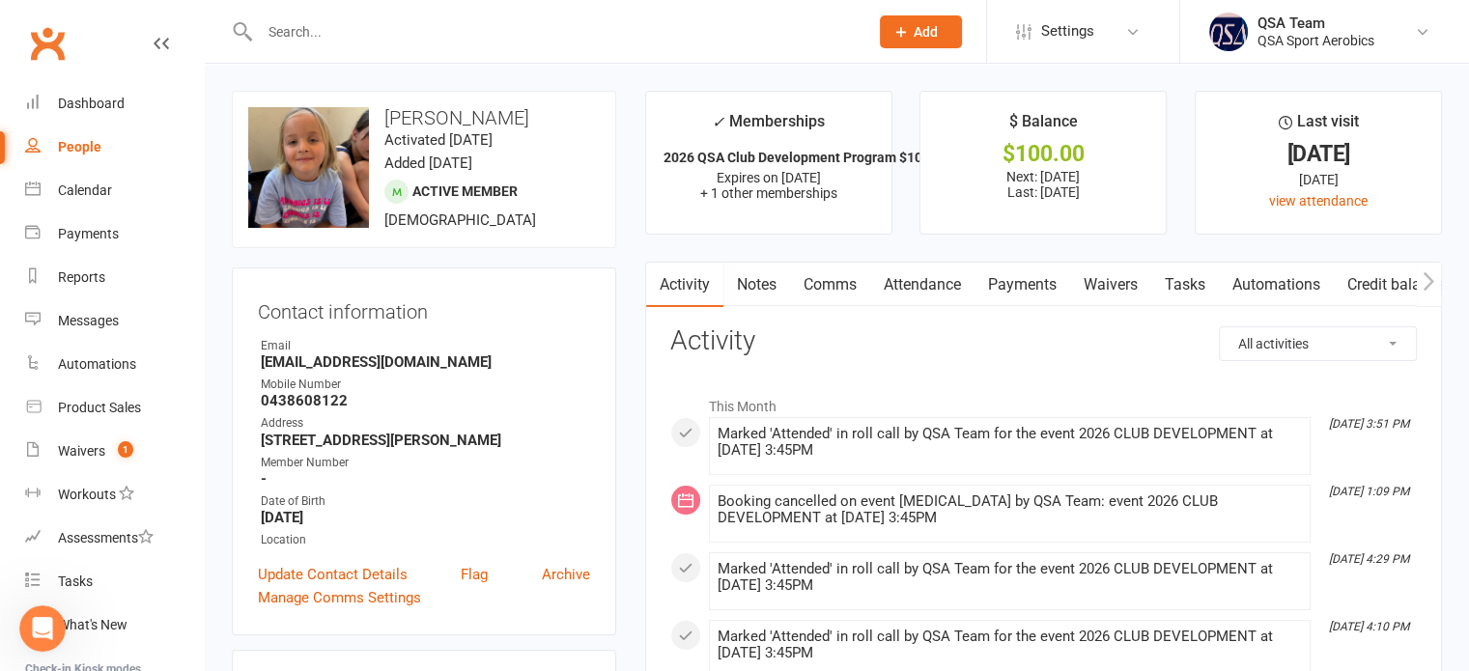
click at [1040, 284] on link "Payments" at bounding box center [1023, 285] width 96 height 44
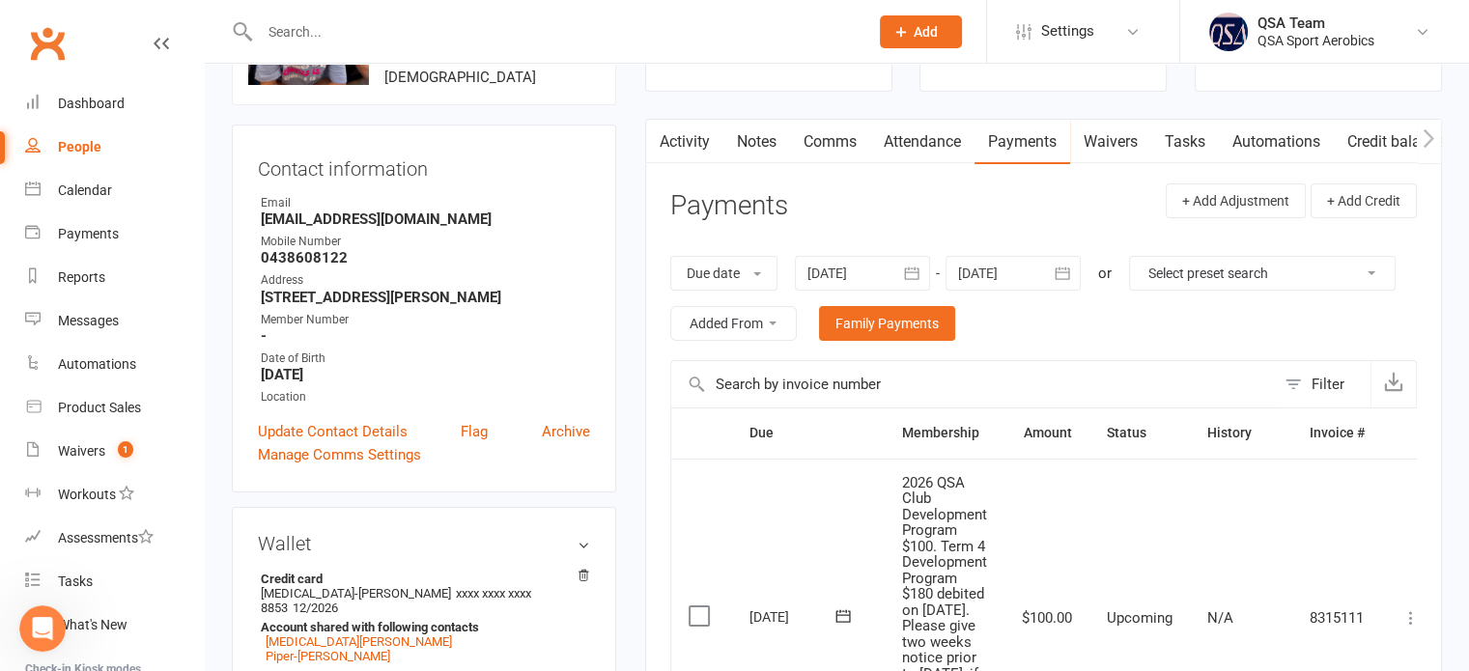
scroll to position [97, 0]
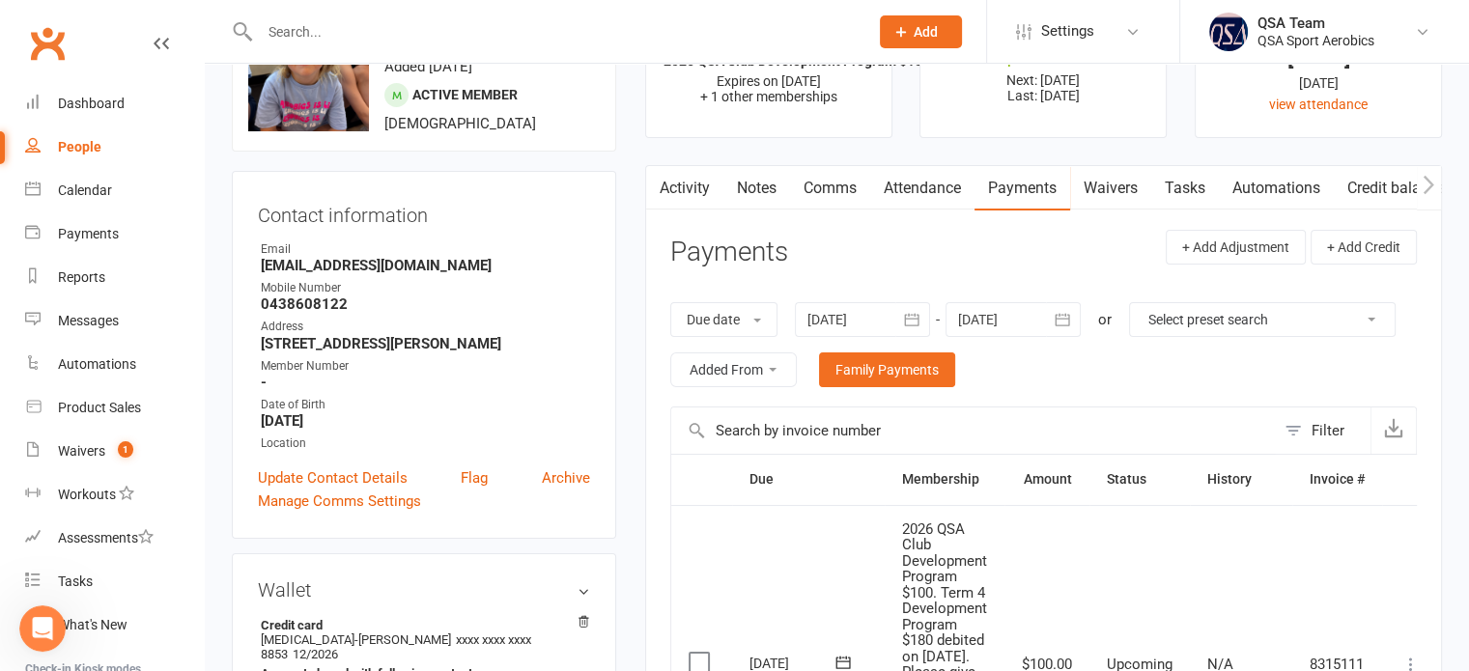
click at [721, 184] on link "Activity" at bounding box center [684, 188] width 77 height 44
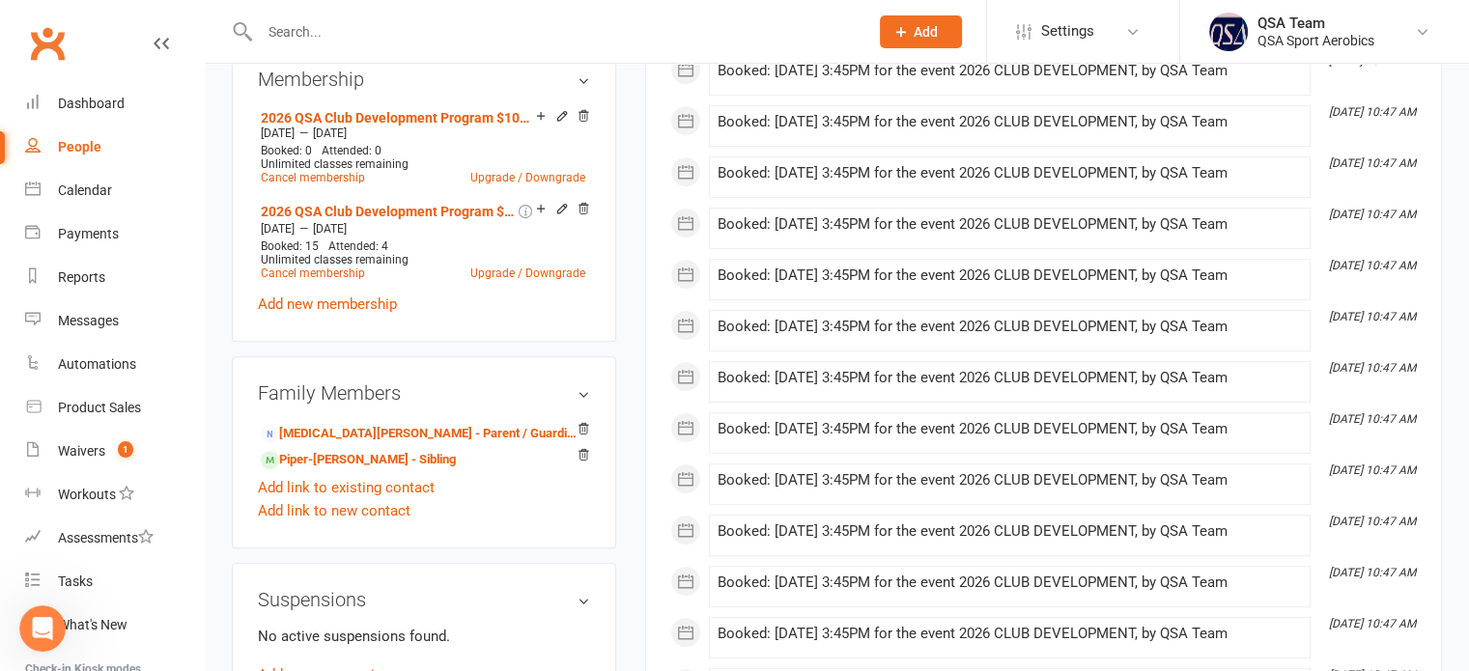
scroll to position [869, 0]
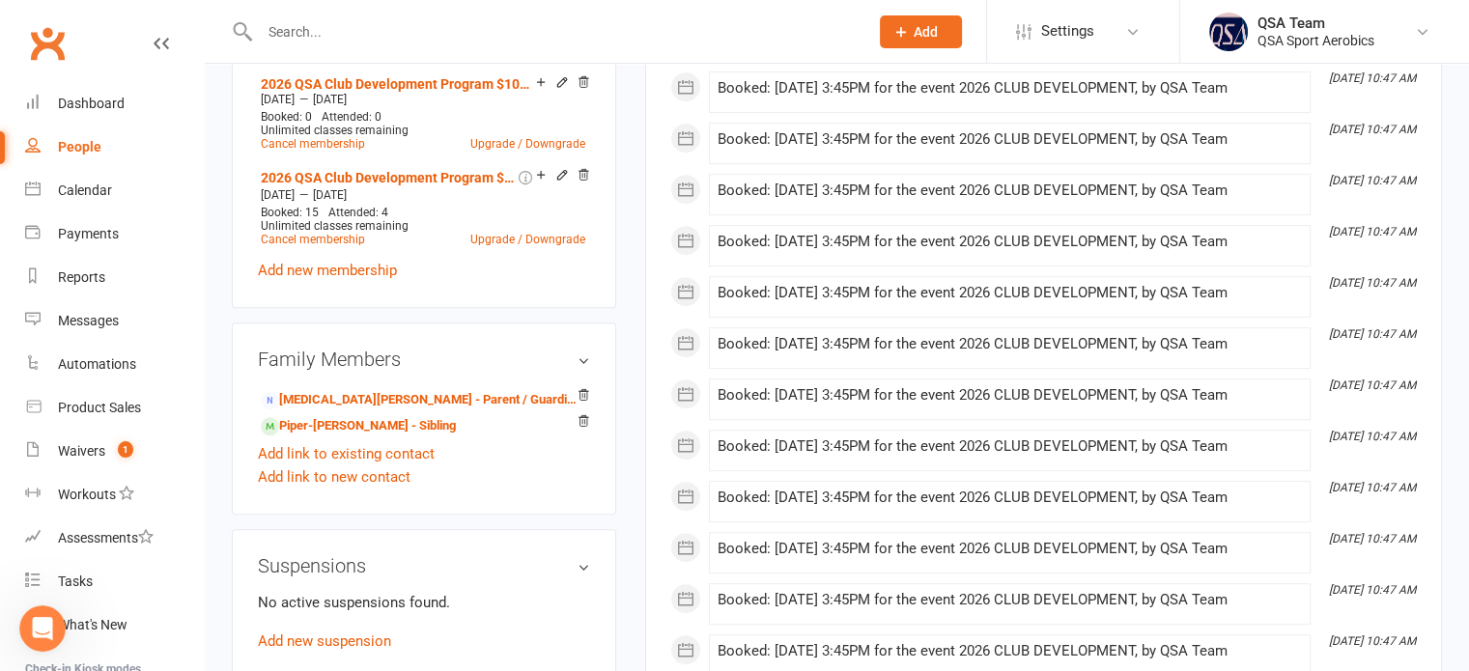
click at [402, 31] on input "text" at bounding box center [554, 31] width 601 height 27
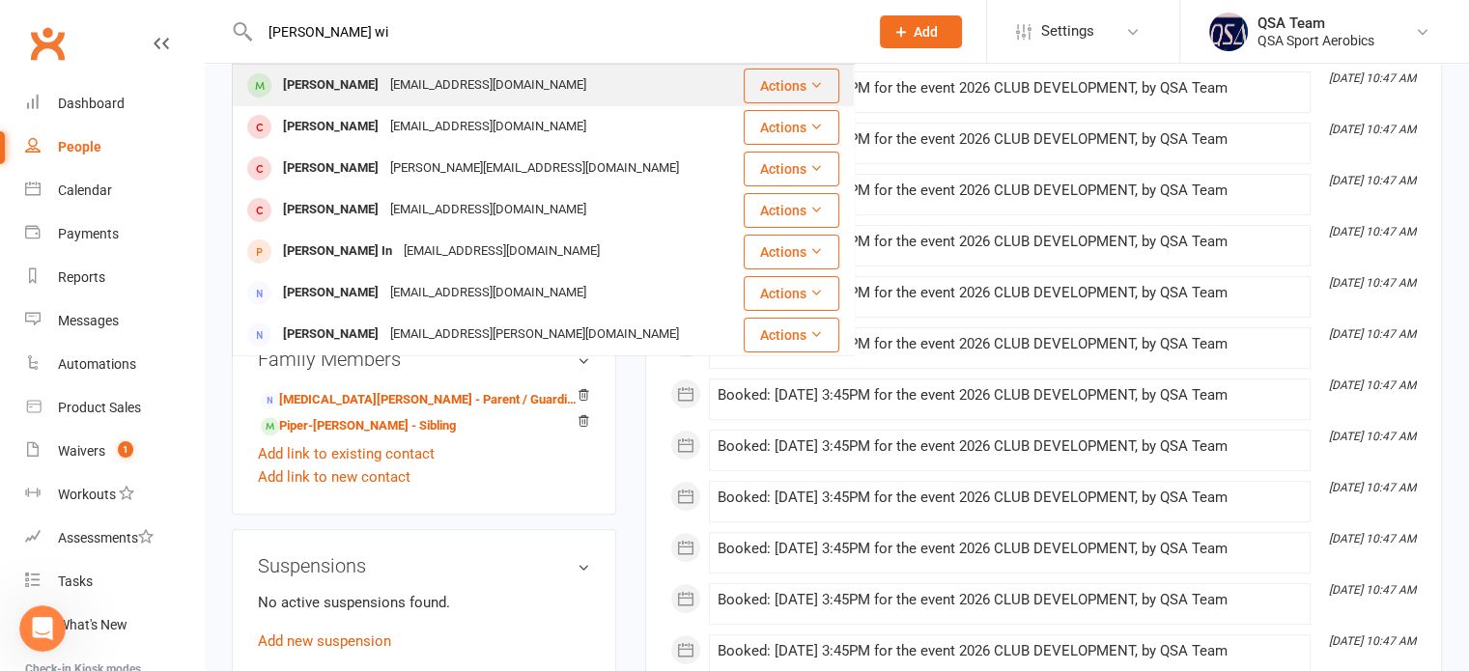
type input "elsie wi"
click at [387, 93] on div "Rosiebalcon7@gmail.com" at bounding box center [488, 85] width 208 height 28
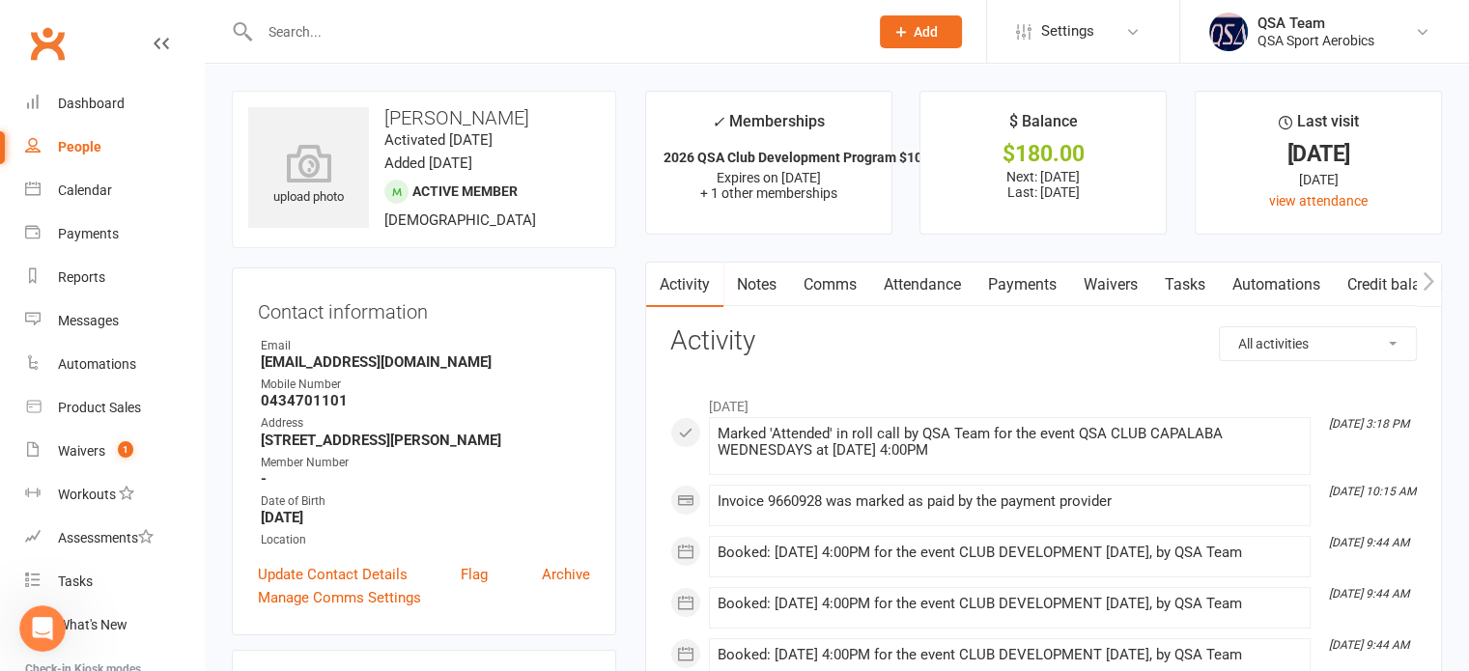
click at [1006, 281] on link "Payments" at bounding box center [1023, 285] width 96 height 44
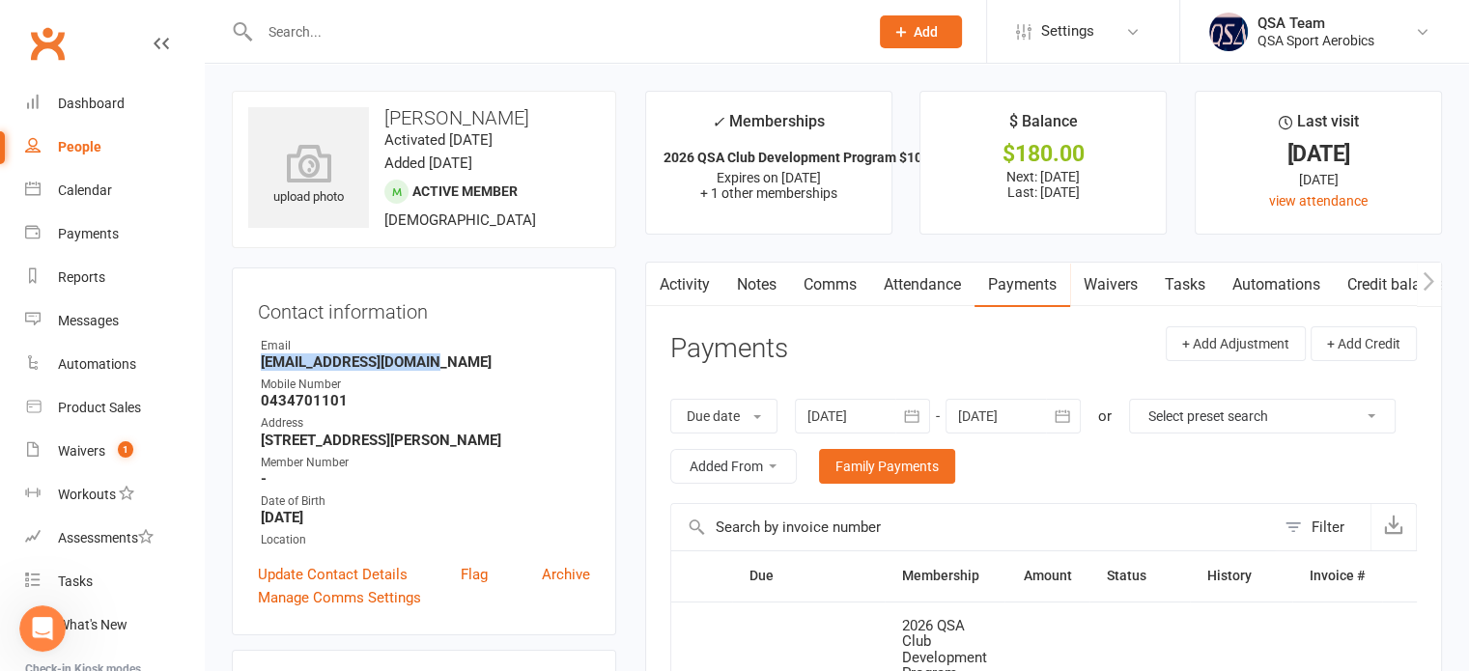
drag, startPoint x: 442, startPoint y: 362, endPoint x: 262, endPoint y: 363, distance: 180.6
click at [262, 363] on strong "Rosiebalcon7@gmail.com" at bounding box center [425, 361] width 329 height 17
copy strong "Rosiebalcon7@gmail.com"
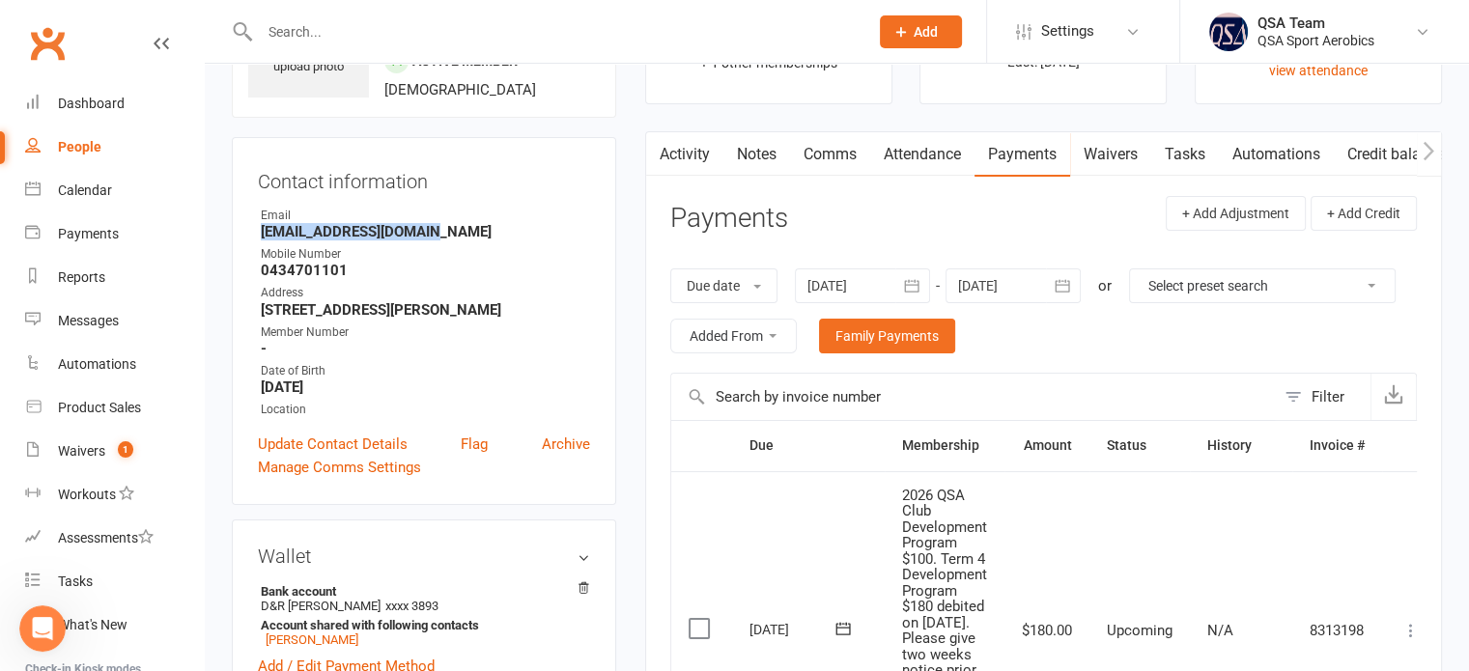
scroll to position [290, 0]
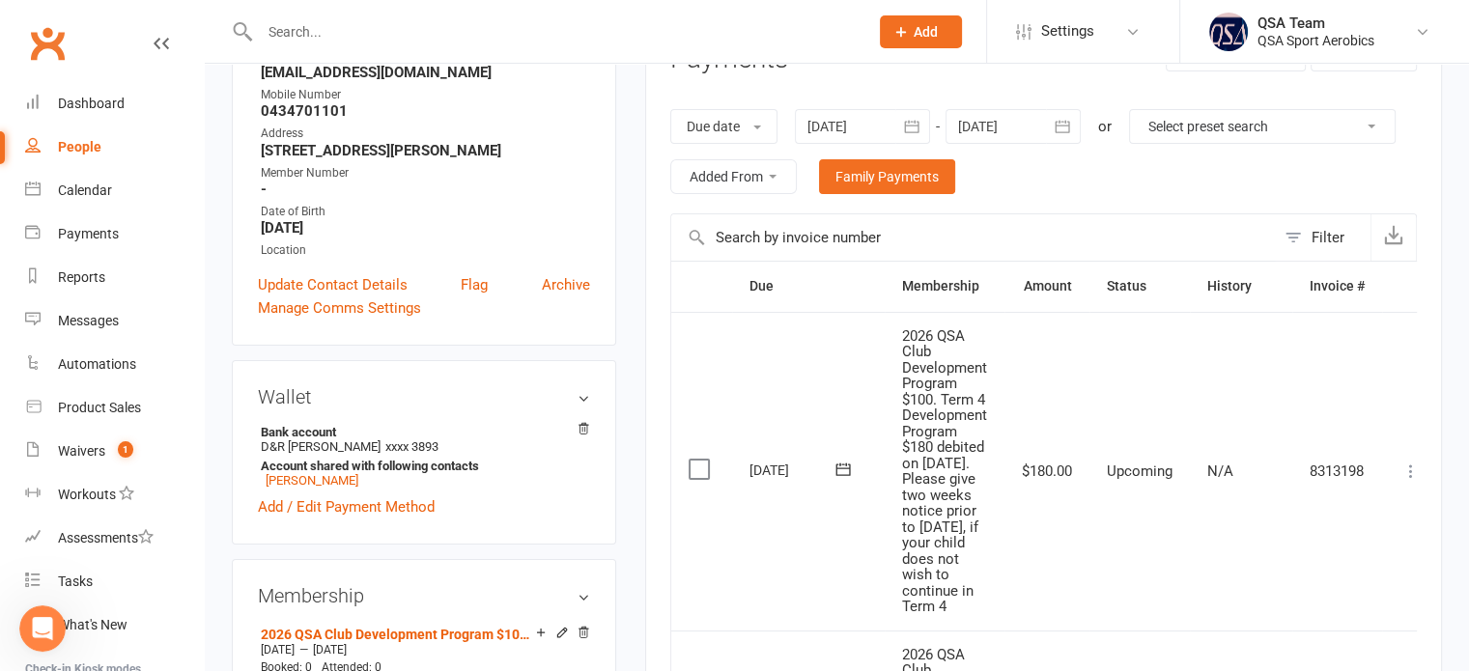
click at [433, 26] on input "text" at bounding box center [554, 31] width 601 height 27
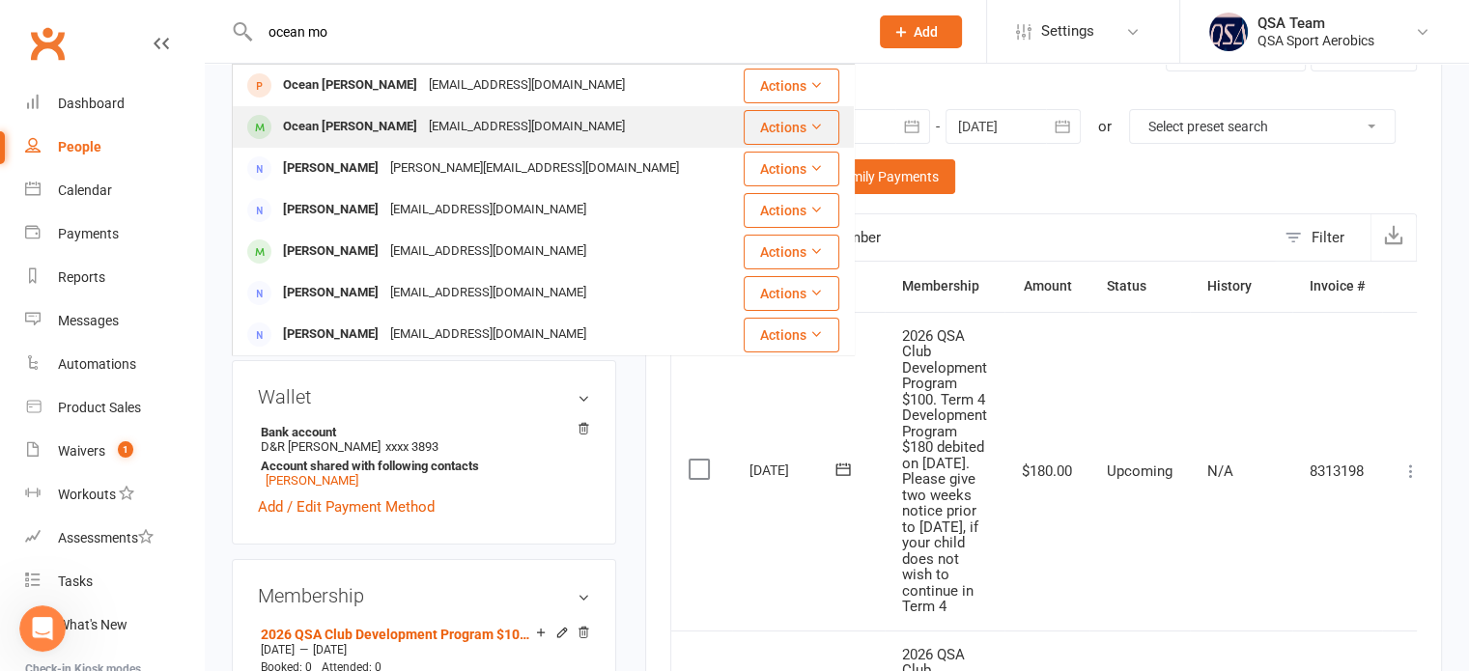
type input "ocean mo"
click at [423, 121] on div "susiesmolina@gmail.com" at bounding box center [527, 127] width 208 height 28
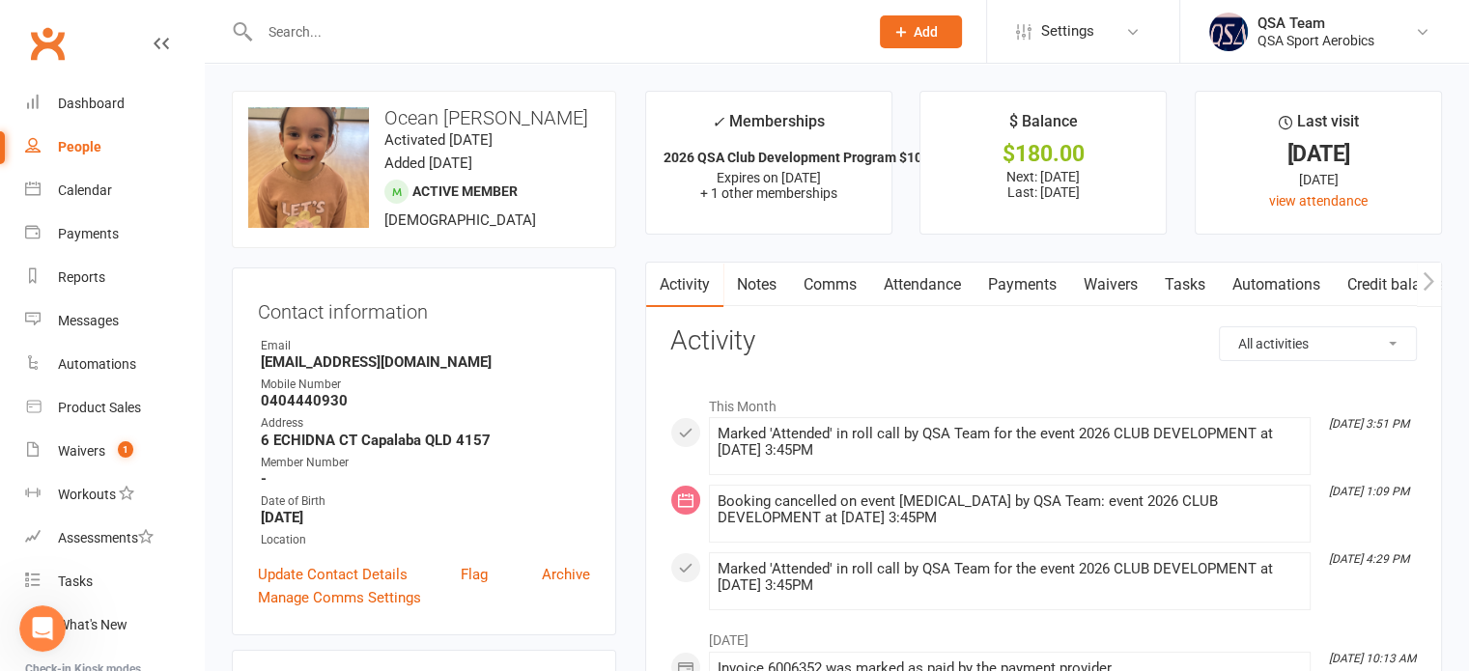
click at [1017, 287] on link "Payments" at bounding box center [1023, 285] width 96 height 44
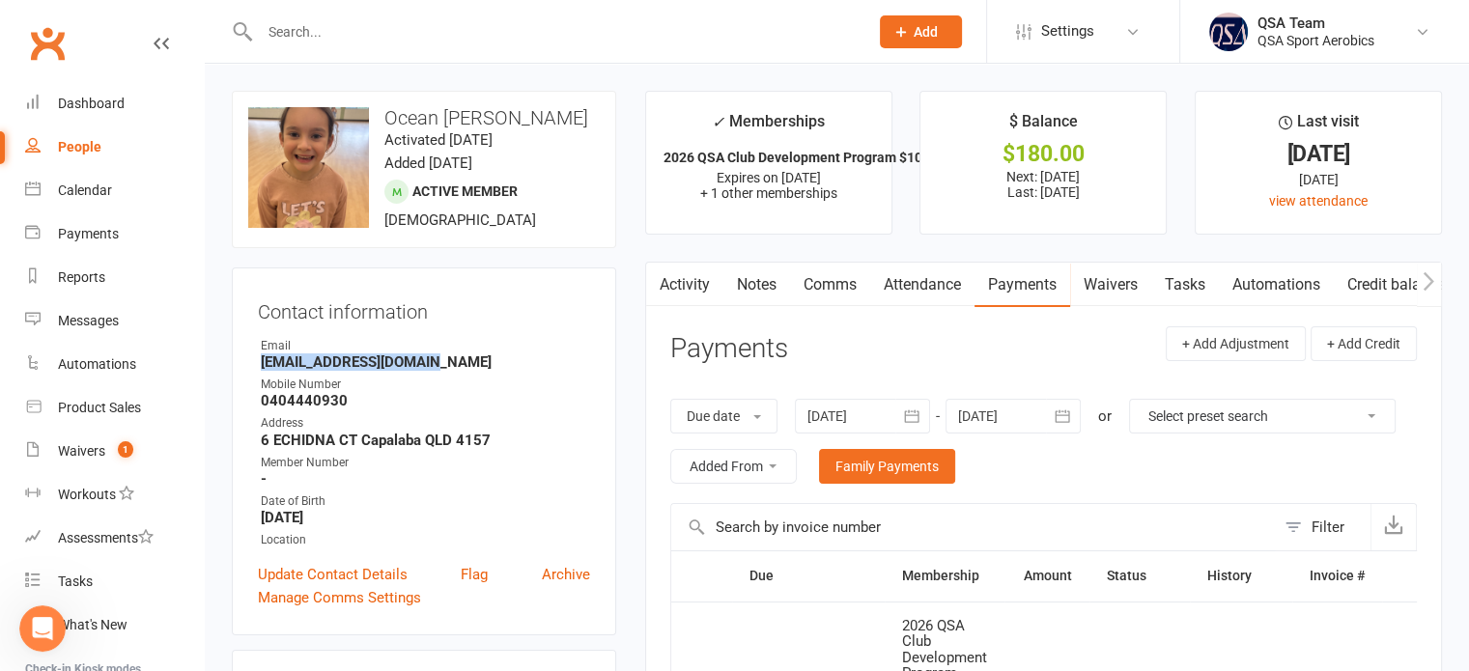
drag, startPoint x: 442, startPoint y: 356, endPoint x: 256, endPoint y: 366, distance: 186.7
click at [256, 366] on div "Contact information Owner Email susiesmolina@gmail.com Mobile Number 0404440930…" at bounding box center [424, 452] width 384 height 368
drag, startPoint x: 296, startPoint y: 64, endPoint x: 303, endPoint y: 47, distance: 18.1
click at [303, 43] on input "text" at bounding box center [554, 31] width 601 height 27
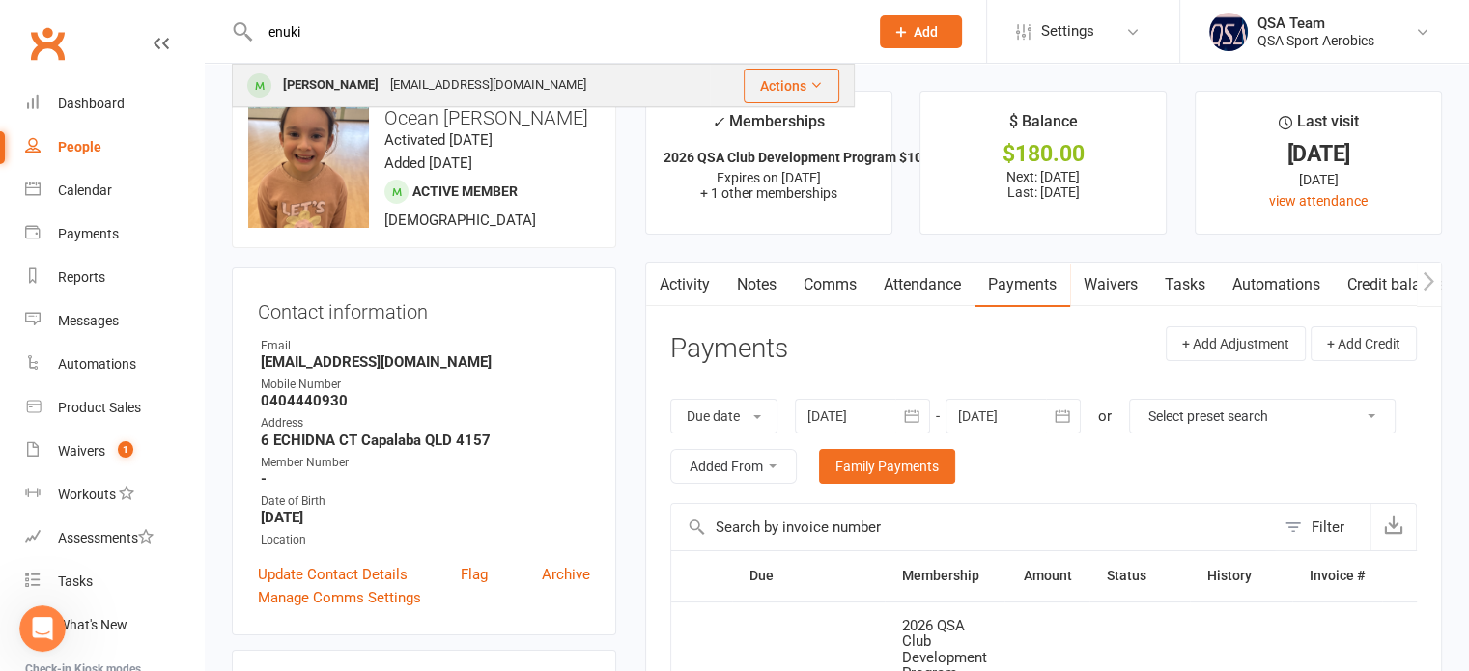
type input "enuki"
click at [326, 79] on div "[PERSON_NAME]" at bounding box center [330, 85] width 107 height 28
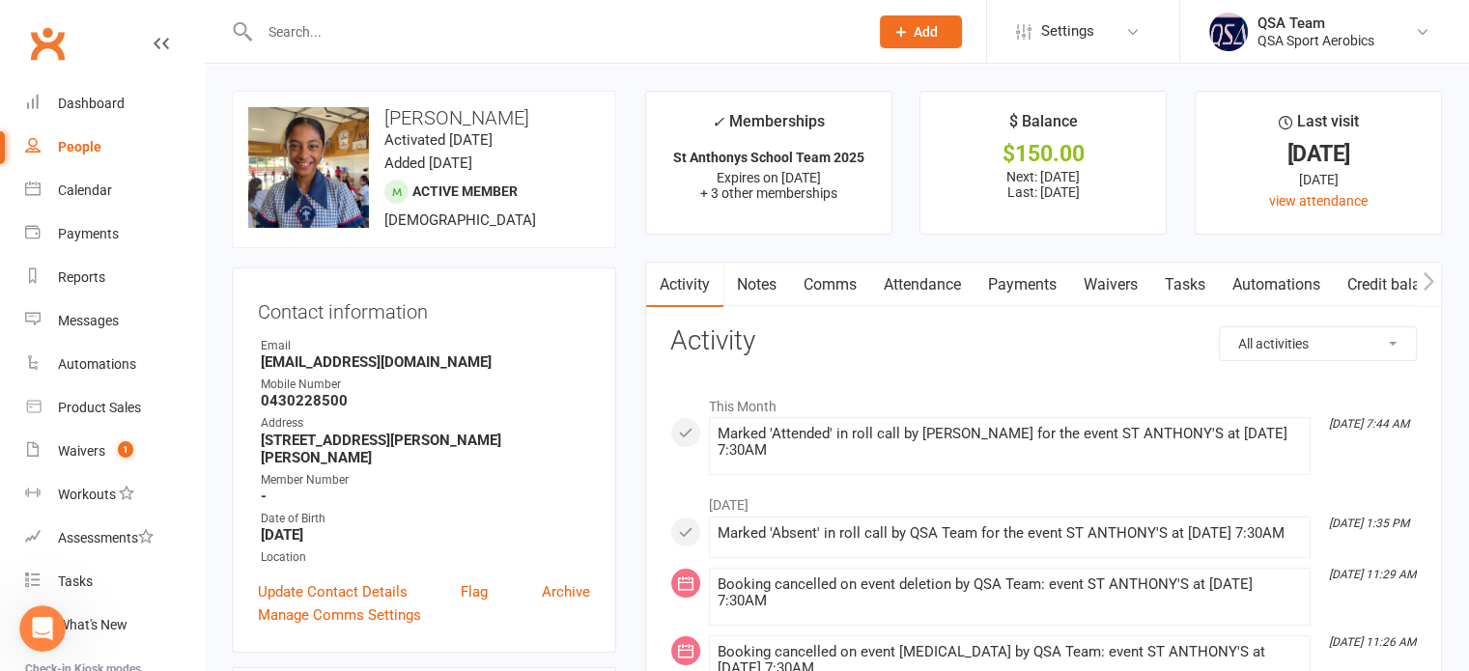
click at [749, 278] on link "Notes" at bounding box center [756, 285] width 67 height 44
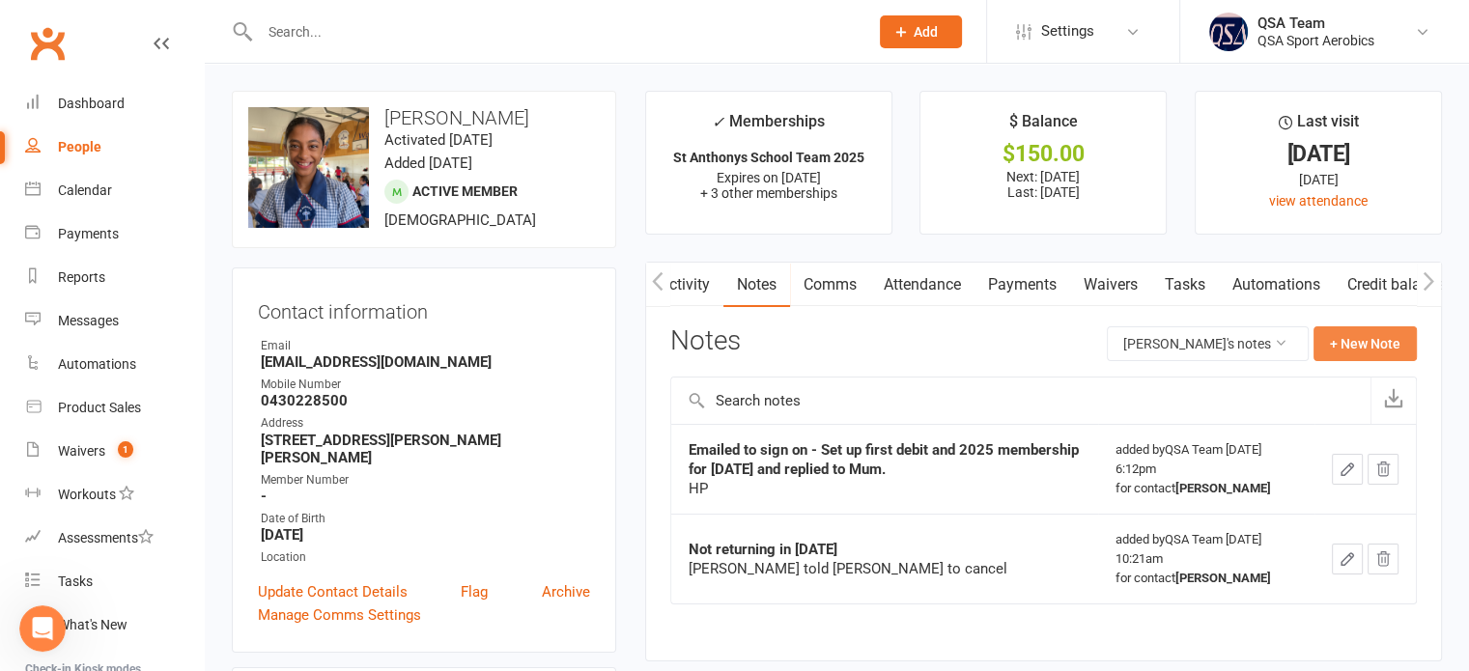
click at [1372, 352] on button "+ New Note" at bounding box center [1365, 343] width 103 height 35
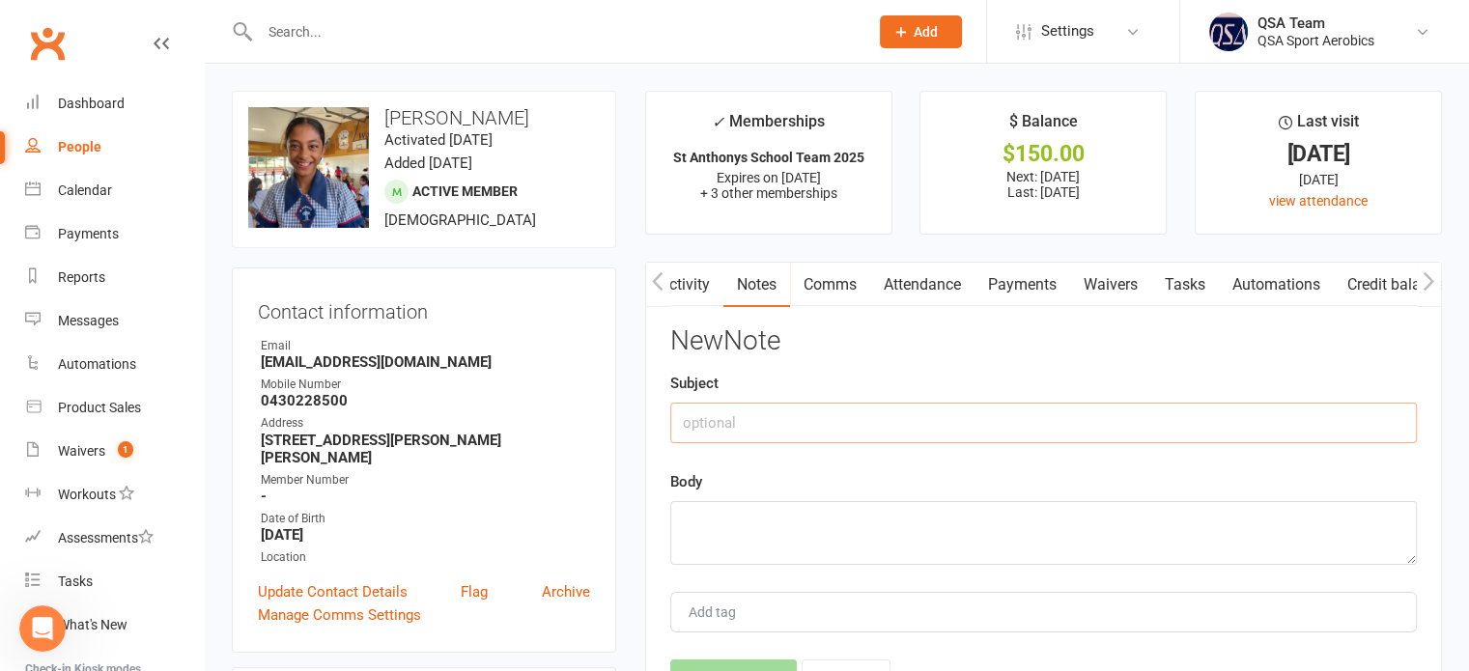
click at [808, 424] on input "text" at bounding box center [1043, 423] width 747 height 41
type input "Cancelled Term 4 2025"
click at [788, 525] on textarea at bounding box center [1043, 533] width 747 height 64
paste textarea "Hi Lauryn :) I hope you’re doing well. What a wonderful five-year journey it ha…"
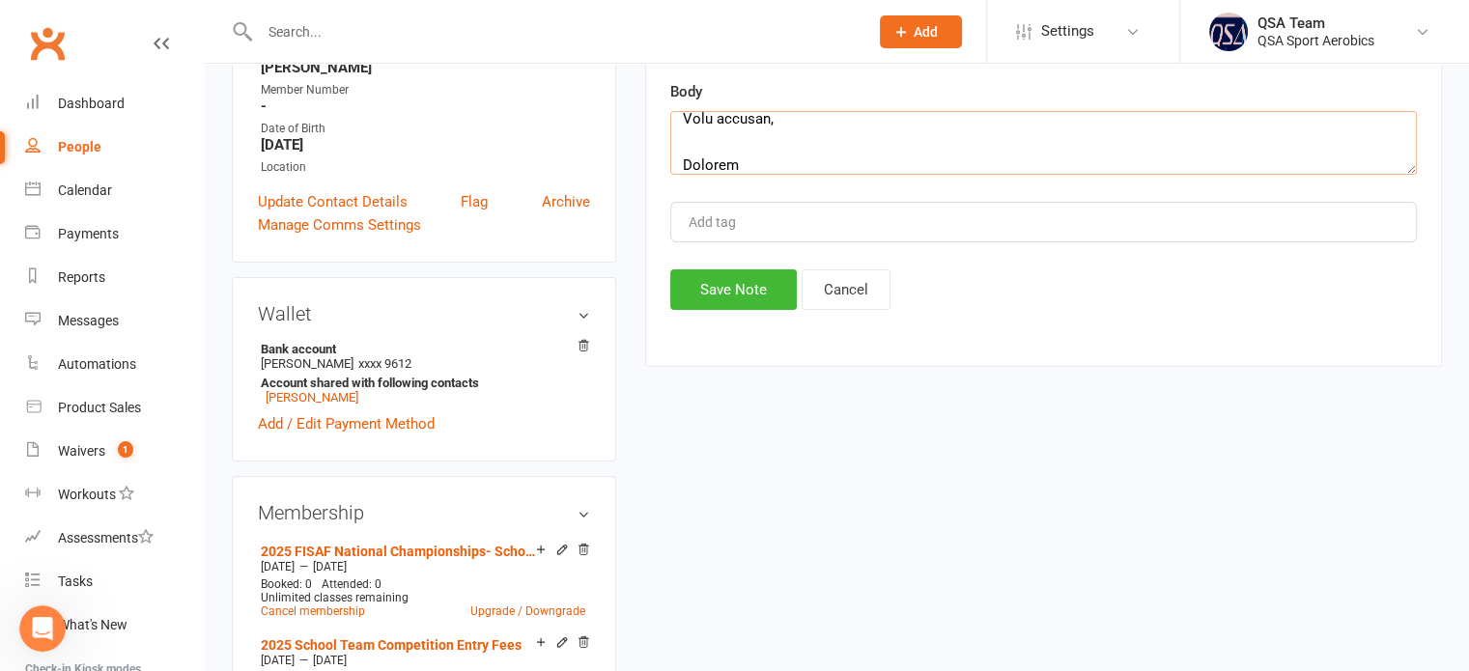
scroll to position [386, 0]
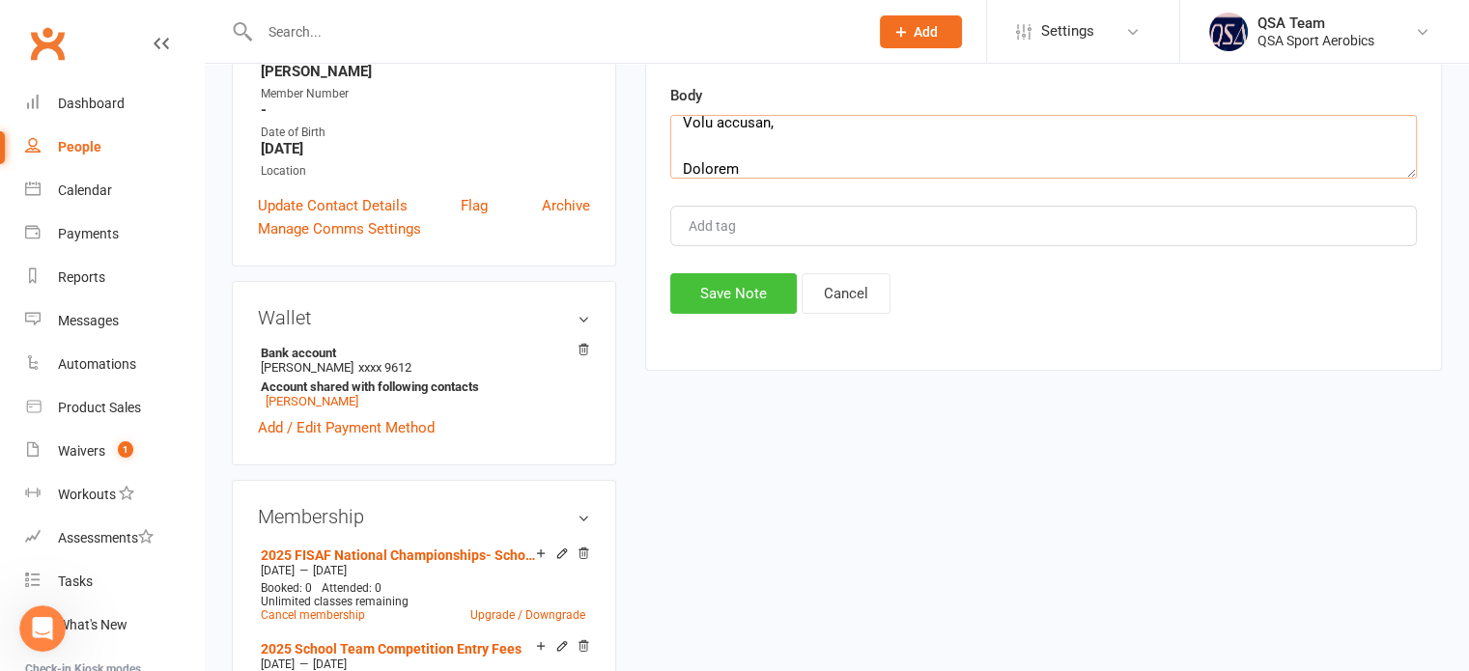
type textarea "Hi Lauryn :) I hope you’re doing well. What a wonderful five-year journey it ha…"
click at [713, 273] on button "Save Note" at bounding box center [733, 293] width 127 height 41
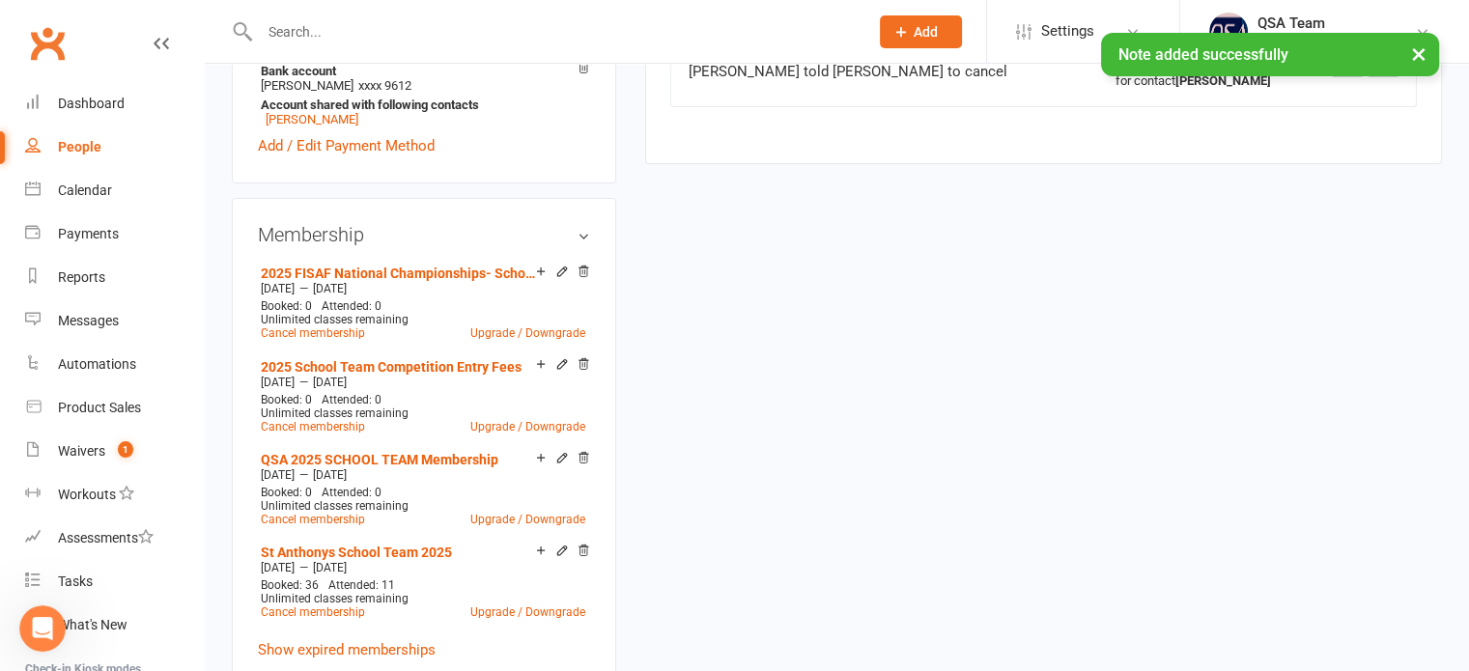
scroll to position [676, 0]
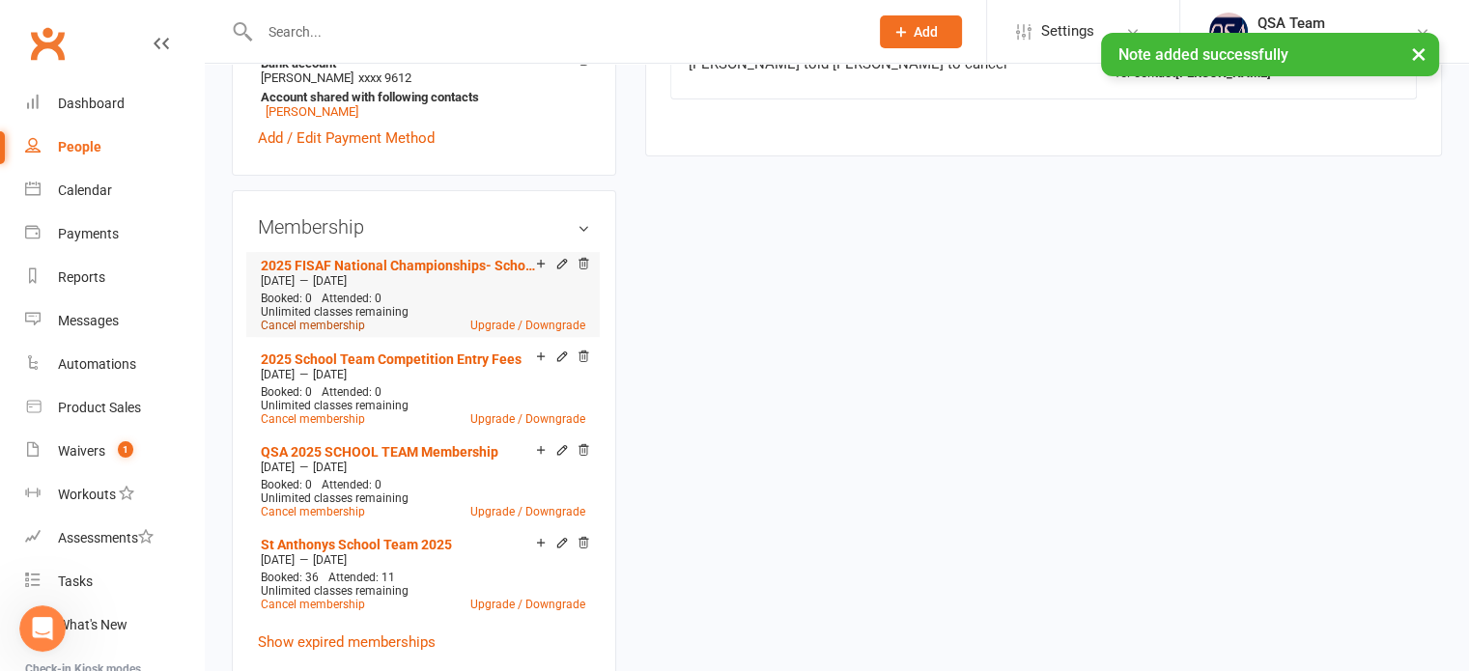
click at [310, 332] on link "Cancel membership" at bounding box center [313, 326] width 104 height 14
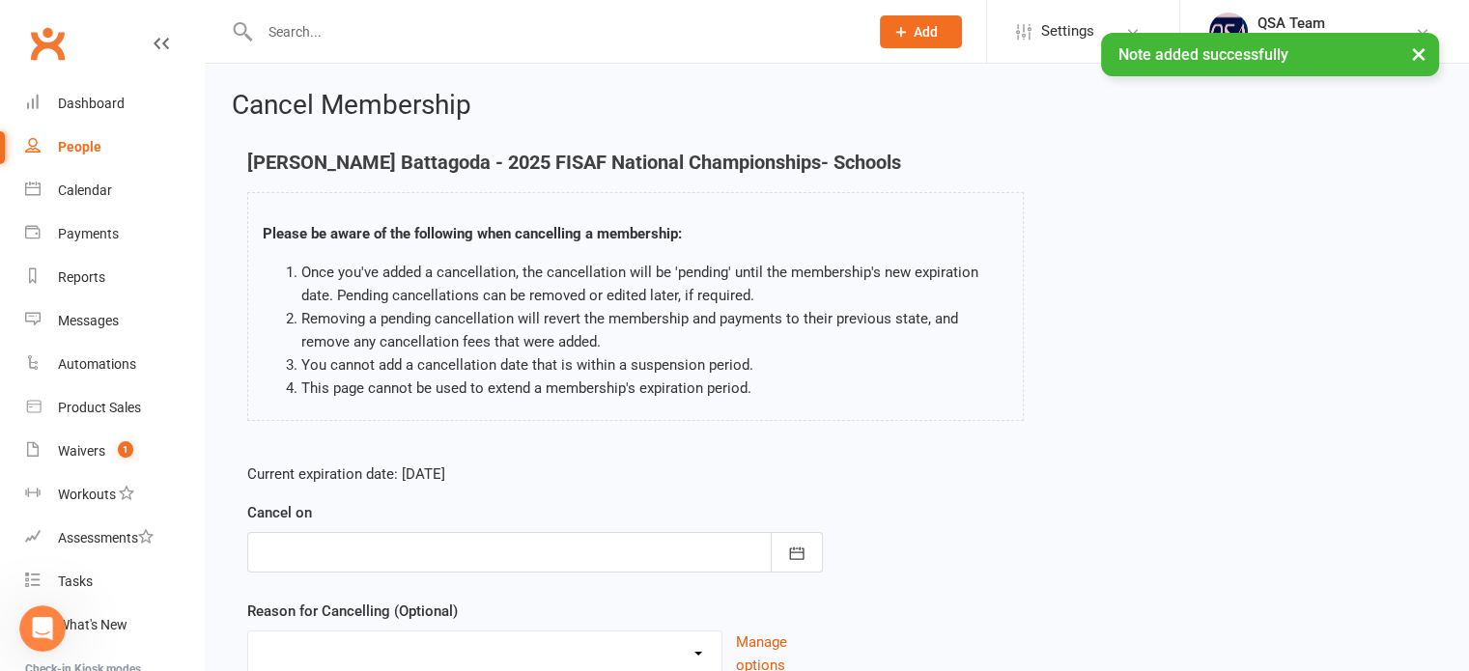
scroll to position [161, 0]
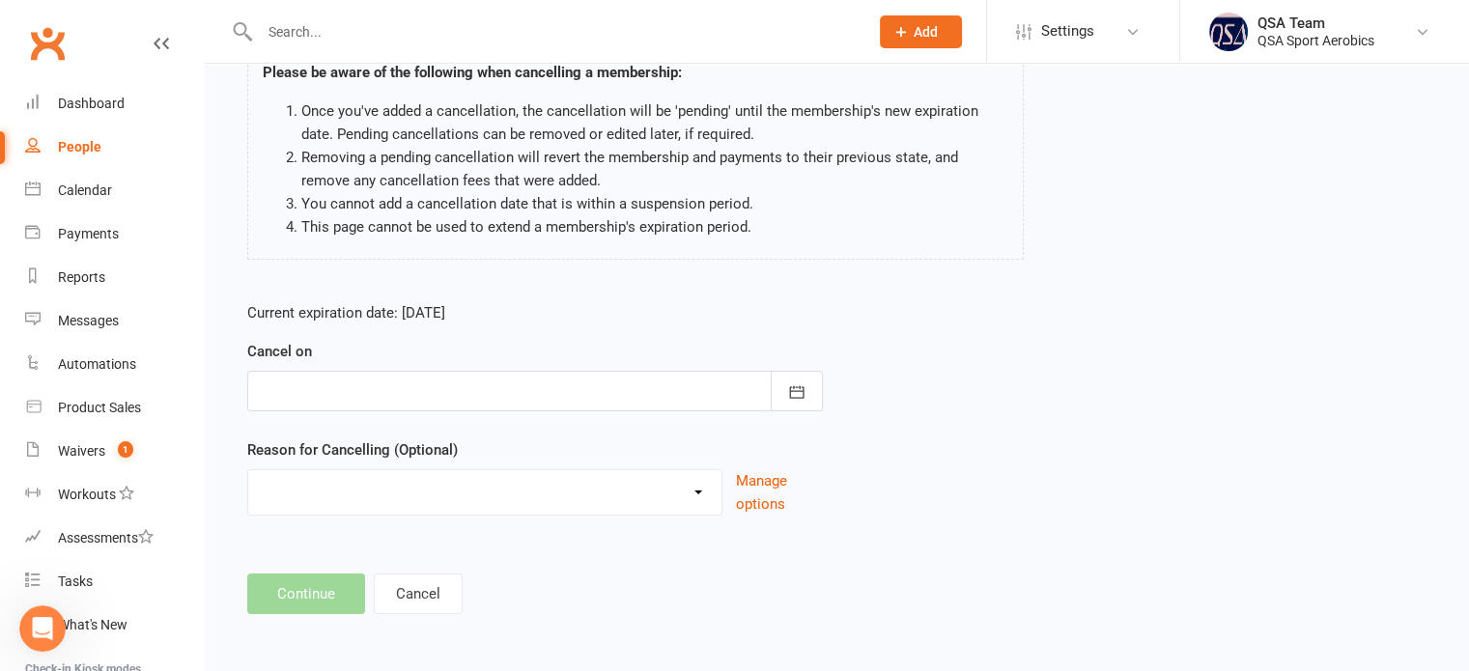
click at [321, 400] on div at bounding box center [535, 391] width 576 height 41
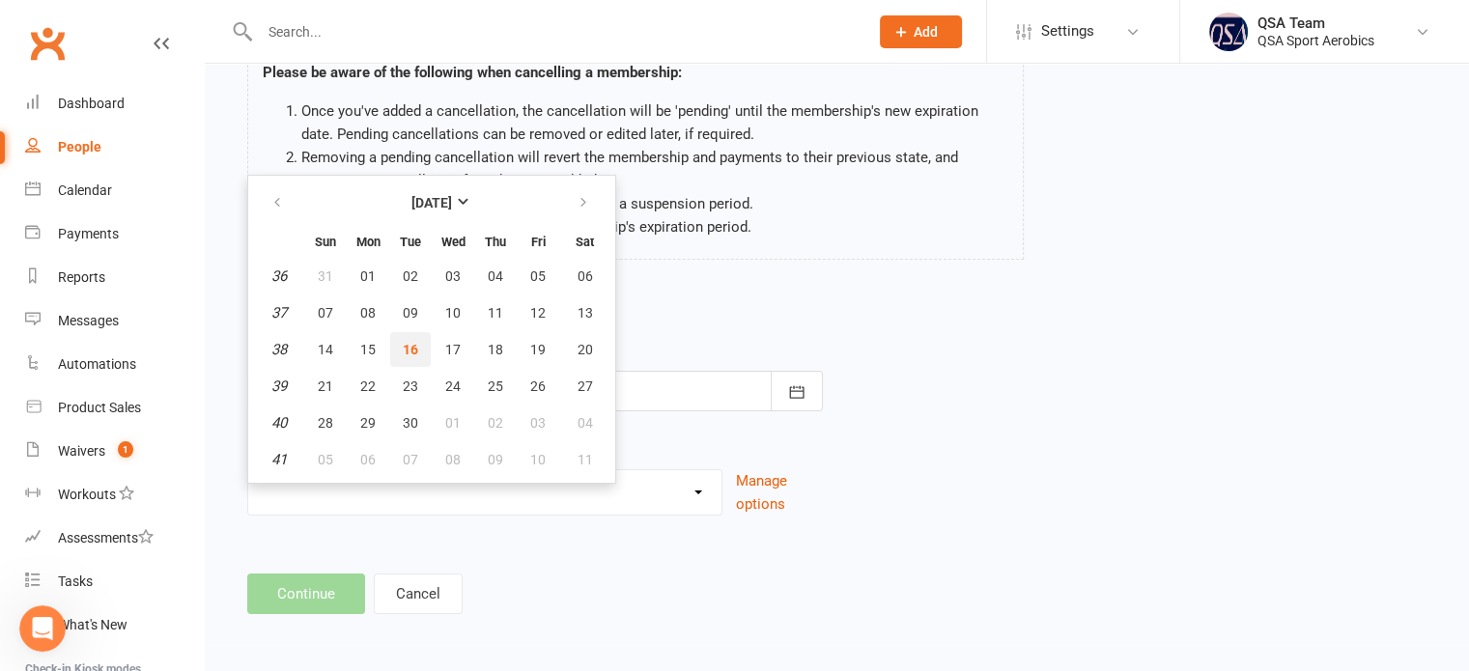
click at [421, 346] on button "16" at bounding box center [410, 349] width 41 height 35
type input "[DATE]"
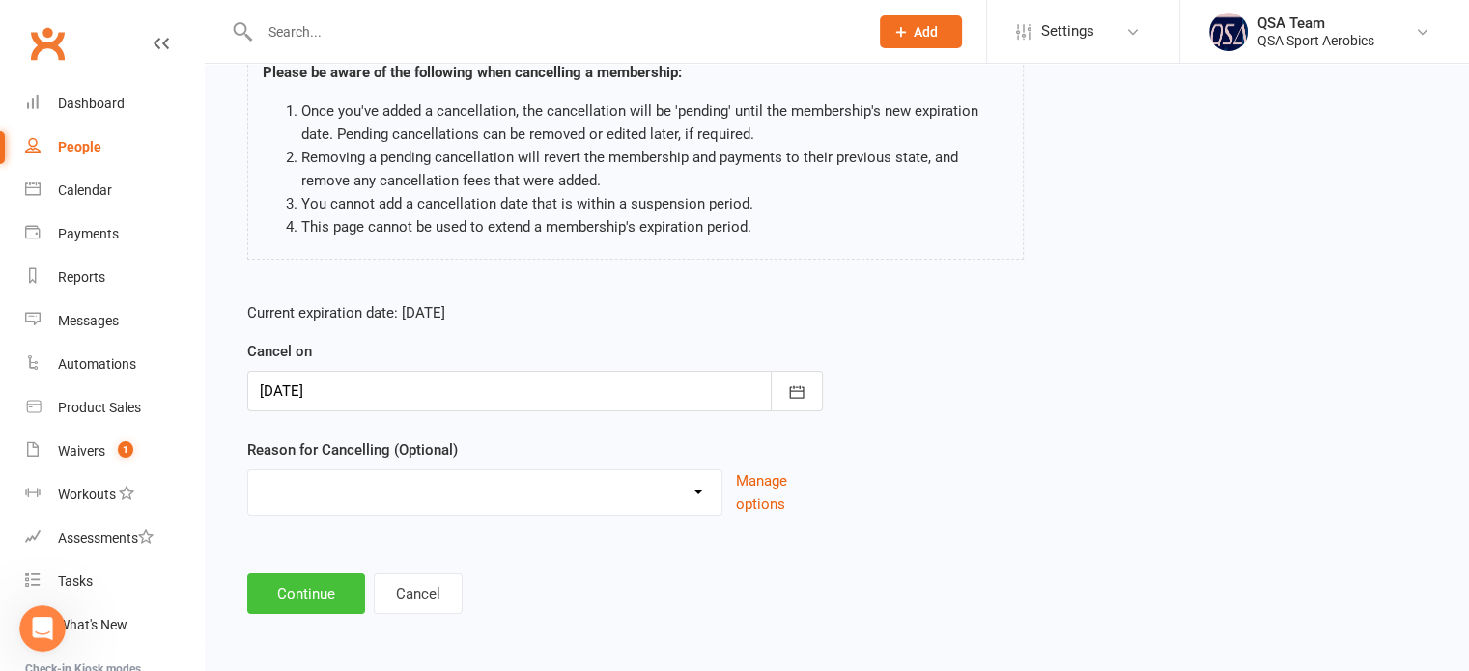
click at [305, 594] on button "Continue" at bounding box center [306, 594] width 118 height 41
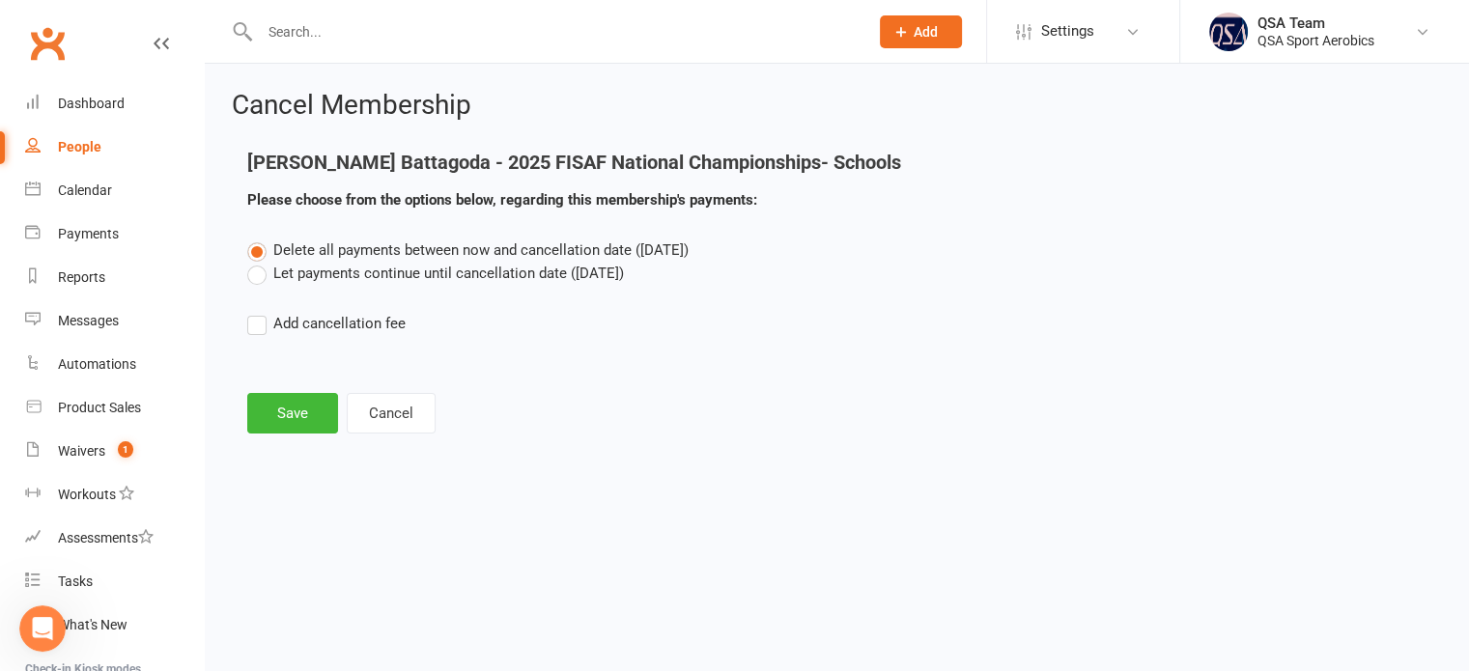
scroll to position [0, 0]
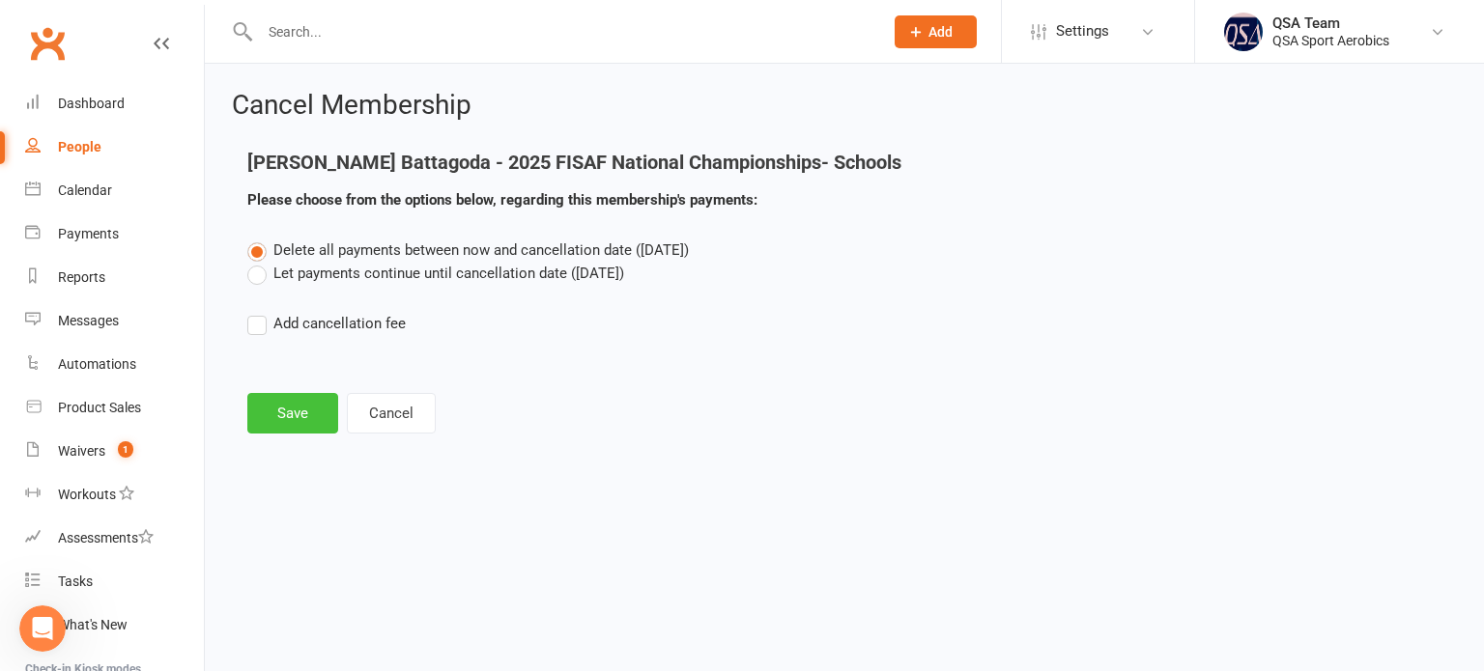
click at [297, 409] on button "Save" at bounding box center [292, 413] width 91 height 41
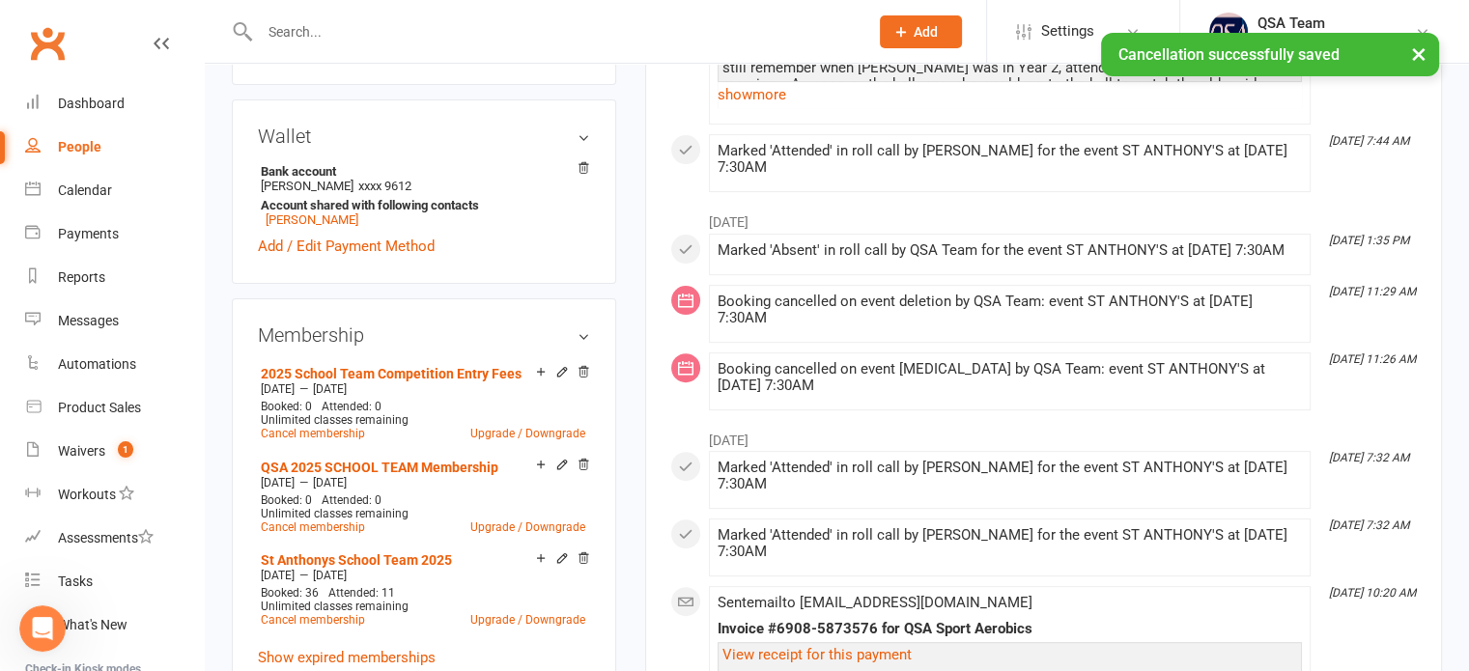
scroll to position [676, 0]
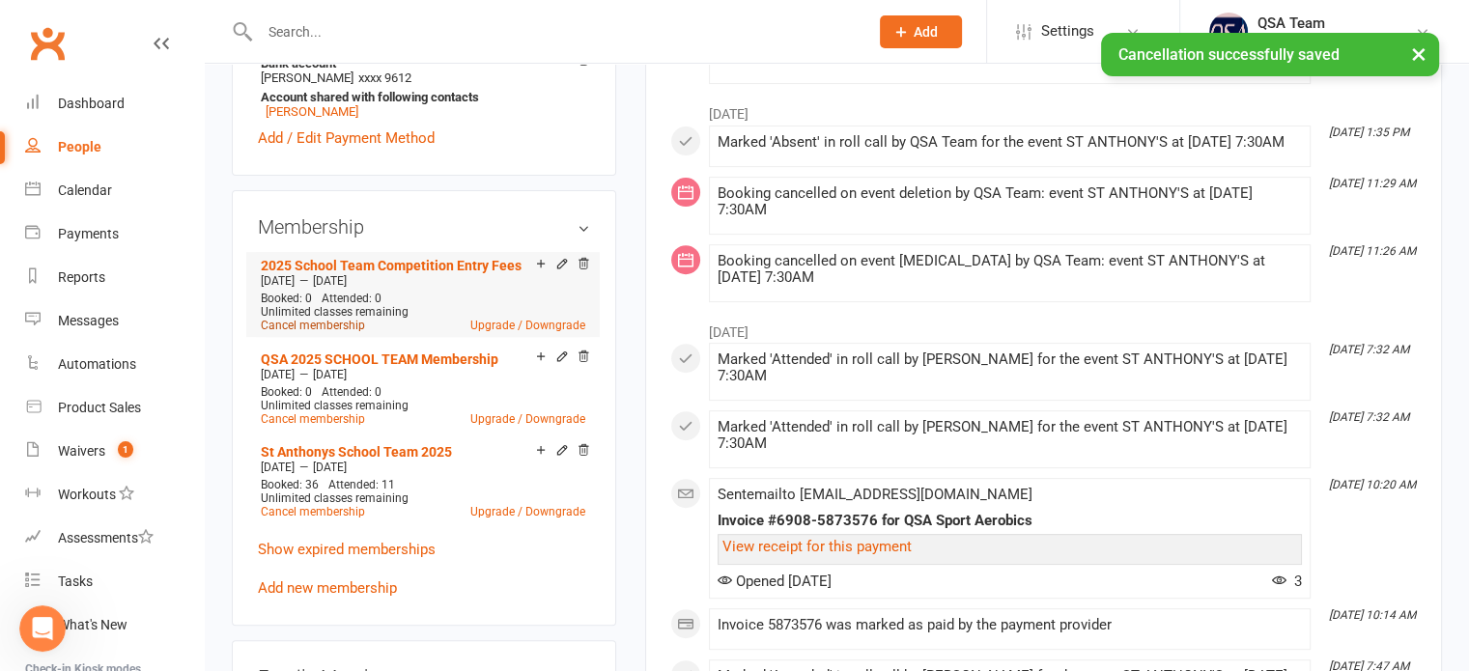
click at [321, 332] on link "Cancel membership" at bounding box center [313, 326] width 104 height 14
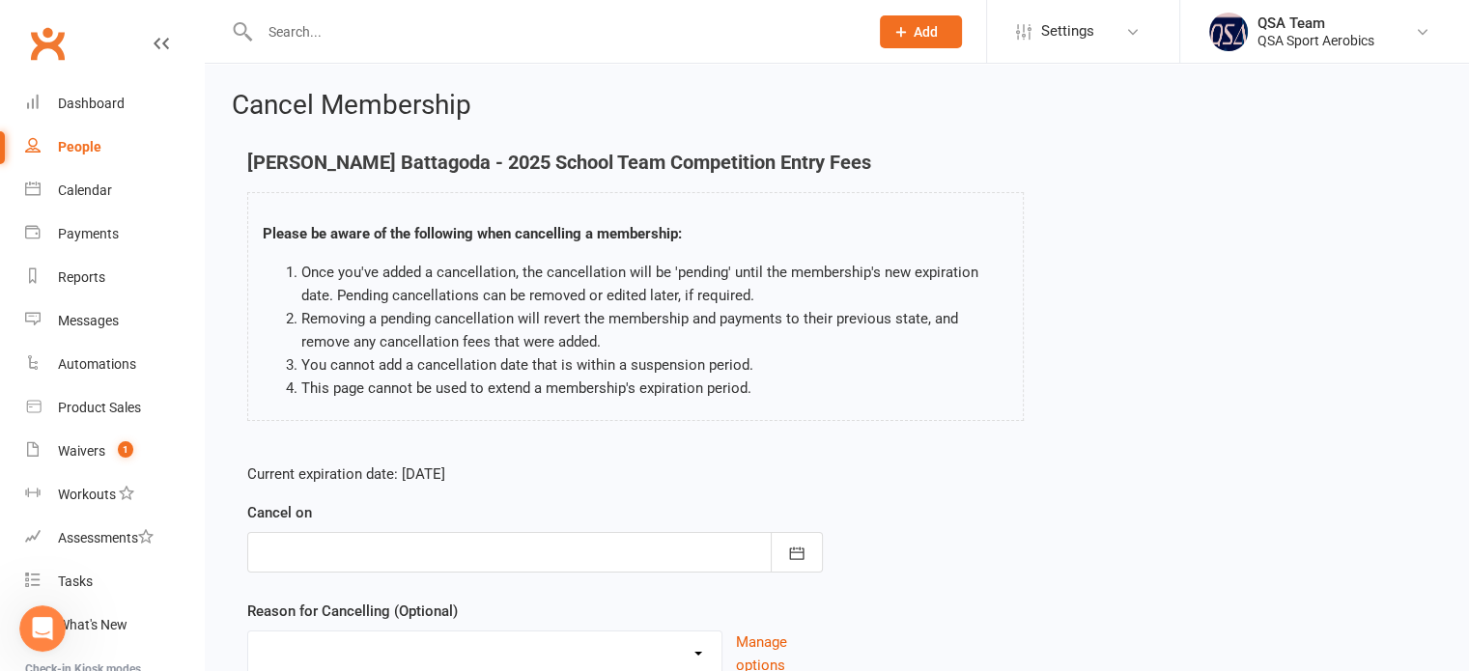
scroll to position [161, 0]
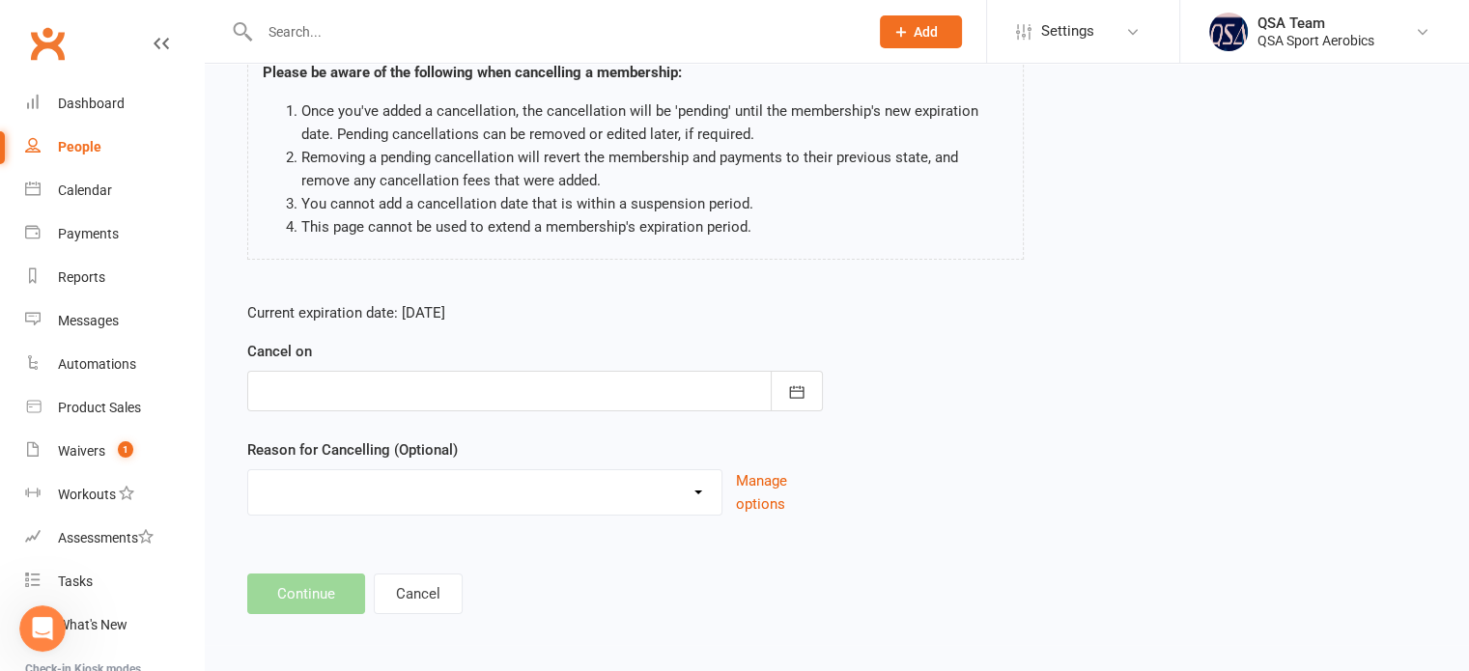
click at [326, 382] on div at bounding box center [535, 391] width 576 height 41
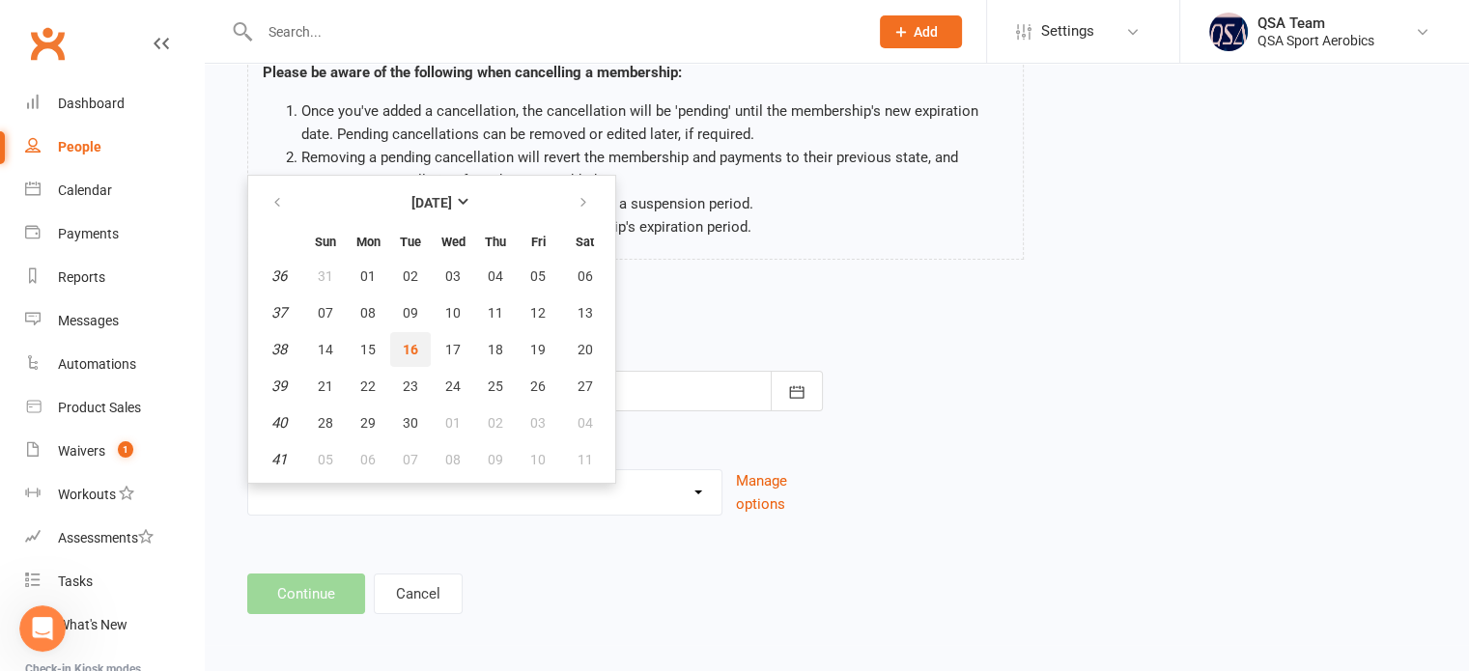
click at [415, 346] on span "16" at bounding box center [410, 349] width 15 height 15
type input "[DATE]"
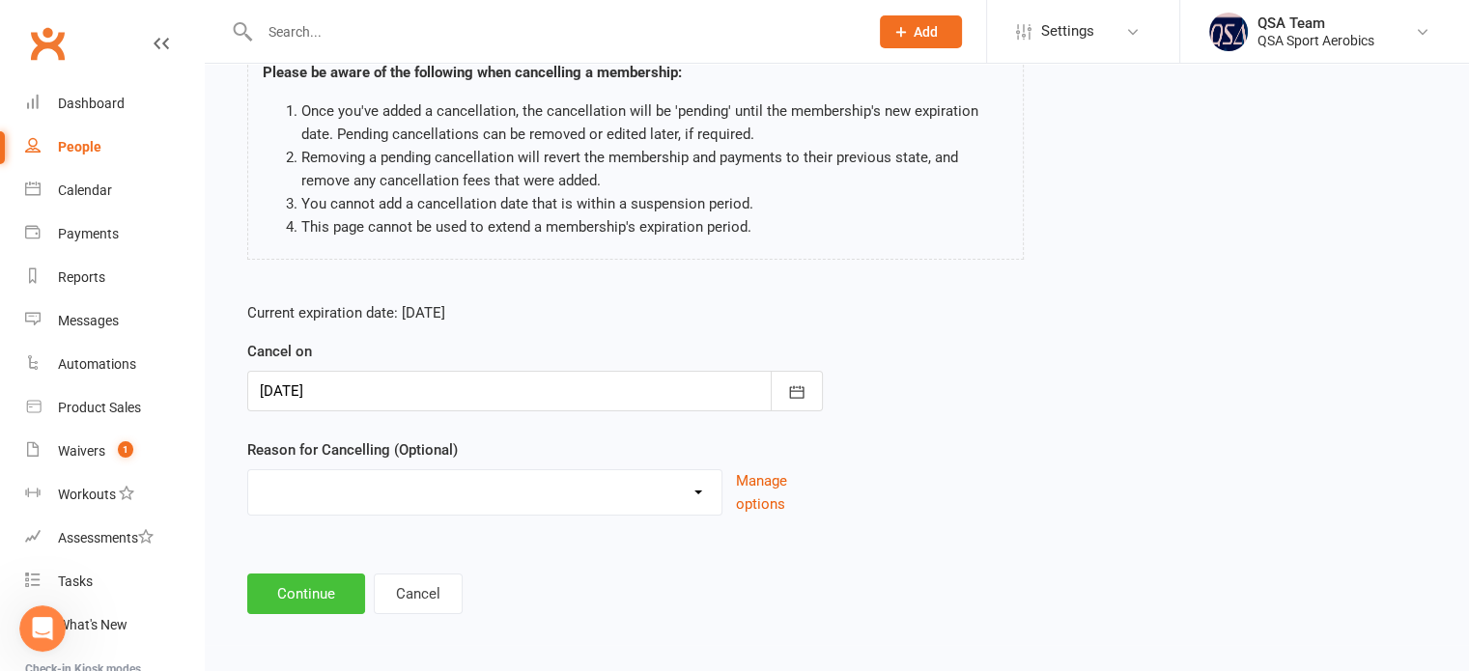
click at [309, 584] on button "Continue" at bounding box center [306, 594] width 118 height 41
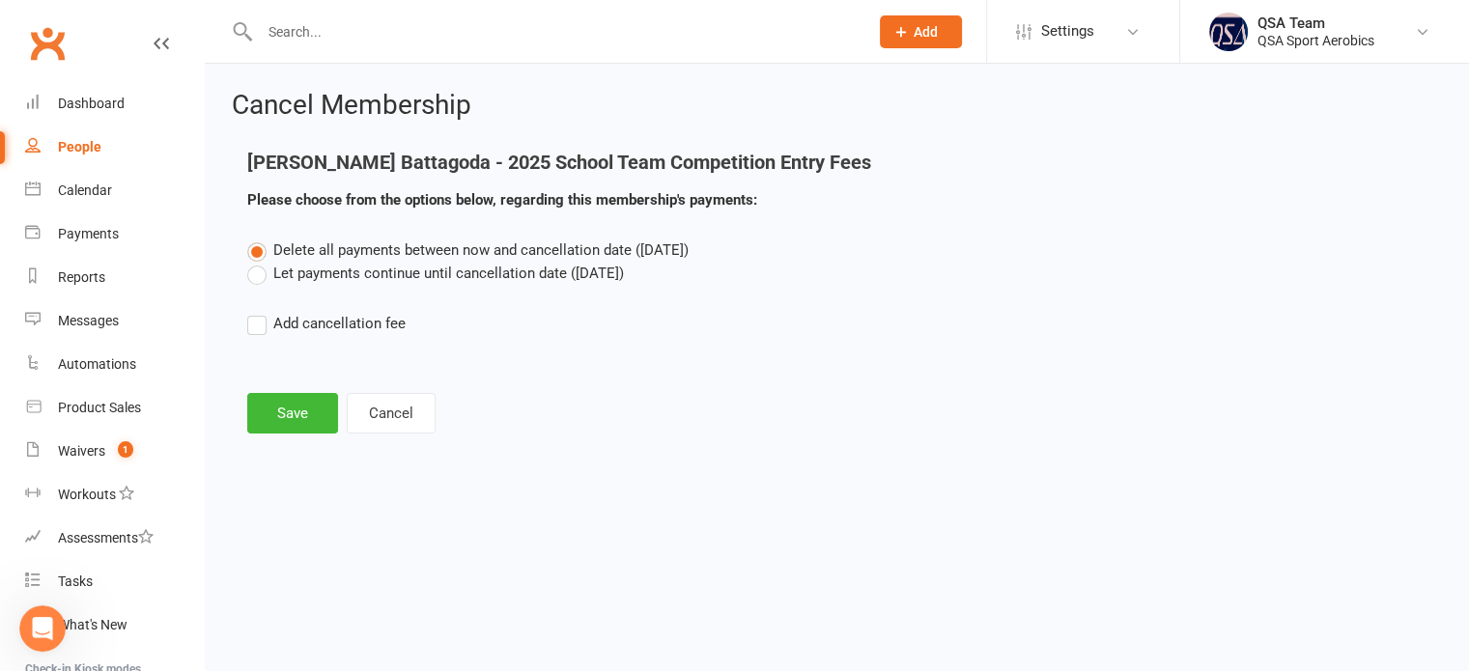
scroll to position [0, 0]
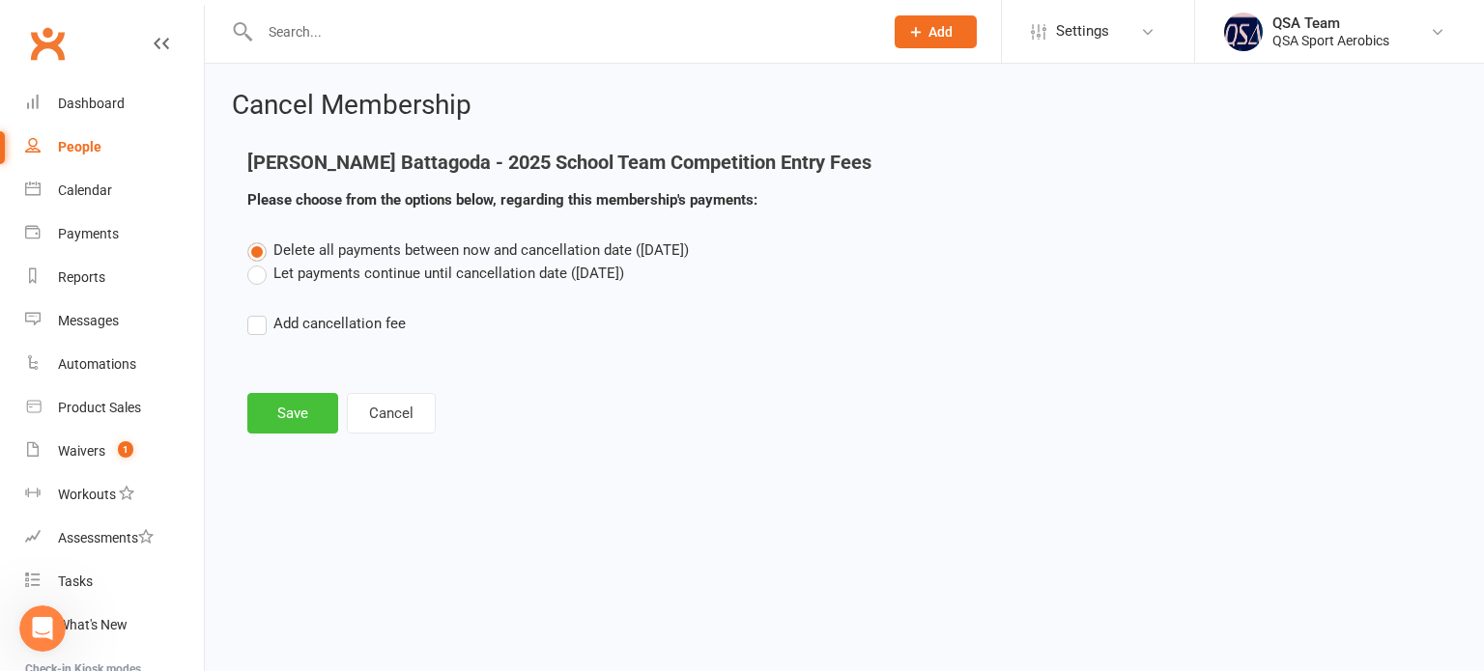
click at [305, 402] on button "Save" at bounding box center [292, 413] width 91 height 41
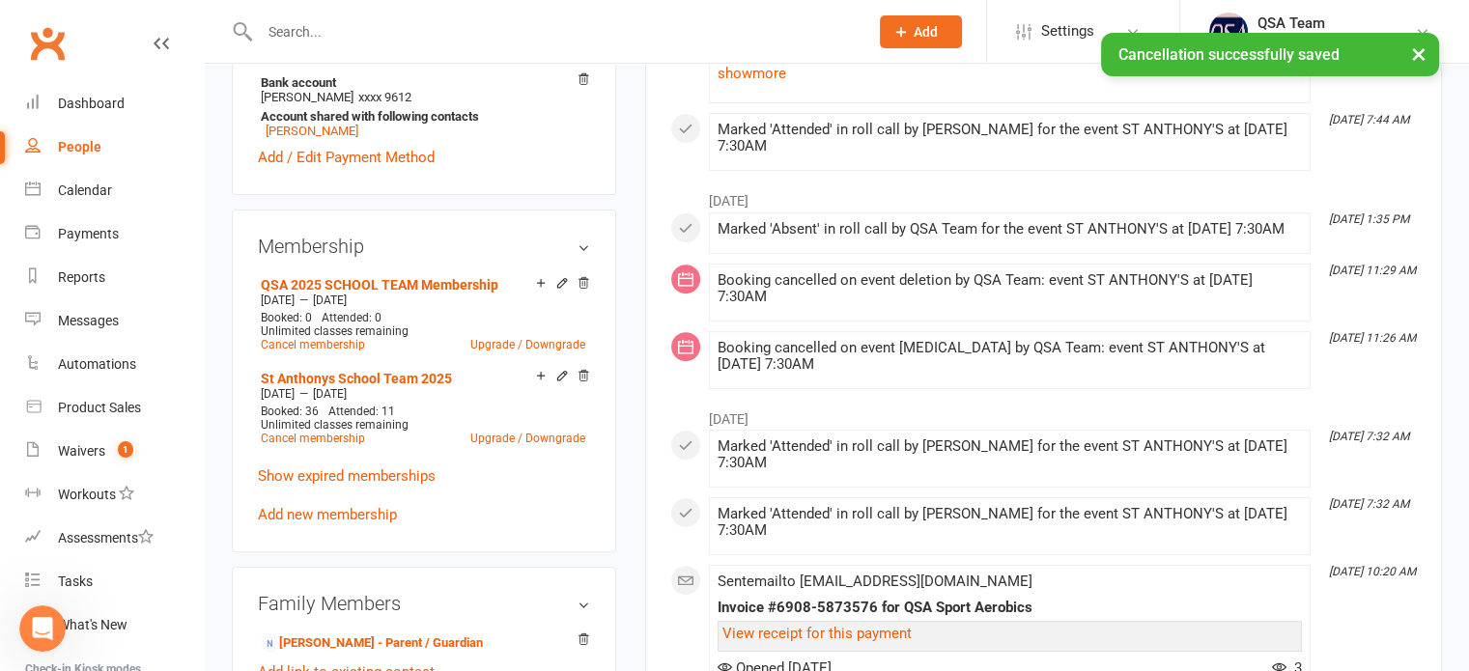
scroll to position [676, 0]
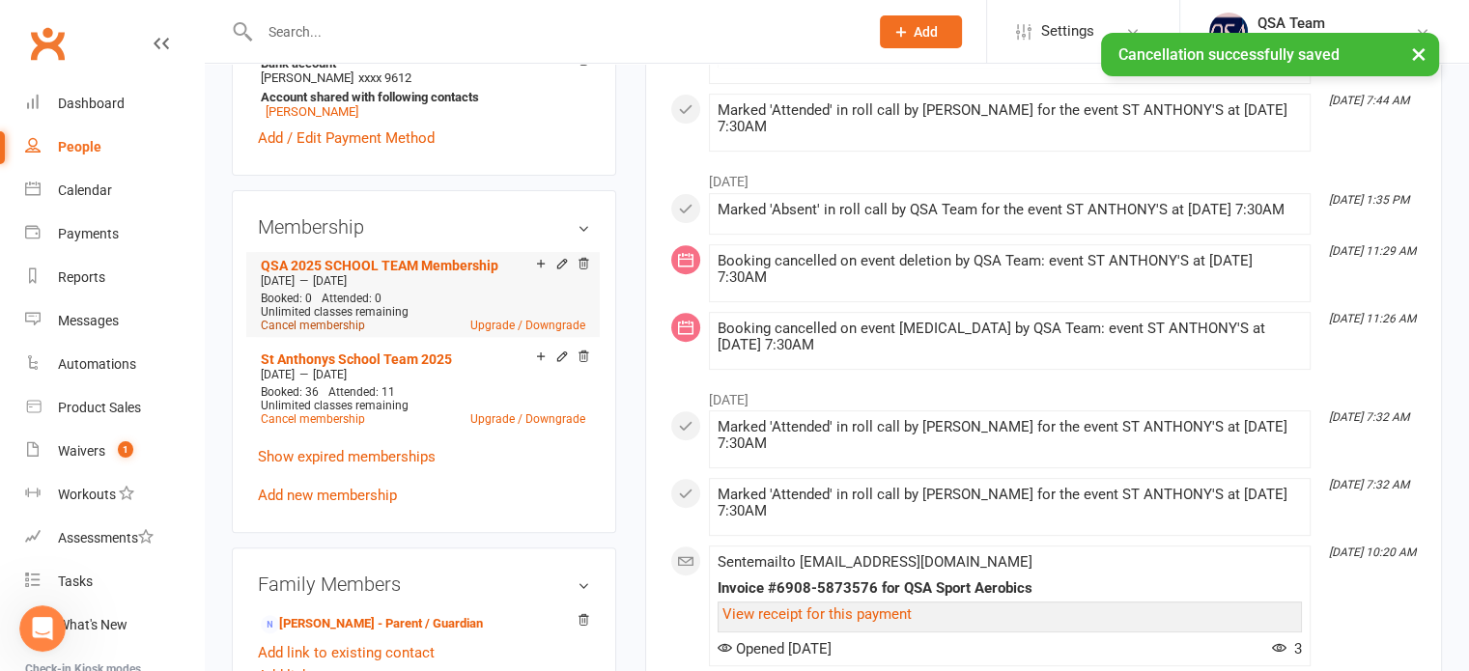
click at [323, 332] on link "Cancel membership" at bounding box center [313, 326] width 104 height 14
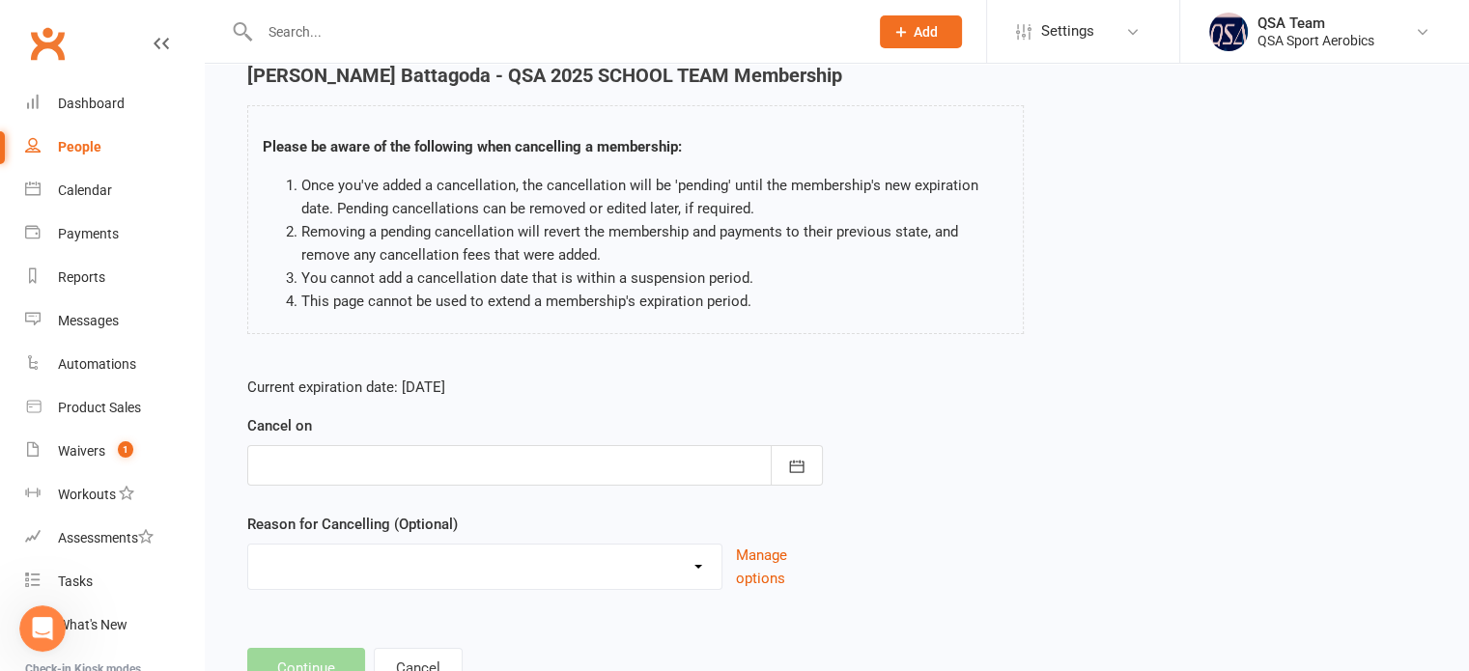
scroll to position [161, 0]
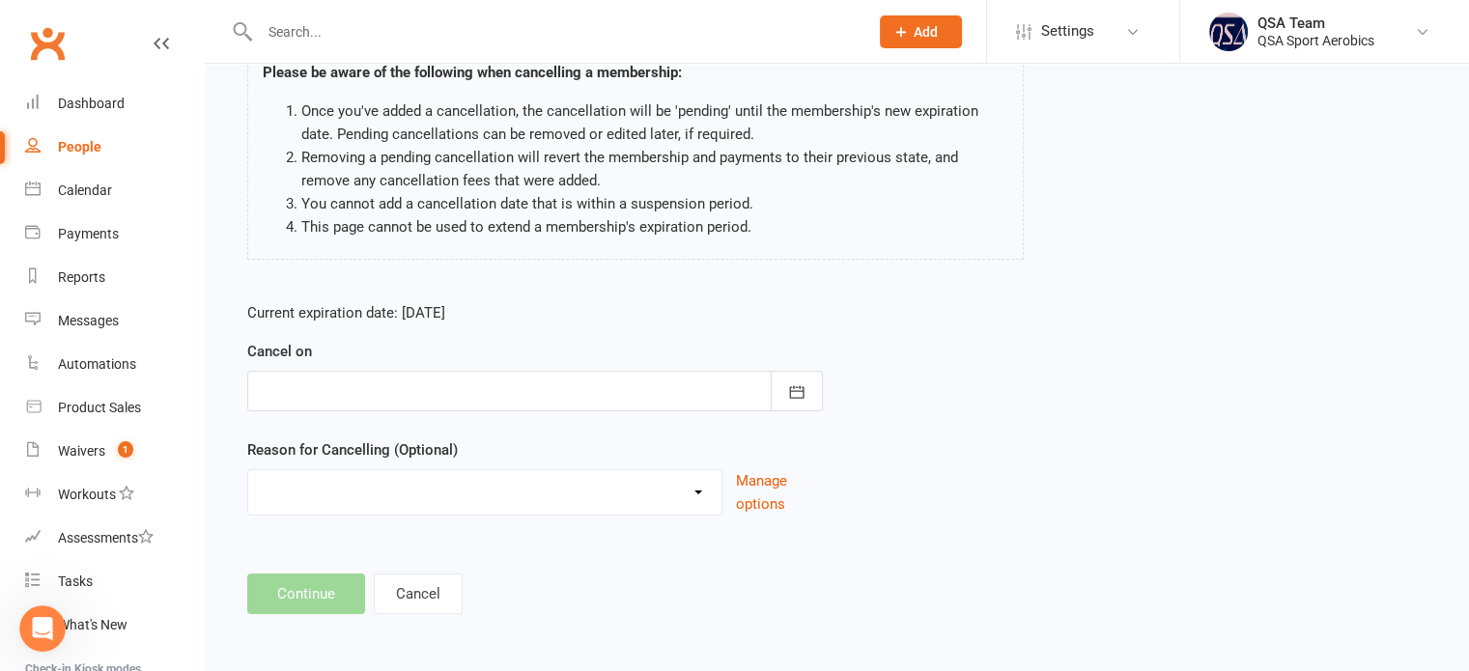
click at [373, 377] on div at bounding box center [535, 391] width 576 height 41
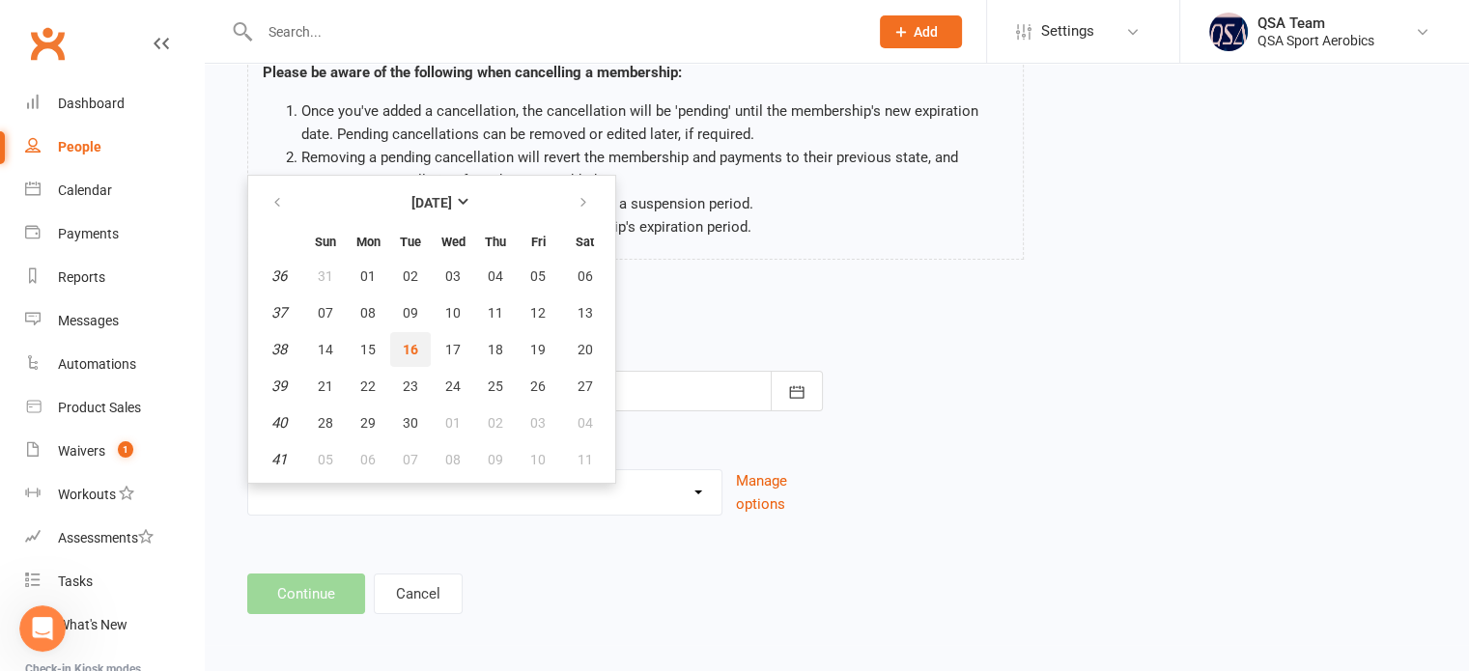
click at [418, 347] on button "16" at bounding box center [410, 349] width 41 height 35
type input "[DATE]"
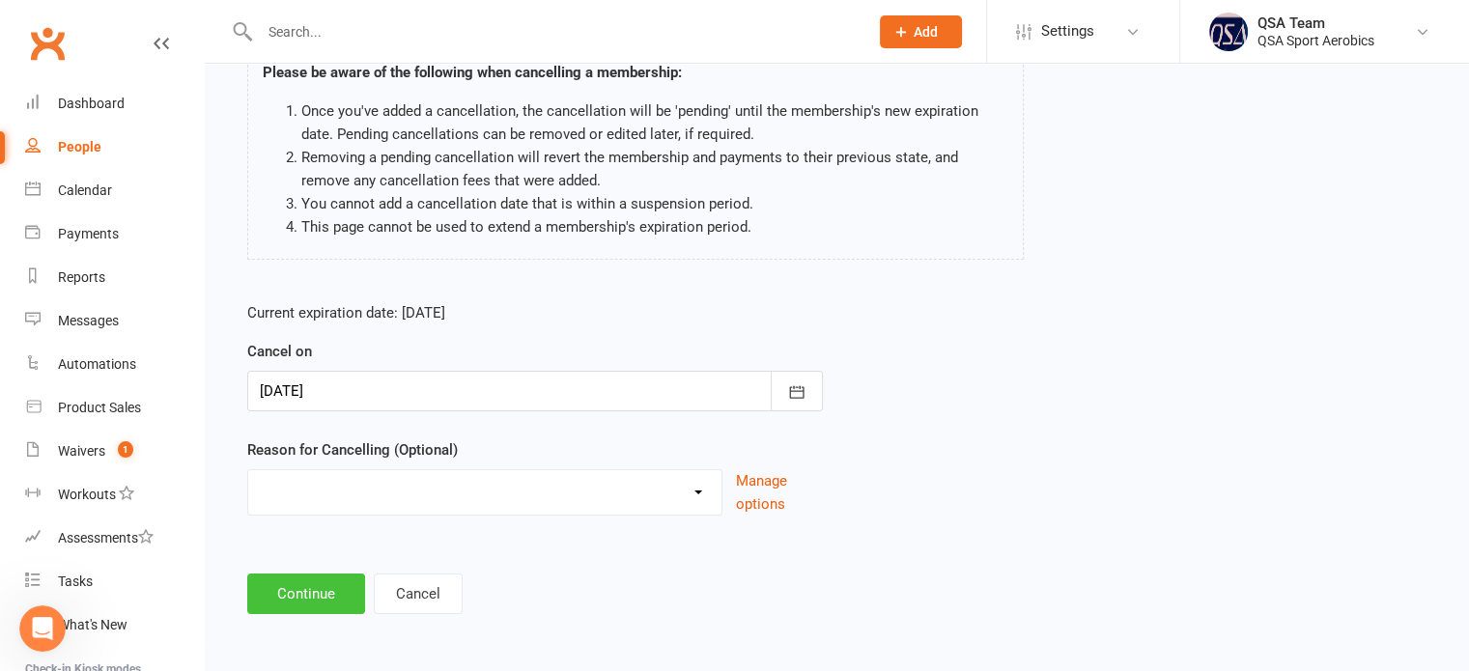
click at [325, 582] on button "Continue" at bounding box center [306, 594] width 118 height 41
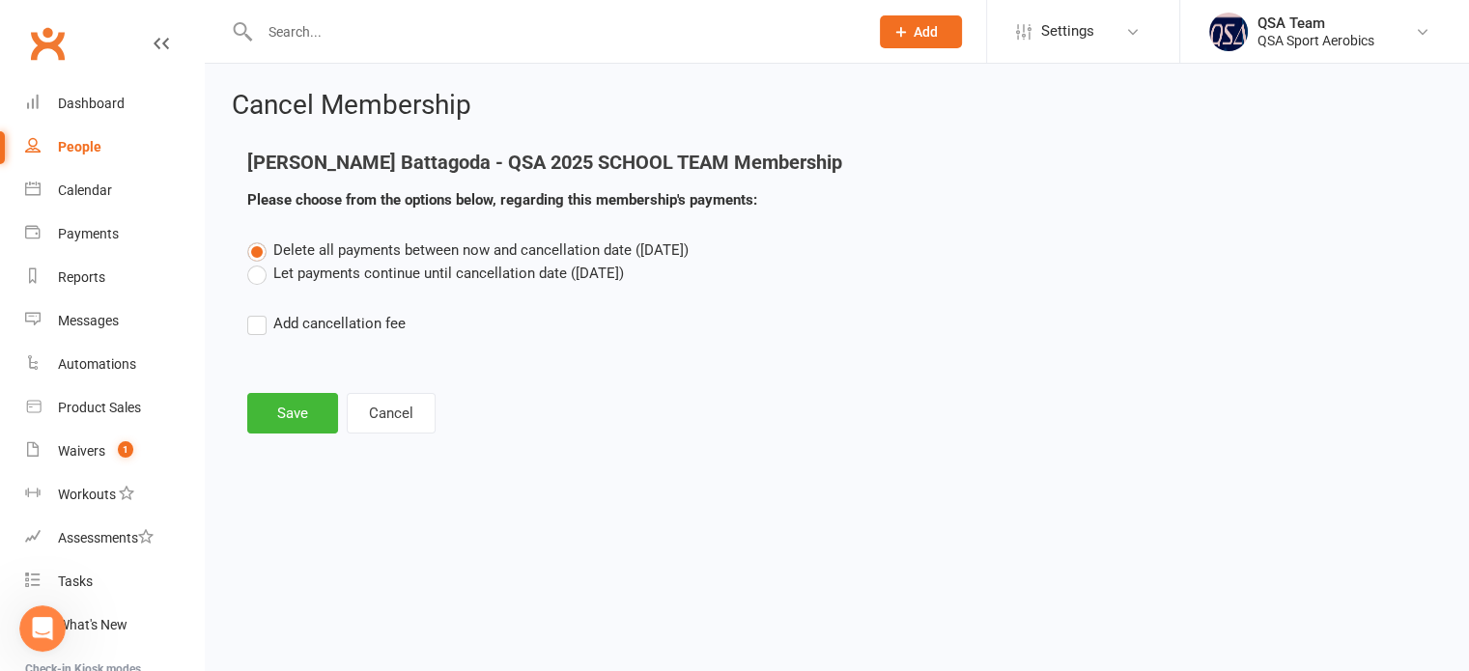
scroll to position [0, 0]
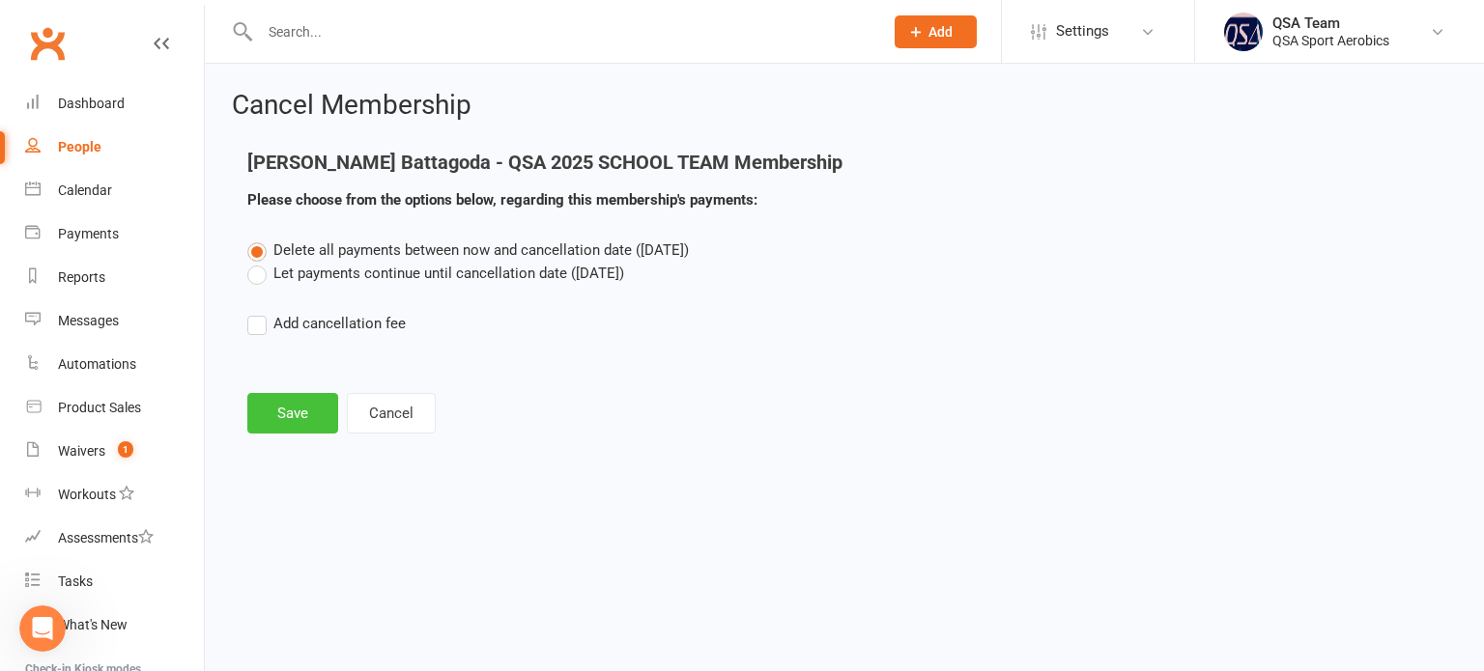
click at [331, 412] on button "Save" at bounding box center [292, 413] width 91 height 41
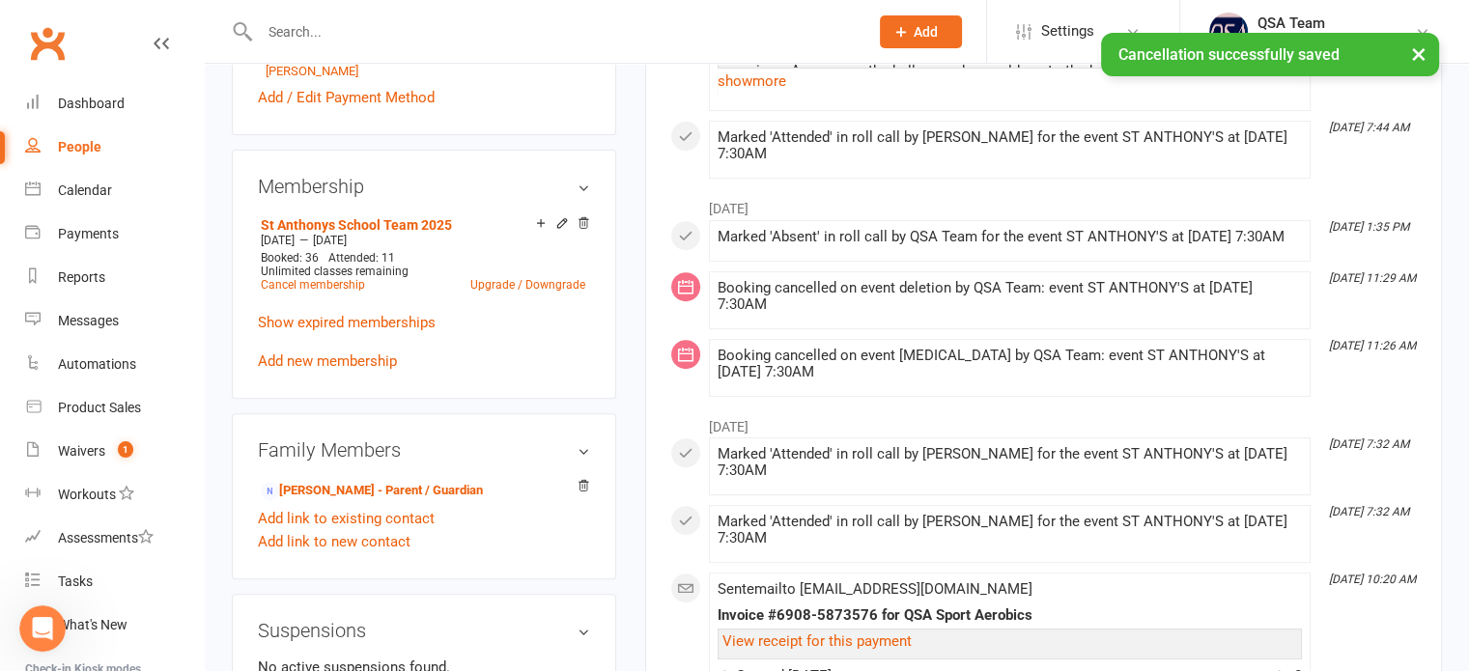
scroll to position [676, 0]
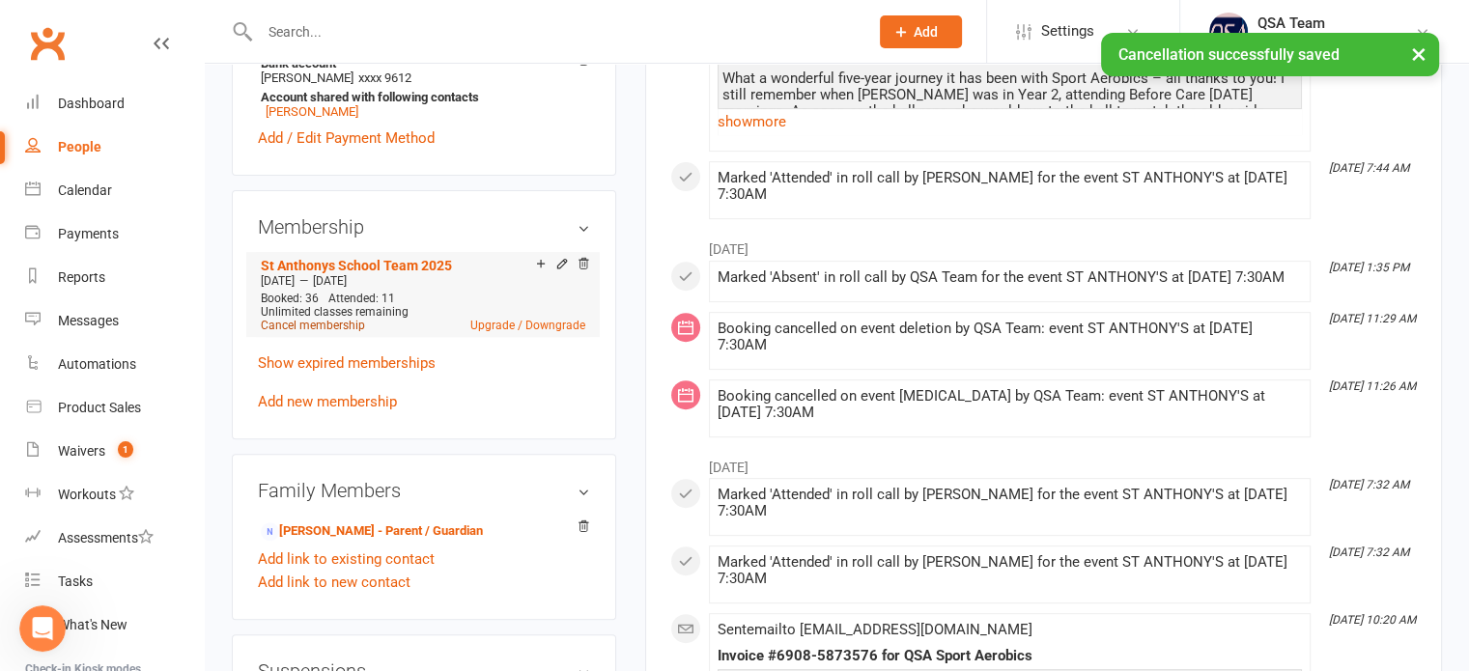
click at [325, 332] on link "Cancel membership" at bounding box center [313, 326] width 104 height 14
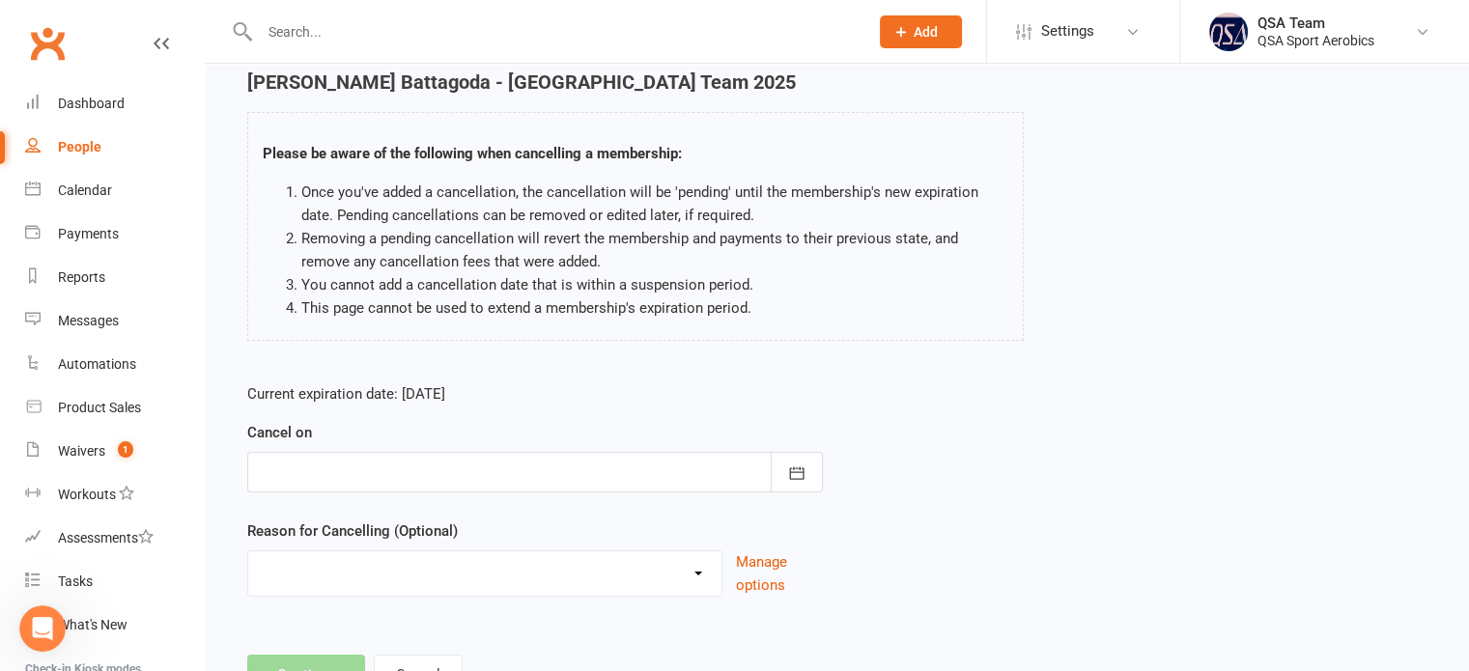
scroll to position [161, 0]
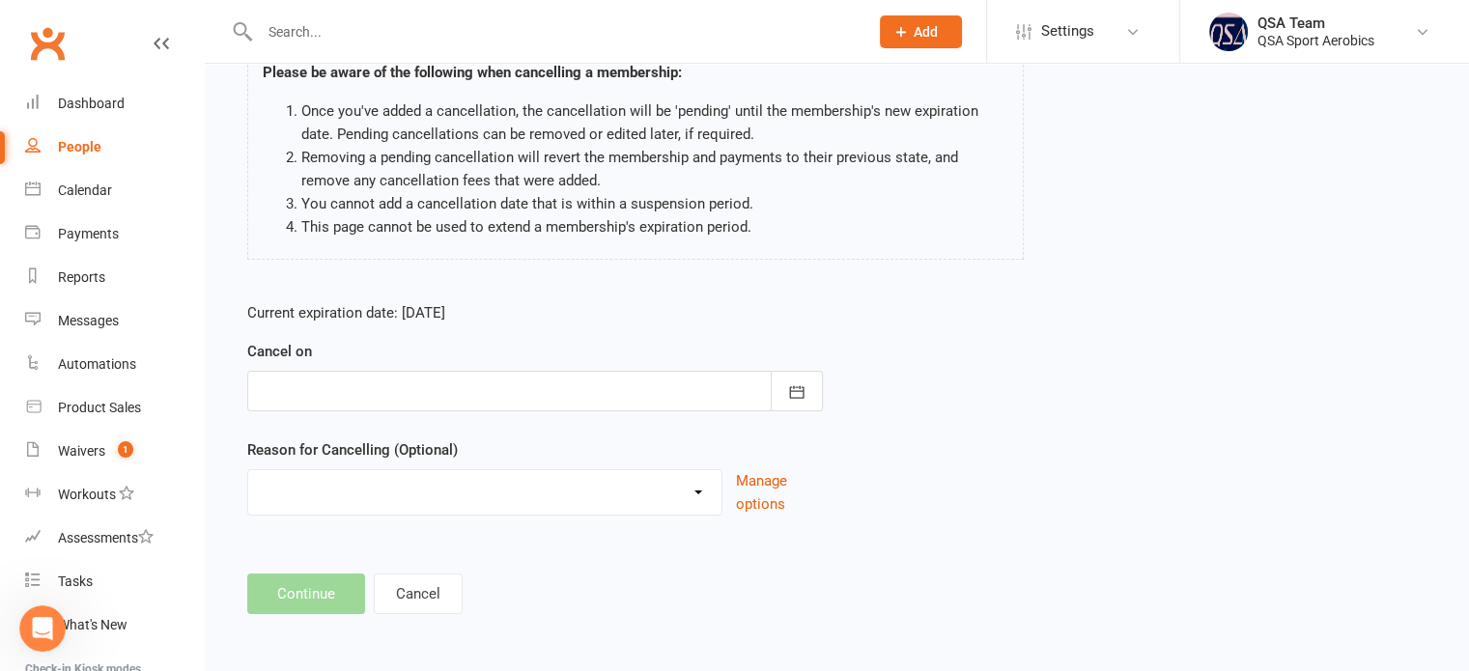
click at [397, 393] on div at bounding box center [535, 391] width 576 height 41
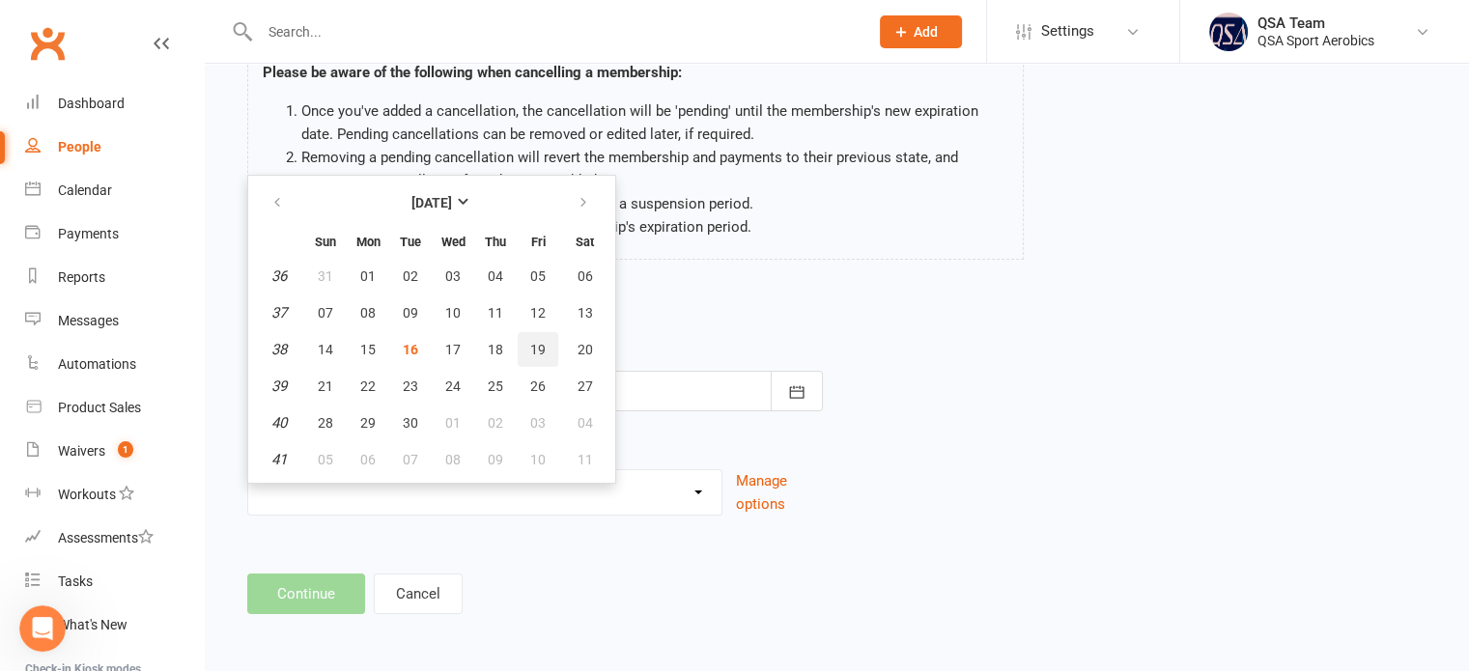
click at [530, 344] on span "19" at bounding box center [537, 349] width 15 height 15
type input "19 Sep 2025"
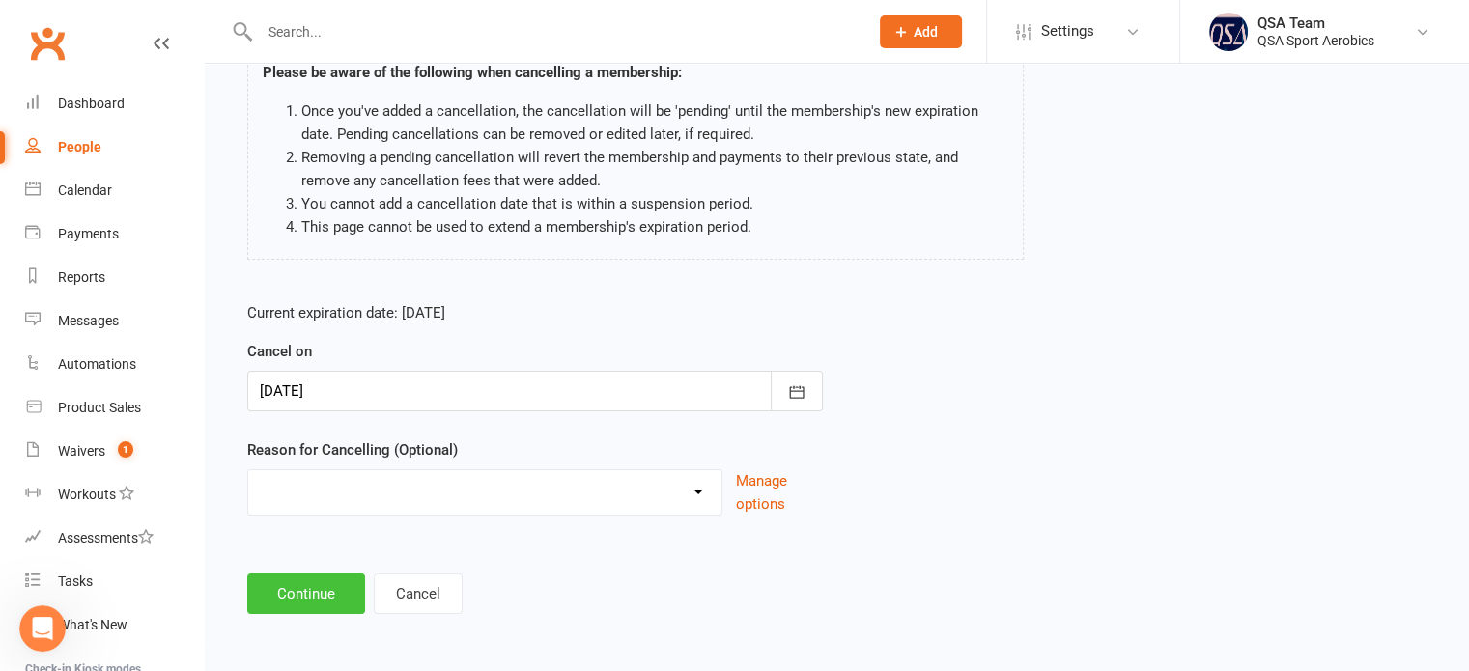
click at [297, 601] on button "Continue" at bounding box center [306, 594] width 118 height 41
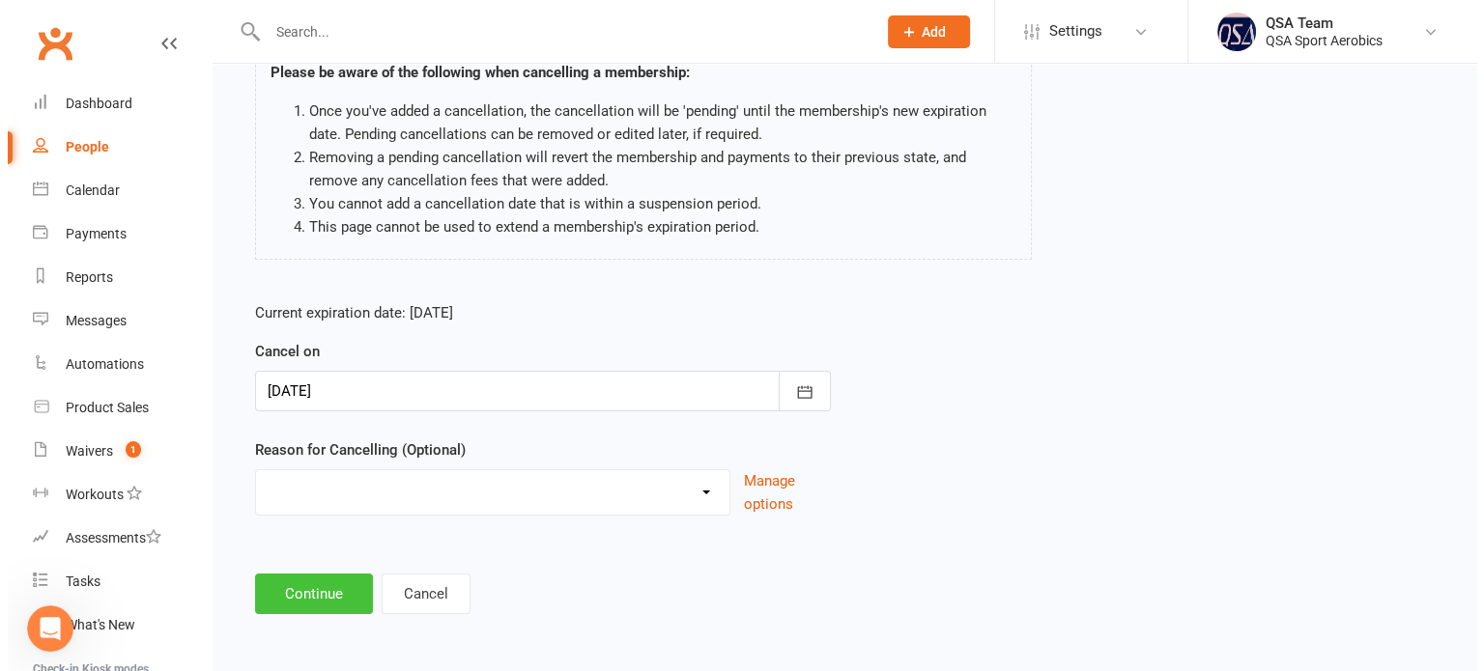
scroll to position [0, 0]
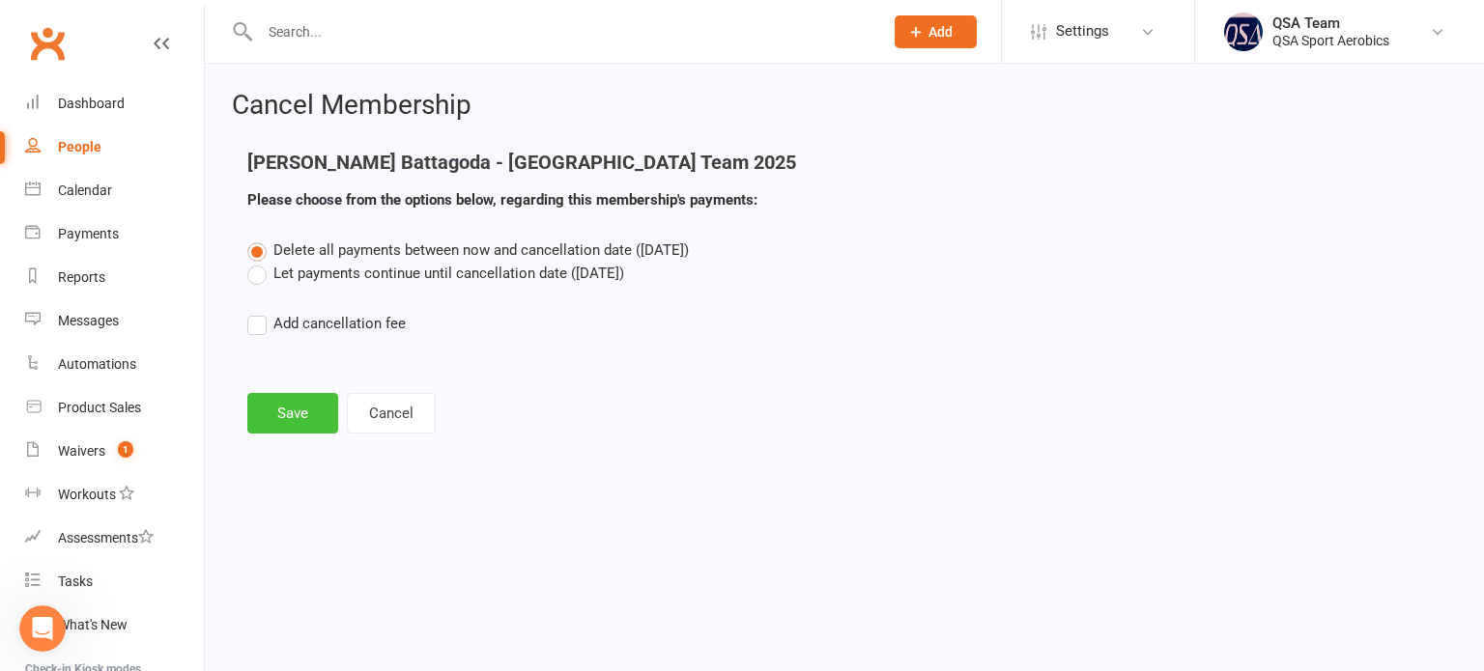
click at [301, 403] on button "Save" at bounding box center [292, 413] width 91 height 41
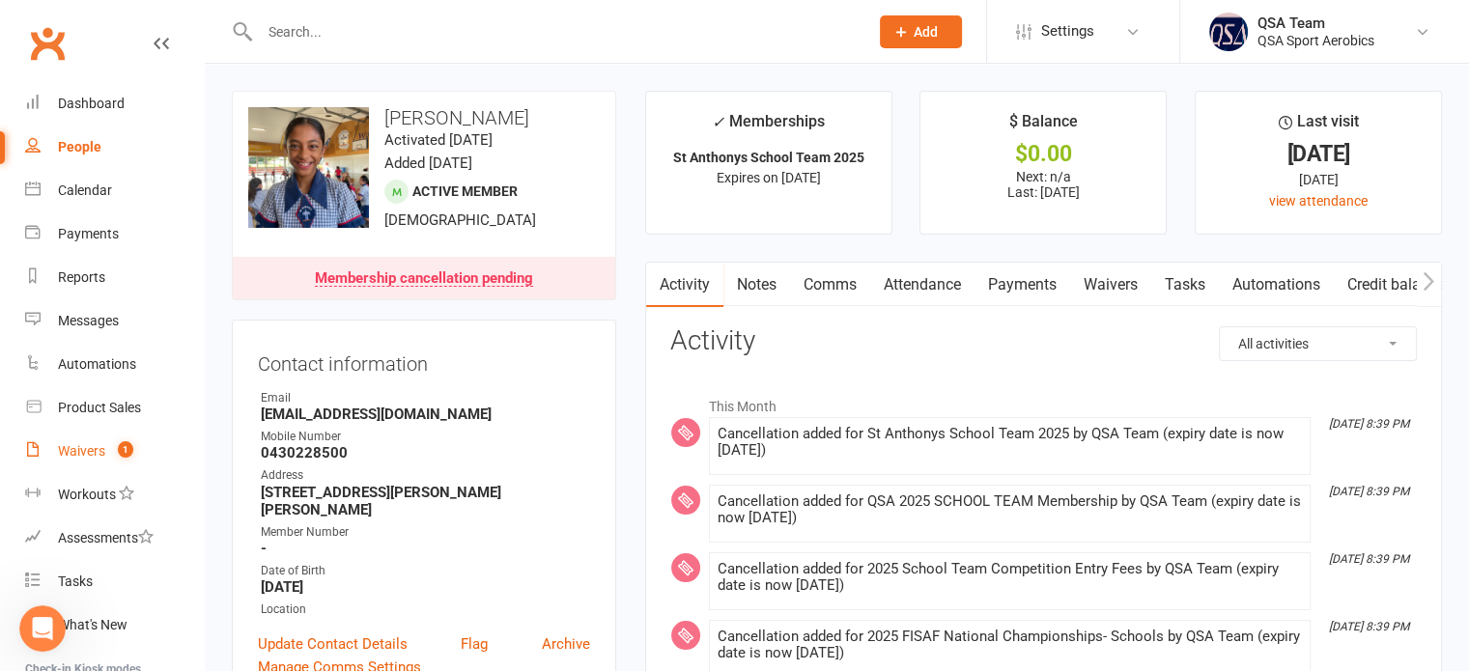
click at [113, 440] on link "Waivers 1" at bounding box center [114, 451] width 179 height 43
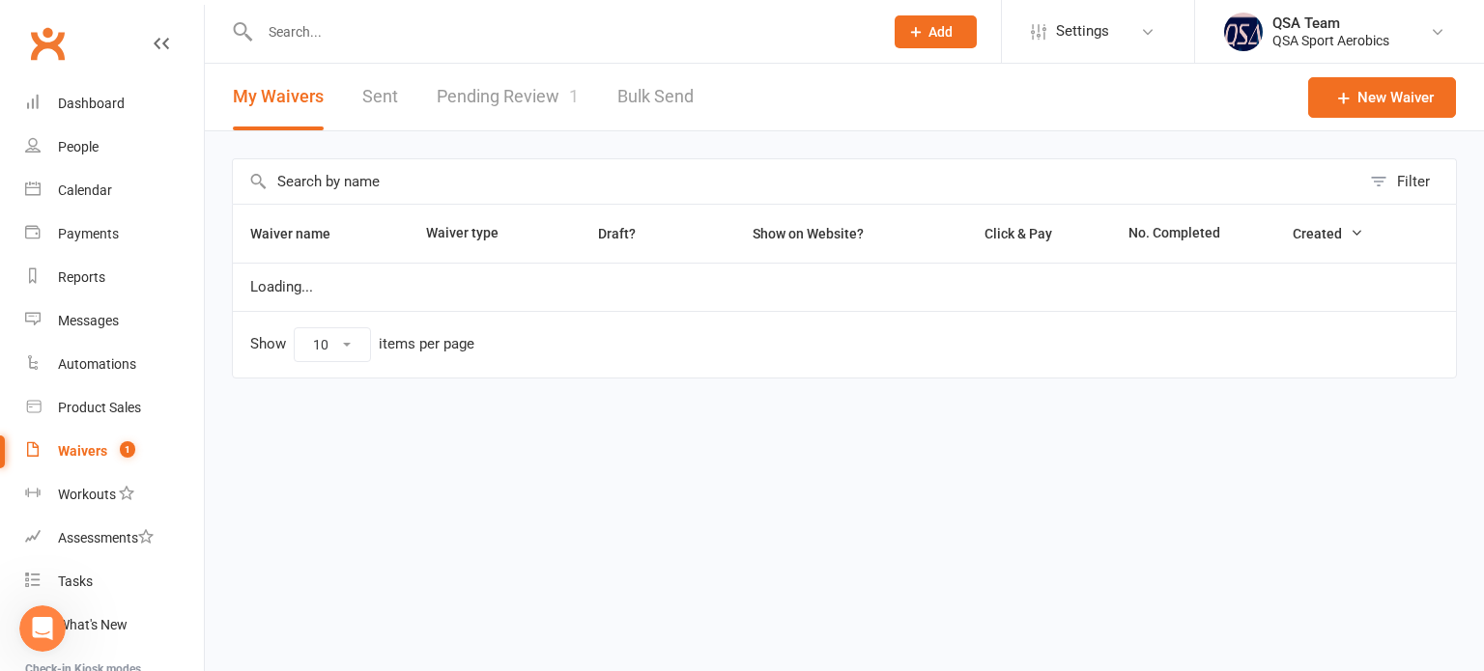
click at [559, 77] on link "Pending Review 1" at bounding box center [508, 97] width 142 height 67
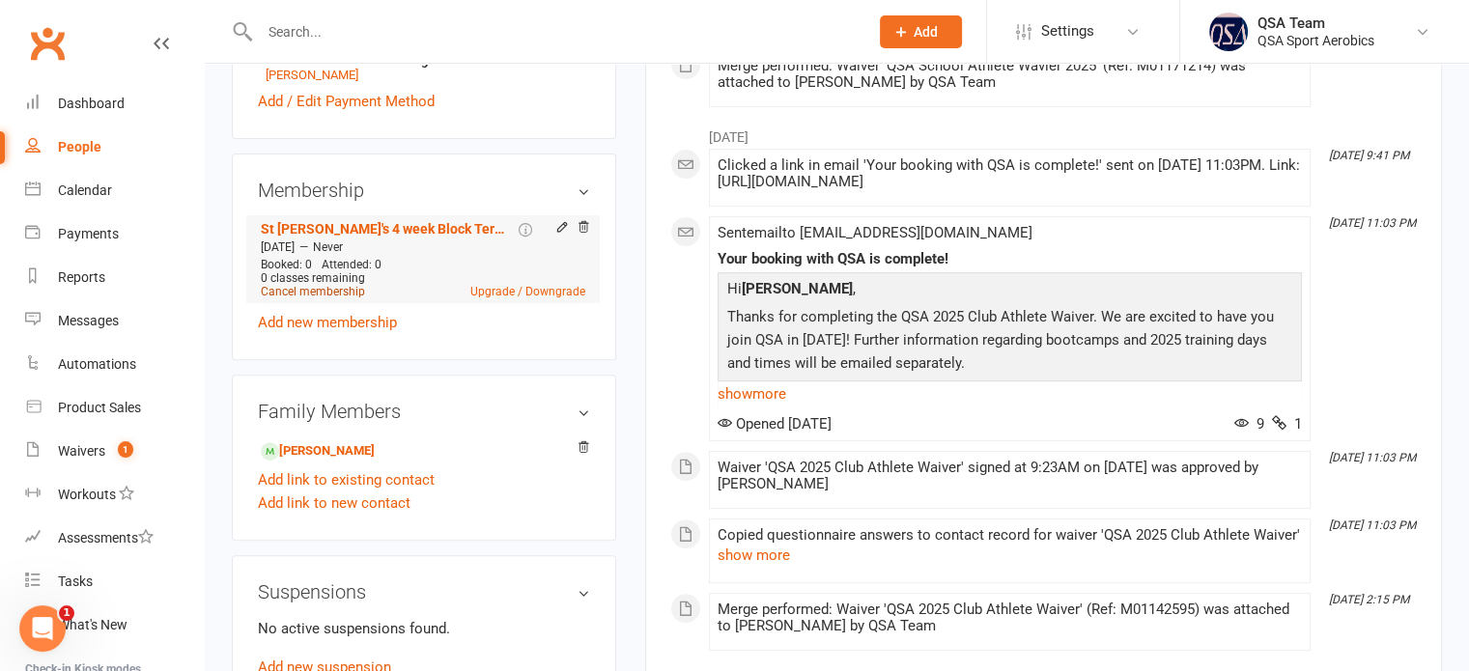
click at [301, 289] on link "Cancel membership" at bounding box center [313, 292] width 104 height 14
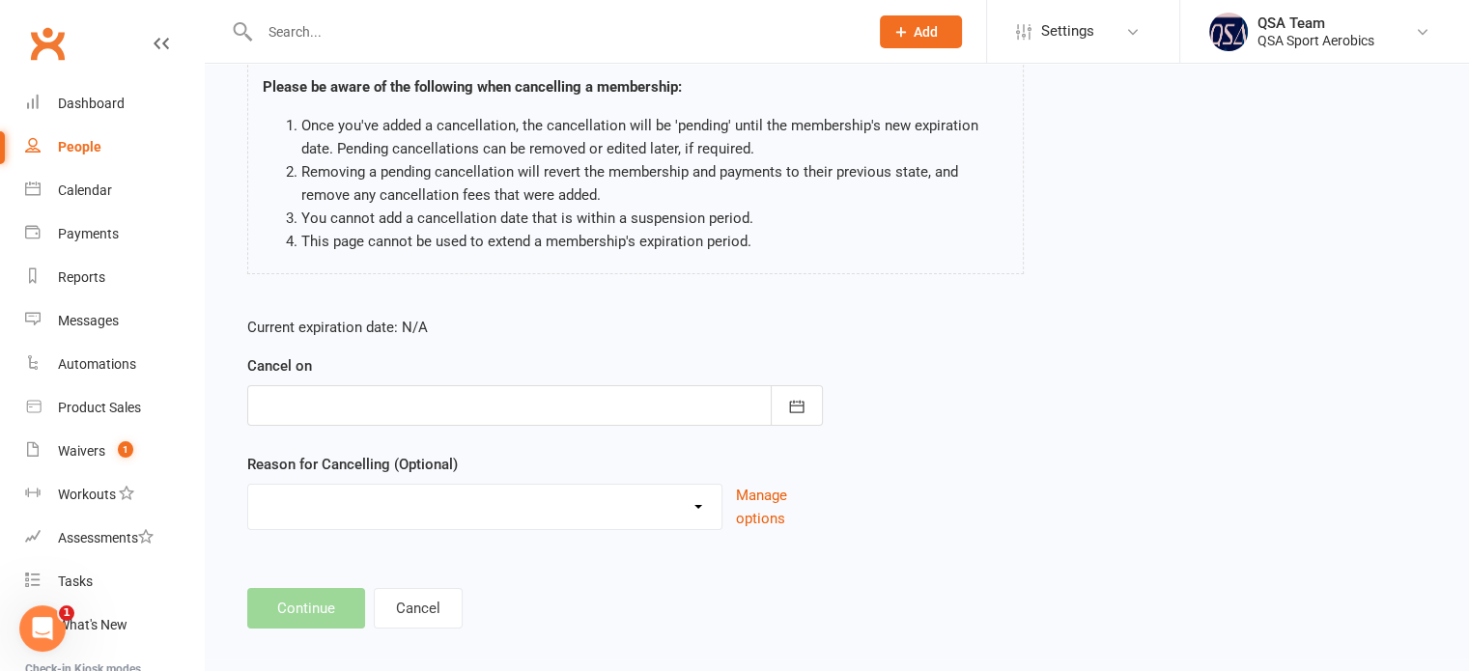
scroll to position [161, 0]
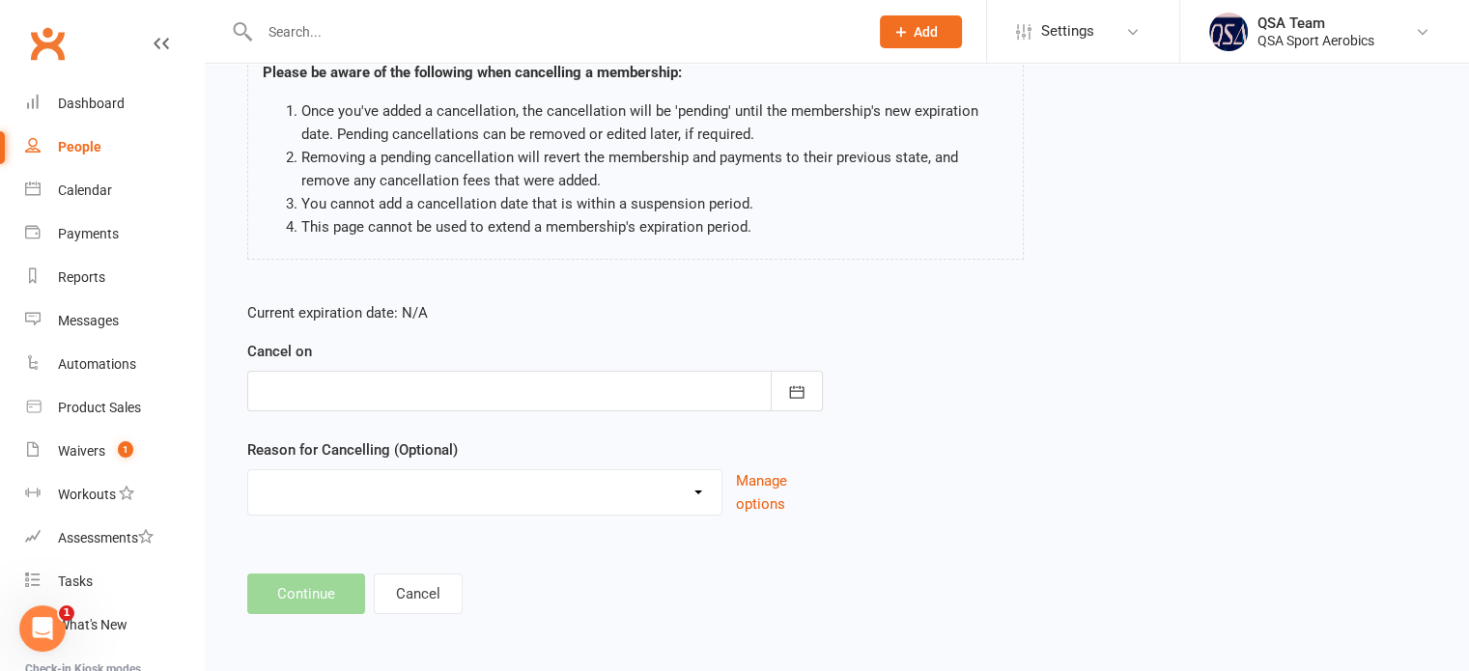
click at [339, 394] on div at bounding box center [535, 391] width 576 height 41
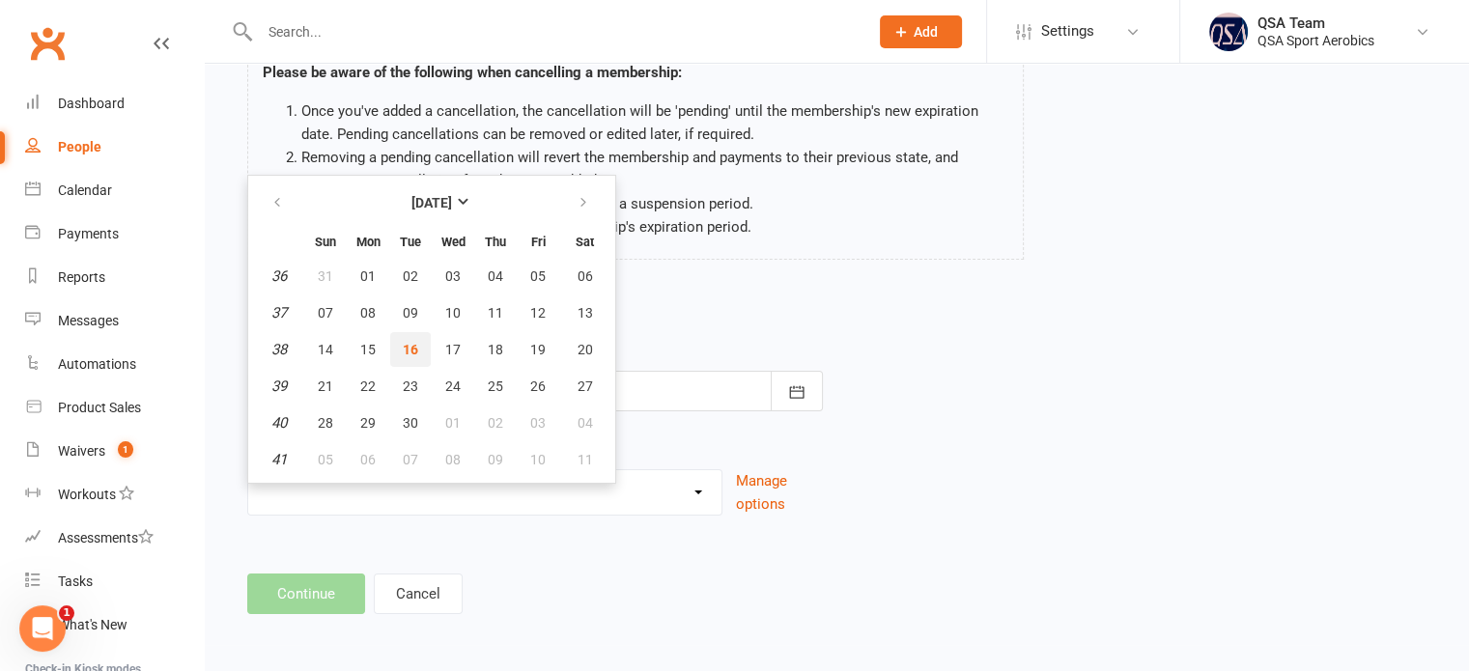
click at [410, 347] on span "16" at bounding box center [410, 349] width 15 height 15
type input "16 Sep 2025"
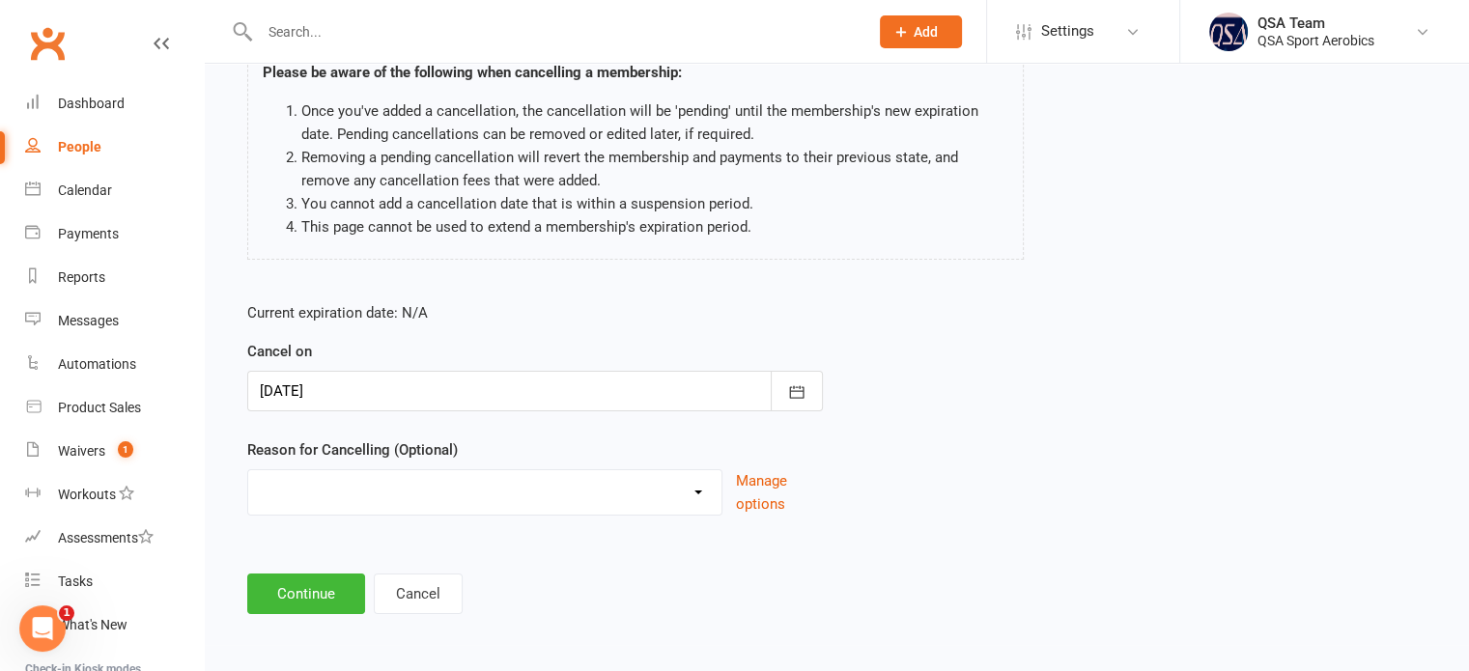
click at [309, 614] on div "Cancel Membership Felicia Ng - St Anthony's 4 week Block Term 1 Please be aware…" at bounding box center [837, 273] width 1264 height 743
click at [311, 590] on button "Continue" at bounding box center [306, 594] width 118 height 41
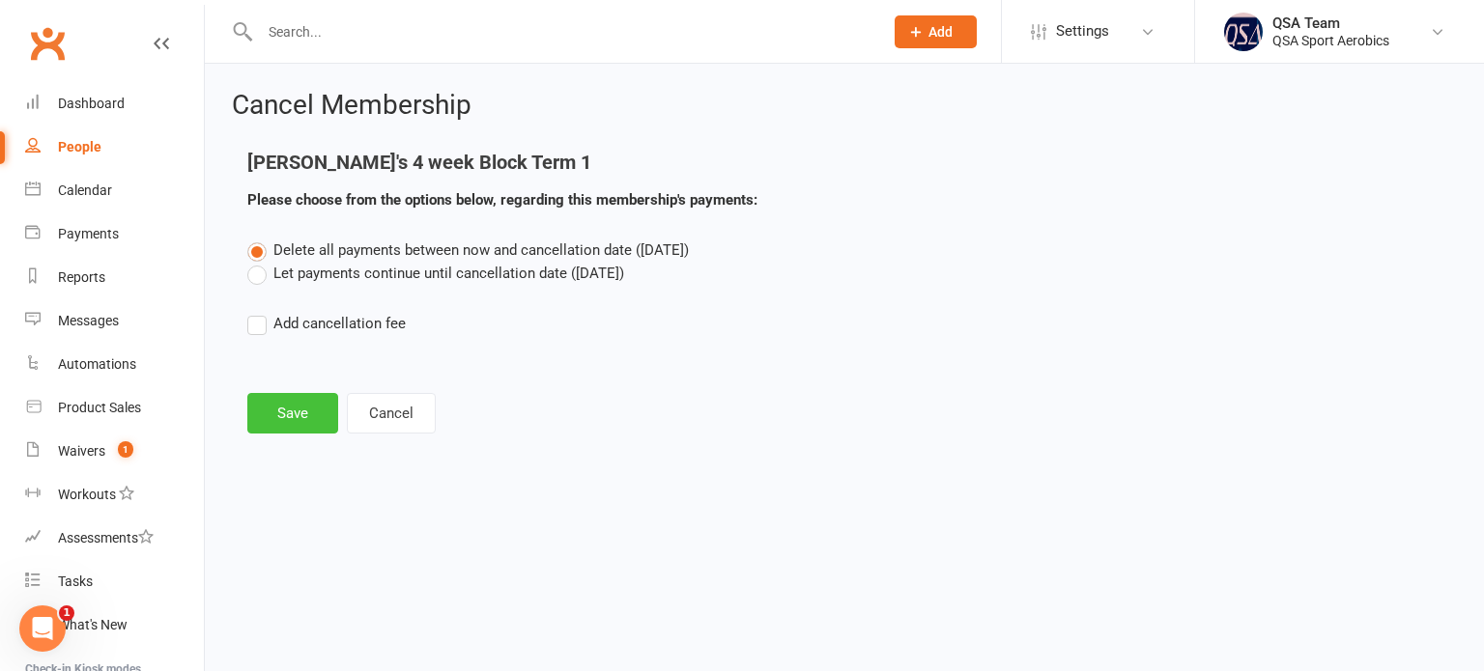
click at [314, 420] on button "Save" at bounding box center [292, 413] width 91 height 41
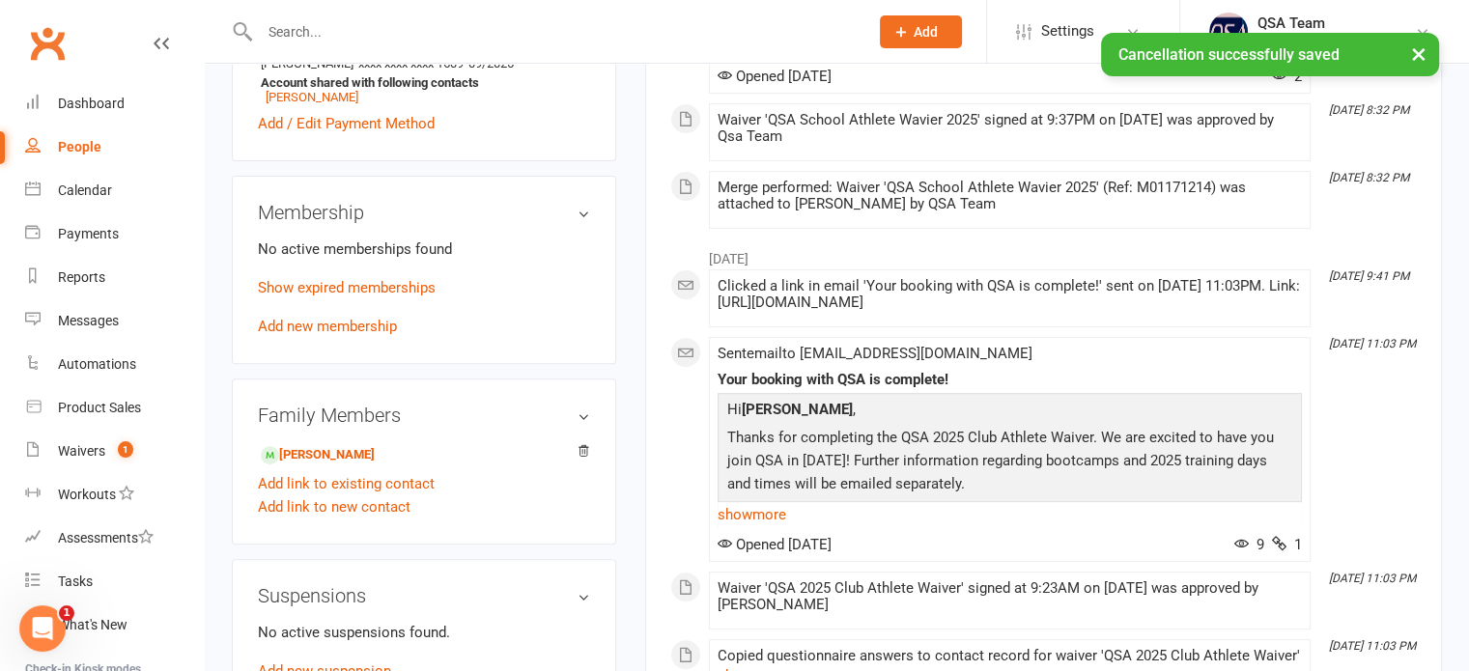
scroll to position [676, 0]
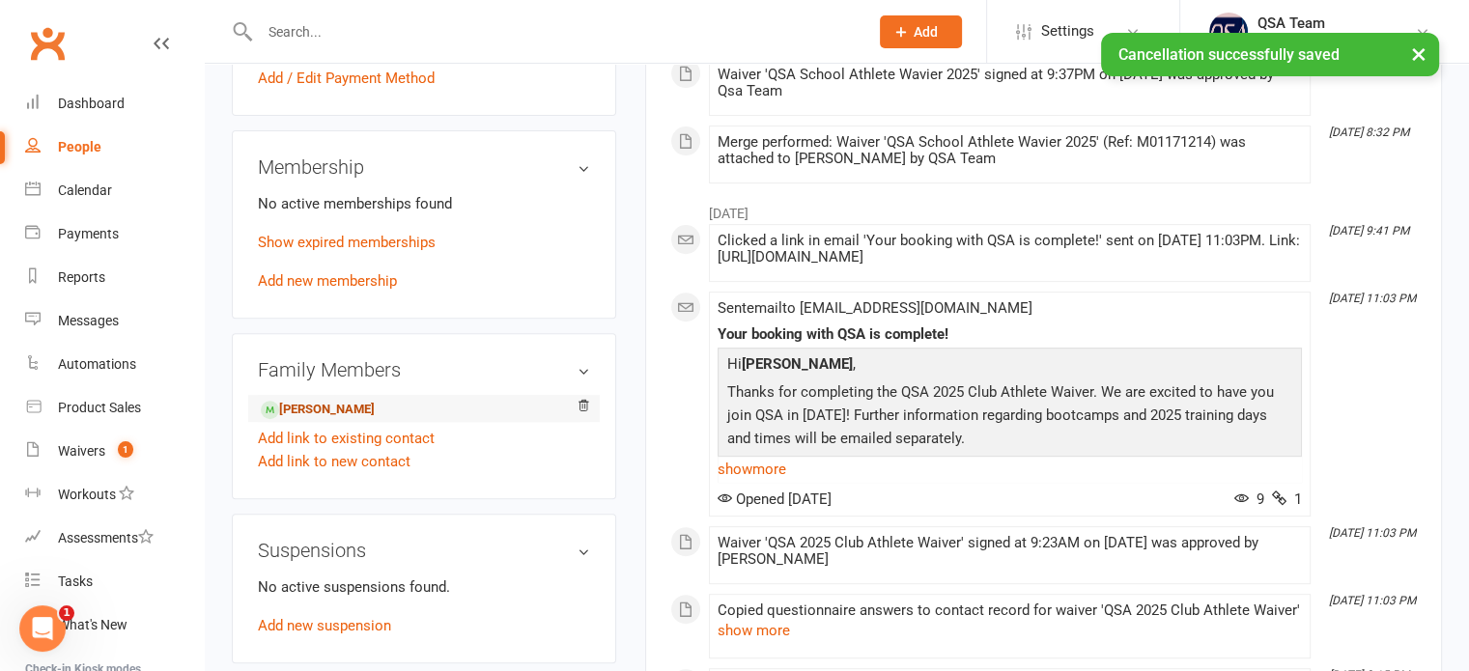
click at [315, 413] on link "Carina Kim - Child" at bounding box center [318, 410] width 114 height 20
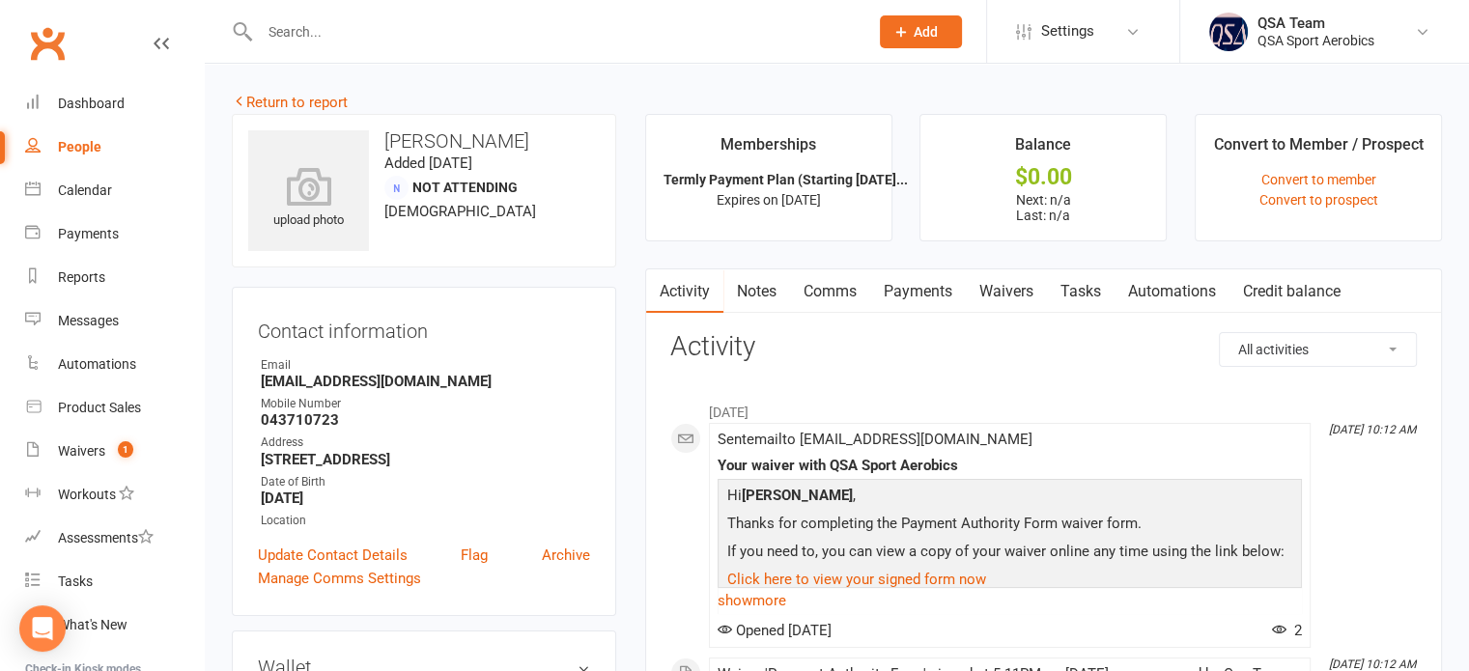
click at [1014, 285] on link "Waivers" at bounding box center [1006, 291] width 81 height 44
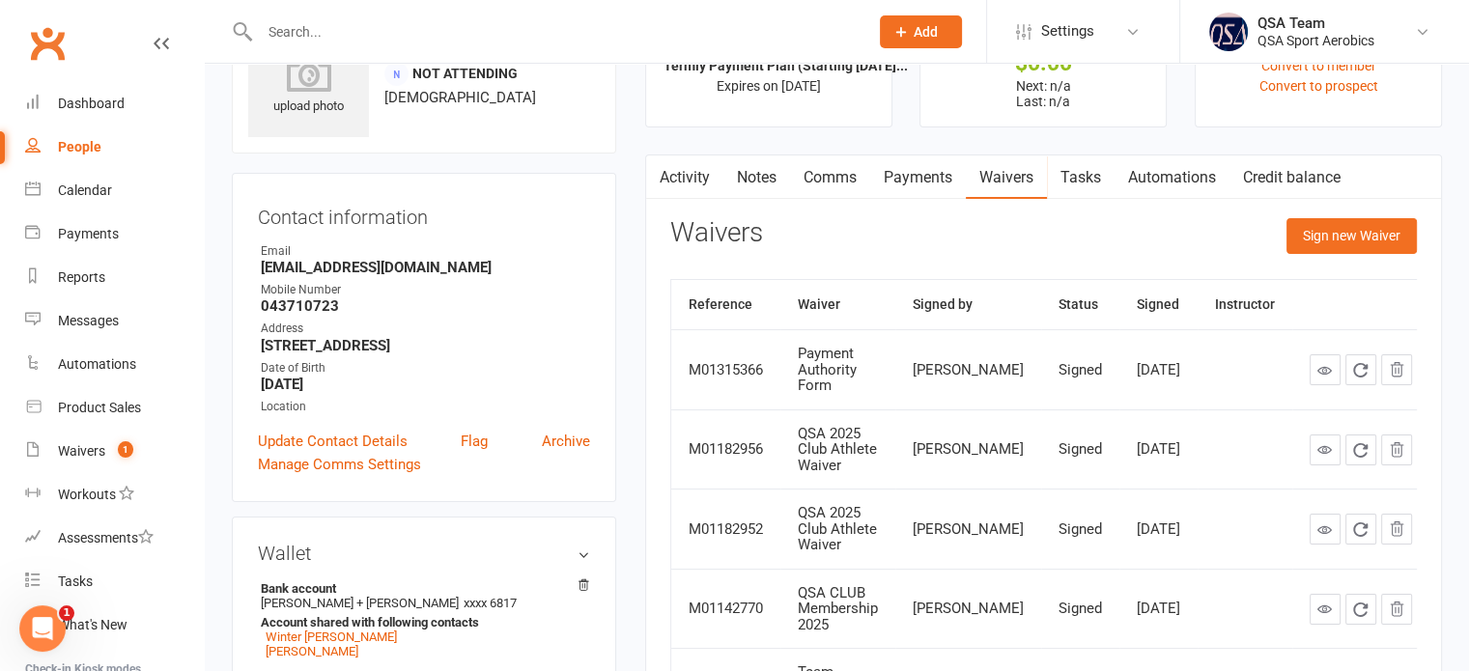
scroll to position [97, 0]
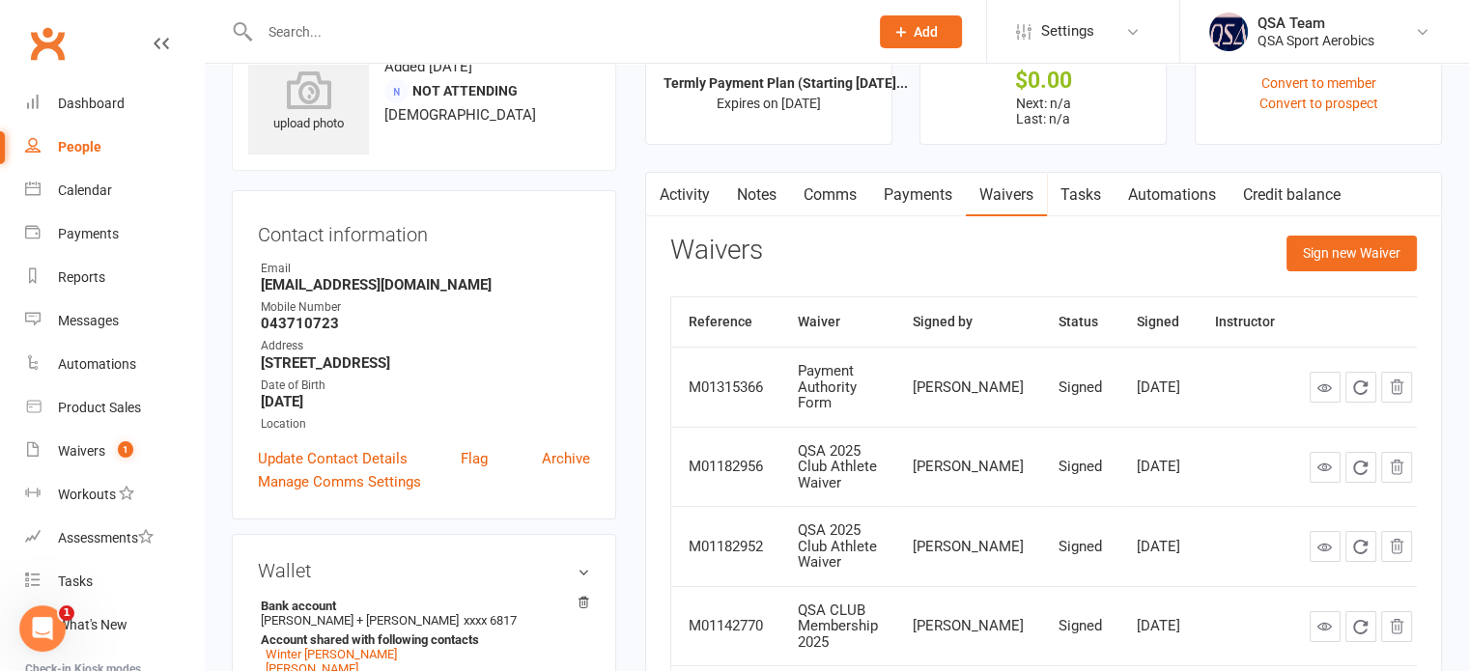
click at [954, 200] on link "Payments" at bounding box center [918, 195] width 96 height 44
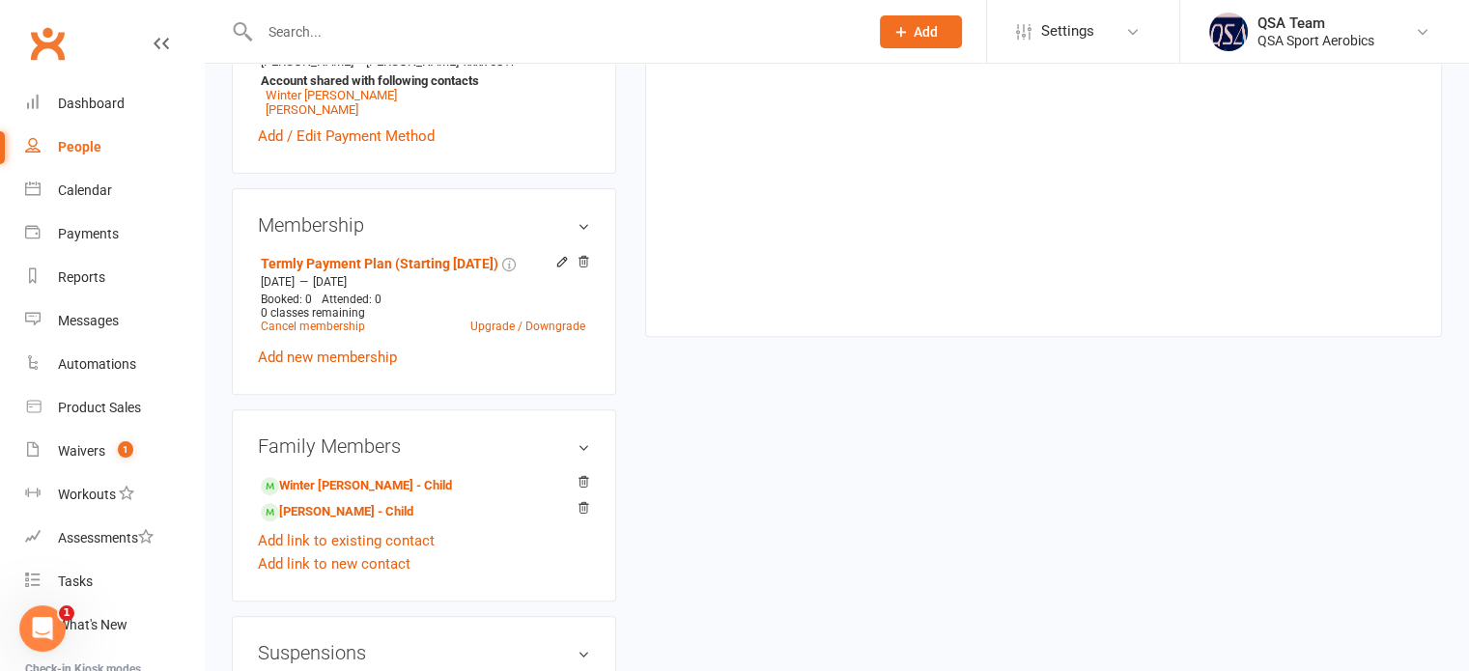
scroll to position [676, 0]
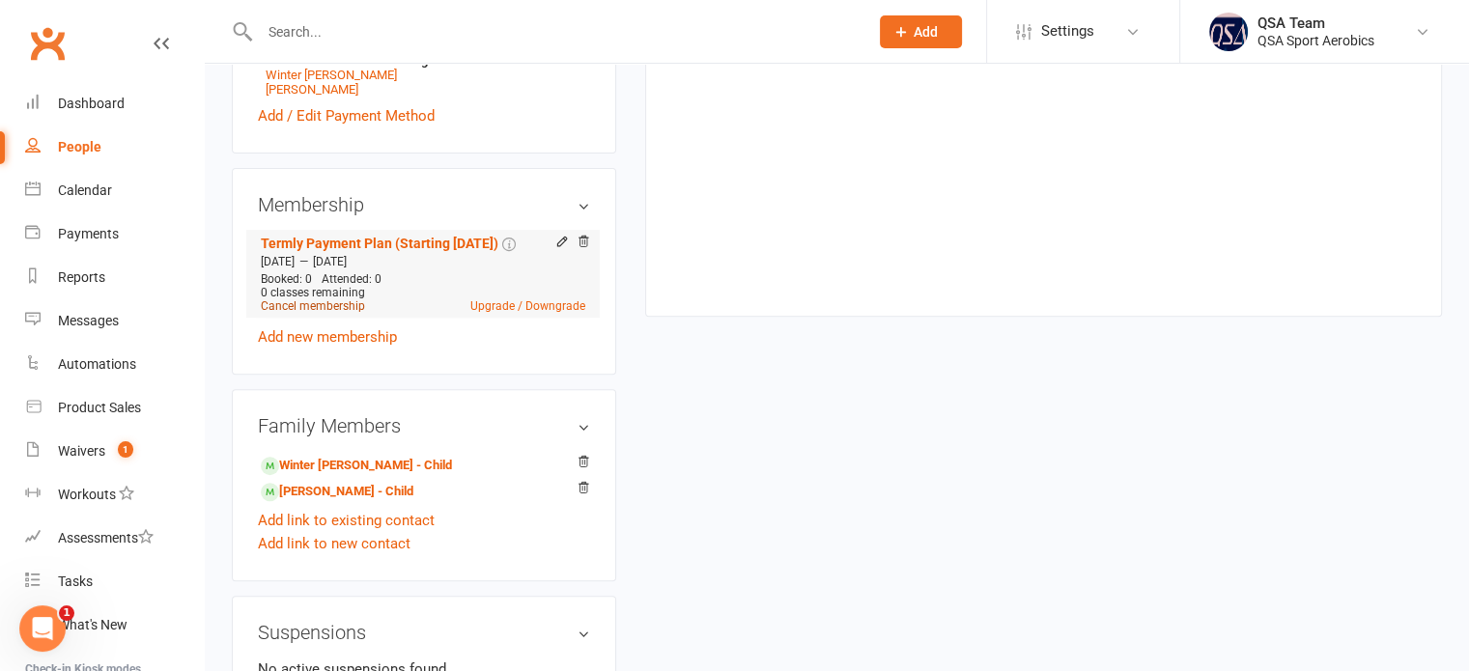
click at [290, 313] on link "Cancel membership" at bounding box center [313, 306] width 104 height 14
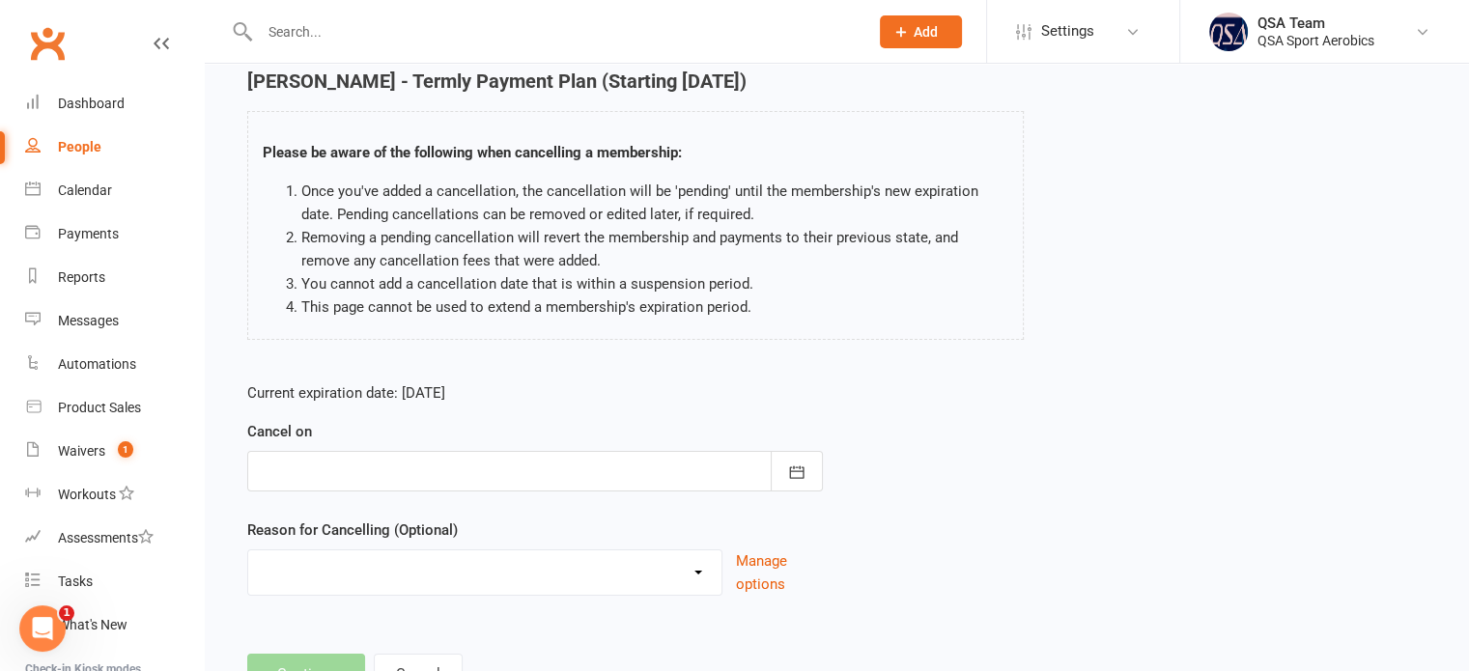
scroll to position [161, 0]
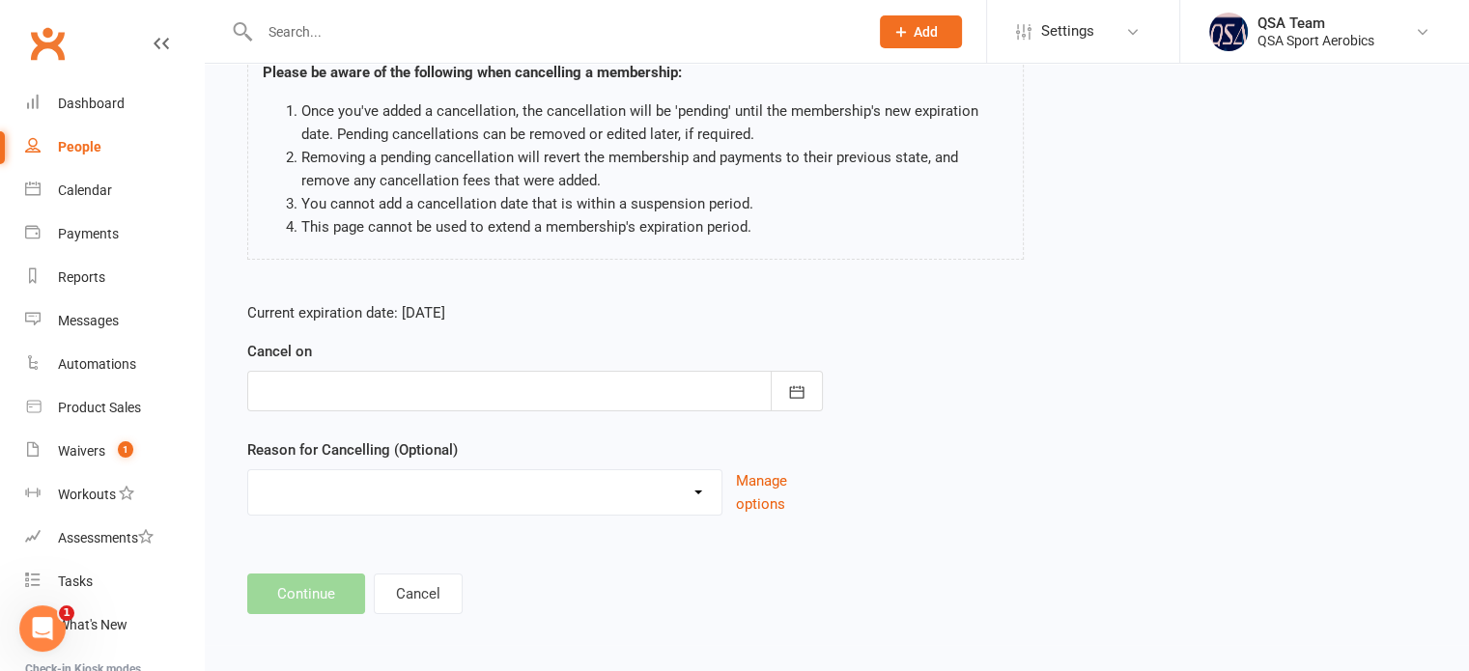
click at [454, 420] on form "Current expiration date: Dec 14 2025 Cancel on September 2025 Sun Mon Tue Wed T…" at bounding box center [535, 408] width 576 height 214
click at [466, 409] on div at bounding box center [535, 391] width 576 height 41
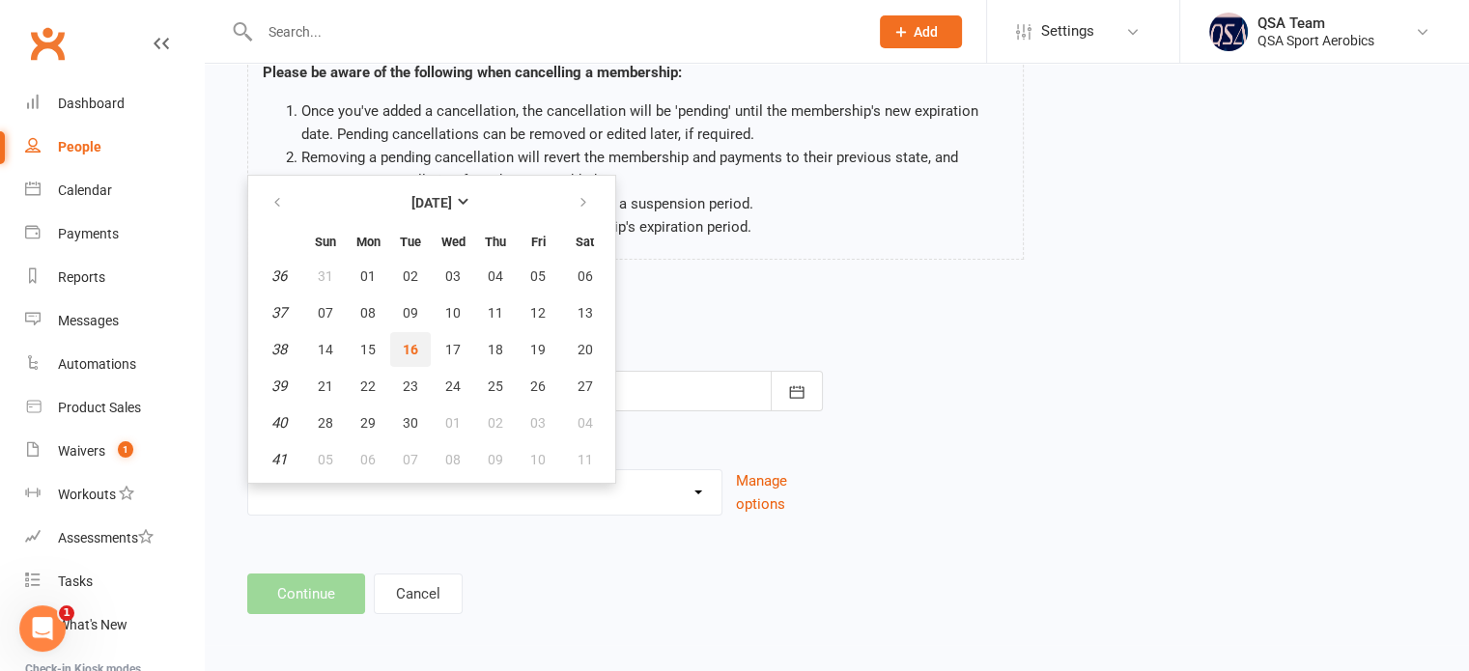
click at [420, 348] on button "16" at bounding box center [410, 349] width 41 height 35
type input "[DATE]"
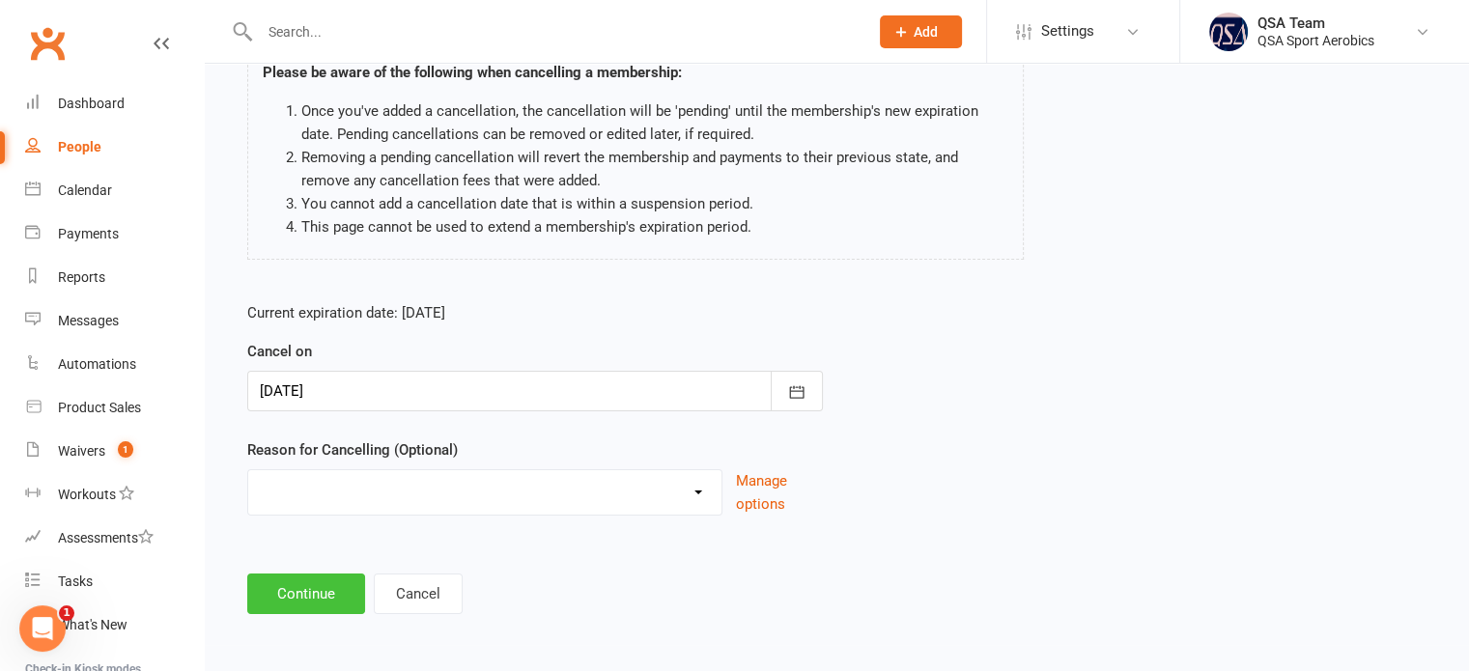
click at [325, 587] on button "Continue" at bounding box center [306, 594] width 118 height 41
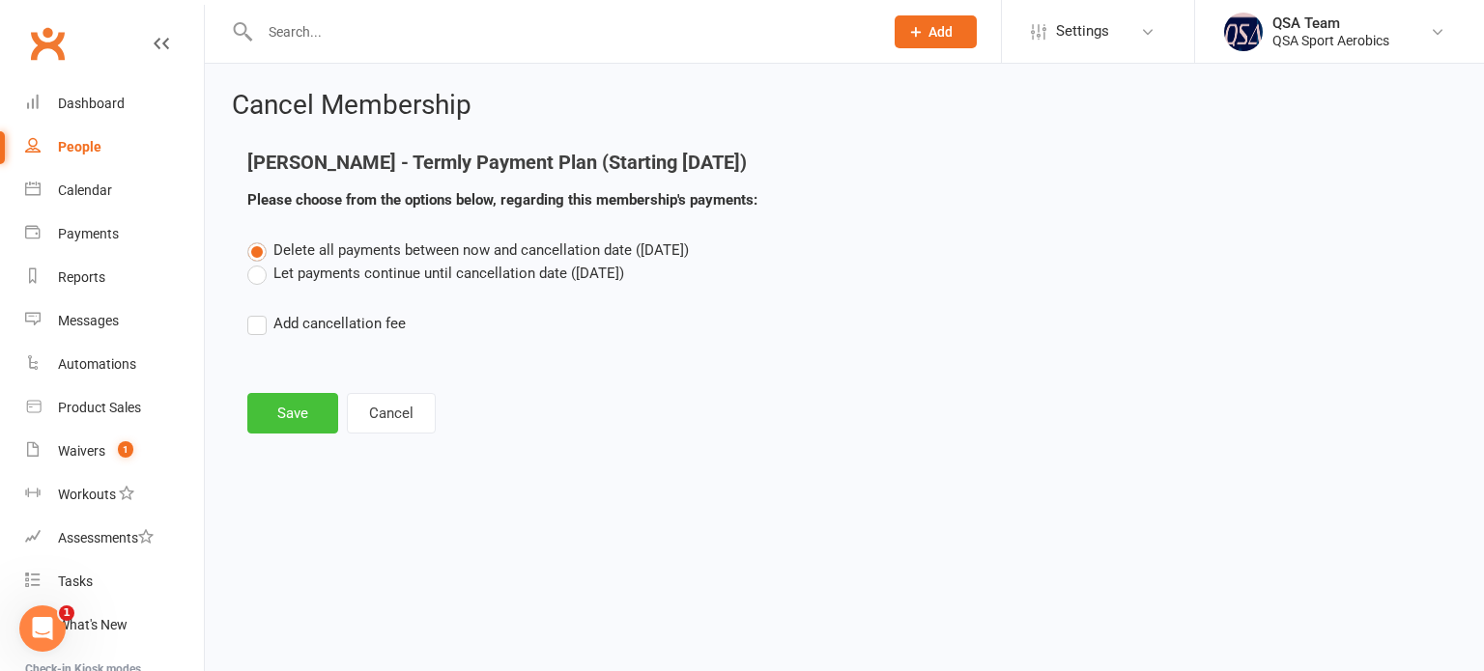
click at [287, 408] on button "Save" at bounding box center [292, 413] width 91 height 41
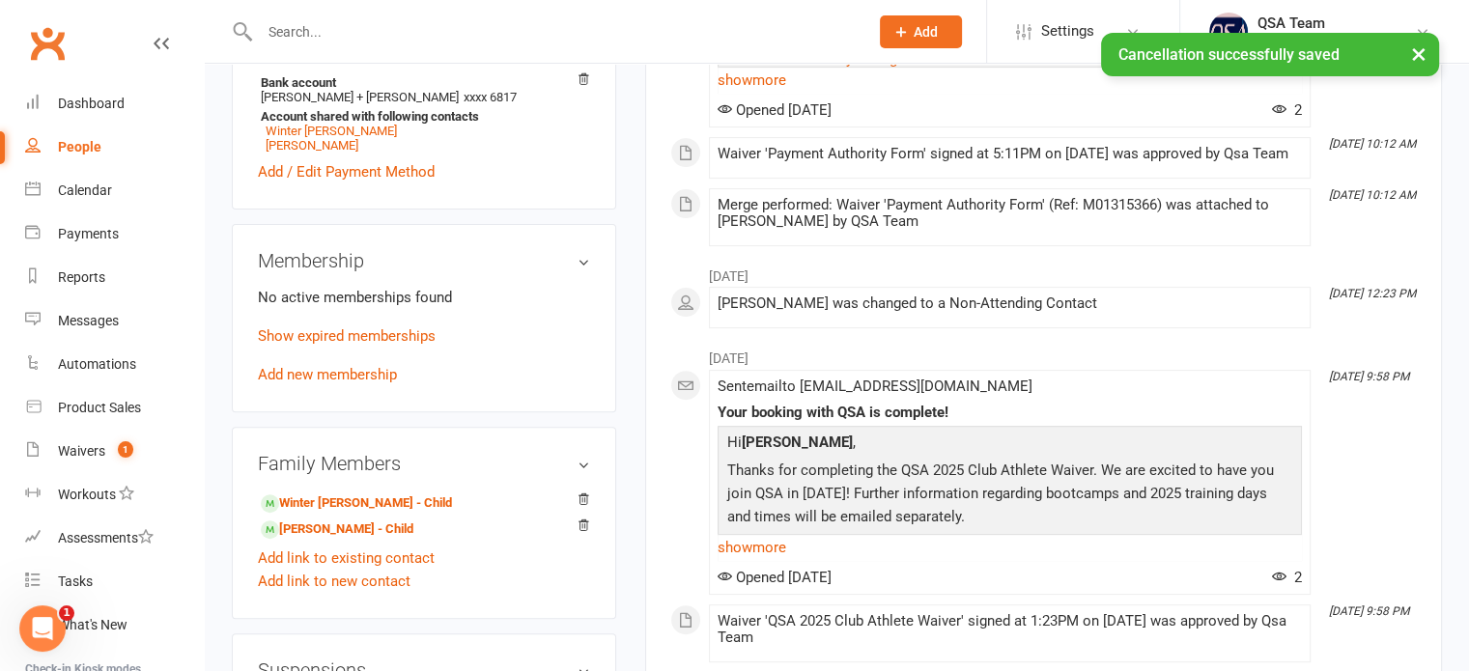
scroll to position [676, 0]
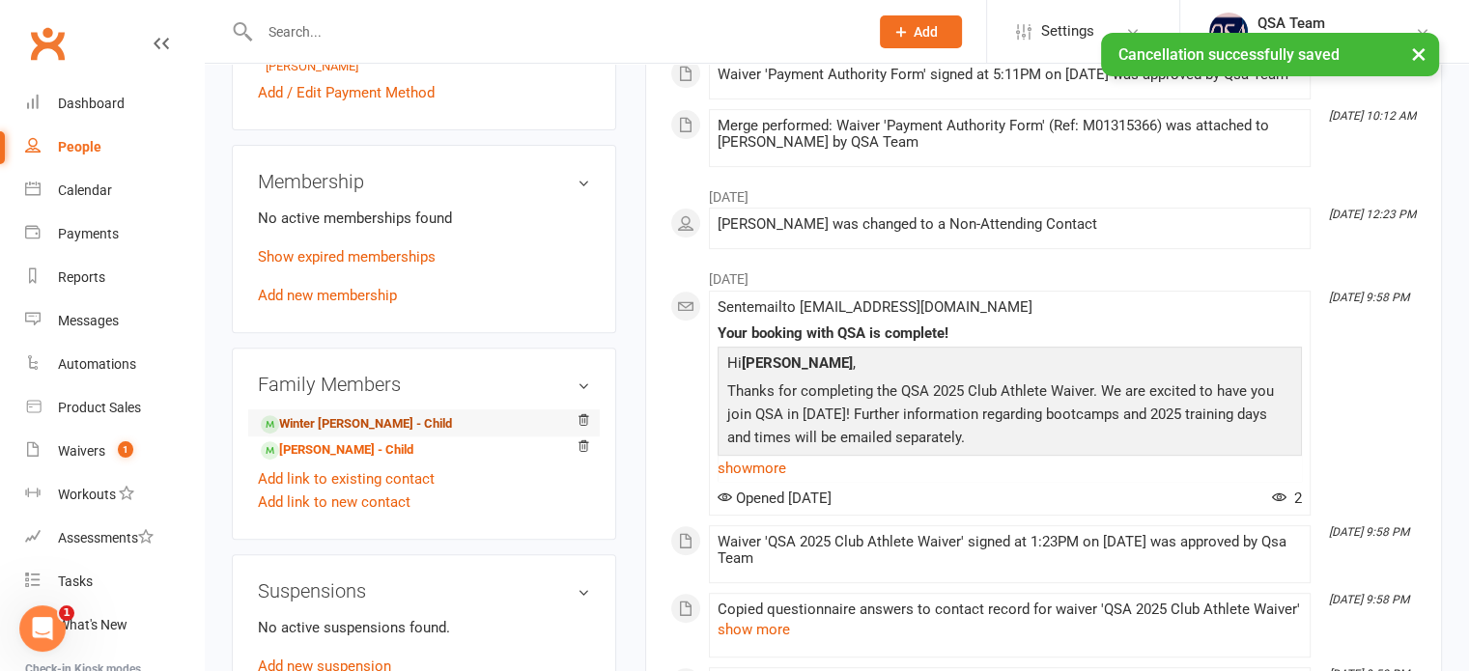
click at [297, 435] on link "Winter Rose Bingham - Child" at bounding box center [356, 424] width 191 height 20
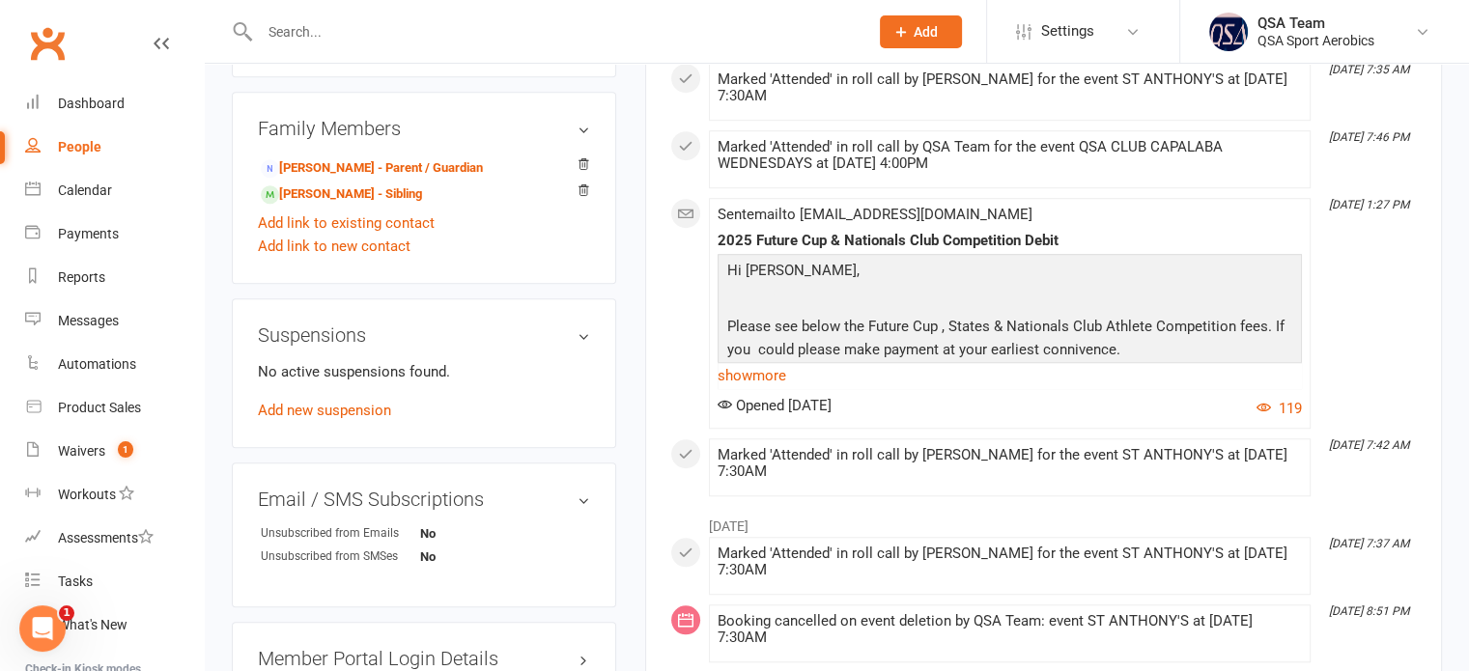
scroll to position [1449, 0]
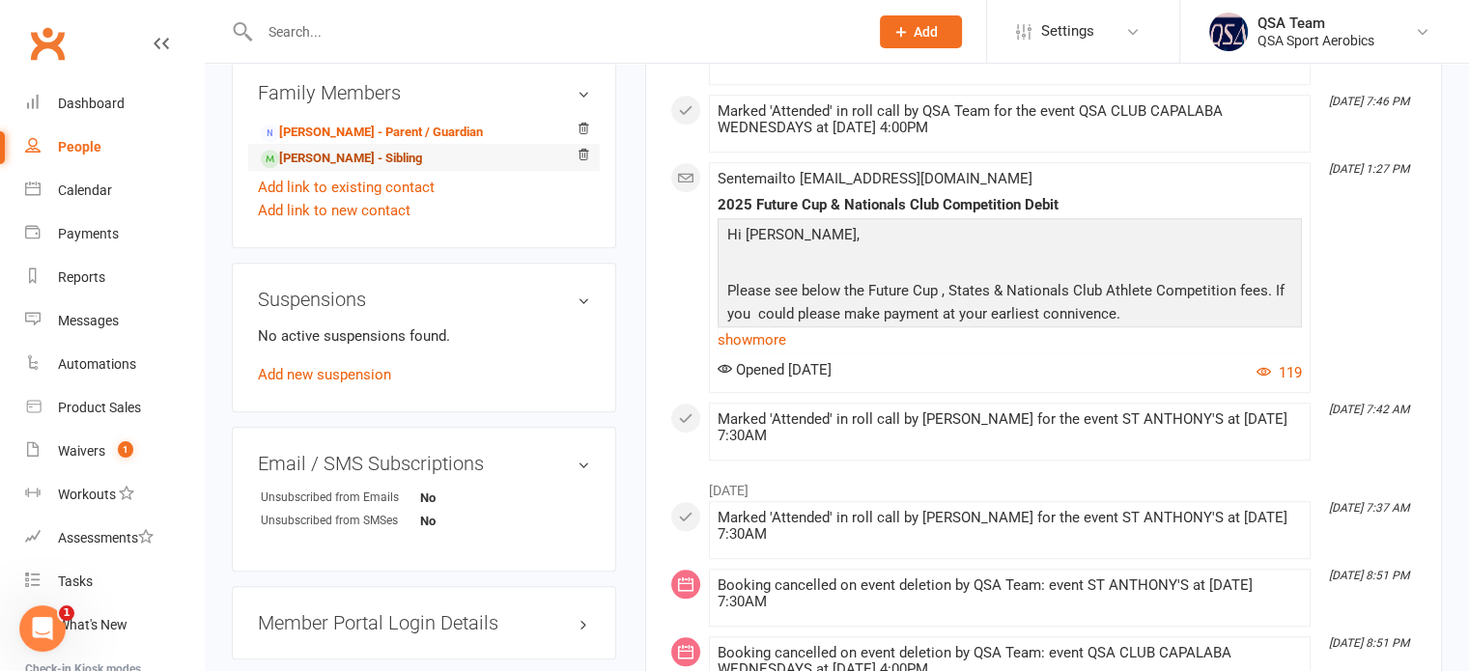
click at [313, 169] on link "Lottie Bingham - Sibling" at bounding box center [341, 159] width 161 height 20
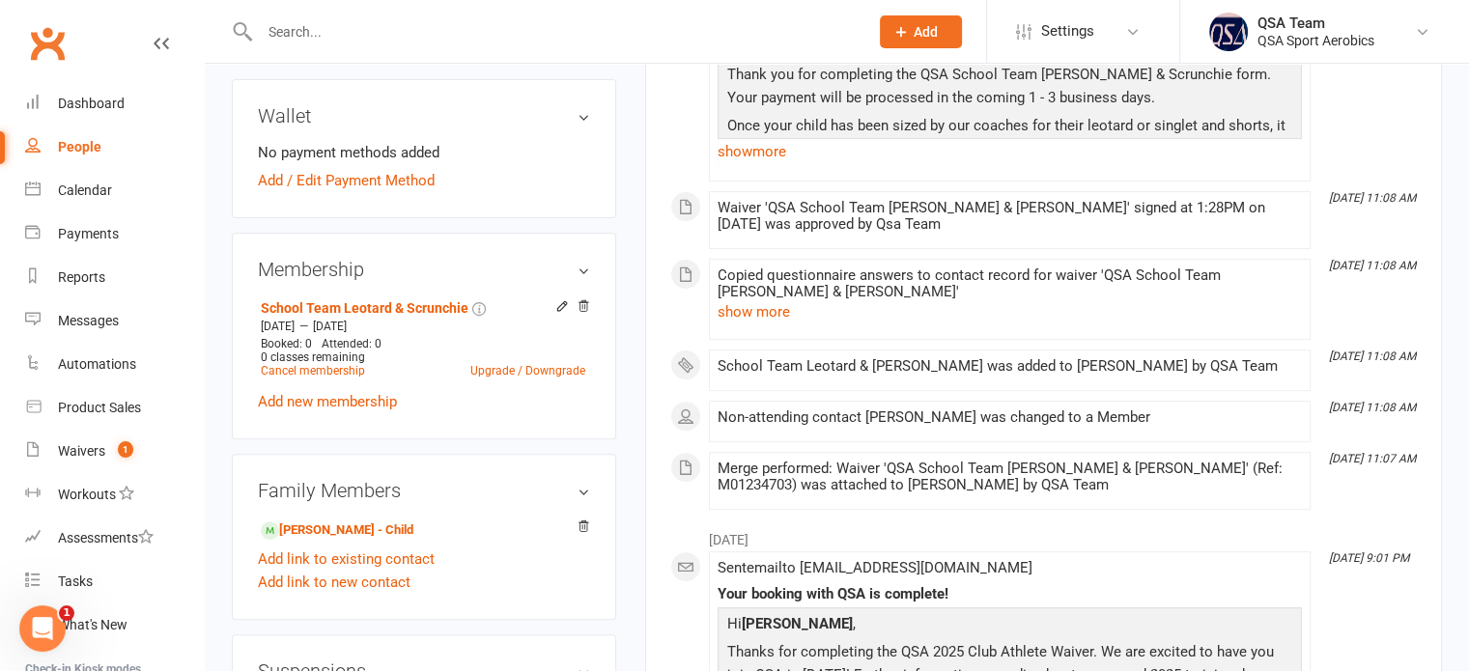
scroll to position [580, 0]
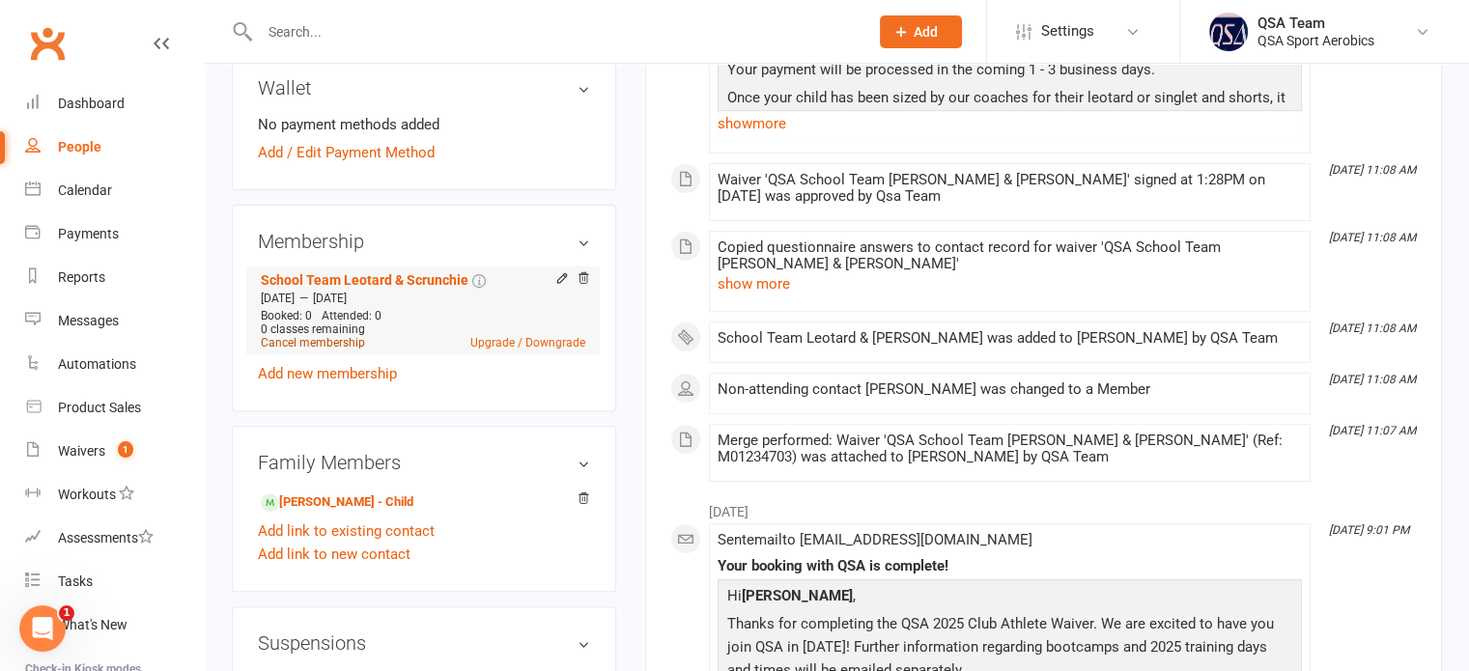
click at [340, 341] on link "Cancel membership" at bounding box center [313, 343] width 104 height 14
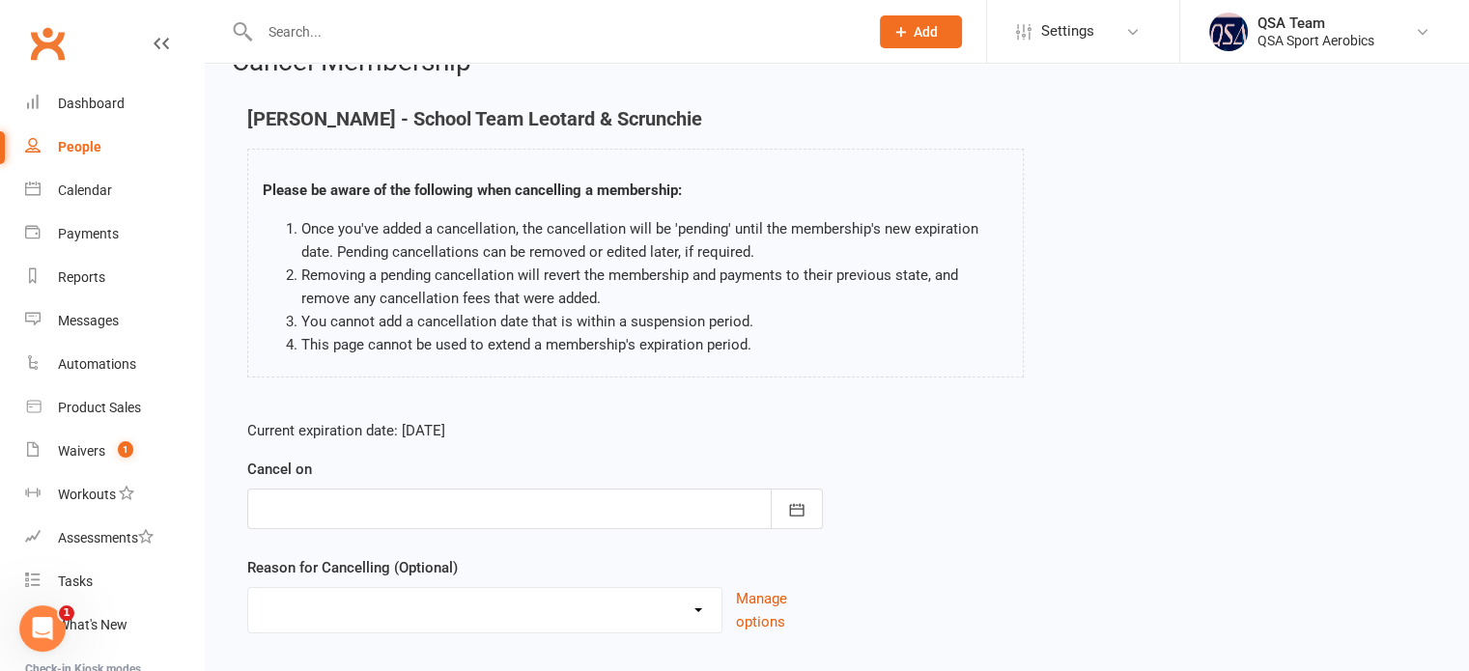
scroll to position [161, 0]
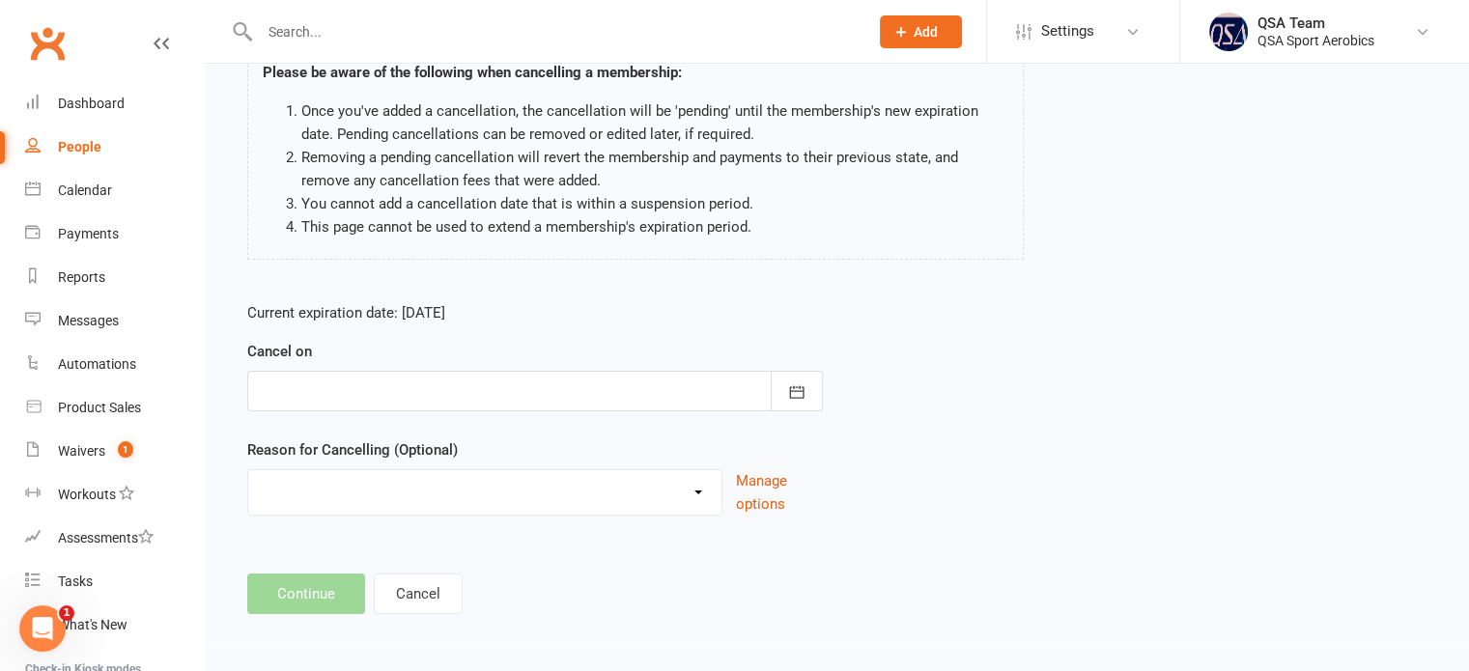
click at [447, 384] on div at bounding box center [535, 391] width 576 height 41
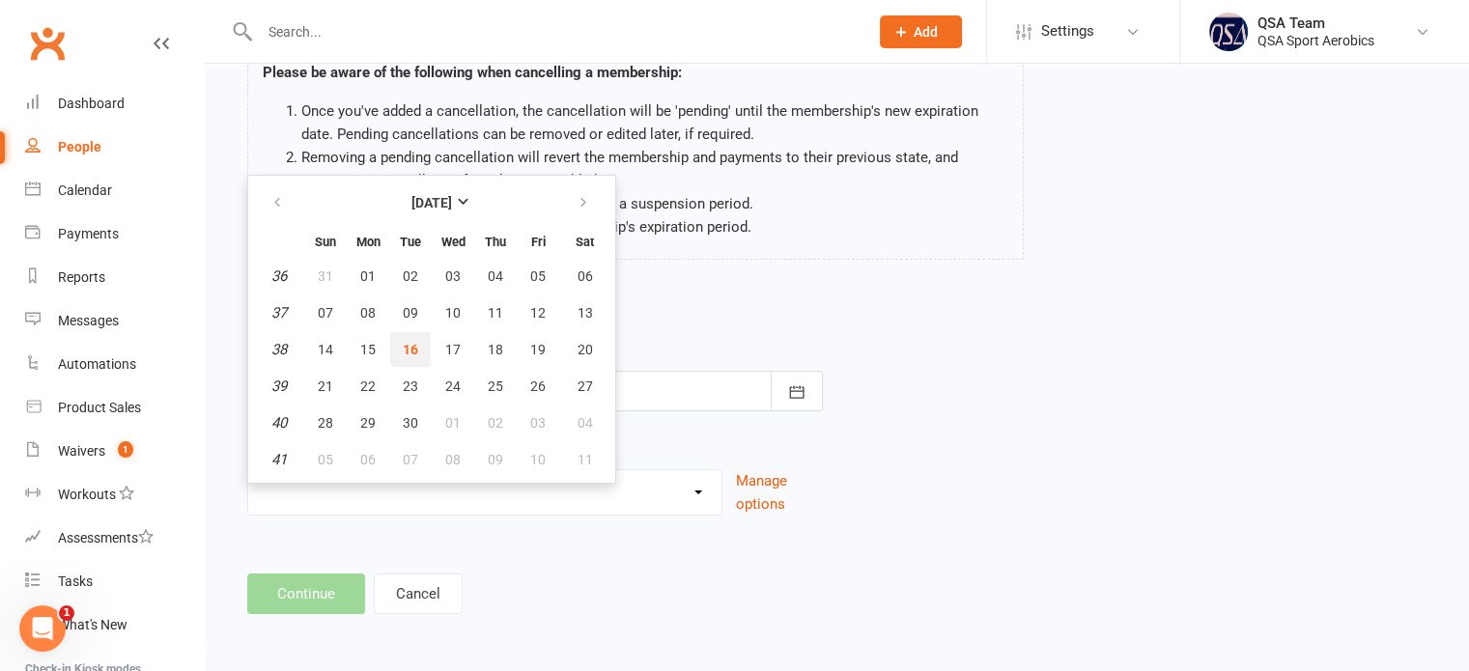
click at [413, 342] on span "16" at bounding box center [410, 349] width 15 height 15
type input "[DATE]"
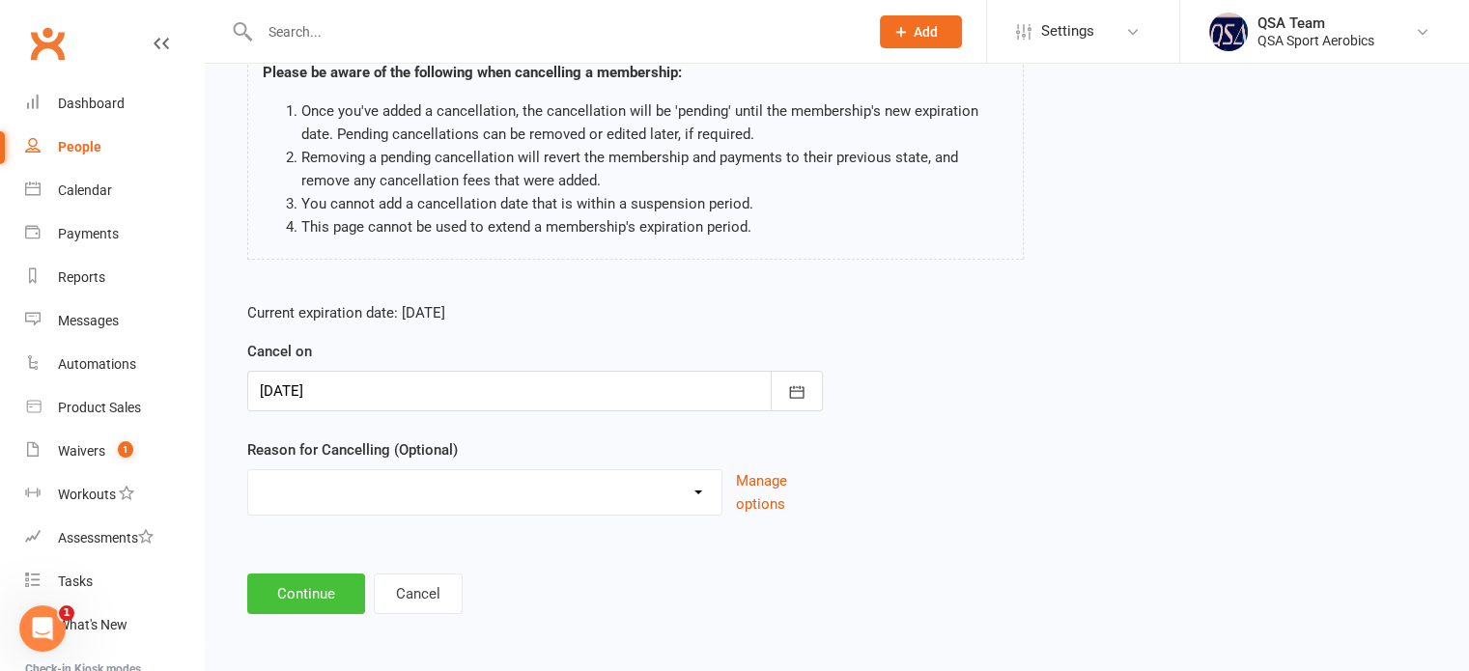
click at [349, 584] on button "Continue" at bounding box center [306, 594] width 118 height 41
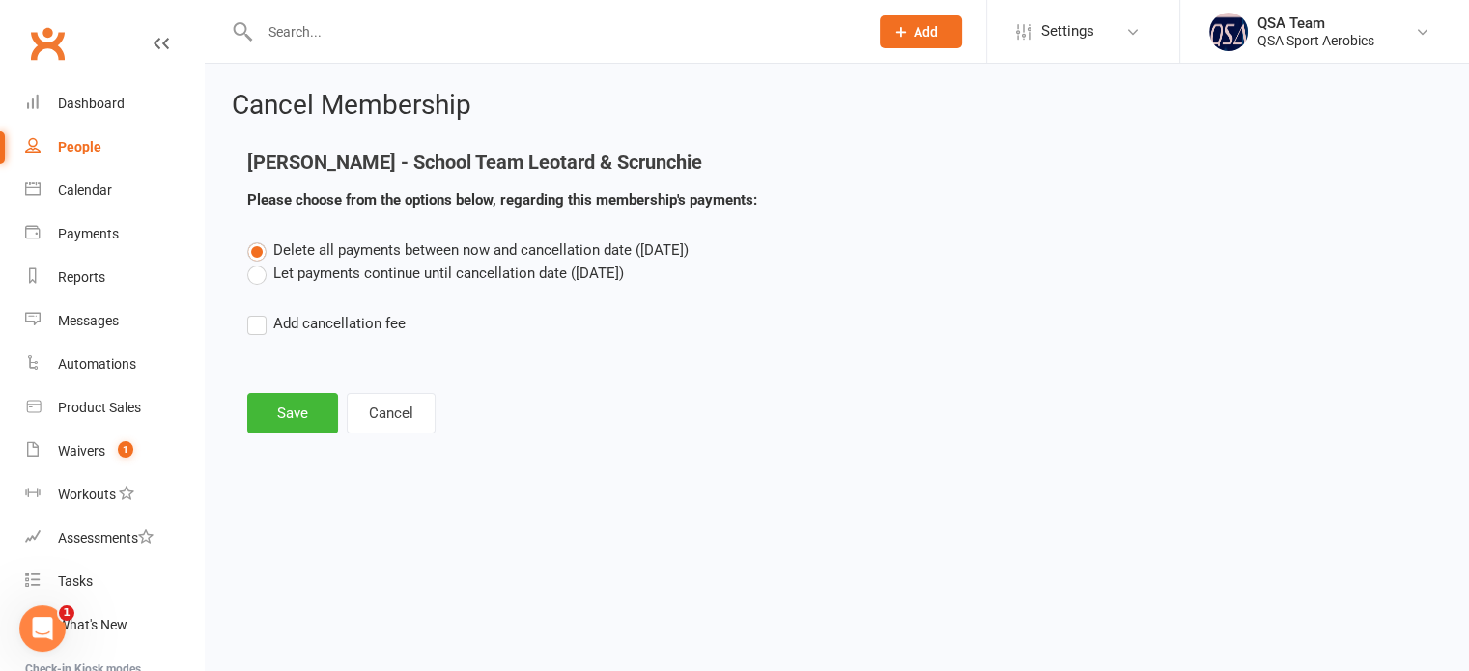
scroll to position [0, 0]
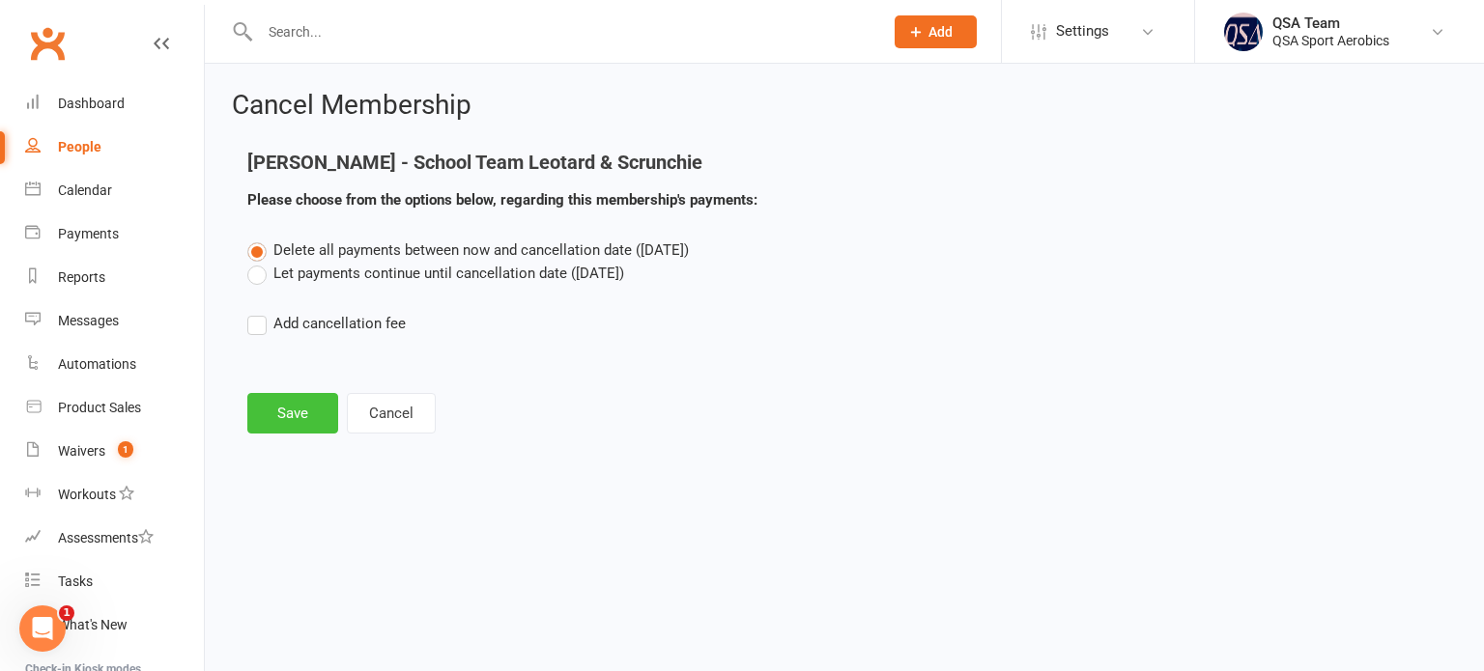
click at [301, 416] on button "Save" at bounding box center [292, 413] width 91 height 41
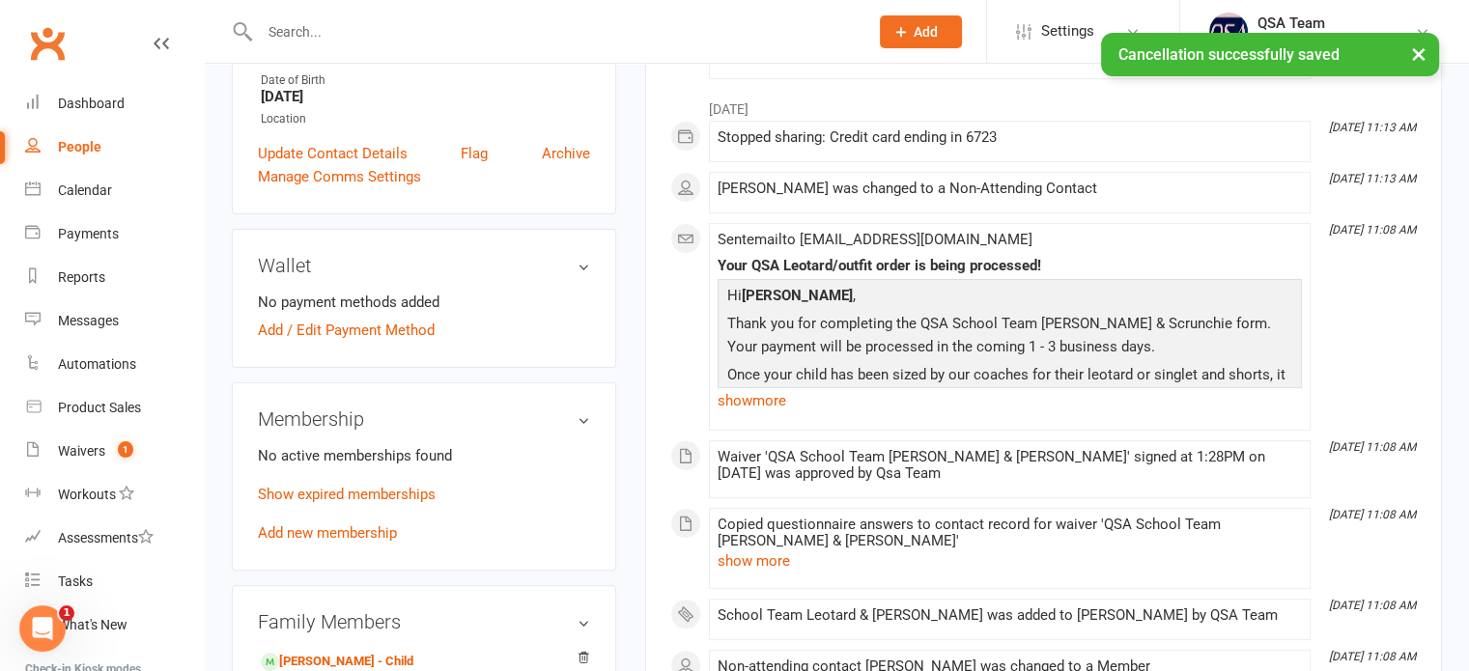
scroll to position [483, 0]
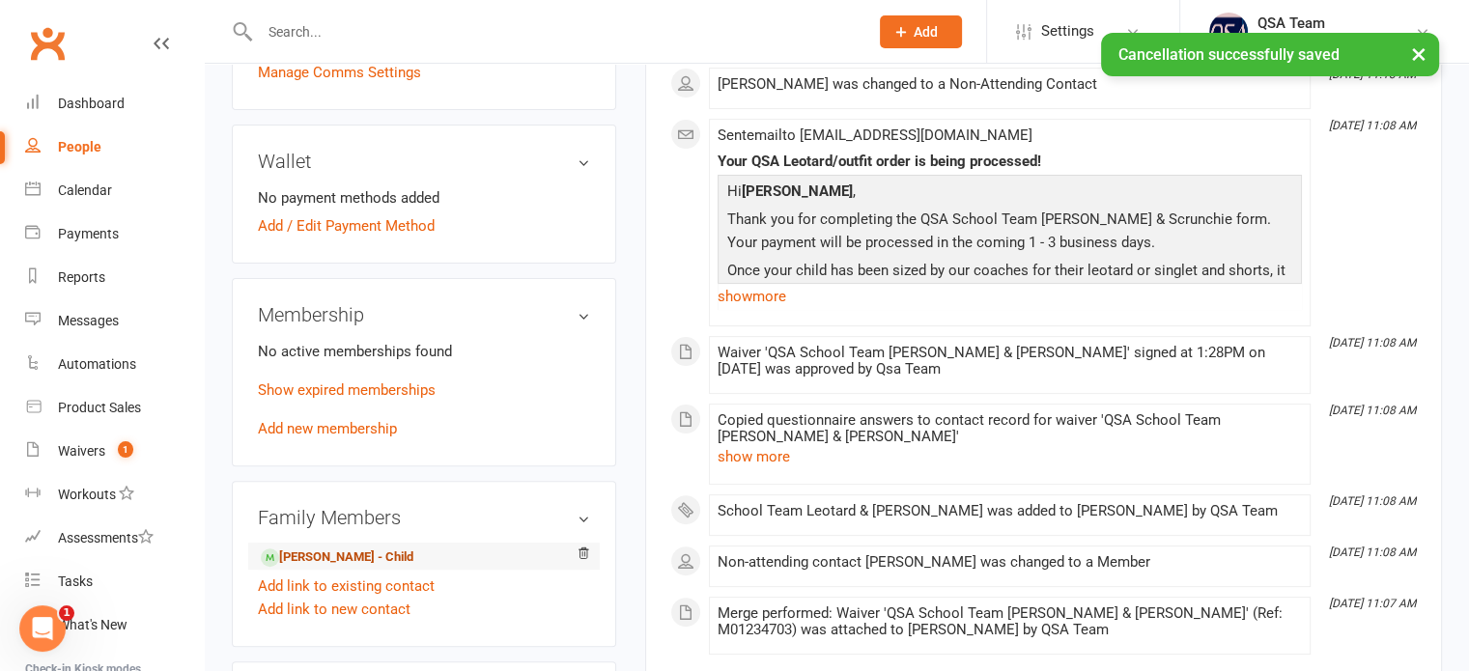
click at [321, 563] on link "Elisa Clues - Child" at bounding box center [337, 558] width 153 height 20
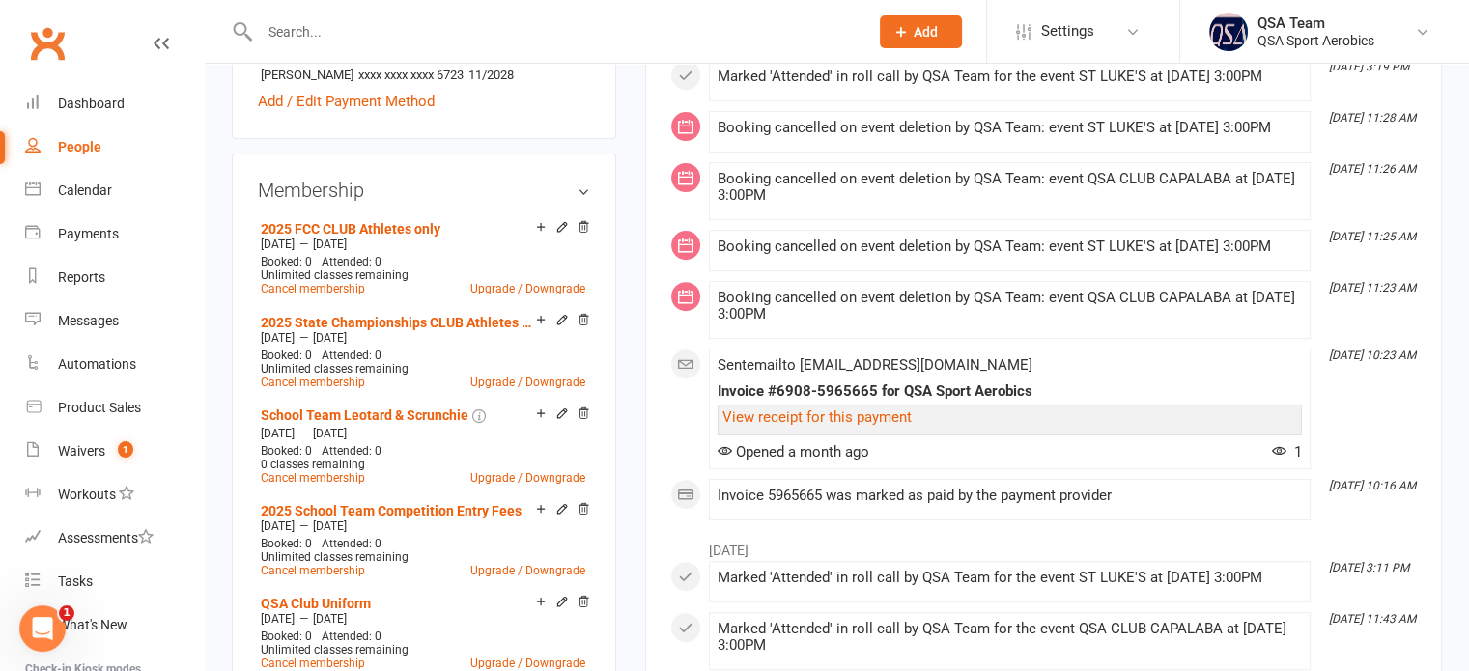
scroll to position [773, 0]
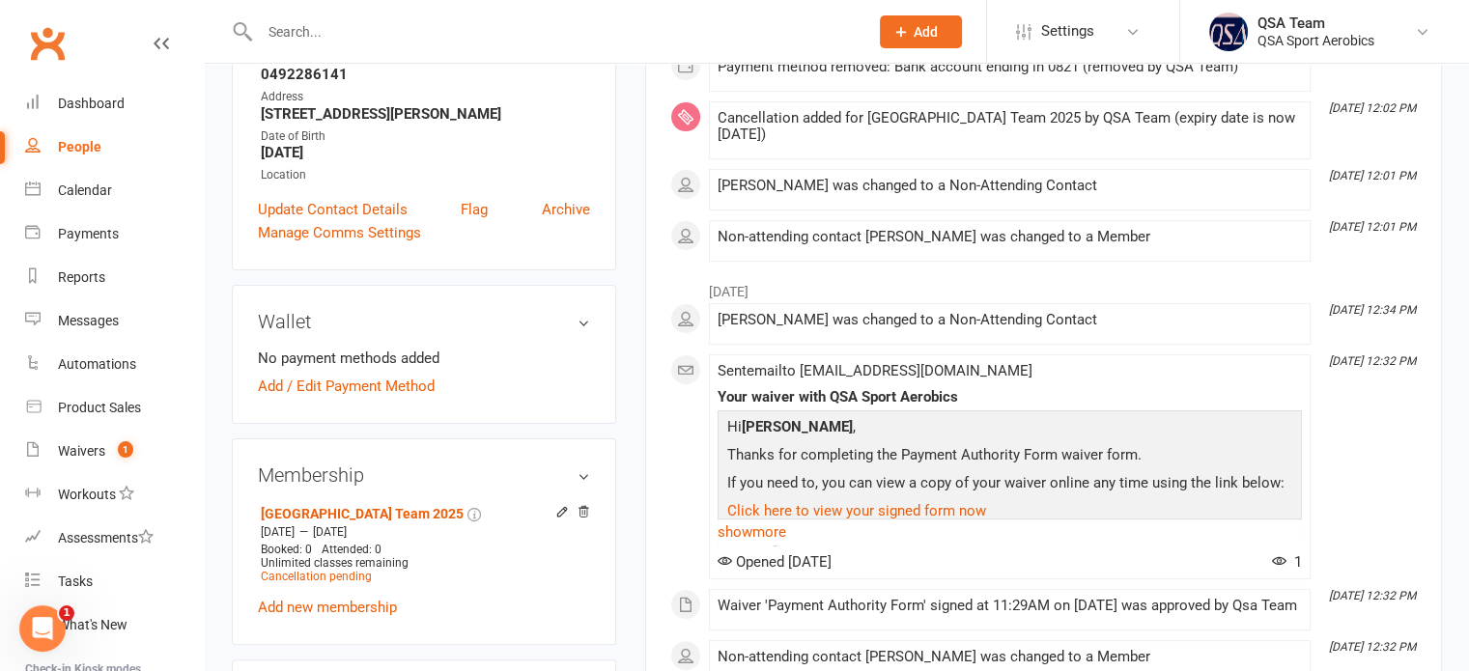
scroll to position [580, 0]
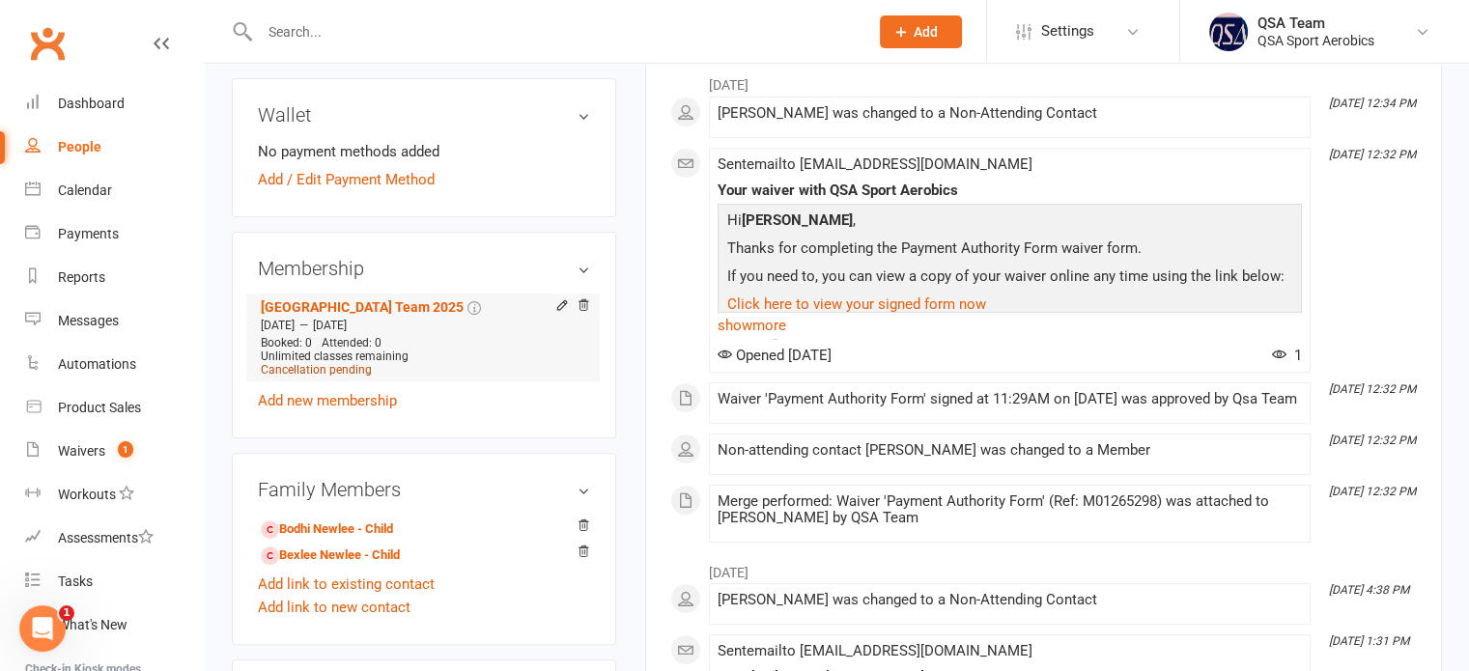
click at [346, 366] on span "Cancellation pending" at bounding box center [316, 370] width 111 height 14
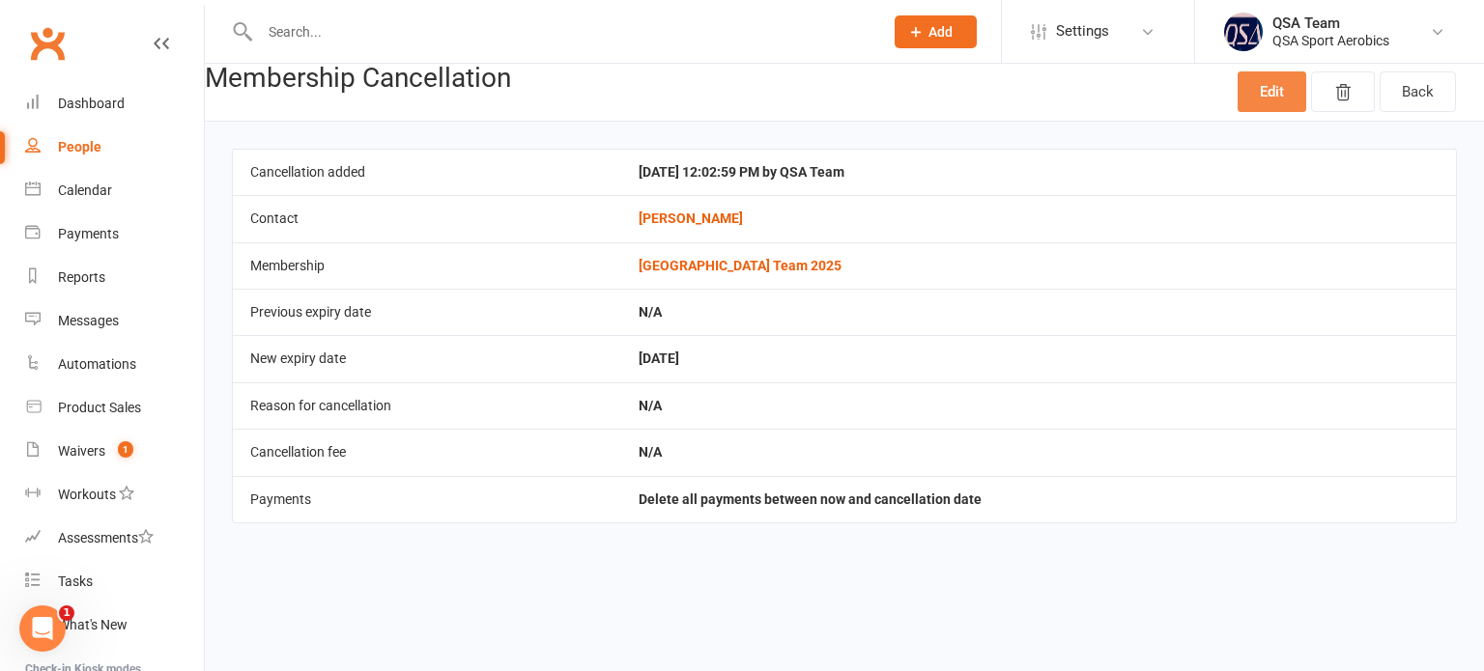
click at [1259, 99] on link "Edit" at bounding box center [1271, 91] width 69 height 41
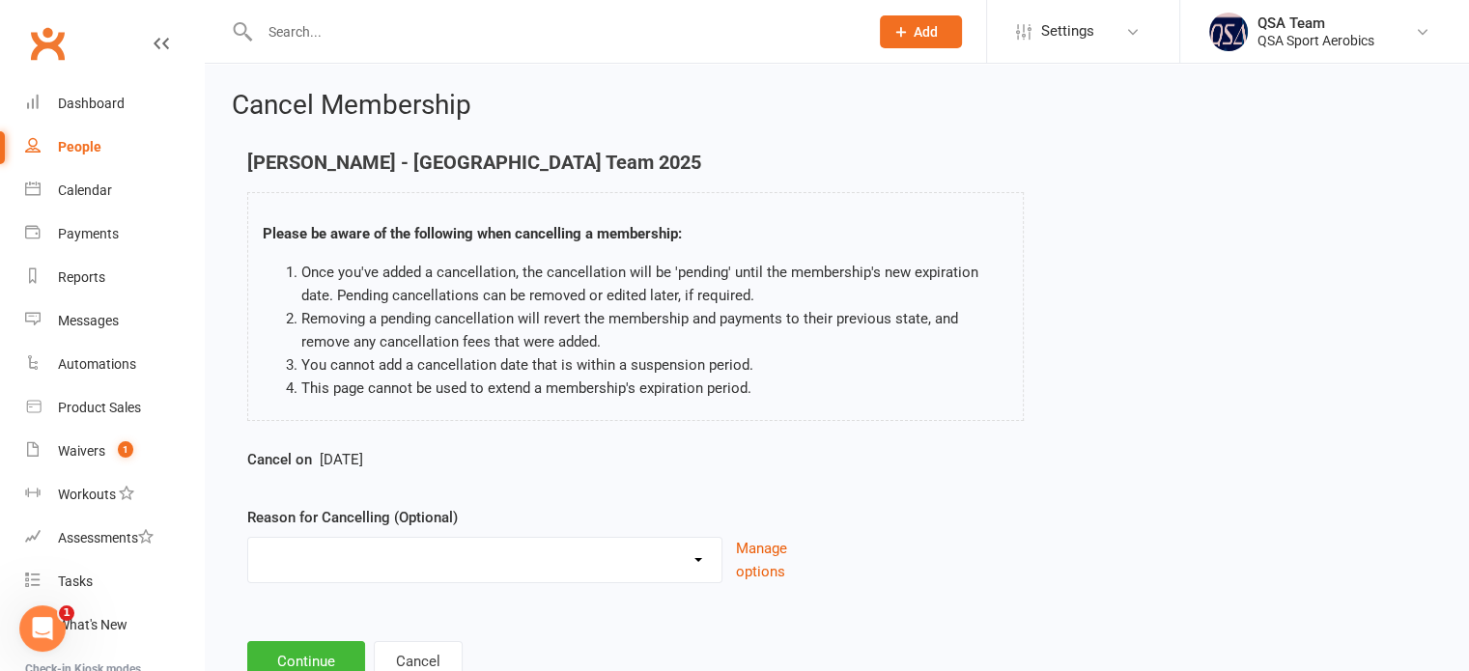
scroll to position [69, 0]
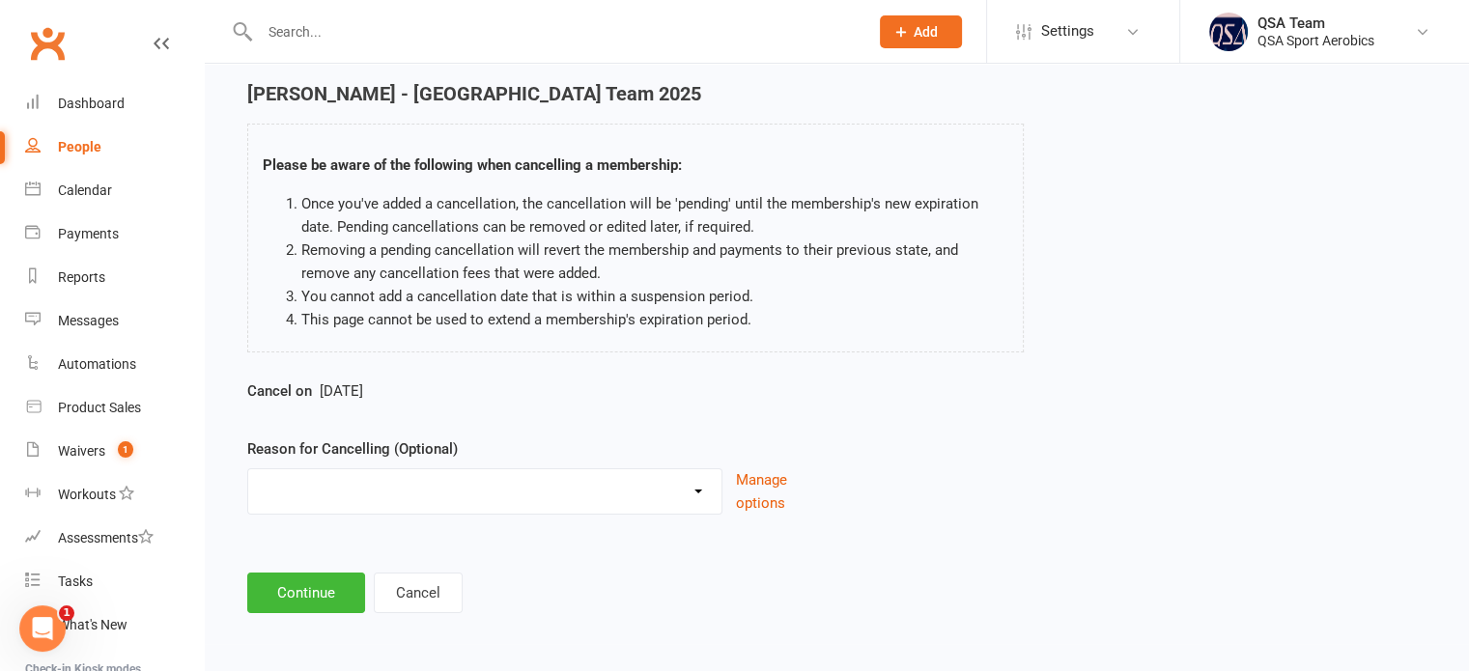
click at [363, 389] on span "Sep 19 2025" at bounding box center [341, 390] width 43 height 17
click at [259, 382] on label "Cancel on" at bounding box center [279, 391] width 65 height 23
click at [409, 598] on button "Cancel" at bounding box center [418, 593] width 89 height 41
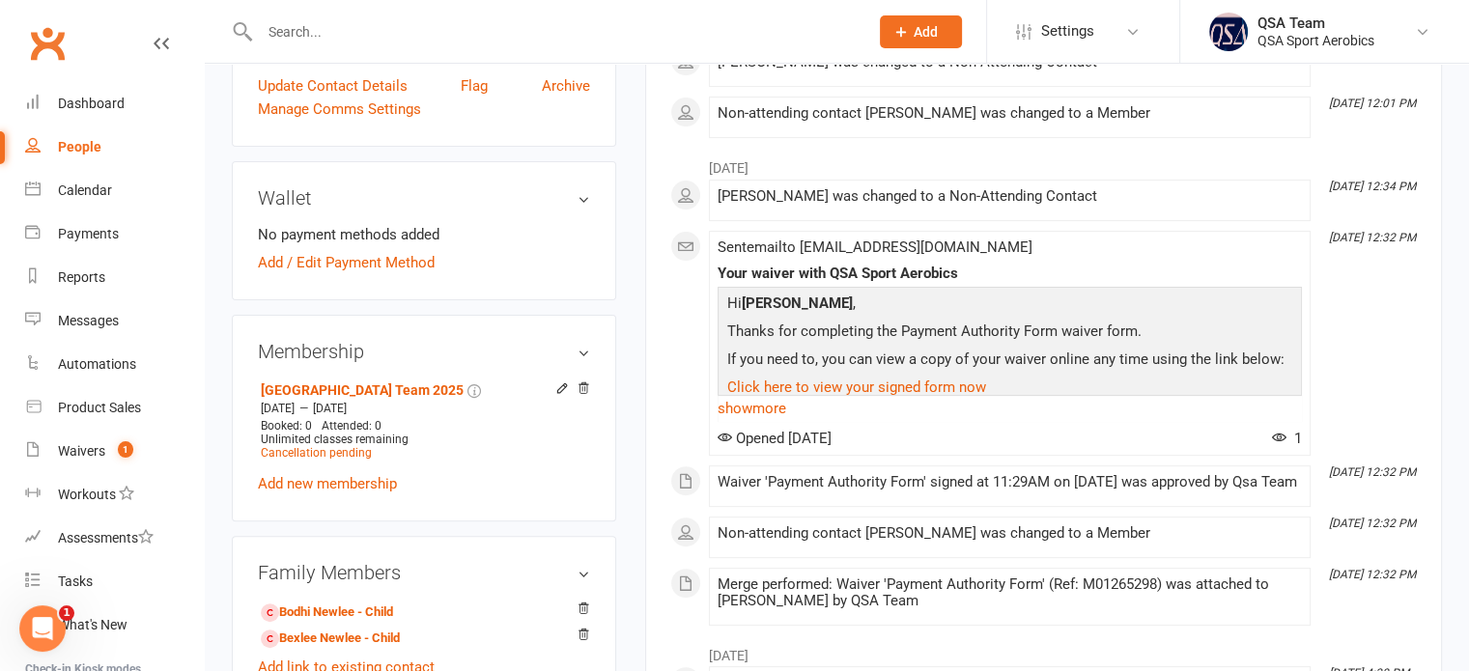
scroll to position [386, 0]
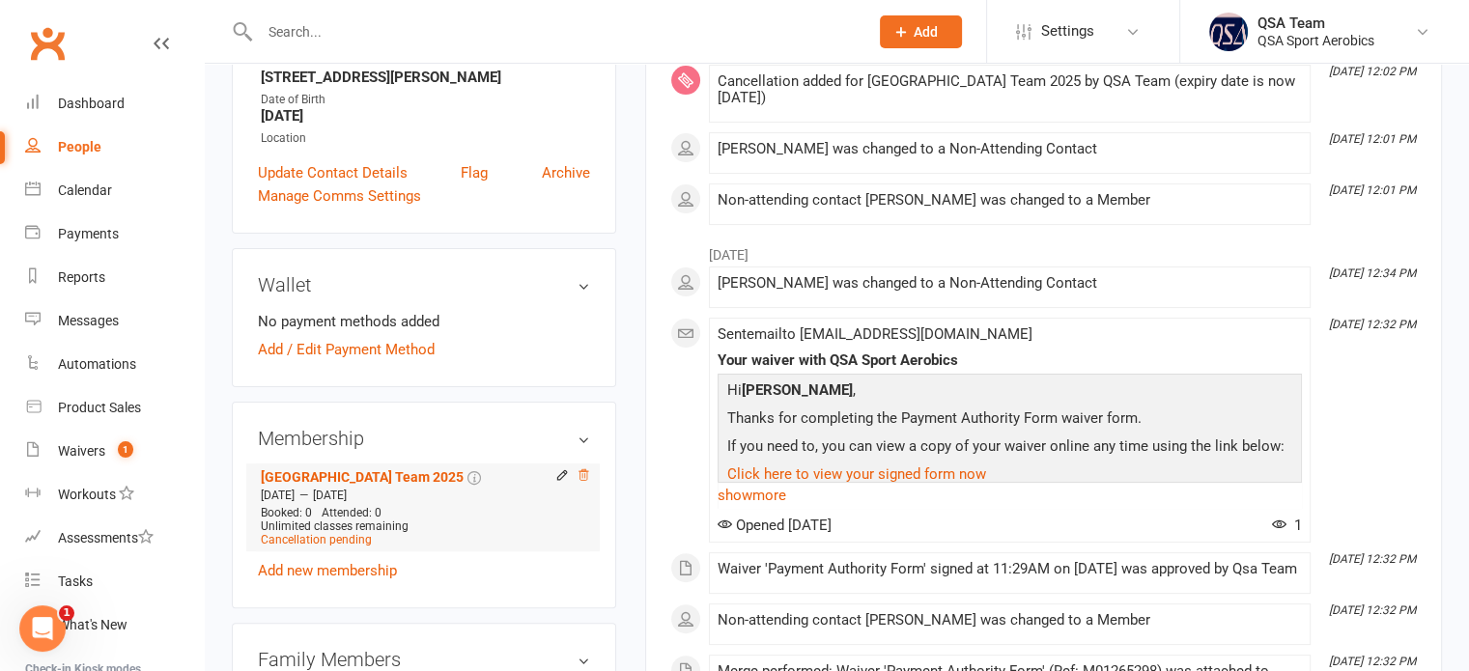
click at [583, 474] on icon at bounding box center [584, 475] width 14 height 14
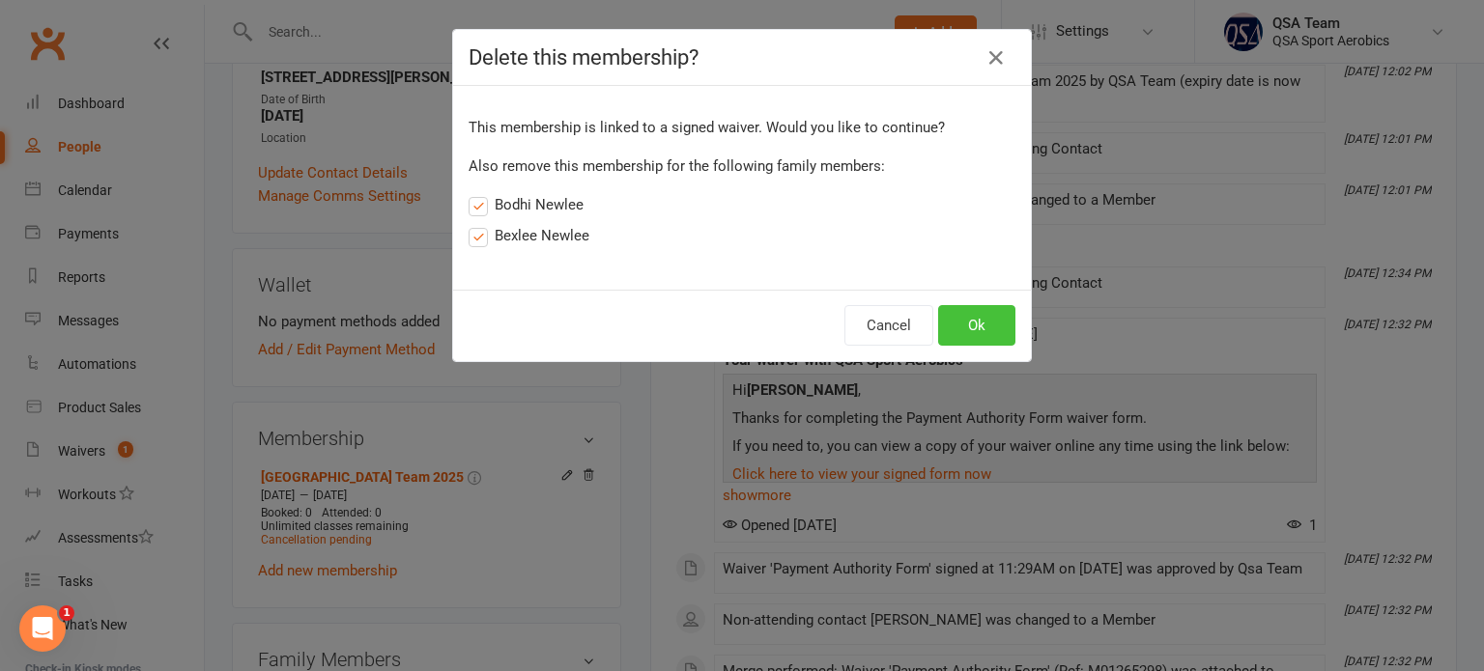
click at [967, 324] on button "Ok" at bounding box center [976, 325] width 77 height 41
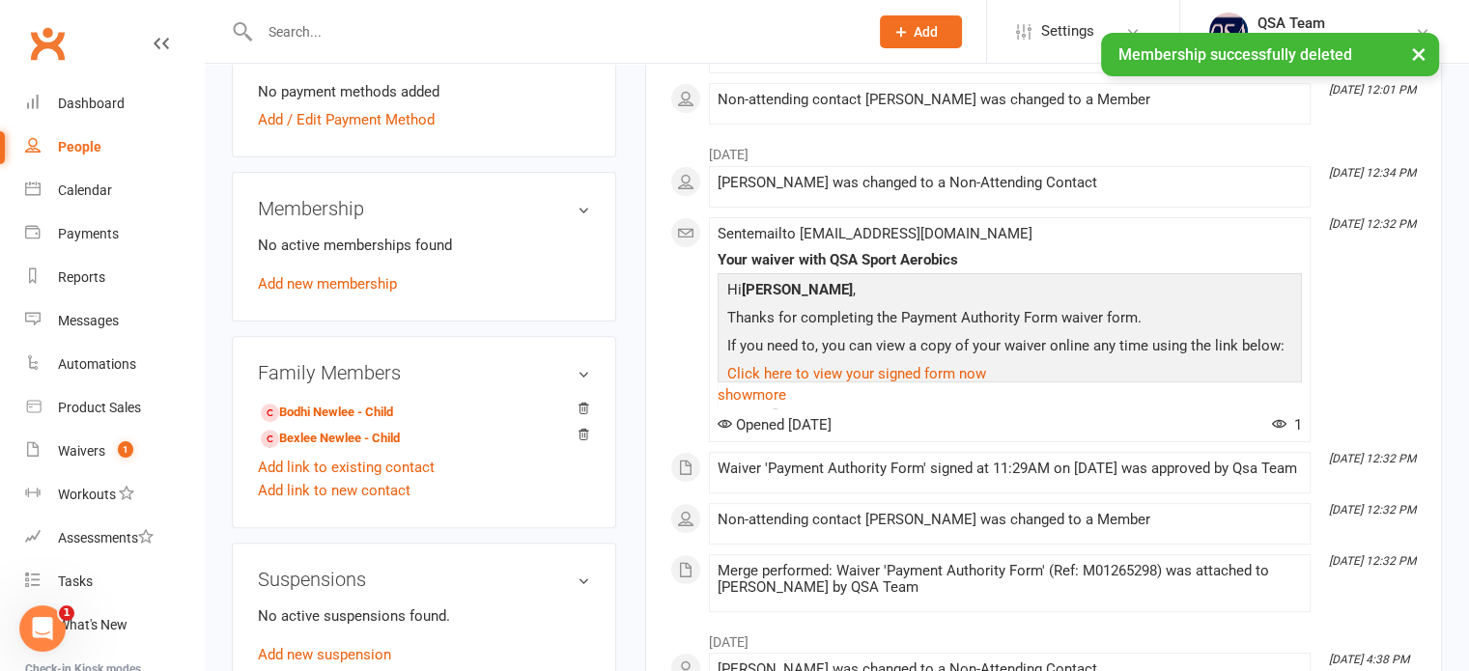
scroll to position [649, 0]
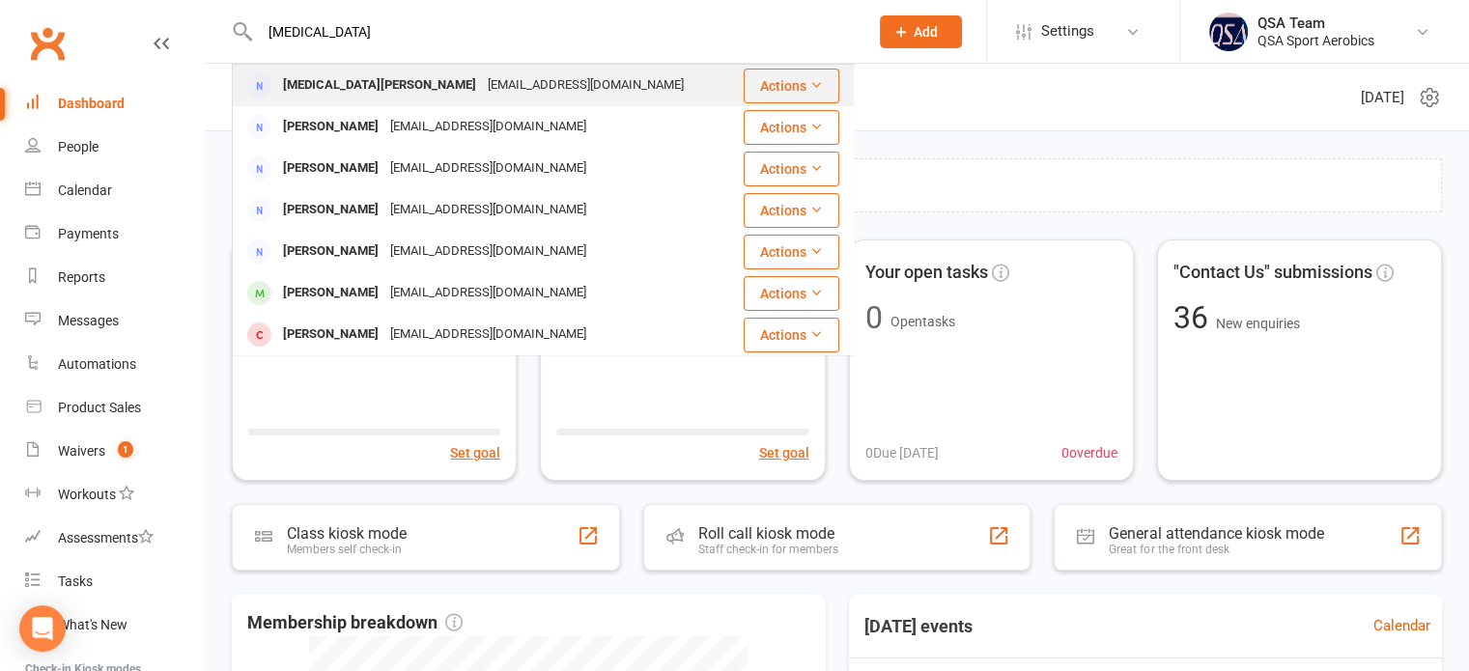
type input "alli"
click at [482, 85] on div "A-wilson1@live.com.au" at bounding box center [586, 85] width 208 height 28
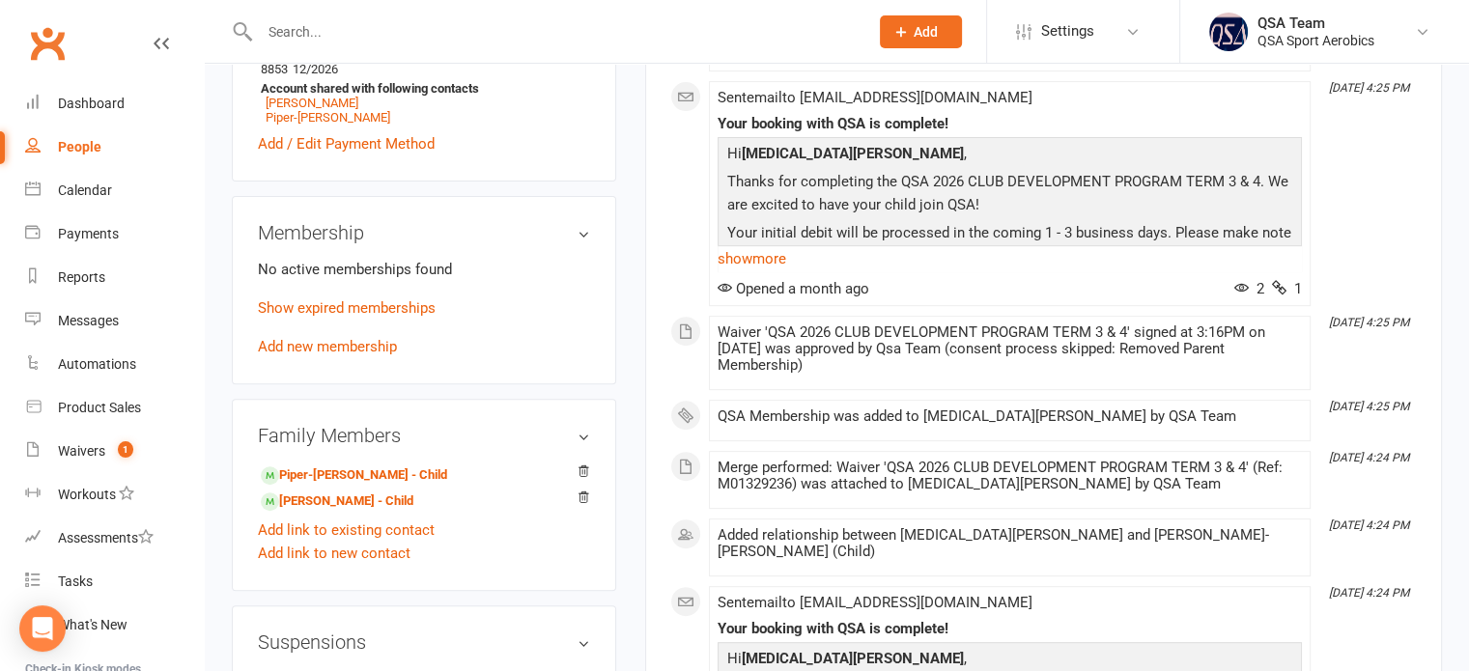
scroll to position [676, 0]
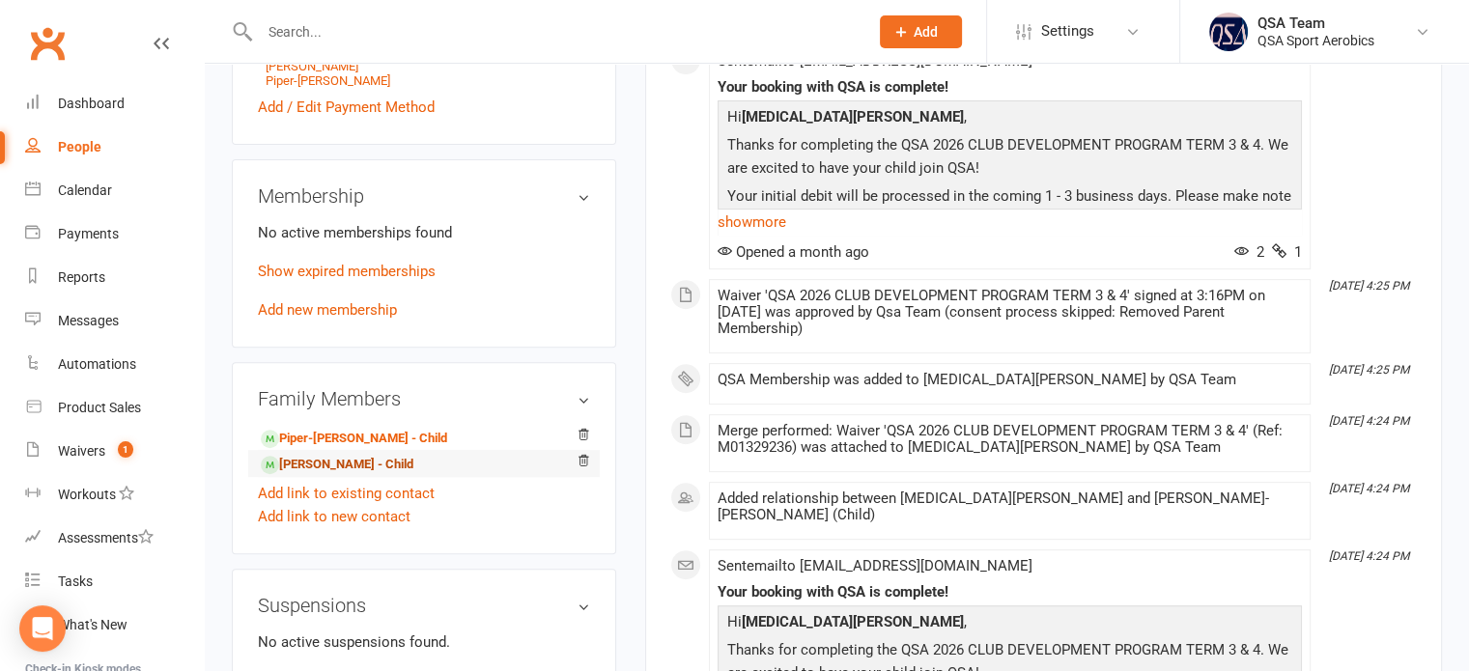
click at [352, 455] on link "Darcie Dougall - Child" at bounding box center [337, 465] width 153 height 20
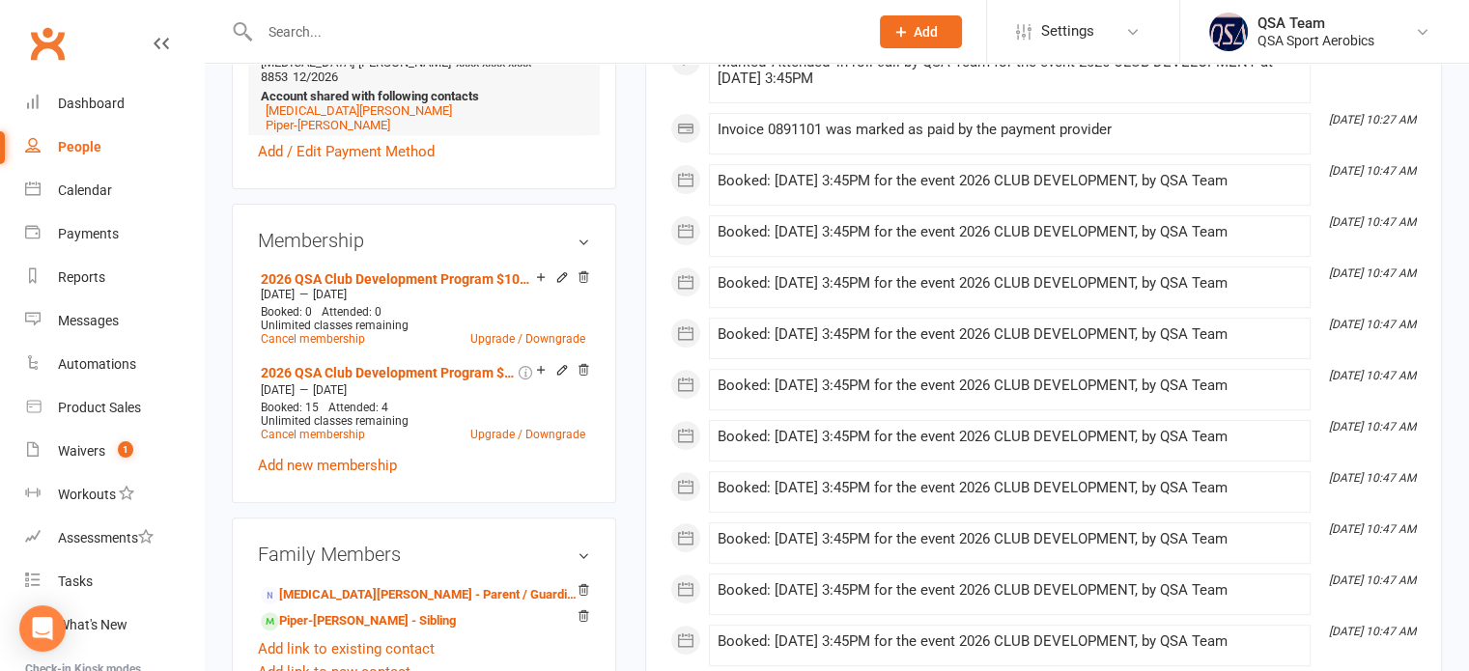
scroll to position [676, 0]
click at [92, 190] on div "Calendar" at bounding box center [85, 190] width 54 height 15
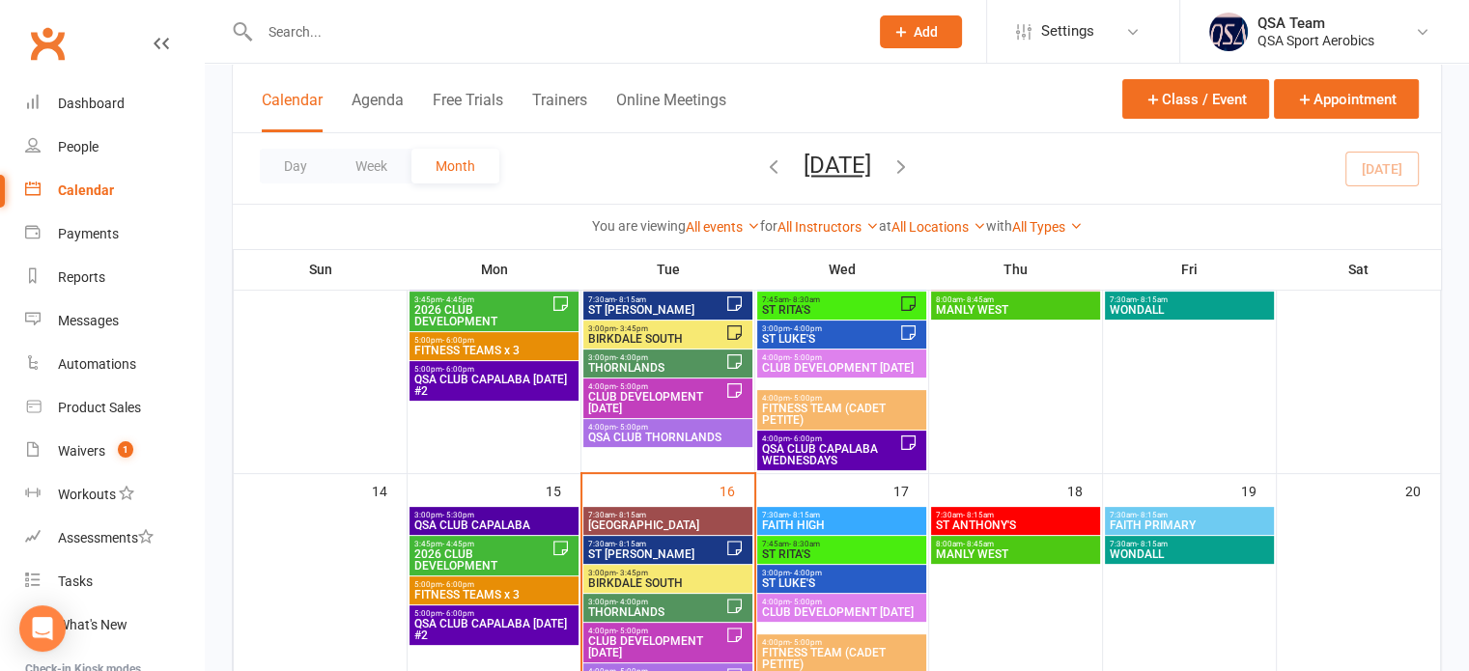
scroll to position [483, 0]
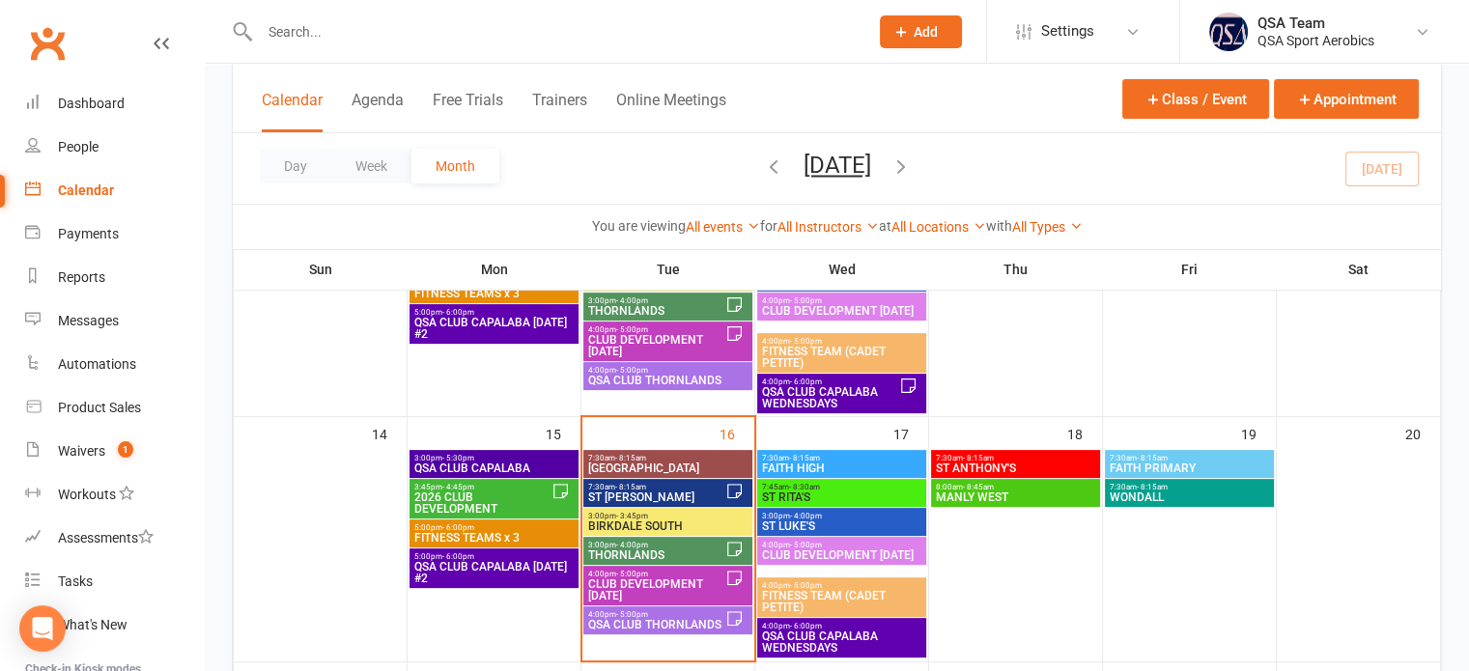
click at [655, 579] on span "CLUB DEVELOPMENT [DATE]" at bounding box center [656, 590] width 138 height 23
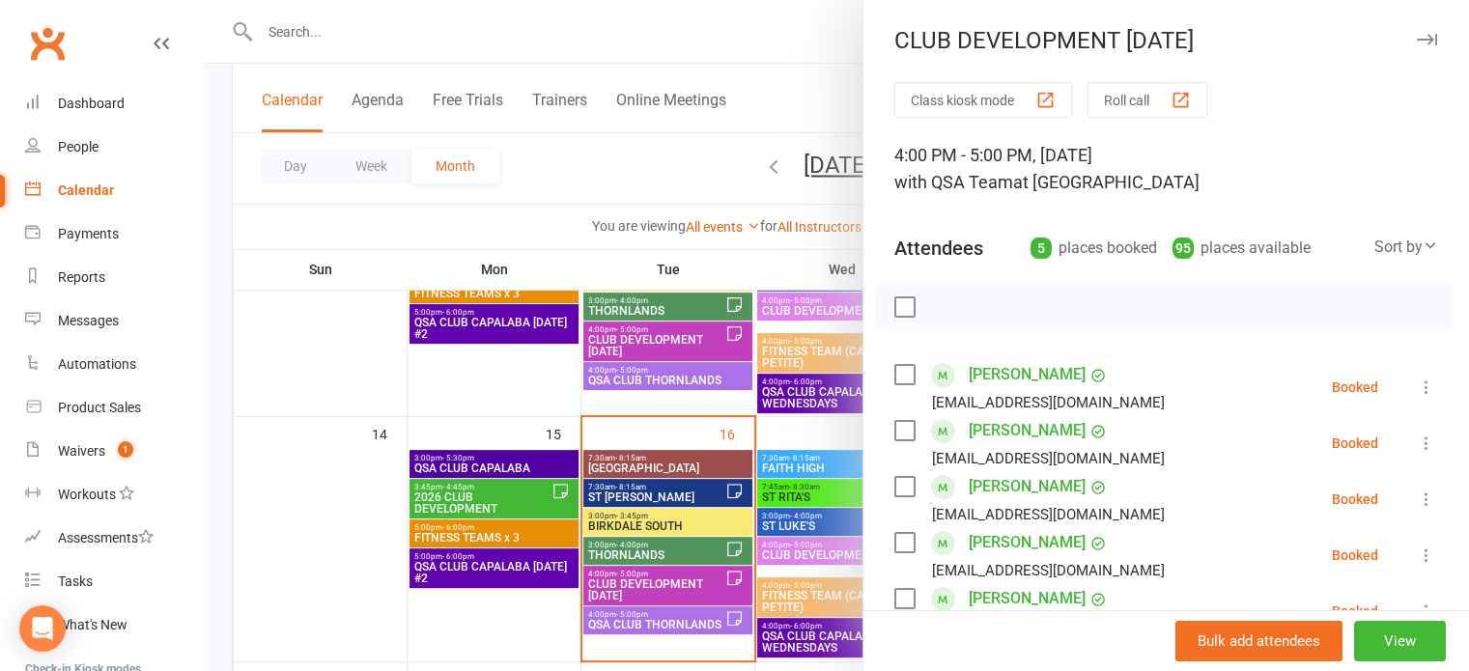
click at [1020, 428] on link "Millie Burns" at bounding box center [1027, 430] width 117 height 31
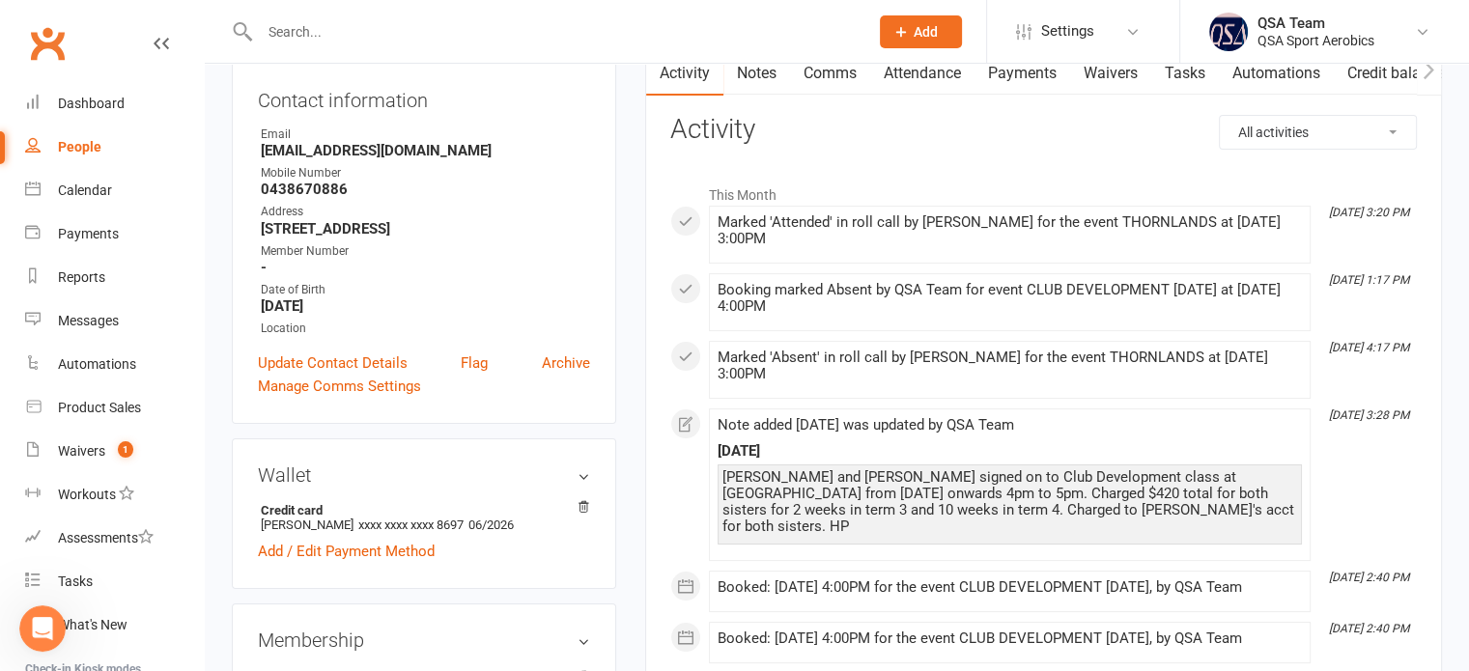
scroll to position [97, 0]
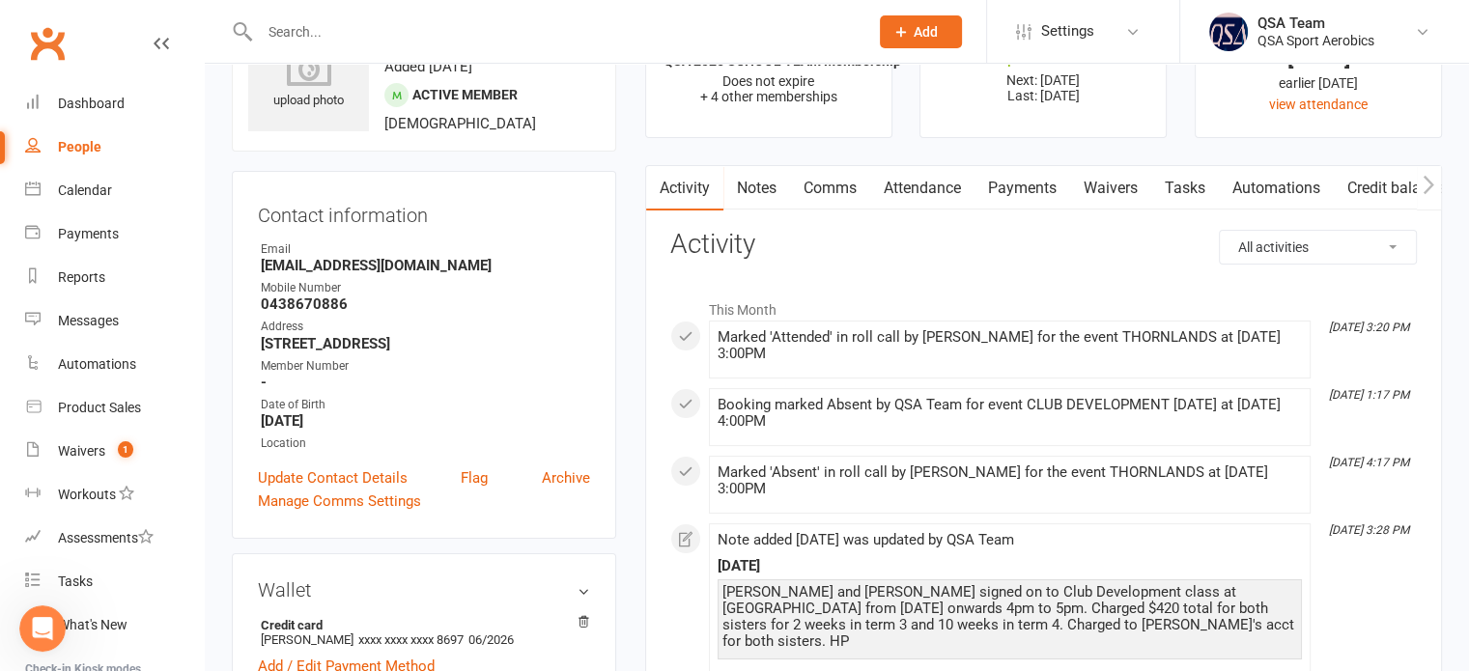
click at [410, 30] on input "text" at bounding box center [554, 31] width 601 height 27
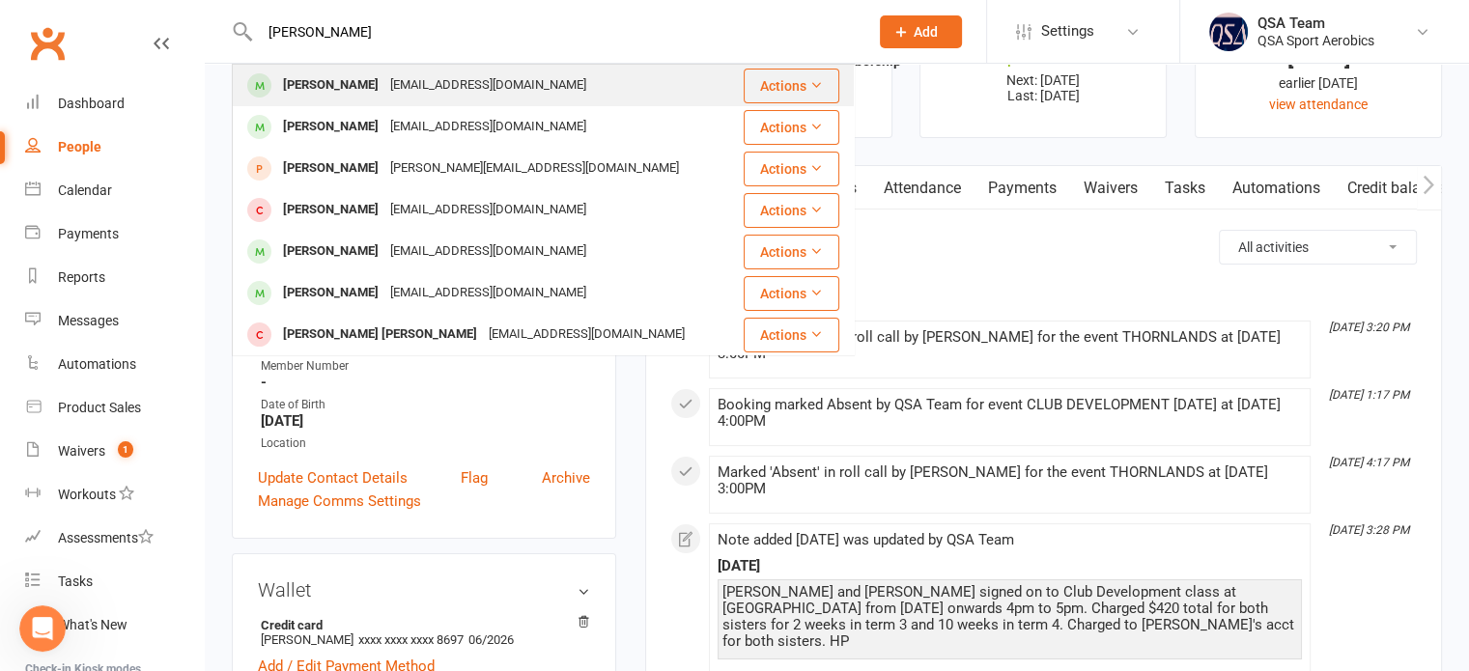
type input "isabel l"
click at [415, 81] on div "[EMAIL_ADDRESS][DOMAIN_NAME]" at bounding box center [488, 85] width 208 height 28
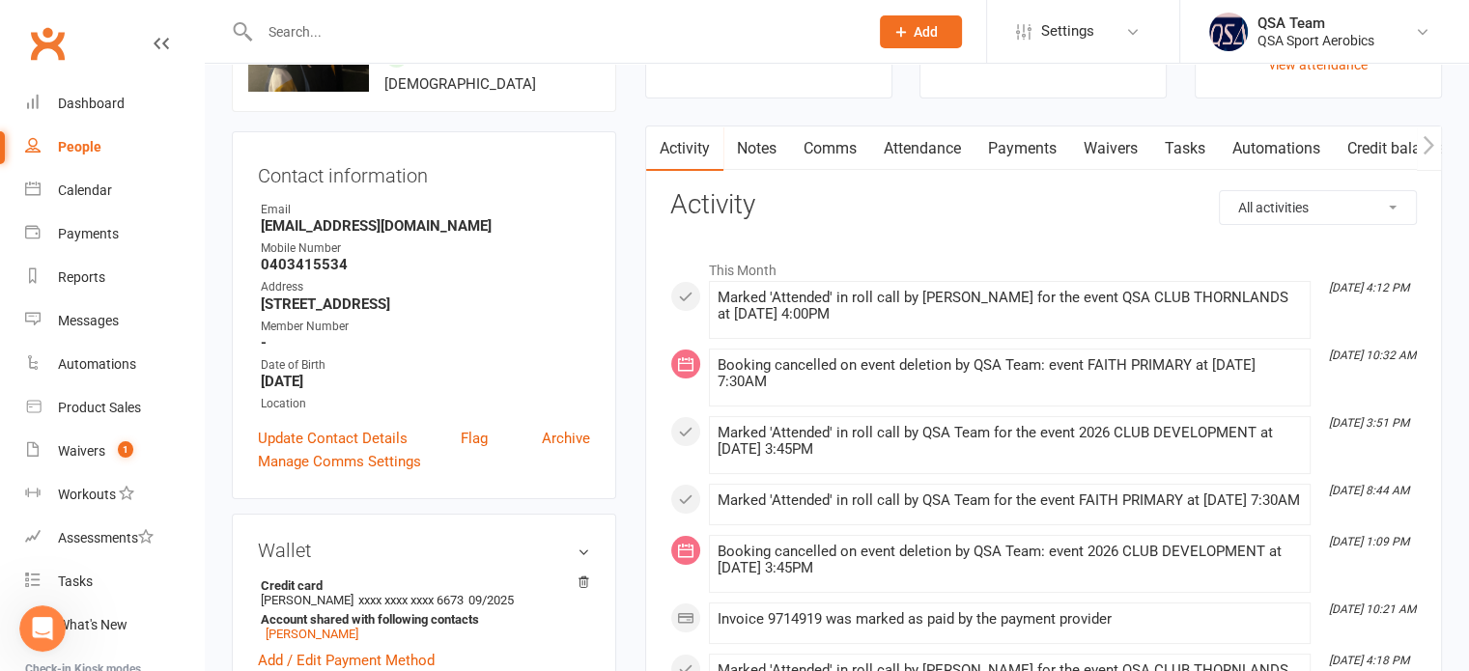
scroll to position [97, 0]
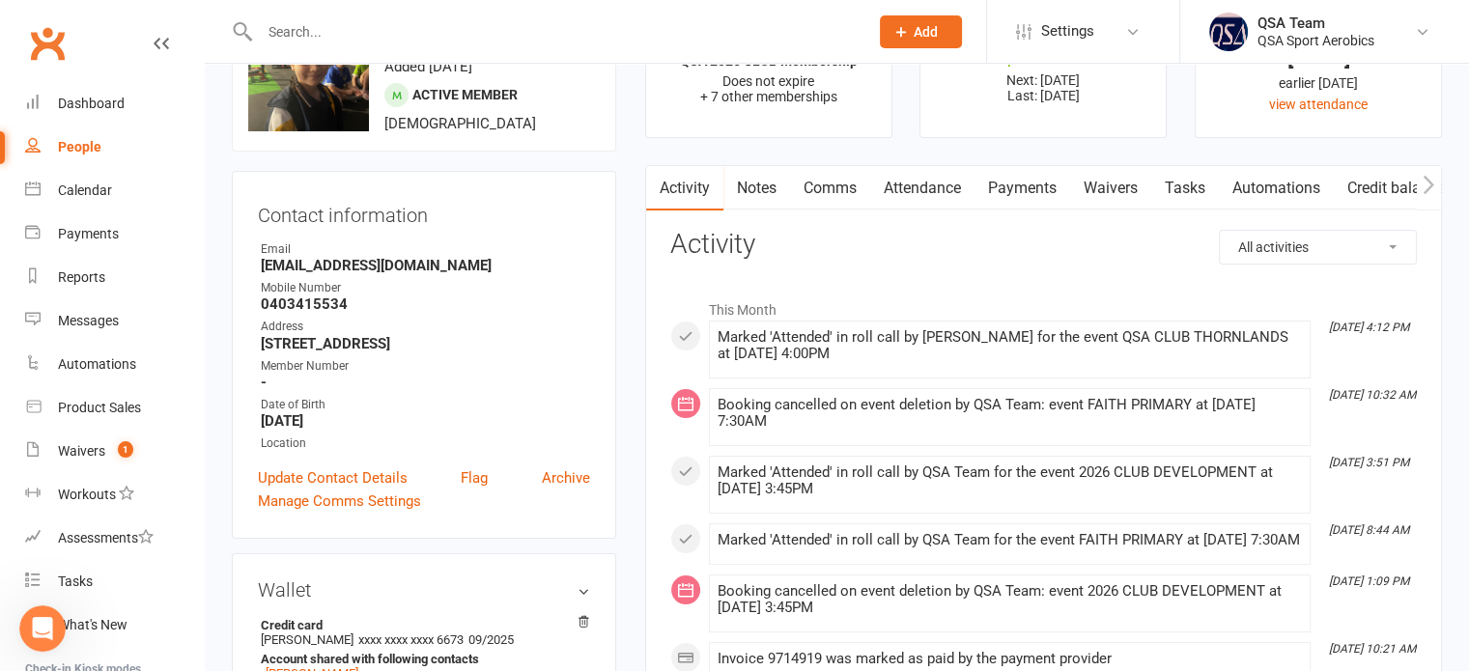
click at [1016, 188] on link "Payments" at bounding box center [1023, 188] width 96 height 44
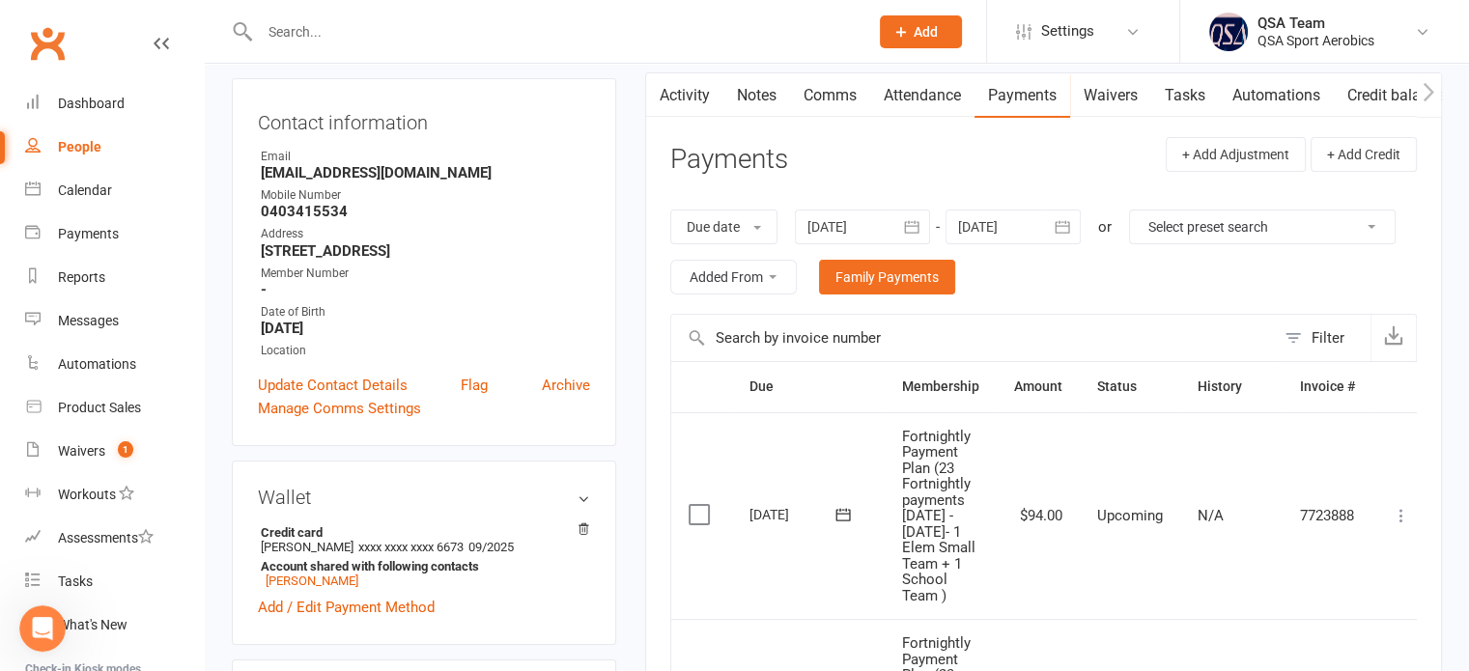
scroll to position [193, 0]
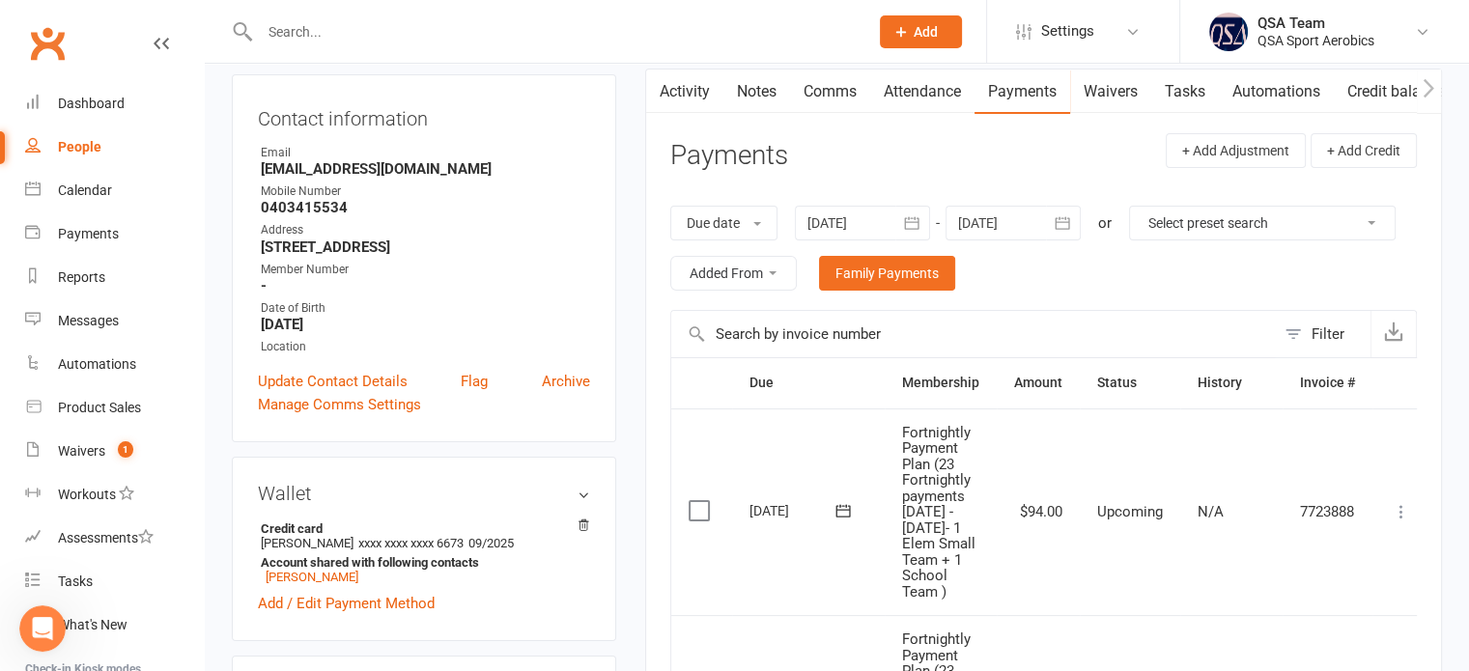
click at [860, 212] on div at bounding box center [862, 223] width 135 height 35
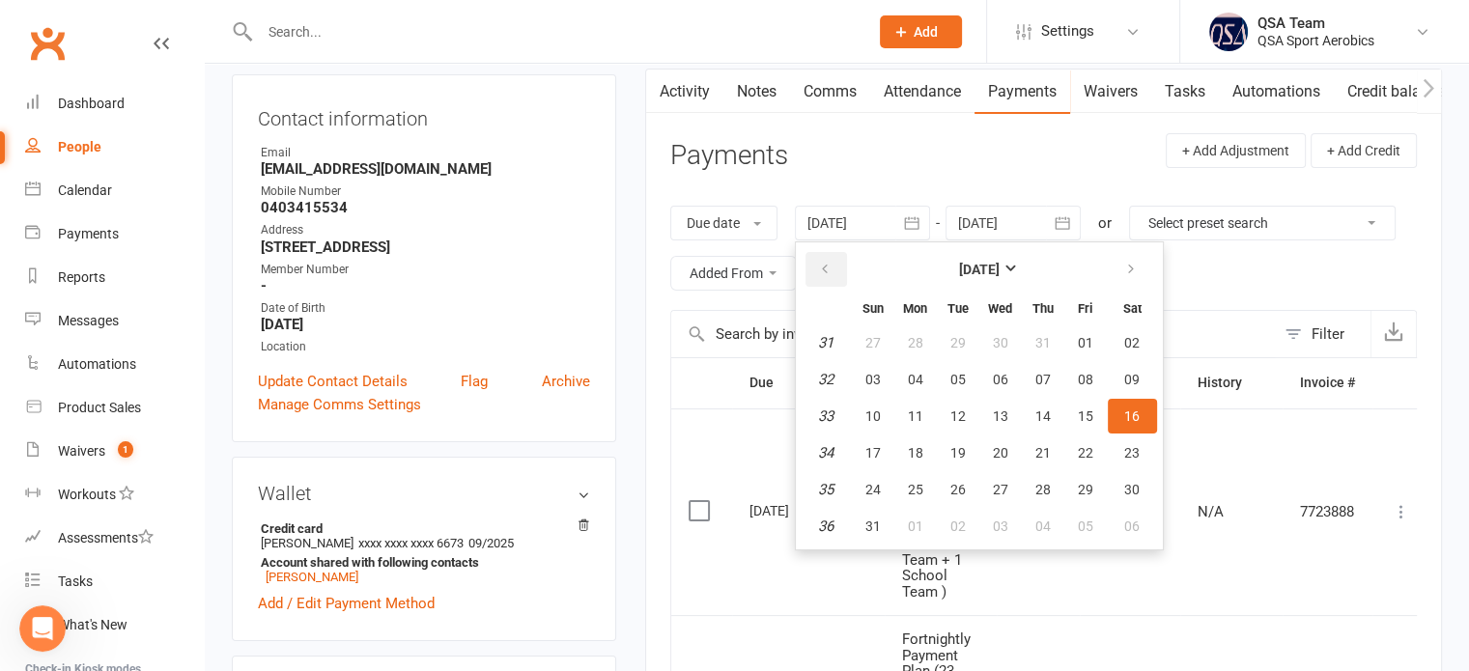
click at [825, 263] on icon "button" at bounding box center [825, 269] width 14 height 15
click at [875, 365] on button "08" at bounding box center [873, 379] width 41 height 35
type input "[DATE]"
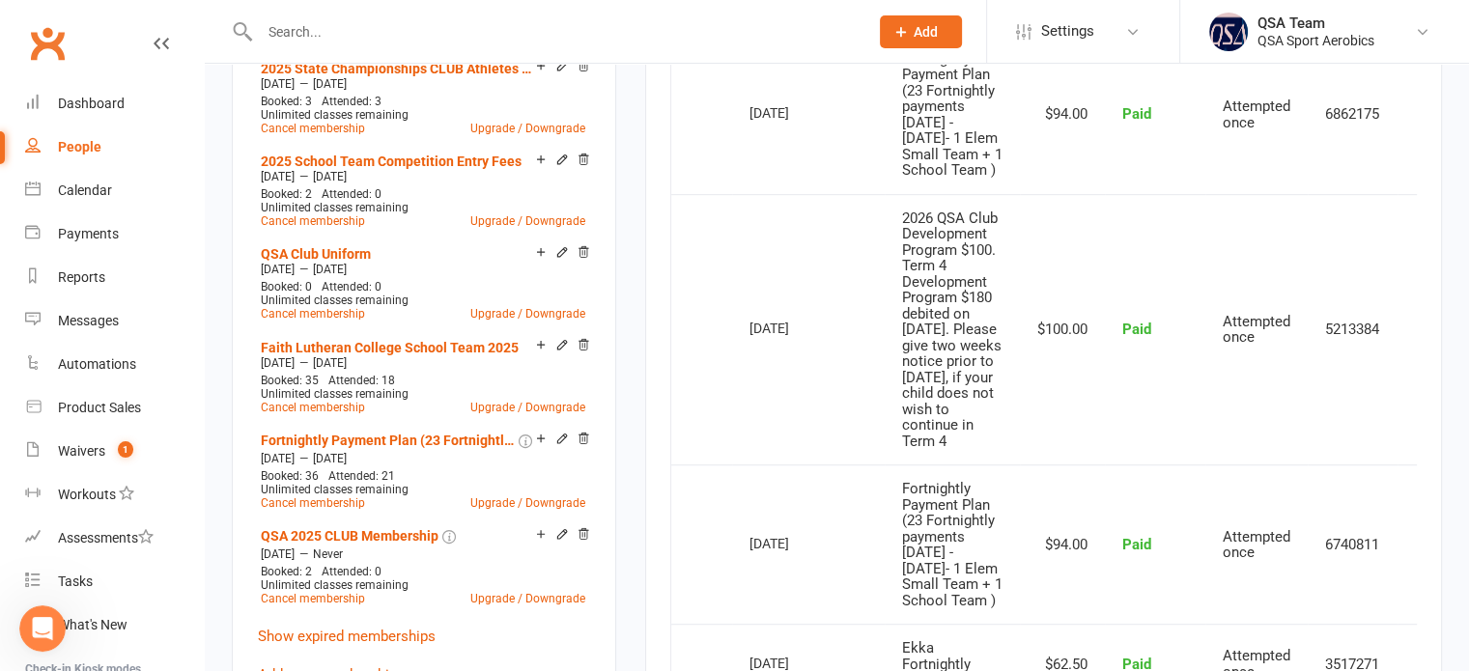
scroll to position [1159, 0]
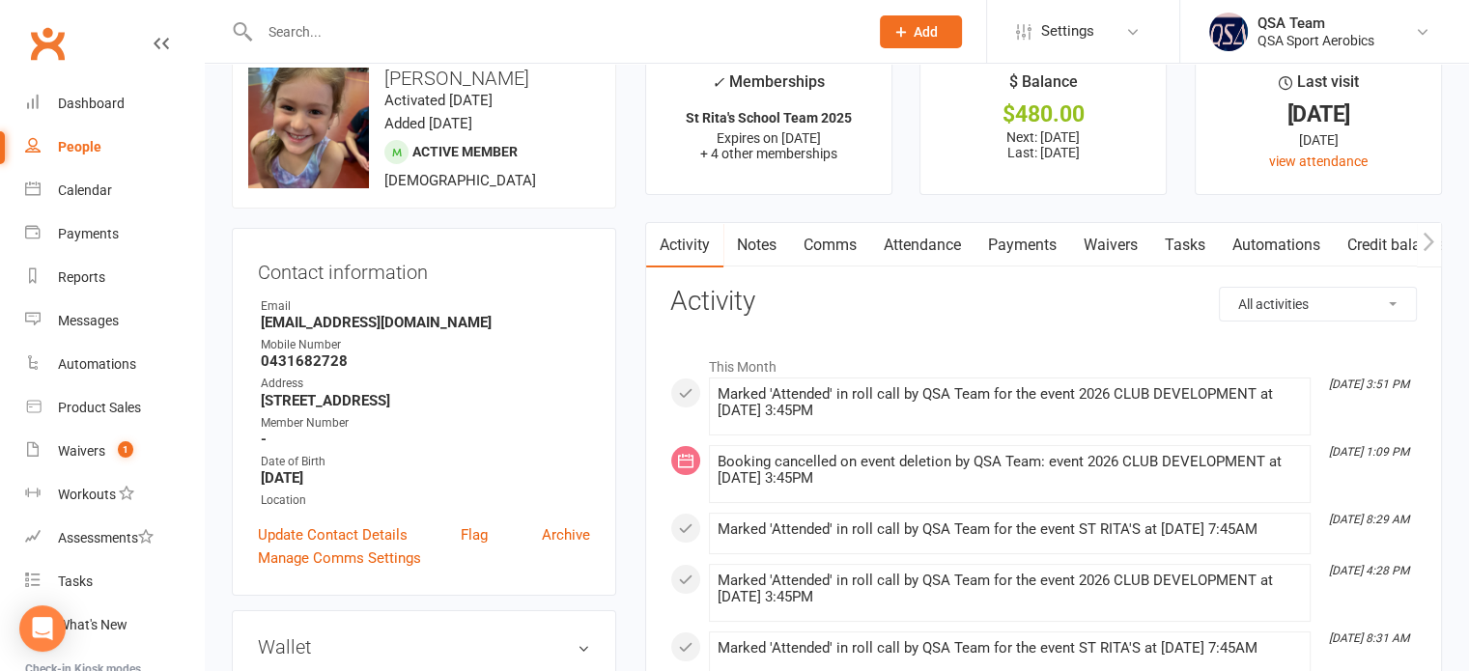
scroll to position [97, 0]
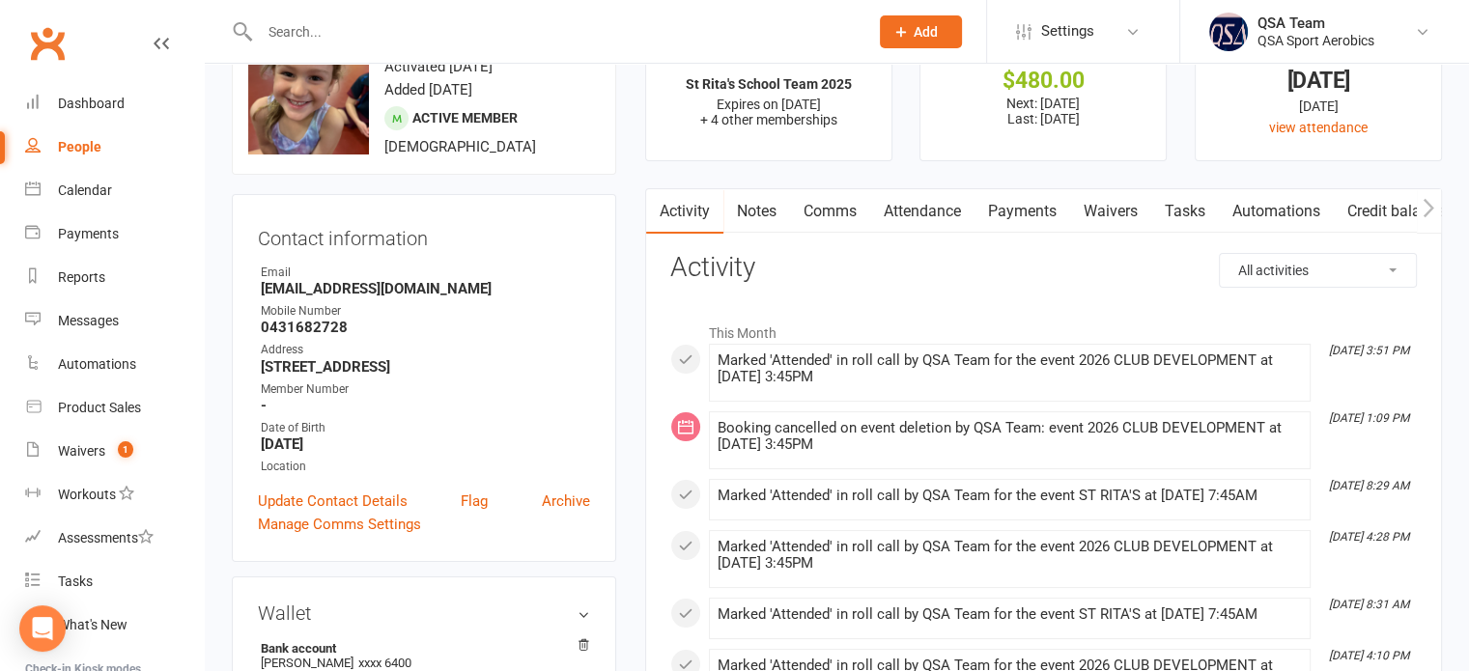
click at [1022, 215] on link "Payments" at bounding box center [1023, 211] width 96 height 44
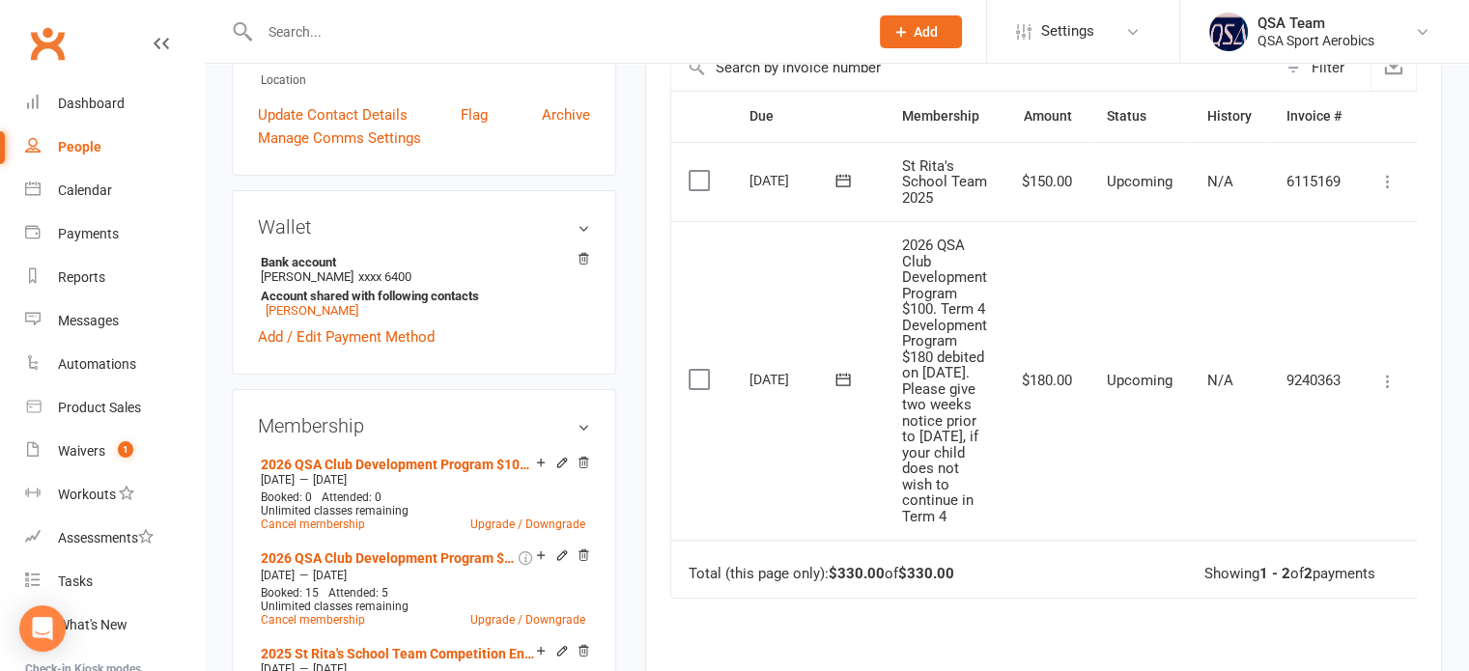
scroll to position [580, 0]
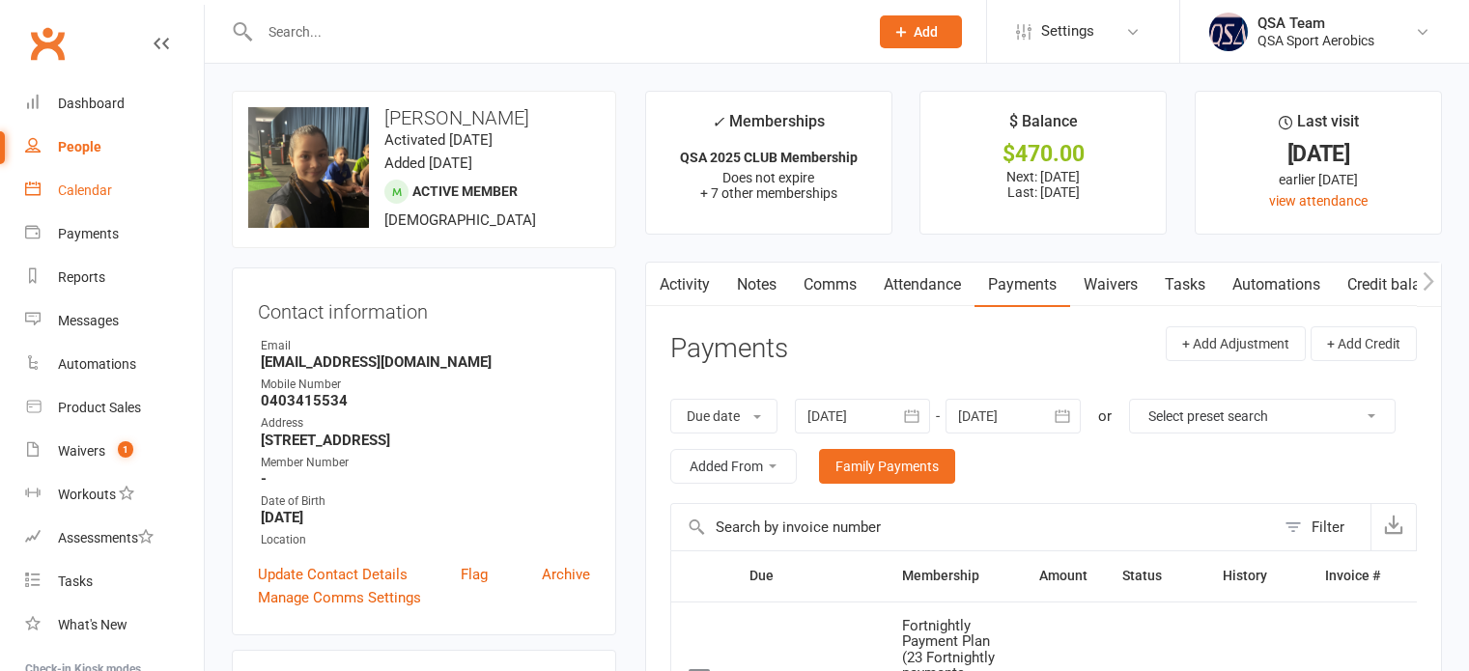
click at [73, 195] on div "Calendar" at bounding box center [85, 190] width 54 height 15
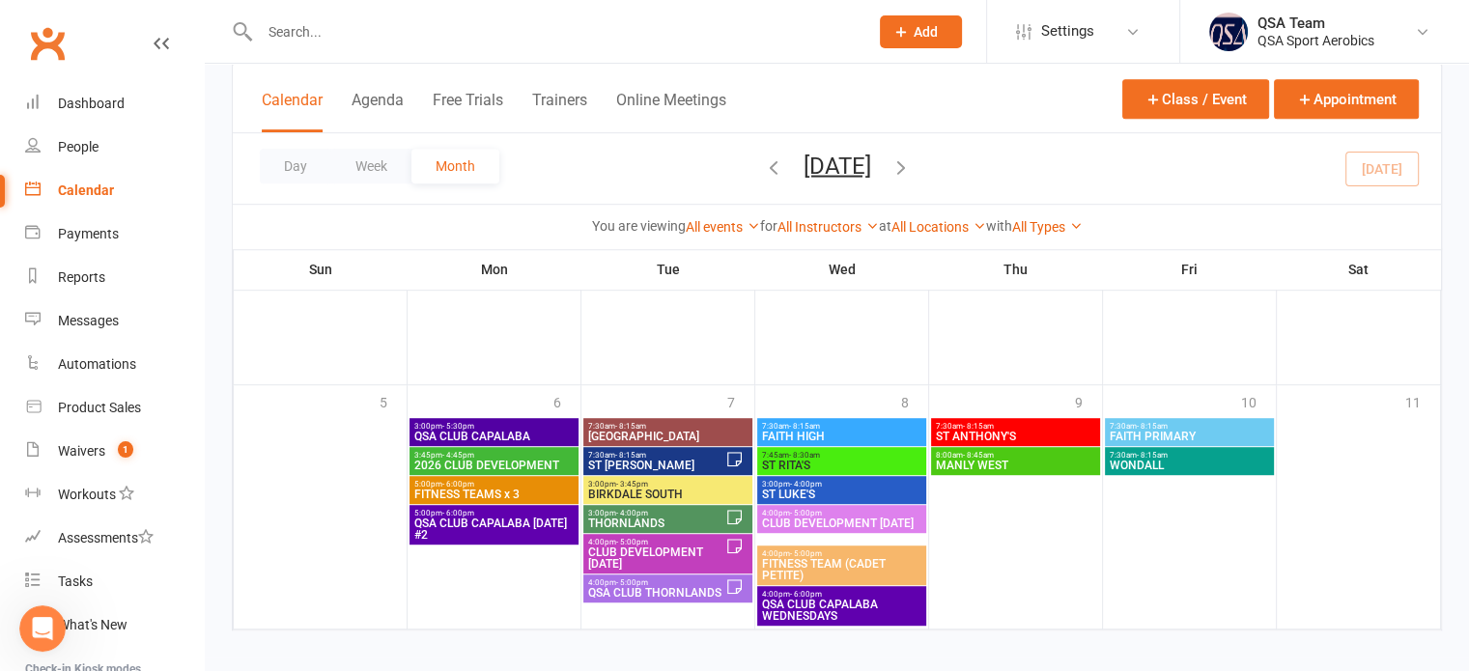
scroll to position [1059, 0]
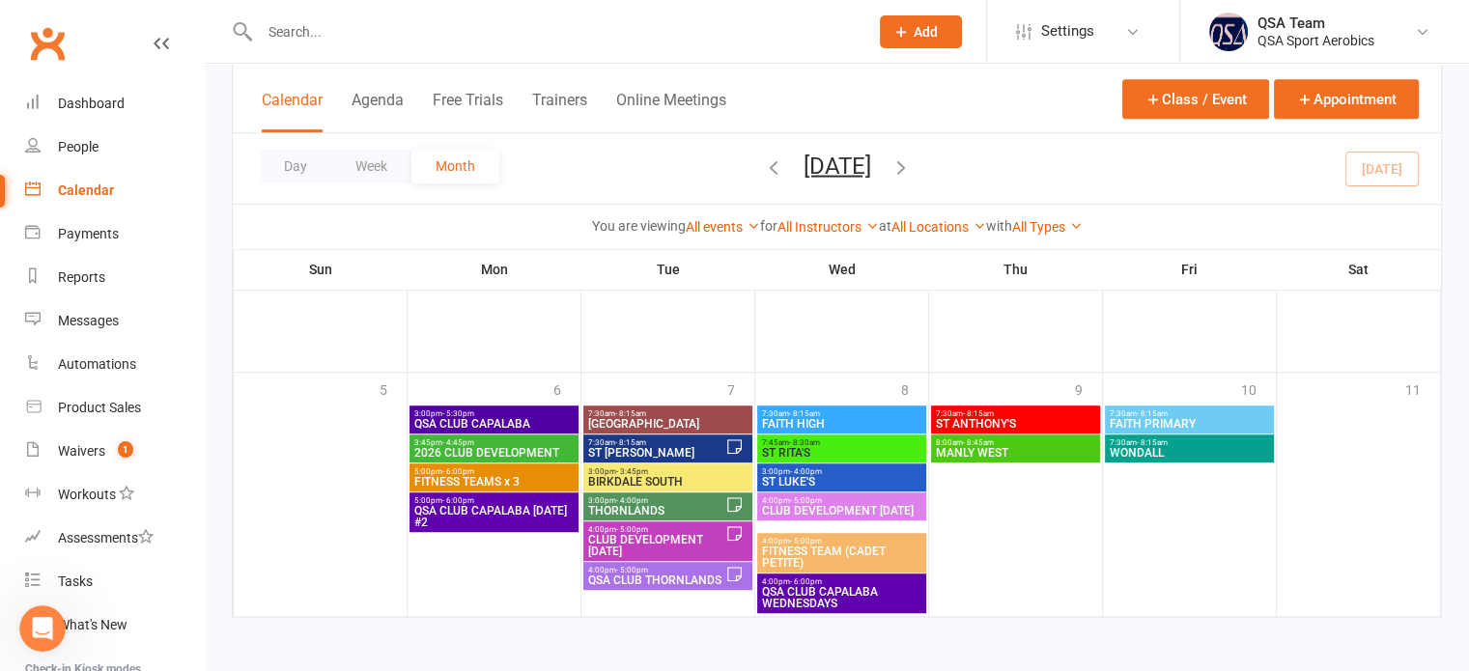
click at [948, 411] on span "7:30am - 8:15am" at bounding box center [1015, 414] width 161 height 9
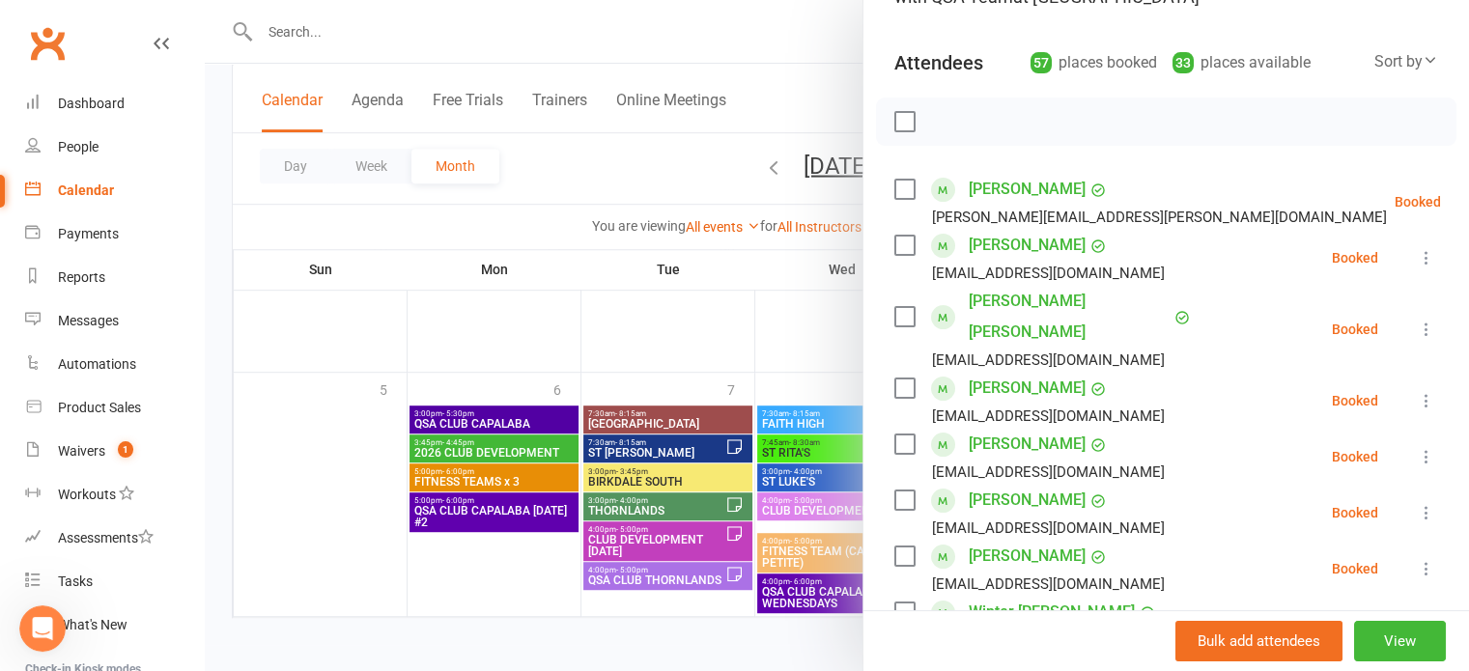
scroll to position [193, 0]
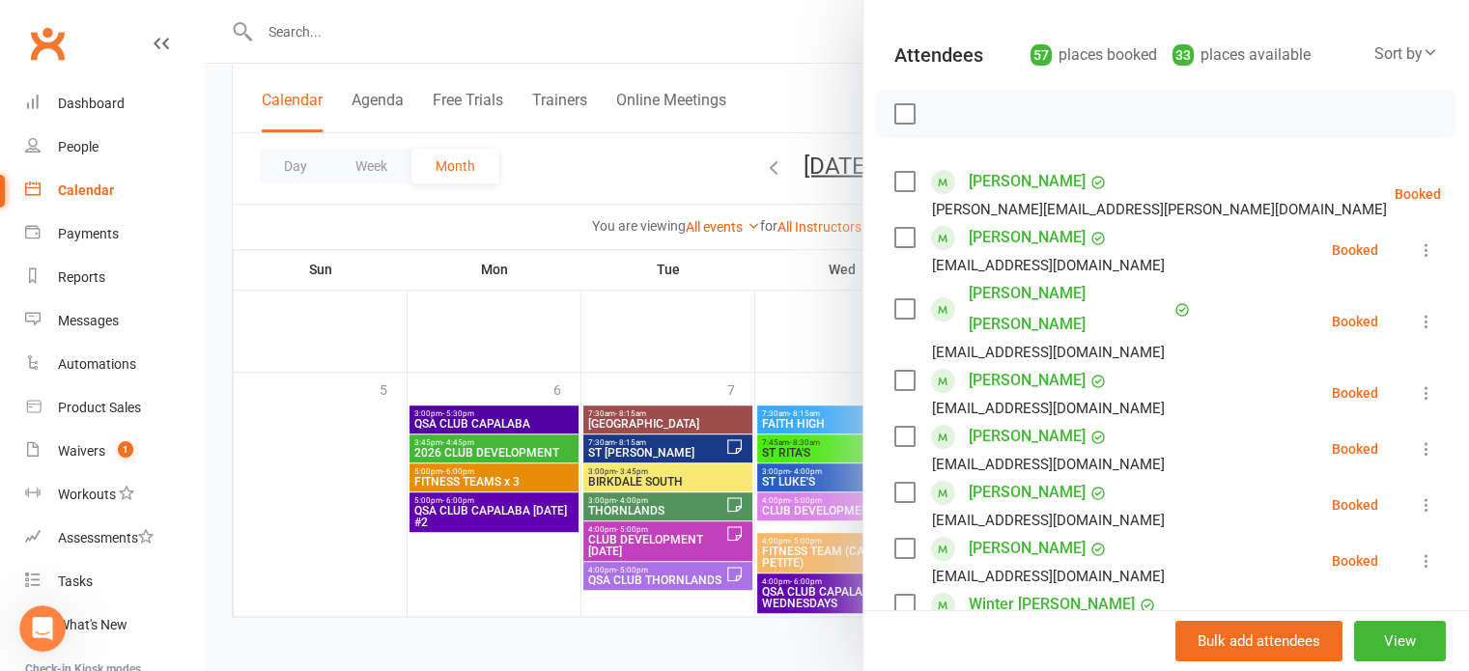
click at [1417, 383] on icon at bounding box center [1426, 392] width 19 height 19
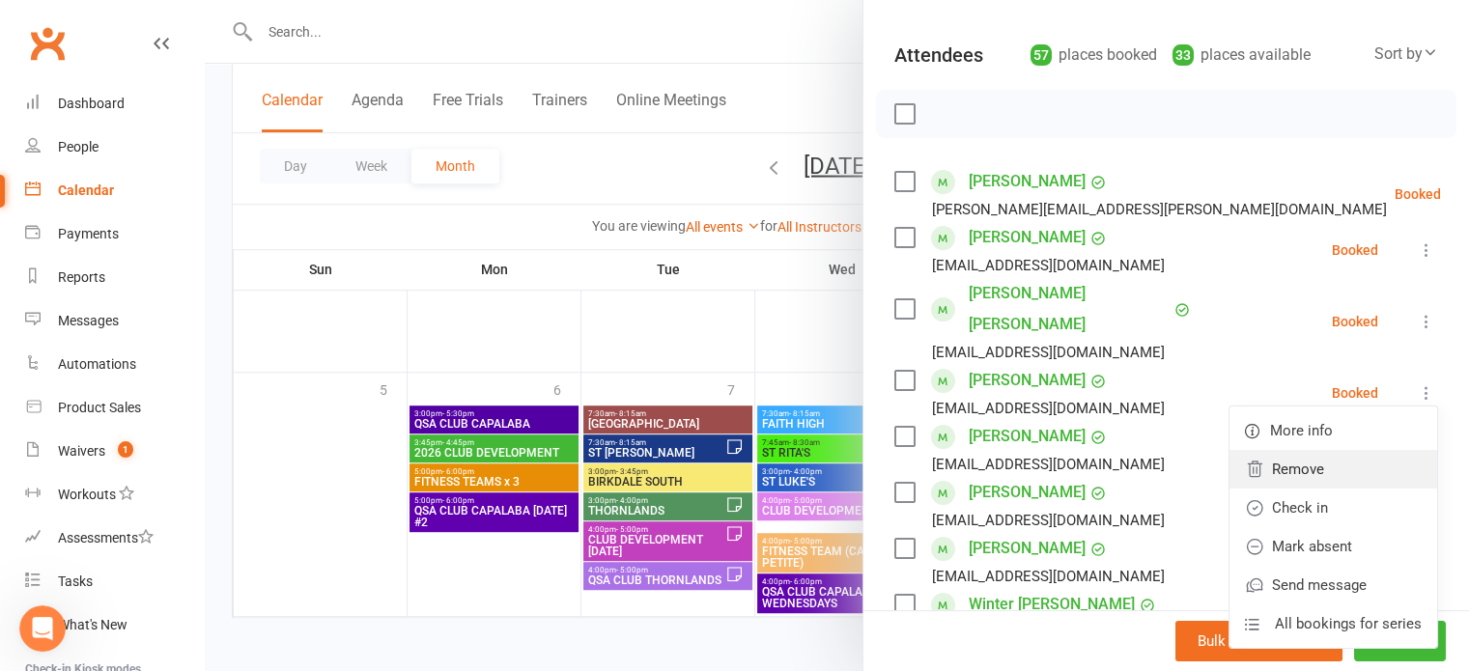
click at [1314, 451] on link "Remove" at bounding box center [1334, 469] width 208 height 39
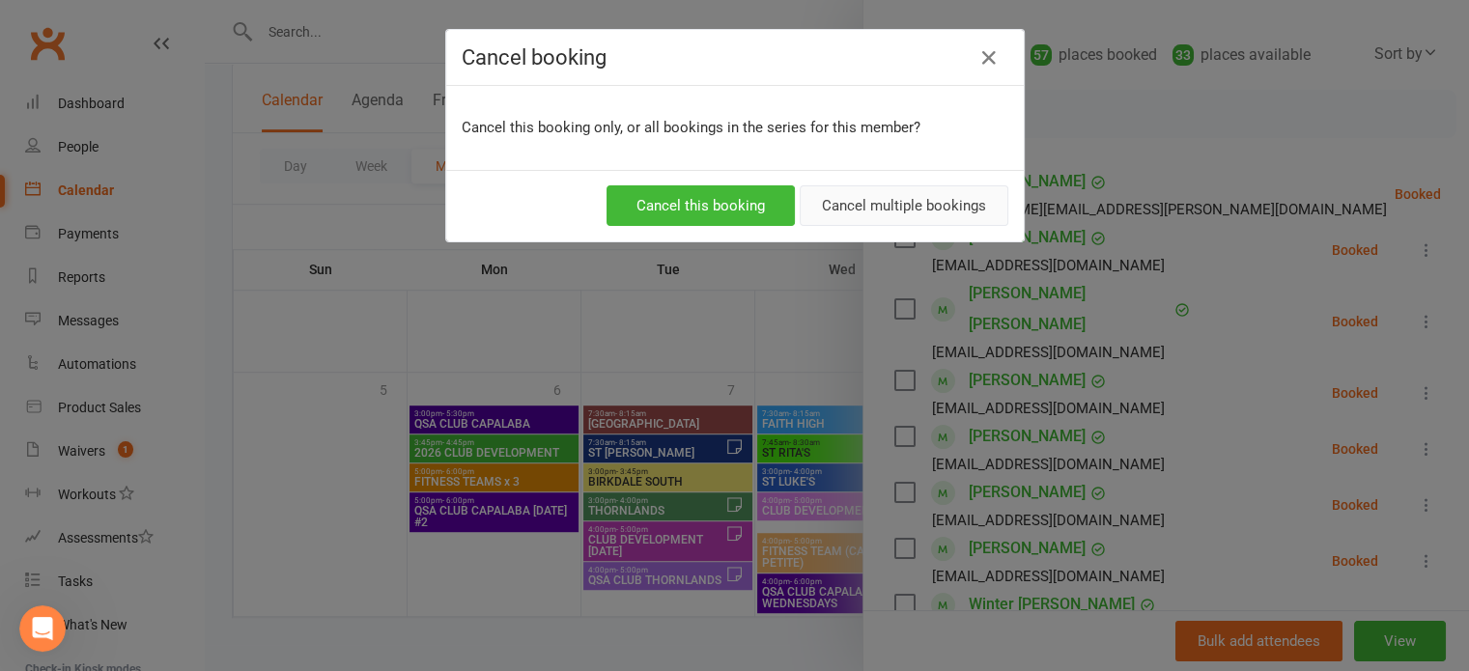
click at [845, 210] on button "Cancel multiple bookings" at bounding box center [904, 205] width 209 height 41
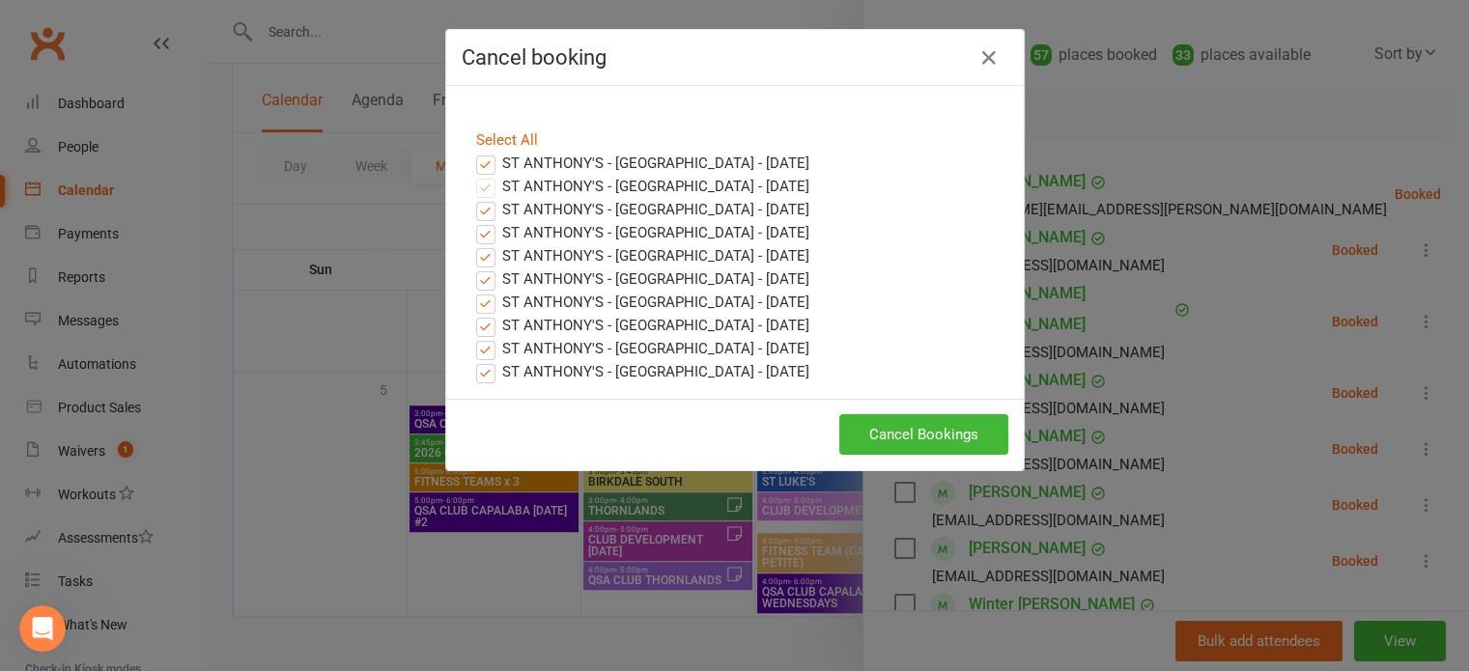
click at [476, 154] on label "ST ANTHONY'S - [GEOGRAPHIC_DATA] - [DATE]" at bounding box center [642, 163] width 333 height 23
click at [469, 152] on input "ST ANTHONY'S - [GEOGRAPHIC_DATA] - [DATE]" at bounding box center [468, 152] width 13 height 0
click at [877, 435] on button "Cancel Bookings" at bounding box center [923, 434] width 169 height 41
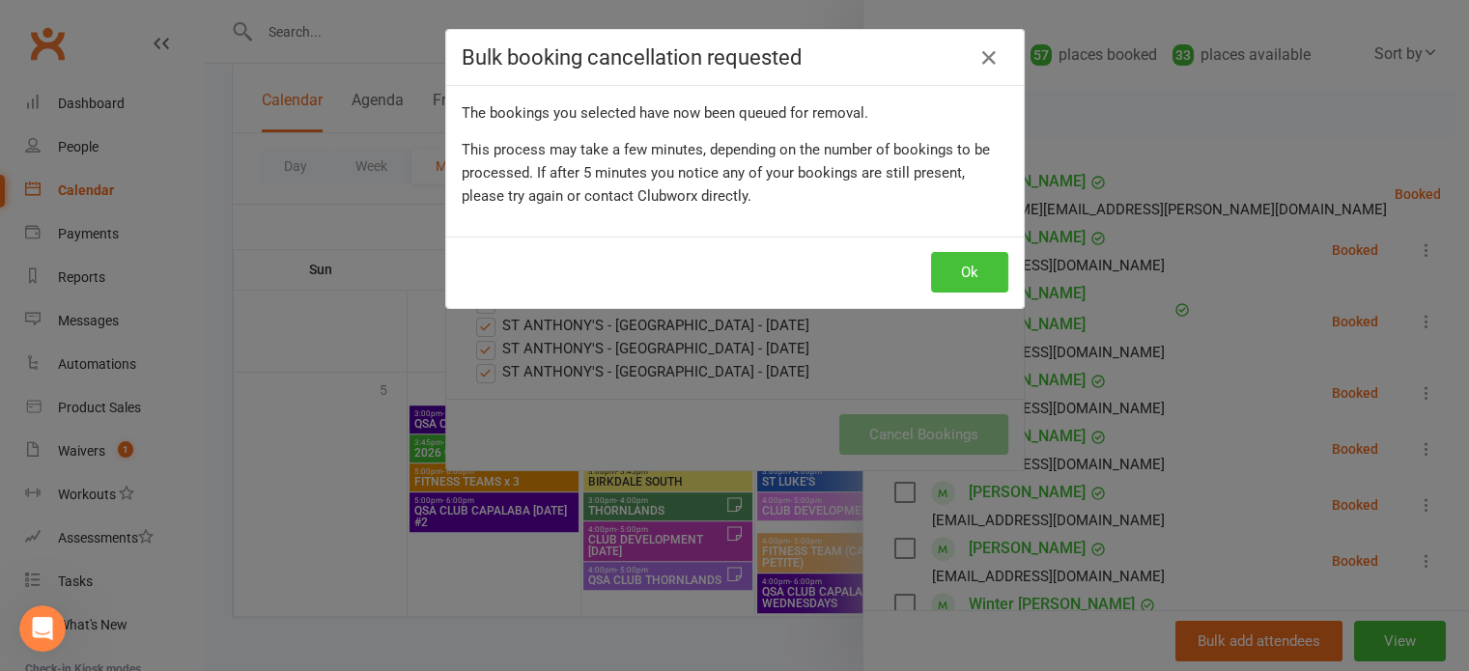
click at [955, 270] on button "Ok" at bounding box center [969, 272] width 77 height 41
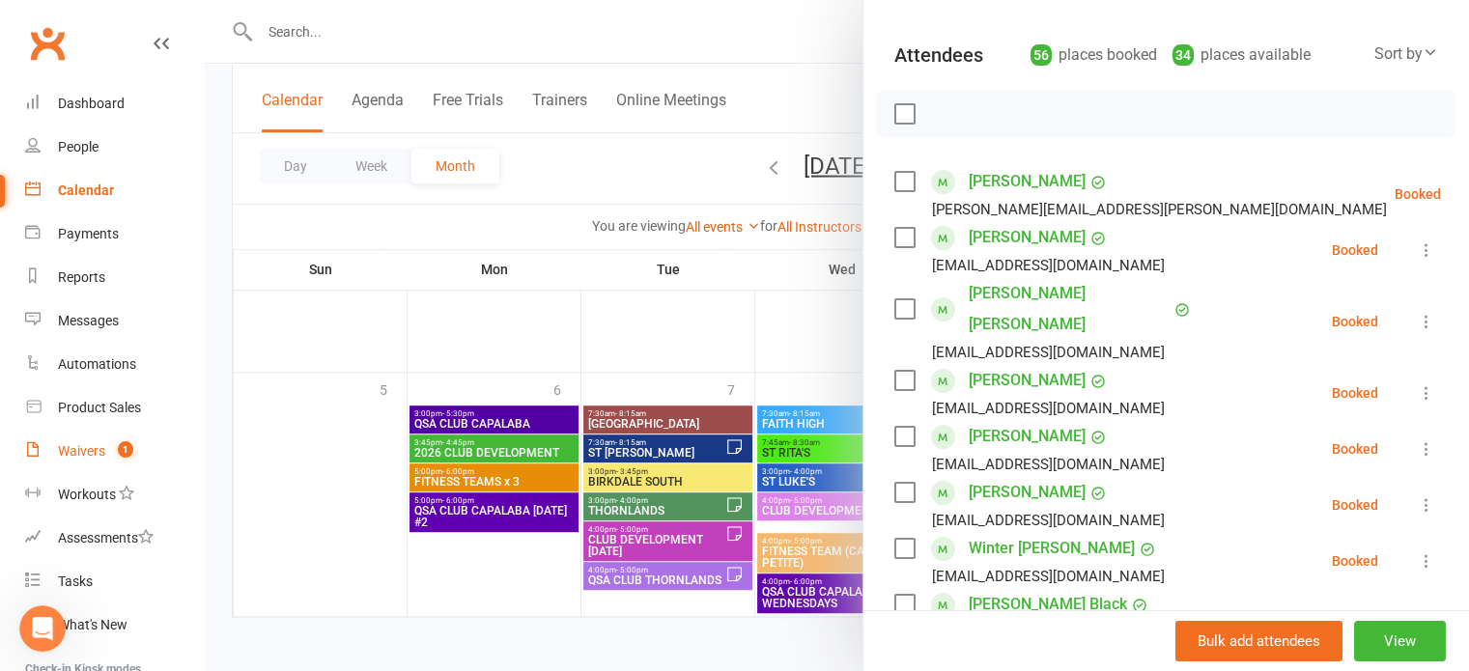
click at [86, 460] on link "Waivers 1" at bounding box center [114, 451] width 179 height 43
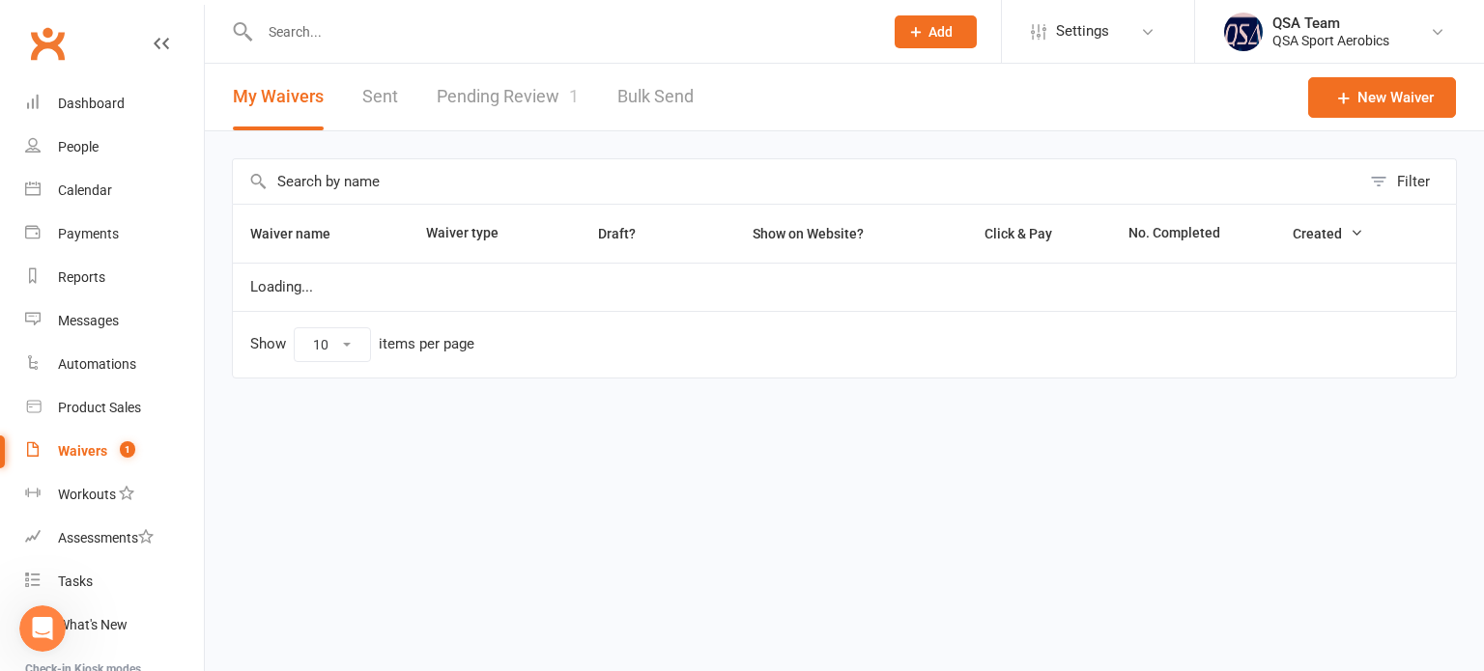
click at [502, 99] on link "Pending Review 1" at bounding box center [508, 97] width 142 height 67
